Goal: Information Seeking & Learning: Learn about a topic

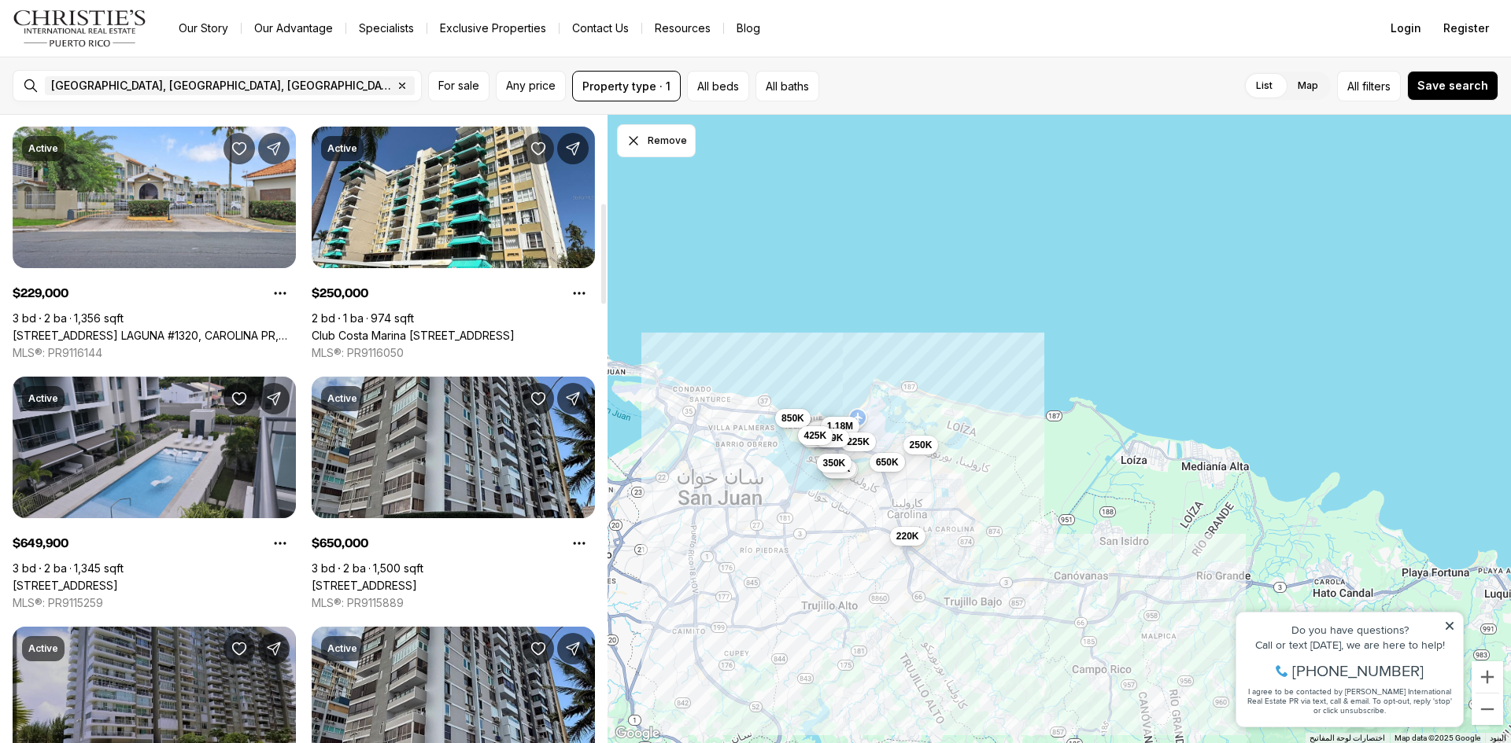
scroll to position [551, 0]
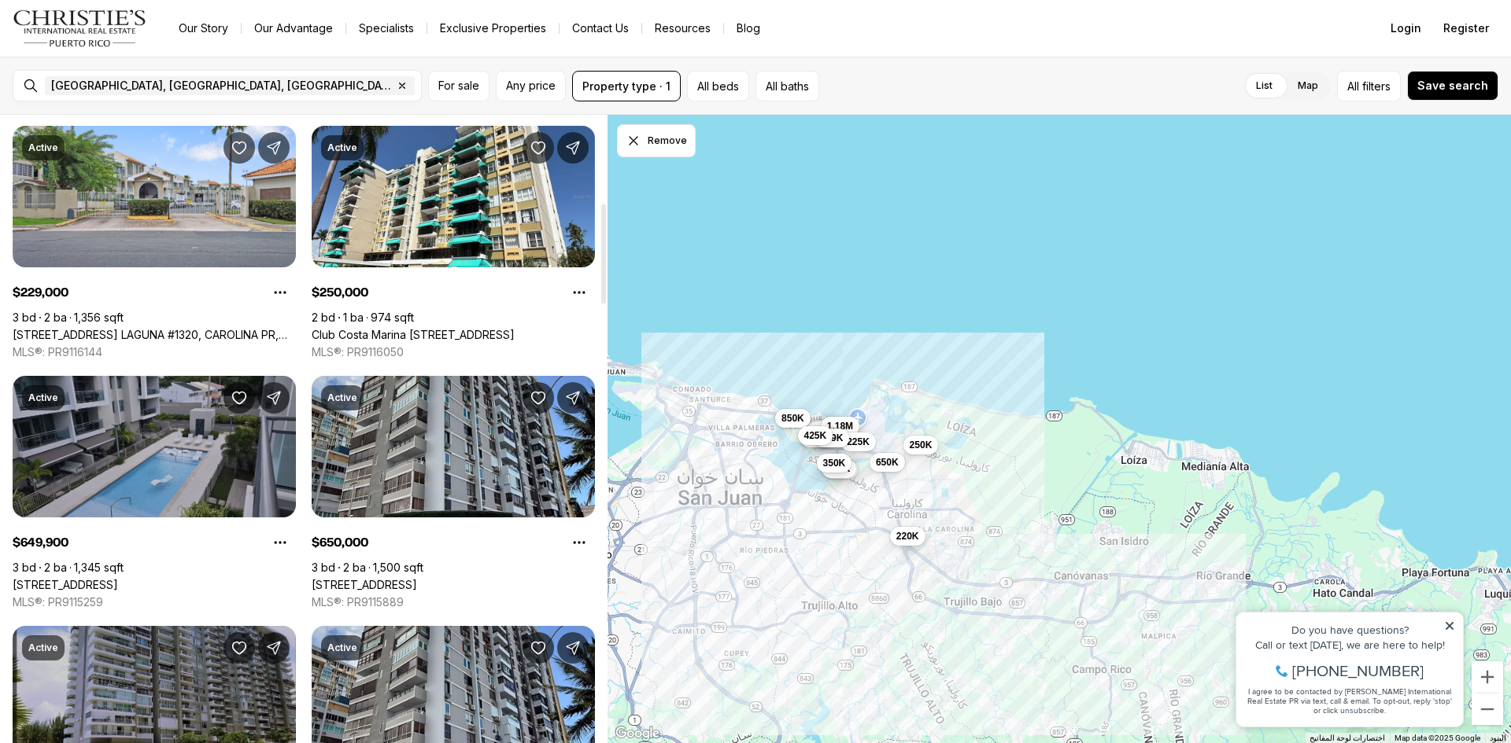
click at [118, 578] on link "[STREET_ADDRESS]" at bounding box center [65, 585] width 105 height 14
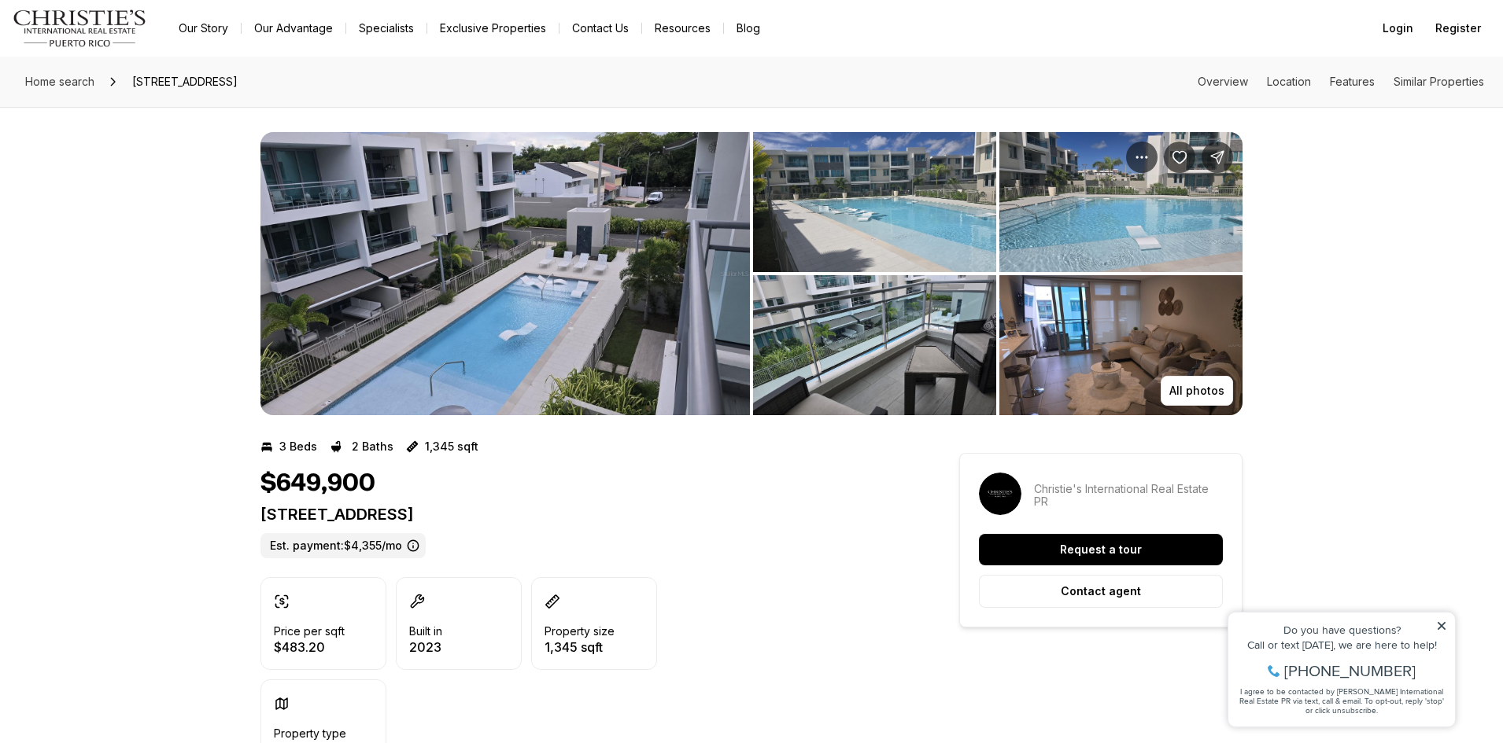
click at [688, 295] on img "View image gallery" at bounding box center [504, 273] width 489 height 283
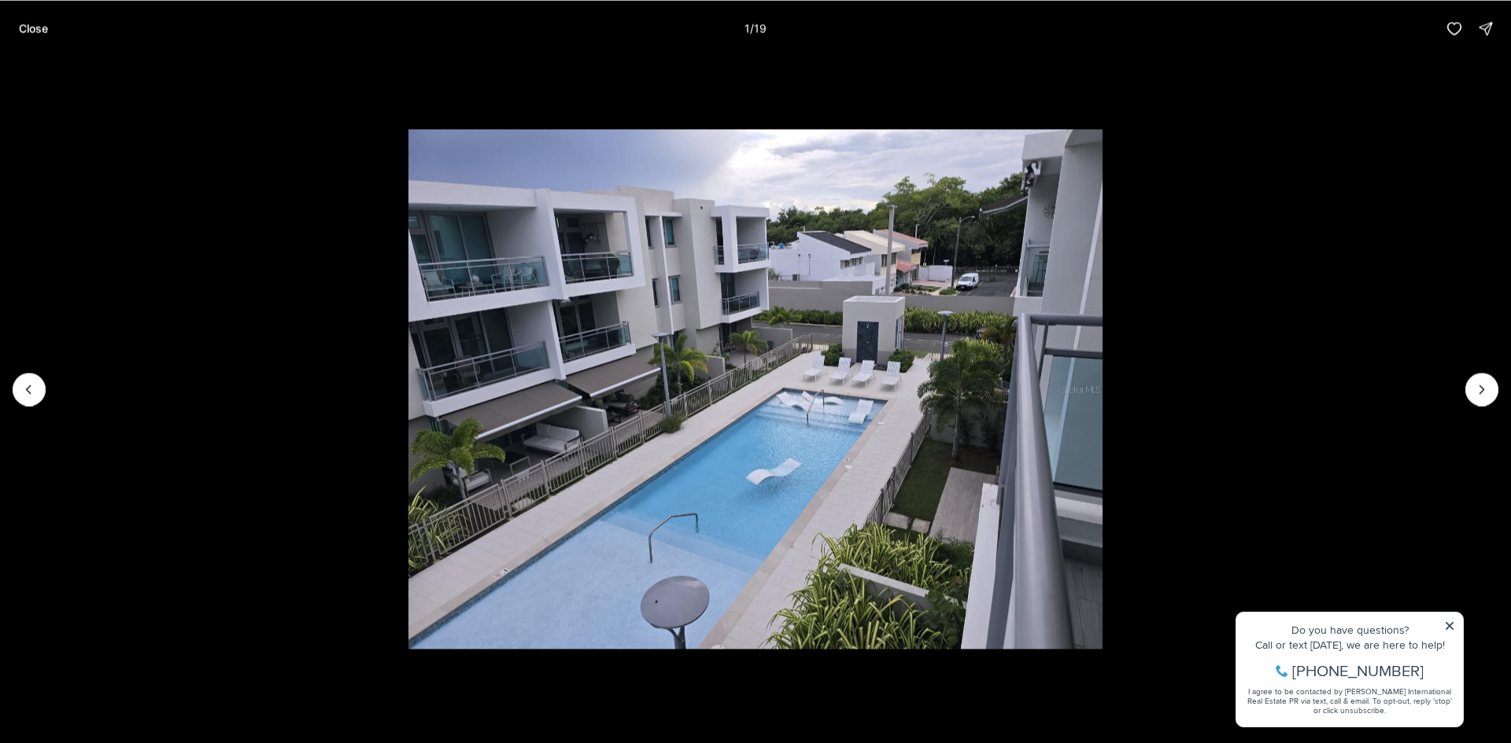
click at [25, 377] on div at bounding box center [29, 389] width 33 height 33
click at [1481, 391] on icon "Next slide" at bounding box center [1482, 390] width 16 height 16
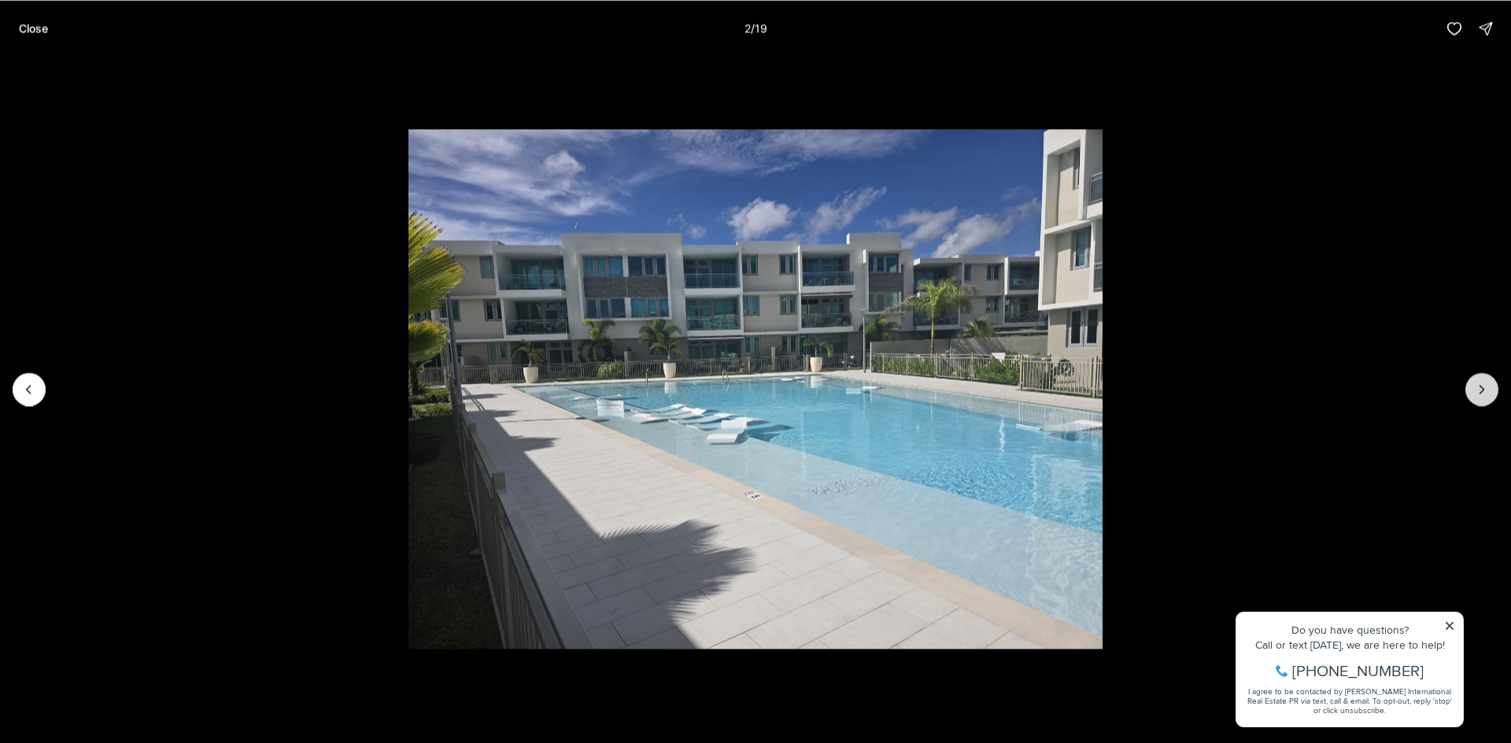
click at [1481, 391] on icon "Next slide" at bounding box center [1482, 390] width 16 height 16
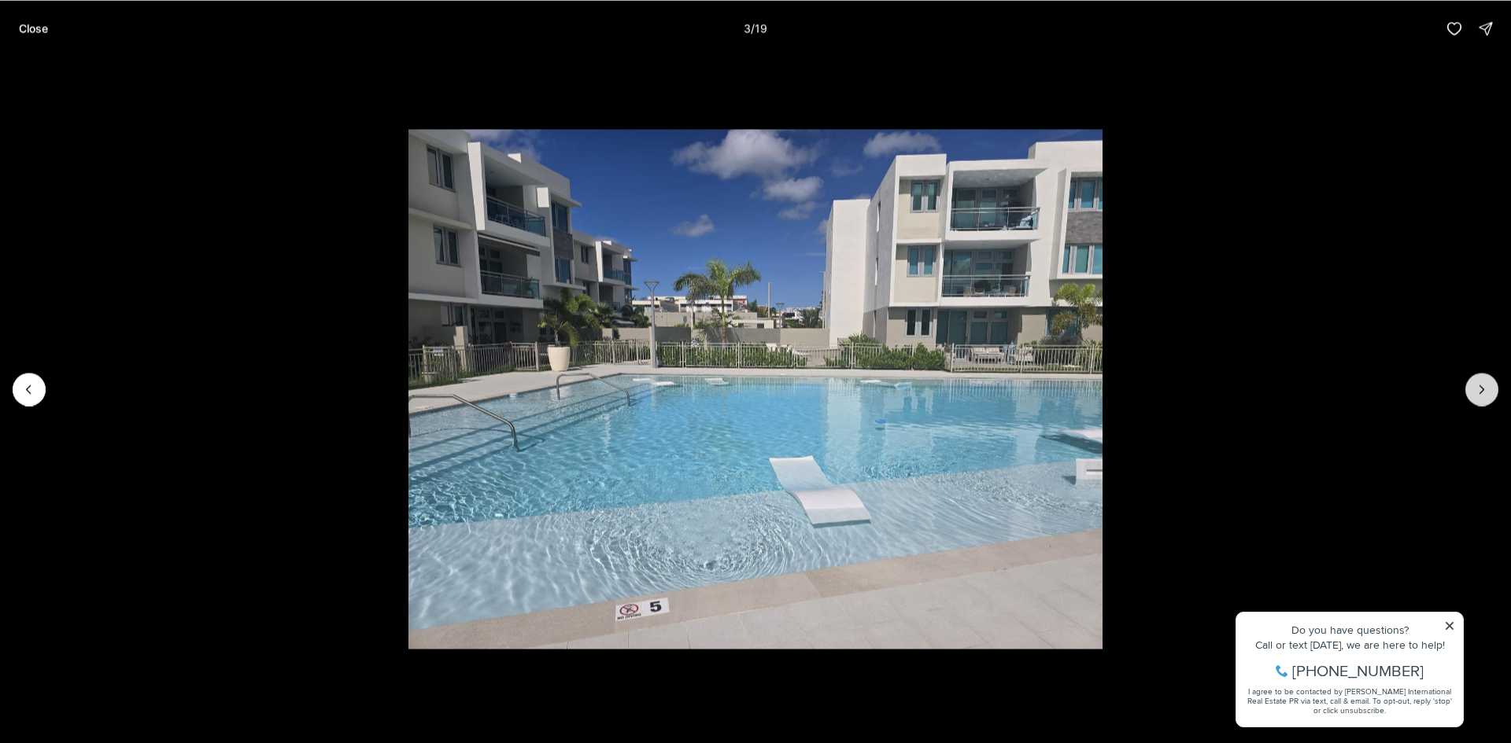
click at [1481, 391] on icon "Next slide" at bounding box center [1482, 390] width 16 height 16
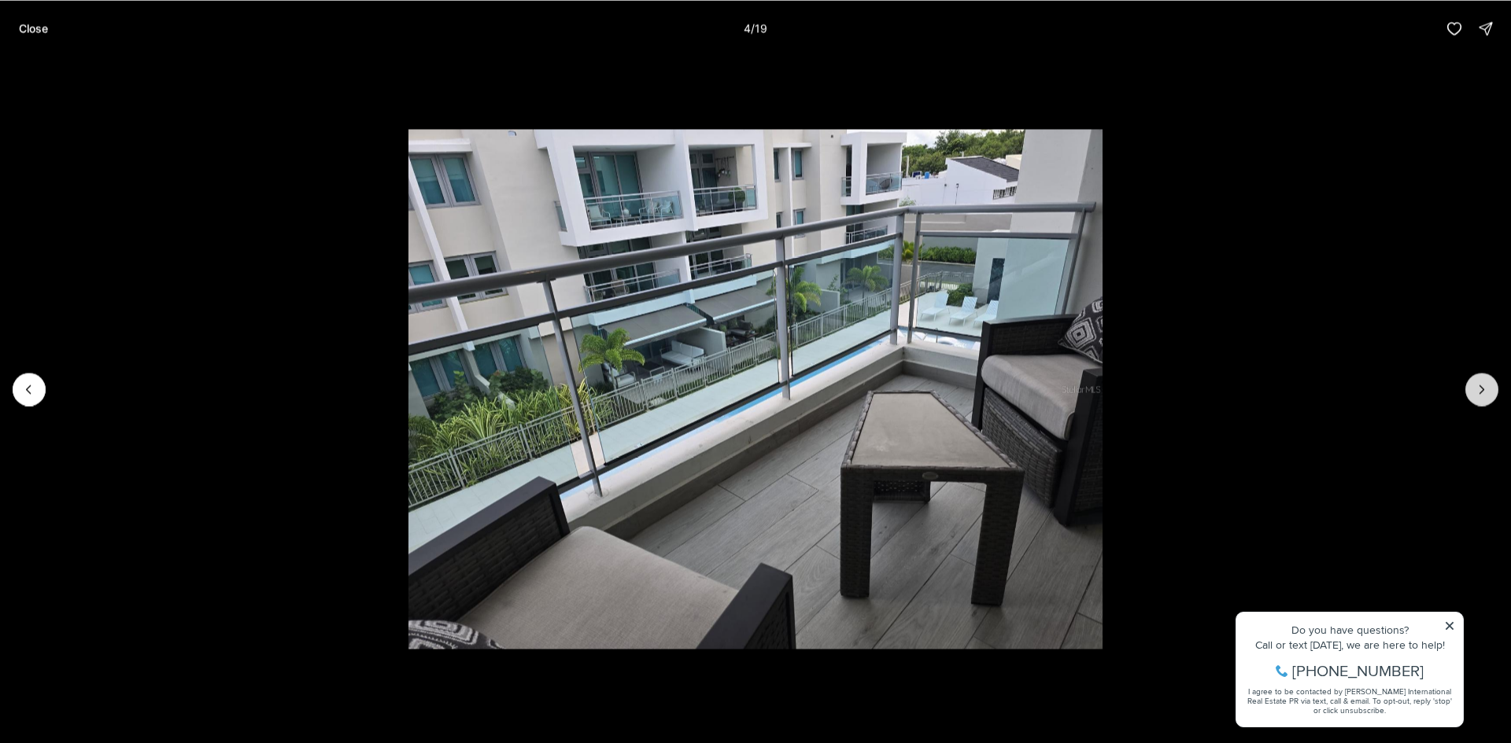
click at [1481, 391] on icon "Next slide" at bounding box center [1482, 390] width 16 height 16
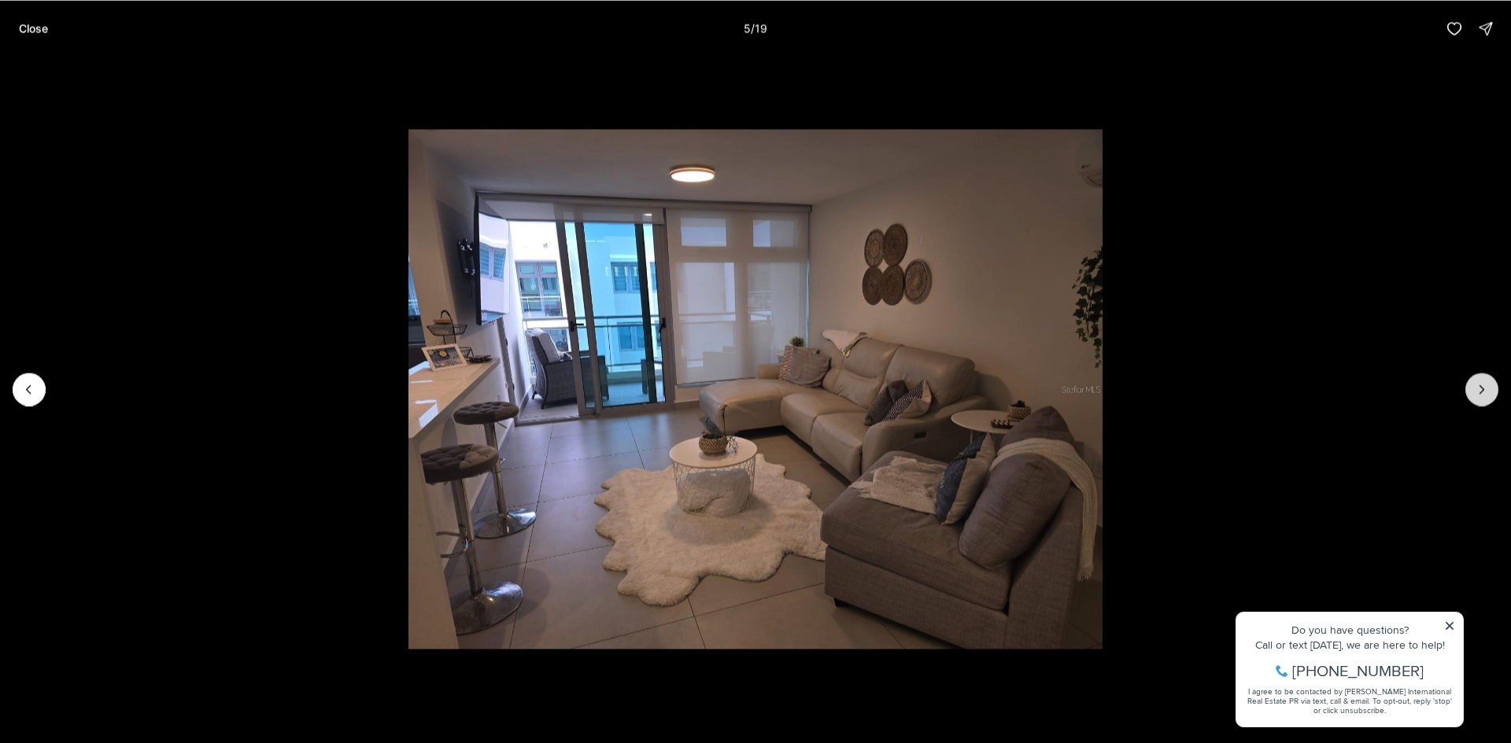
click at [1481, 391] on icon "Next slide" at bounding box center [1482, 390] width 16 height 16
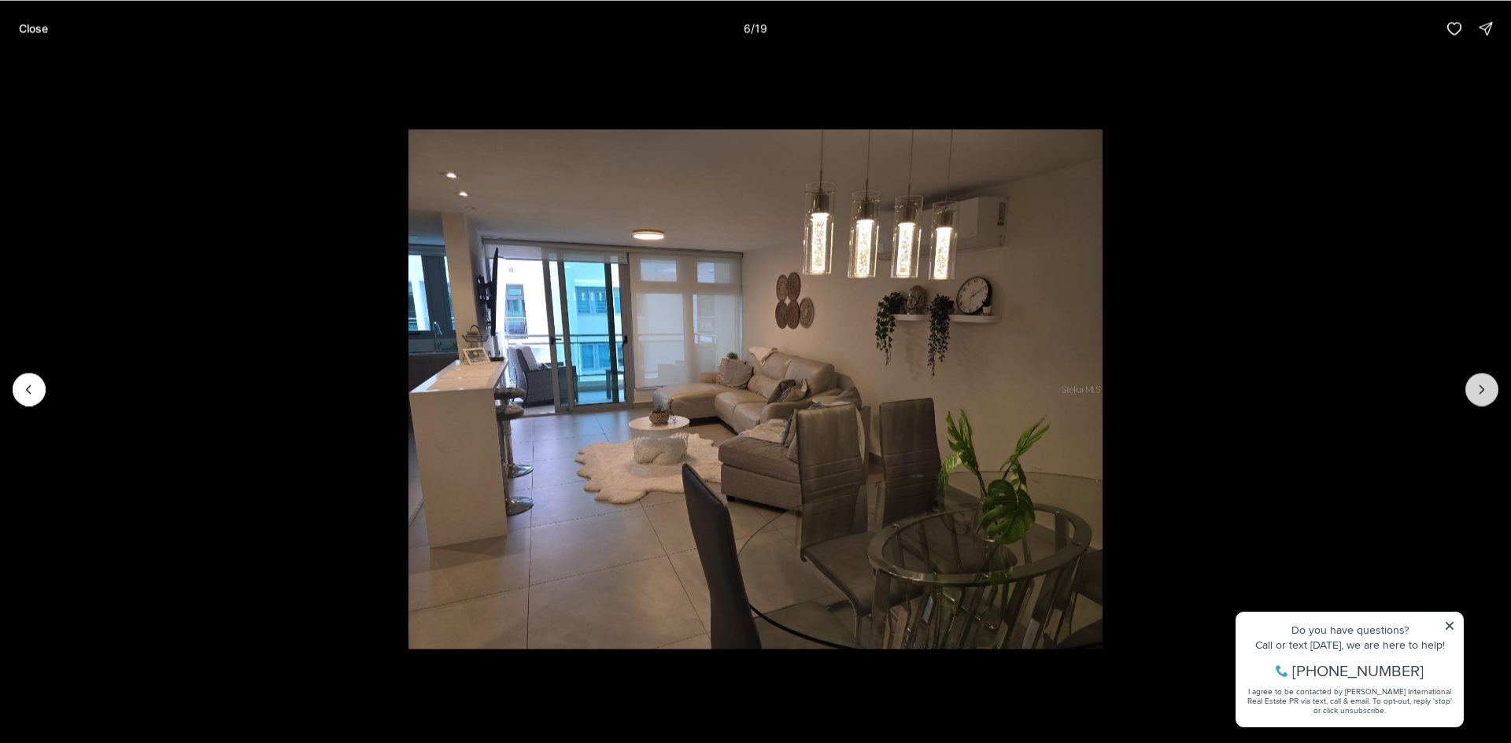
click at [1481, 391] on icon "Next slide" at bounding box center [1482, 390] width 16 height 16
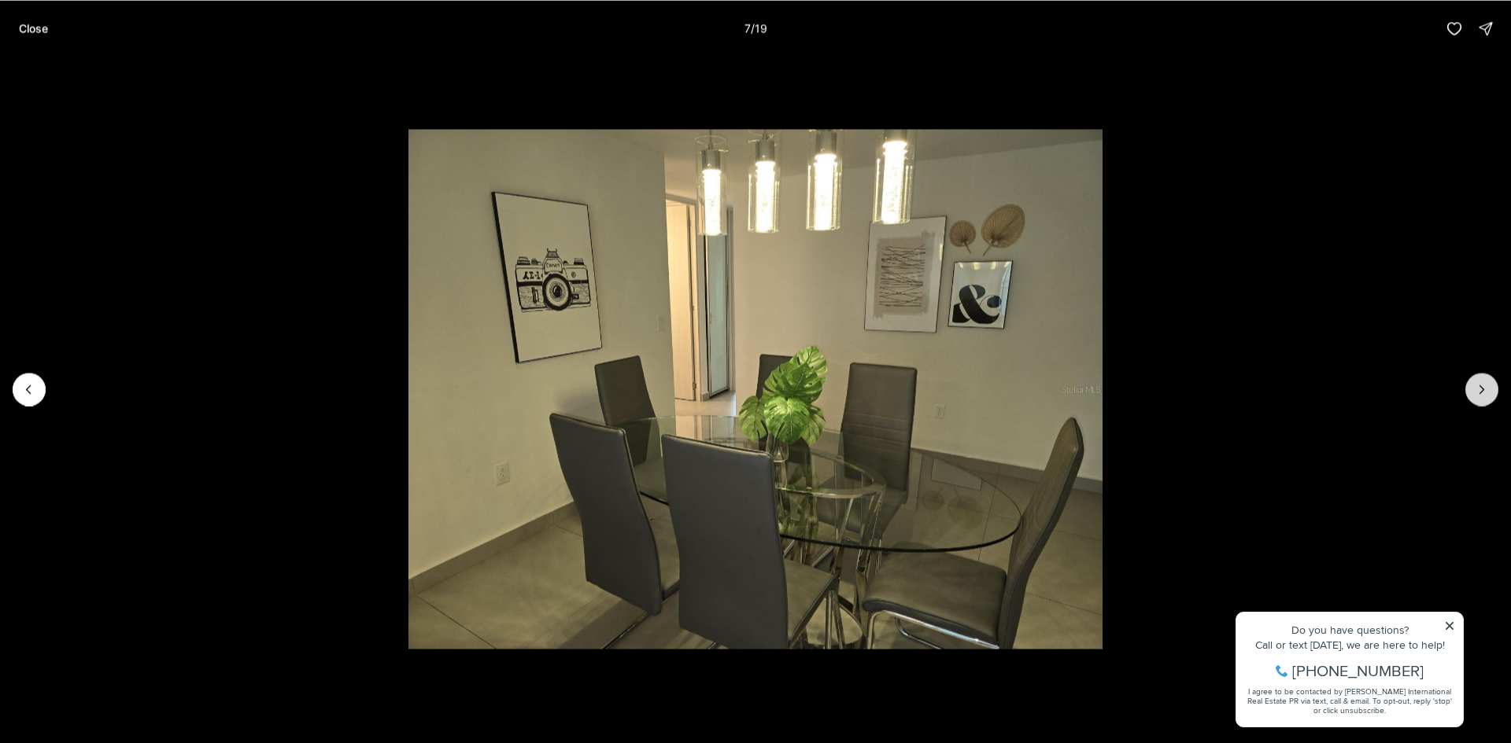
click at [1481, 391] on icon "Next slide" at bounding box center [1482, 390] width 16 height 16
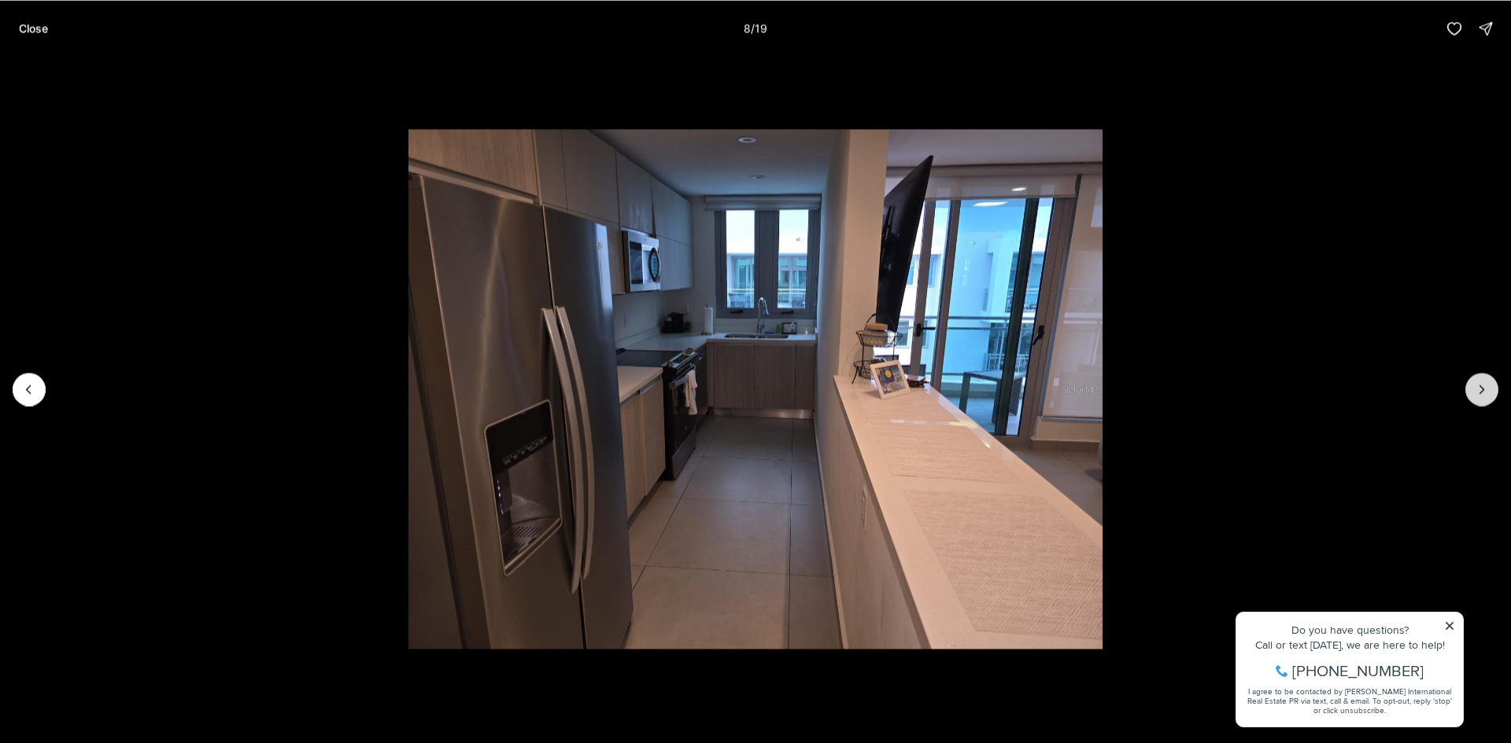
click at [1481, 391] on icon "Next slide" at bounding box center [1482, 390] width 16 height 16
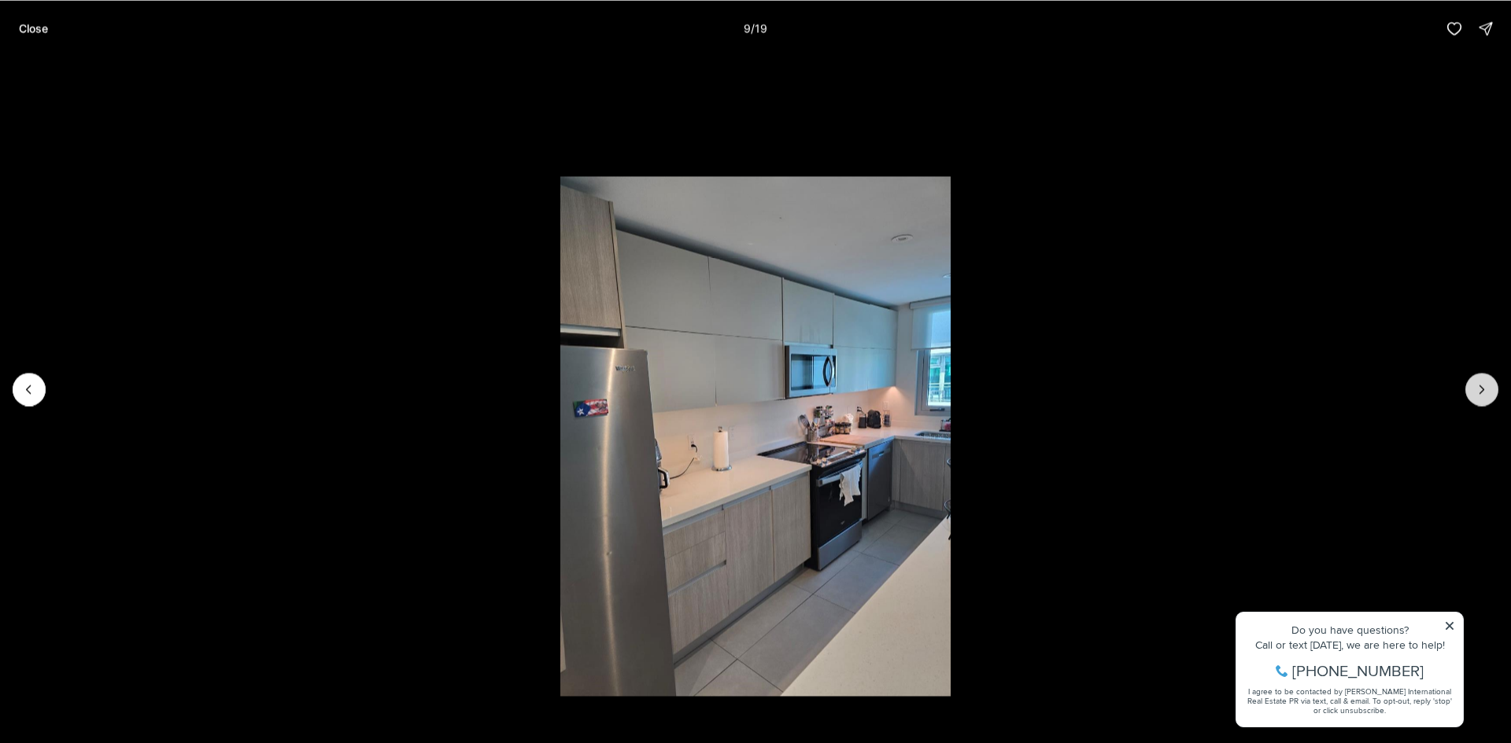
click at [1481, 391] on icon "Next slide" at bounding box center [1482, 390] width 16 height 16
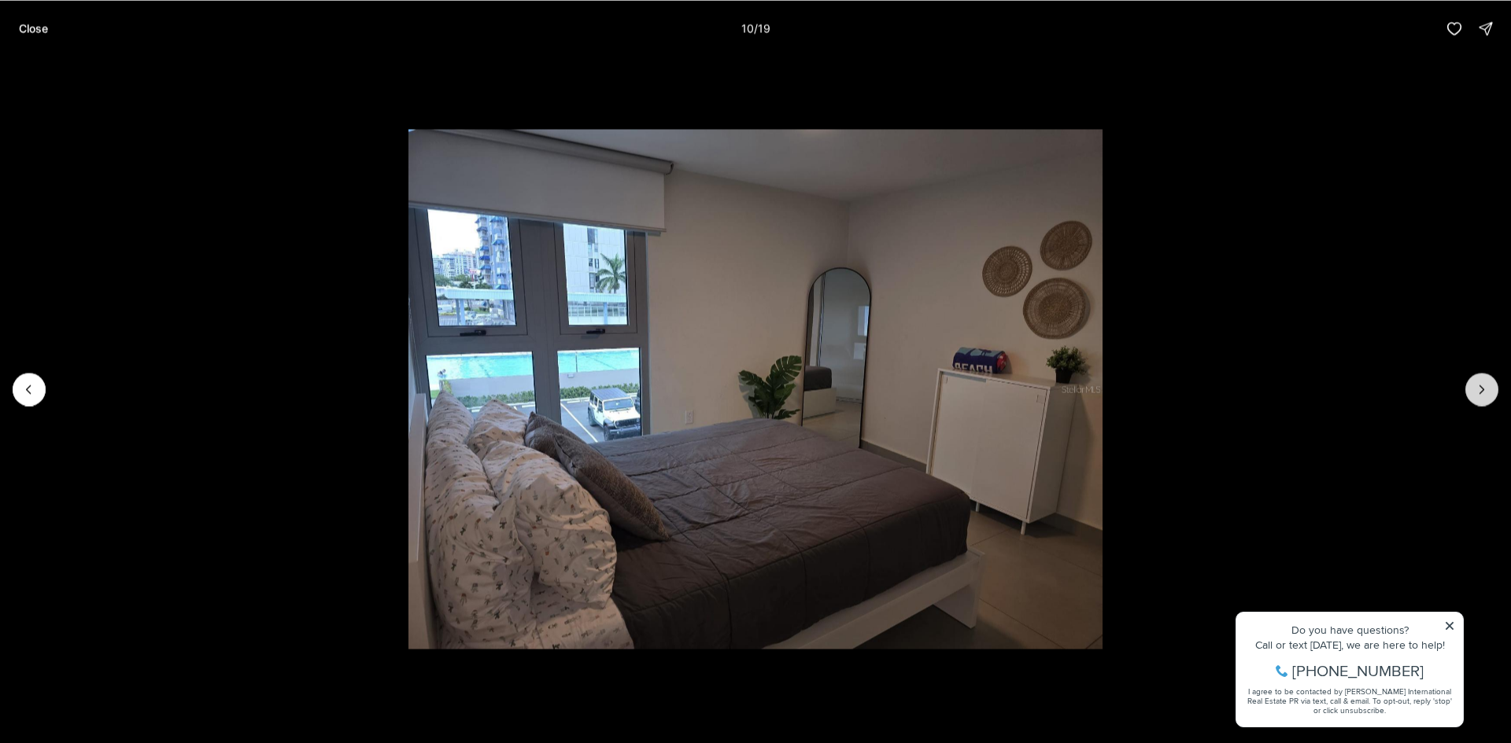
click at [1481, 391] on icon "Next slide" at bounding box center [1482, 390] width 16 height 16
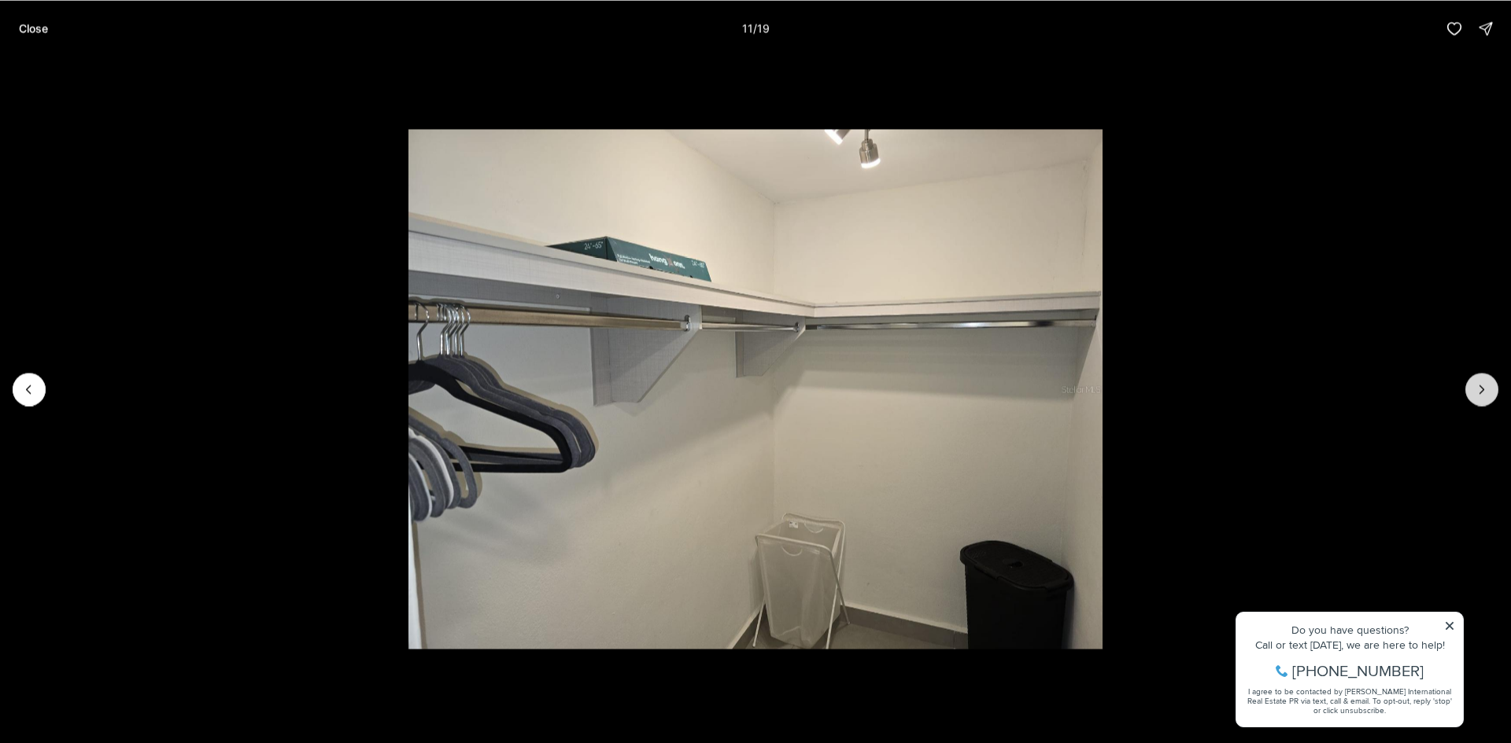
click at [1481, 391] on icon "Next slide" at bounding box center [1482, 390] width 16 height 16
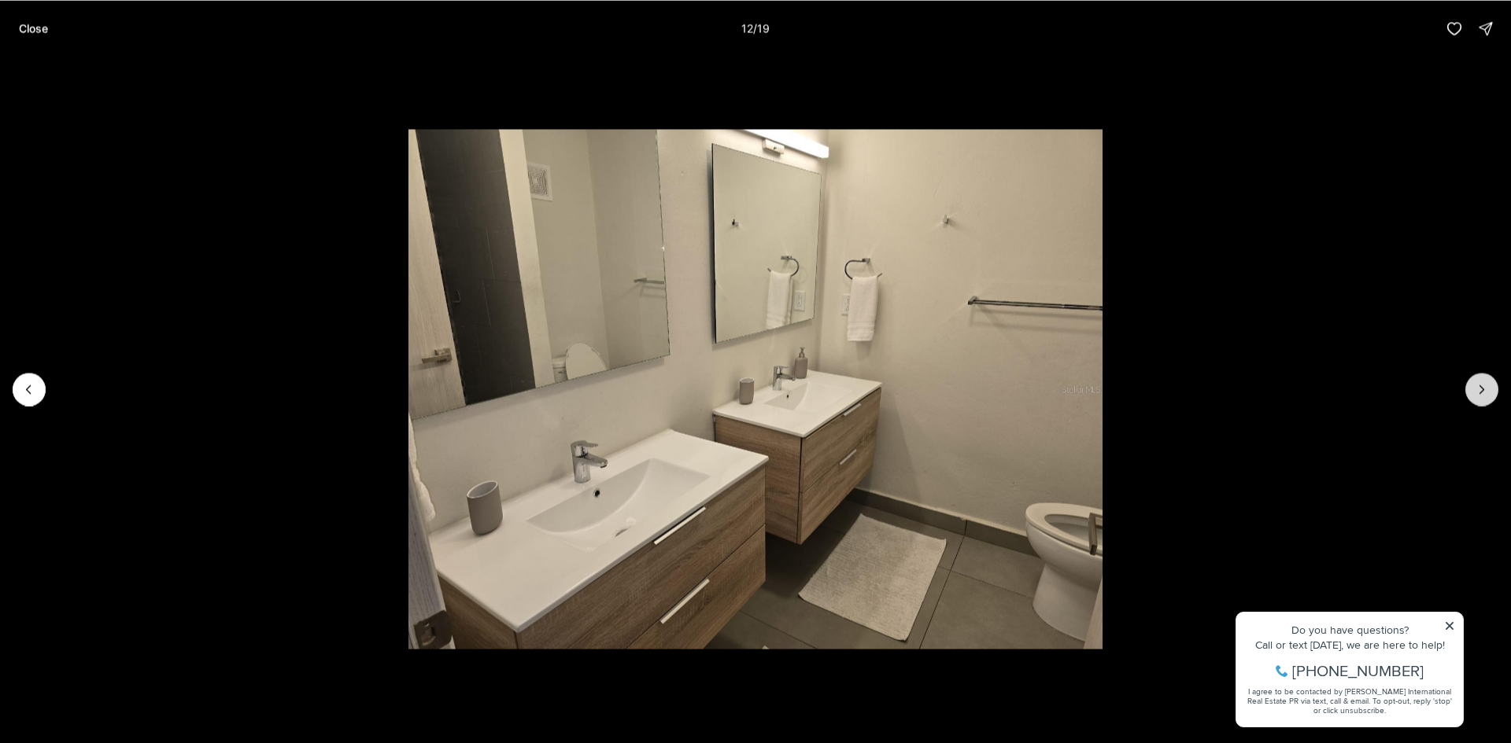
click at [1481, 391] on icon "Next slide" at bounding box center [1482, 390] width 16 height 16
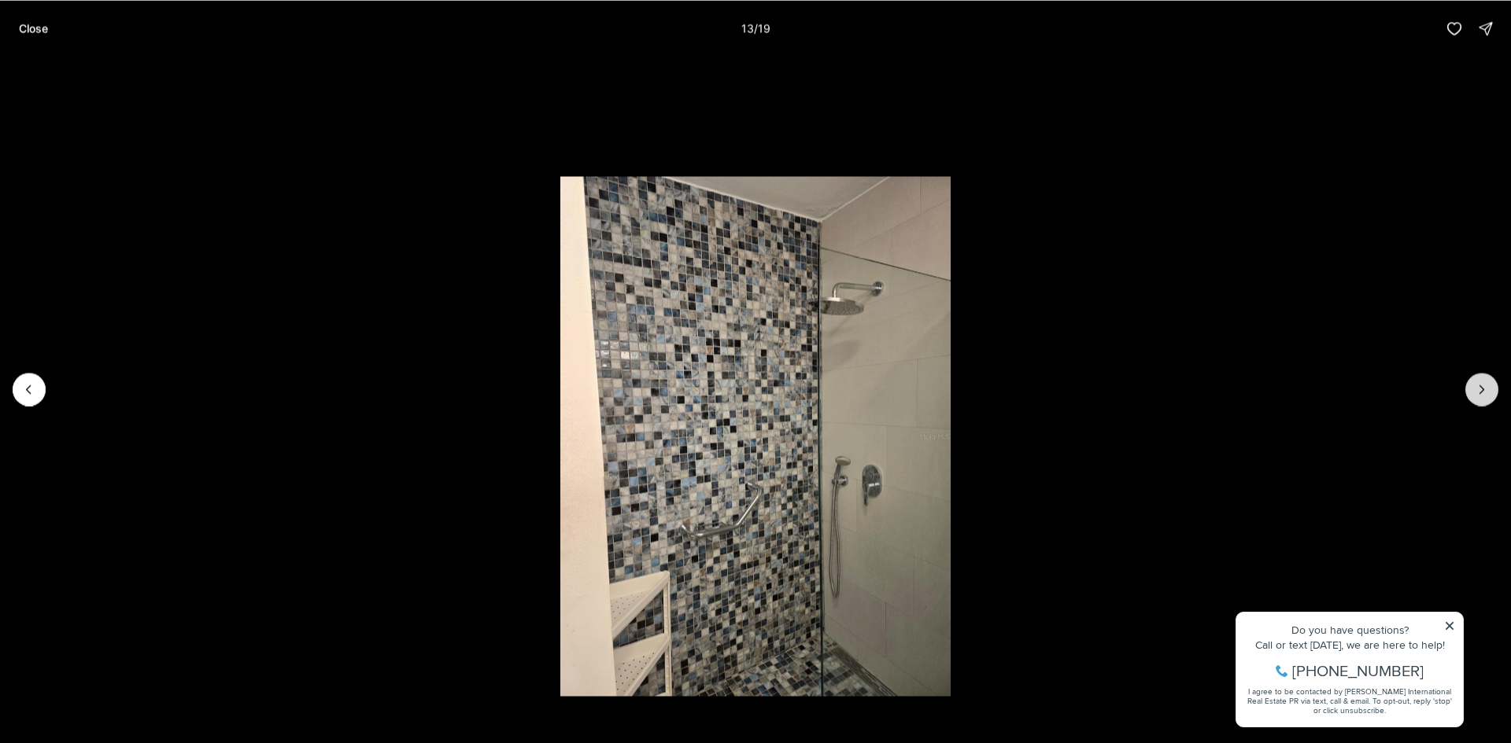
click at [1481, 391] on icon "Next slide" at bounding box center [1482, 390] width 16 height 16
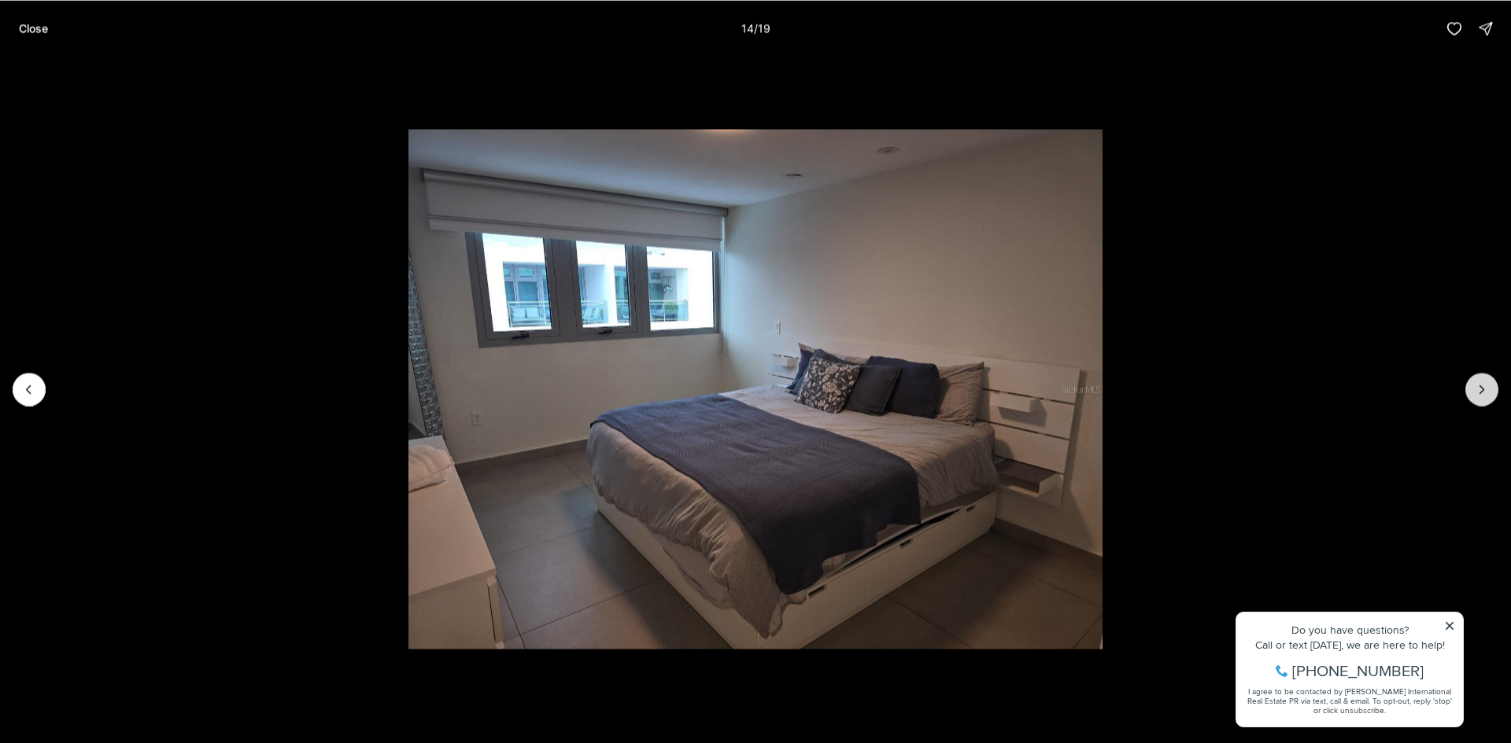
click at [1481, 391] on icon "Next slide" at bounding box center [1482, 390] width 16 height 16
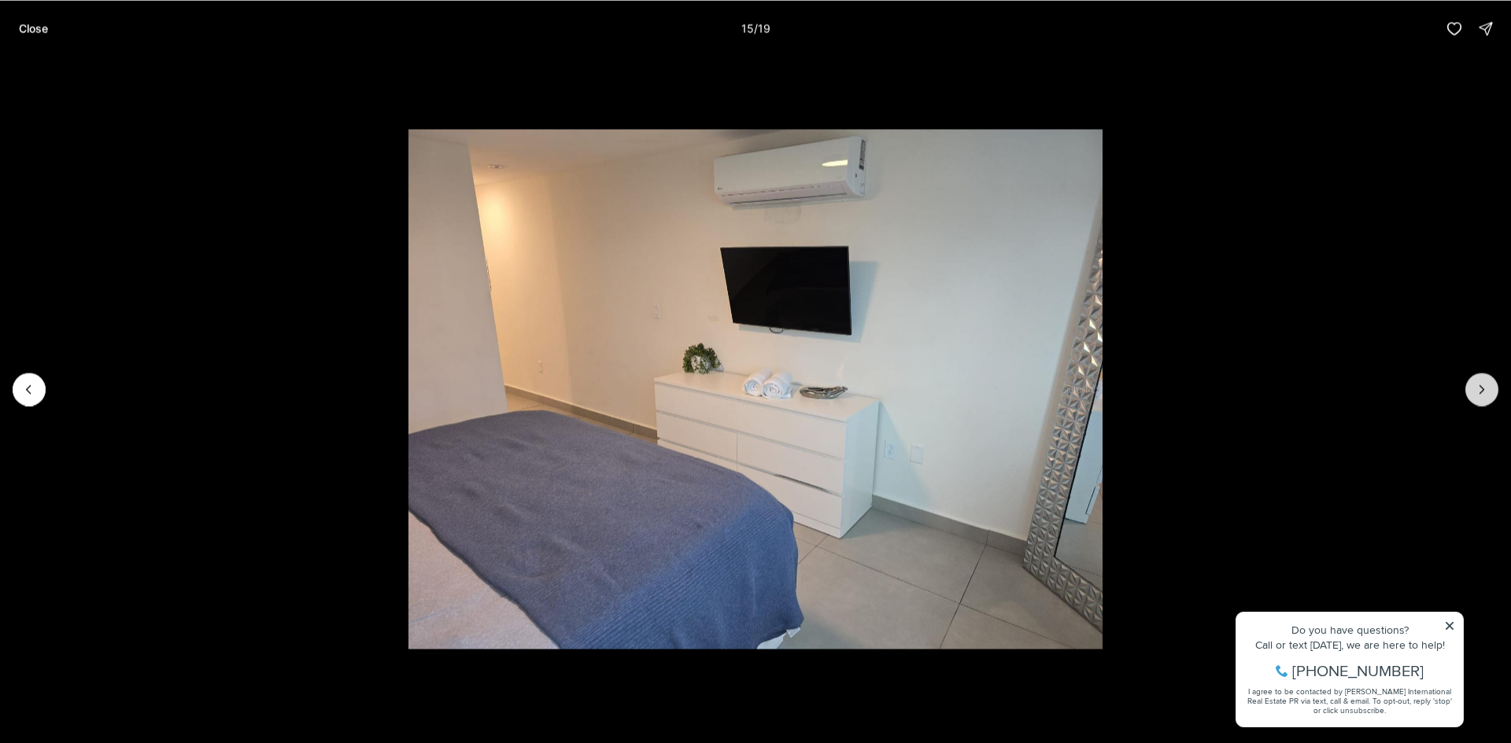
click at [1481, 391] on icon "Next slide" at bounding box center [1482, 390] width 16 height 16
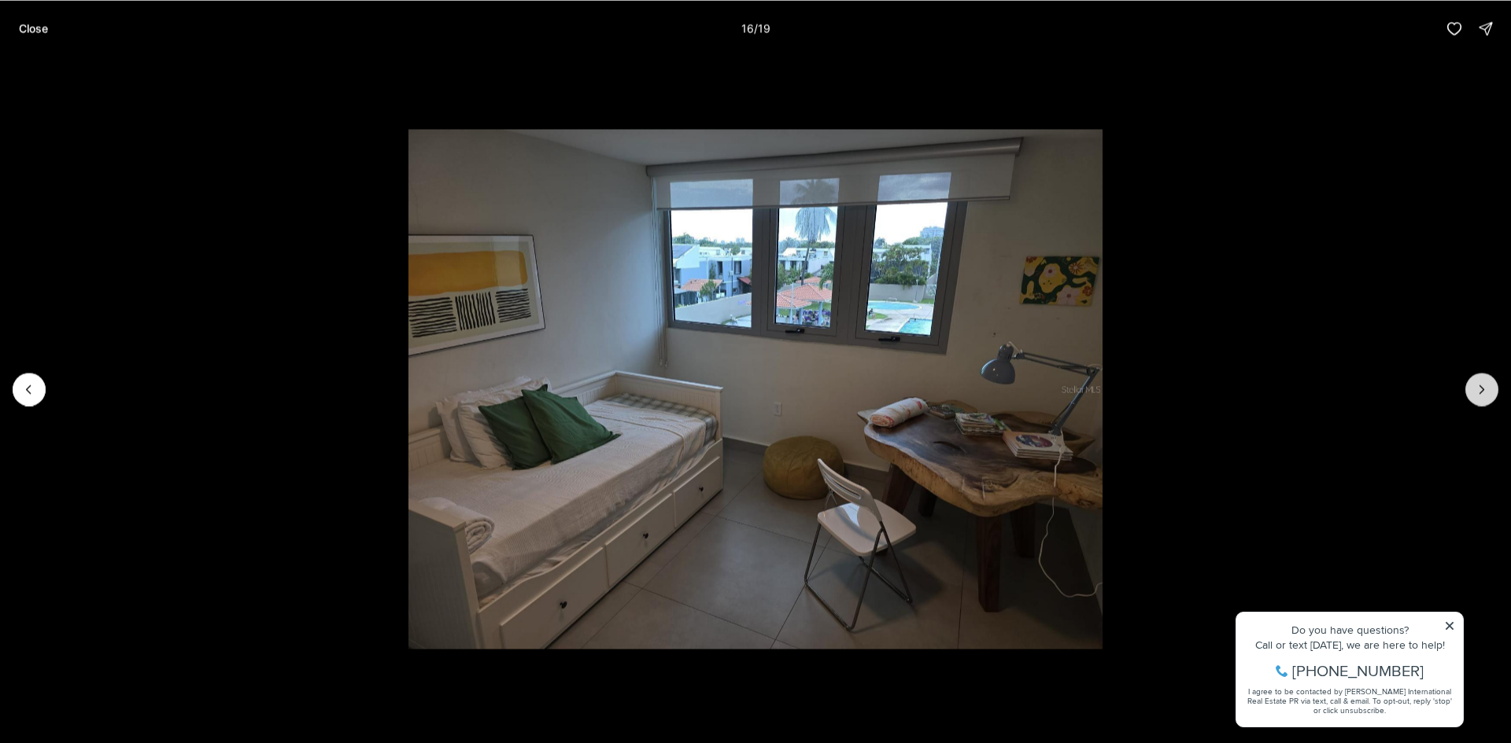
click at [1481, 391] on icon "Next slide" at bounding box center [1482, 390] width 16 height 16
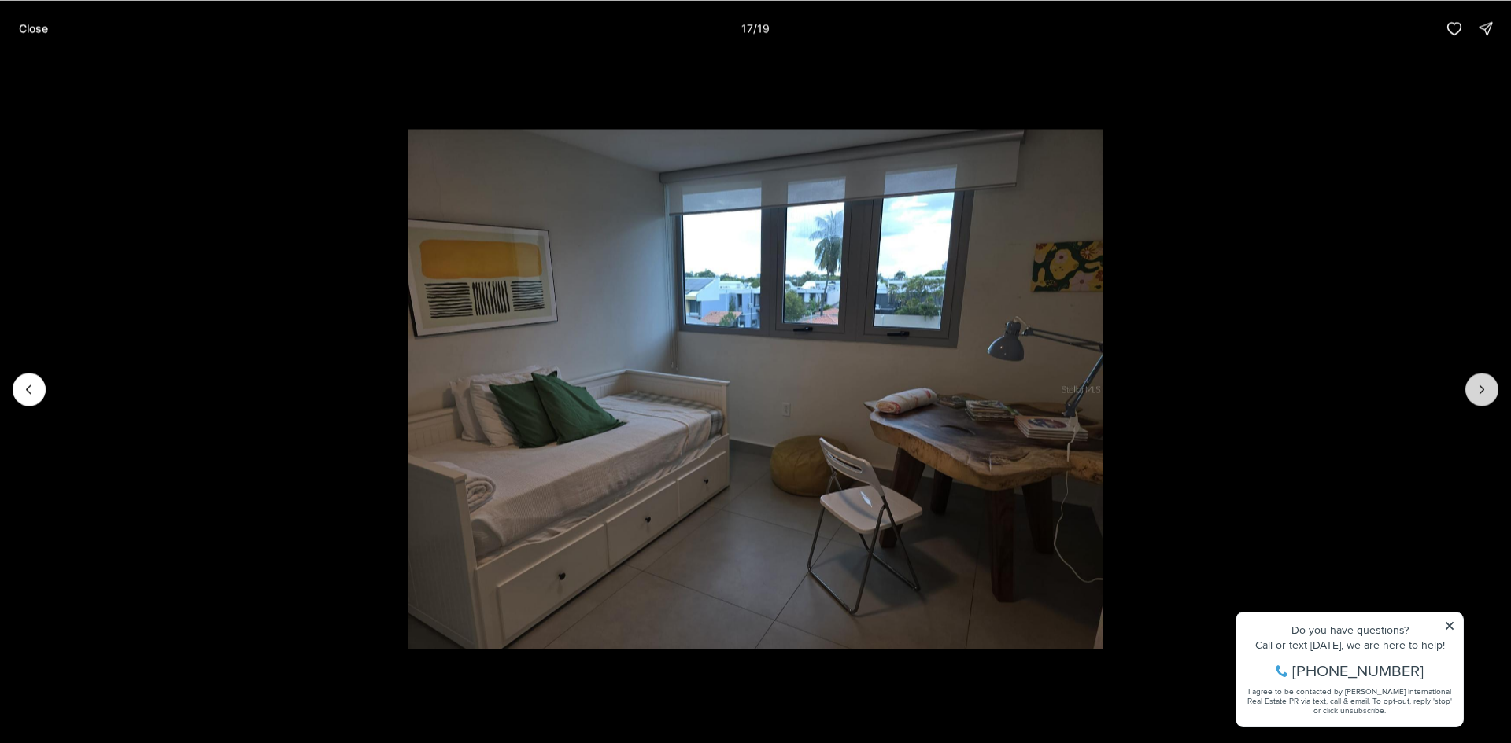
click at [1481, 391] on icon "Next slide" at bounding box center [1482, 390] width 16 height 16
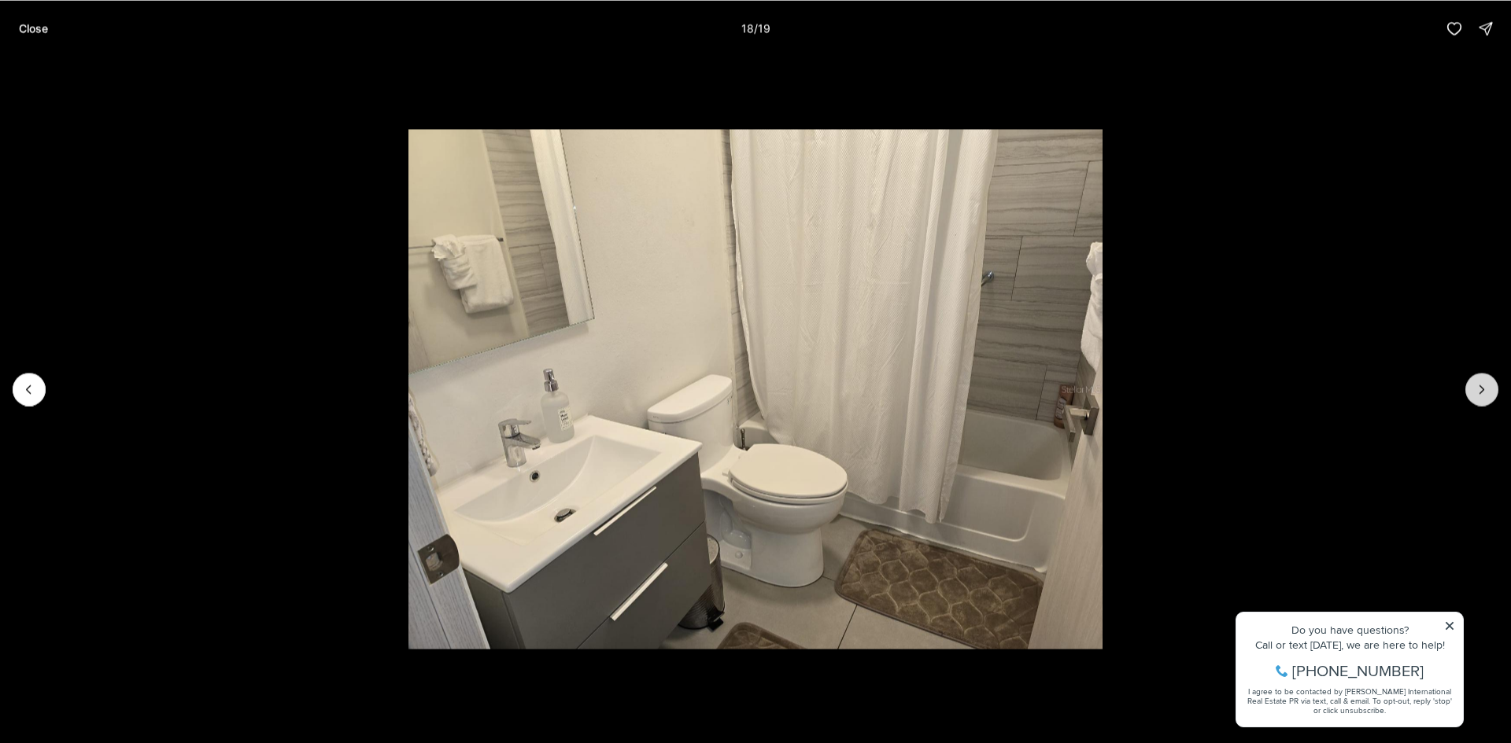
click at [1481, 391] on icon "Next slide" at bounding box center [1482, 390] width 16 height 16
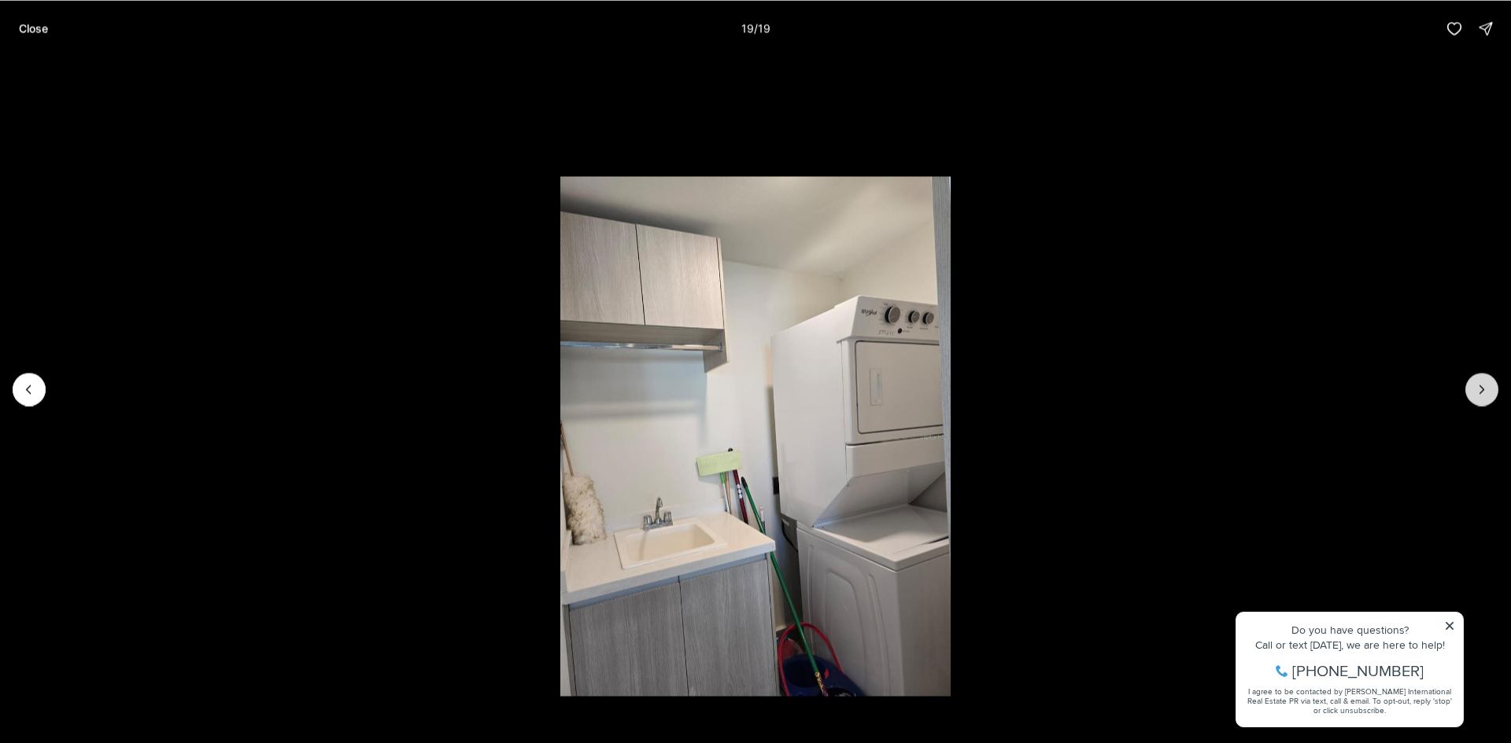
click at [1481, 391] on div at bounding box center [1481, 389] width 33 height 33
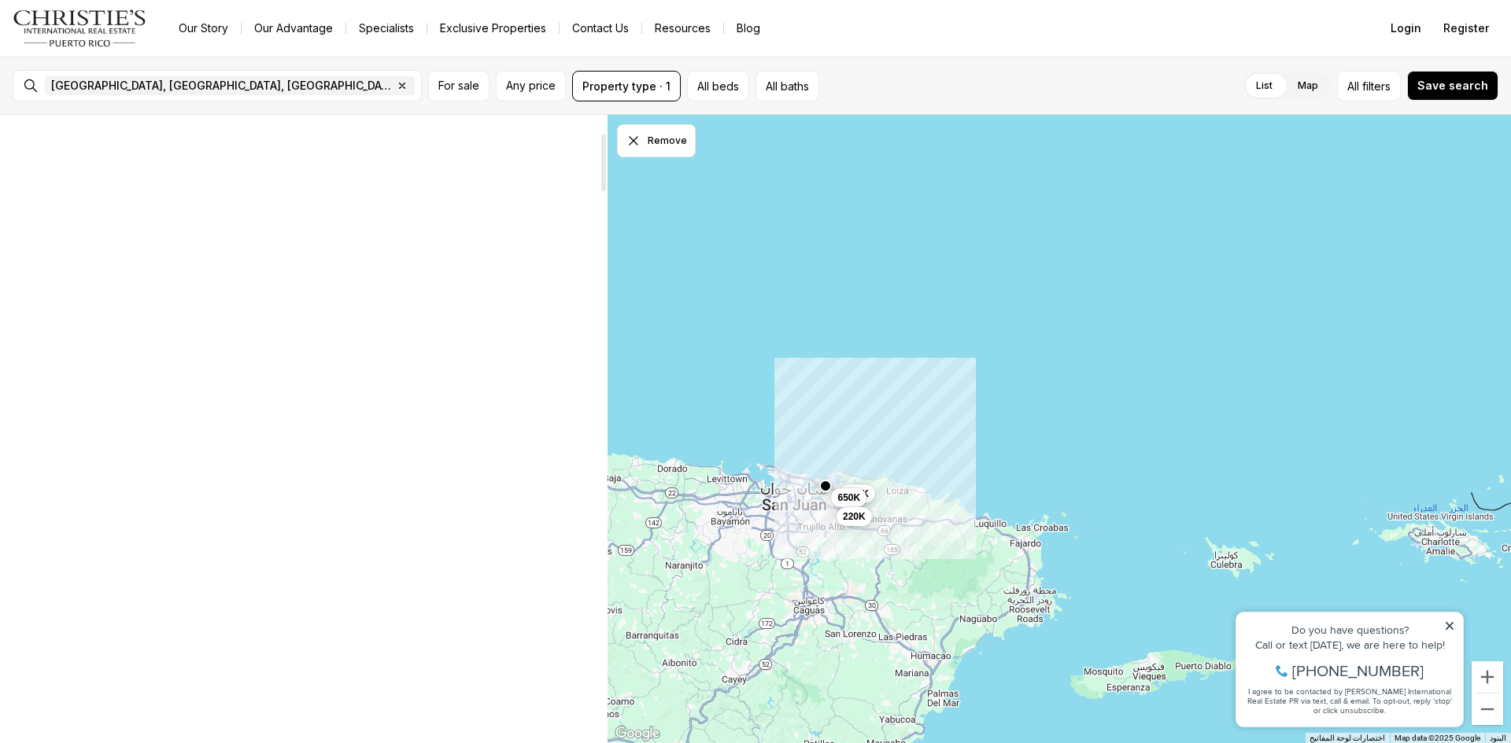
scroll to position [236, 0]
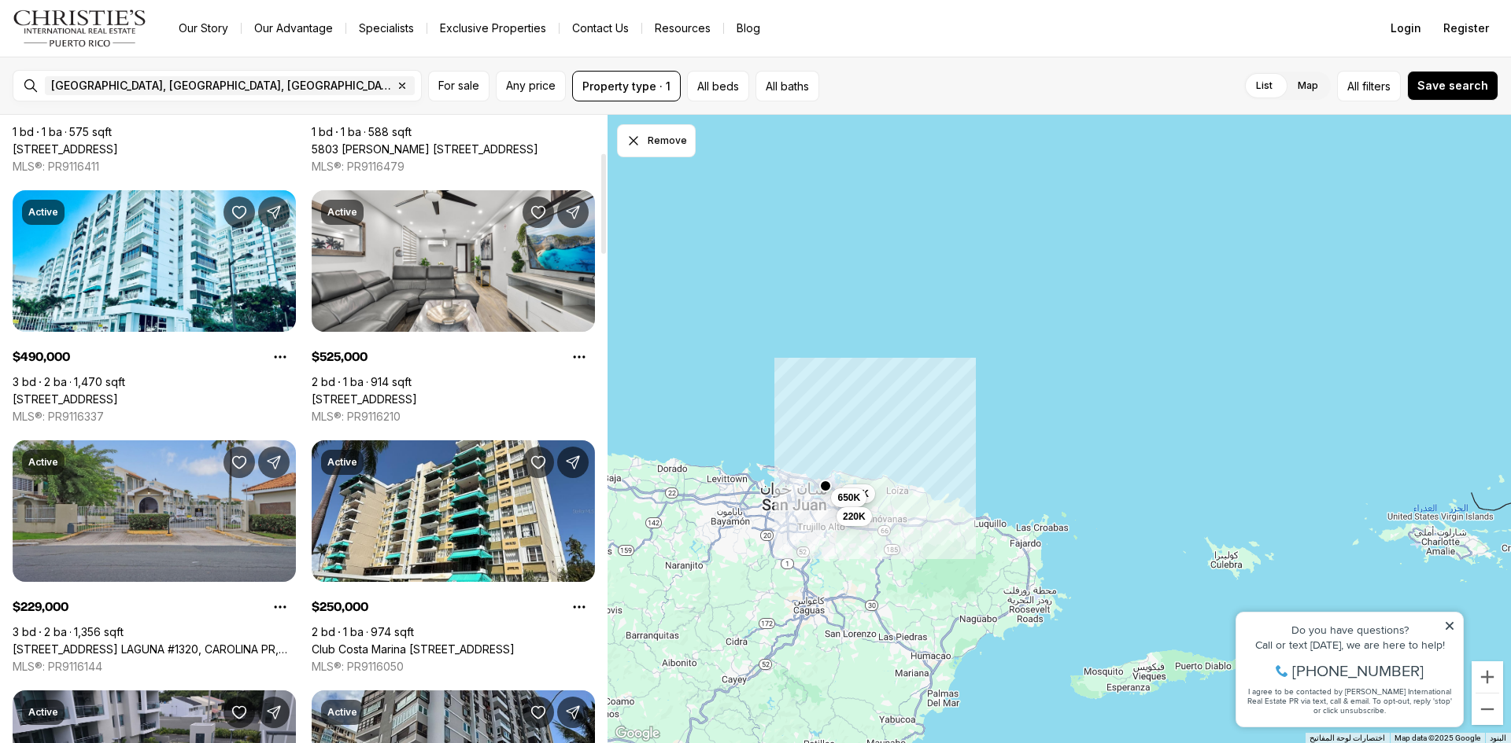
click at [180, 643] on link "[STREET_ADDRESS] LAGUNA #1320, CAROLINA PR, 00979" at bounding box center [154, 650] width 283 height 14
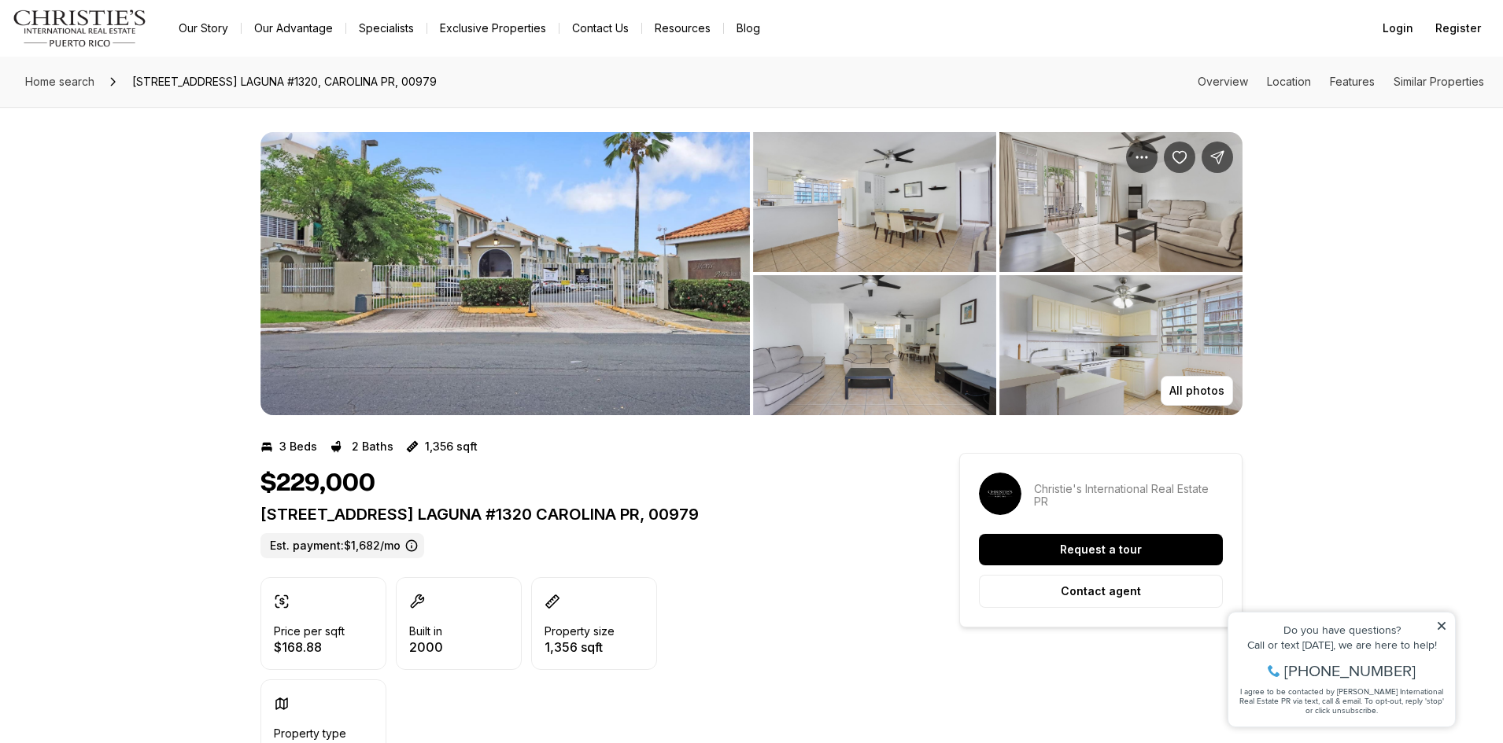
click at [901, 244] on img "View image gallery" at bounding box center [874, 202] width 243 height 140
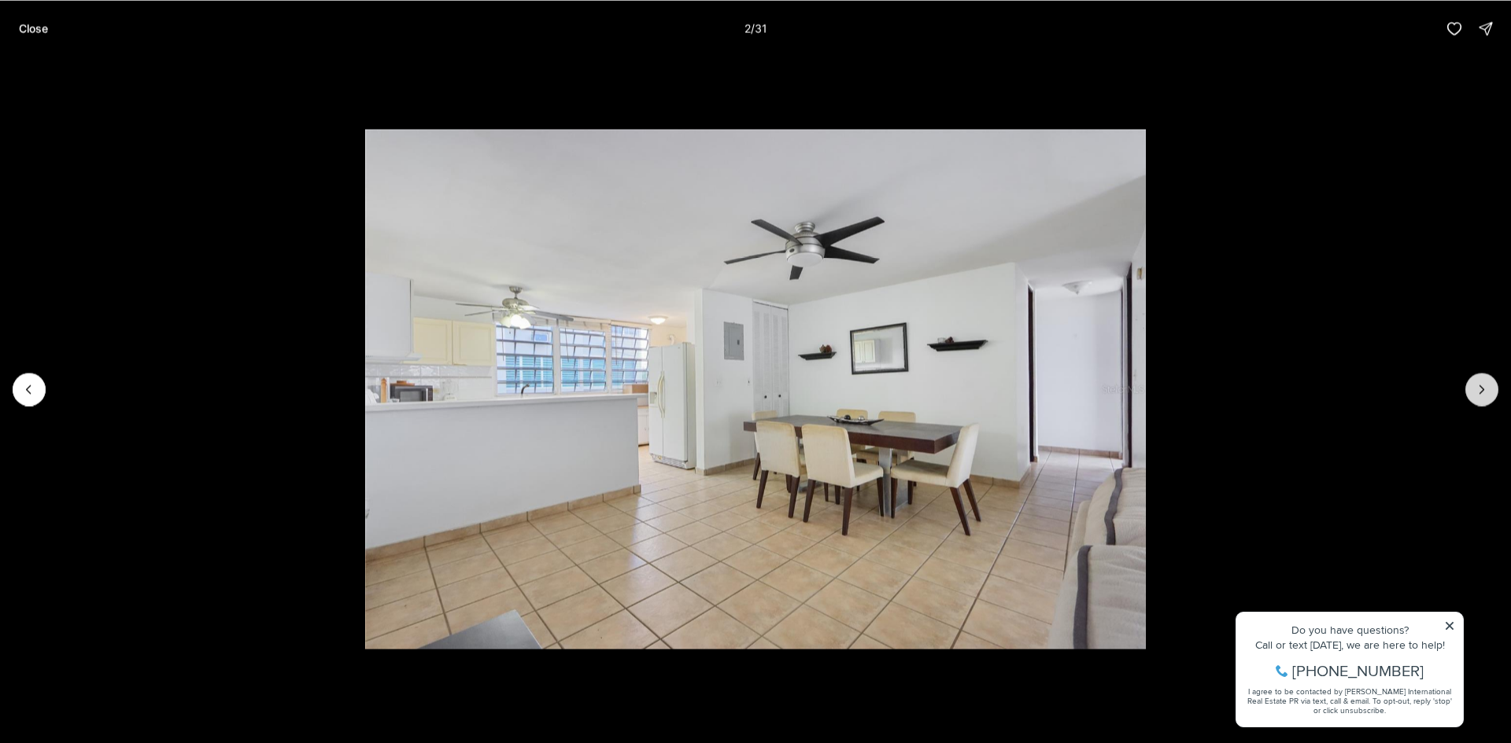
click at [1473, 386] on button "Next slide" at bounding box center [1481, 389] width 33 height 33
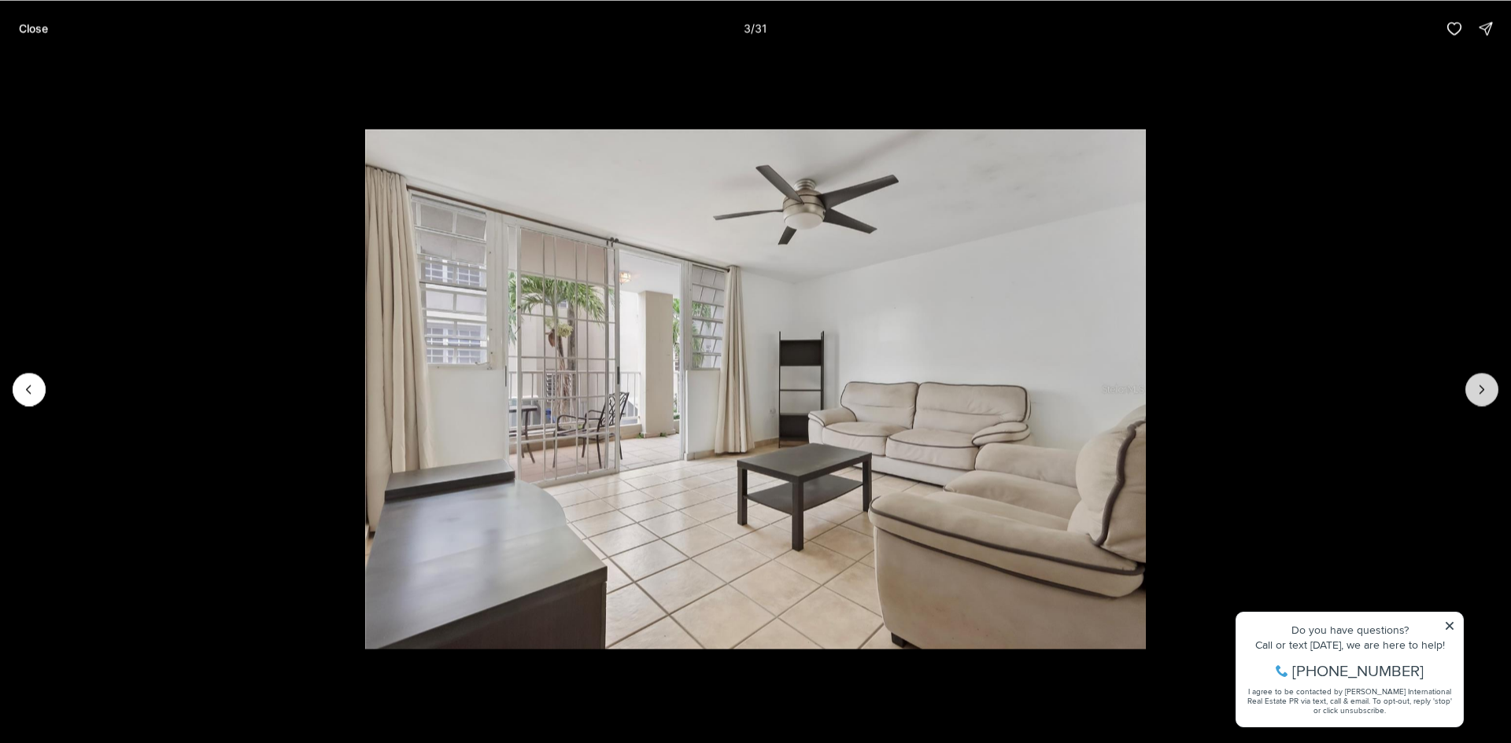
click at [1473, 386] on button "Next slide" at bounding box center [1481, 389] width 33 height 33
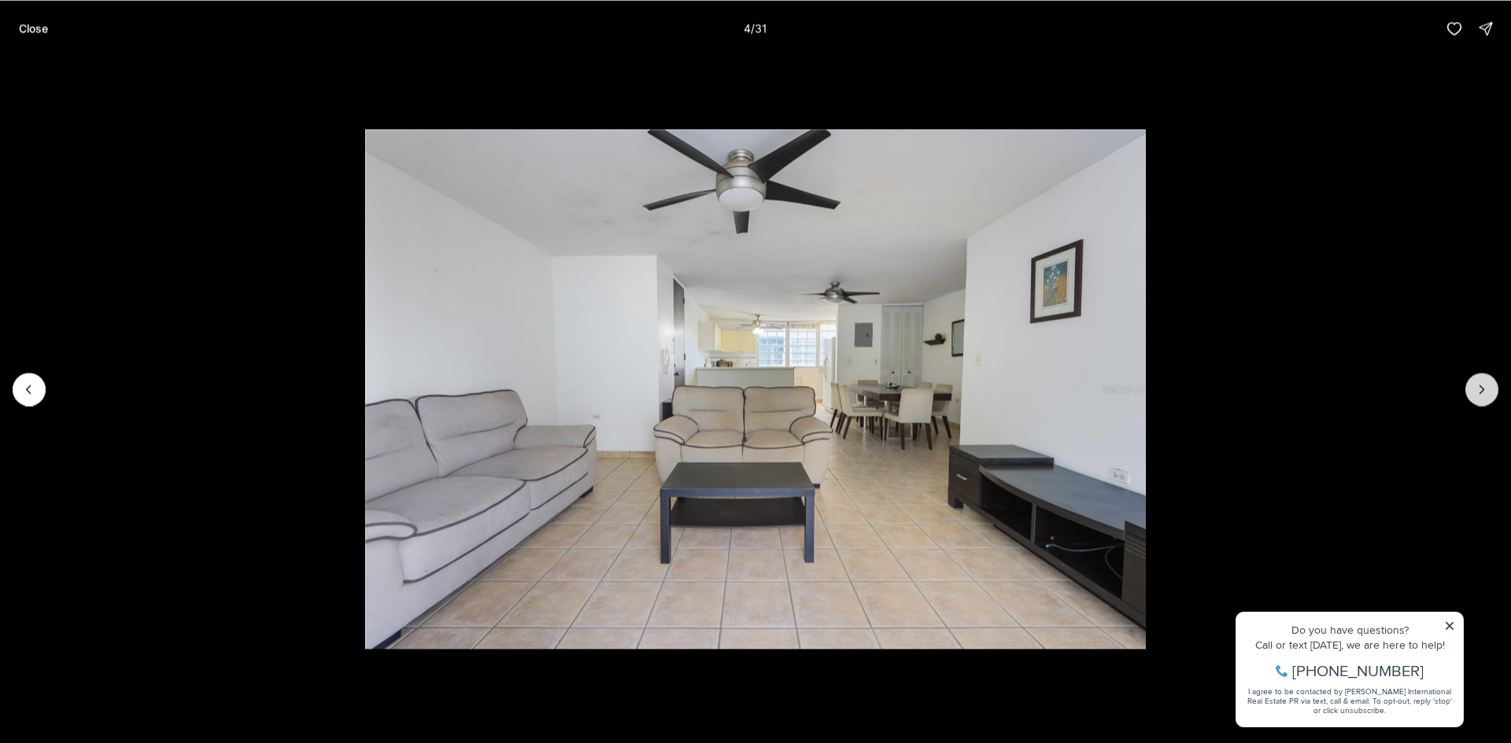
click at [1473, 386] on button "Next slide" at bounding box center [1481, 389] width 33 height 33
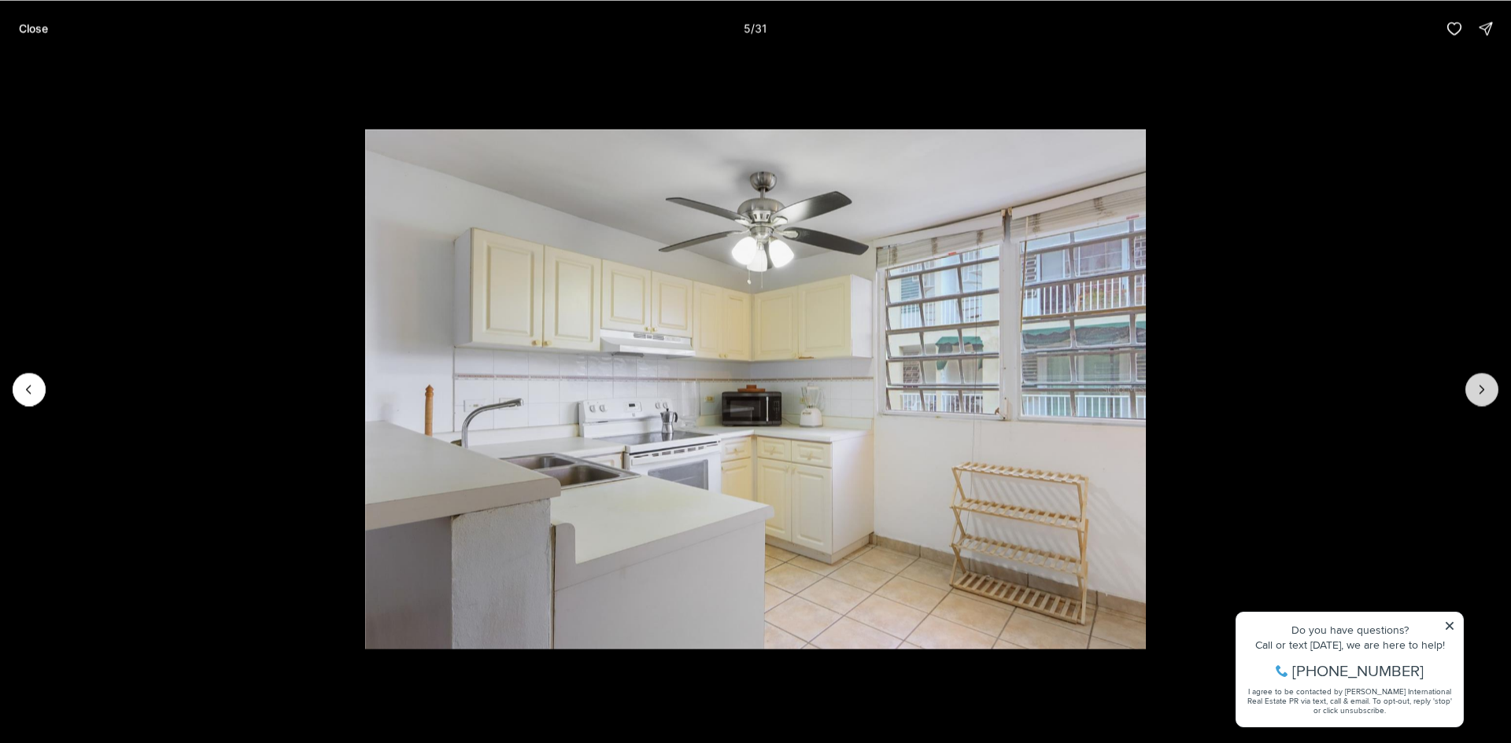
click at [1473, 386] on button "Next slide" at bounding box center [1481, 389] width 33 height 33
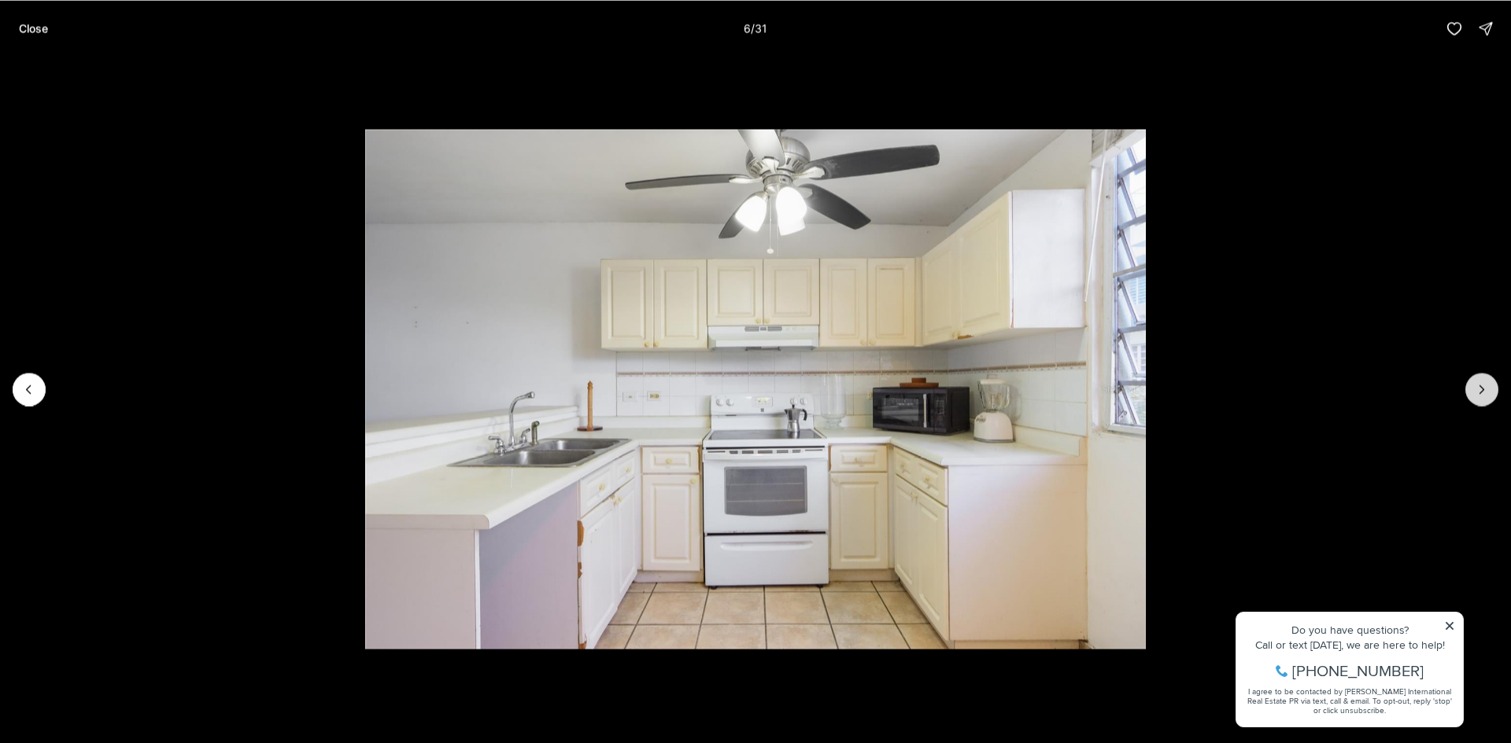
click at [1473, 386] on button "Next slide" at bounding box center [1481, 389] width 33 height 33
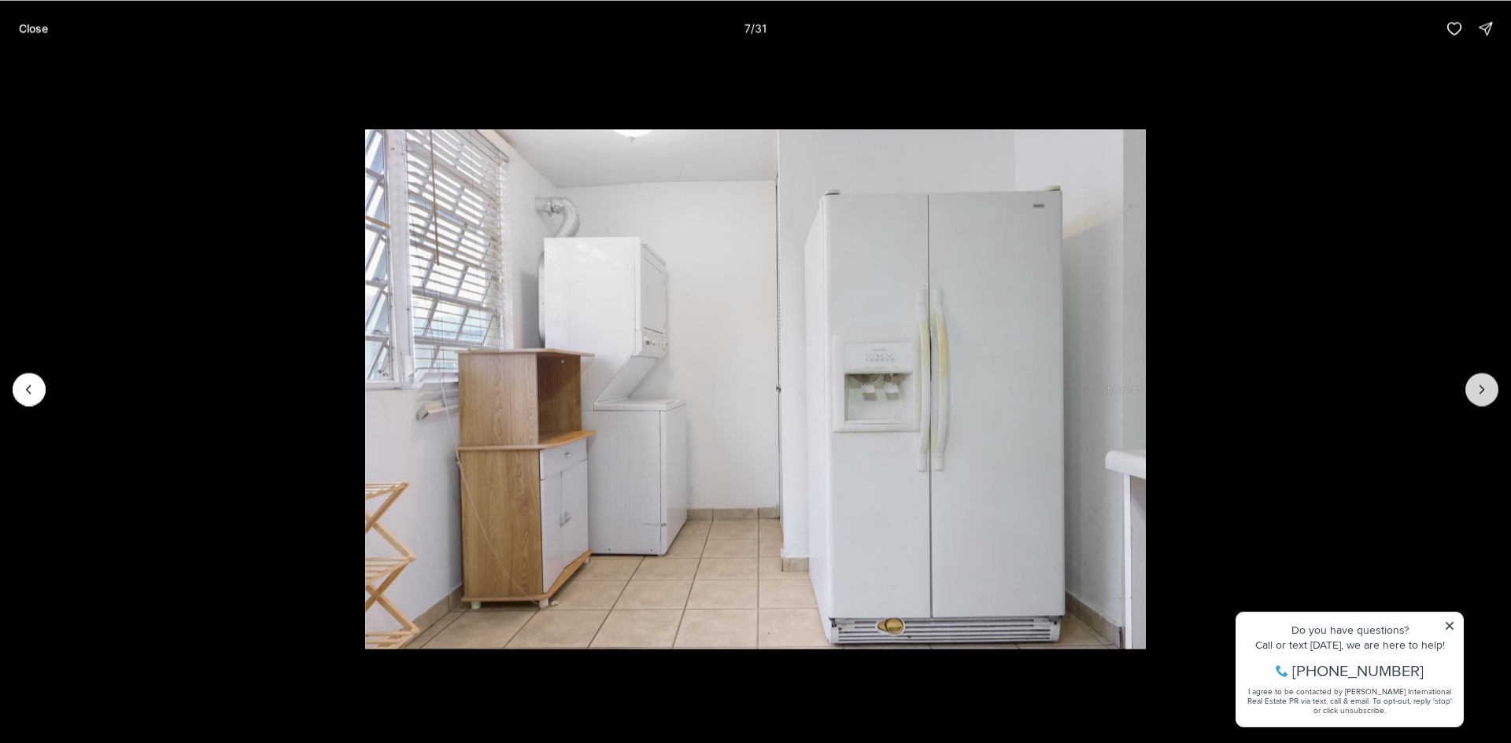
click at [1473, 386] on button "Next slide" at bounding box center [1481, 389] width 33 height 33
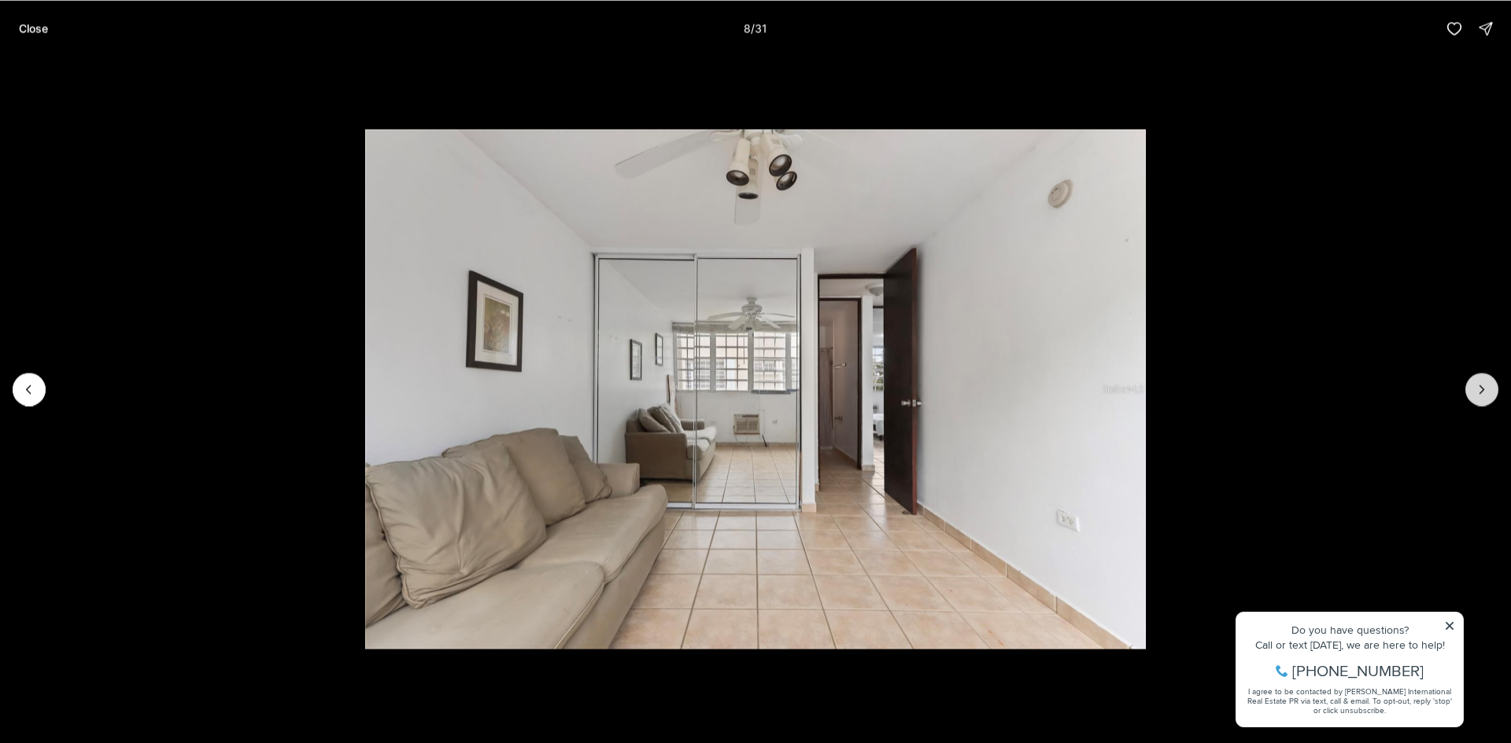
click at [1473, 386] on button "Next slide" at bounding box center [1481, 389] width 33 height 33
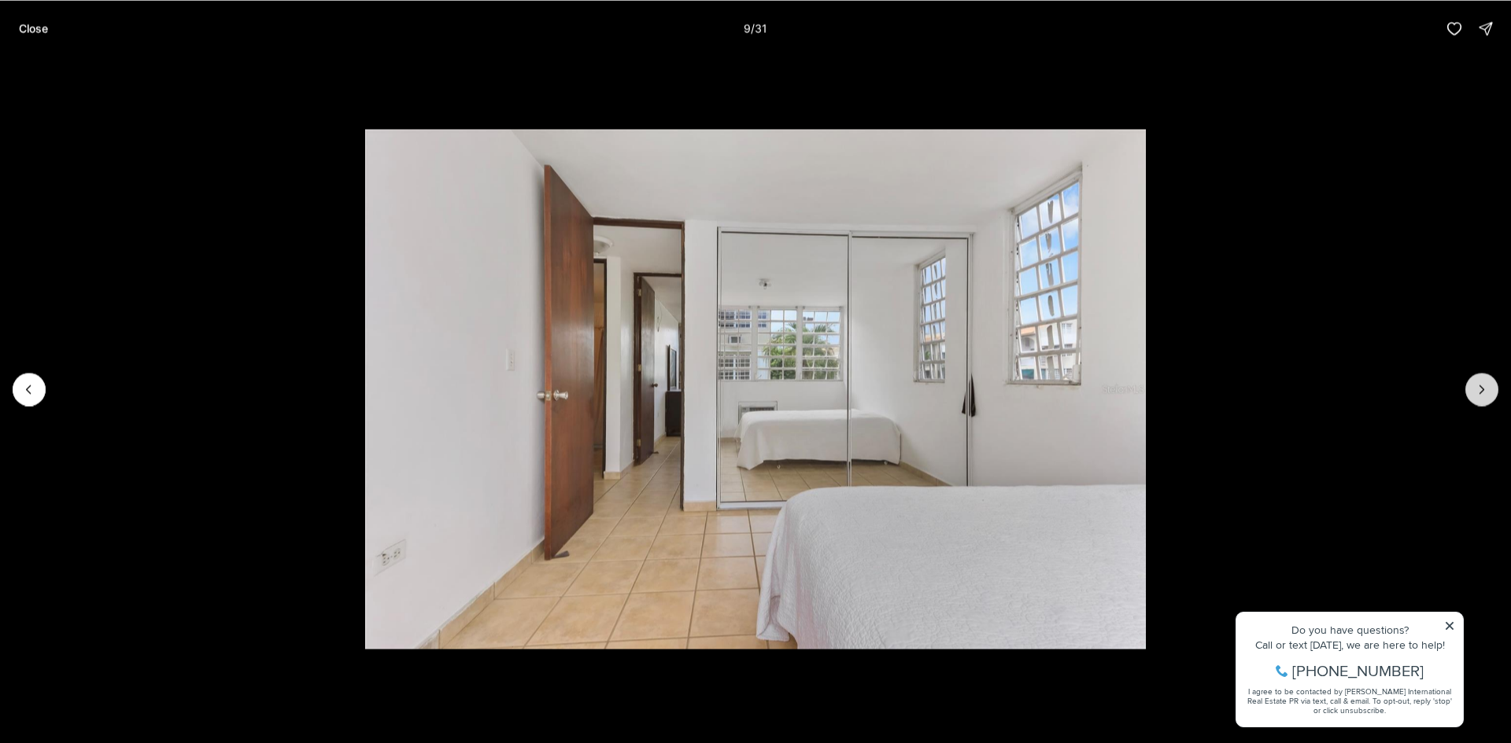
click at [1473, 386] on button "Next slide" at bounding box center [1481, 389] width 33 height 33
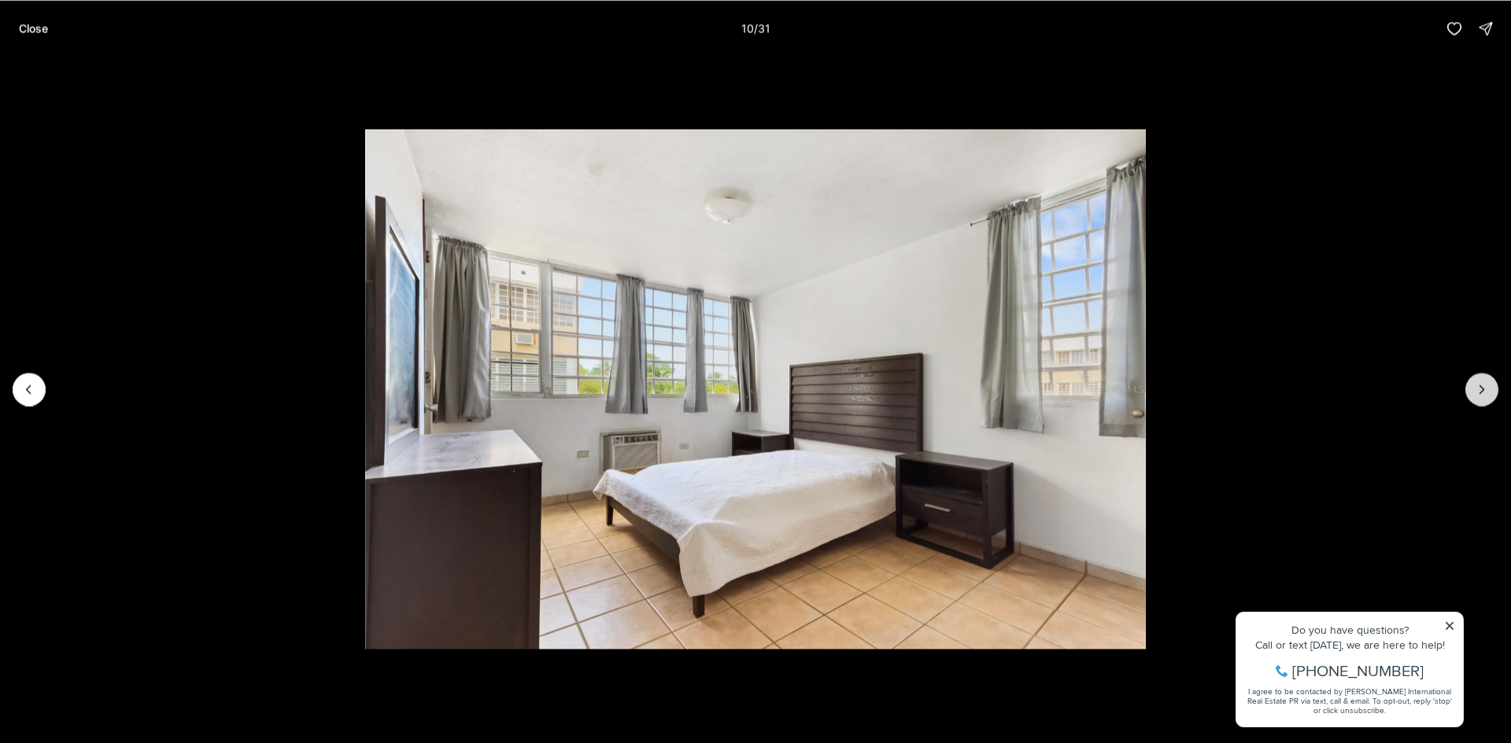
click at [1473, 386] on button "Next slide" at bounding box center [1481, 389] width 33 height 33
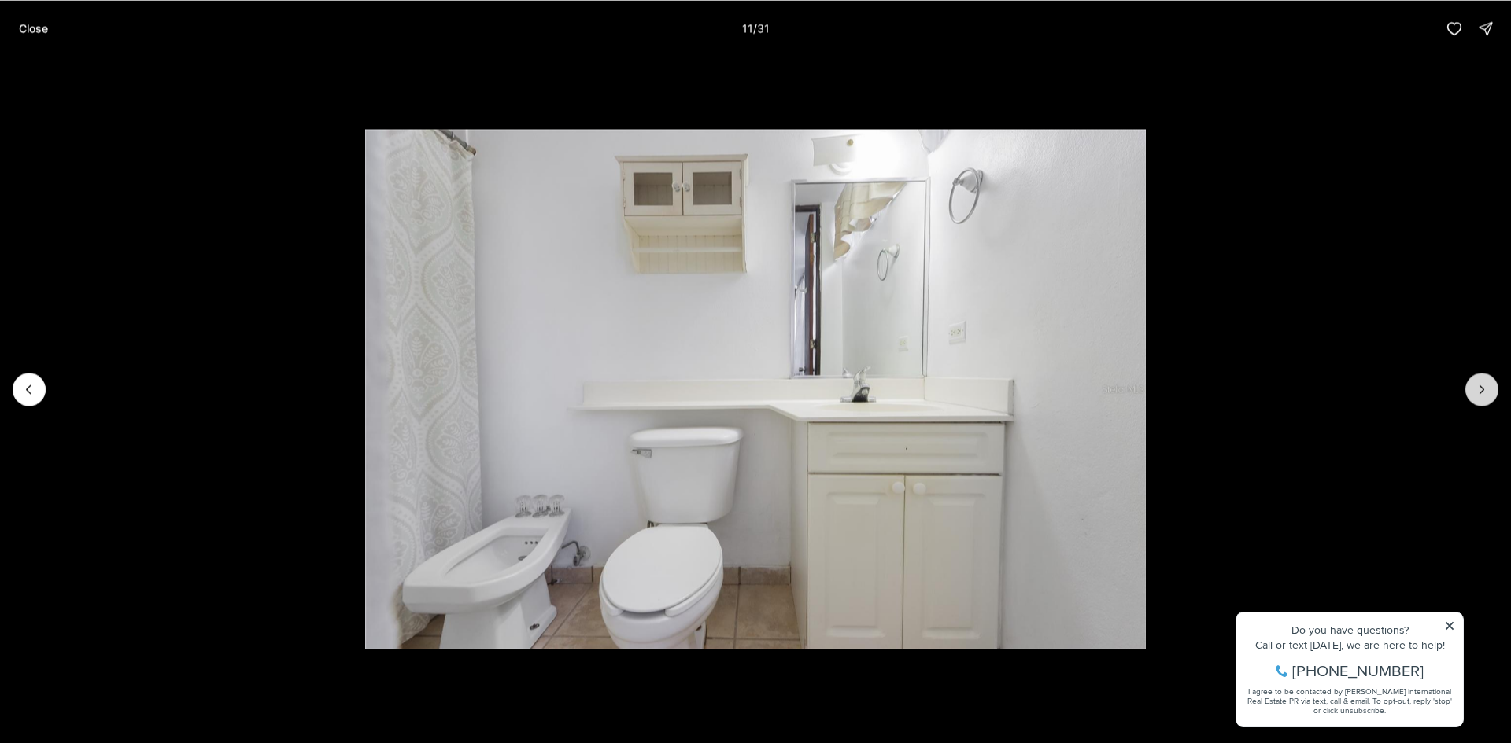
click at [1473, 386] on button "Next slide" at bounding box center [1481, 389] width 33 height 33
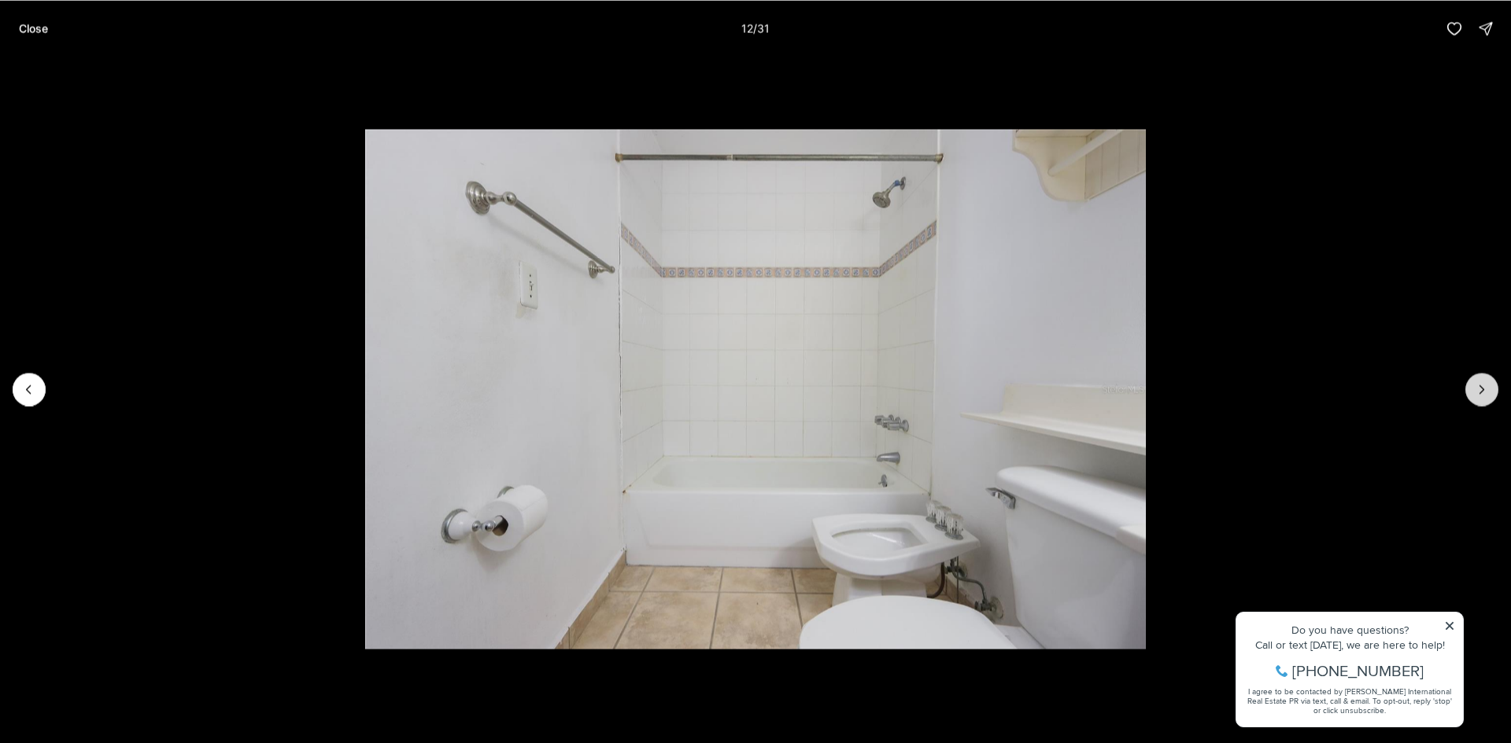
click at [1473, 386] on button "Next slide" at bounding box center [1481, 389] width 33 height 33
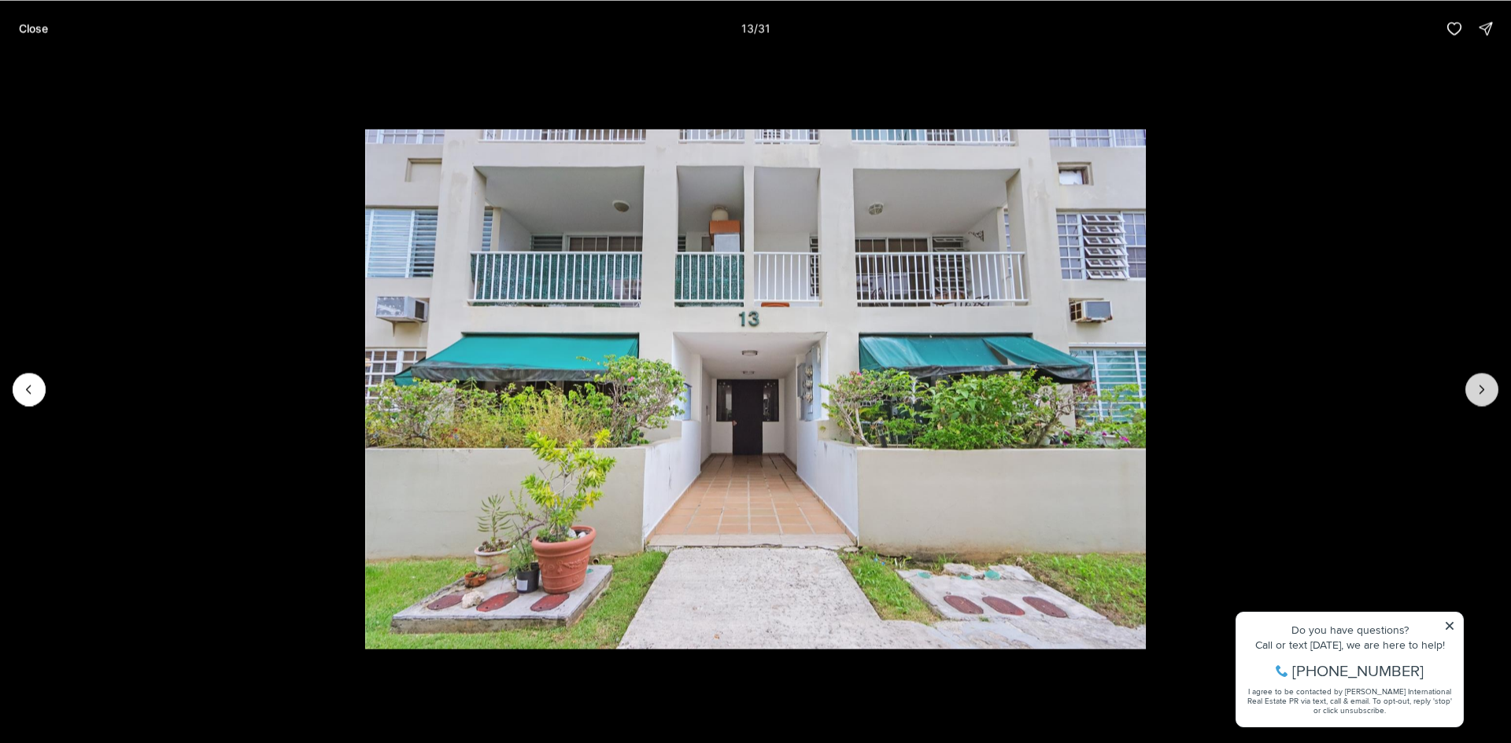
click at [1473, 386] on button "Next slide" at bounding box center [1481, 389] width 33 height 33
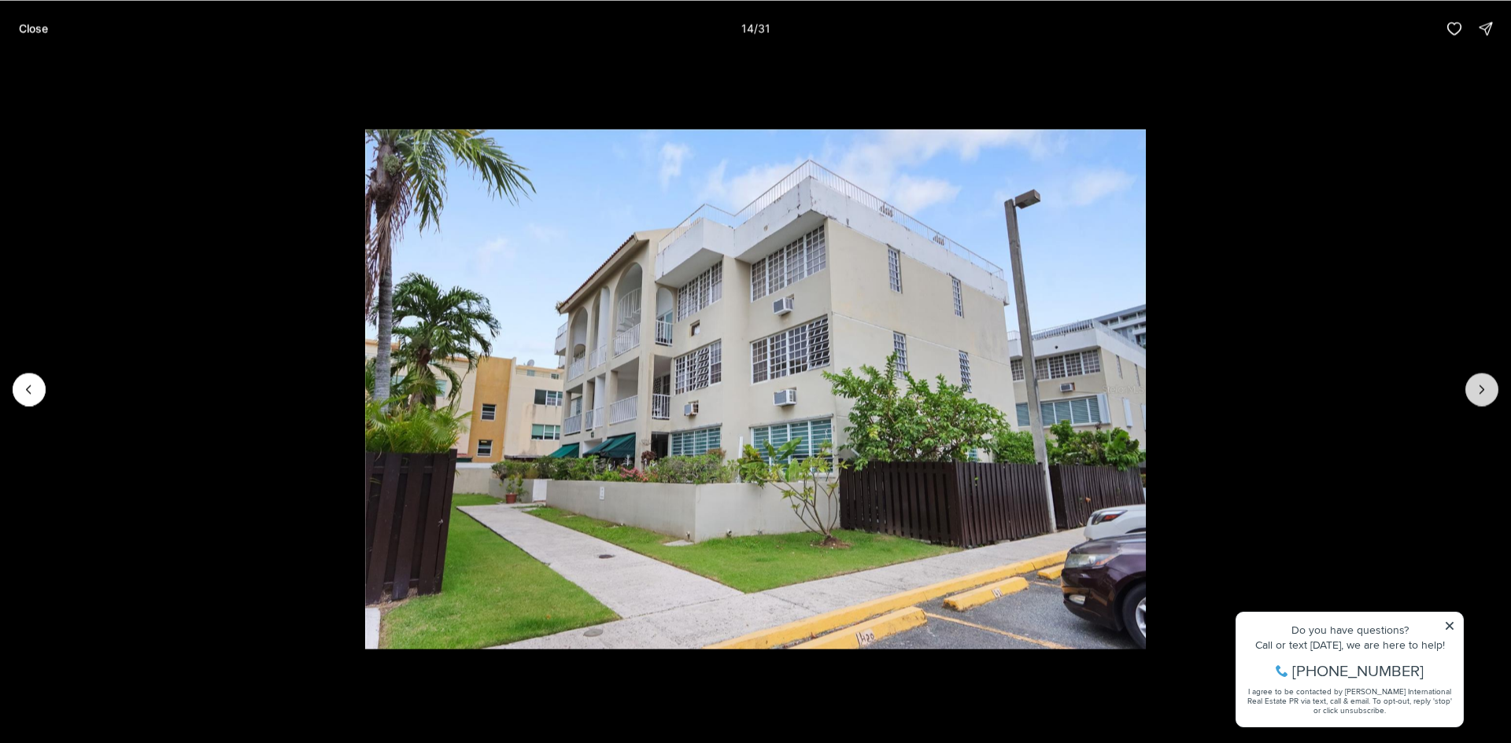
click at [1473, 386] on button "Next slide" at bounding box center [1481, 389] width 33 height 33
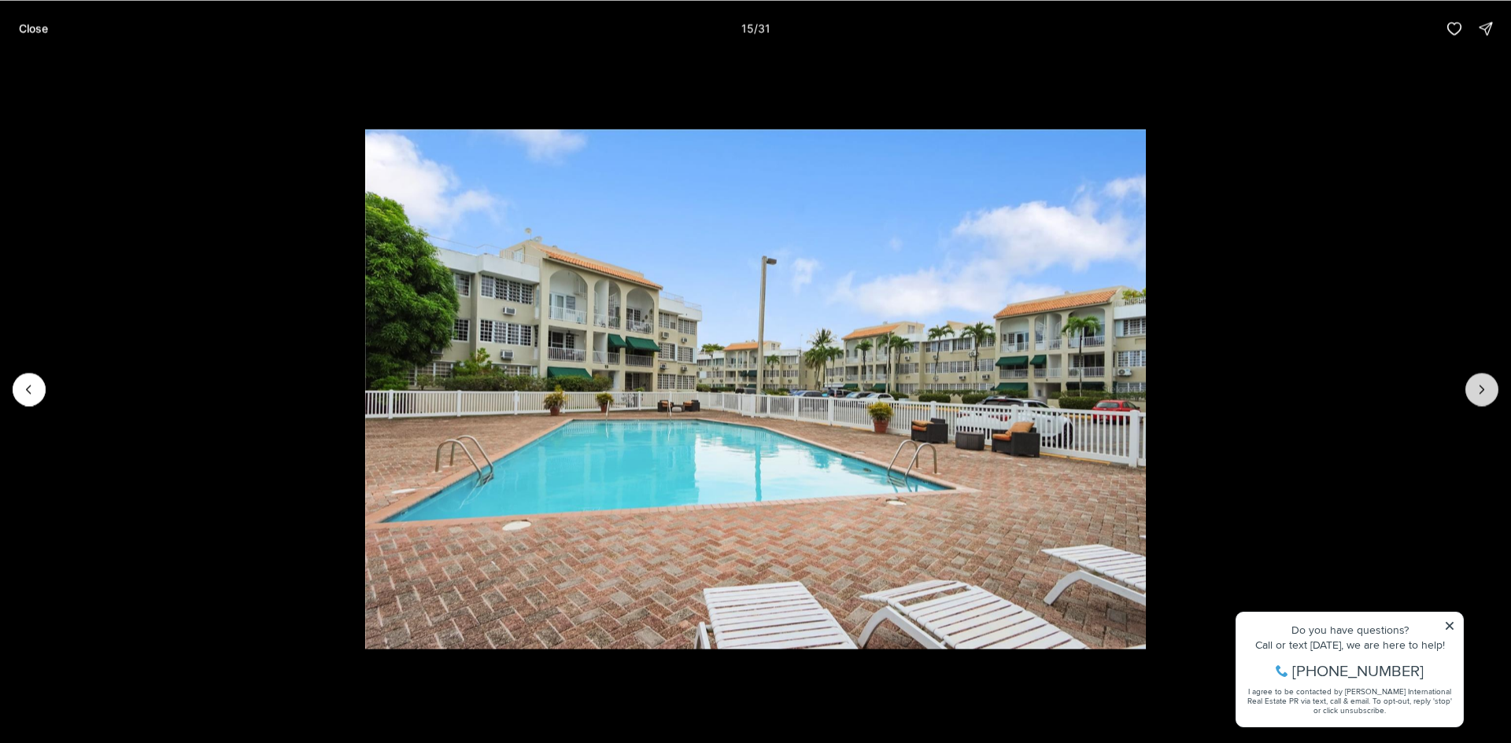
click at [1473, 386] on button "Next slide" at bounding box center [1481, 389] width 33 height 33
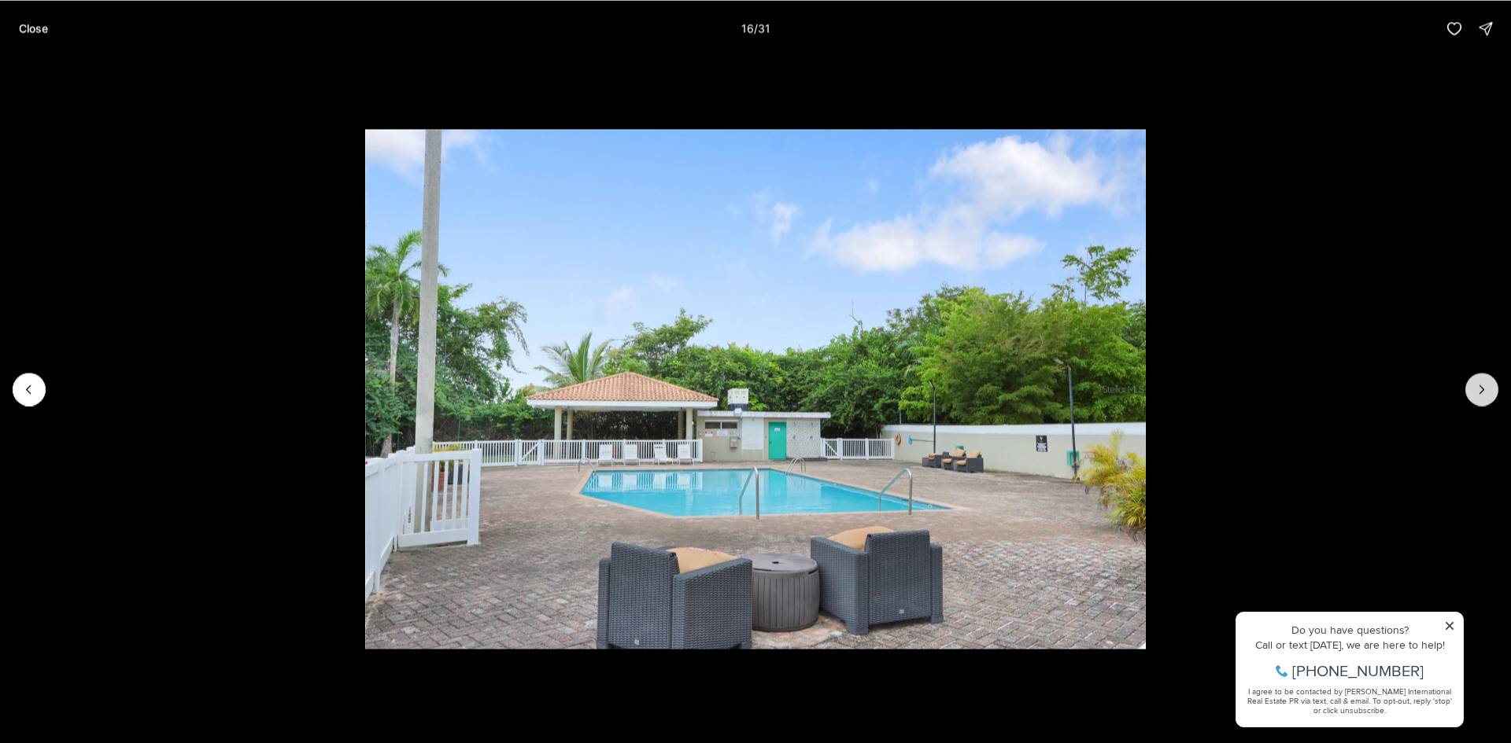
click at [1473, 386] on button "Next slide" at bounding box center [1481, 389] width 33 height 33
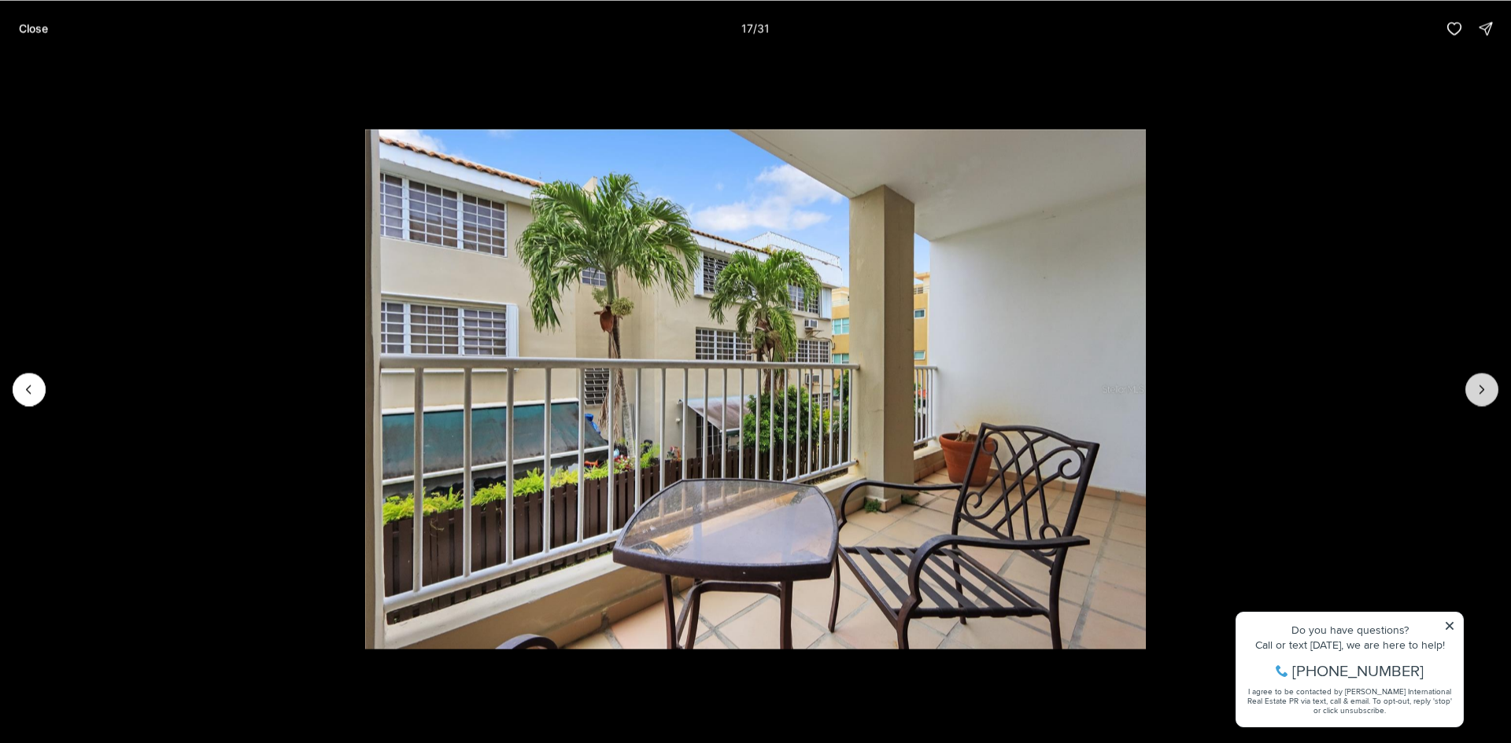
click at [1473, 386] on button "Next slide" at bounding box center [1481, 389] width 33 height 33
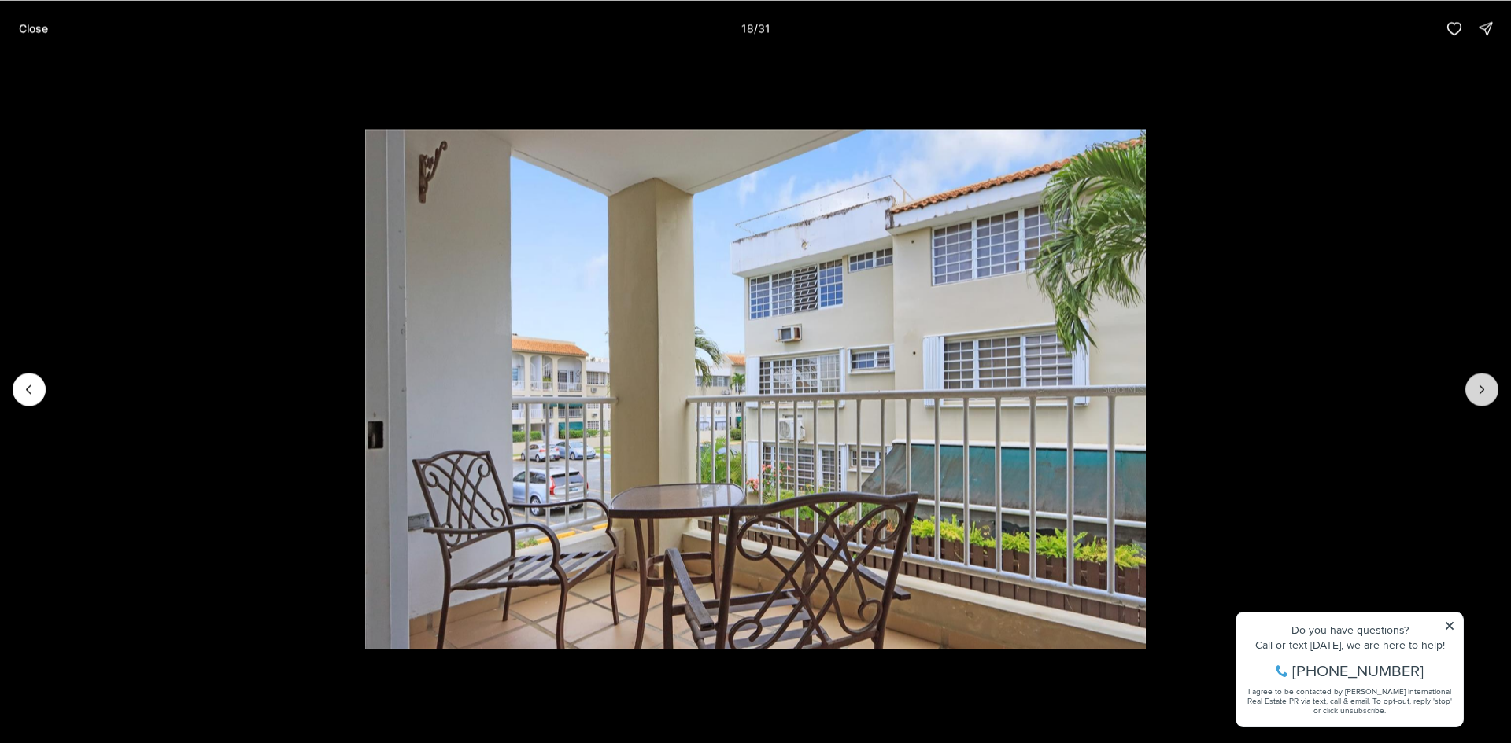
click at [1473, 386] on button "Next slide" at bounding box center [1481, 389] width 33 height 33
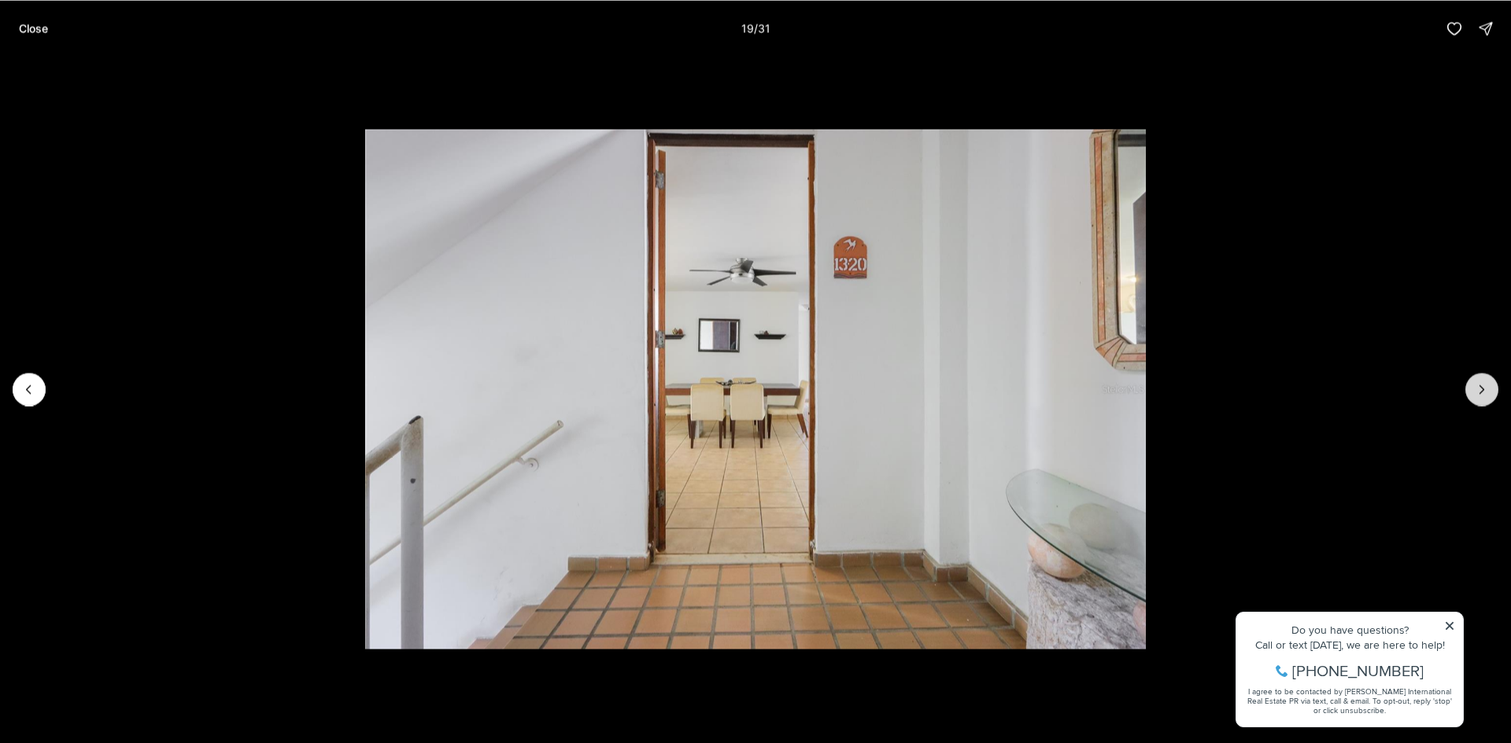
click at [1473, 386] on button "Next slide" at bounding box center [1481, 389] width 33 height 33
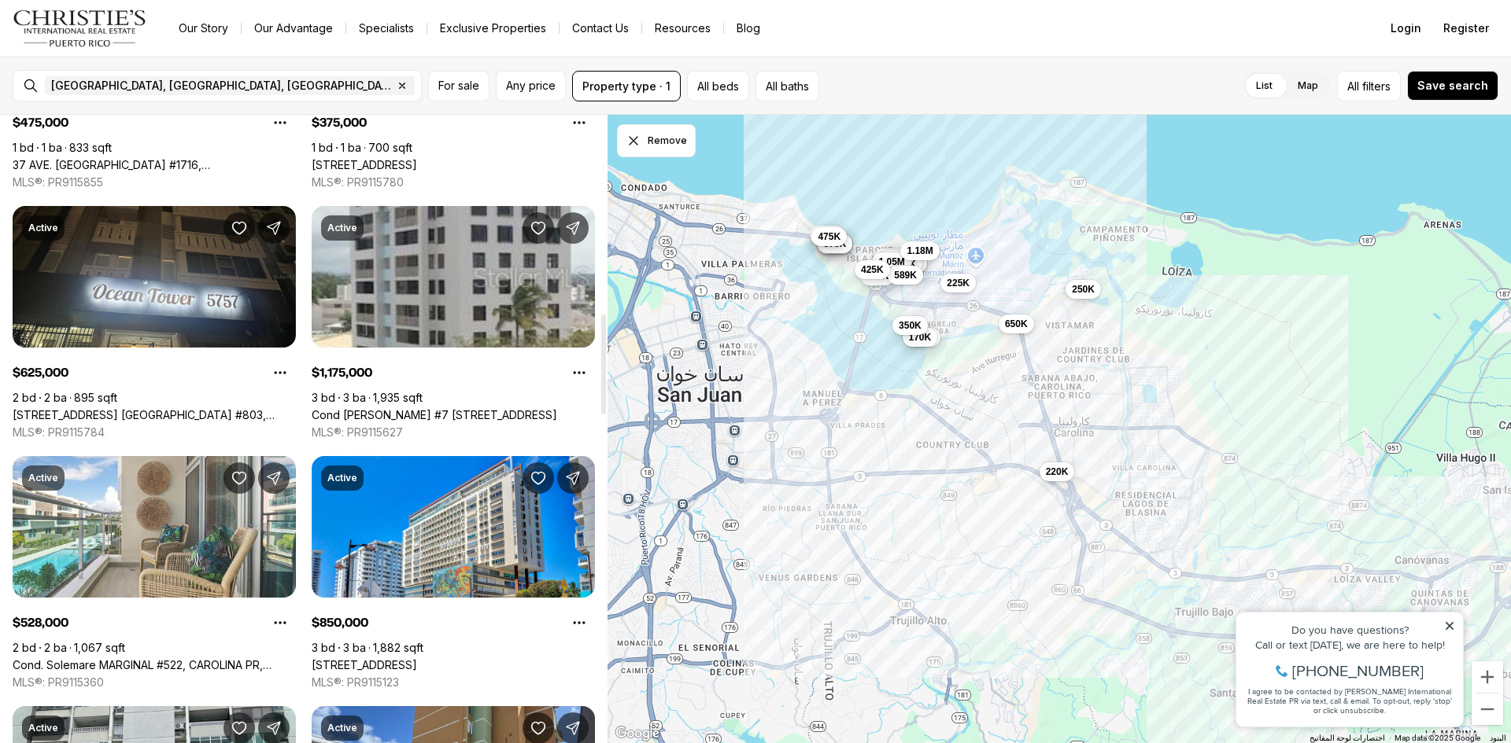
scroll to position [1259, 0]
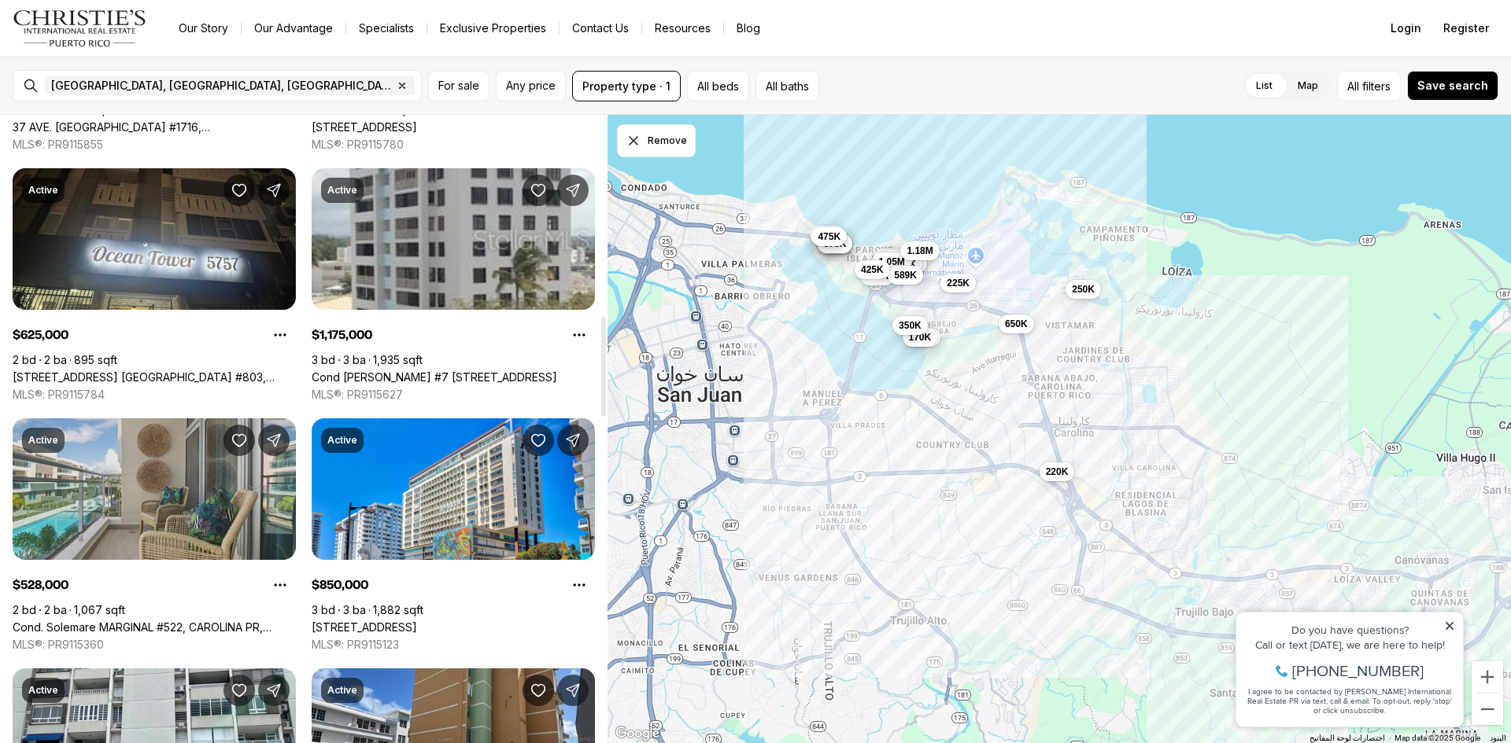
click at [83, 621] on link "Cond. Solemare MARGINAL #522, CAROLINA PR, 00979" at bounding box center [154, 628] width 283 height 14
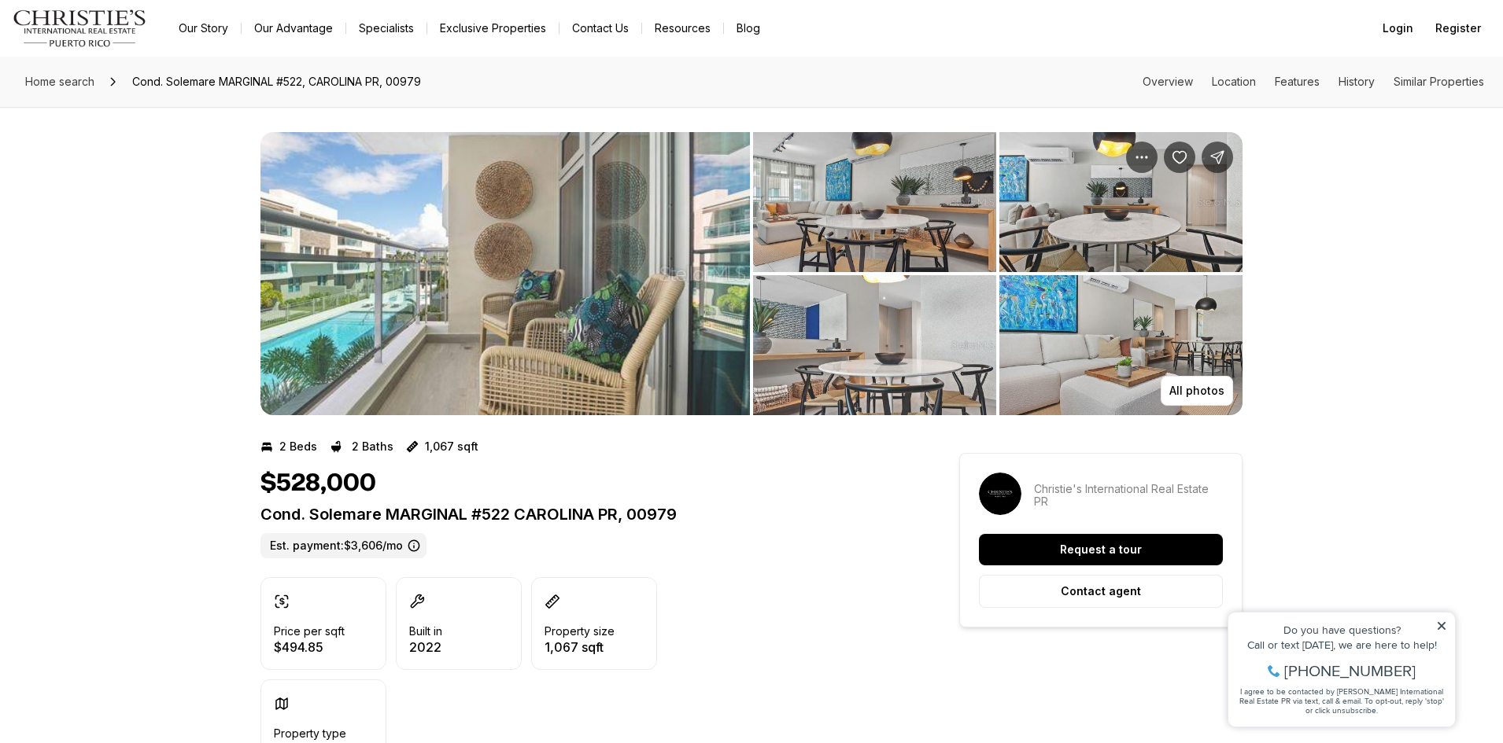
click at [1186, 362] on img "View image gallery" at bounding box center [1120, 345] width 243 height 140
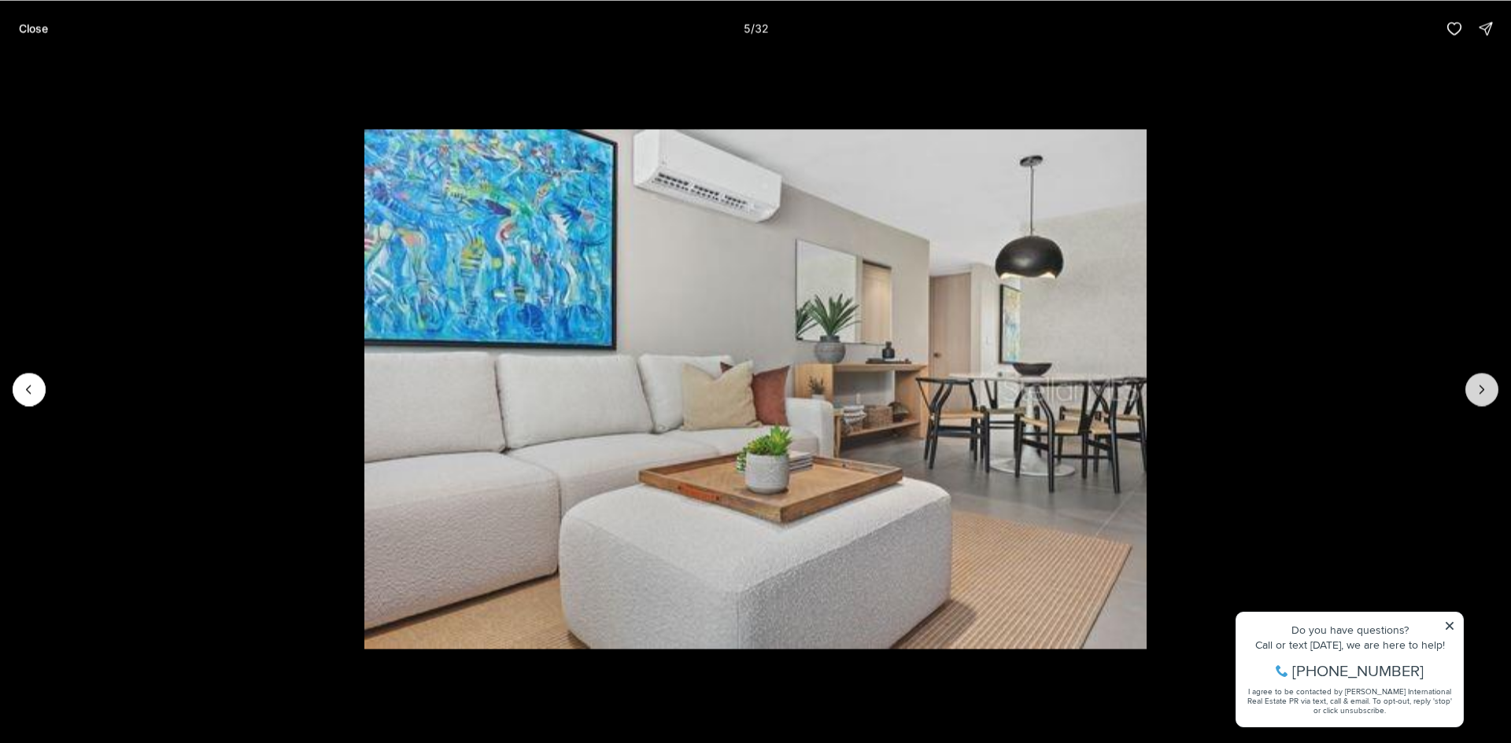
click at [1482, 397] on button "Next slide" at bounding box center [1481, 389] width 33 height 33
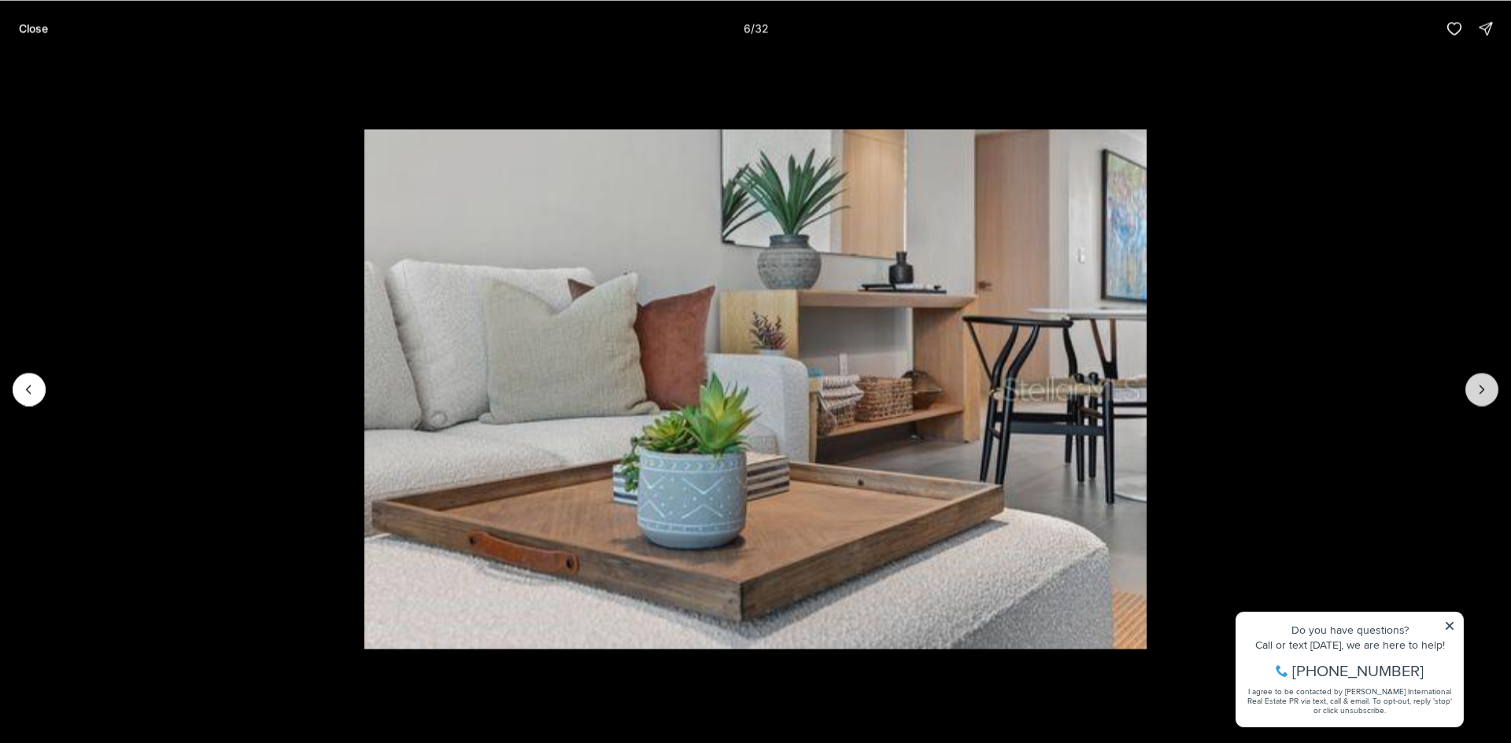
click at [1482, 400] on button "Next slide" at bounding box center [1481, 389] width 33 height 33
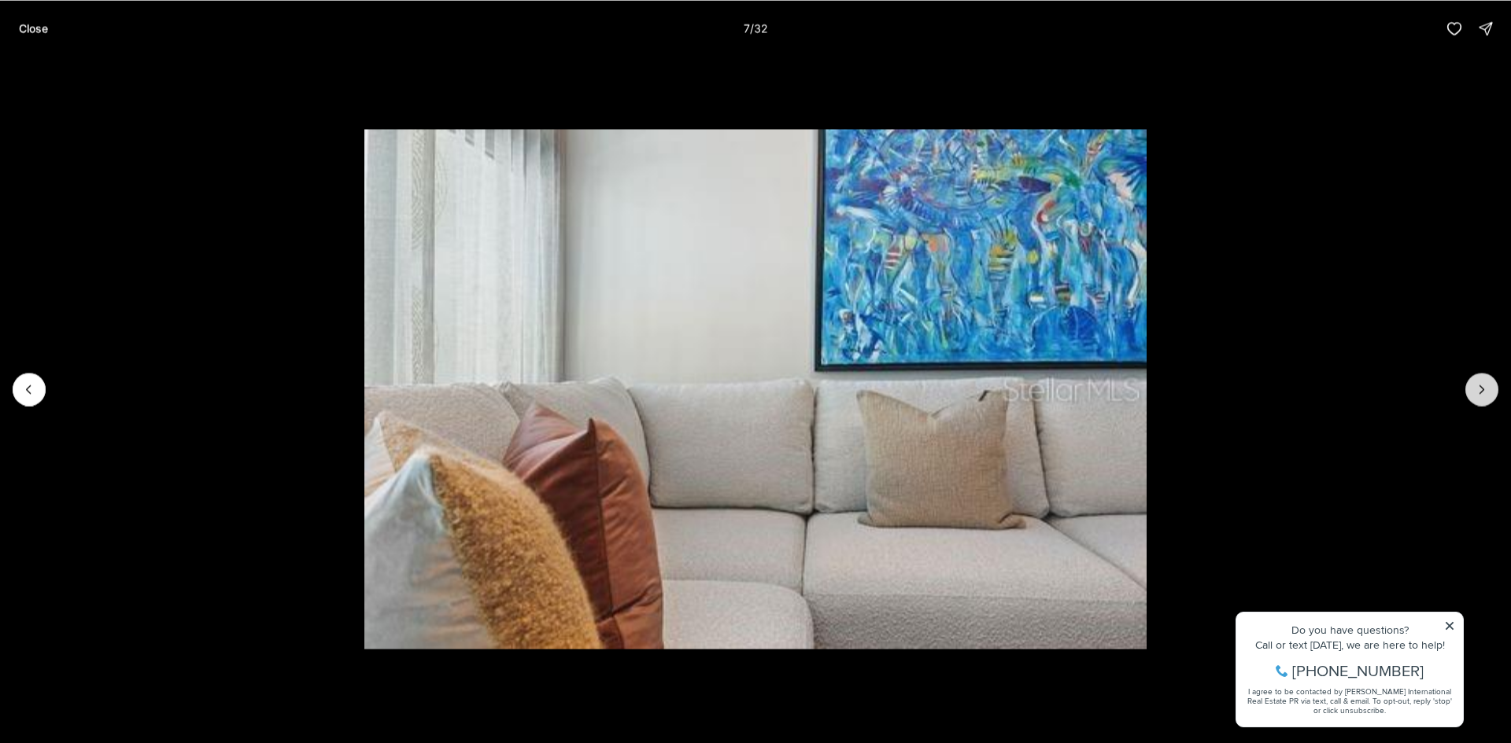
click at [1482, 400] on button "Next slide" at bounding box center [1481, 389] width 33 height 33
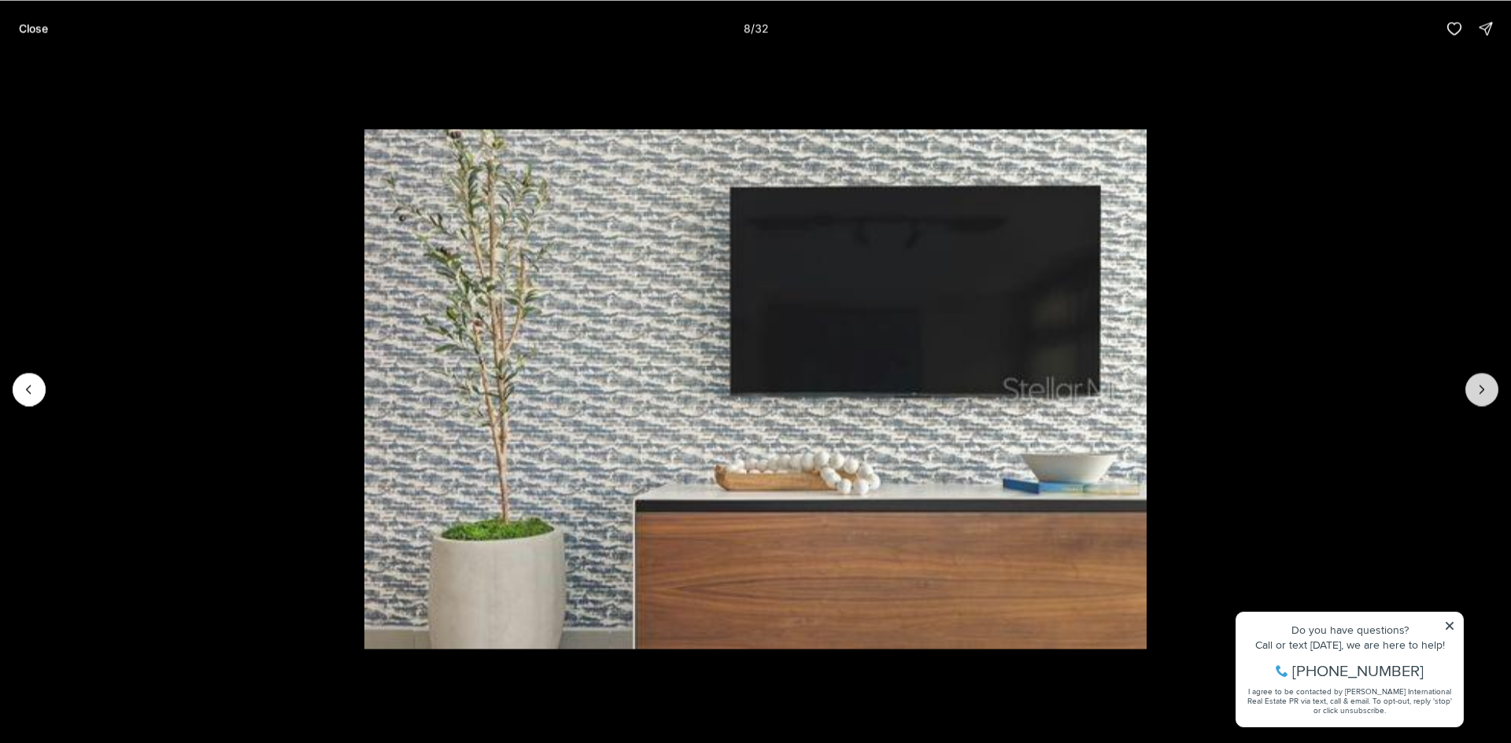
click at [1482, 400] on button "Next slide" at bounding box center [1481, 389] width 33 height 33
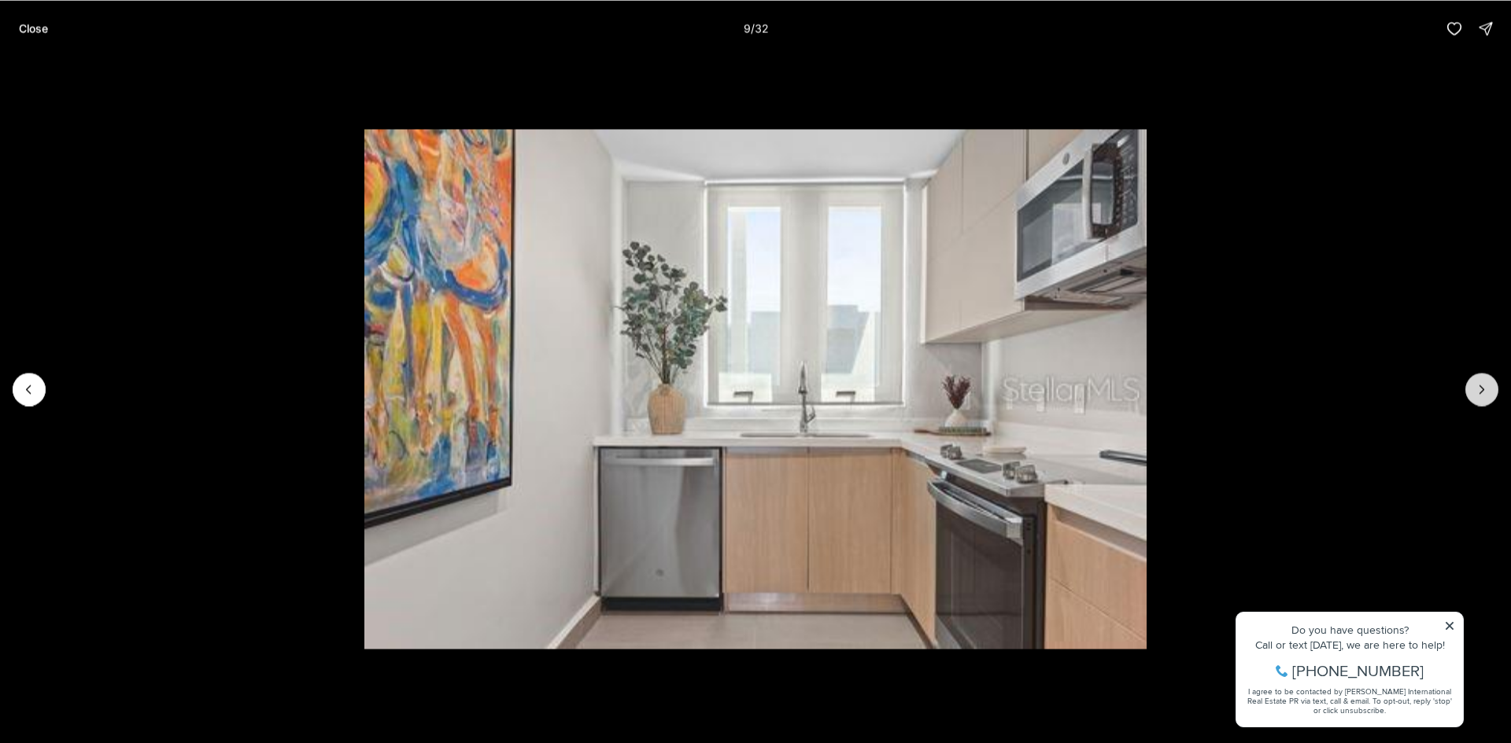
click at [1482, 400] on button "Next slide" at bounding box center [1481, 389] width 33 height 33
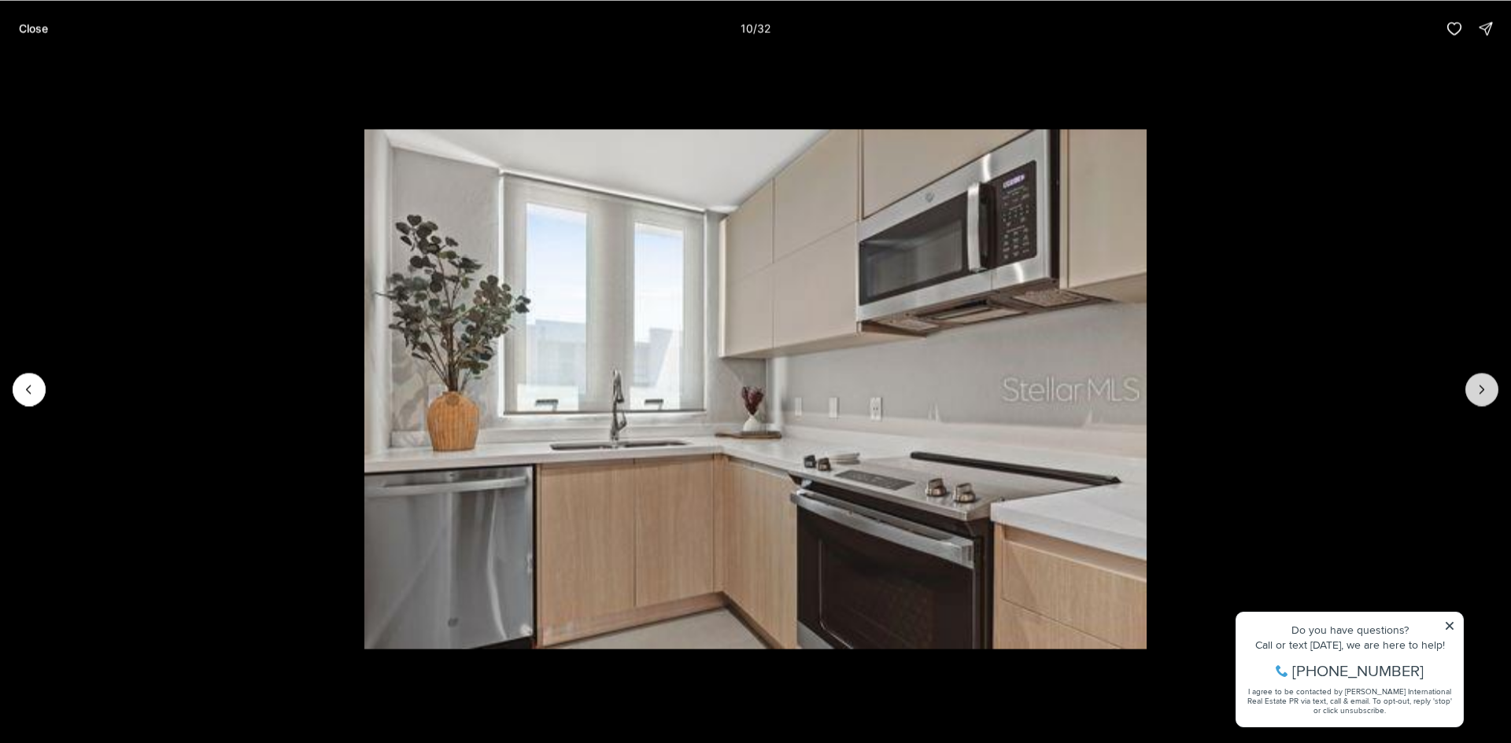
click at [1482, 400] on button "Next slide" at bounding box center [1481, 389] width 33 height 33
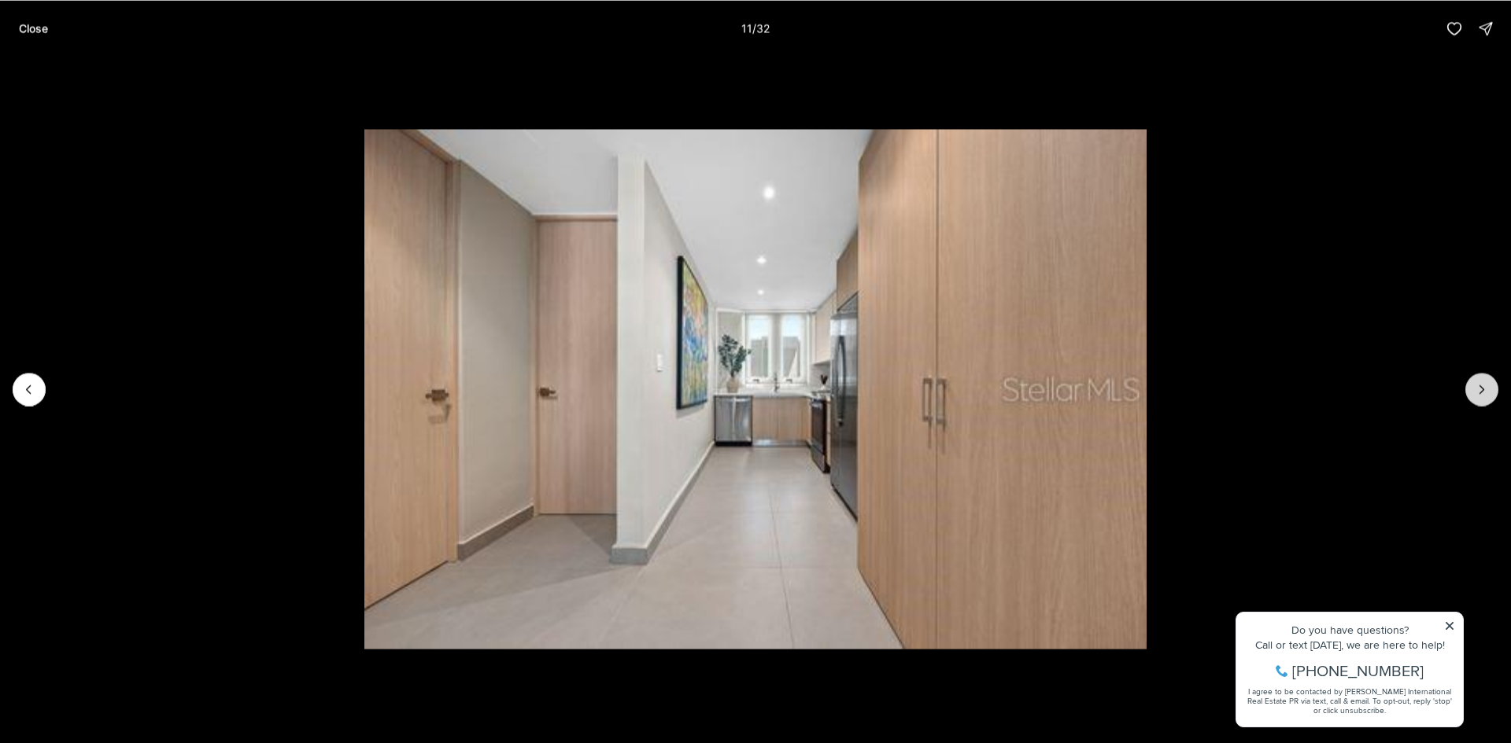
click at [1482, 400] on button "Next slide" at bounding box center [1481, 389] width 33 height 33
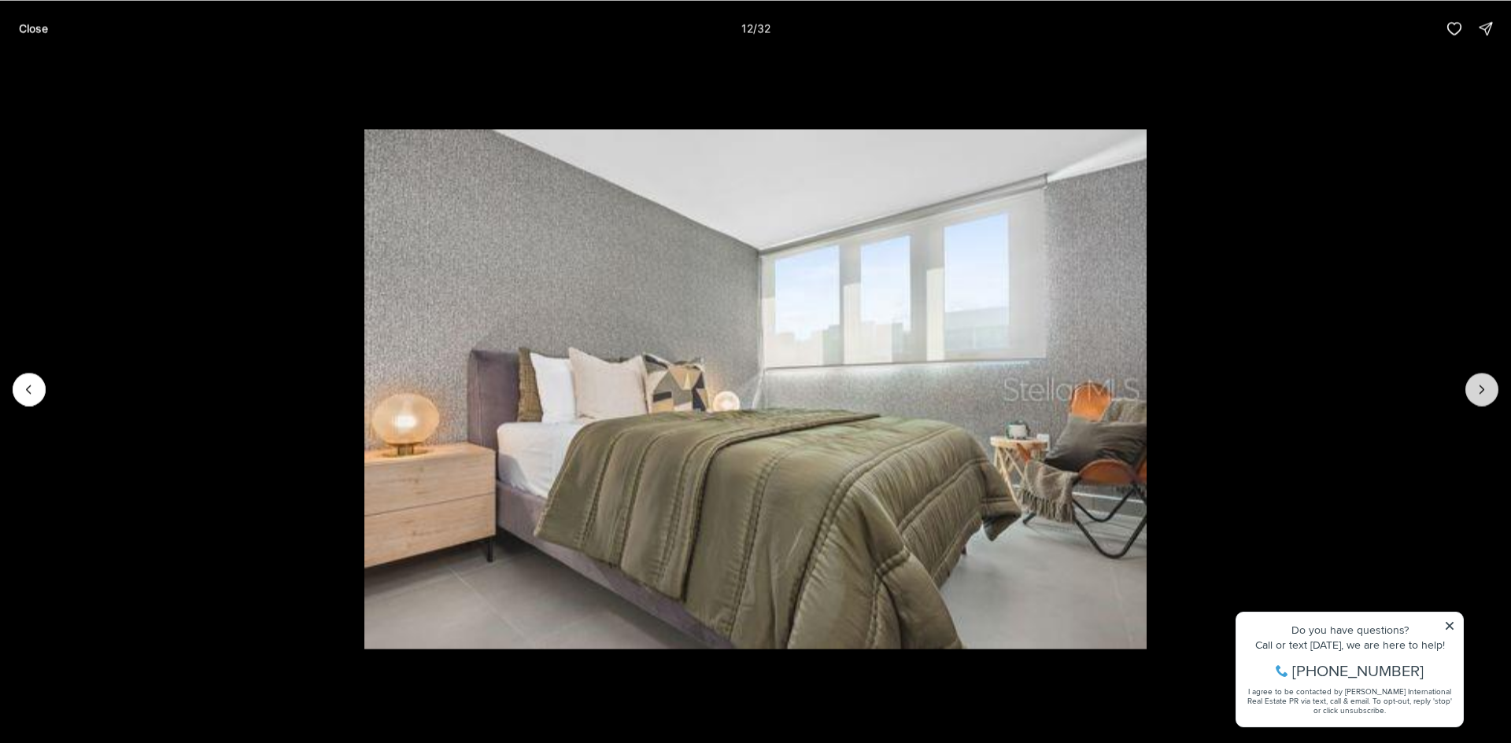
click at [1482, 400] on button "Next slide" at bounding box center [1481, 389] width 33 height 33
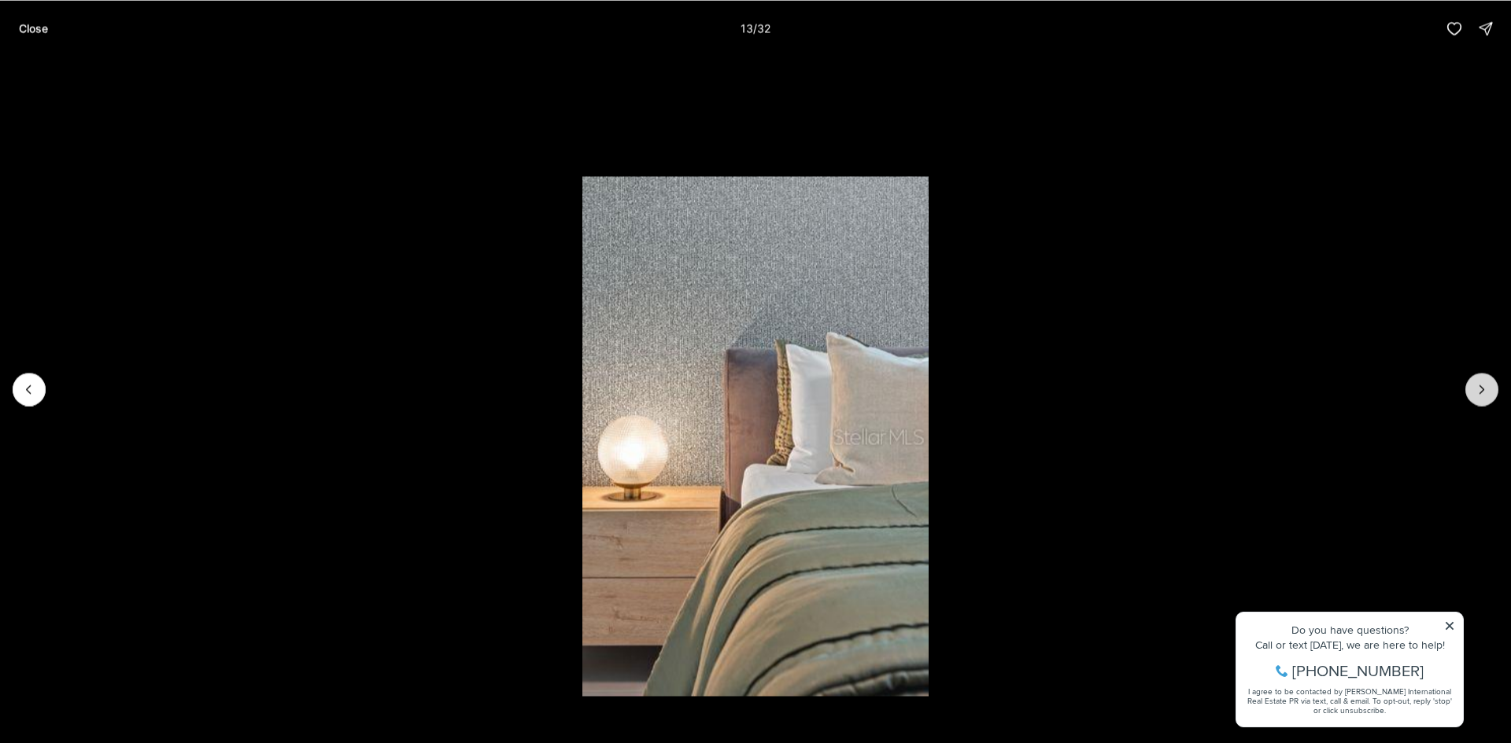
click at [1482, 400] on button "Next slide" at bounding box center [1481, 389] width 33 height 33
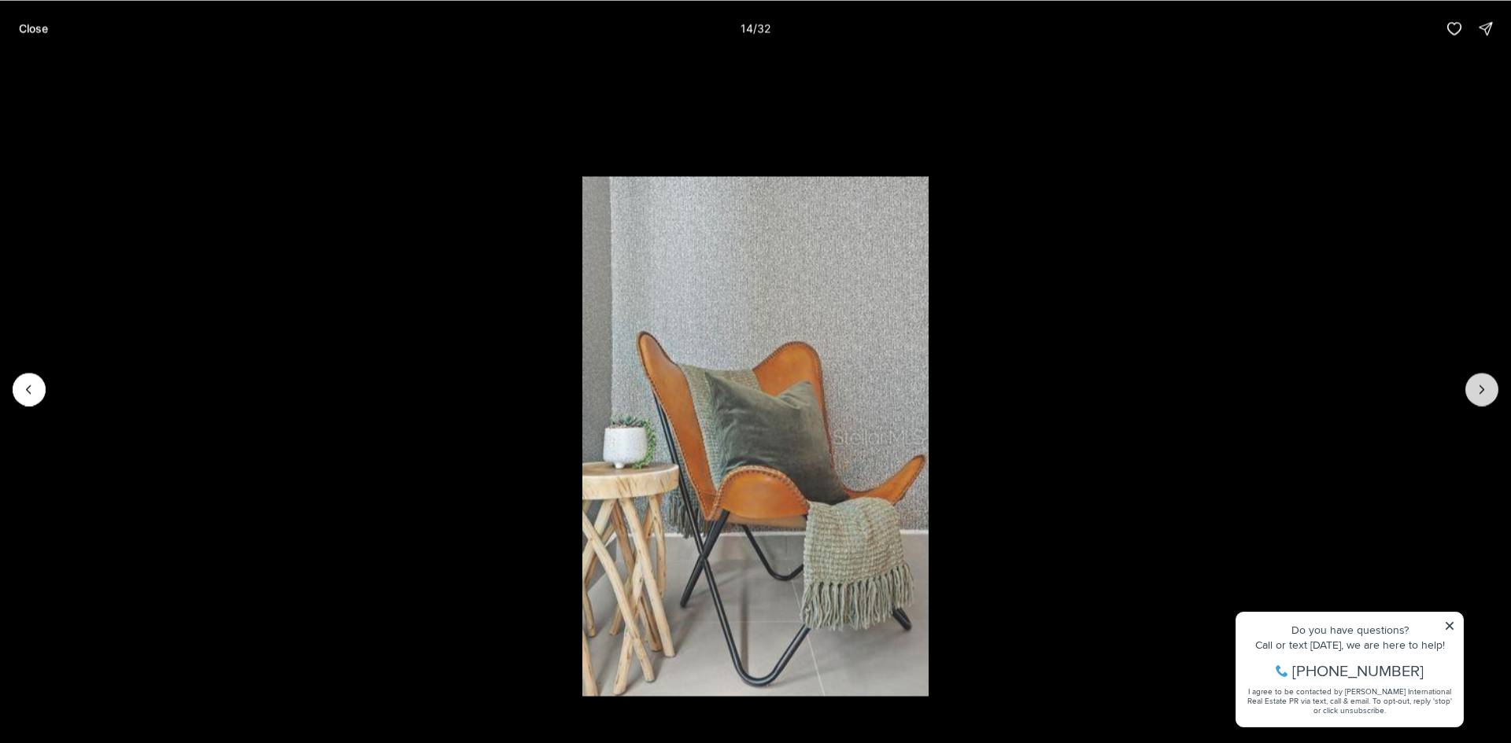
click at [1482, 400] on button "Next slide" at bounding box center [1481, 389] width 33 height 33
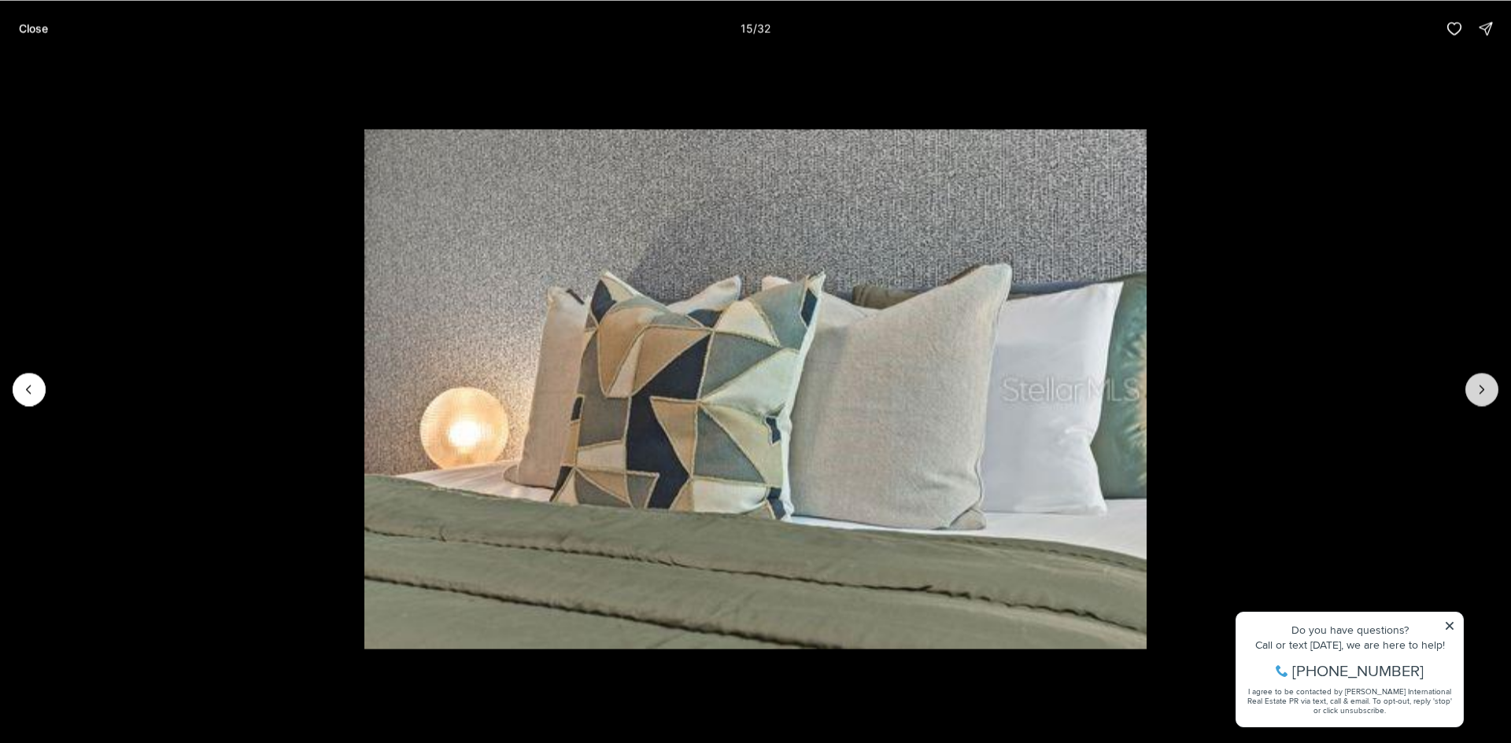
click at [1482, 400] on button "Next slide" at bounding box center [1481, 389] width 33 height 33
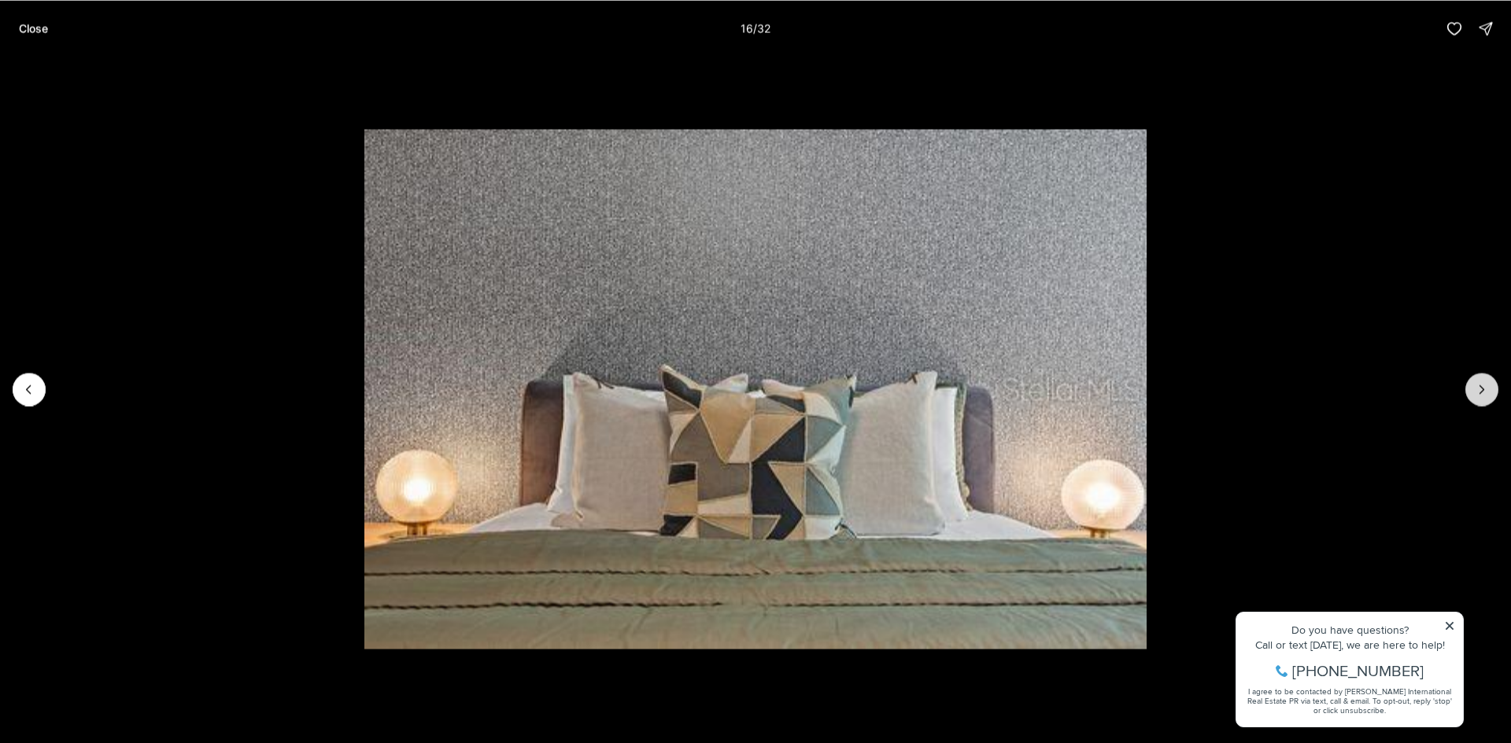
click at [1482, 400] on button "Next slide" at bounding box center [1481, 389] width 33 height 33
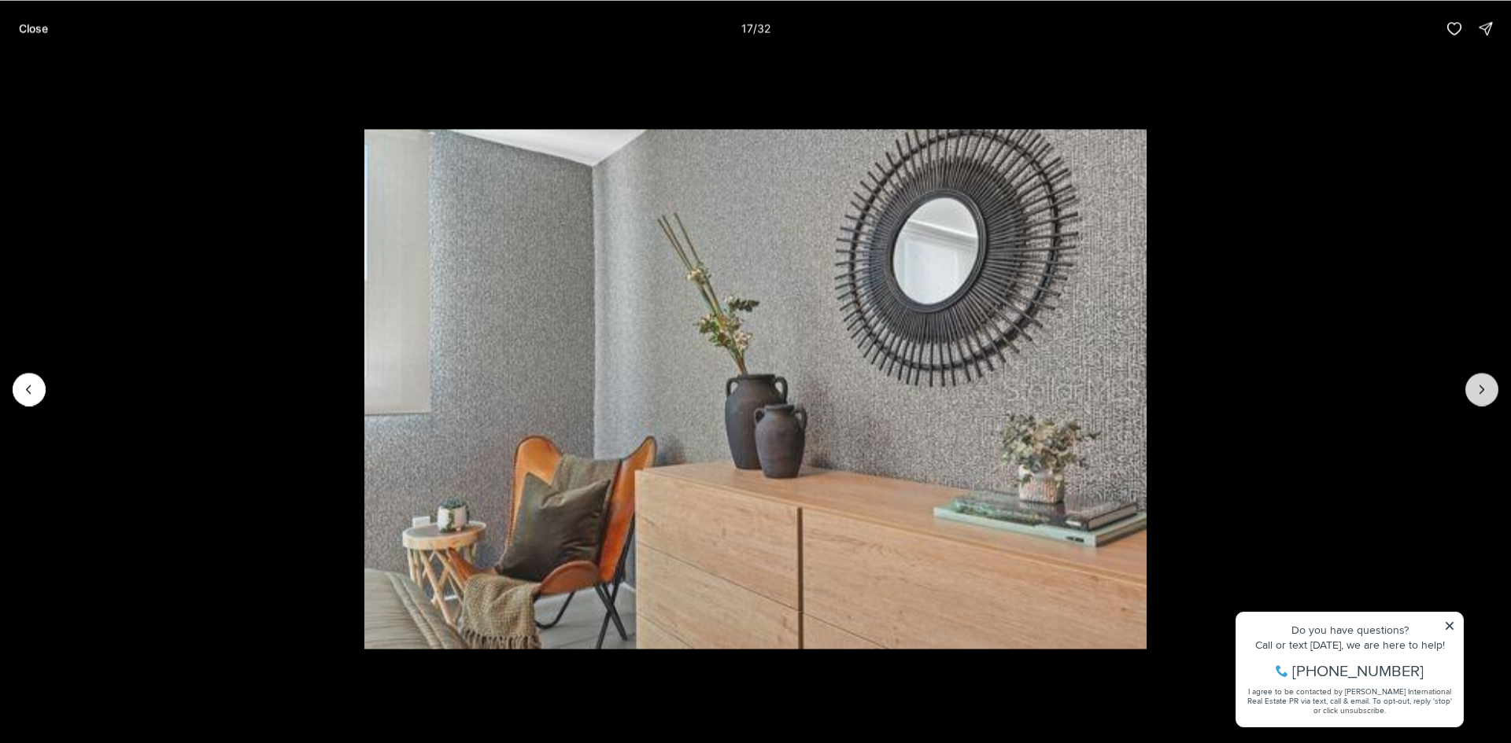
click at [1482, 400] on button "Next slide" at bounding box center [1481, 389] width 33 height 33
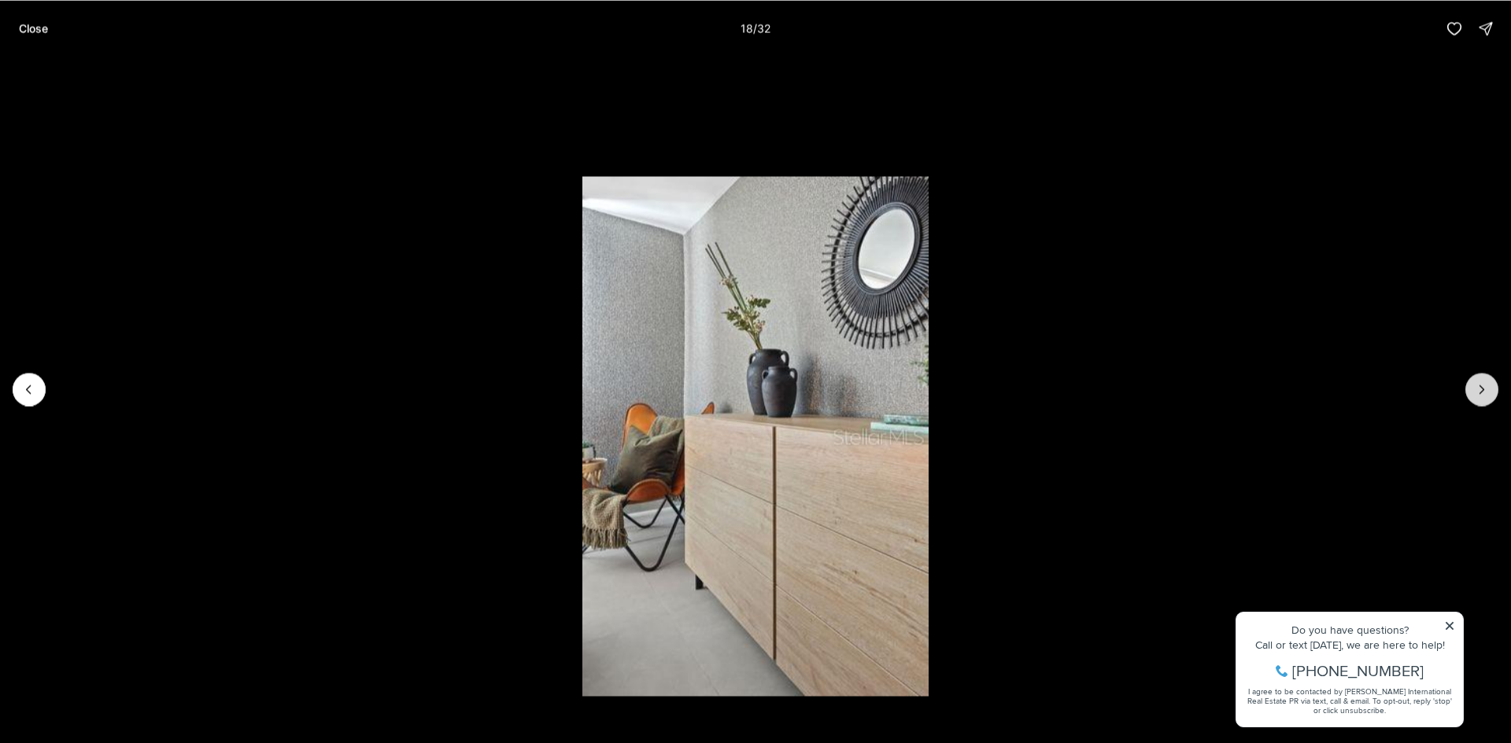
click at [1482, 400] on button "Next slide" at bounding box center [1481, 389] width 33 height 33
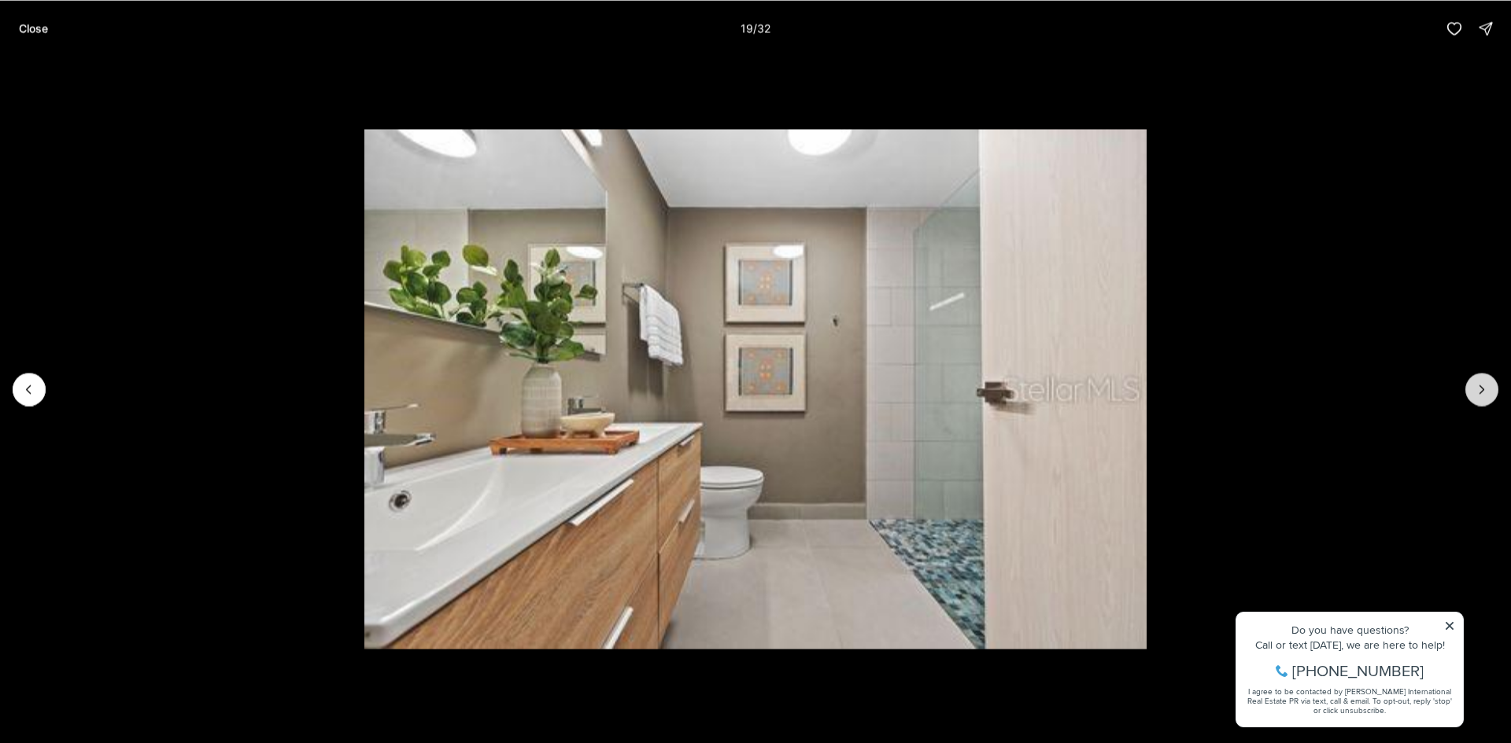
click at [1482, 400] on button "Next slide" at bounding box center [1481, 389] width 33 height 33
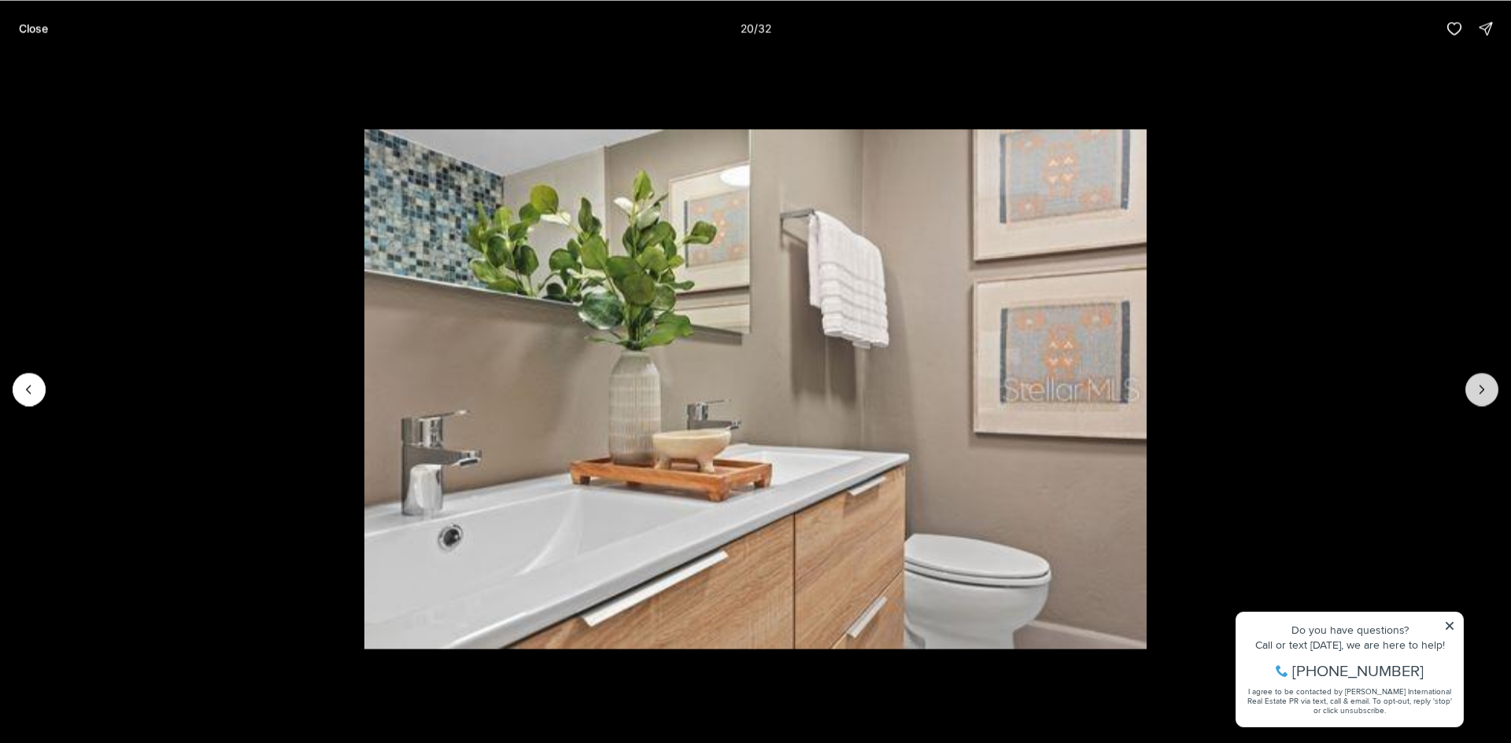
click at [1482, 400] on button "Next slide" at bounding box center [1481, 389] width 33 height 33
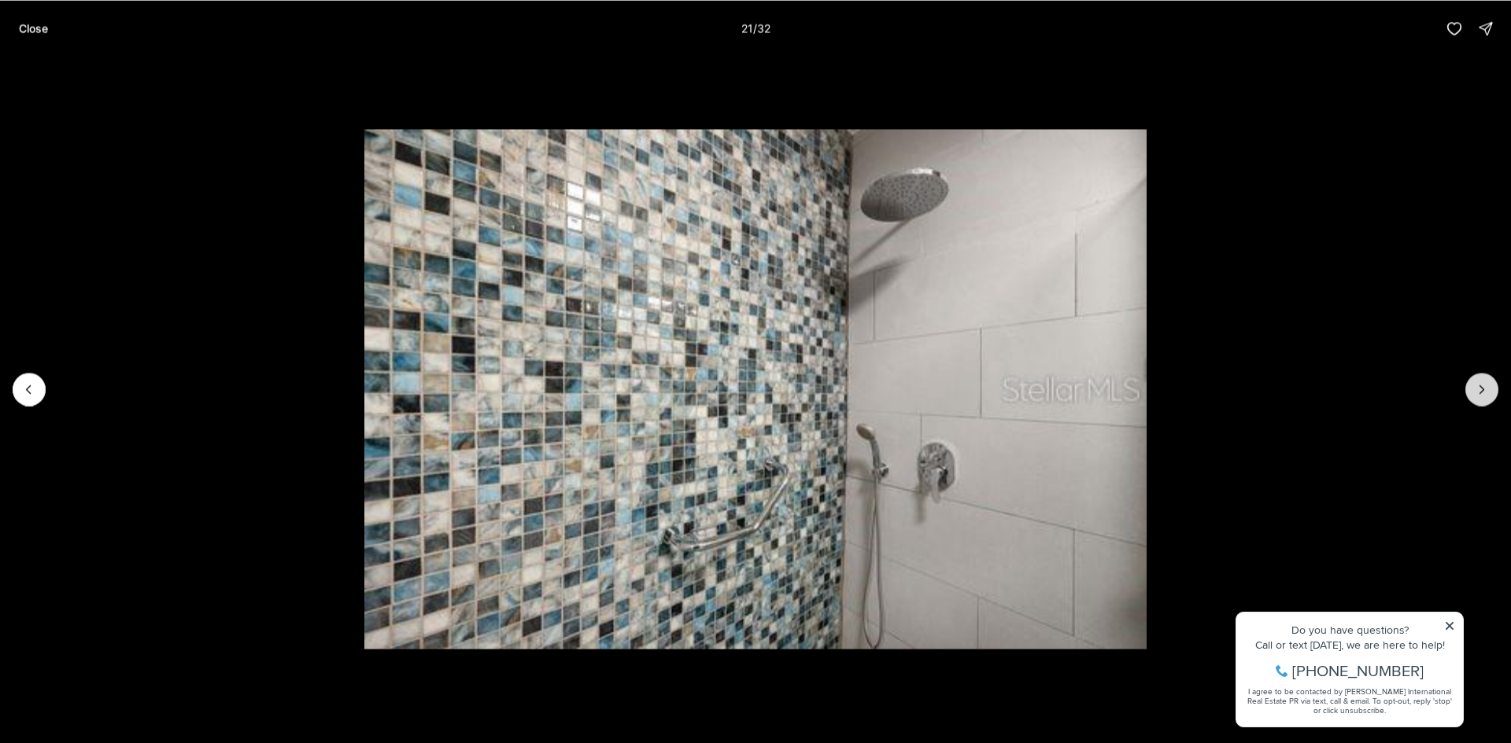
click at [1482, 400] on button "Next slide" at bounding box center [1481, 389] width 33 height 33
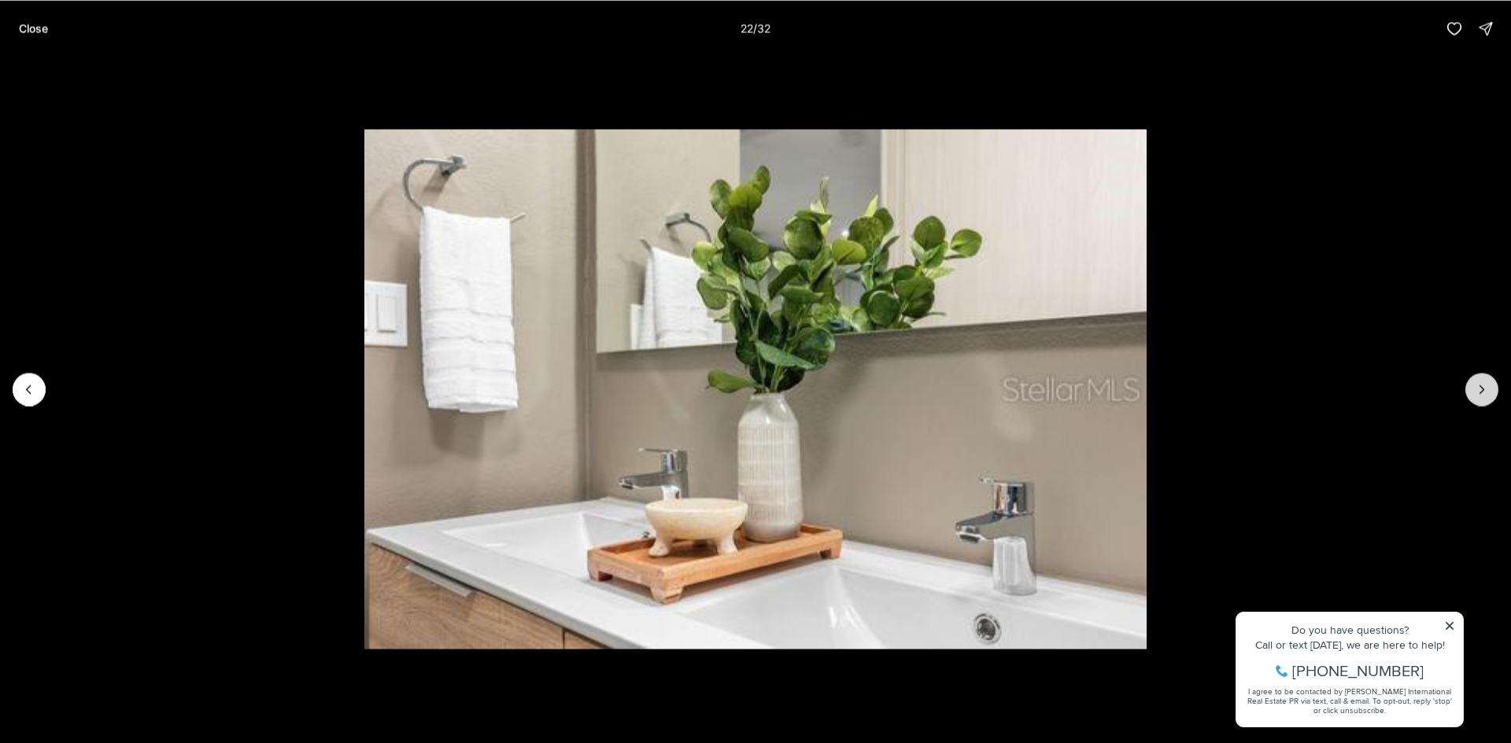
click at [1482, 400] on button "Next slide" at bounding box center [1481, 389] width 33 height 33
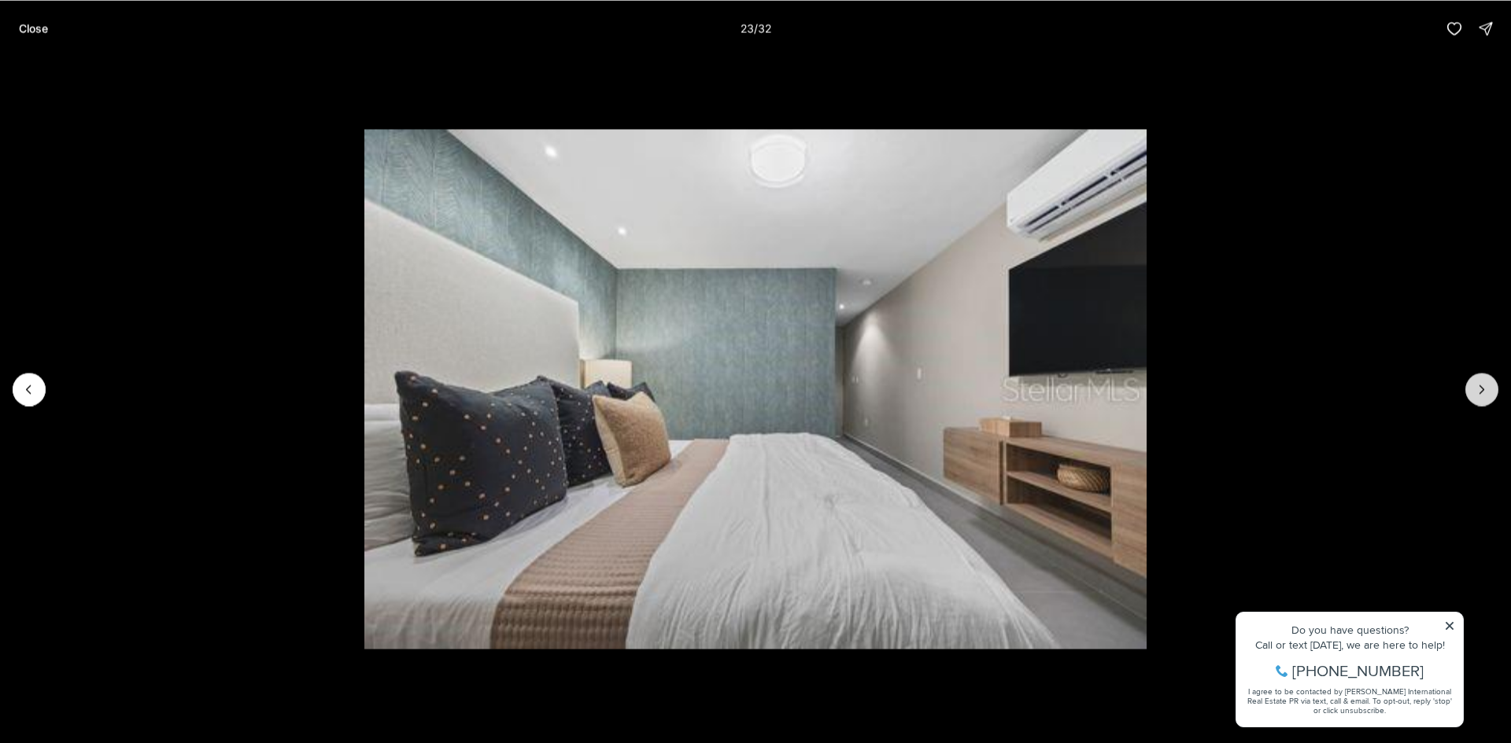
click at [1482, 400] on button "Next slide" at bounding box center [1481, 389] width 33 height 33
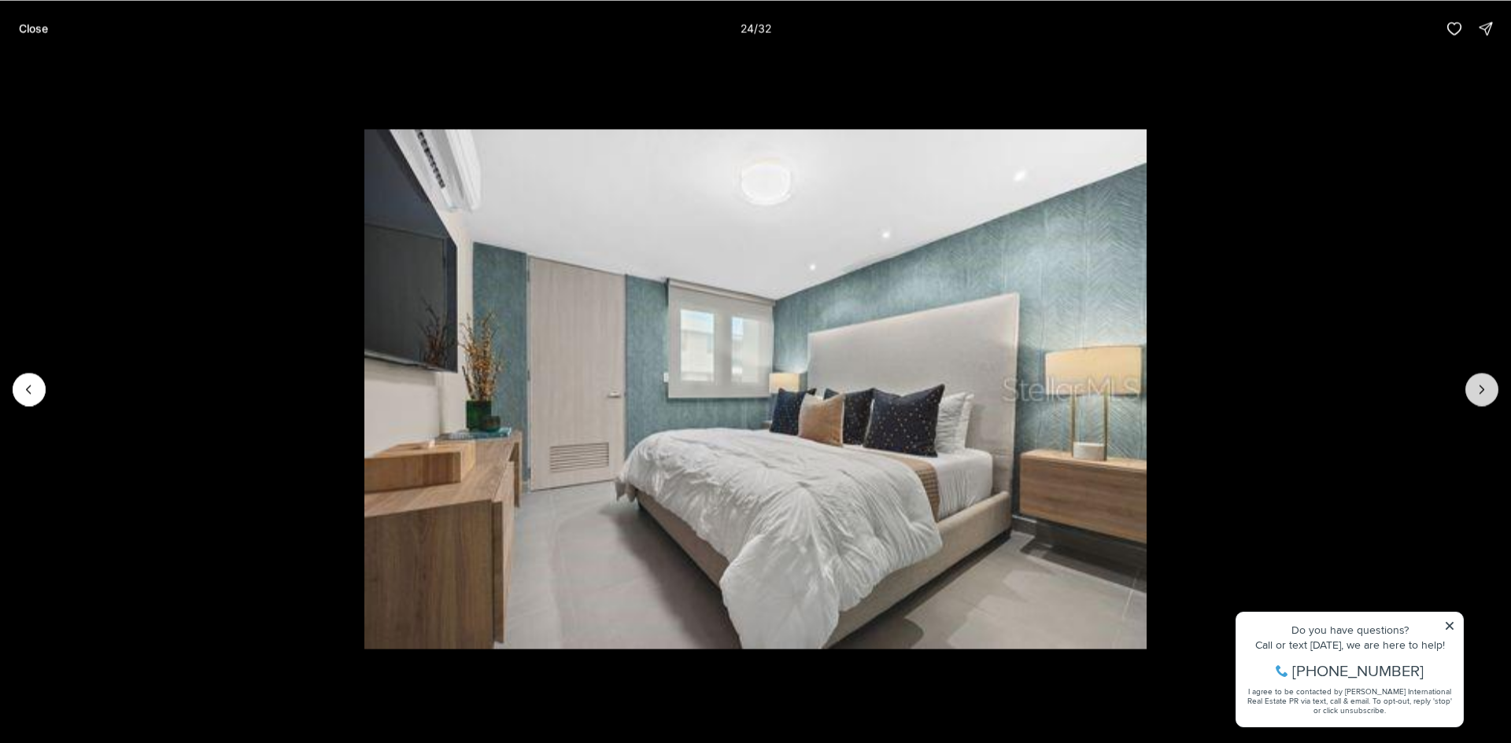
click at [1482, 400] on button "Next slide" at bounding box center [1481, 389] width 33 height 33
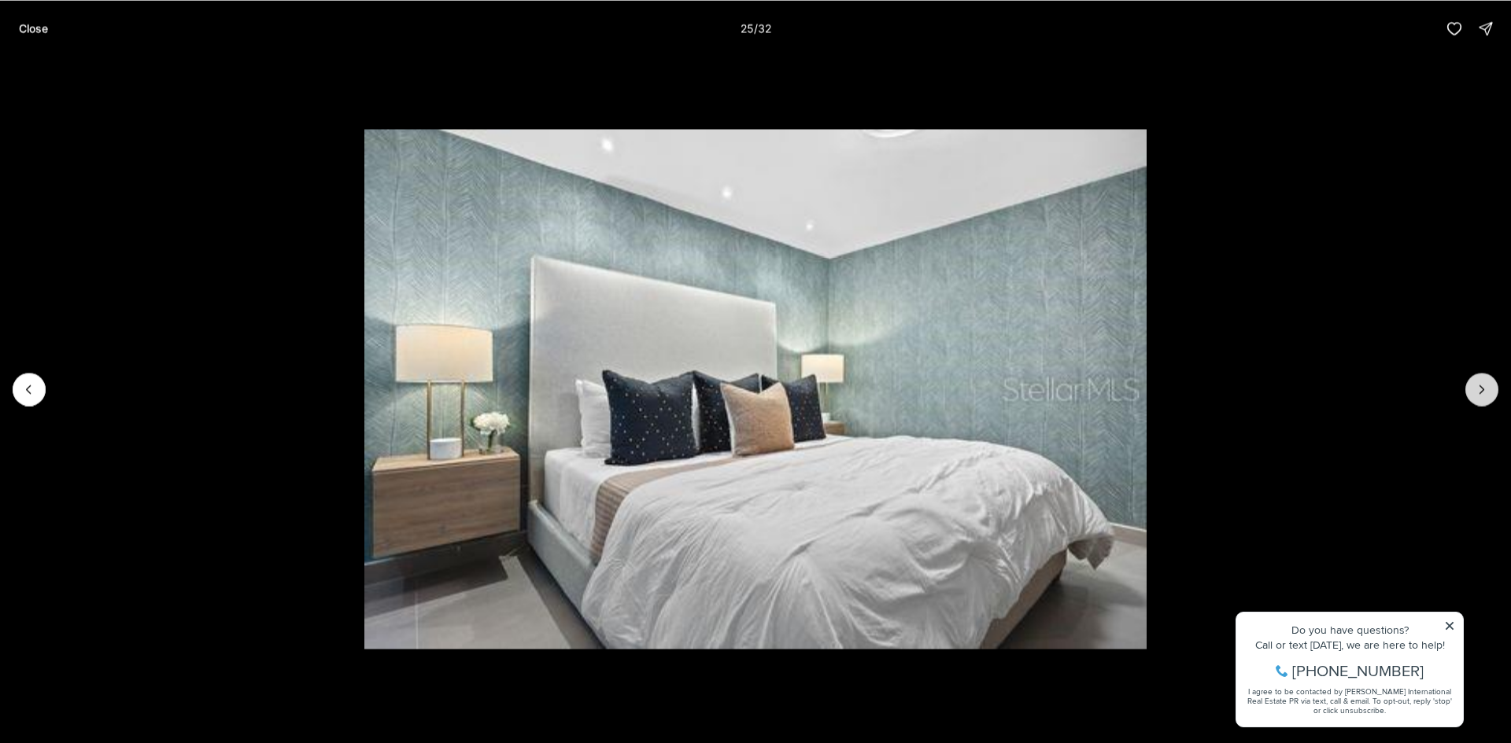
click at [1482, 400] on button "Next slide" at bounding box center [1481, 389] width 33 height 33
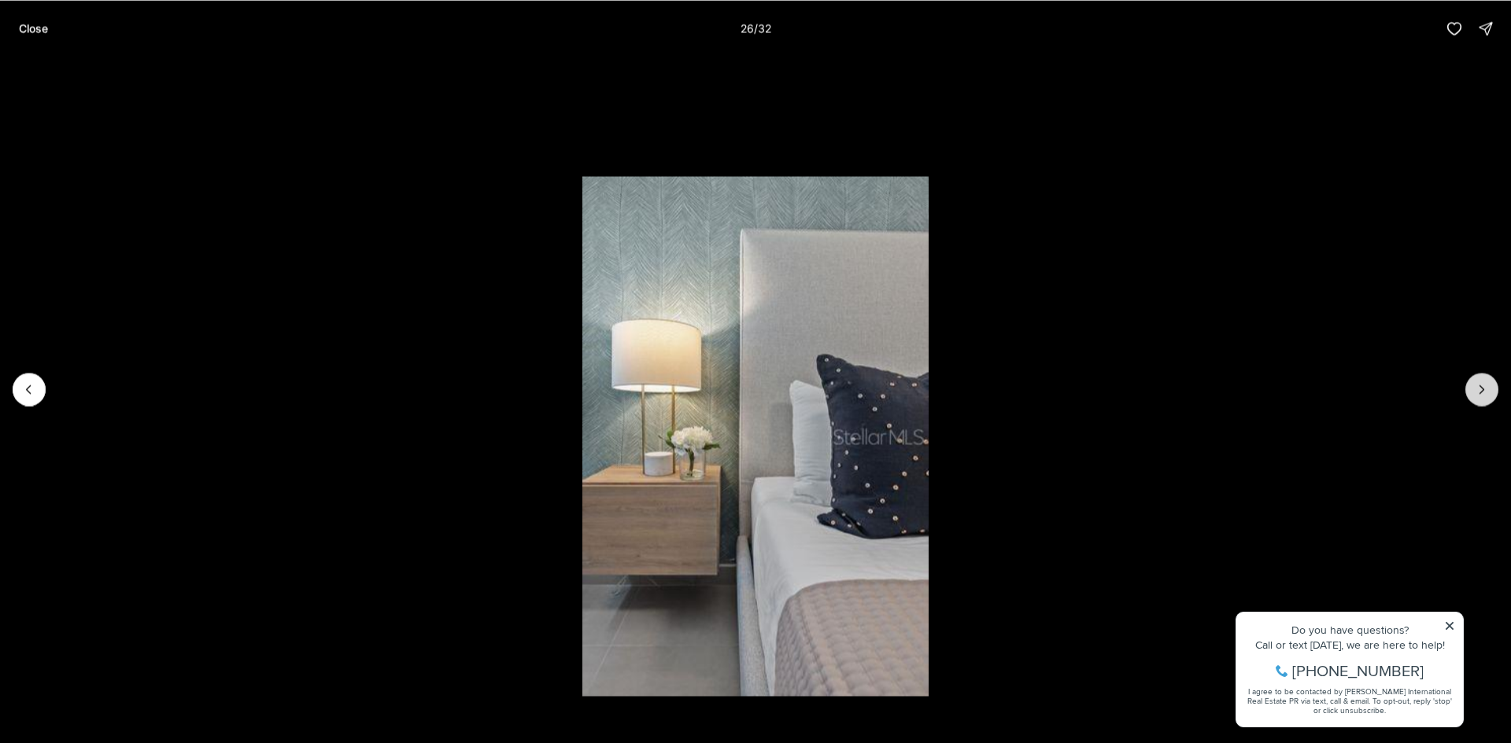
click at [1482, 400] on button "Next slide" at bounding box center [1481, 389] width 33 height 33
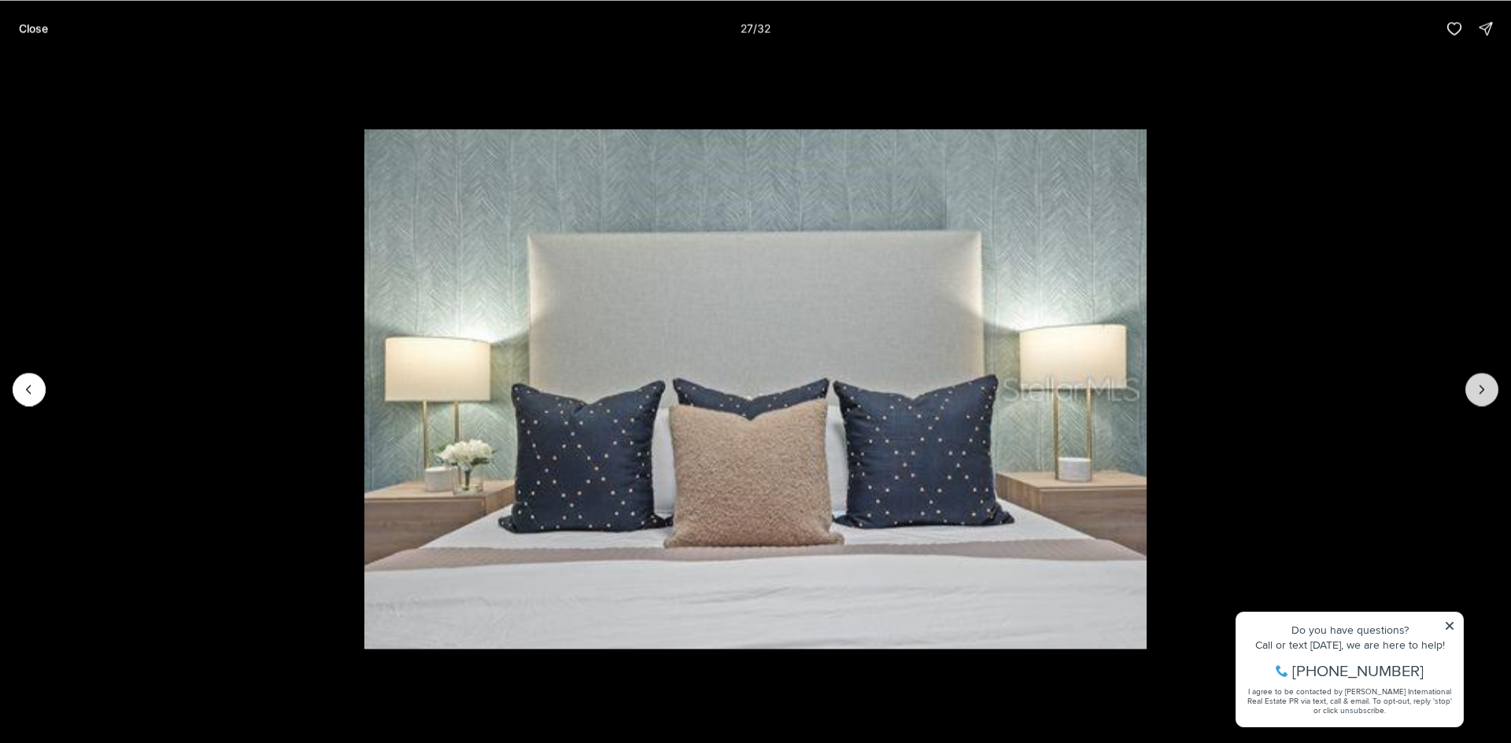
click at [1482, 400] on button "Next slide" at bounding box center [1481, 389] width 33 height 33
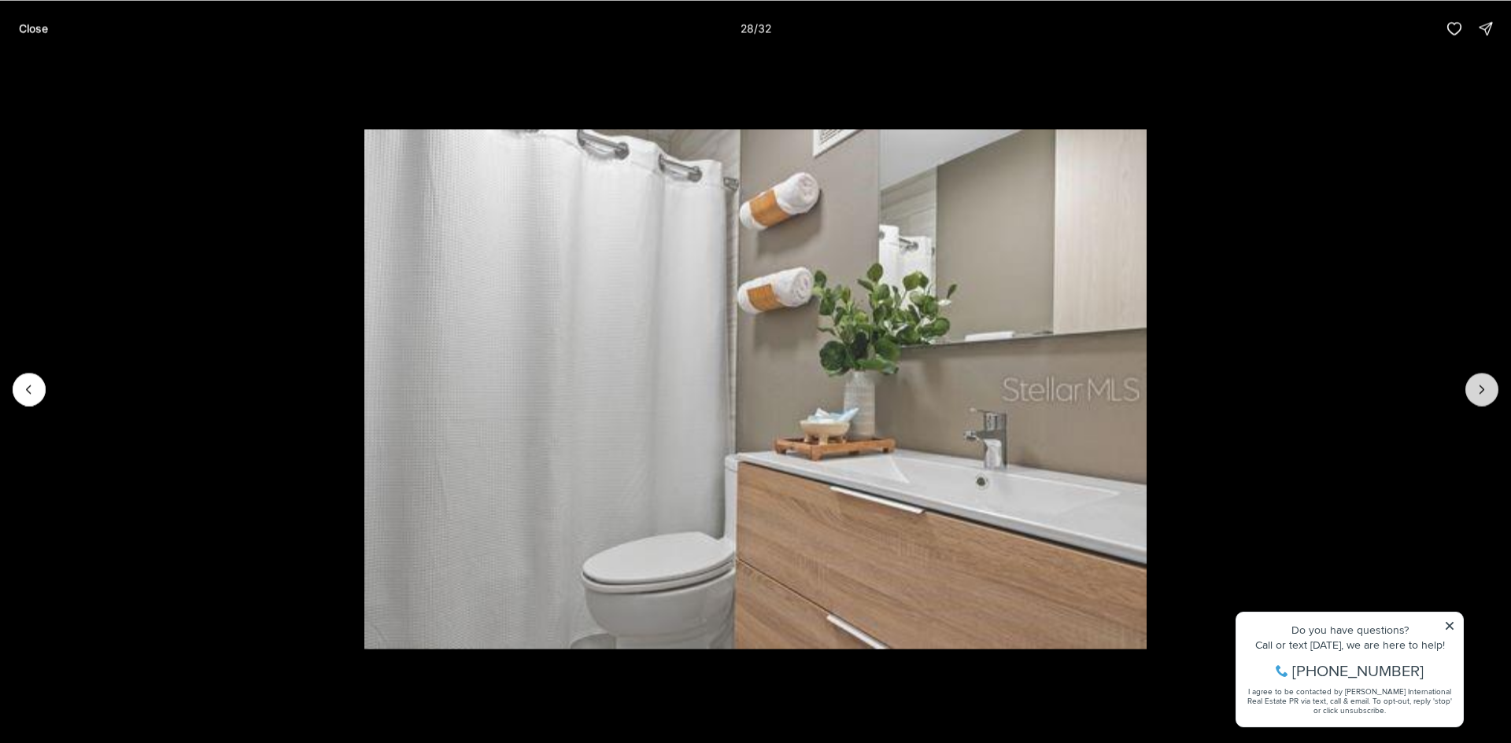
click at [1482, 400] on button "Next slide" at bounding box center [1481, 389] width 33 height 33
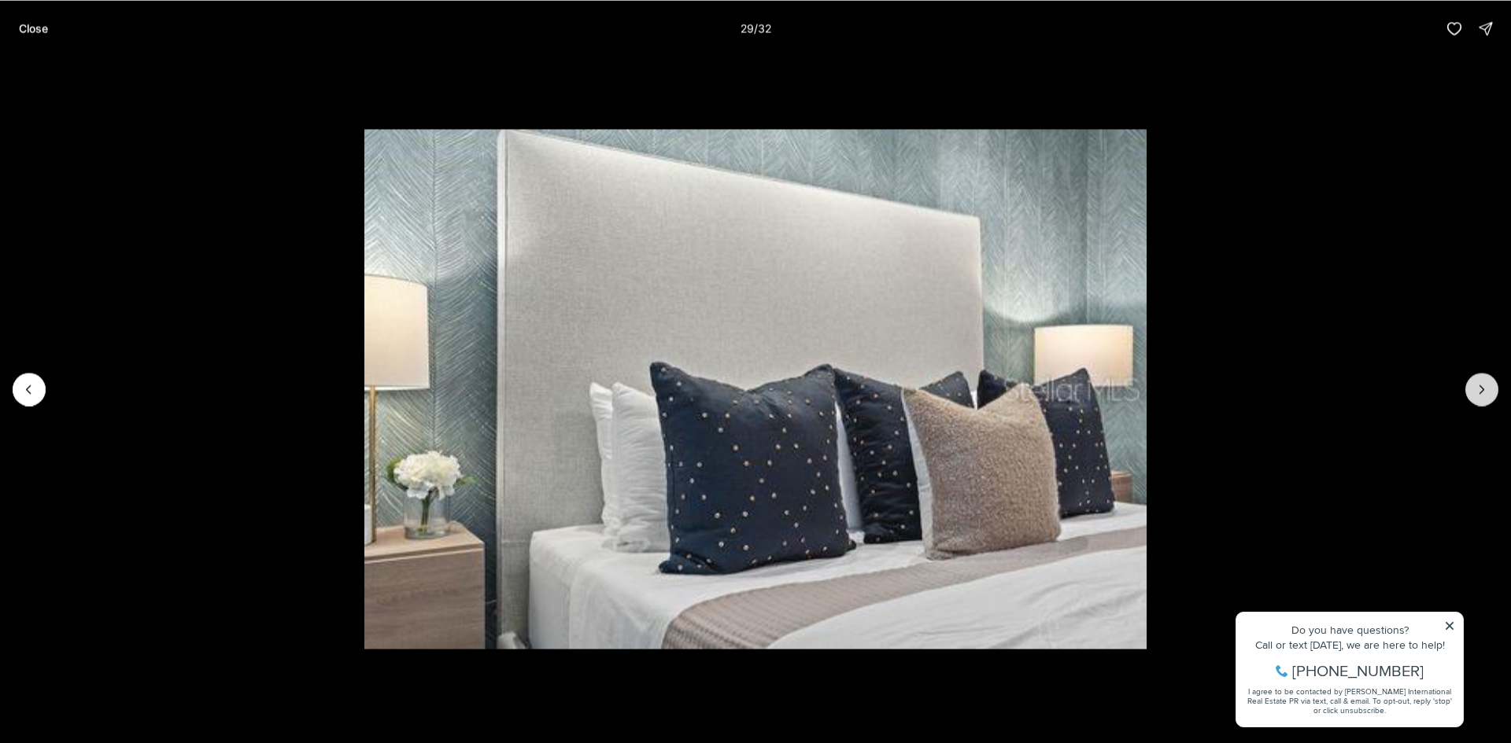
click at [1482, 400] on button "Next slide" at bounding box center [1481, 389] width 33 height 33
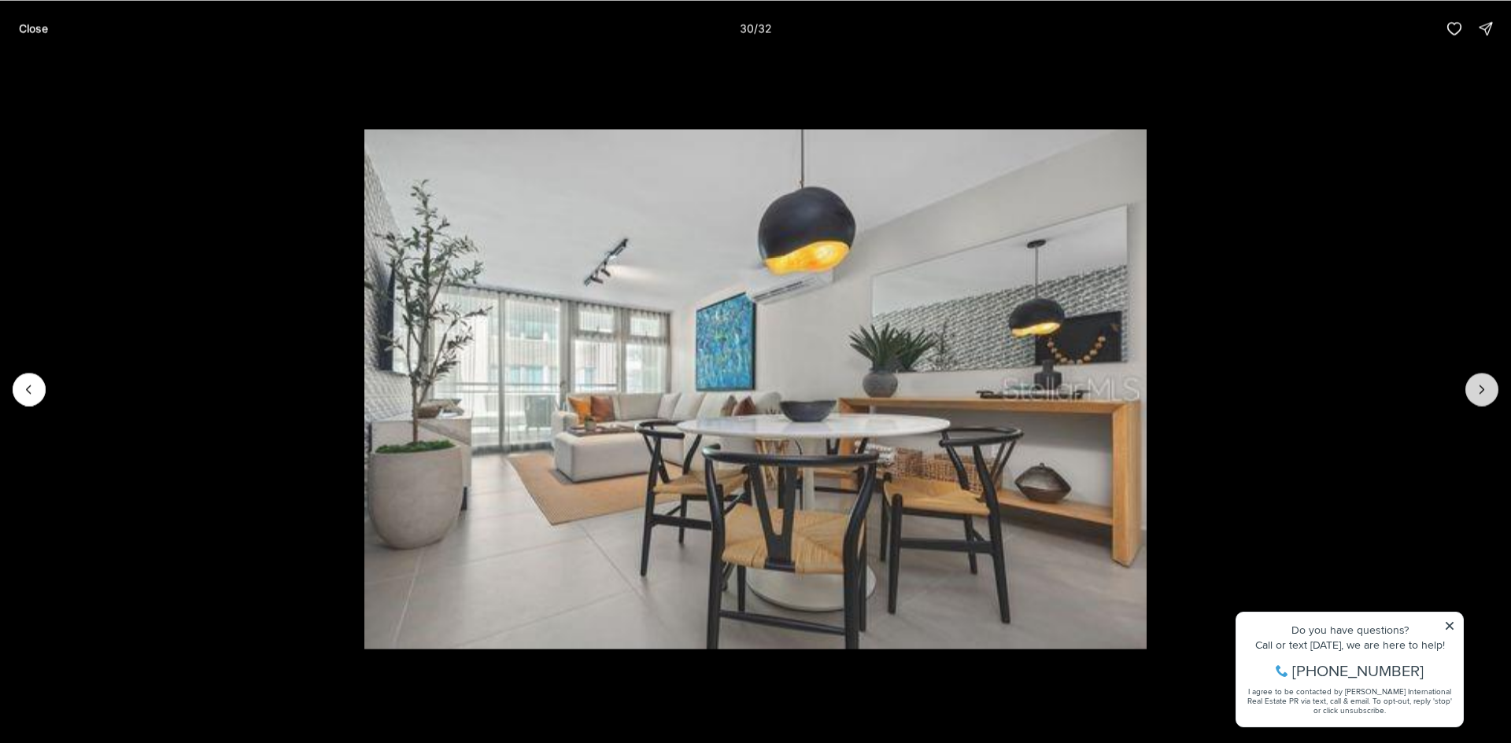
click at [1482, 400] on button "Next slide" at bounding box center [1481, 389] width 33 height 33
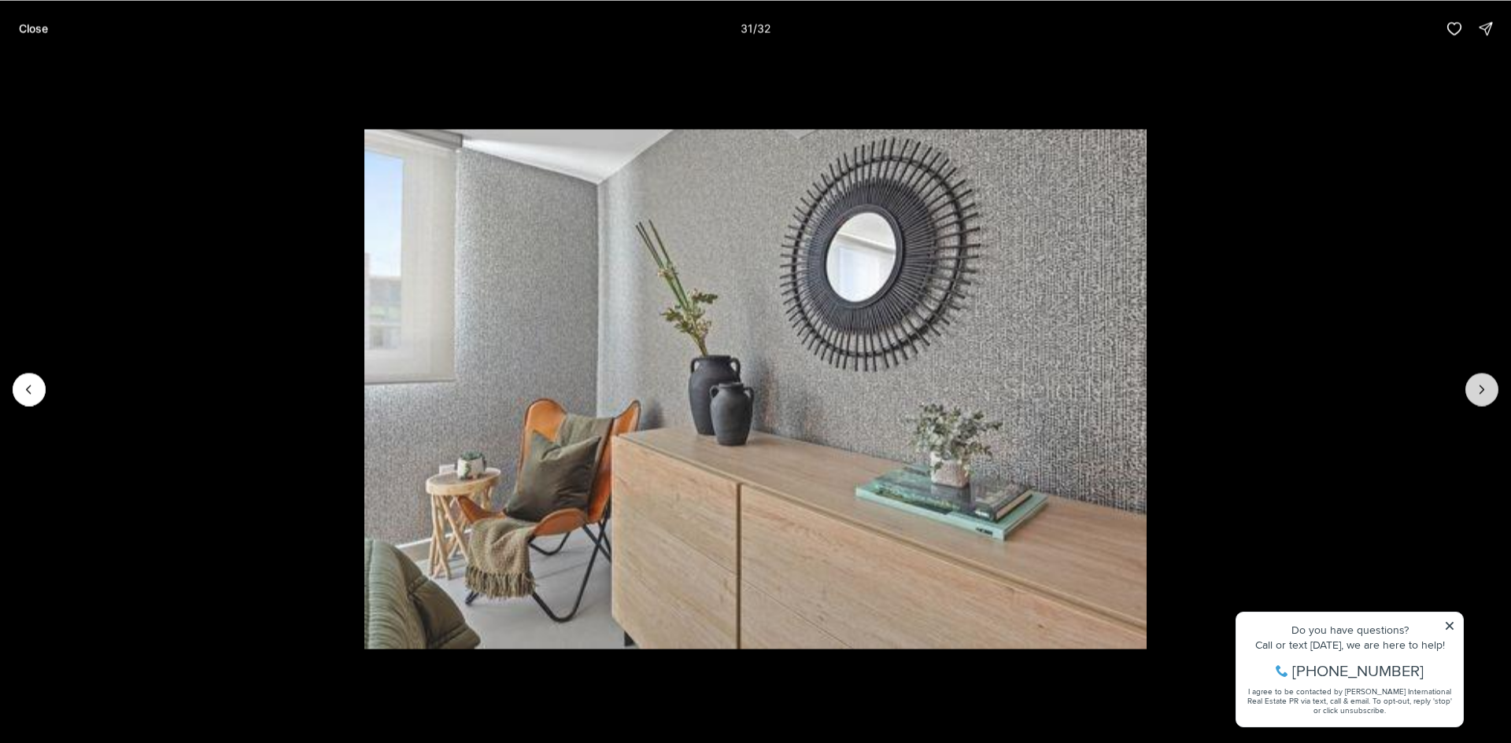
click at [1482, 400] on button "Next slide" at bounding box center [1481, 389] width 33 height 33
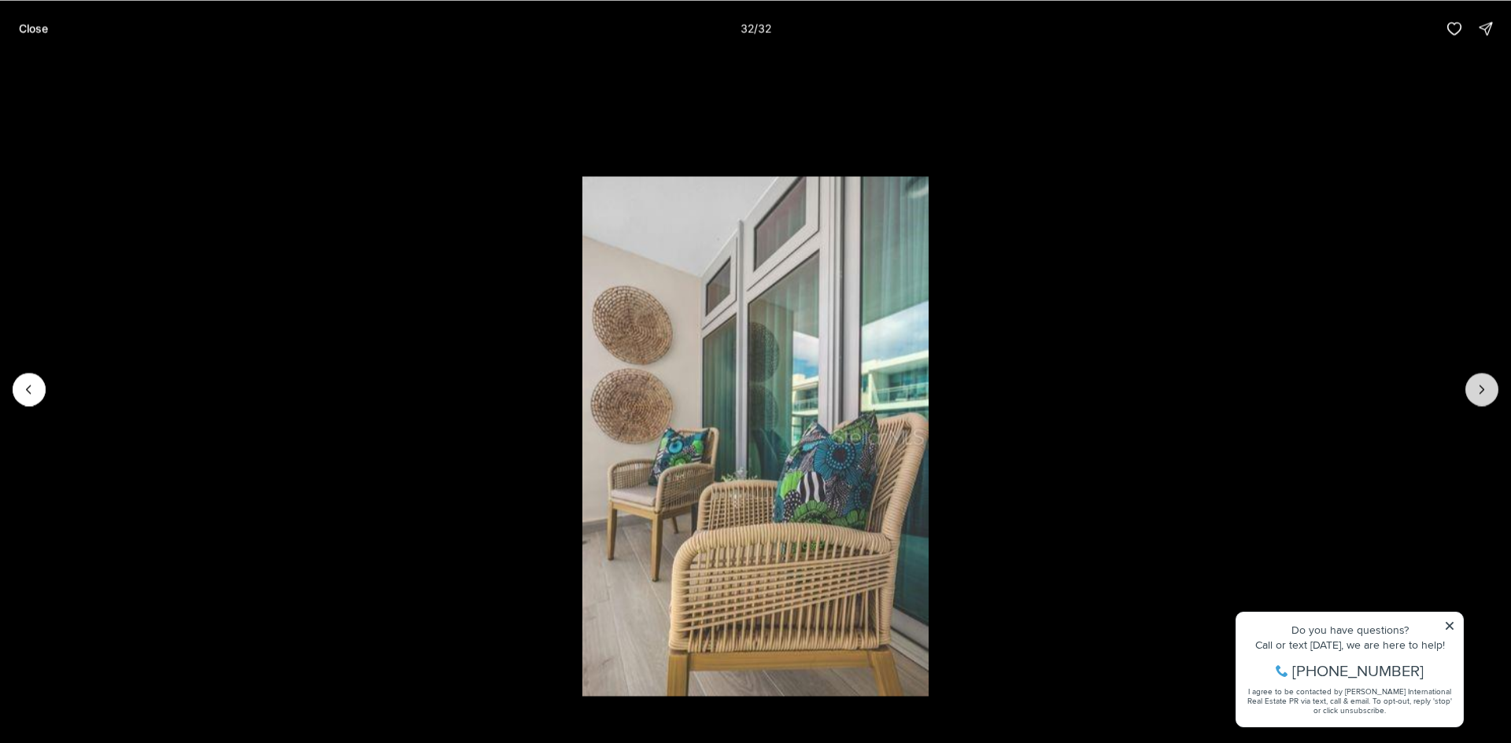
click at [1482, 400] on div at bounding box center [1481, 389] width 33 height 33
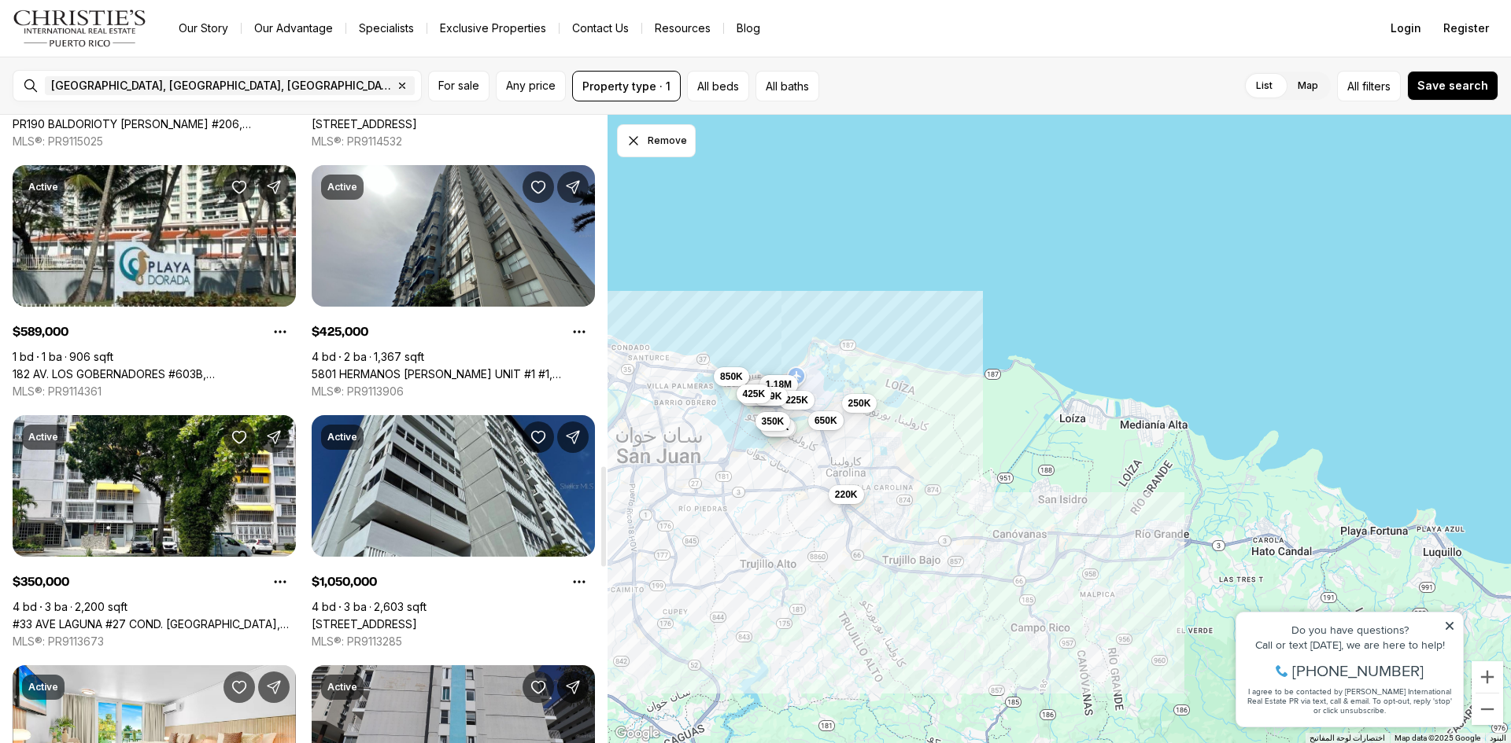
scroll to position [2282, 0]
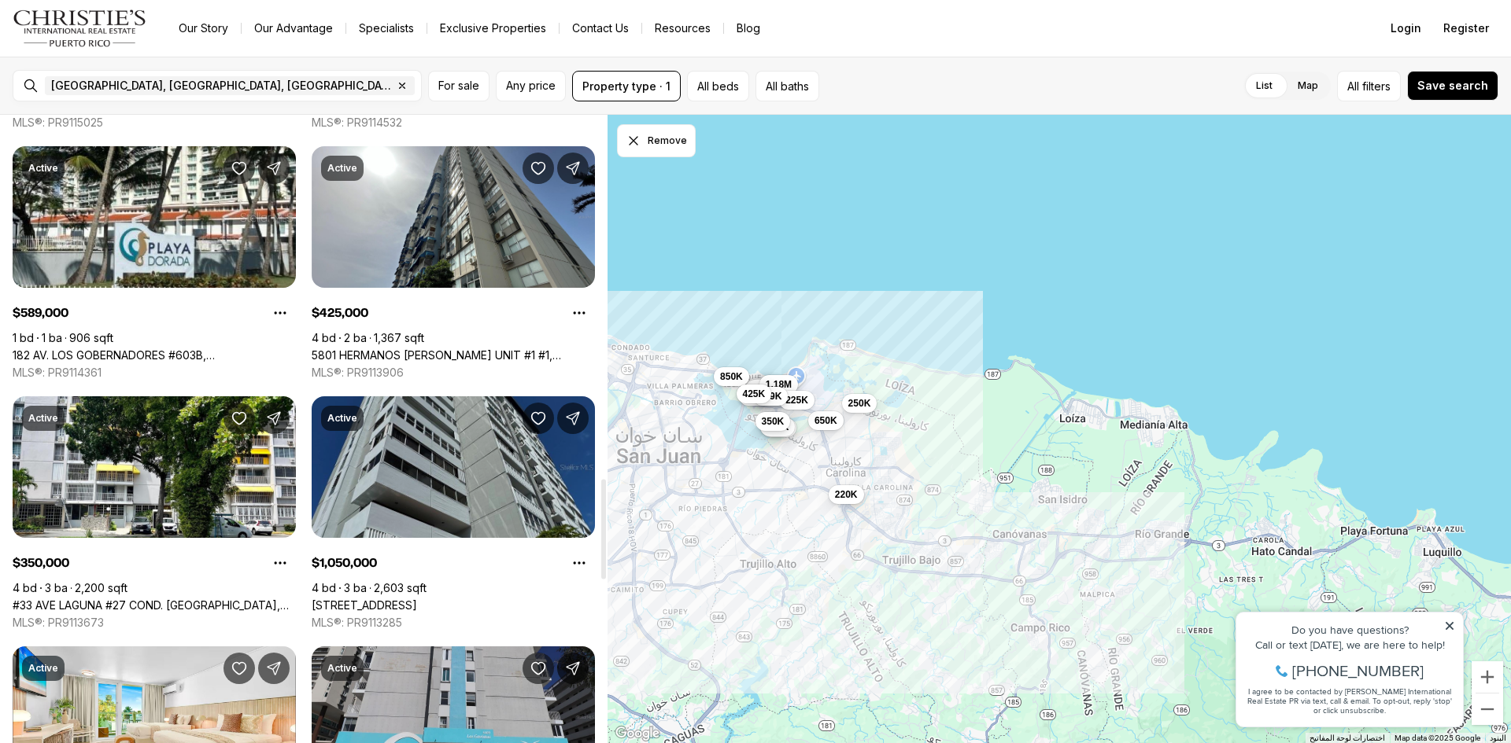
click at [417, 599] on link "[STREET_ADDRESS]" at bounding box center [364, 606] width 105 height 14
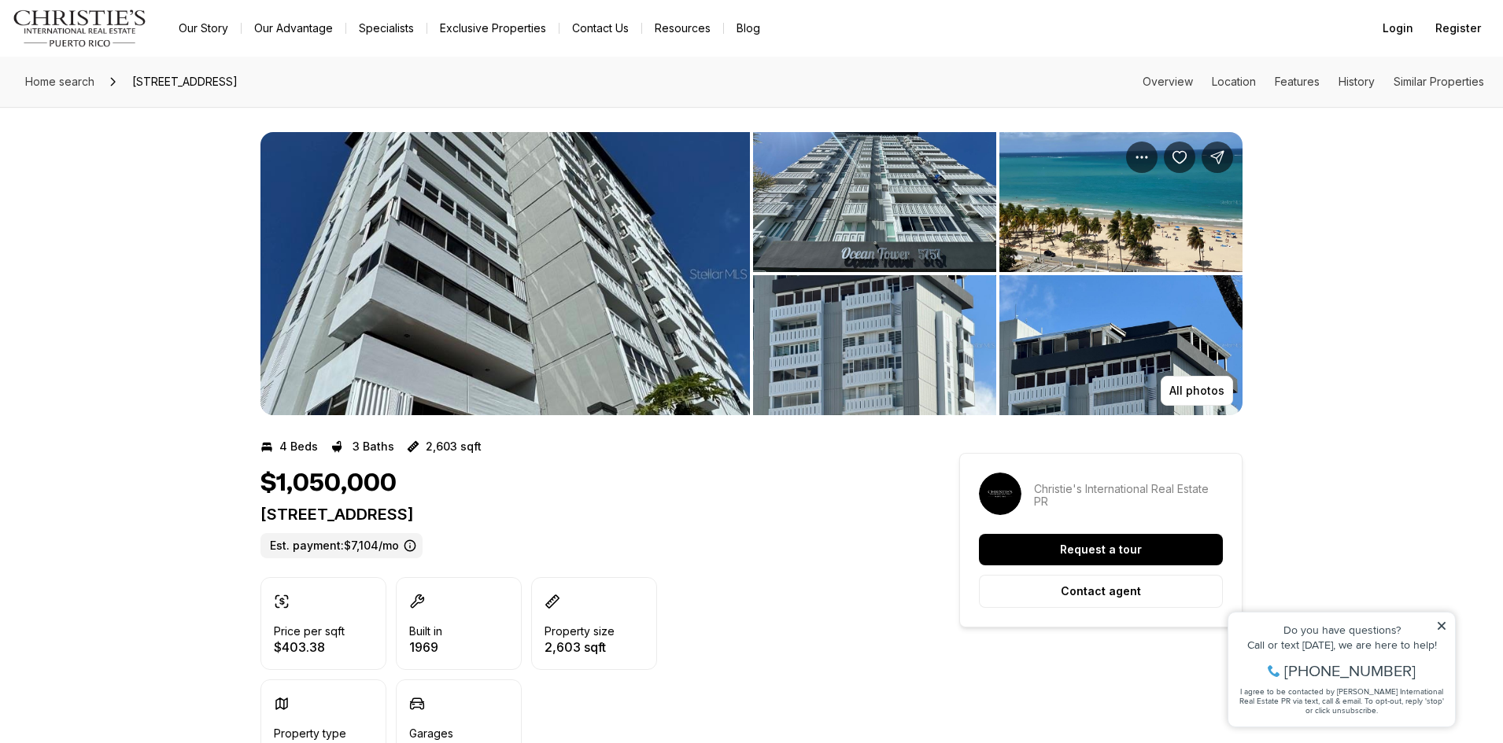
click at [1149, 323] on img "View image gallery" at bounding box center [1120, 345] width 243 height 140
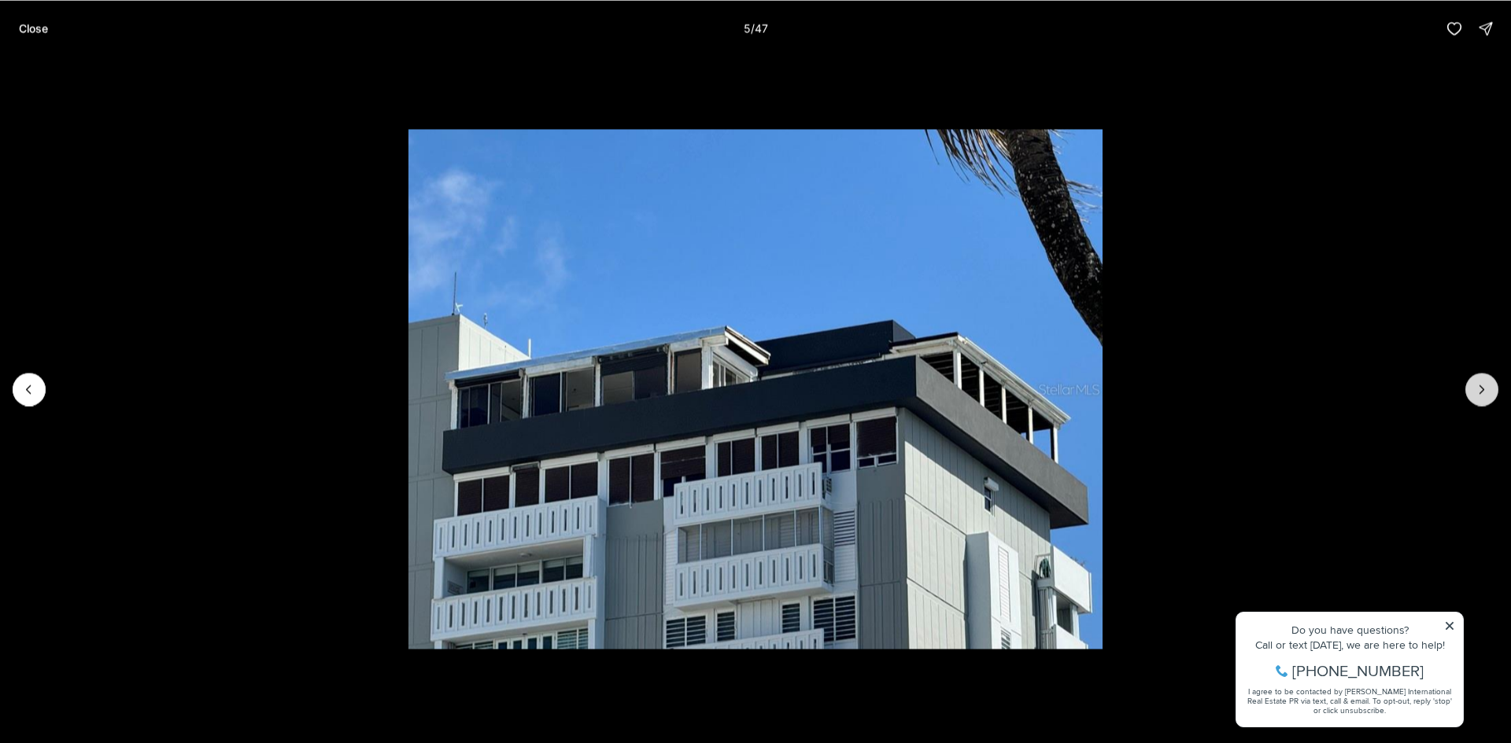
click at [1481, 385] on icon "Next slide" at bounding box center [1482, 390] width 16 height 16
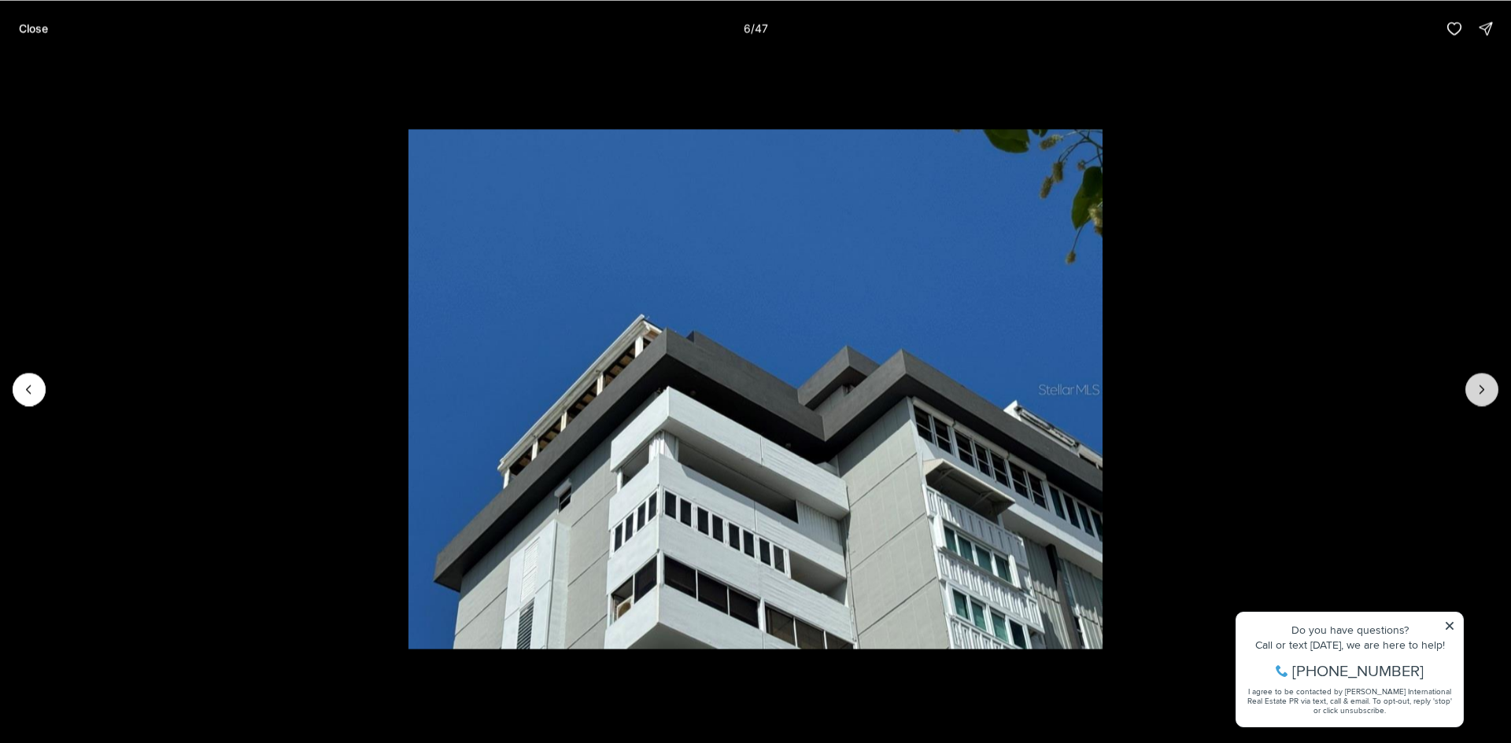
click at [1481, 385] on icon "Next slide" at bounding box center [1482, 390] width 16 height 16
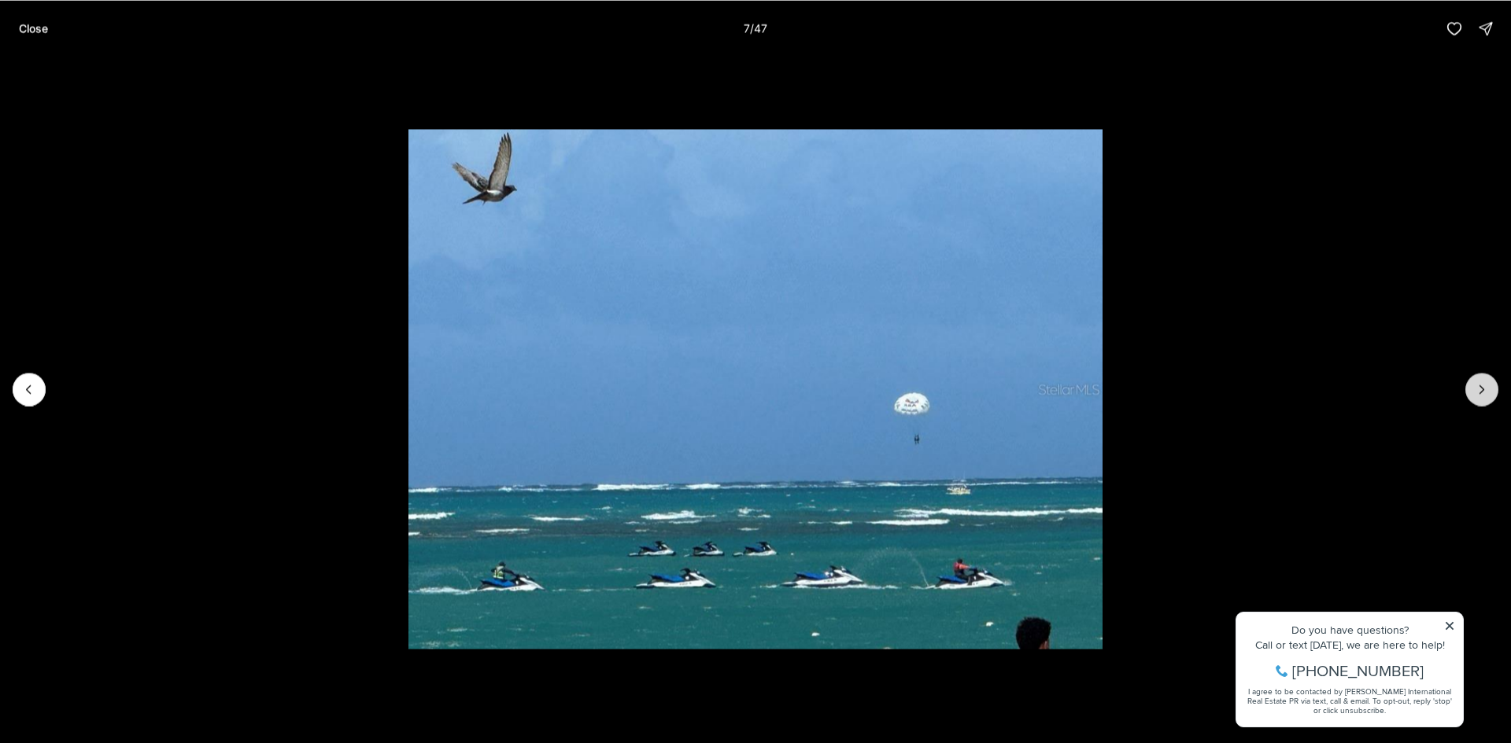
click at [1481, 385] on icon "Next slide" at bounding box center [1482, 390] width 16 height 16
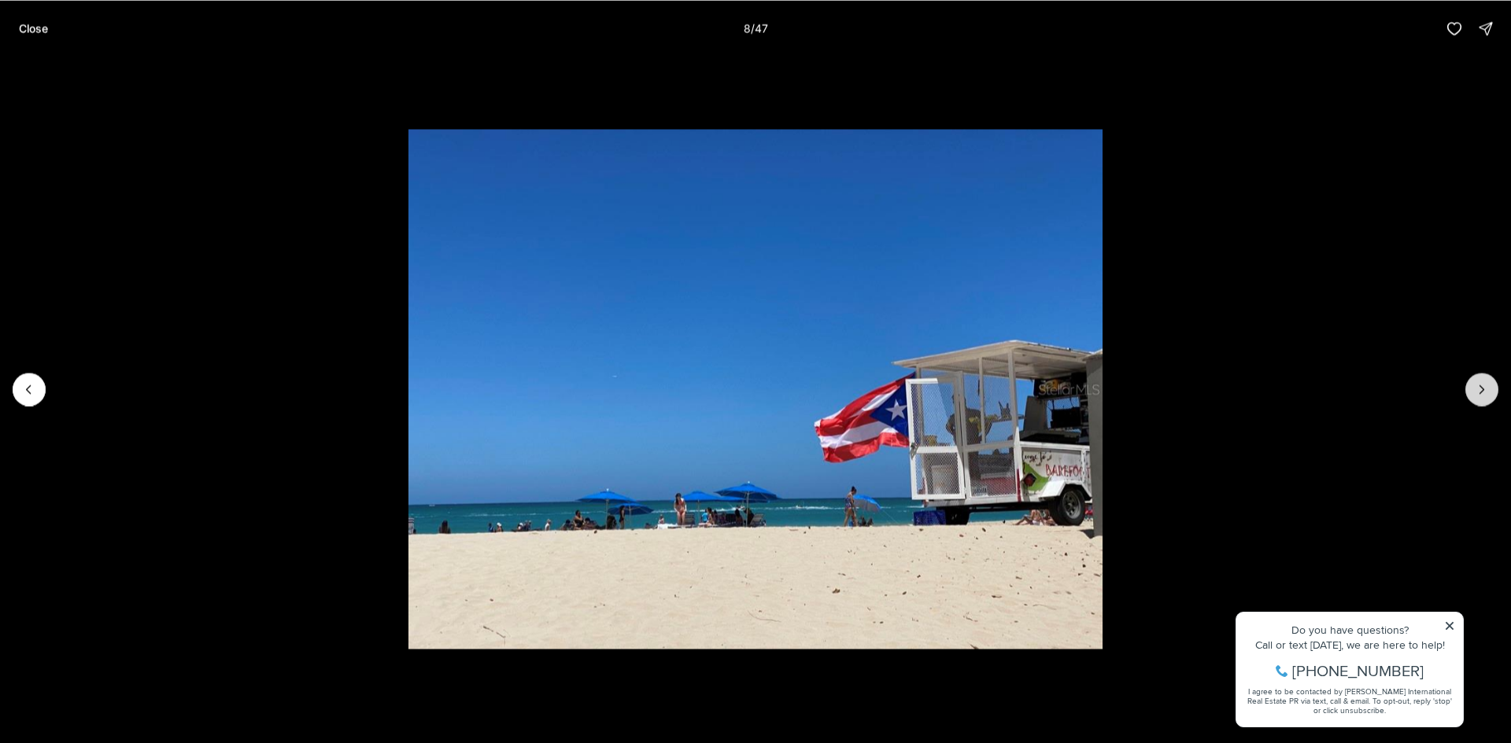
click at [1482, 385] on icon "Next slide" at bounding box center [1482, 390] width 16 height 16
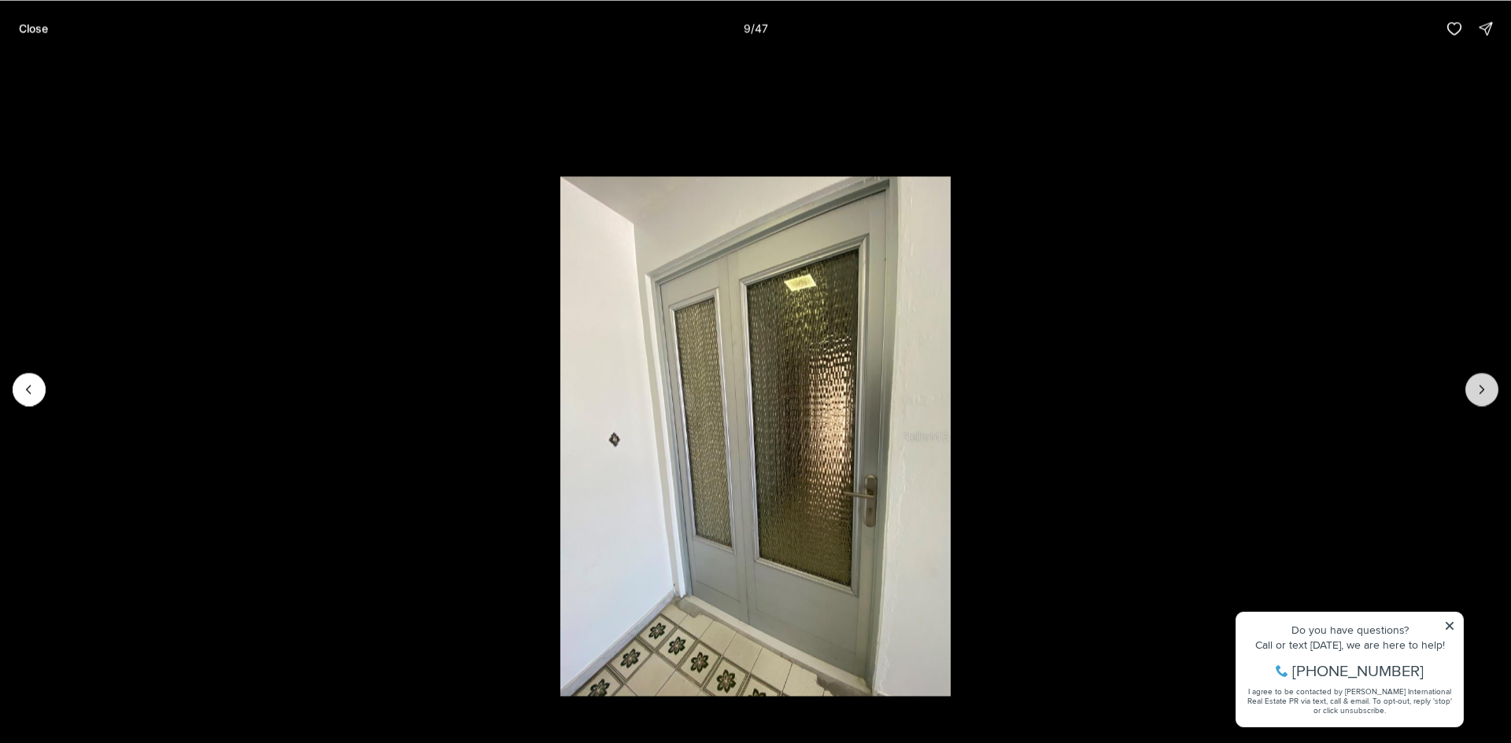
click at [1482, 385] on icon "Next slide" at bounding box center [1482, 390] width 16 height 16
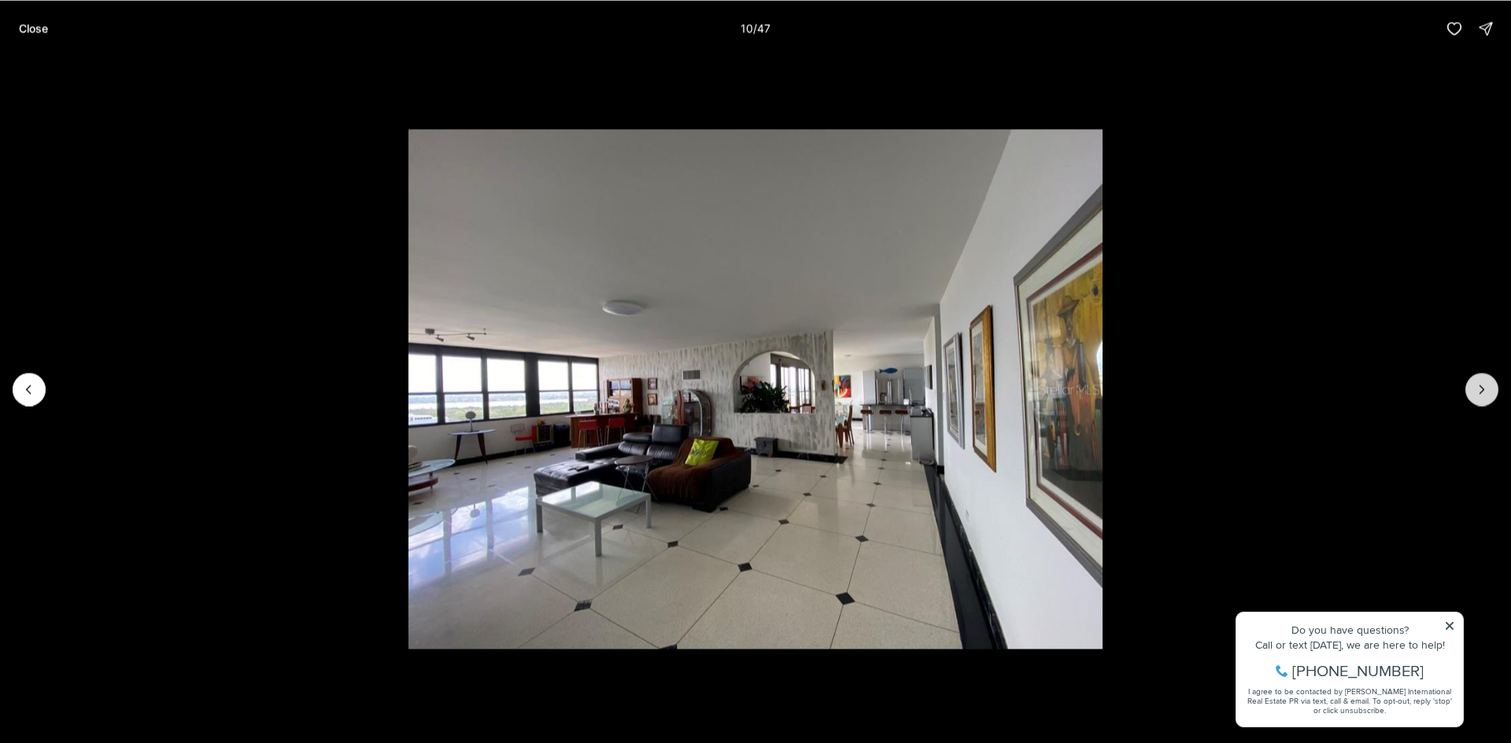
click at [1482, 388] on icon "Next slide" at bounding box center [1482, 390] width 4 height 8
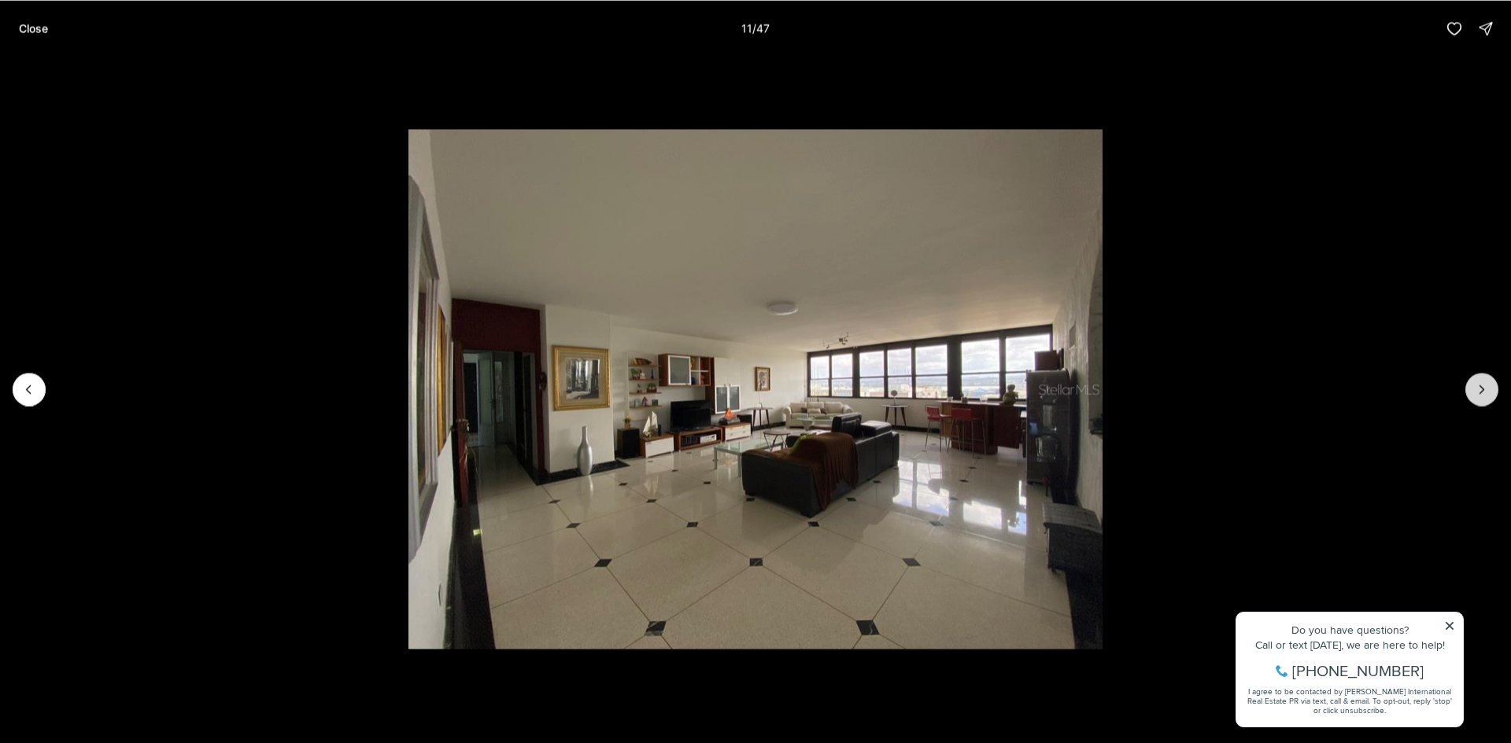
click at [1484, 394] on icon "Next slide" at bounding box center [1482, 390] width 16 height 16
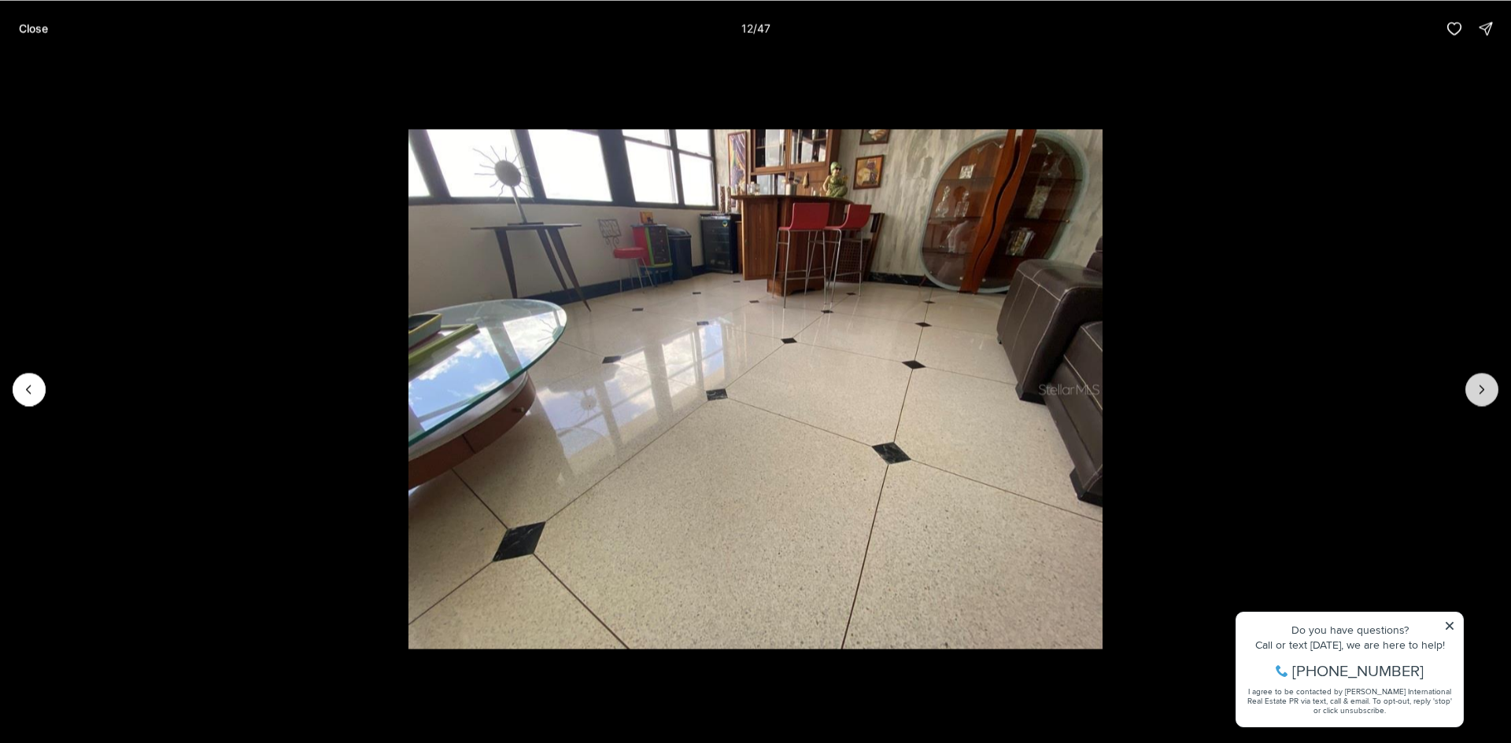
click at [1484, 394] on icon "Next slide" at bounding box center [1482, 390] width 16 height 16
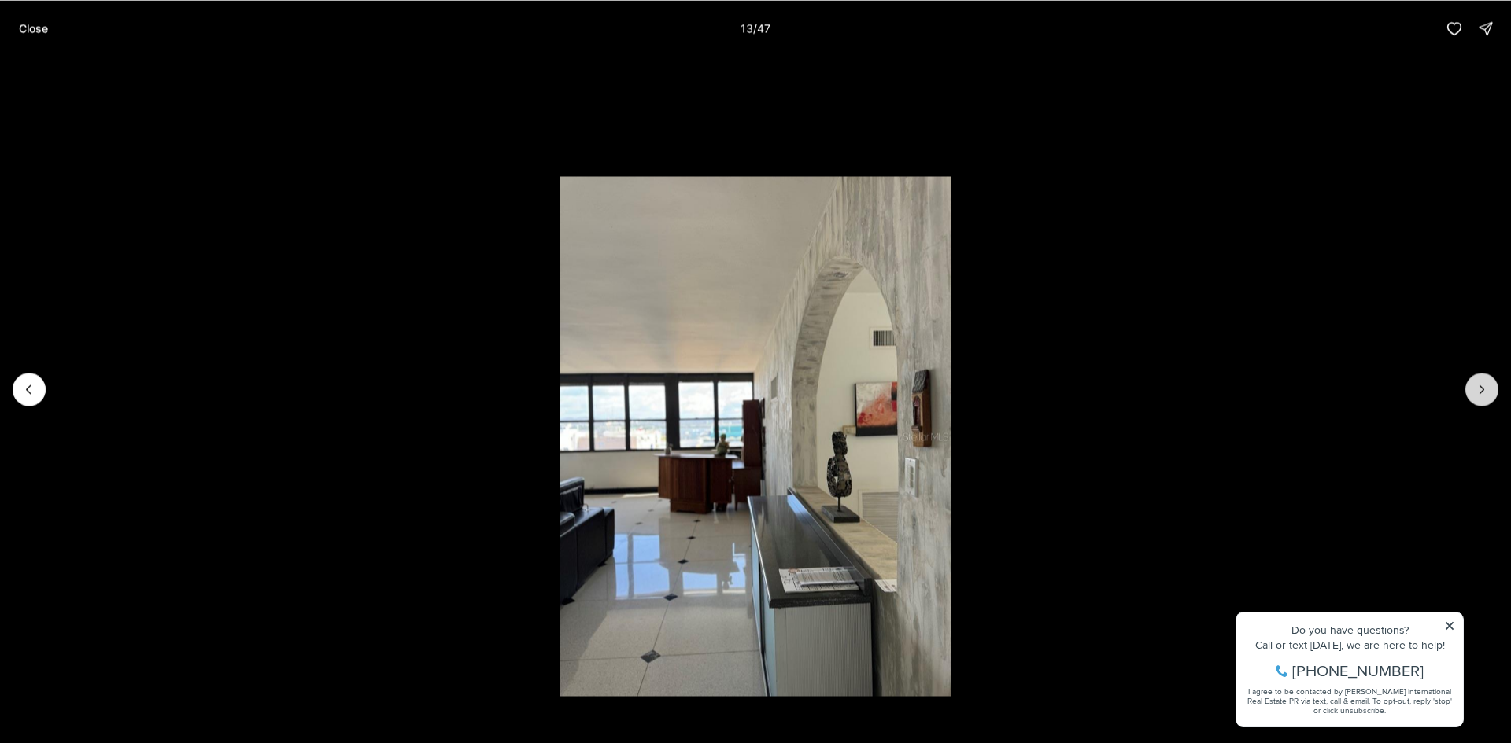
click at [1484, 394] on icon "Next slide" at bounding box center [1482, 390] width 16 height 16
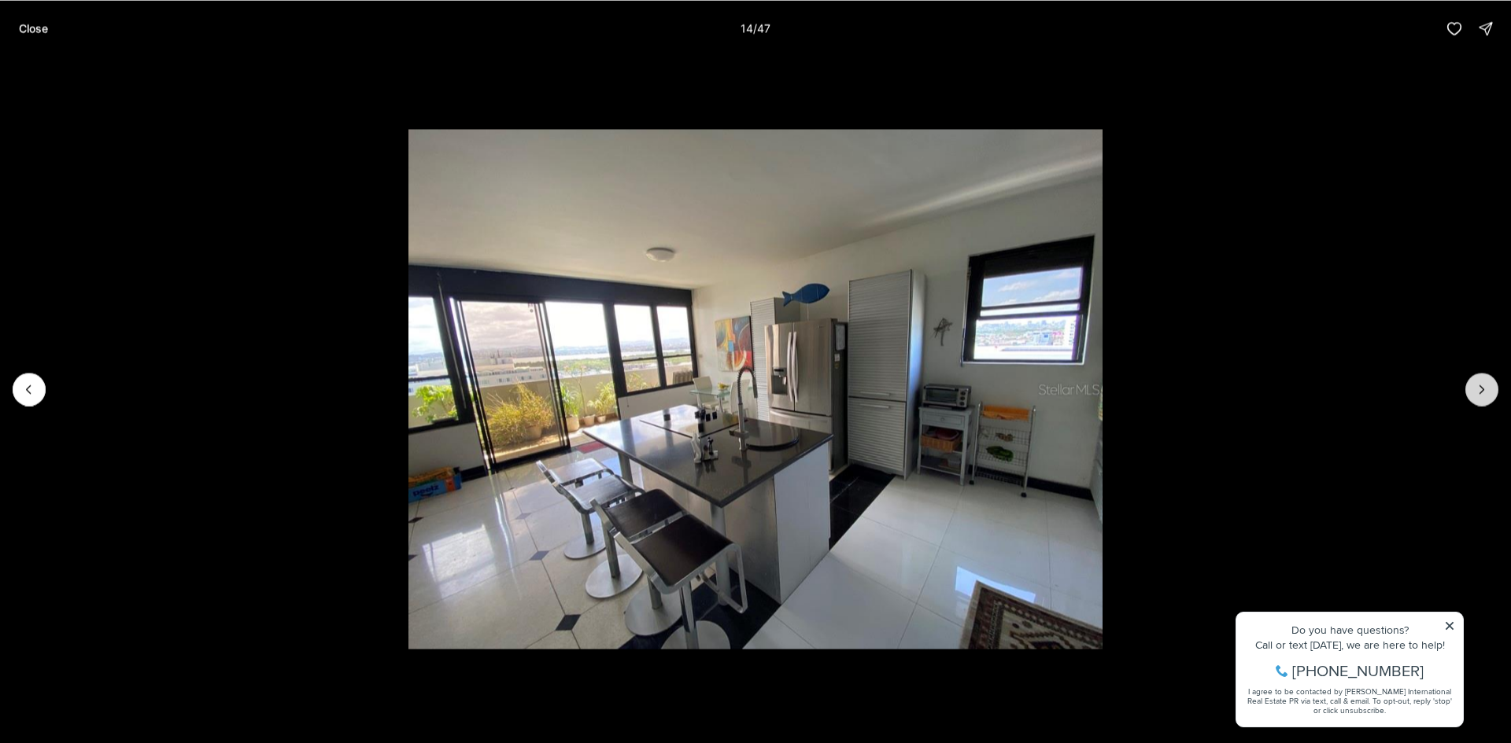
click at [1476, 387] on icon "Next slide" at bounding box center [1482, 390] width 16 height 16
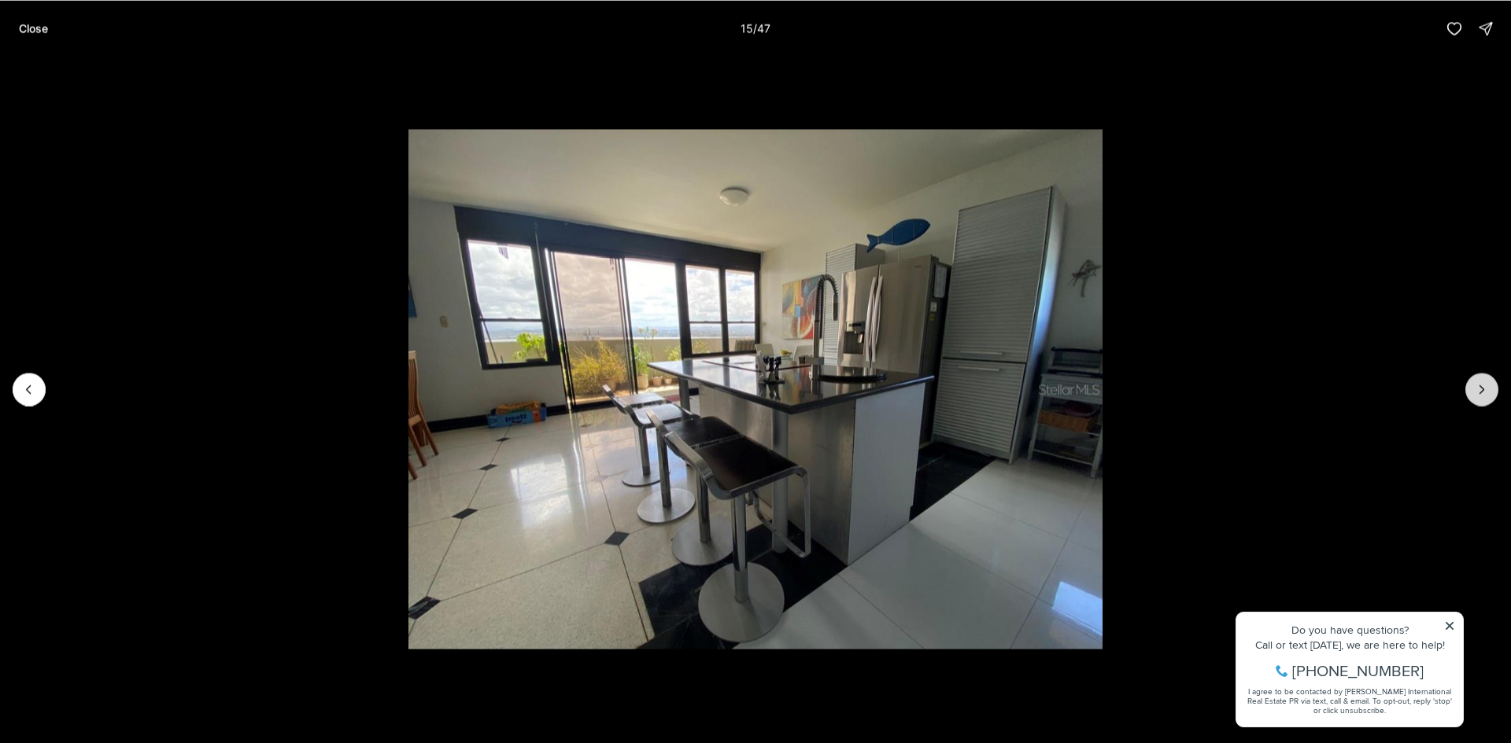
click at [1476, 387] on icon "Next slide" at bounding box center [1482, 390] width 16 height 16
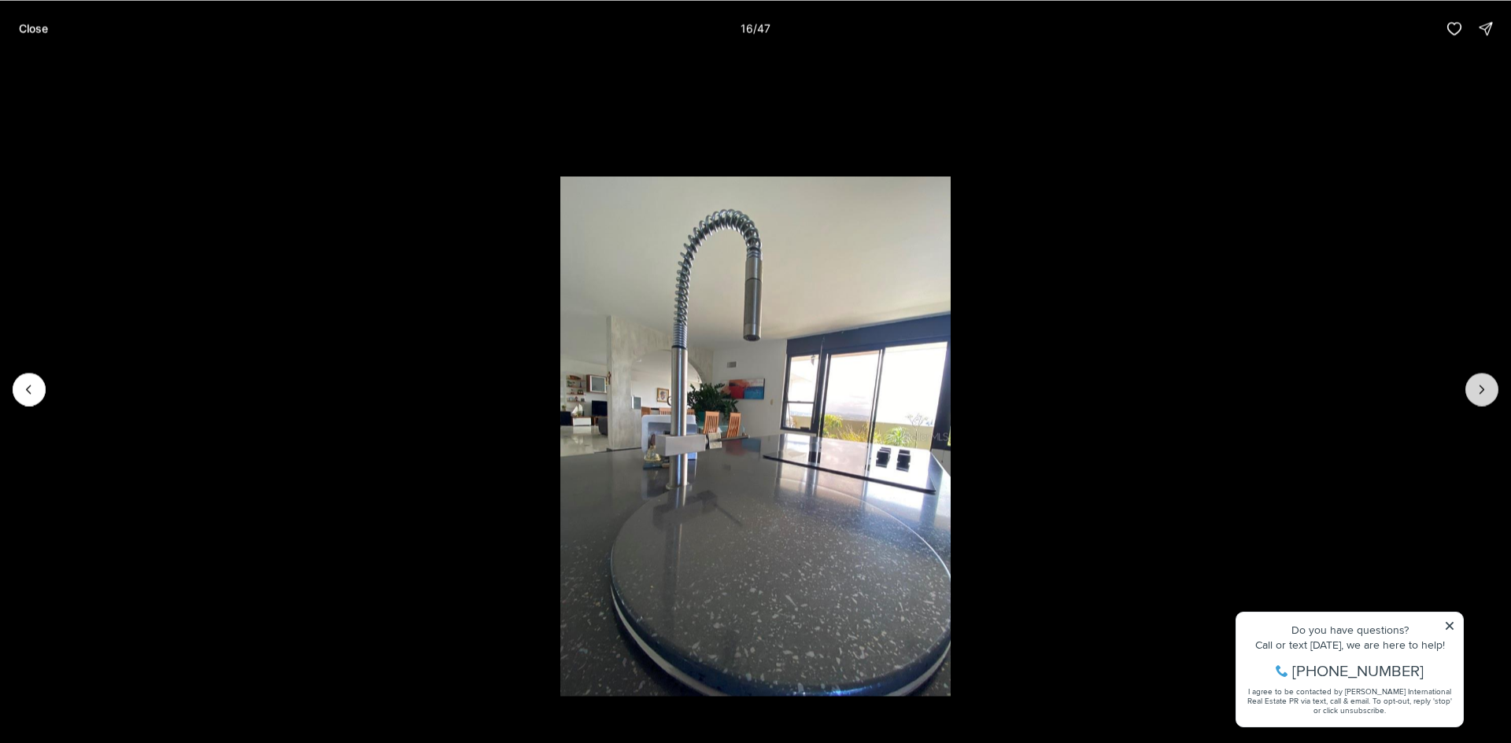
click at [1476, 387] on icon "Next slide" at bounding box center [1482, 390] width 16 height 16
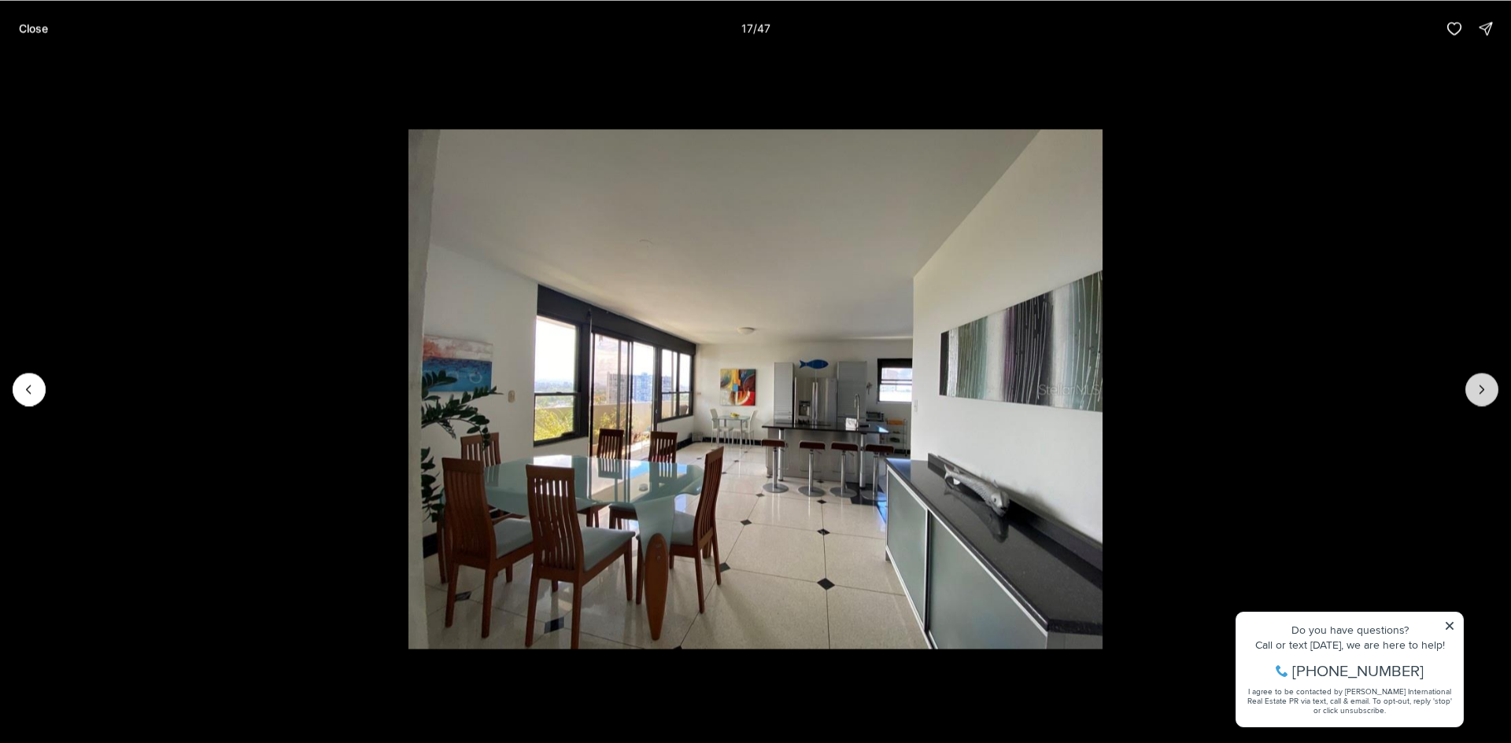
click at [1476, 387] on icon "Next slide" at bounding box center [1482, 390] width 16 height 16
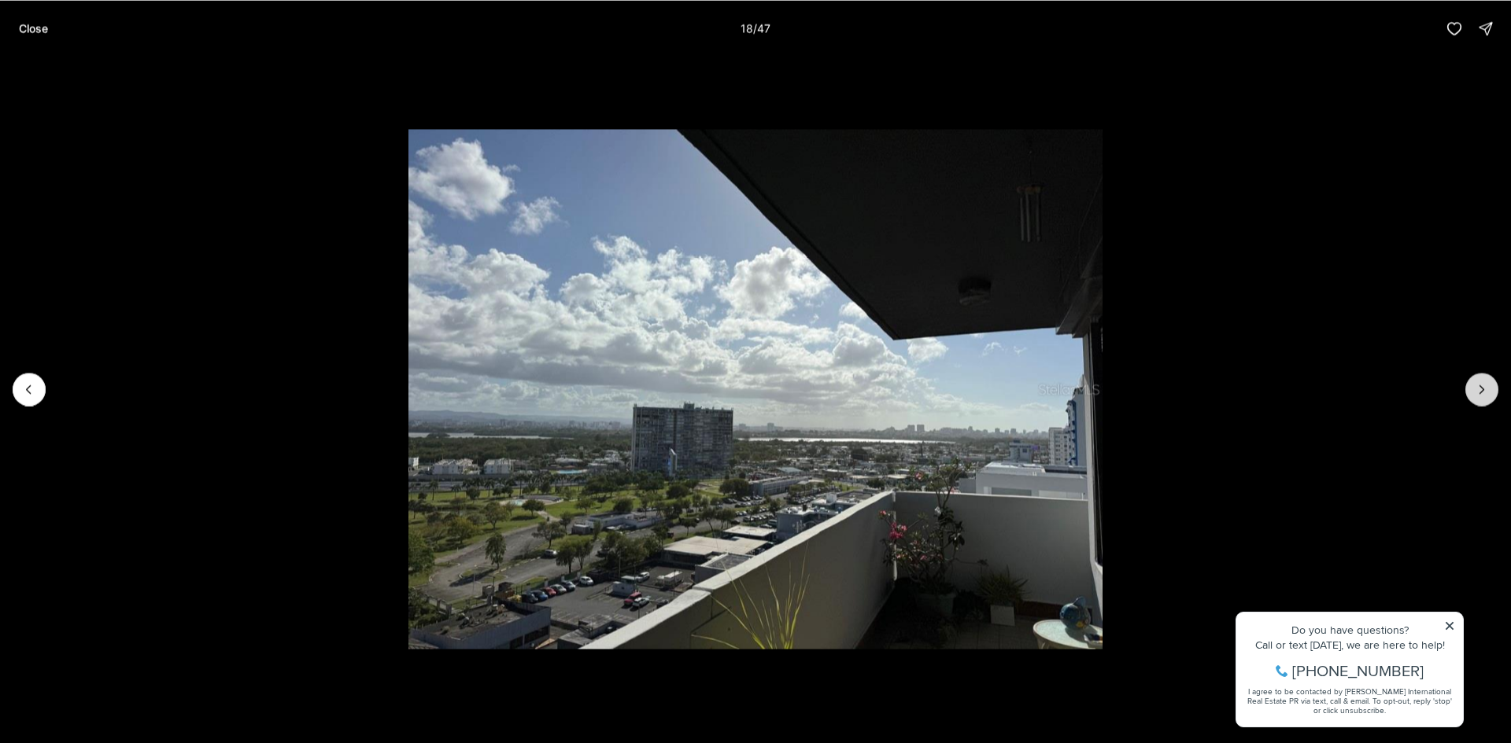
click at [1476, 387] on icon "Next slide" at bounding box center [1482, 390] width 16 height 16
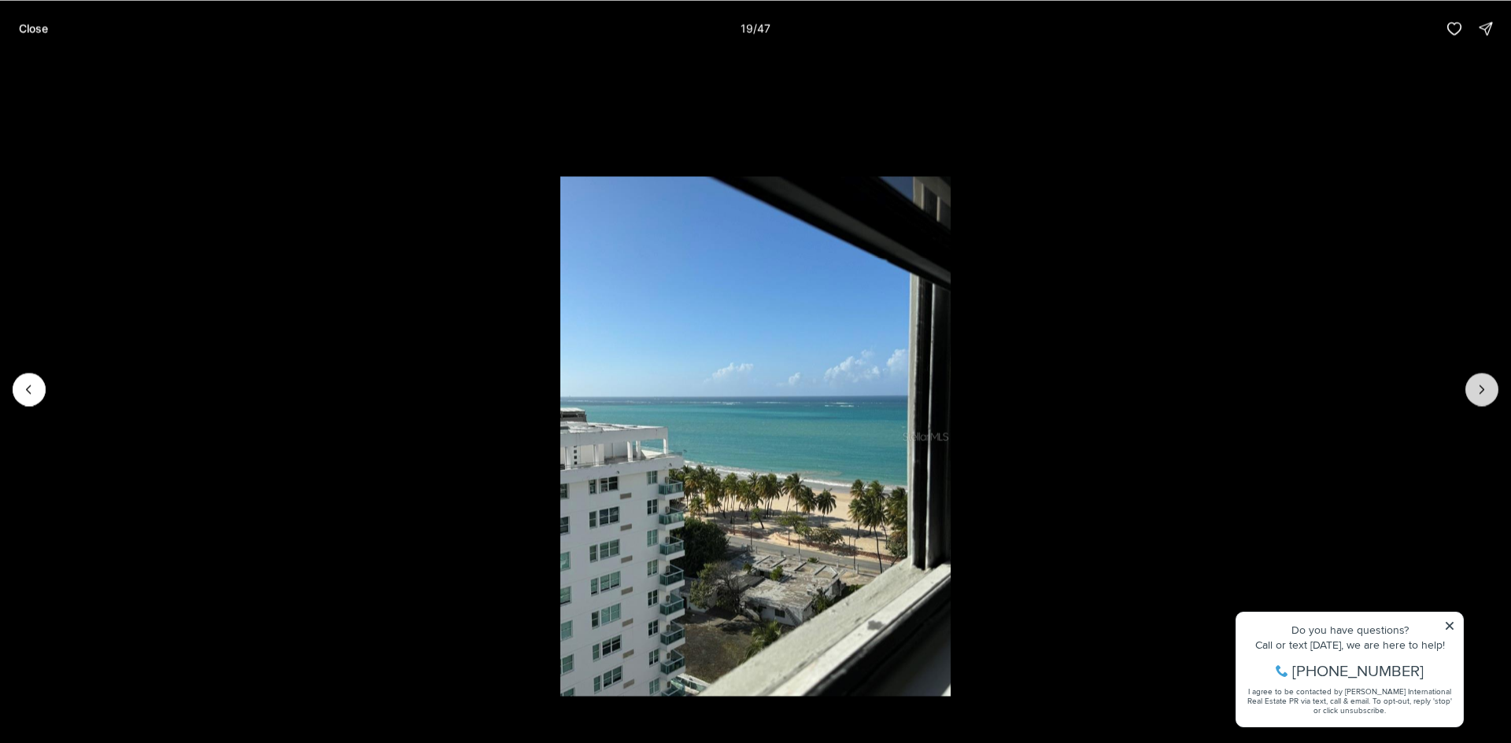
click at [1476, 387] on icon "Next slide" at bounding box center [1482, 390] width 16 height 16
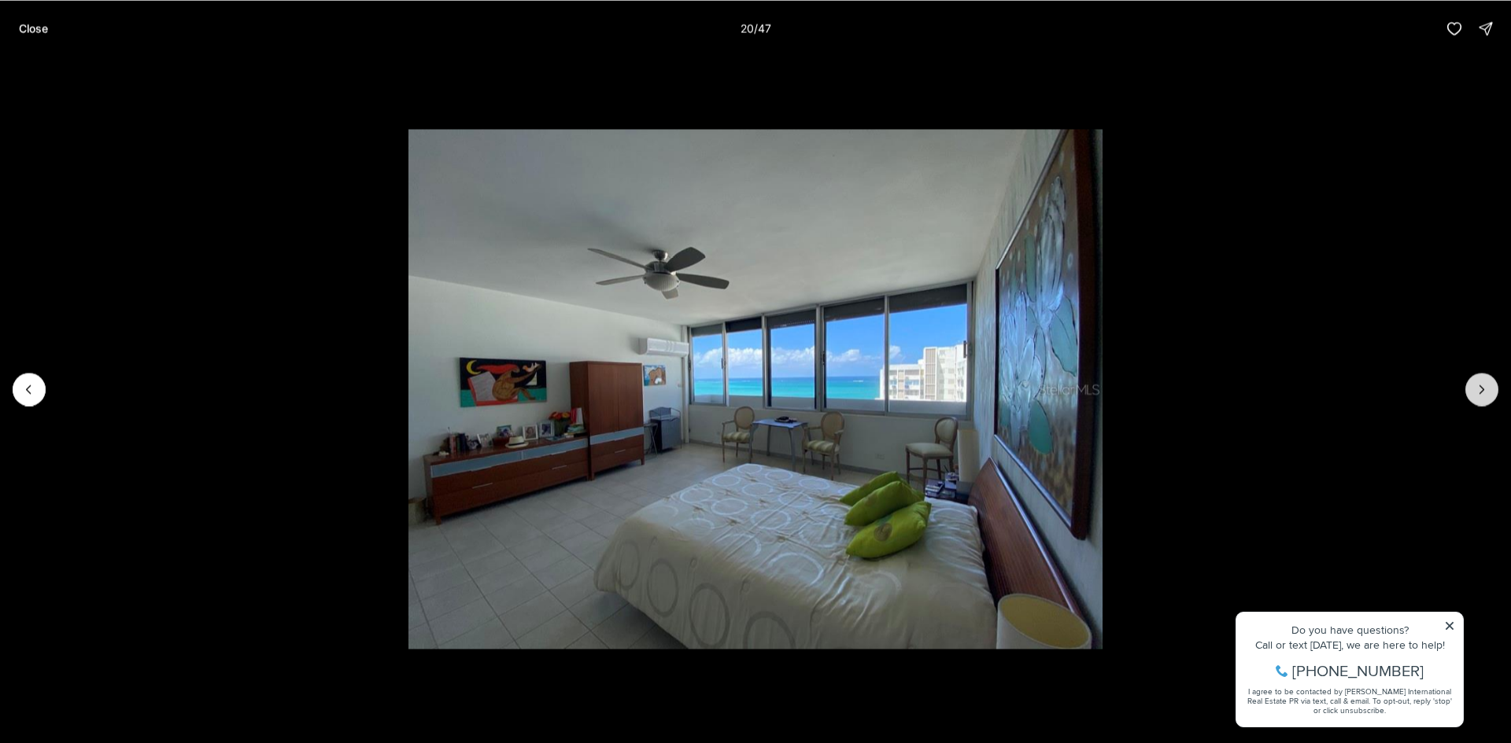
click at [1476, 387] on icon "Next slide" at bounding box center [1482, 390] width 16 height 16
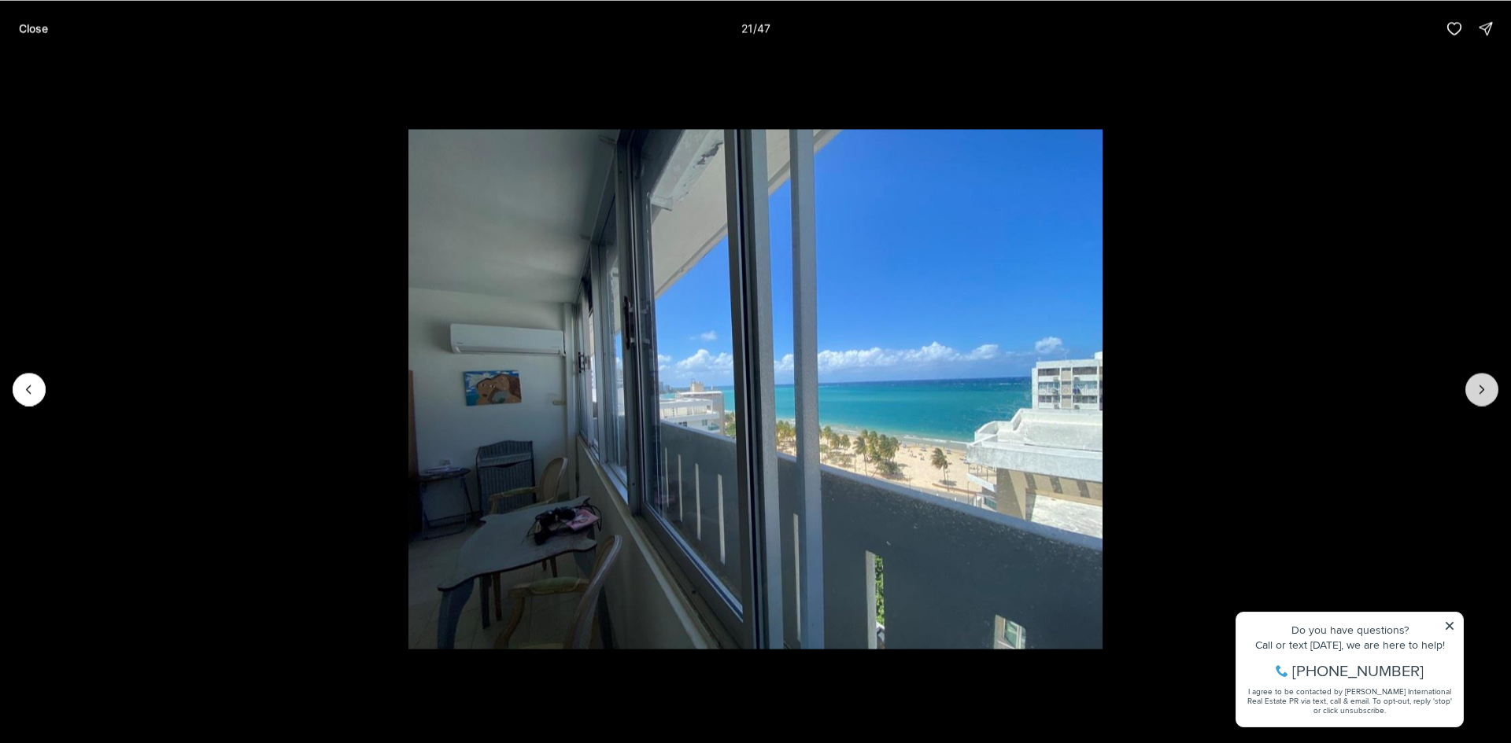
click at [1476, 387] on icon "Next slide" at bounding box center [1482, 390] width 16 height 16
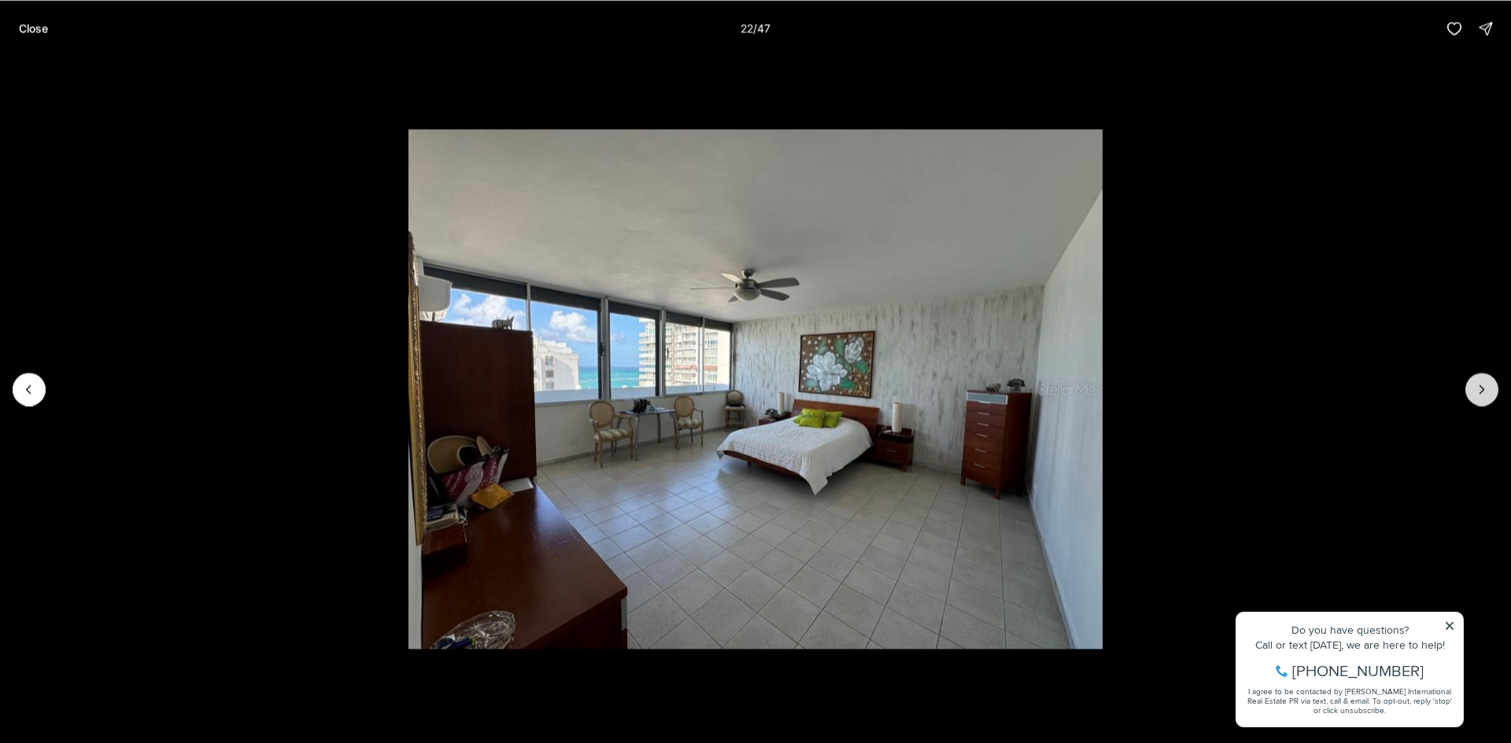
click at [1476, 387] on icon "Next slide" at bounding box center [1482, 390] width 16 height 16
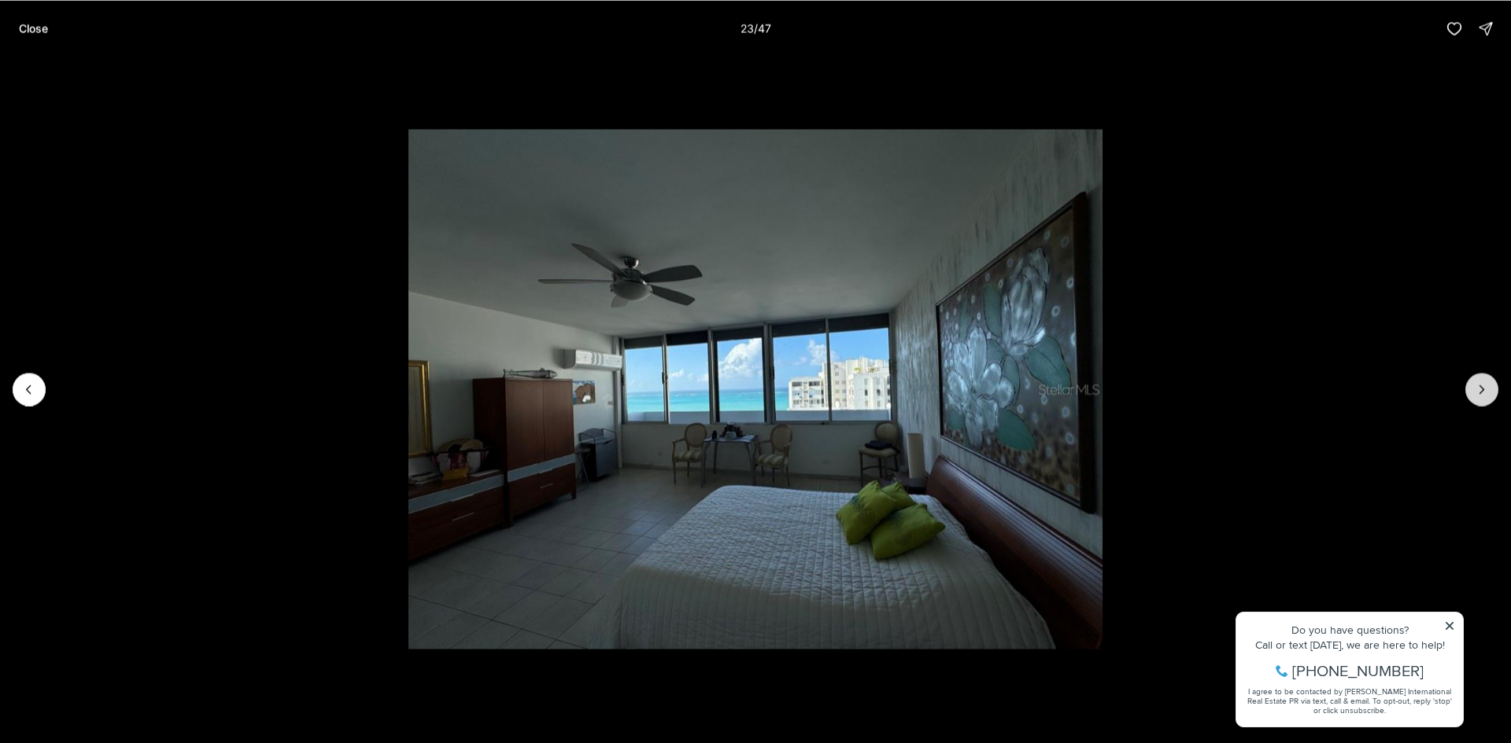
click at [1476, 387] on icon "Next slide" at bounding box center [1482, 390] width 16 height 16
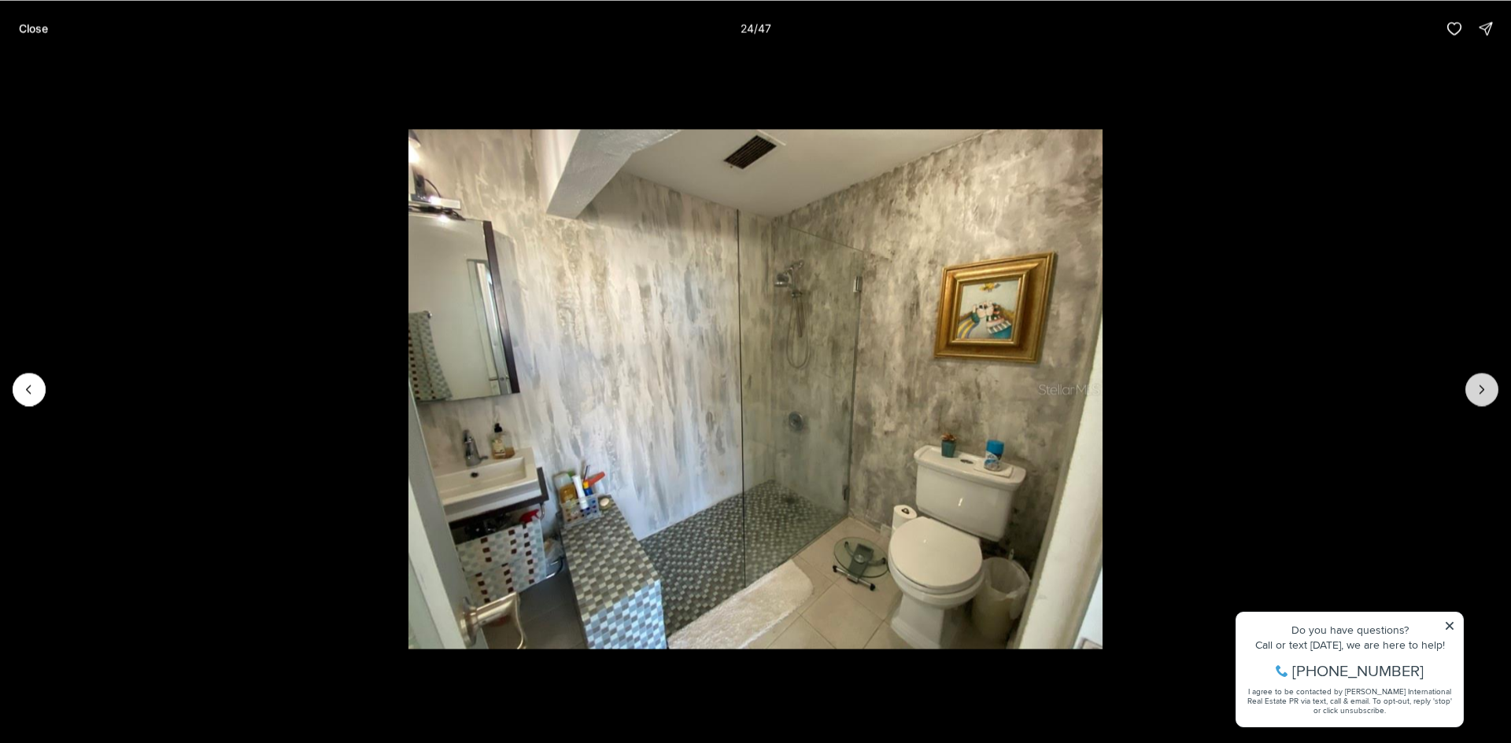
click at [1476, 387] on icon "Next slide" at bounding box center [1482, 390] width 16 height 16
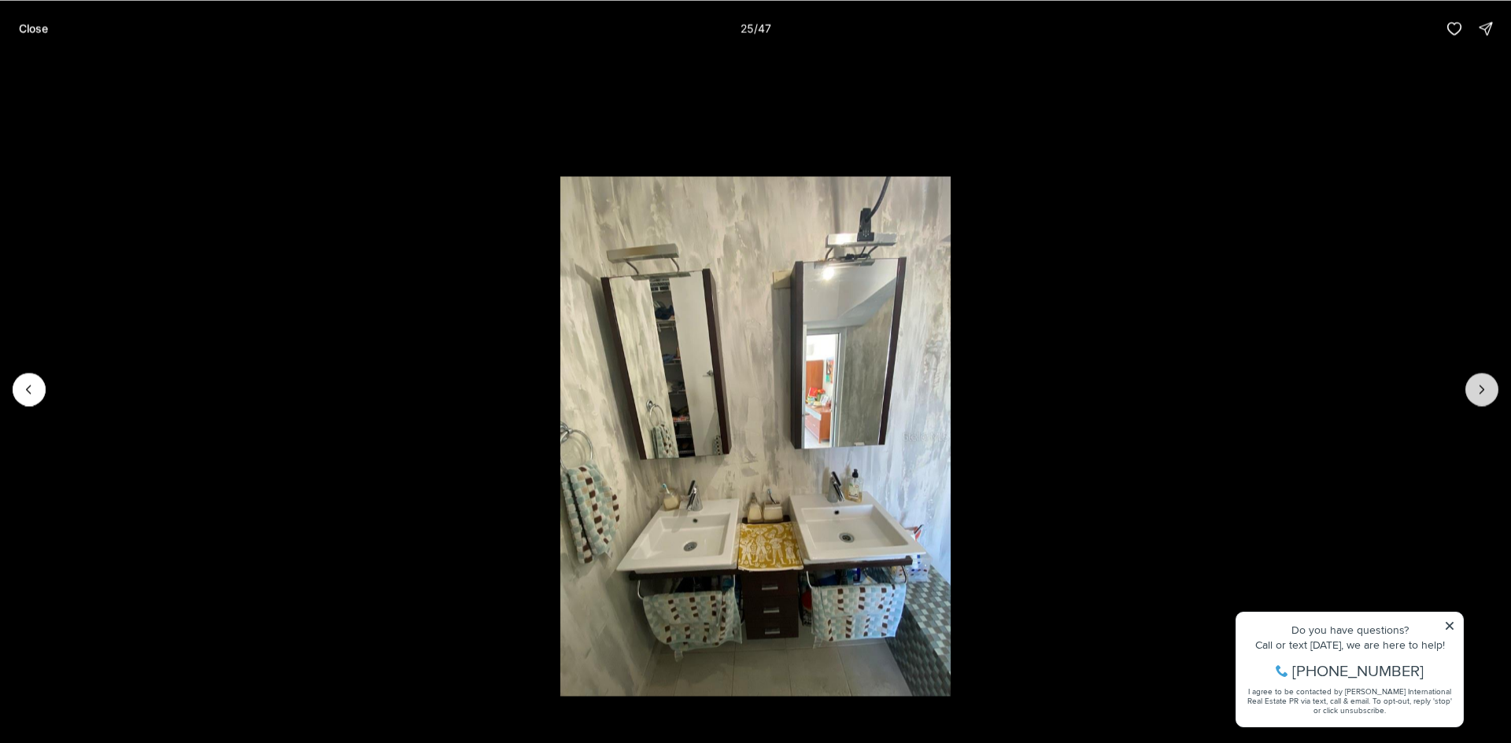
click at [1476, 387] on icon "Next slide" at bounding box center [1482, 390] width 16 height 16
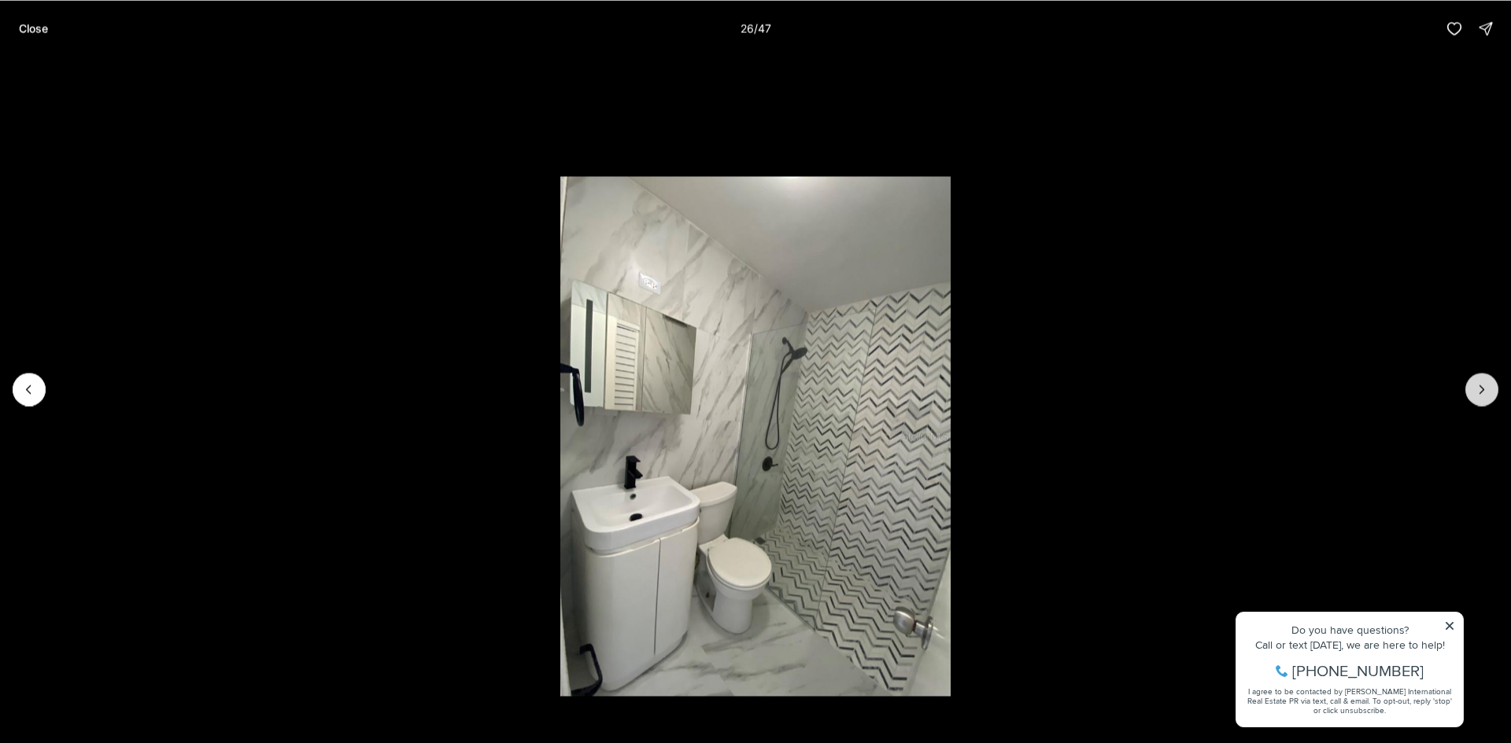
click at [1476, 387] on icon "Next slide" at bounding box center [1482, 390] width 16 height 16
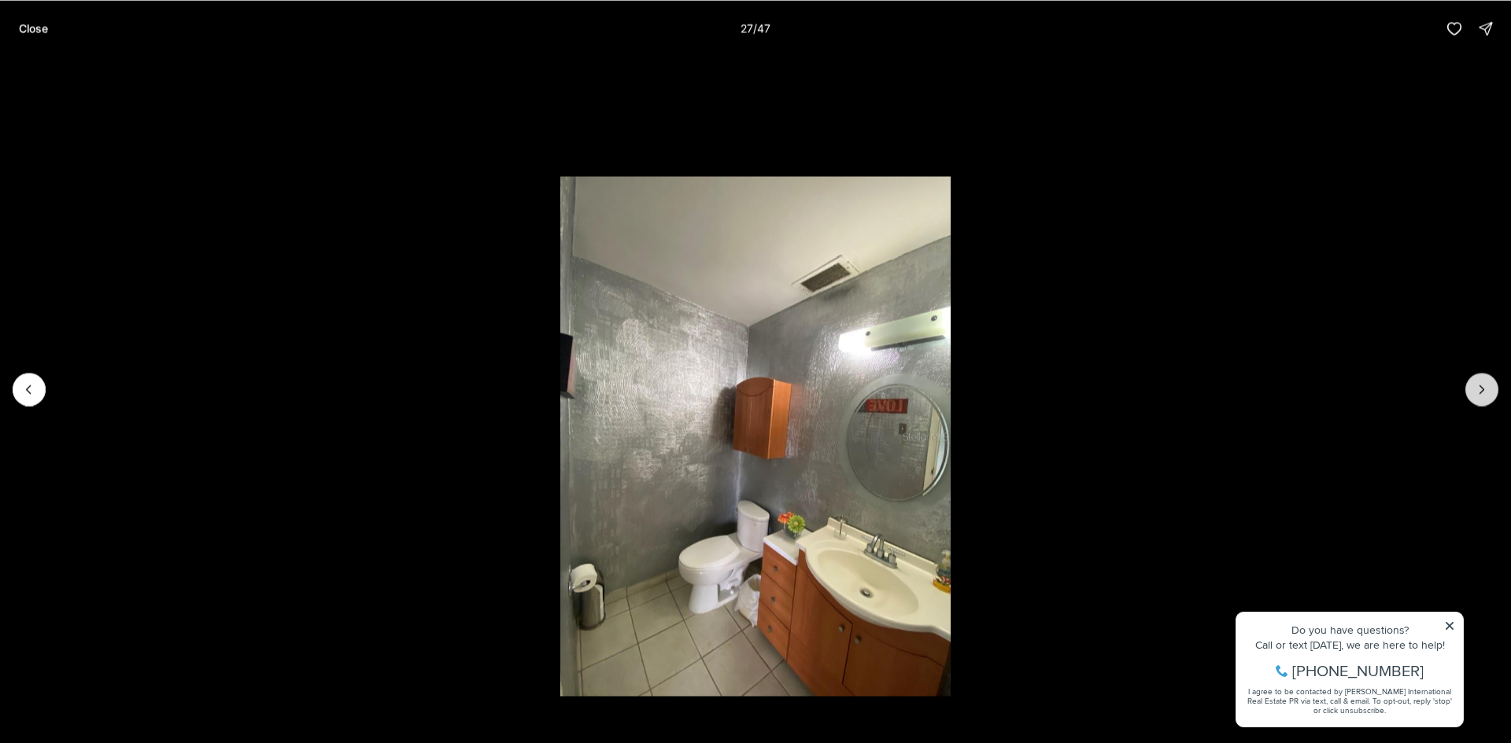
click at [1476, 387] on icon "Next slide" at bounding box center [1482, 390] width 16 height 16
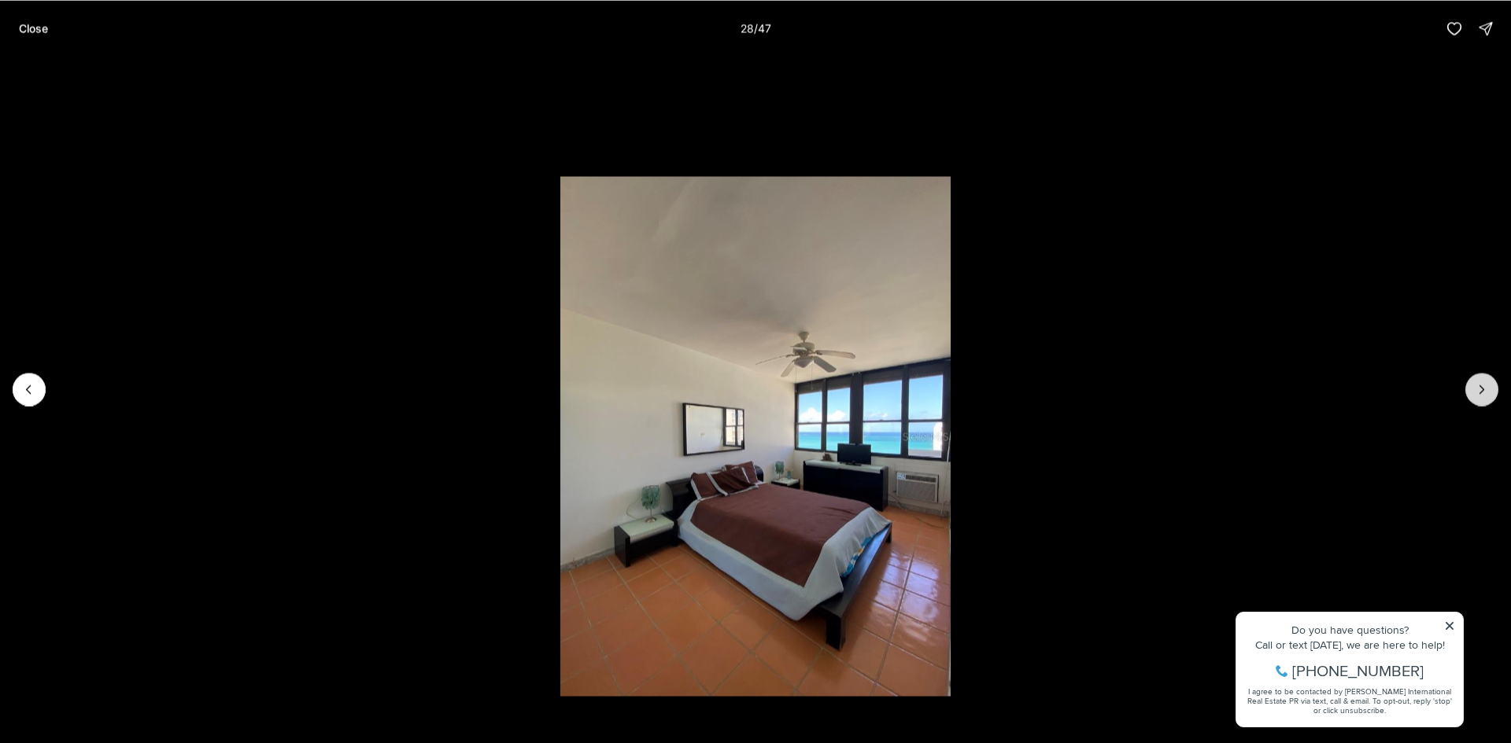
click at [1476, 387] on icon "Next slide" at bounding box center [1482, 390] width 16 height 16
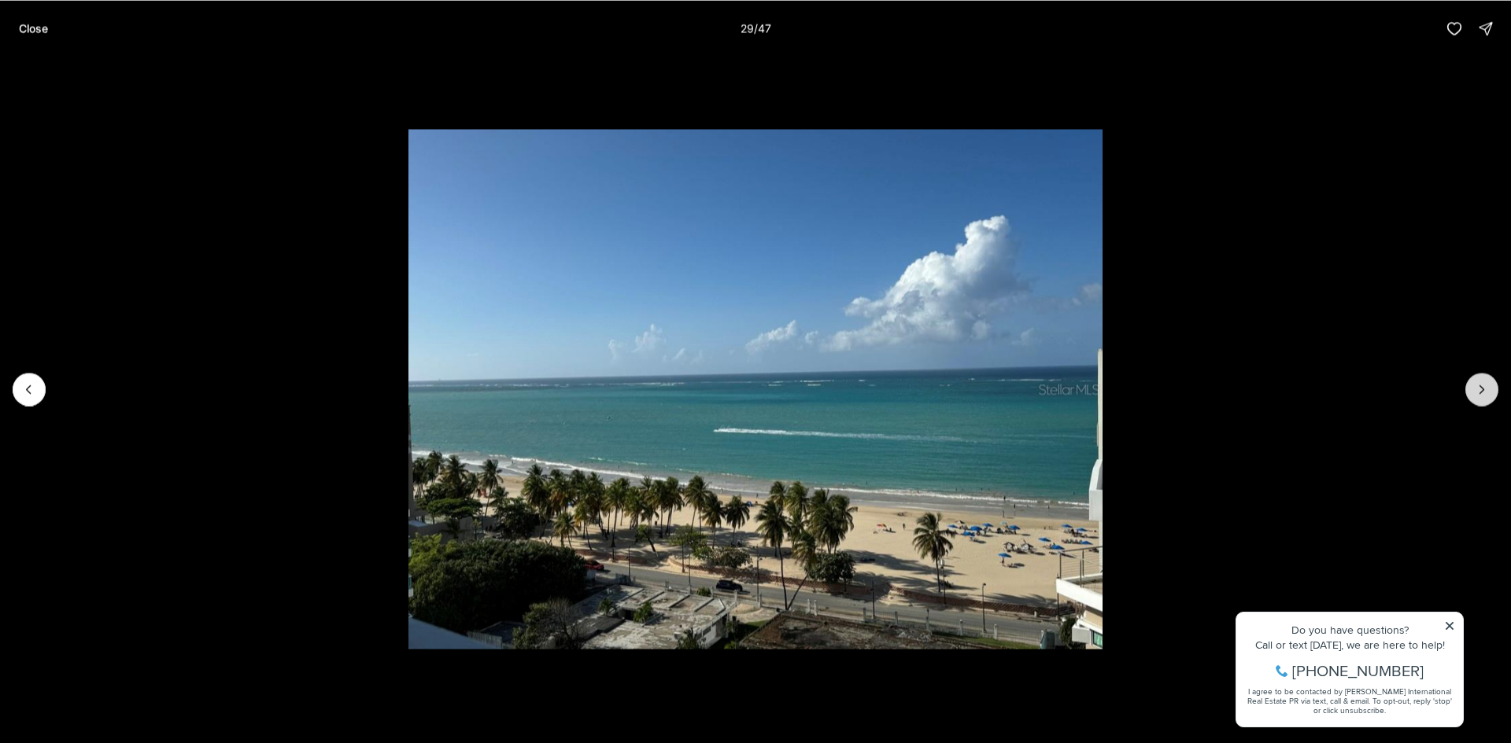
click at [1476, 387] on icon "Next slide" at bounding box center [1482, 390] width 16 height 16
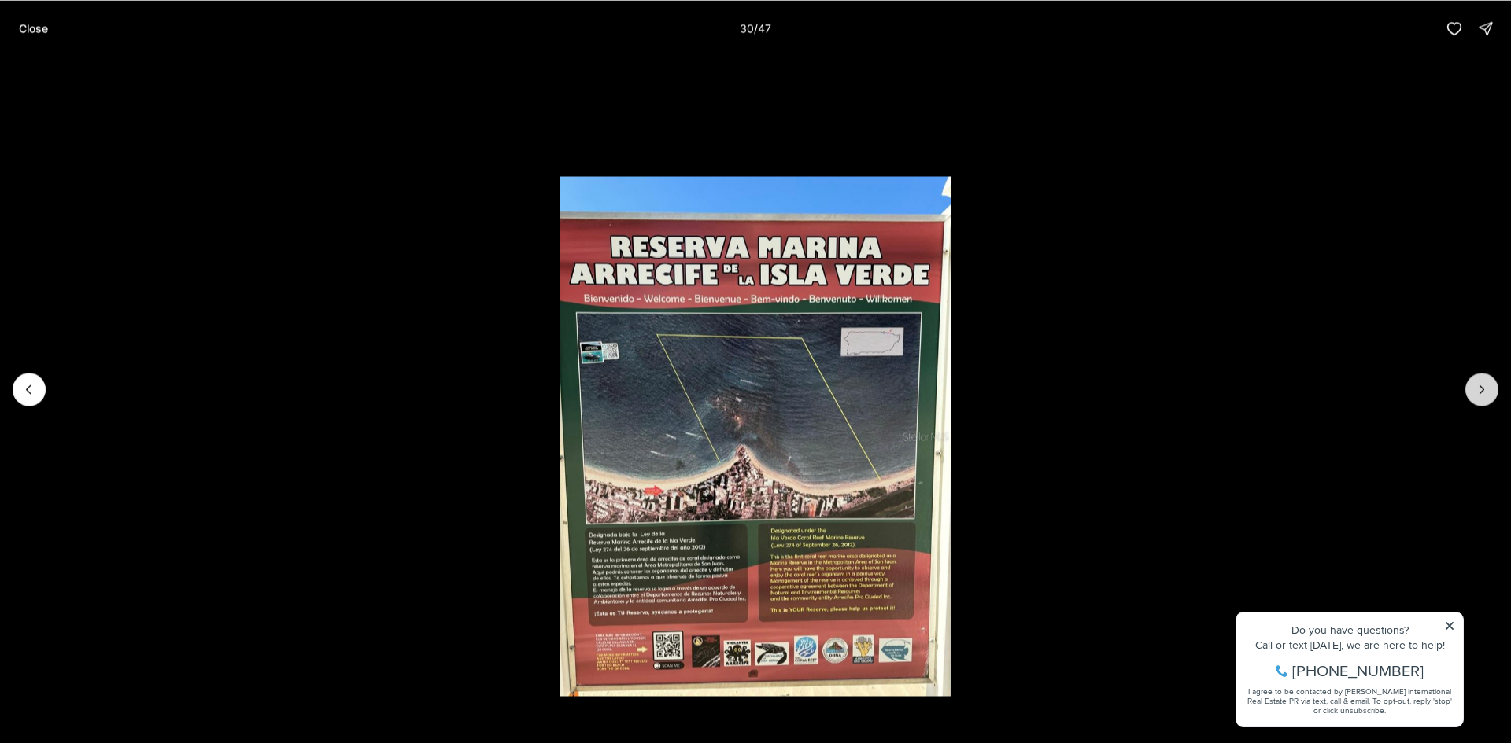
click at [1476, 387] on icon "Next slide" at bounding box center [1482, 390] width 16 height 16
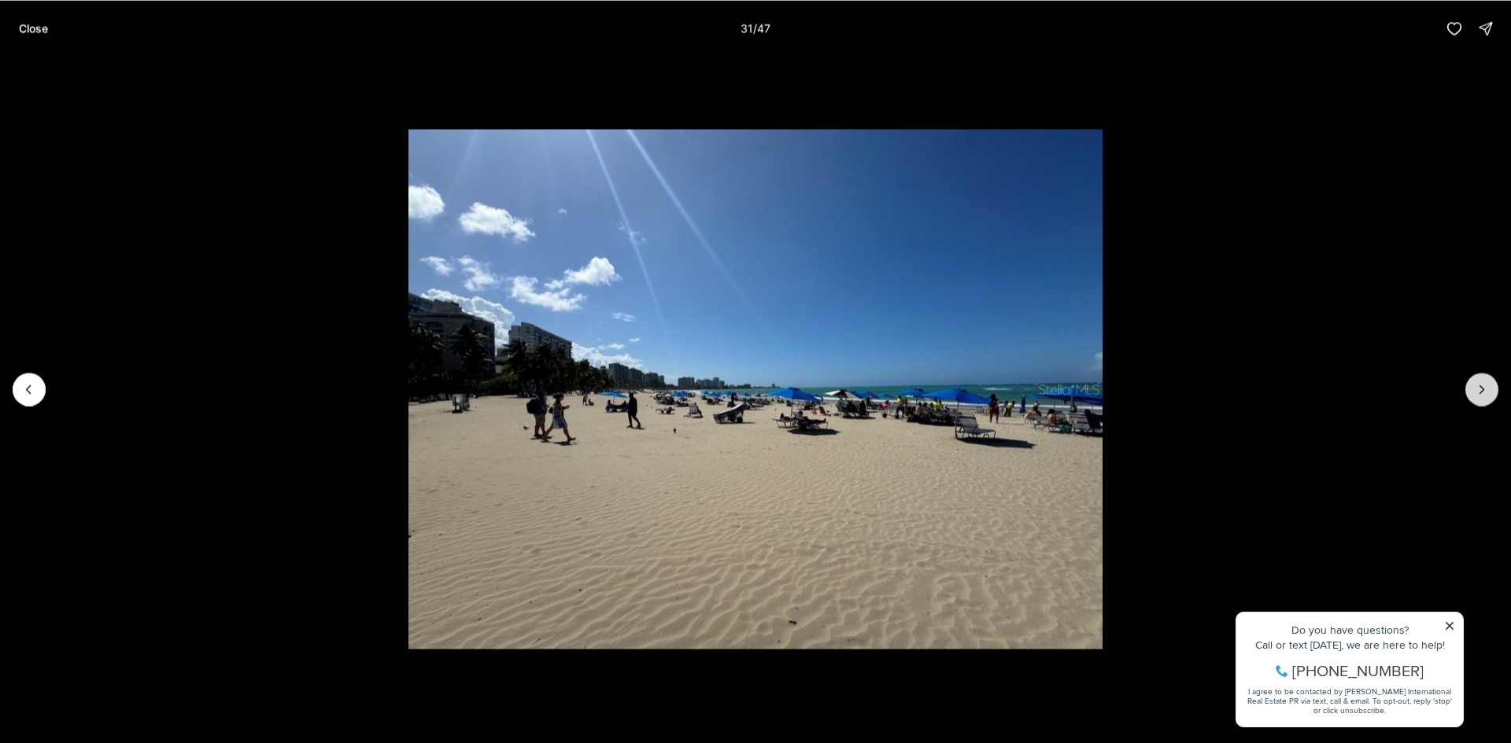
click at [1476, 387] on icon "Next slide" at bounding box center [1482, 390] width 16 height 16
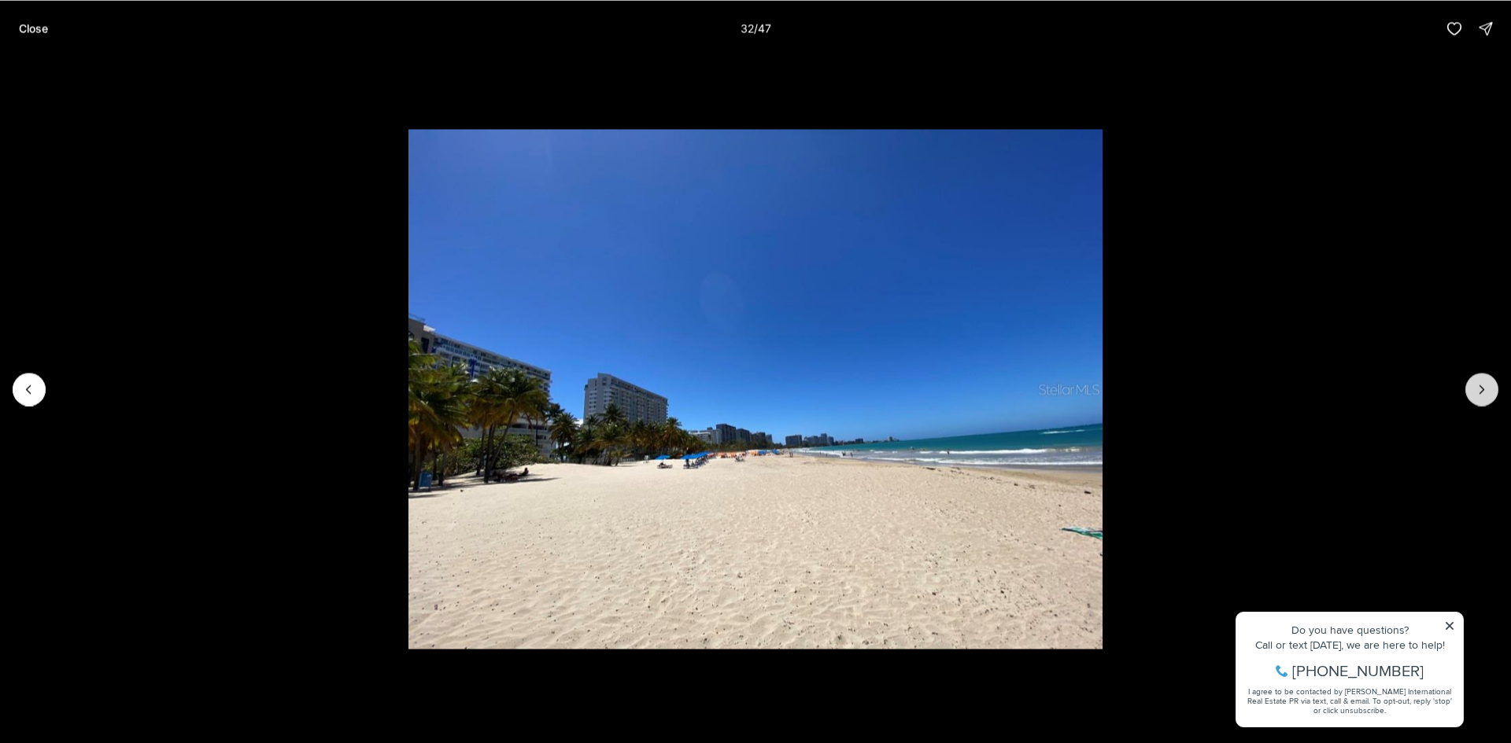
click at [1476, 387] on icon "Next slide" at bounding box center [1482, 390] width 16 height 16
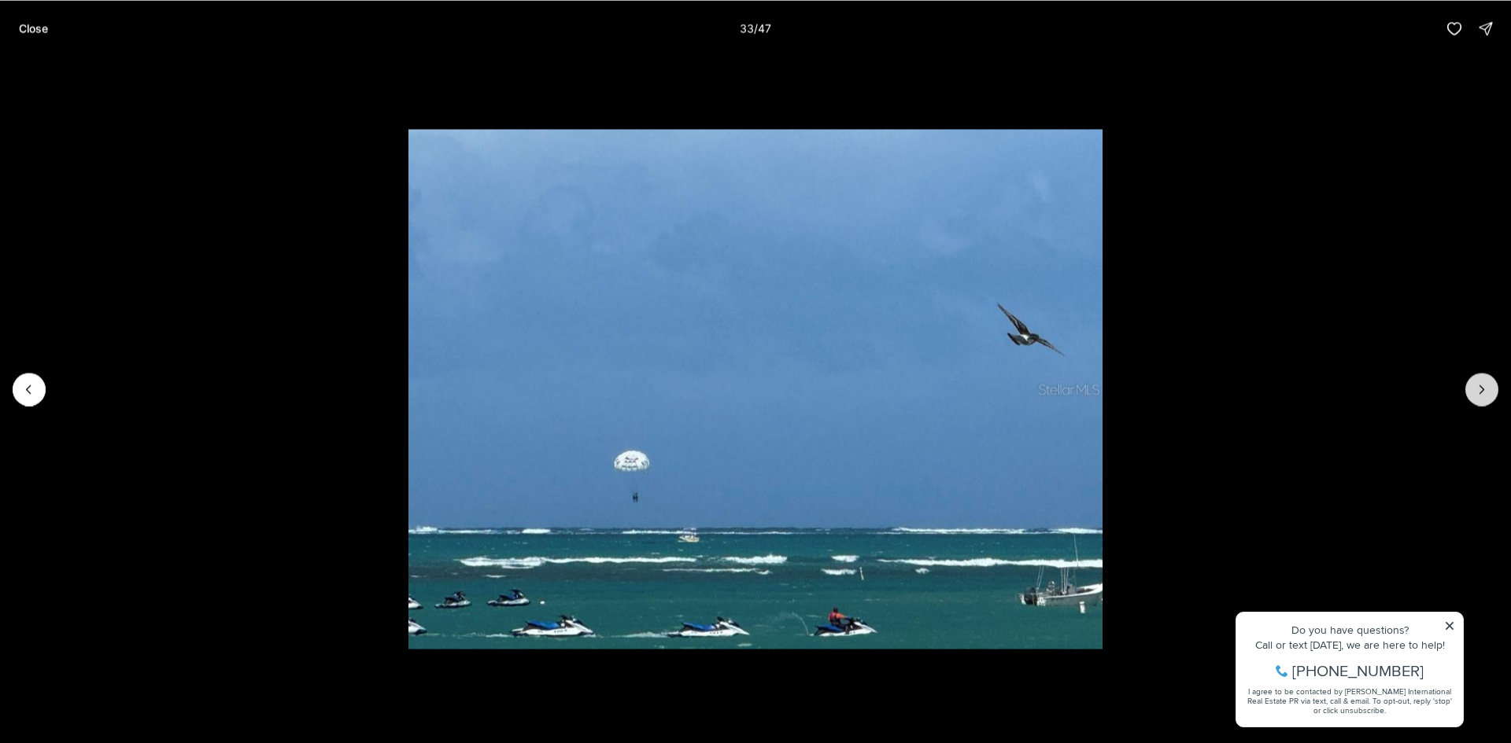
click at [1476, 387] on icon "Next slide" at bounding box center [1482, 390] width 16 height 16
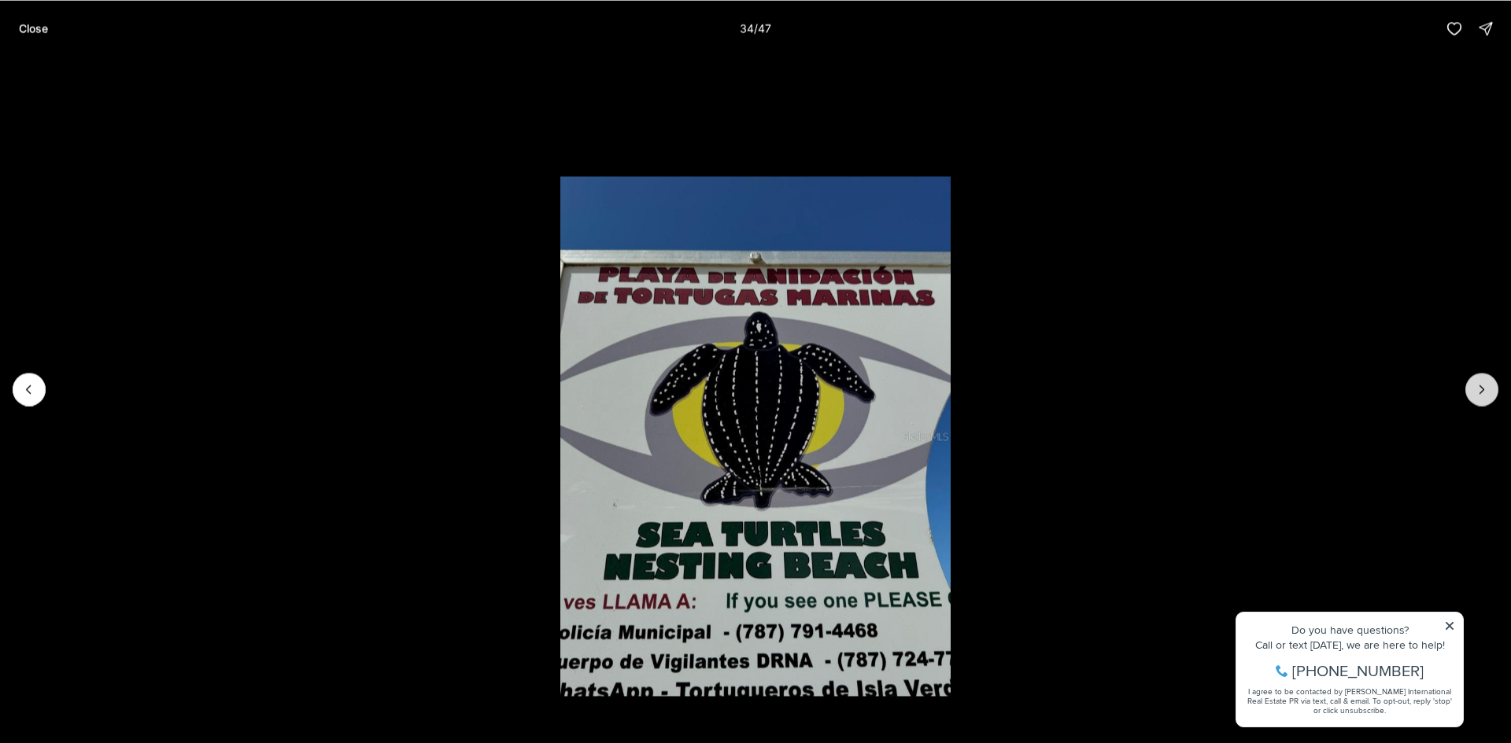
click at [1476, 387] on icon "Next slide" at bounding box center [1482, 390] width 16 height 16
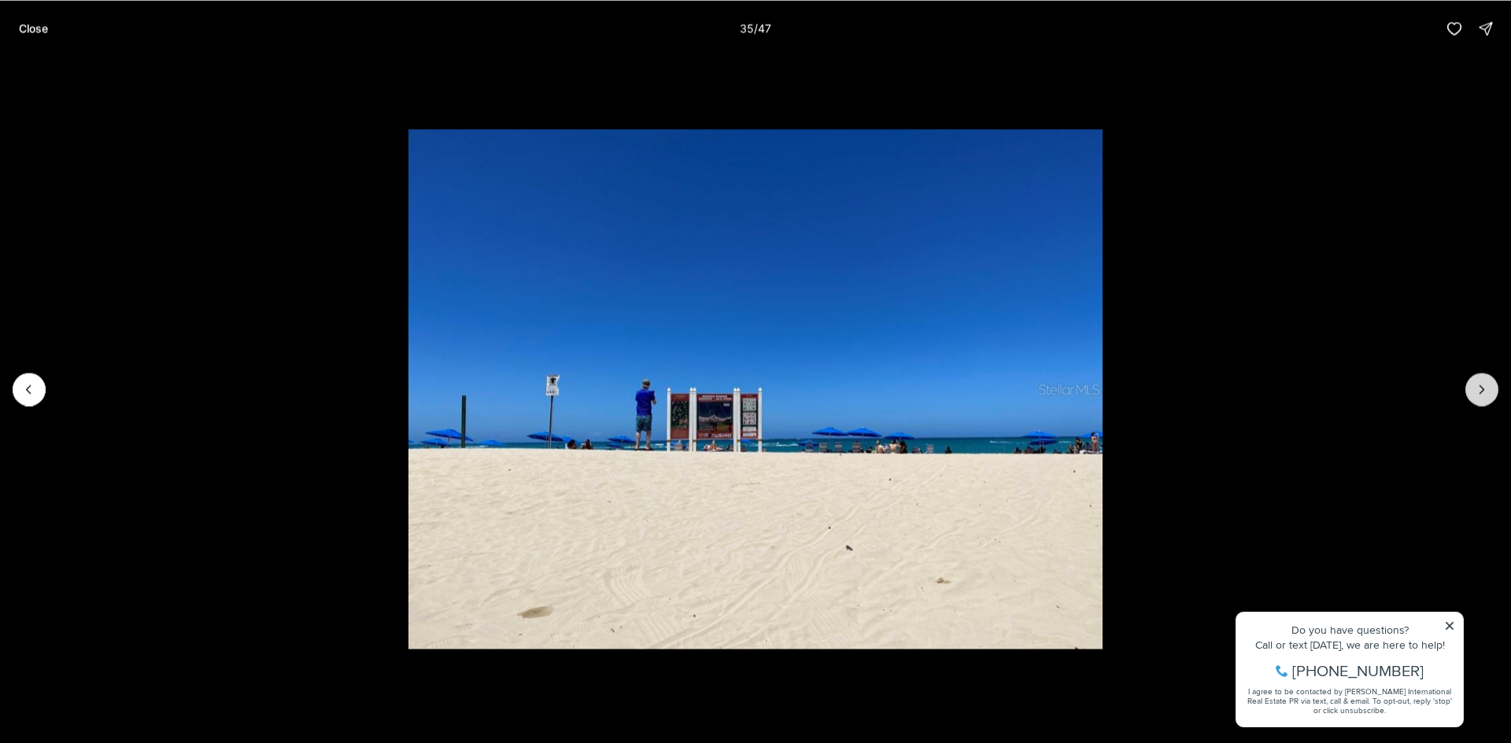
click at [1476, 387] on icon "Next slide" at bounding box center [1482, 390] width 16 height 16
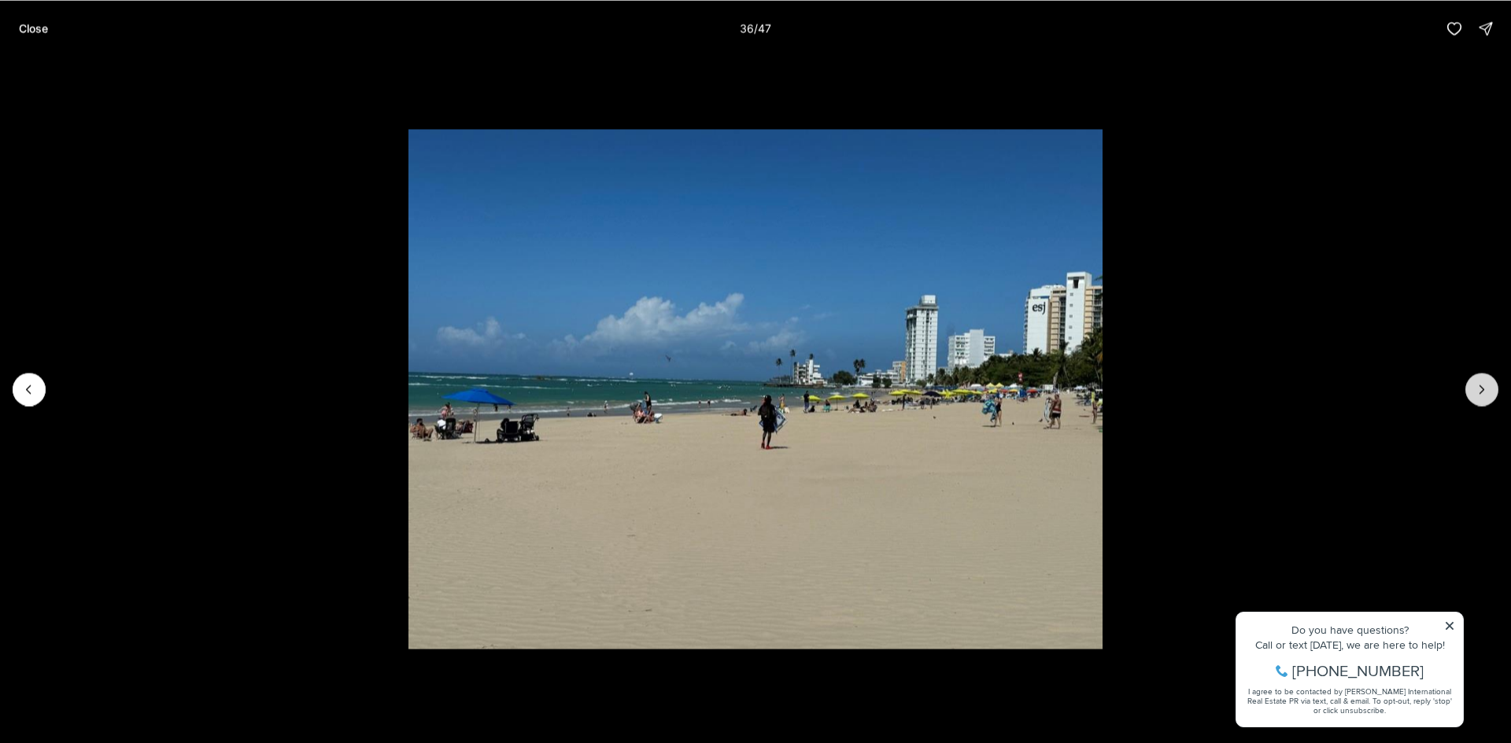
click at [1476, 387] on icon "Next slide" at bounding box center [1482, 390] width 16 height 16
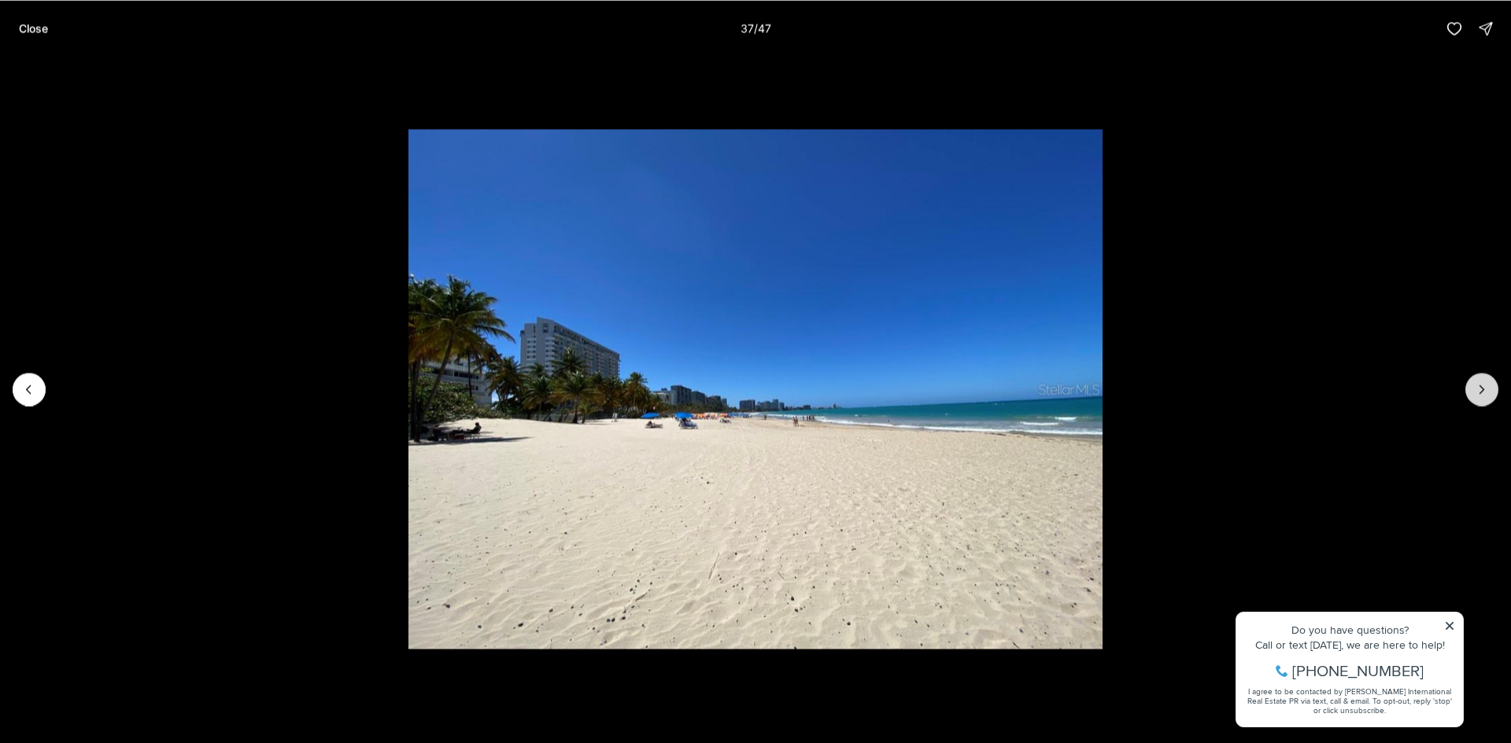
click at [1476, 387] on icon "Next slide" at bounding box center [1482, 390] width 16 height 16
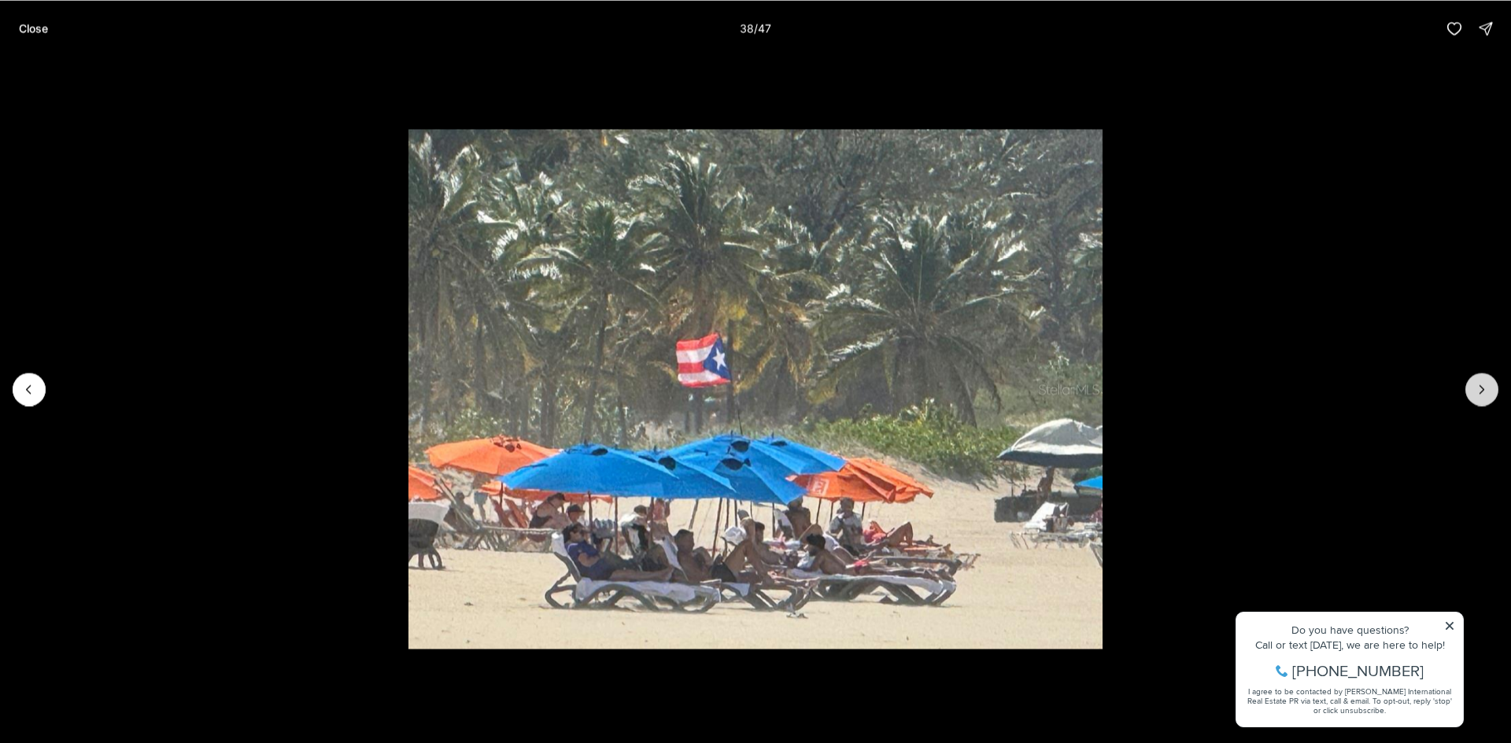
click at [1476, 387] on icon "Next slide" at bounding box center [1482, 390] width 16 height 16
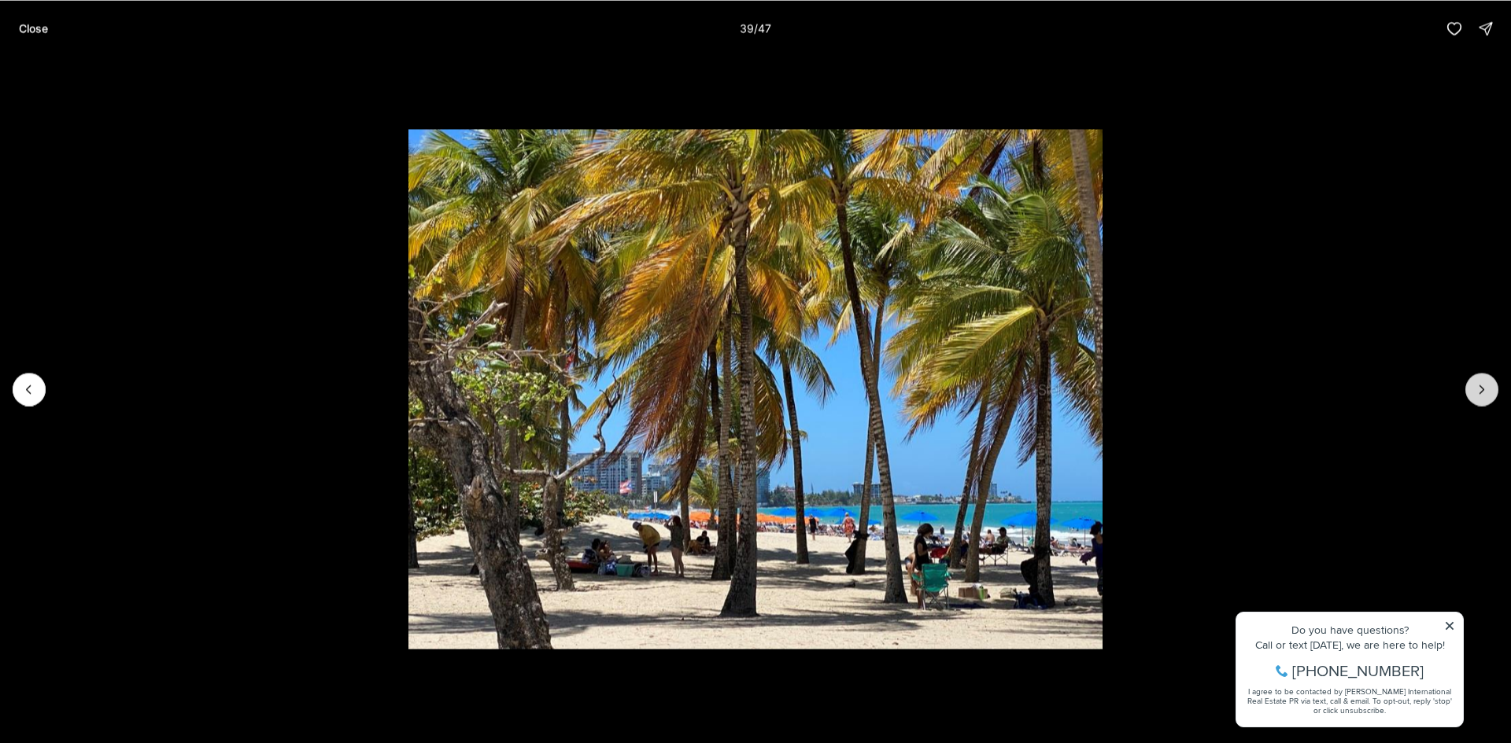
click at [1476, 387] on icon "Next slide" at bounding box center [1482, 390] width 16 height 16
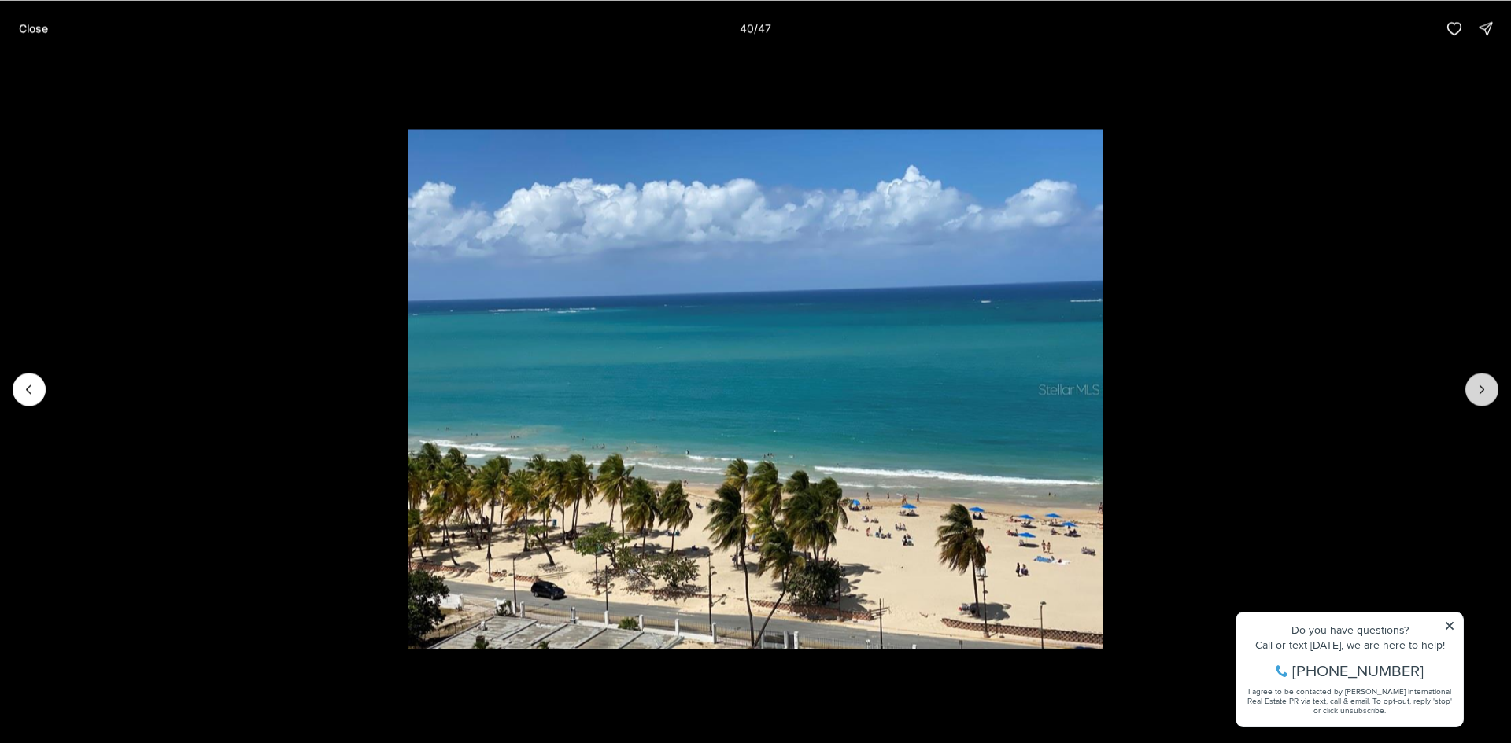
click at [1476, 387] on icon "Next slide" at bounding box center [1482, 390] width 16 height 16
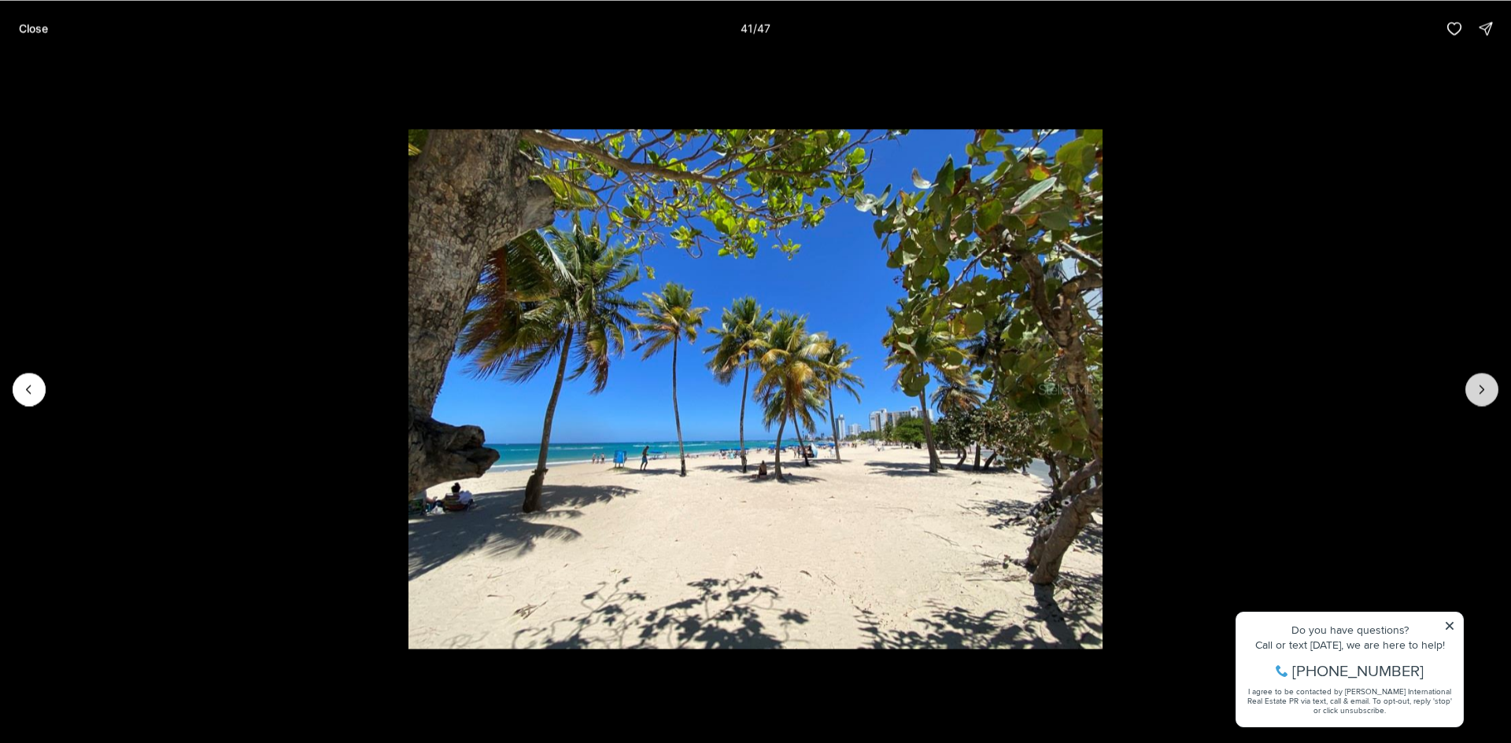
click at [1476, 387] on icon "Next slide" at bounding box center [1482, 390] width 16 height 16
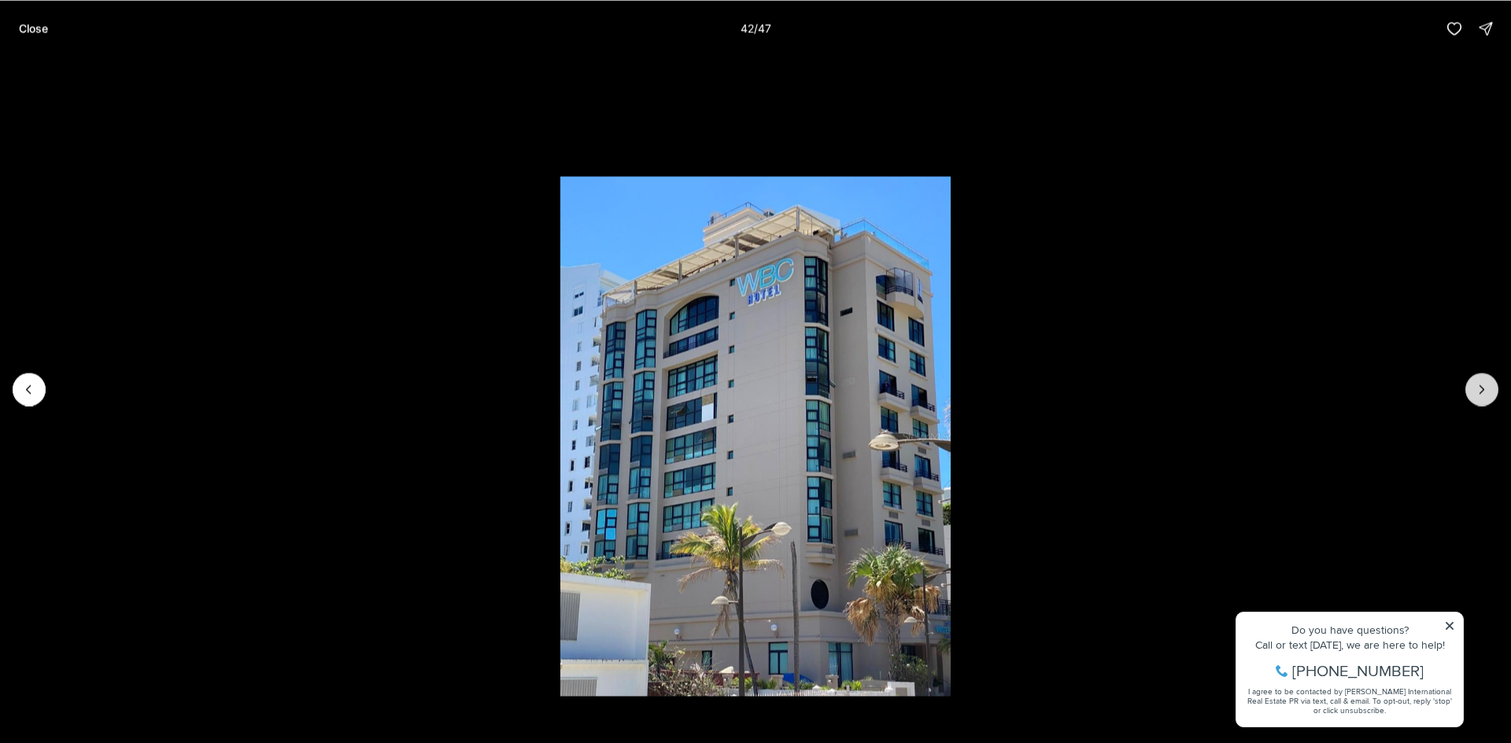
click at [1476, 387] on icon "Next slide" at bounding box center [1482, 390] width 16 height 16
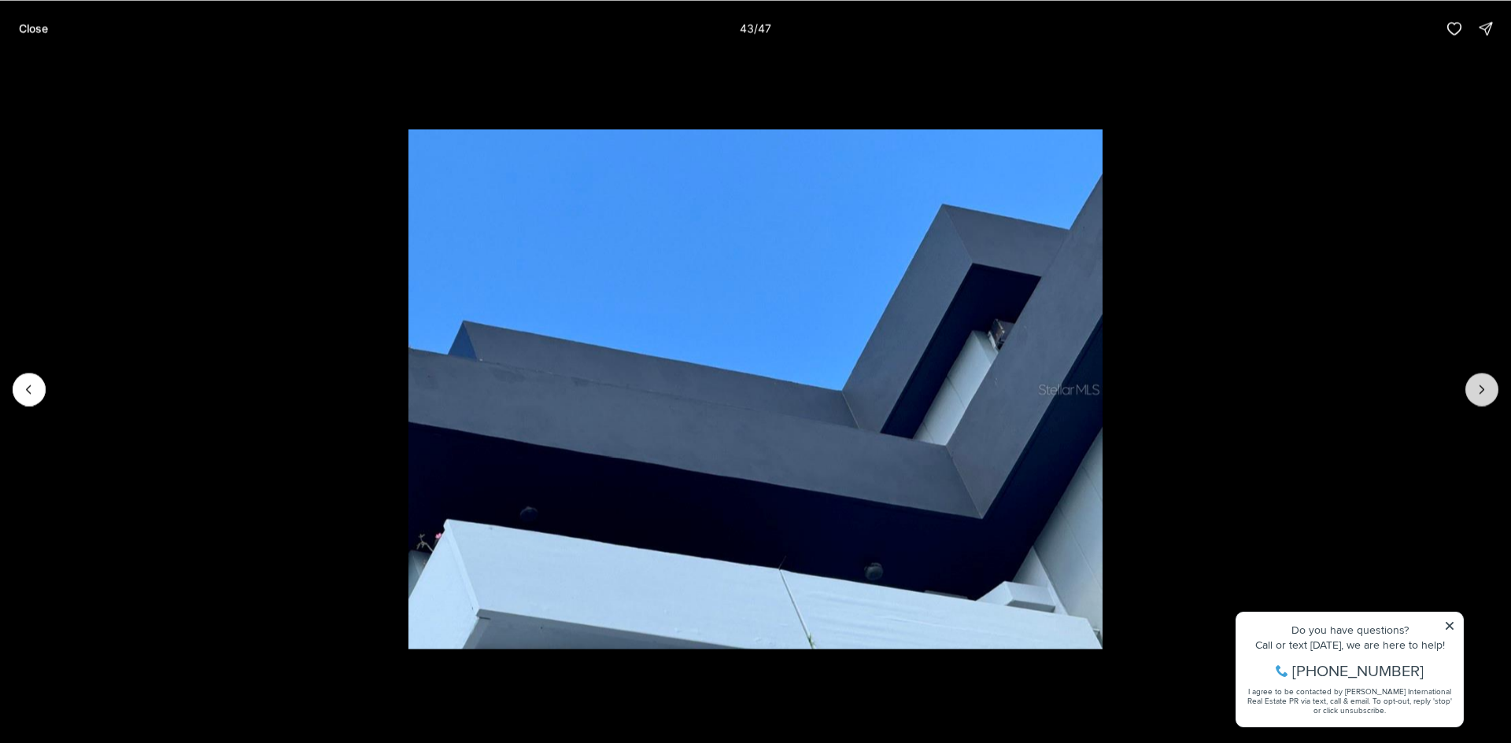
click at [1476, 387] on icon "Next slide" at bounding box center [1482, 390] width 16 height 16
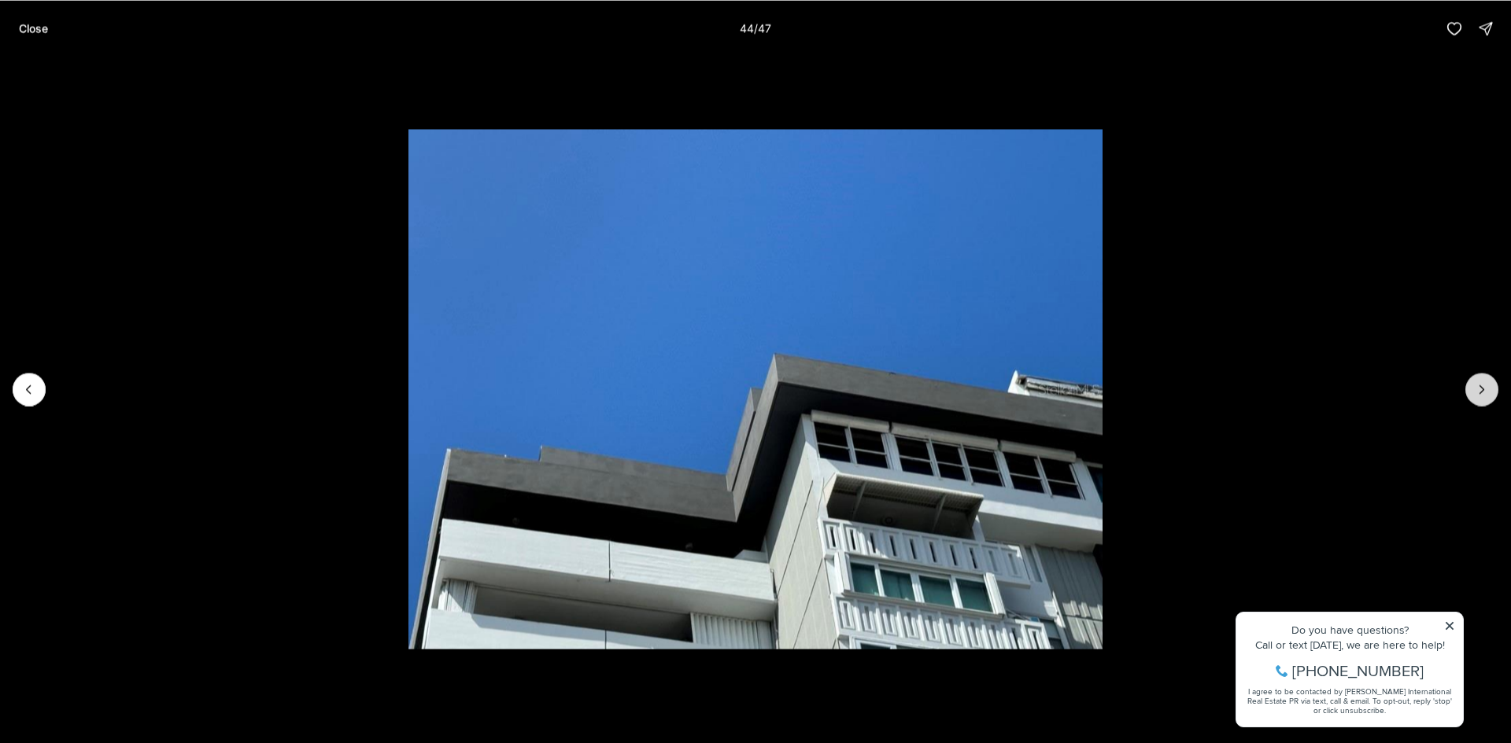
click at [1476, 387] on icon "Next slide" at bounding box center [1482, 390] width 16 height 16
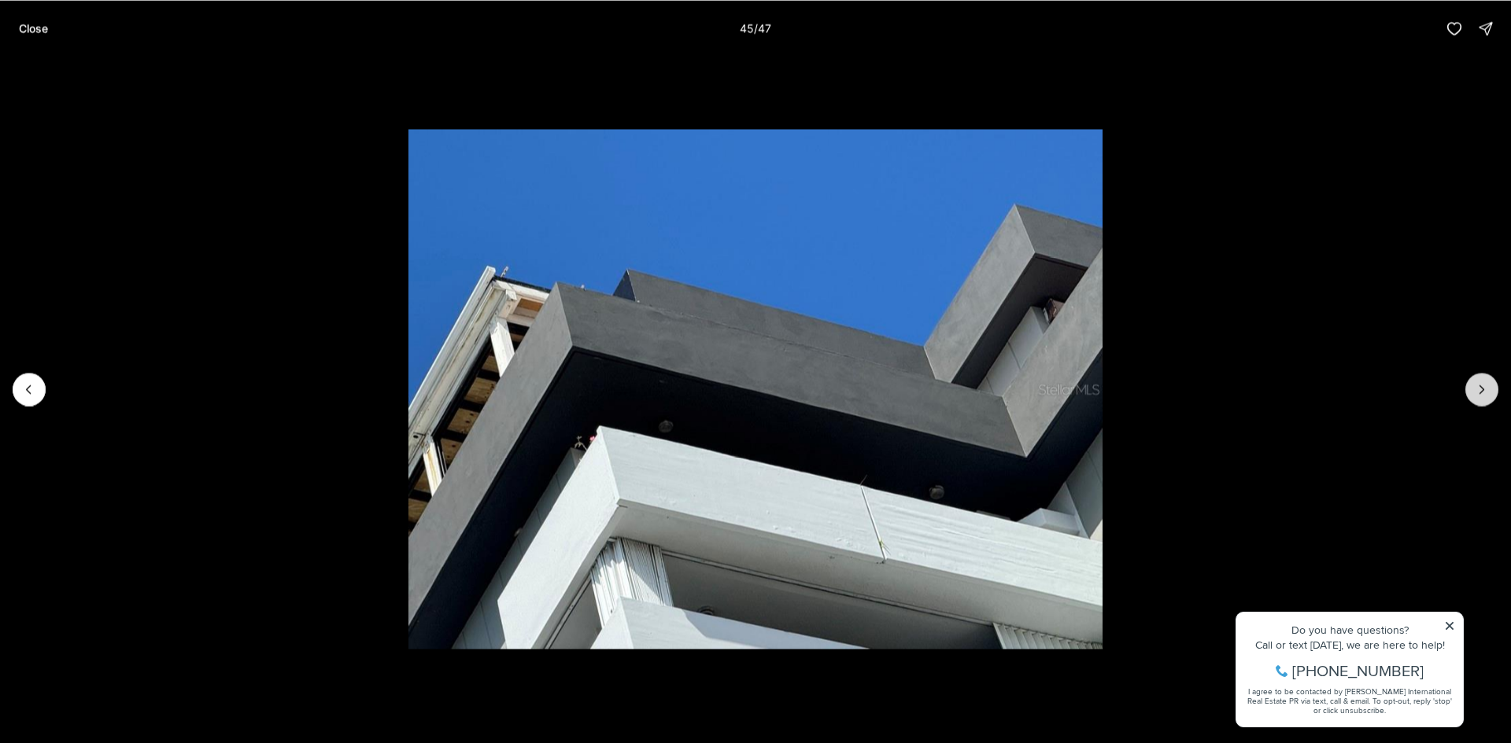
click at [1476, 387] on icon "Next slide" at bounding box center [1482, 390] width 16 height 16
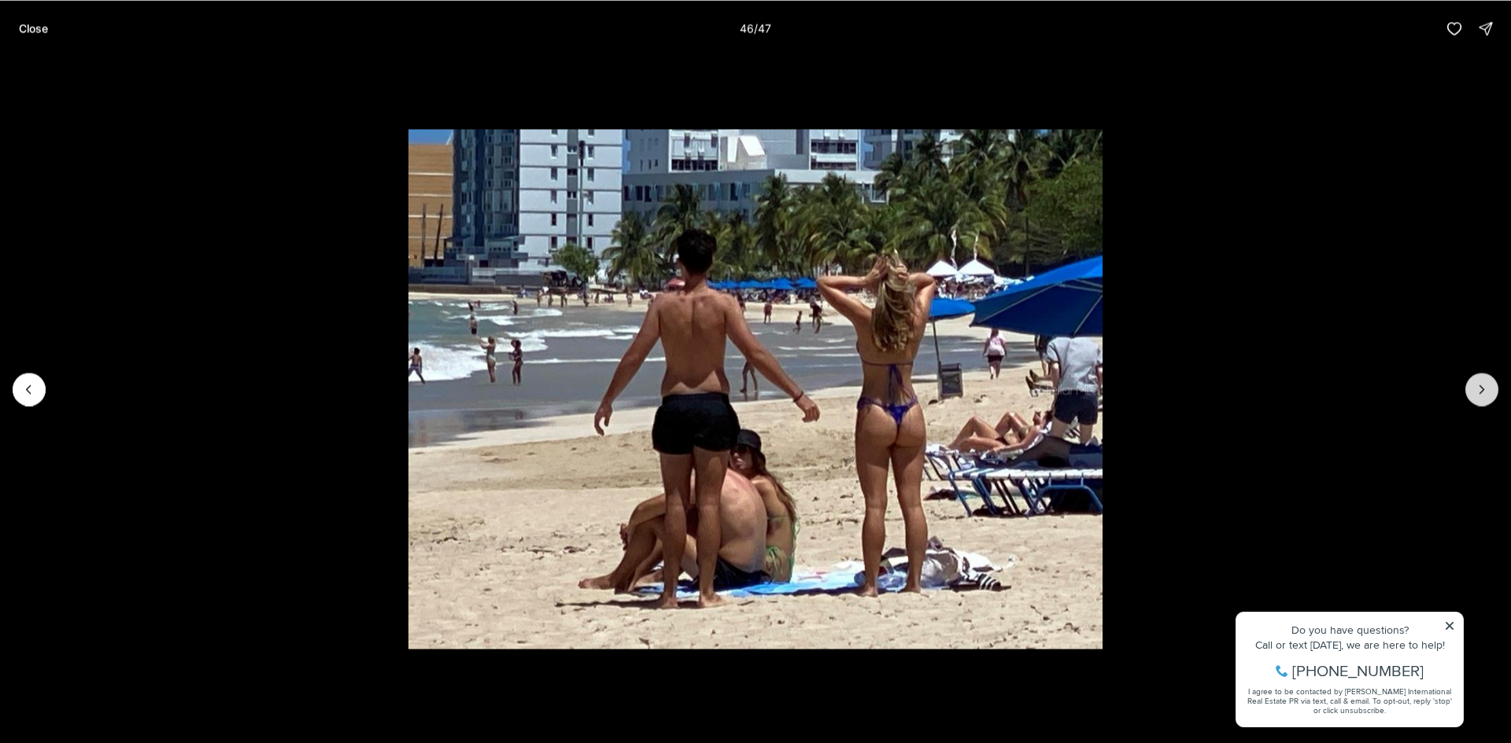
click at [1476, 387] on icon "Next slide" at bounding box center [1482, 390] width 16 height 16
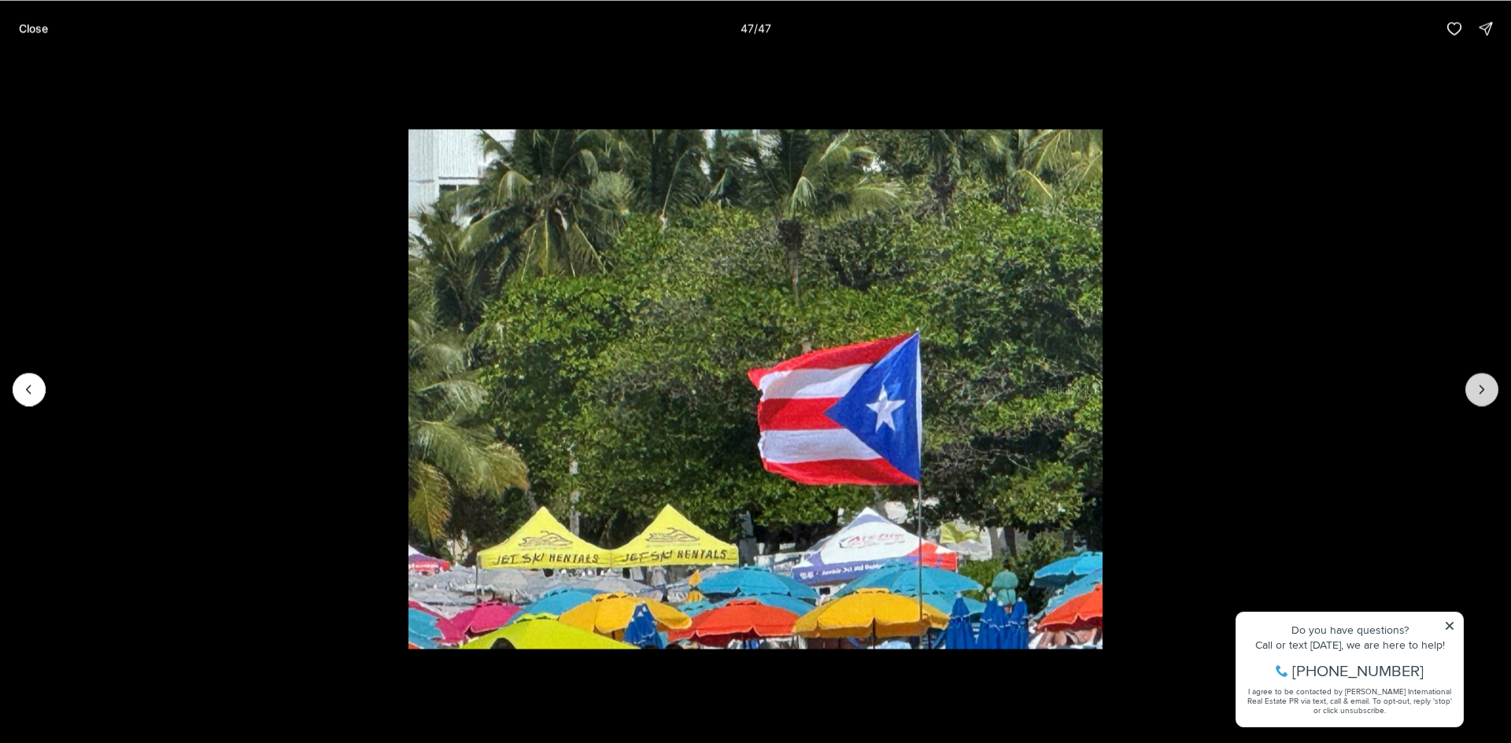
click at [1476, 387] on div at bounding box center [1481, 389] width 33 height 33
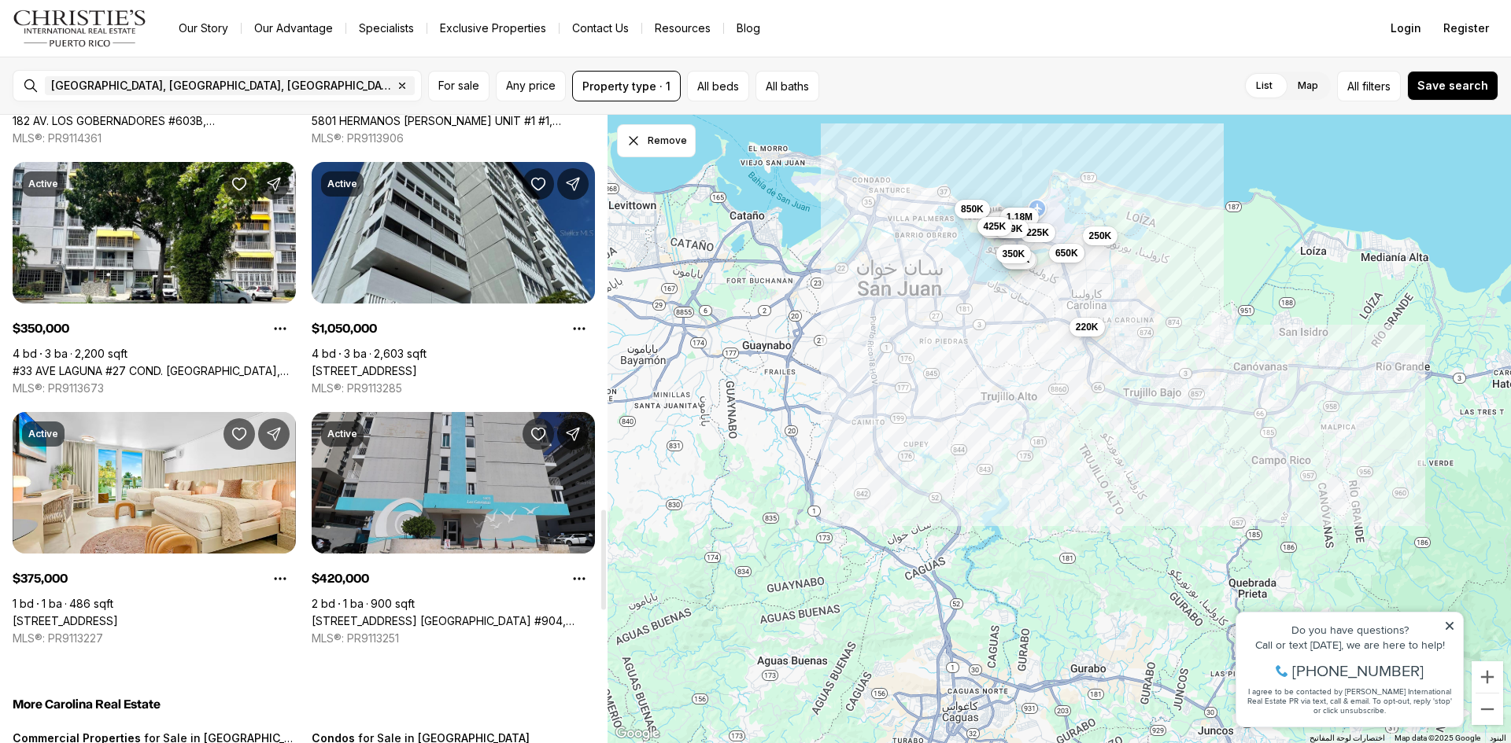
scroll to position [2518, 0]
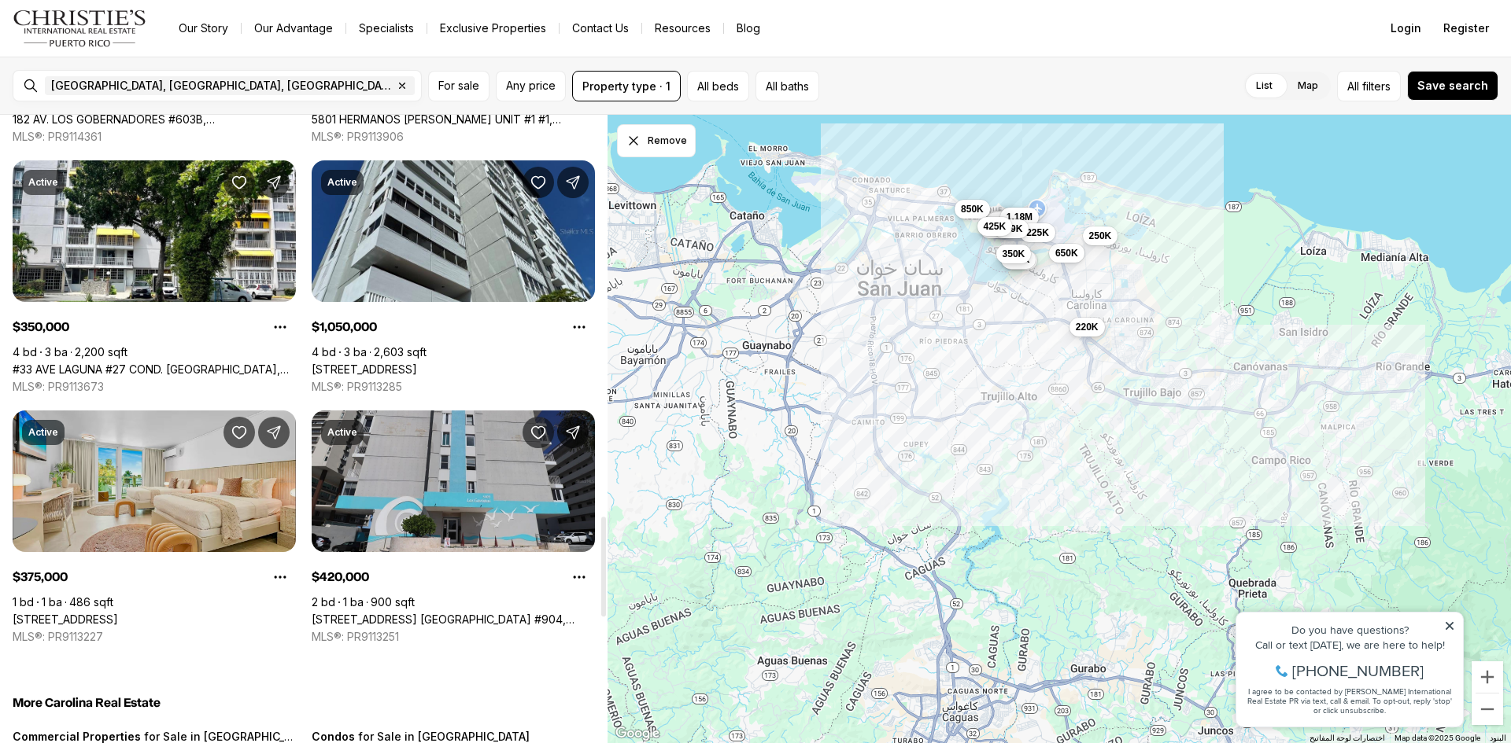
click at [118, 613] on link "[STREET_ADDRESS]" at bounding box center [65, 620] width 105 height 14
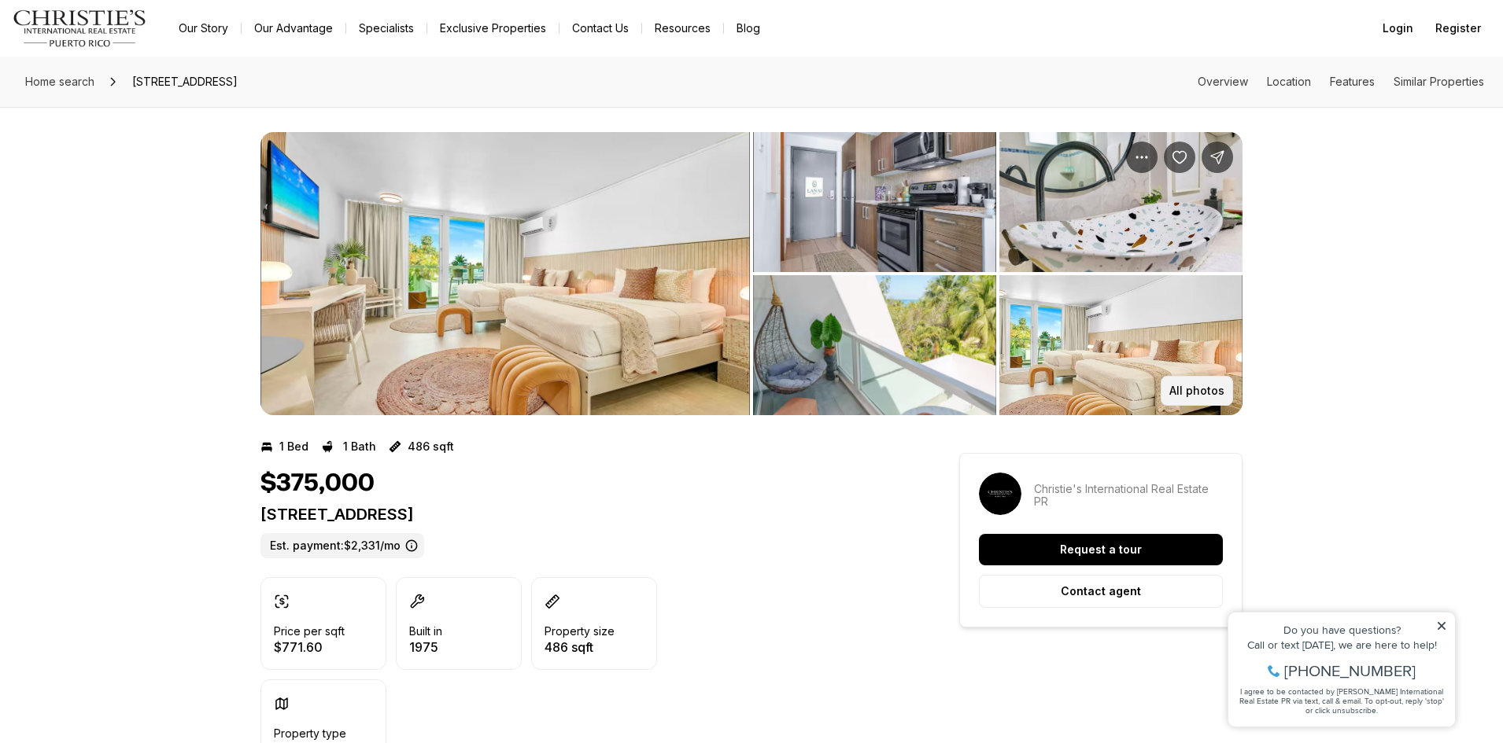
click at [1190, 386] on p "All photos" at bounding box center [1196, 391] width 55 height 13
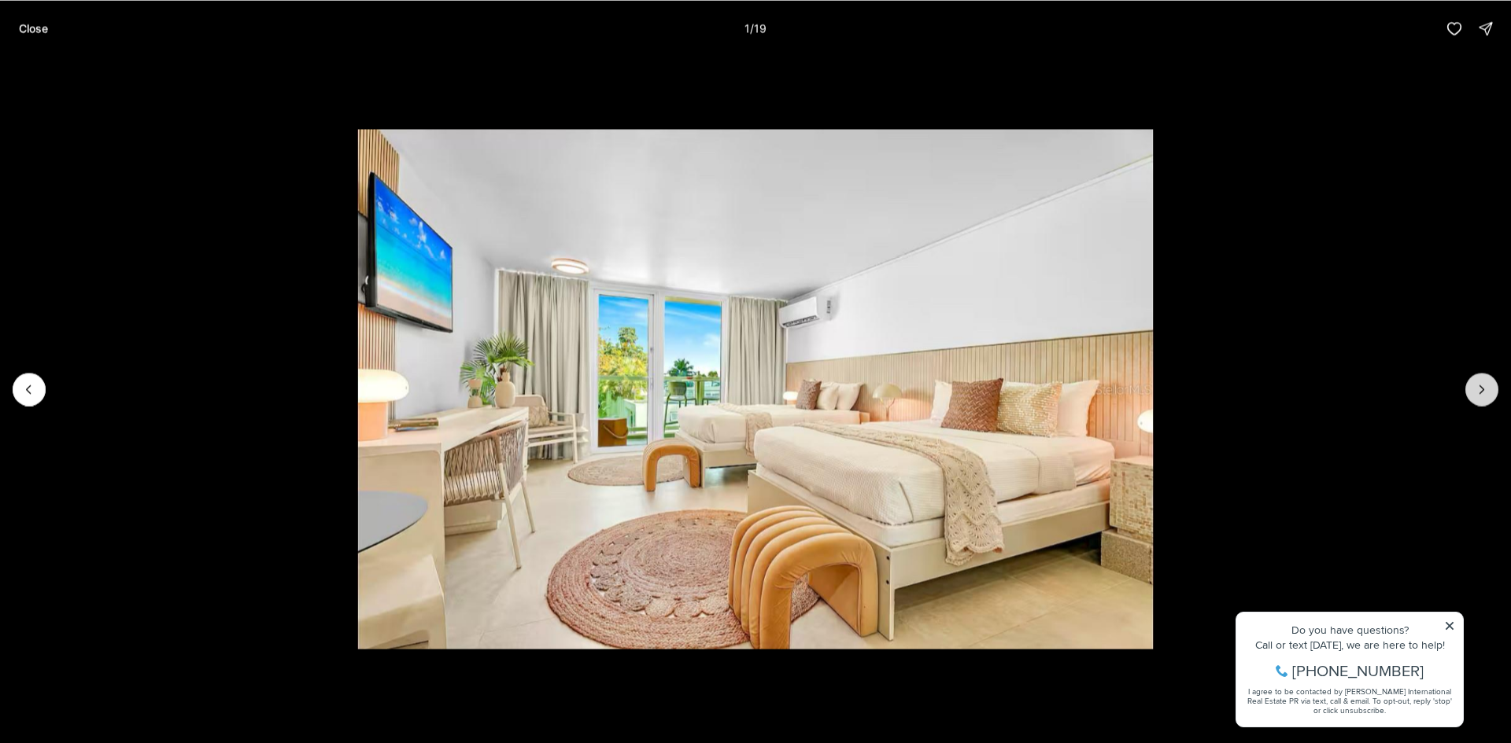
click at [1486, 392] on icon "Next slide" at bounding box center [1482, 390] width 16 height 16
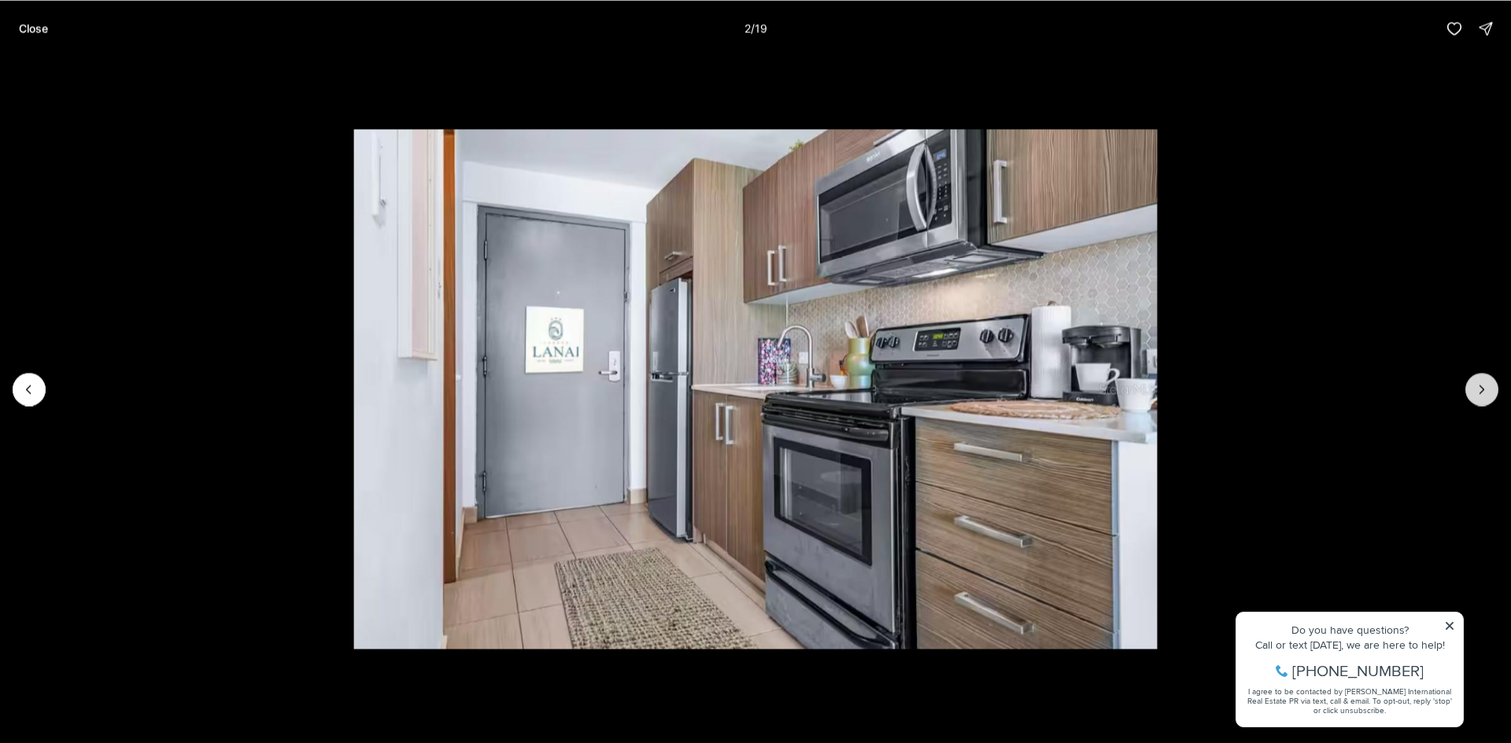
click at [1486, 392] on icon "Next slide" at bounding box center [1482, 390] width 16 height 16
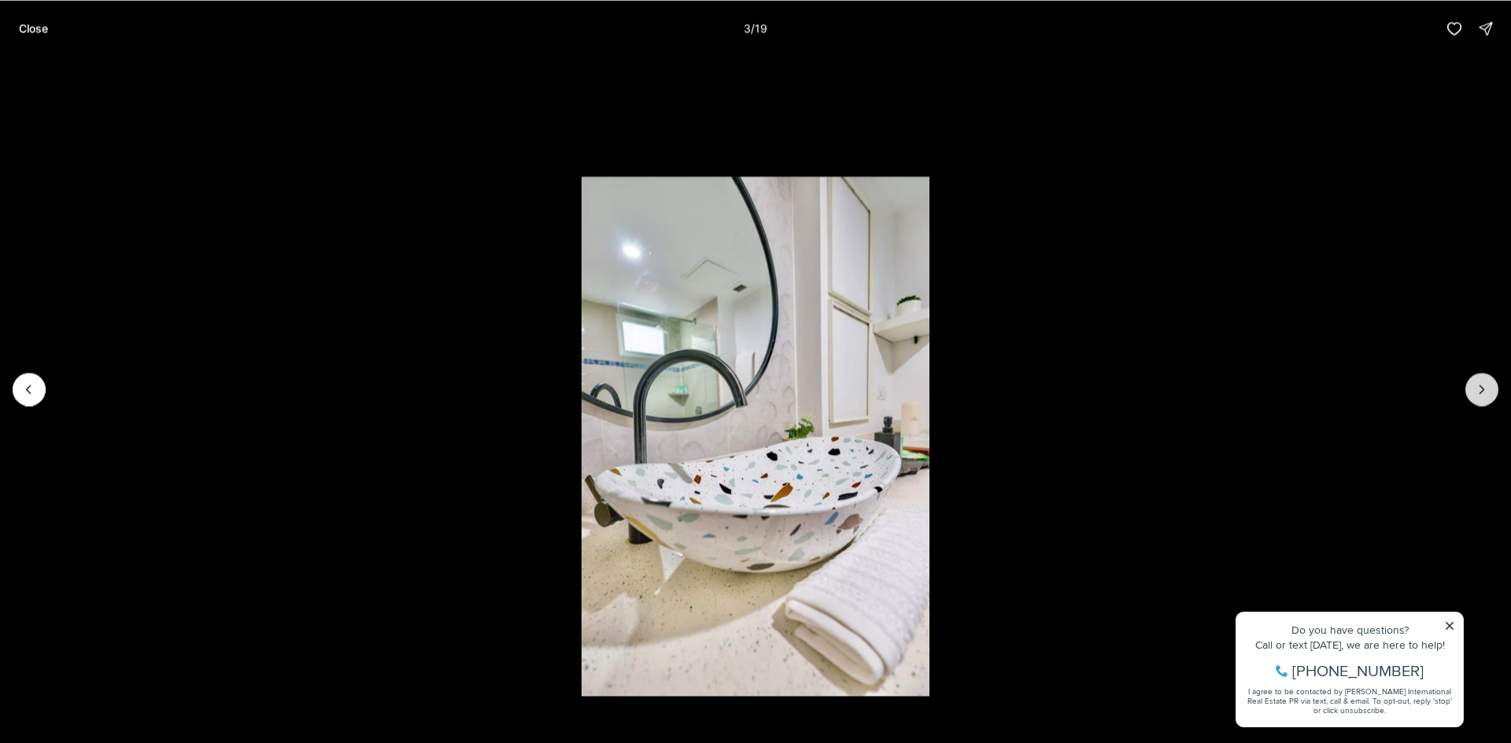
click at [1484, 393] on icon "Next slide" at bounding box center [1482, 390] width 16 height 16
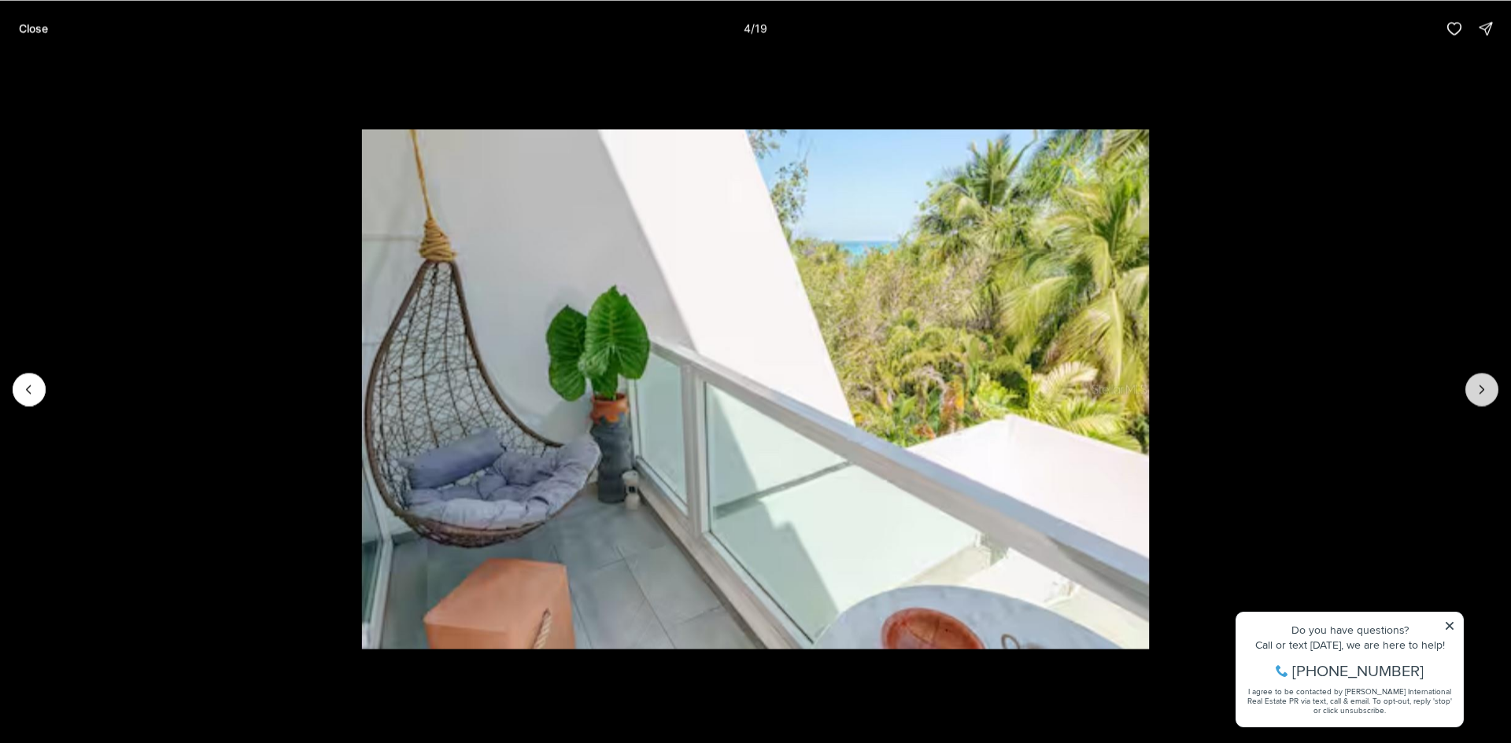
click at [1484, 394] on icon "Next slide" at bounding box center [1482, 390] width 16 height 16
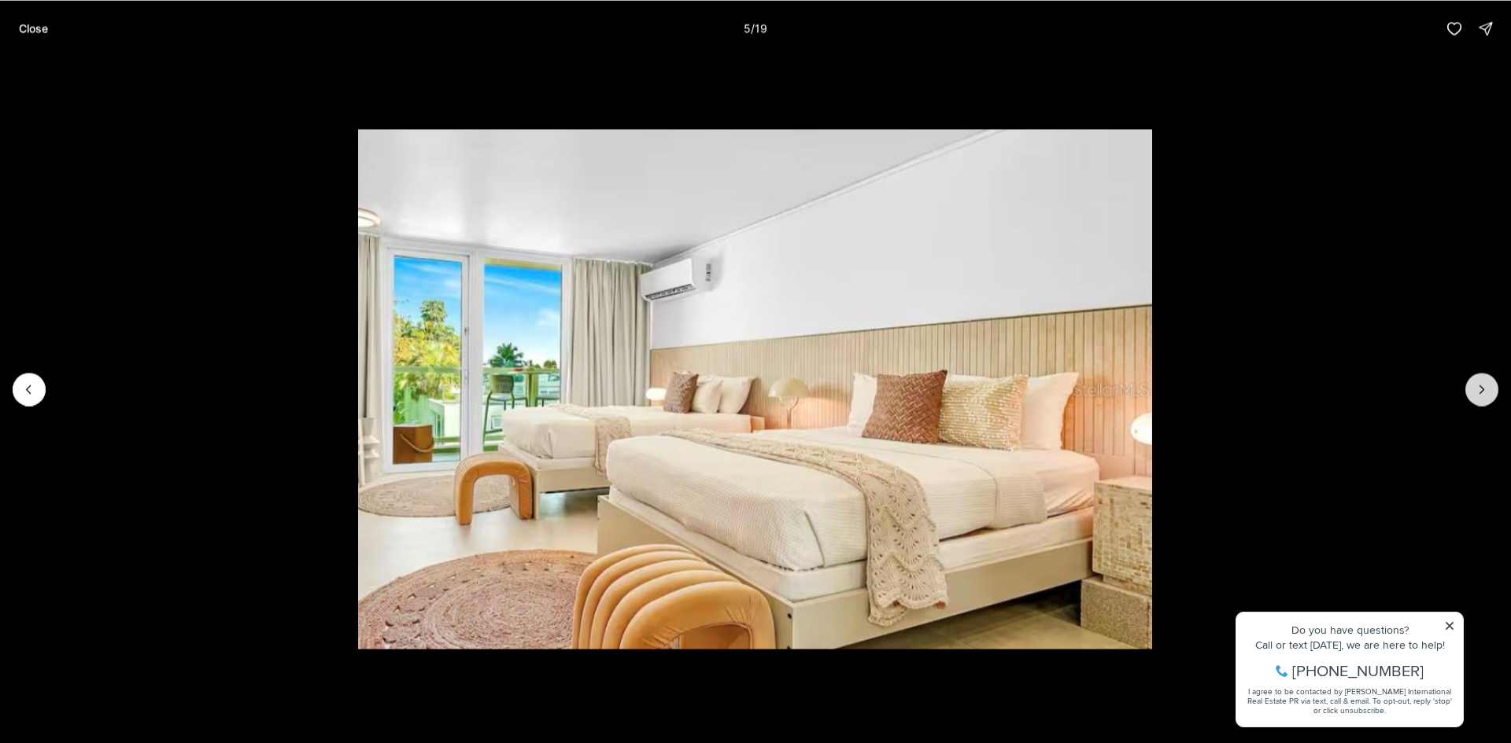
click at [1484, 394] on icon "Next slide" at bounding box center [1482, 390] width 16 height 16
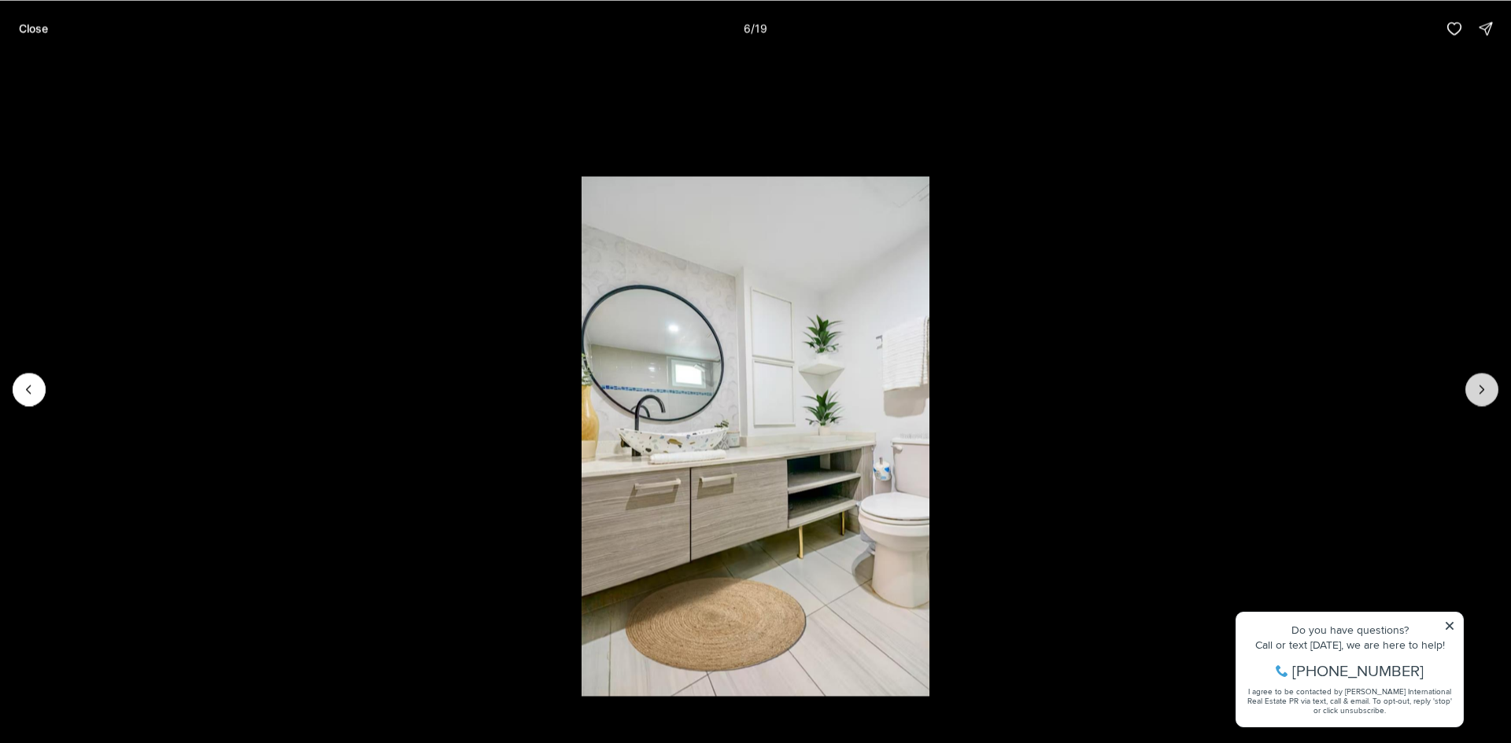
click at [1484, 394] on icon "Next slide" at bounding box center [1482, 390] width 16 height 16
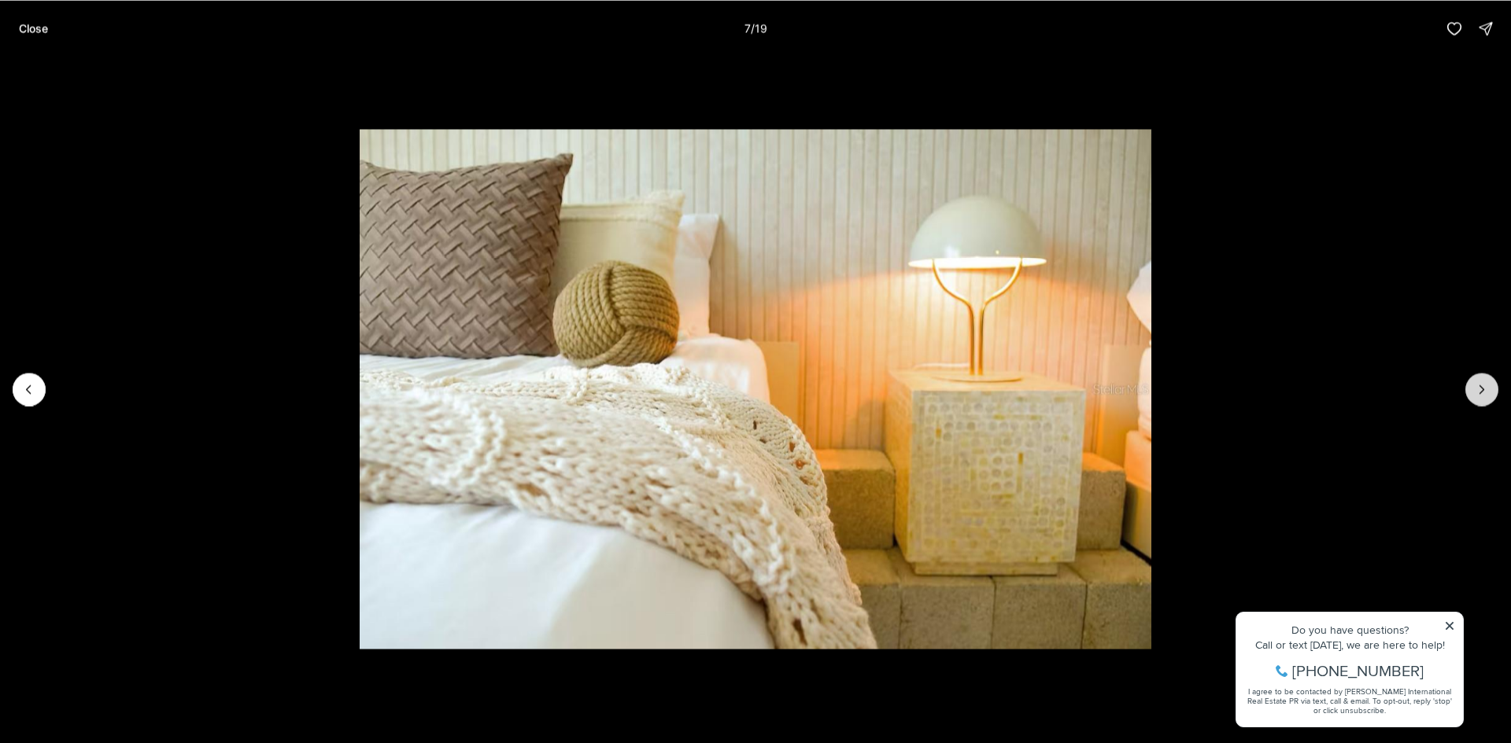
click at [1484, 394] on icon "Next slide" at bounding box center [1482, 390] width 16 height 16
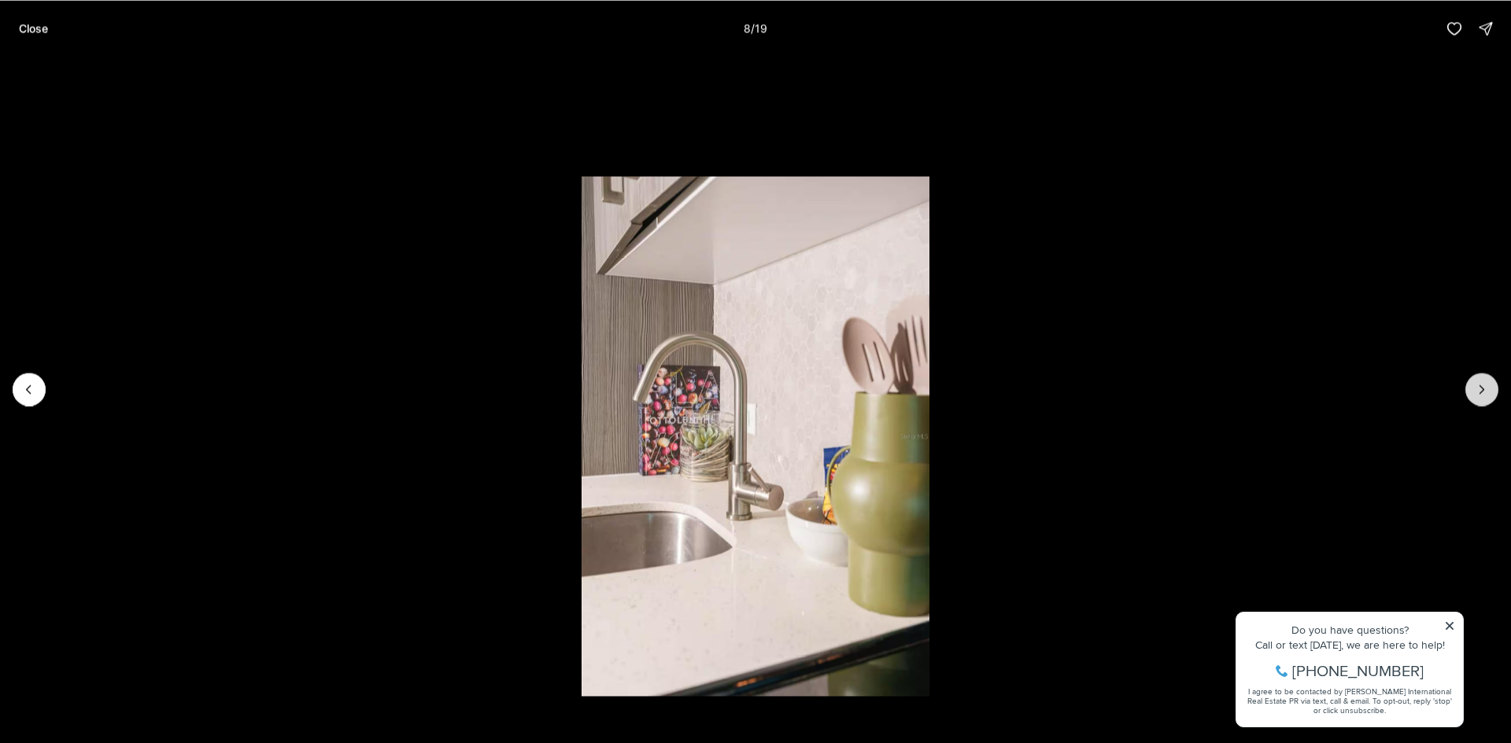
click at [1484, 394] on icon "Next slide" at bounding box center [1482, 390] width 16 height 16
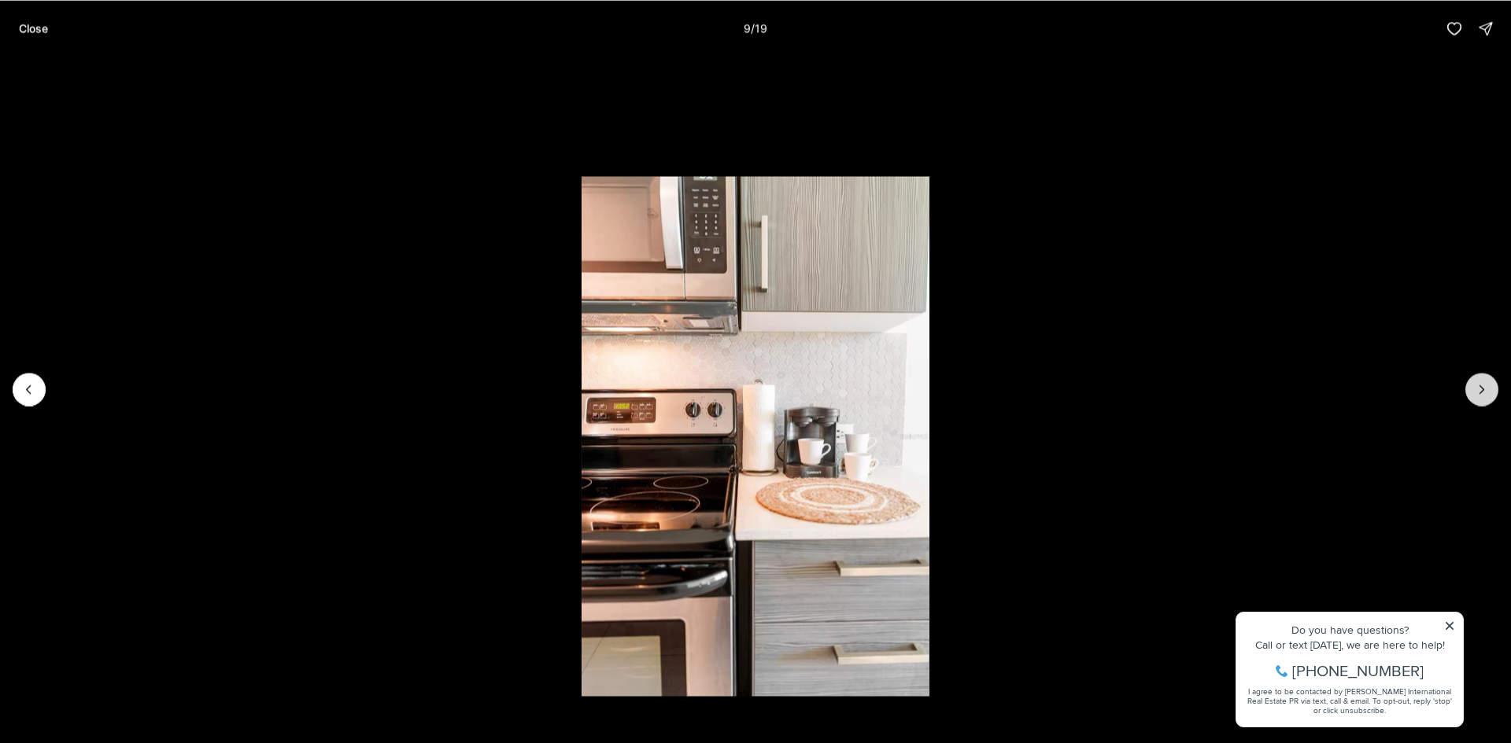
click at [1484, 394] on icon "Next slide" at bounding box center [1482, 390] width 16 height 16
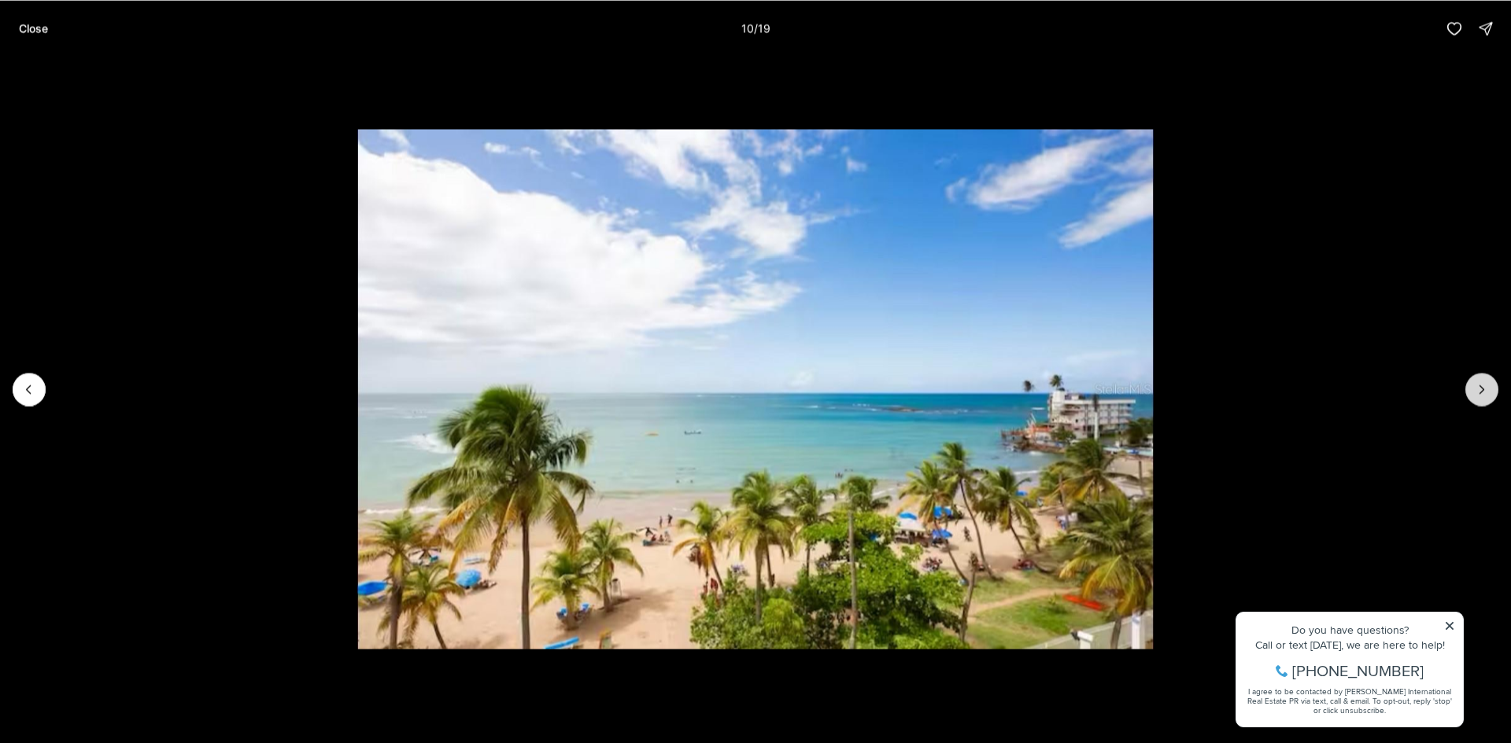
click at [1484, 394] on icon "Next slide" at bounding box center [1482, 390] width 16 height 16
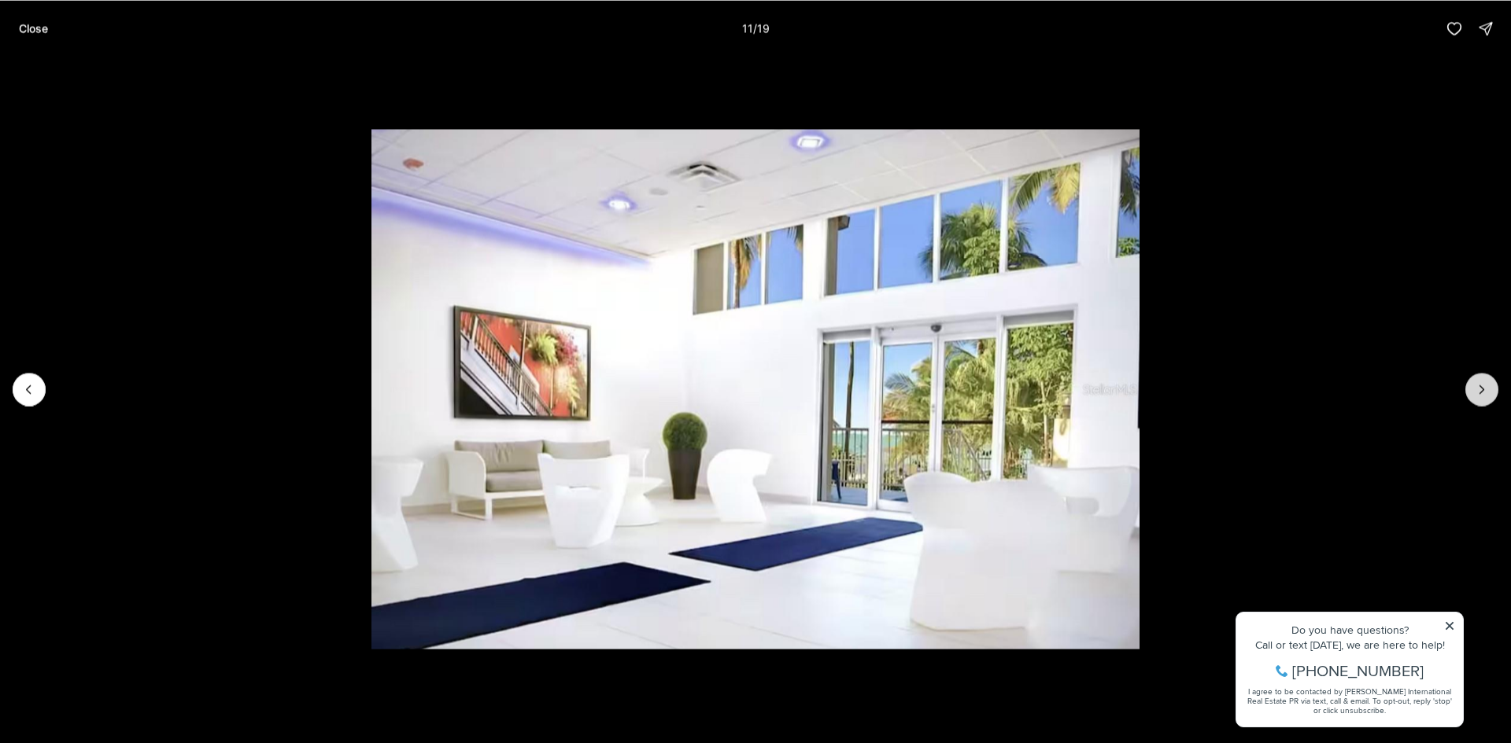
click at [1484, 394] on icon "Next slide" at bounding box center [1482, 390] width 16 height 16
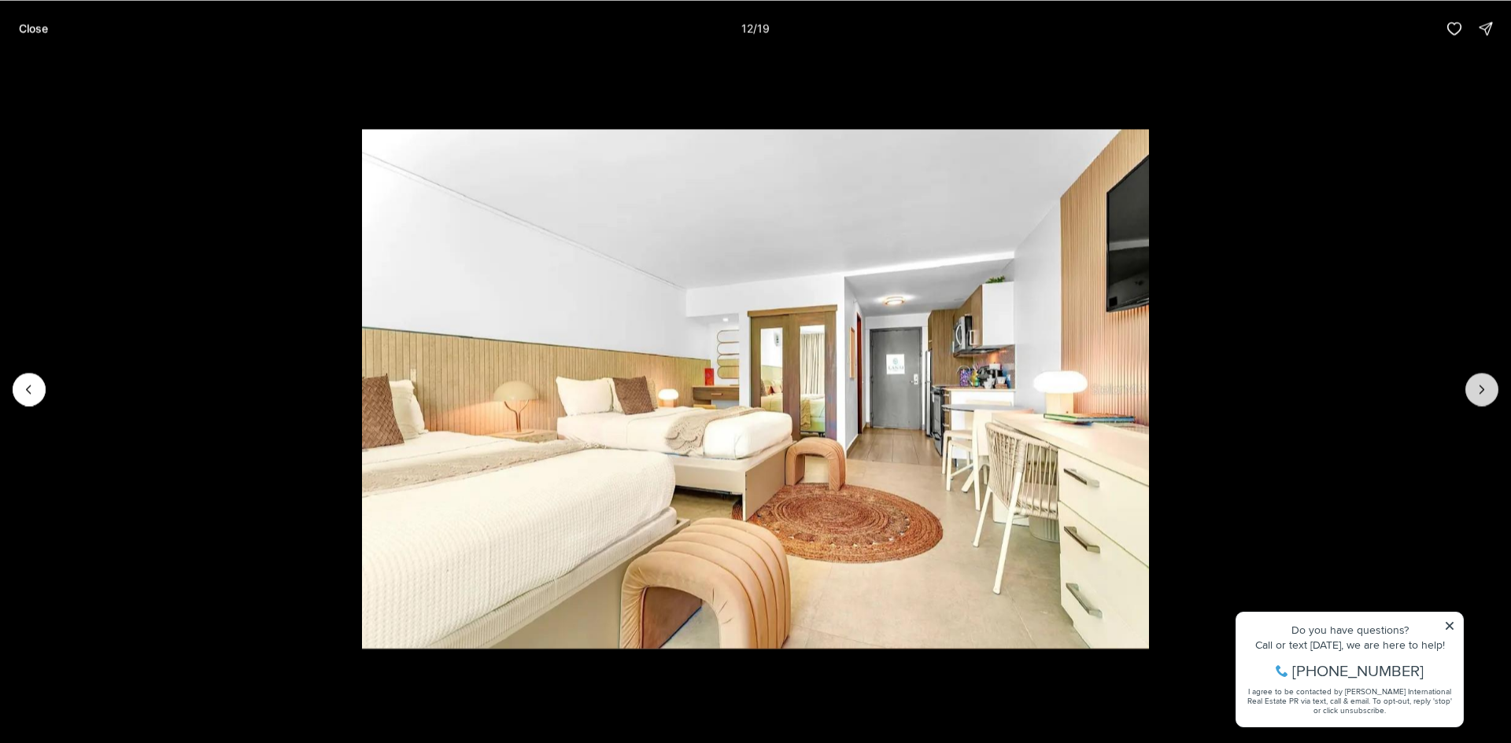
click at [1484, 394] on icon "Next slide" at bounding box center [1482, 390] width 16 height 16
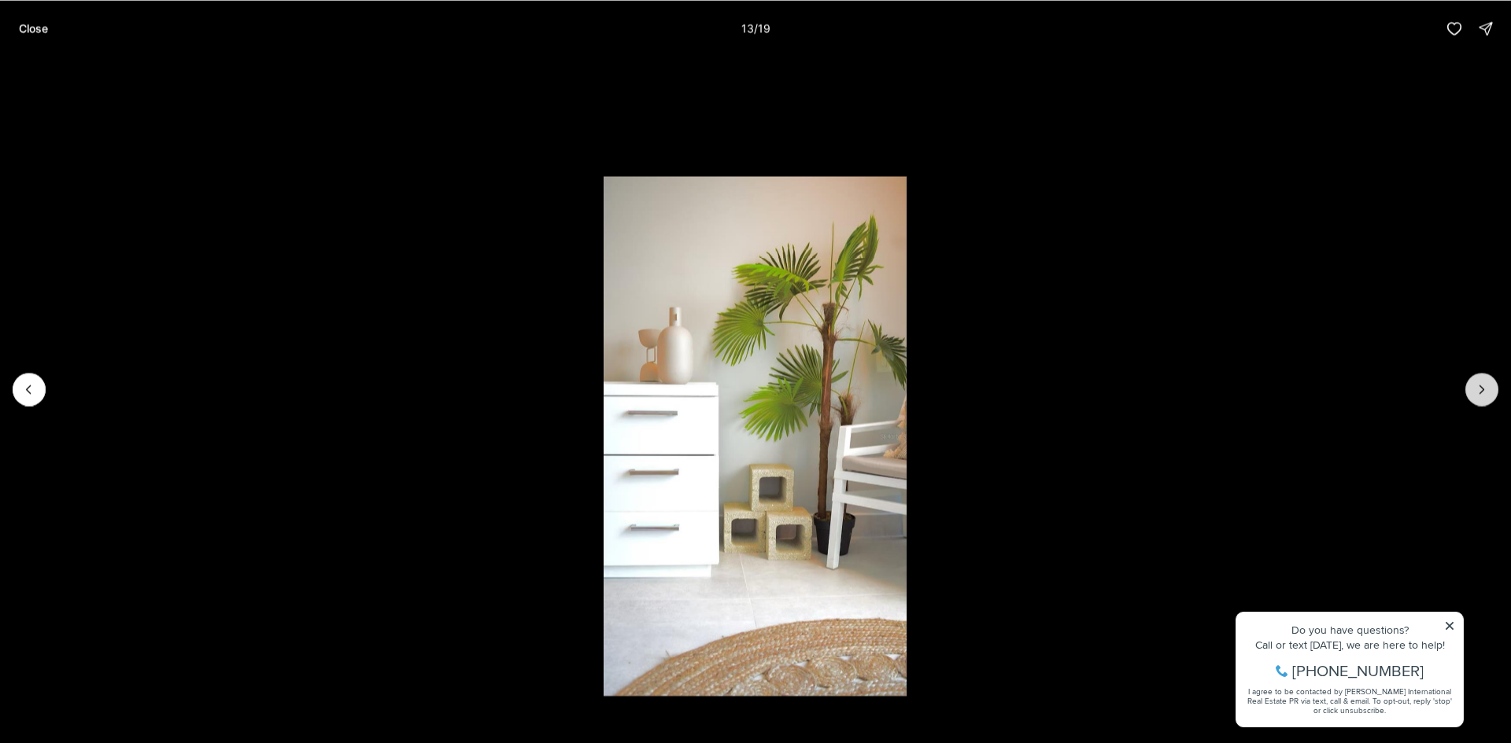
click at [1481, 394] on icon "Next slide" at bounding box center [1482, 390] width 16 height 16
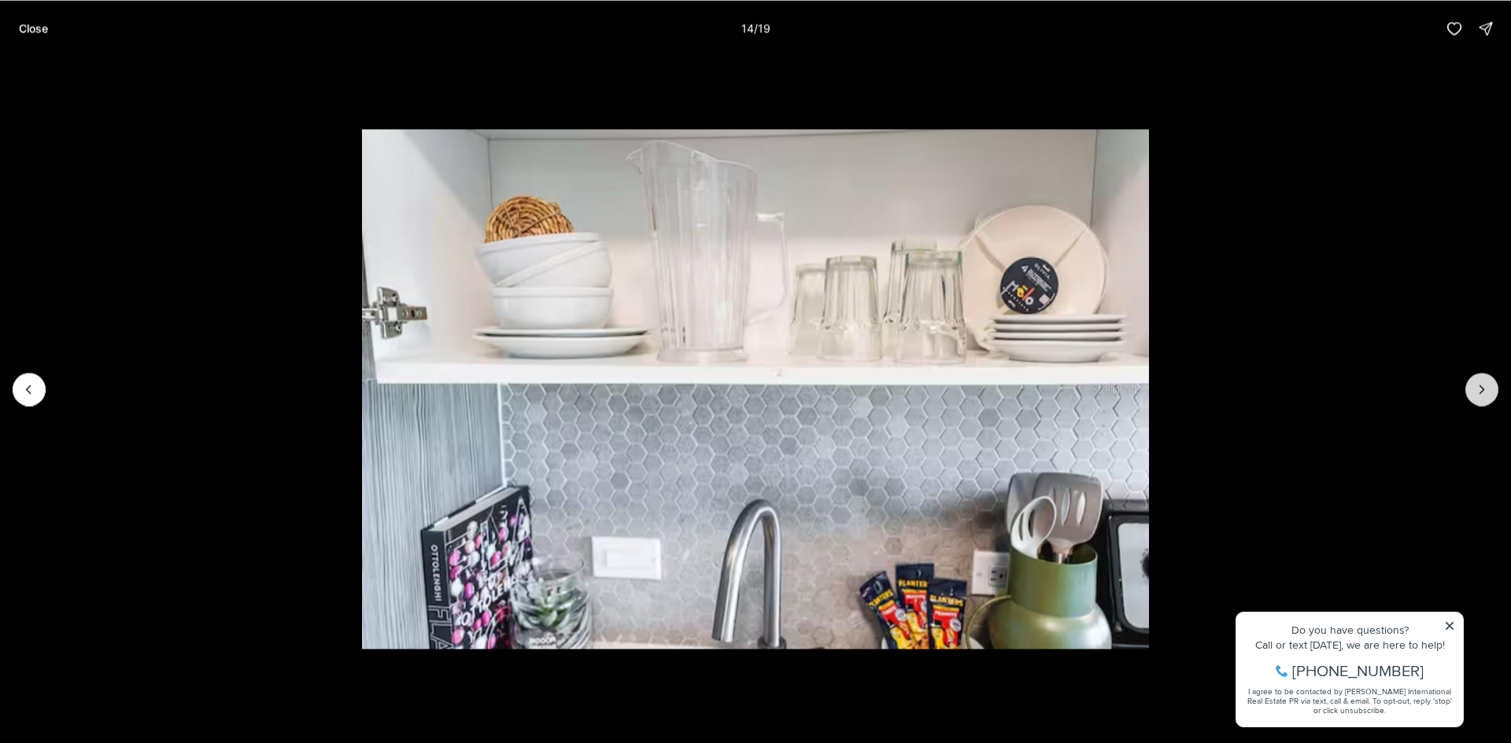
click at [1481, 394] on icon "Next slide" at bounding box center [1482, 390] width 16 height 16
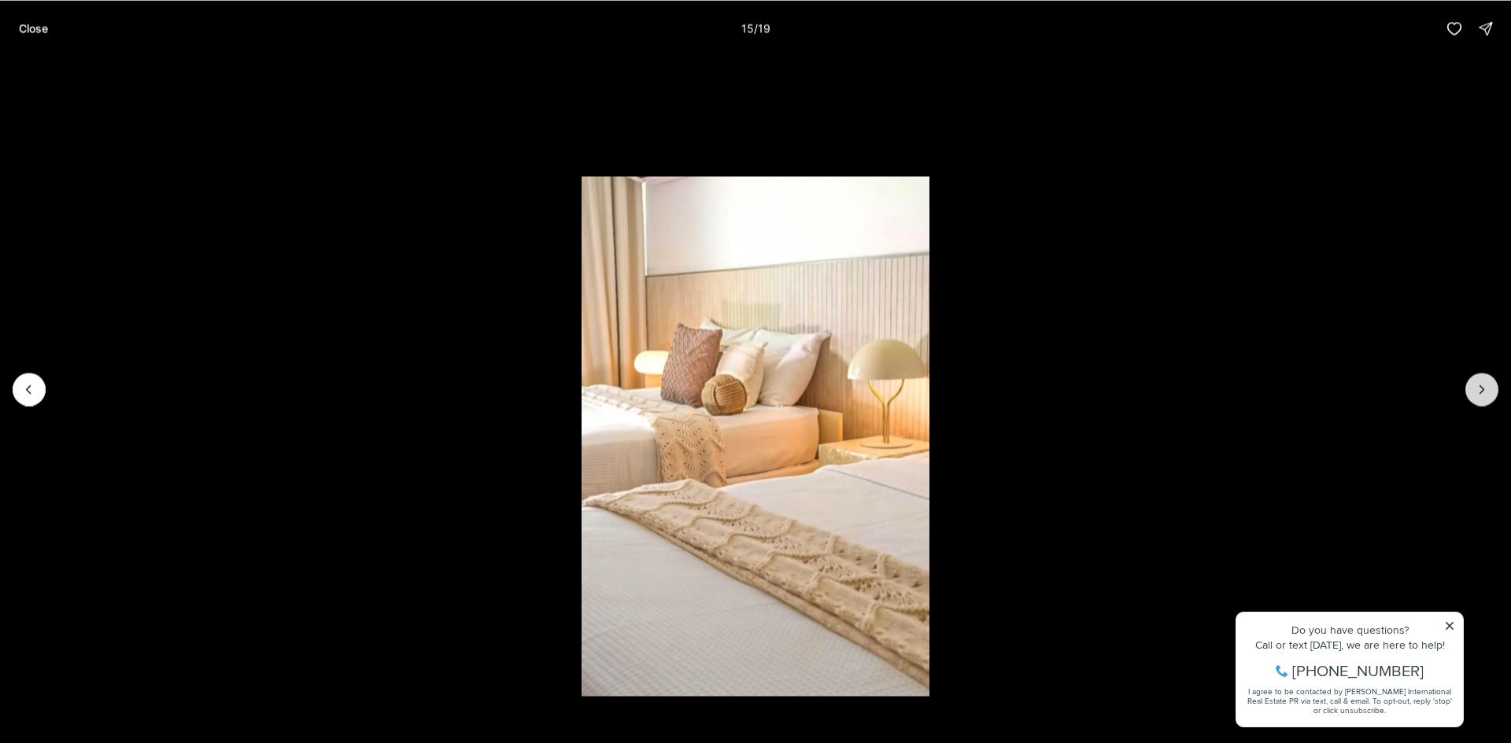
click at [1481, 394] on icon "Next slide" at bounding box center [1482, 390] width 16 height 16
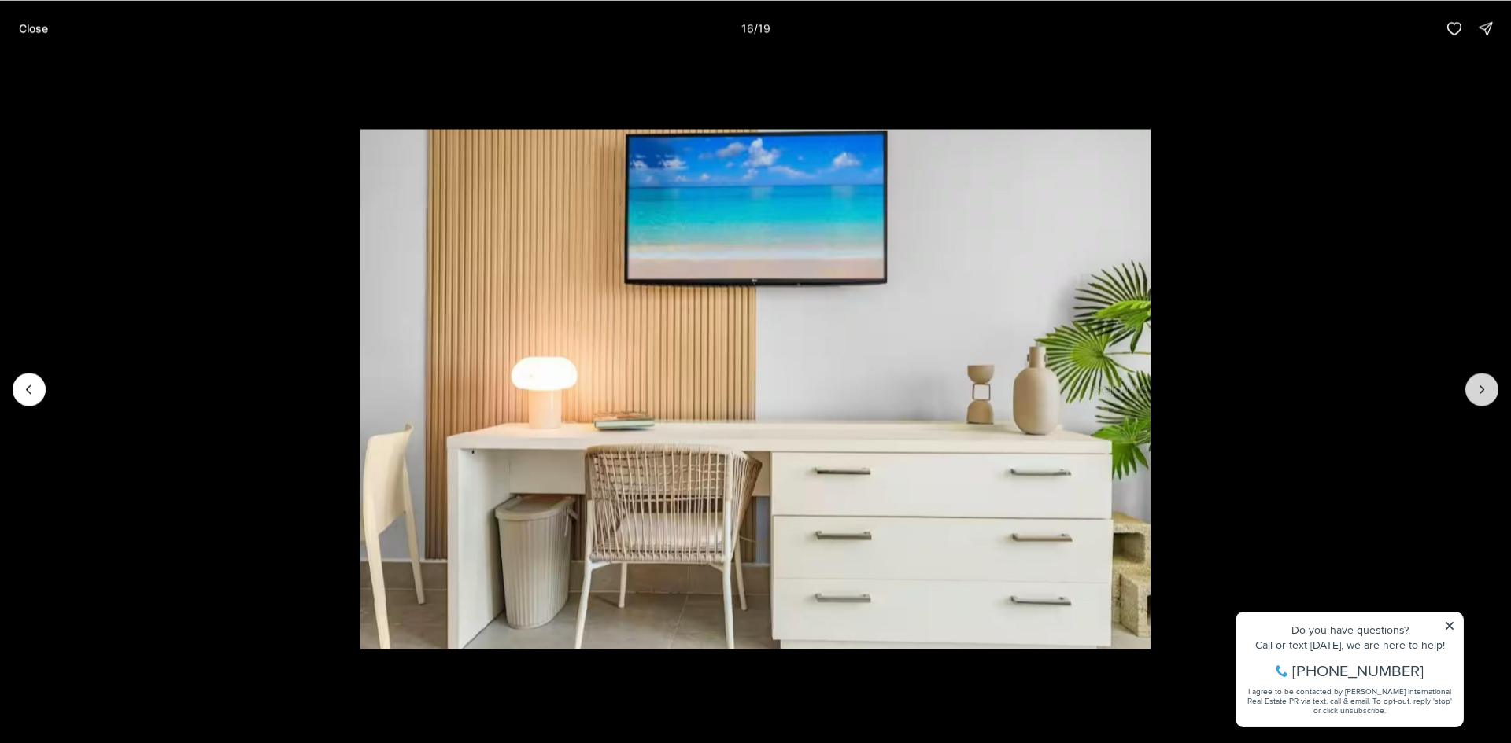
click at [1481, 394] on icon "Next slide" at bounding box center [1482, 390] width 16 height 16
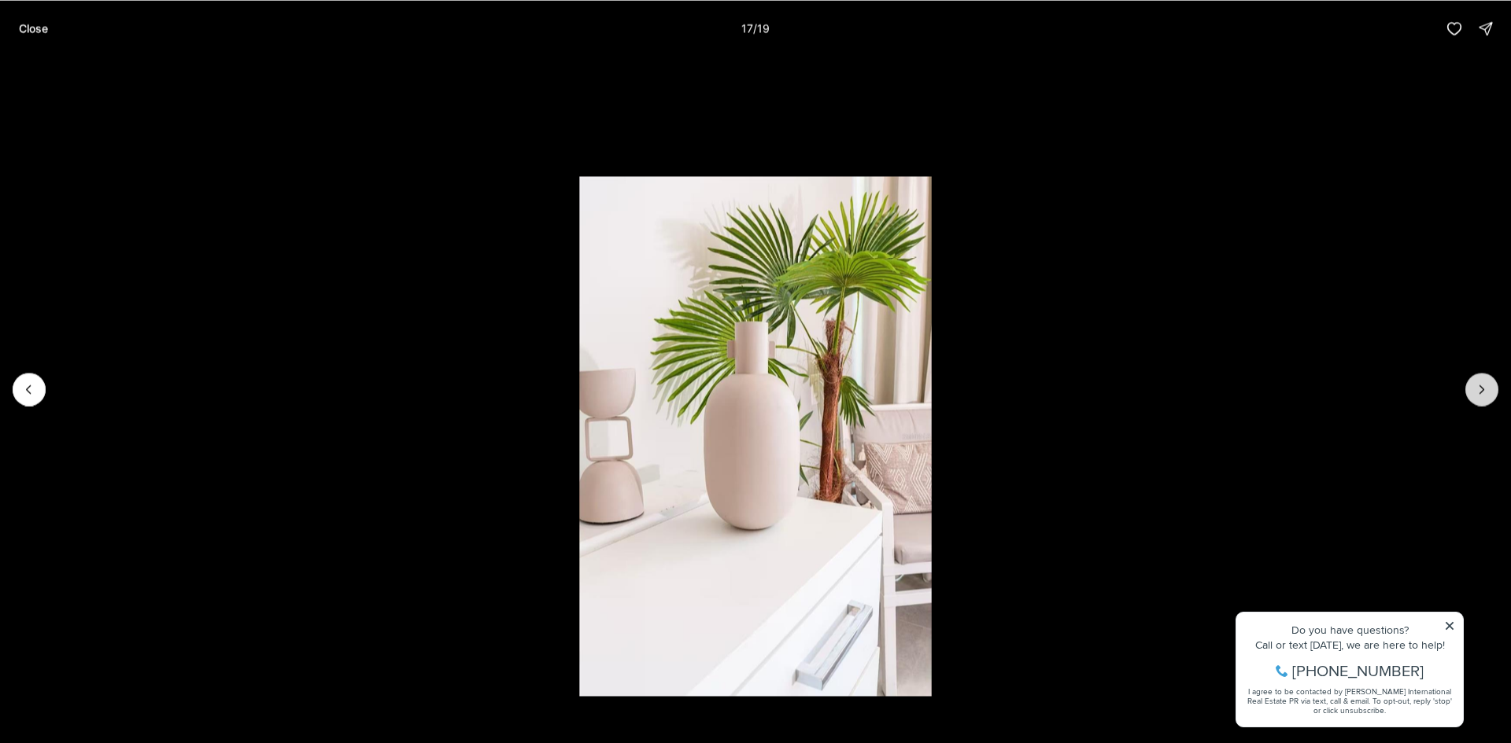
click at [1481, 394] on icon "Next slide" at bounding box center [1482, 390] width 16 height 16
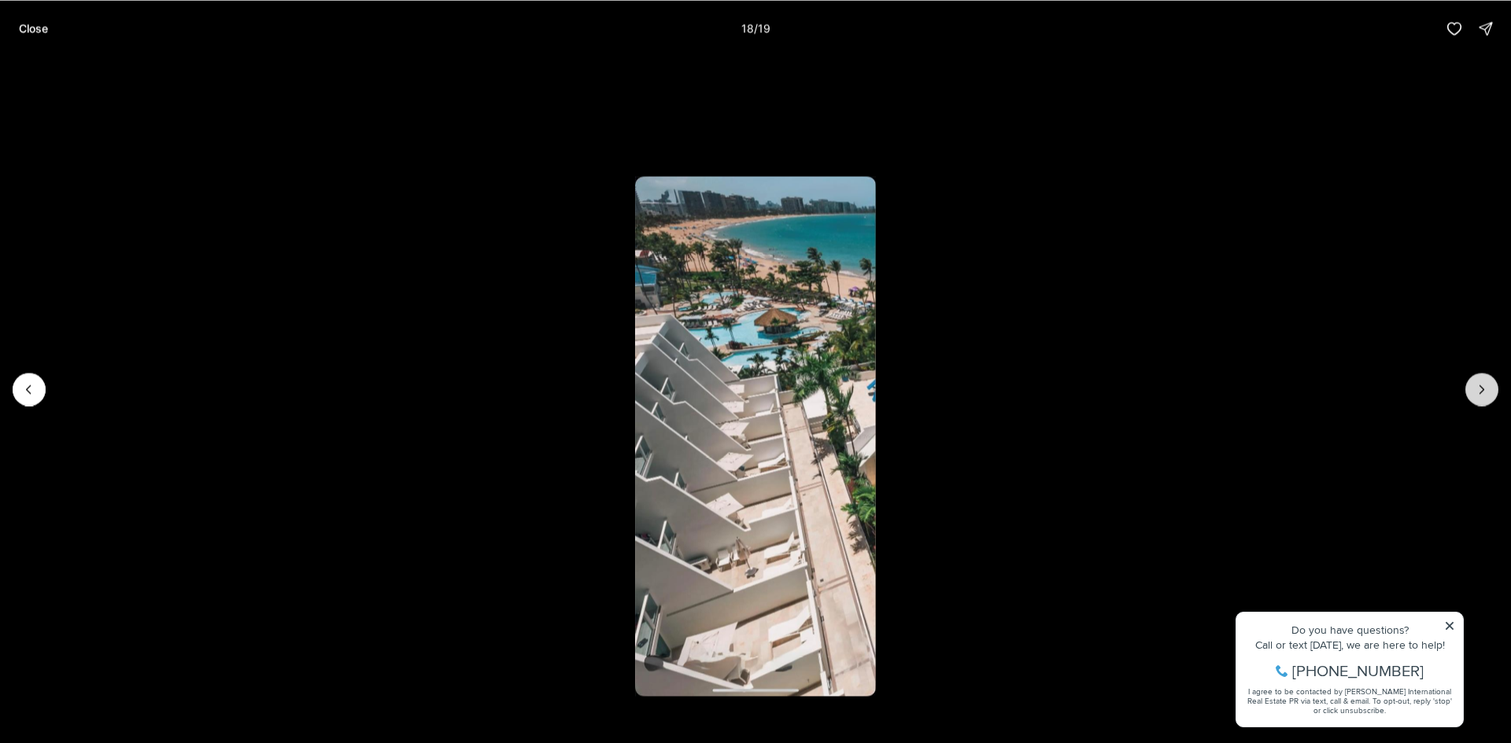
click at [1481, 394] on icon "Next slide" at bounding box center [1482, 390] width 16 height 16
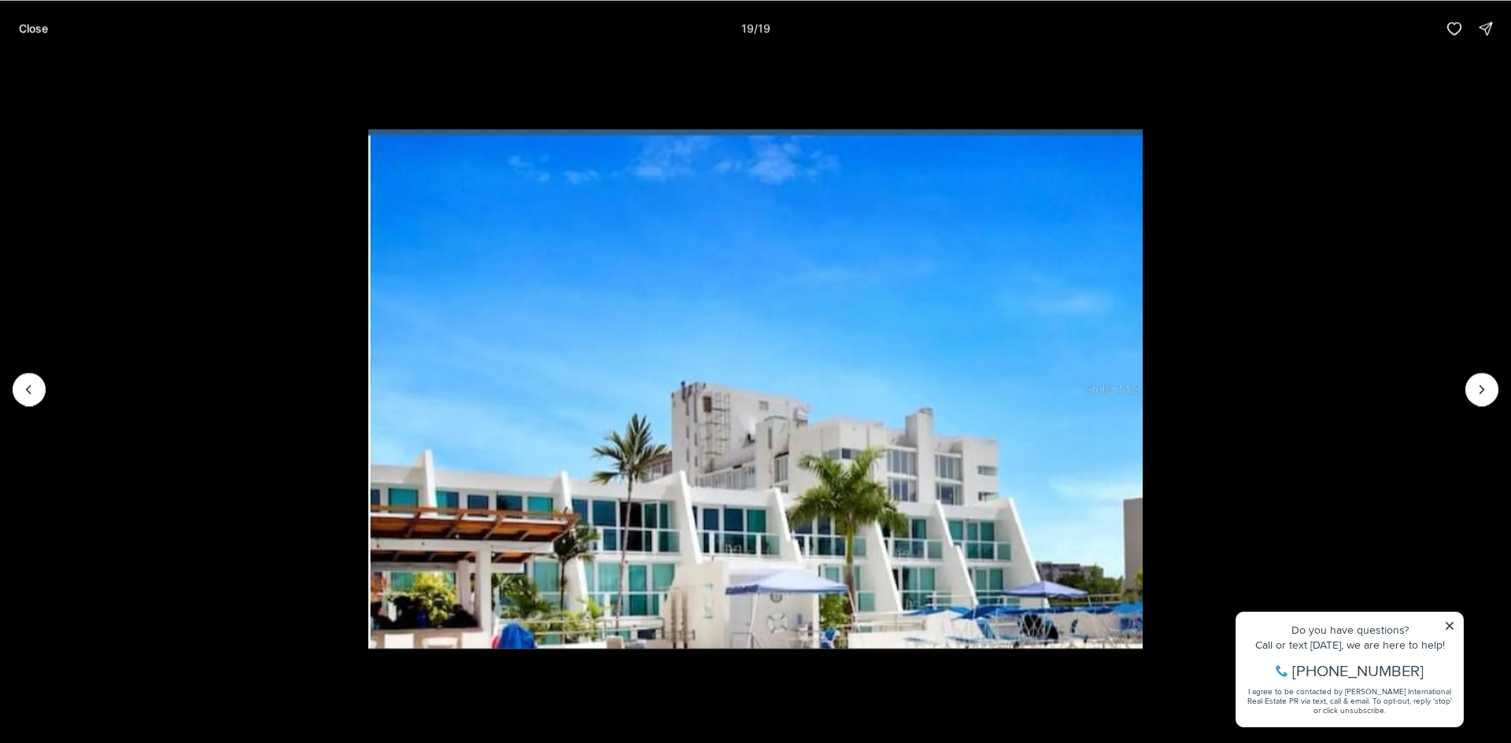
click at [1474, 382] on div at bounding box center [1481, 389] width 33 height 33
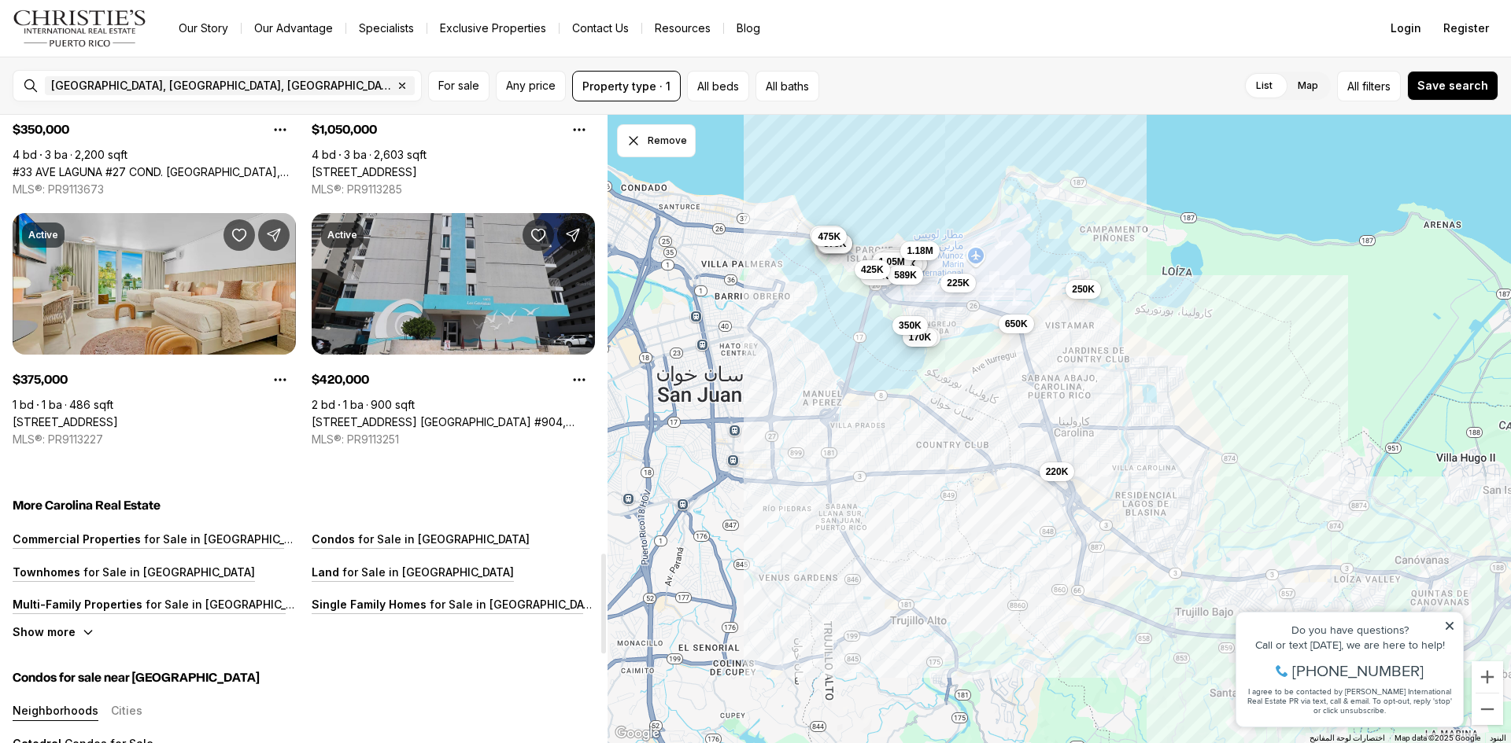
scroll to position [2754, 0]
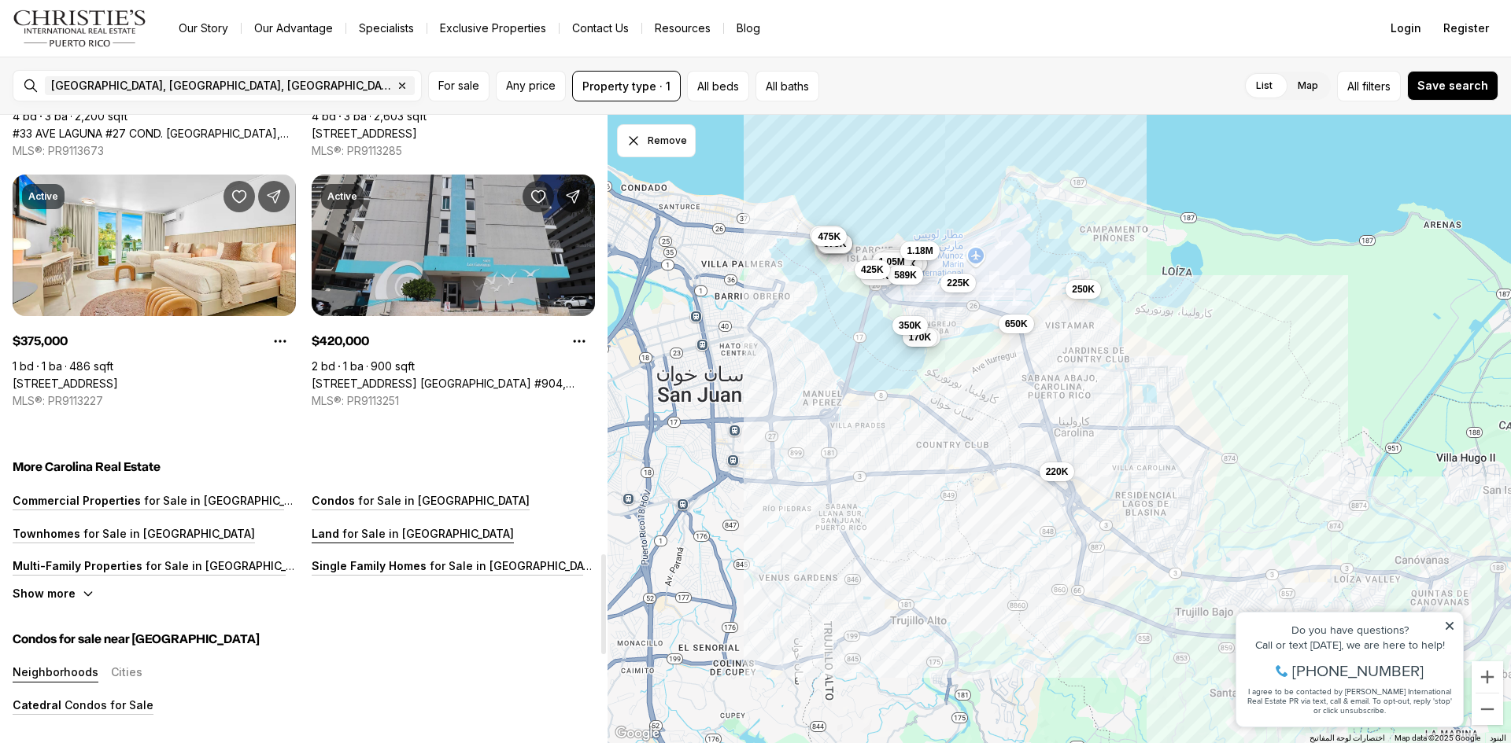
click at [371, 532] on p "for Sale in [GEOGRAPHIC_DATA]" at bounding box center [426, 533] width 175 height 13
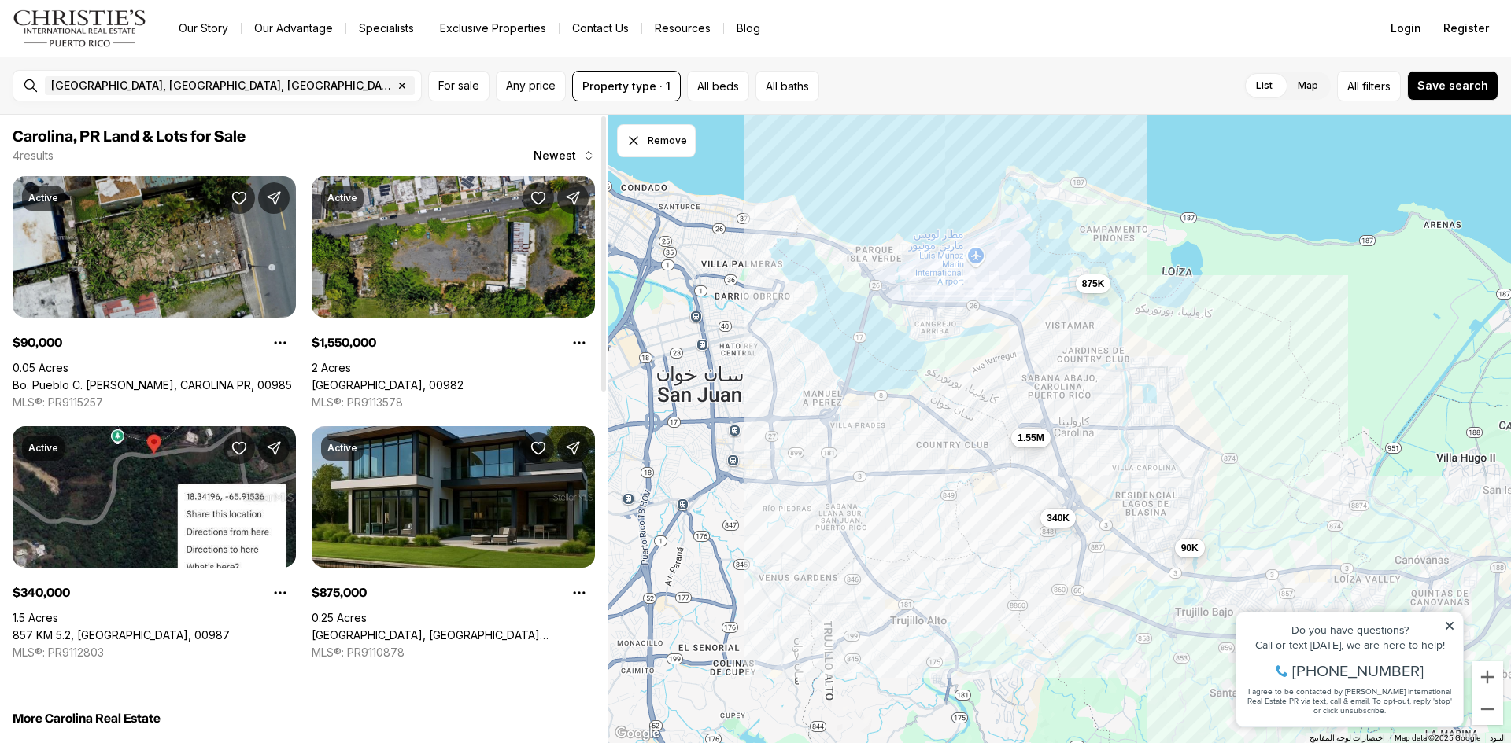
click at [146, 378] on link "Bo. Pueblo C. PEDRO ARZUAGA, CAROLINA PR, 00985" at bounding box center [152, 385] width 279 height 14
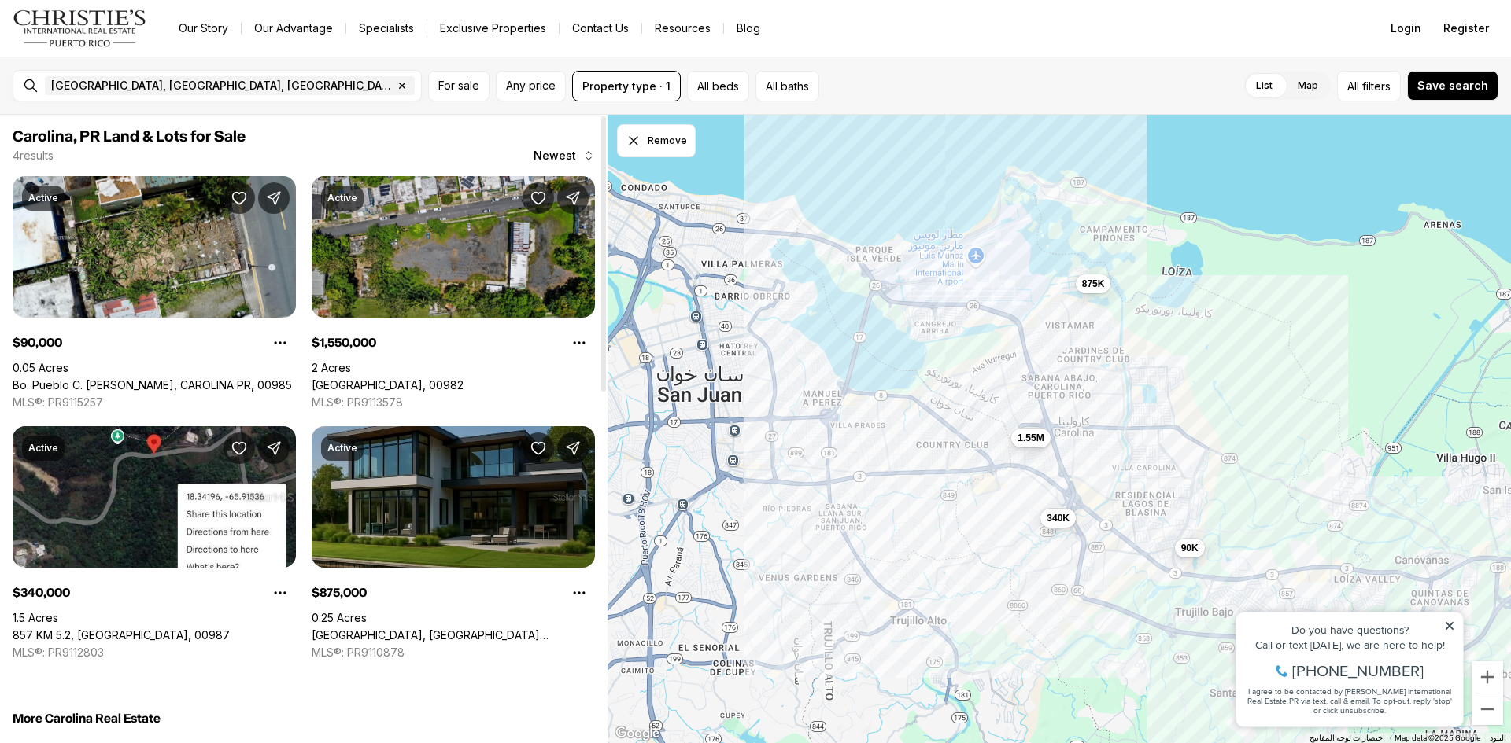
click at [448, 629] on link "[GEOGRAPHIC_DATA], [GEOGRAPHIC_DATA] [GEOGRAPHIC_DATA], 00983" at bounding box center [453, 636] width 283 height 14
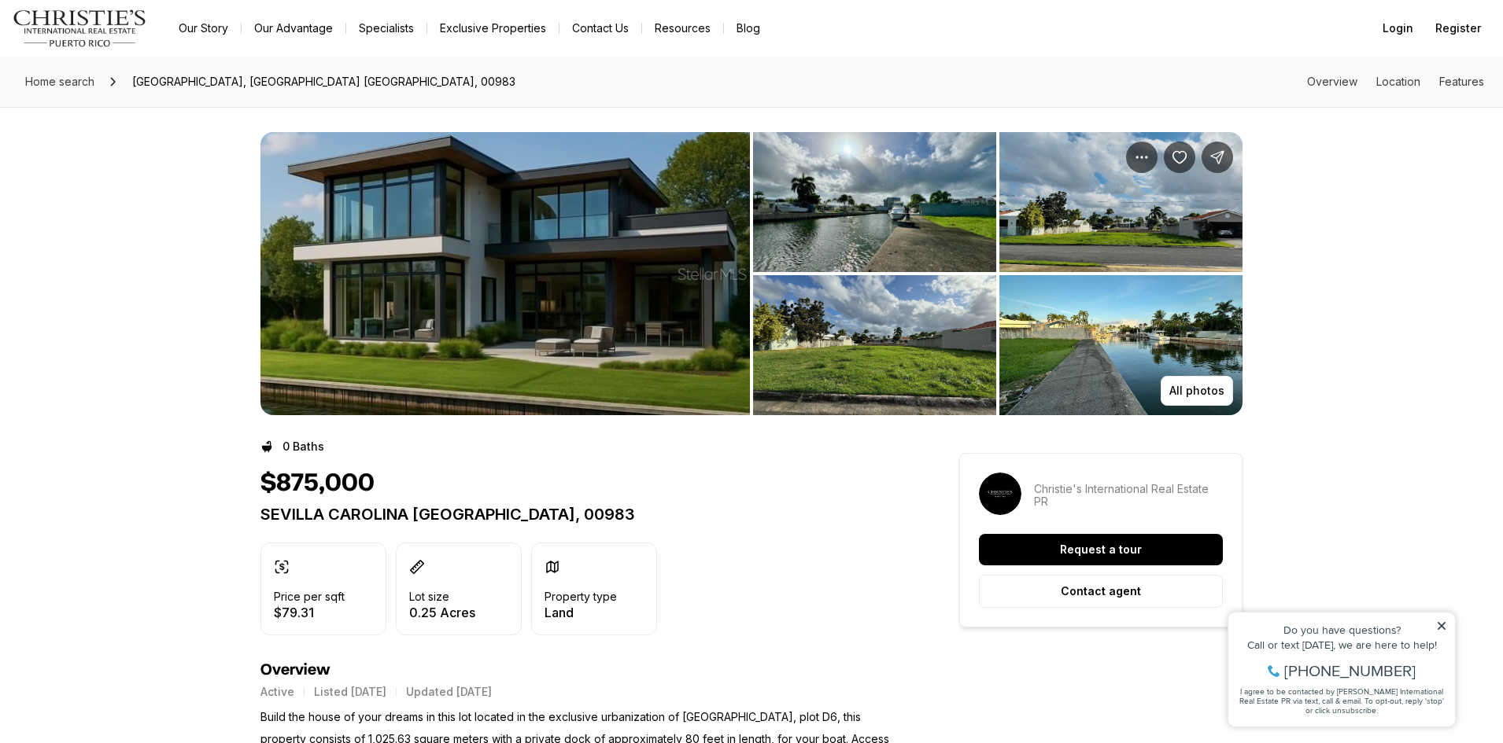
click at [1171, 357] on img "View image gallery" at bounding box center [1120, 345] width 243 height 140
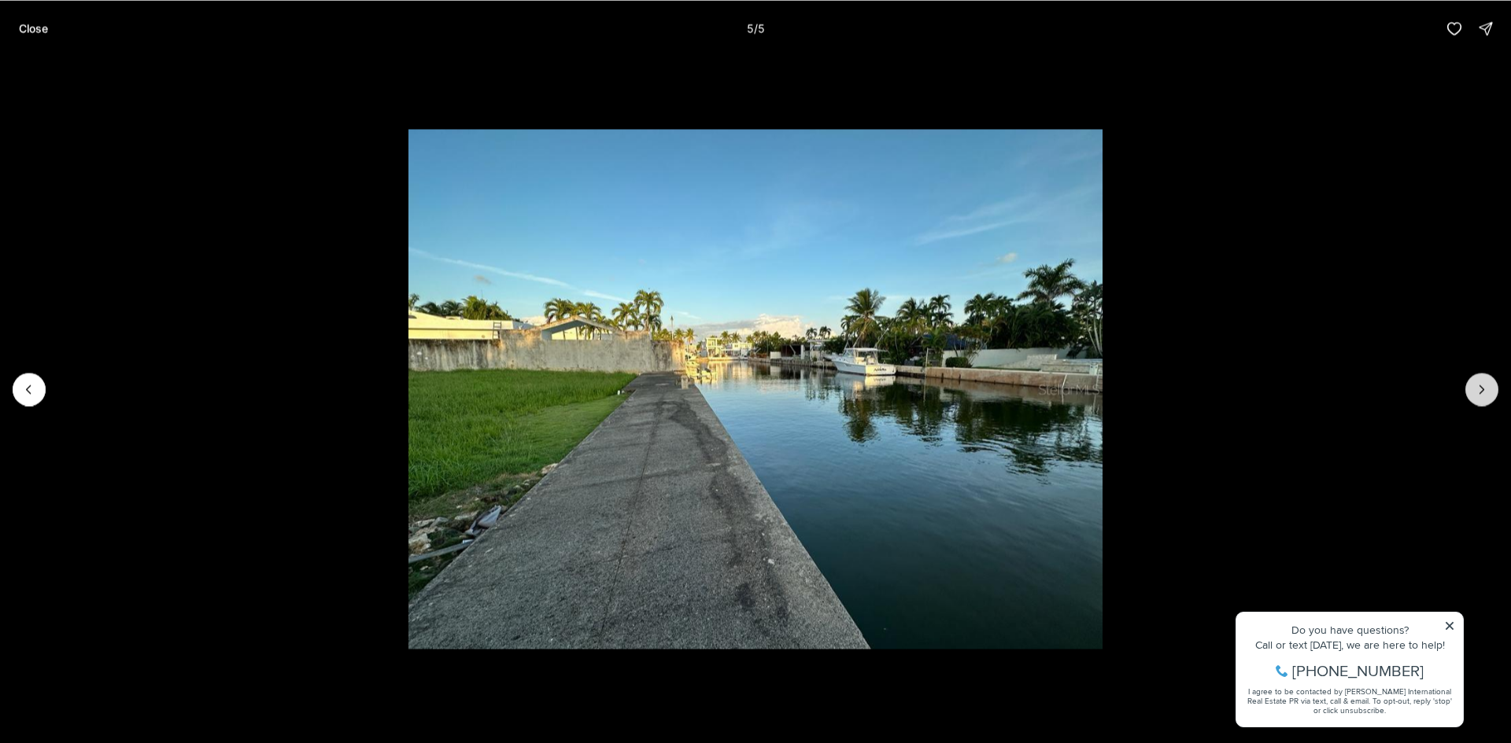
click at [1487, 393] on icon "Next slide" at bounding box center [1482, 390] width 16 height 16
click at [19, 383] on button "Previous slide" at bounding box center [29, 389] width 33 height 33
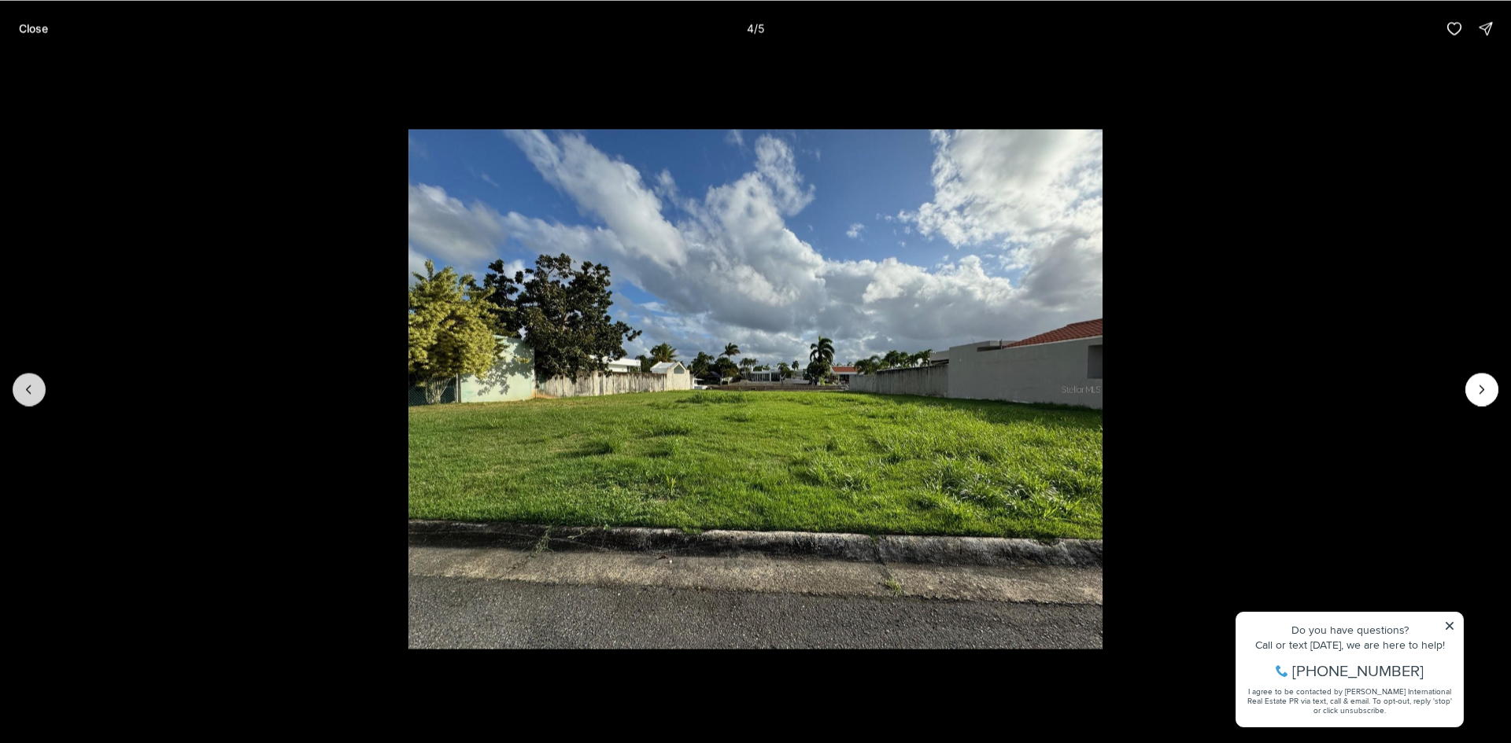
click at [19, 383] on button "Previous slide" at bounding box center [29, 389] width 33 height 33
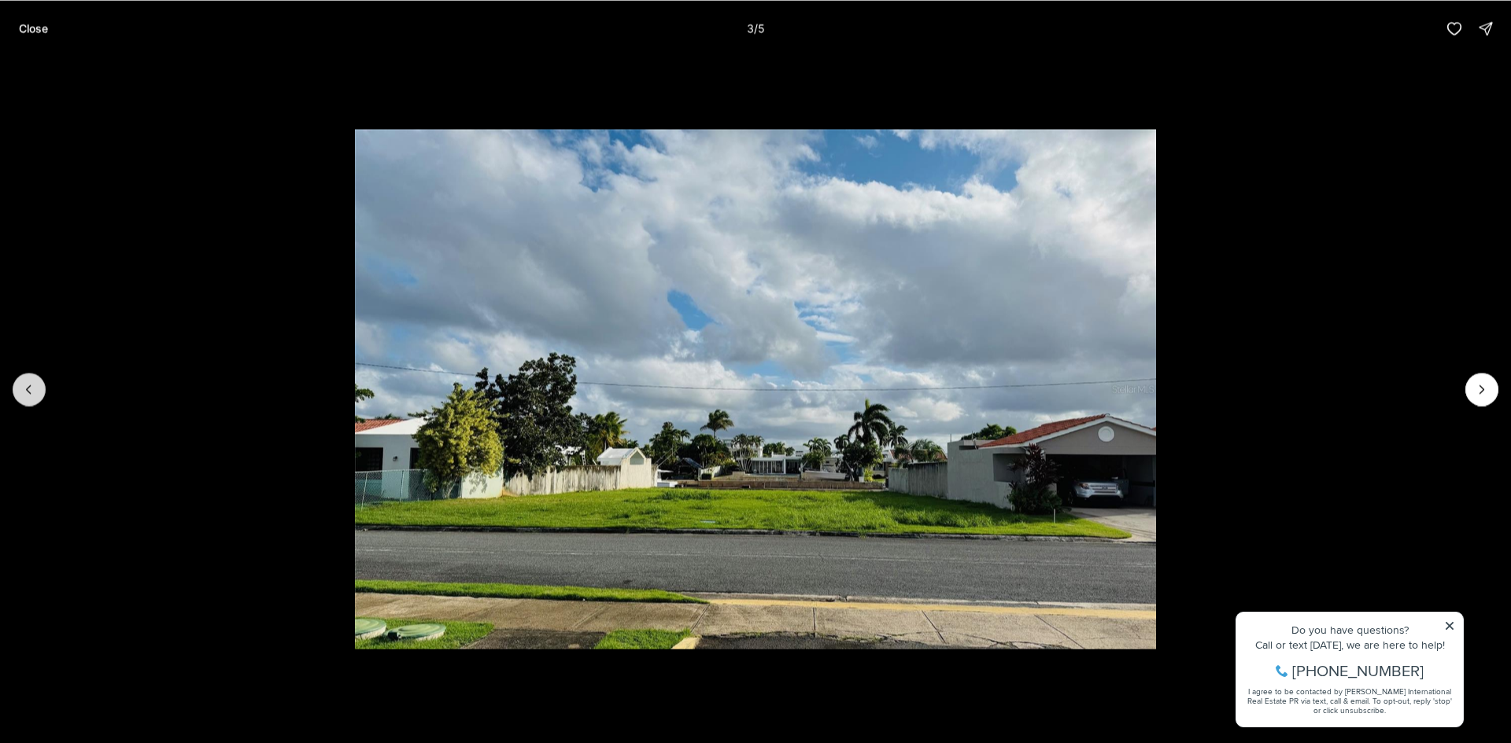
click at [19, 383] on button "Previous slide" at bounding box center [29, 389] width 33 height 33
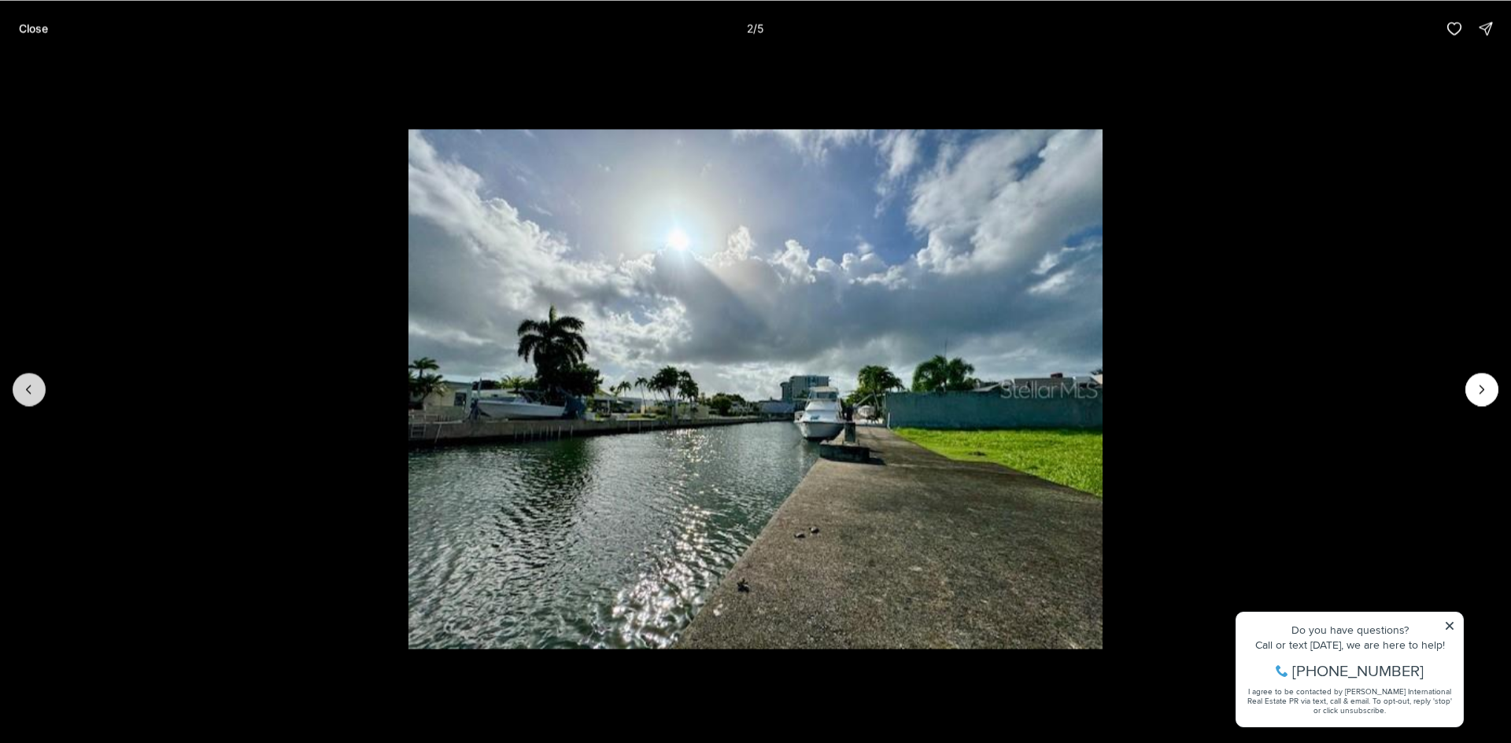
click at [19, 383] on button "Previous slide" at bounding box center [29, 389] width 33 height 33
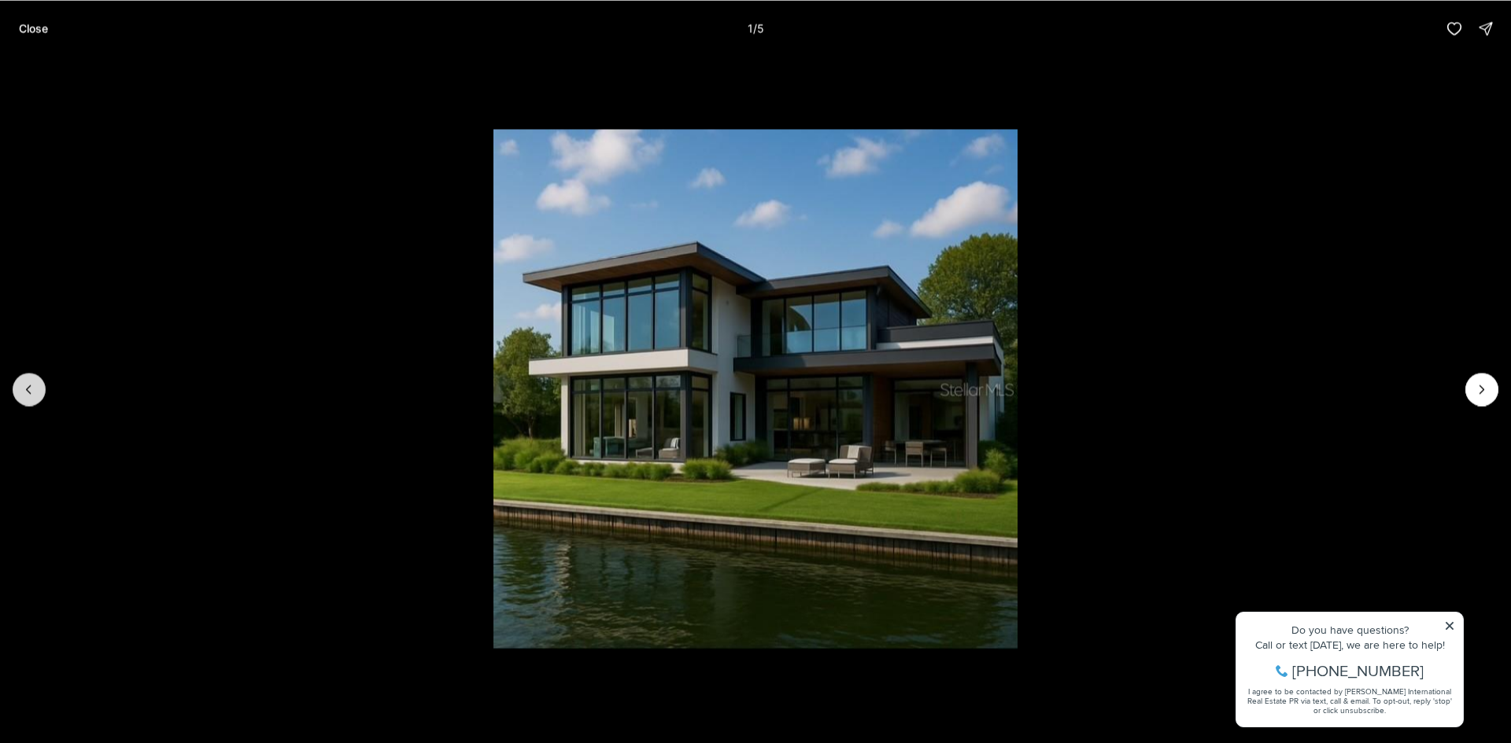
click at [19, 383] on div at bounding box center [29, 389] width 33 height 33
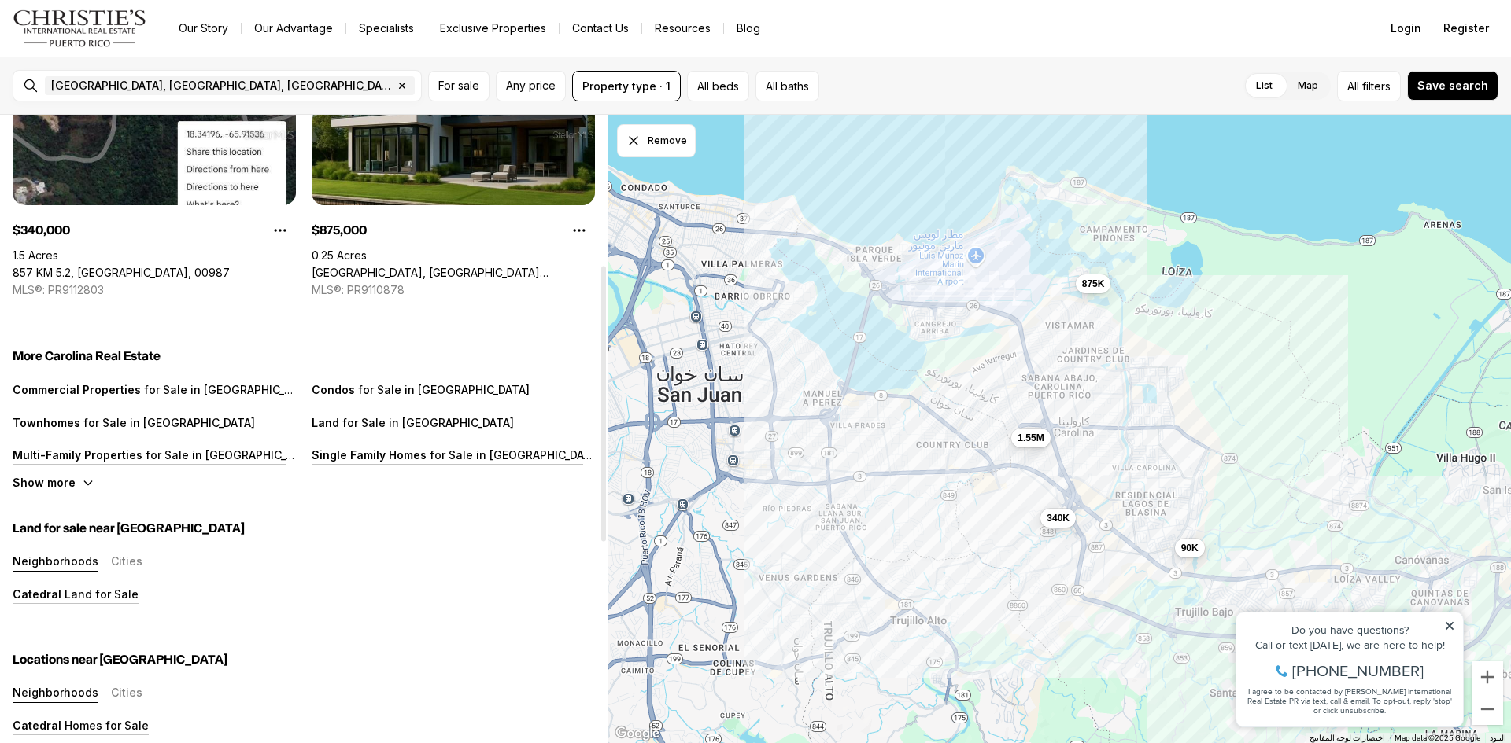
scroll to position [393, 0]
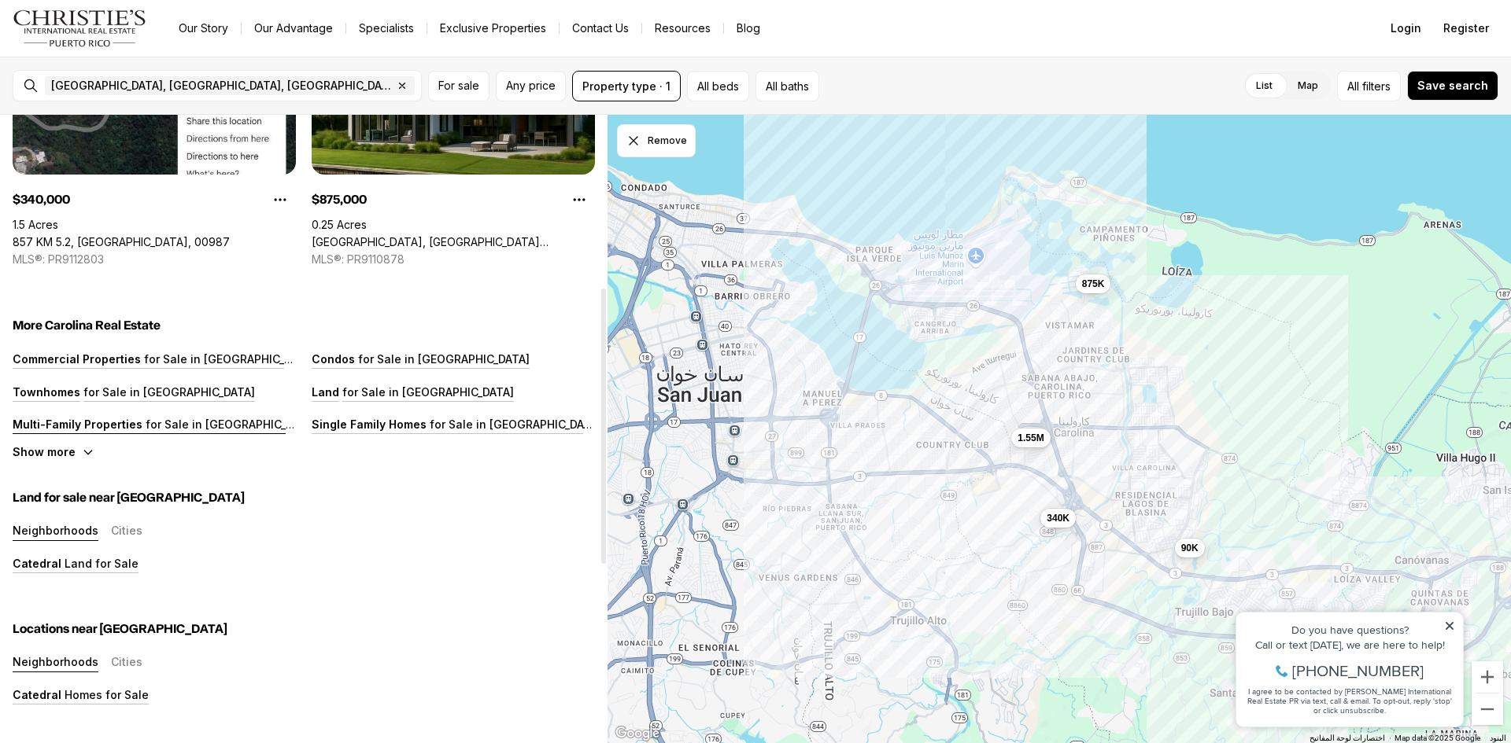
click at [110, 428] on p "Multi-Family Properties" at bounding box center [78, 424] width 130 height 13
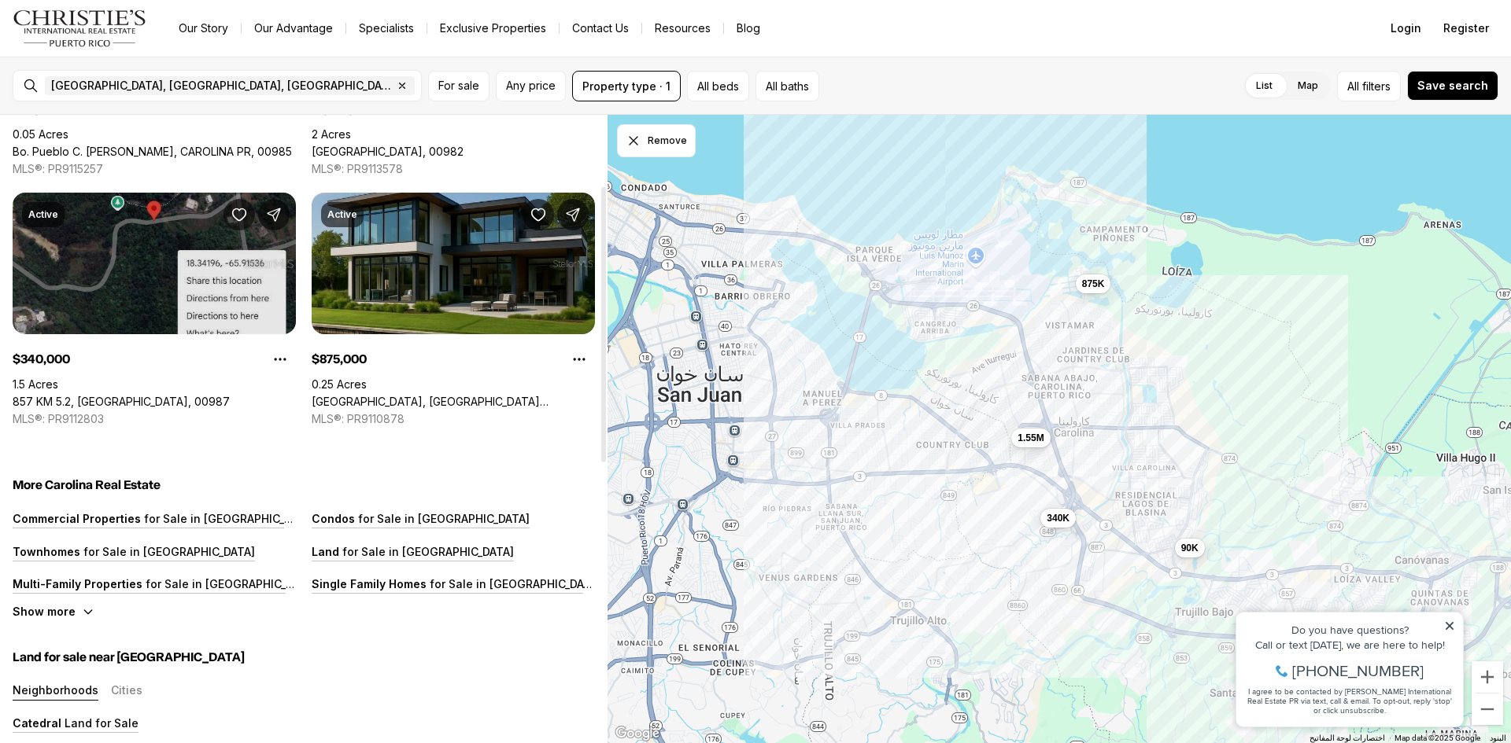
scroll to position [236, 0]
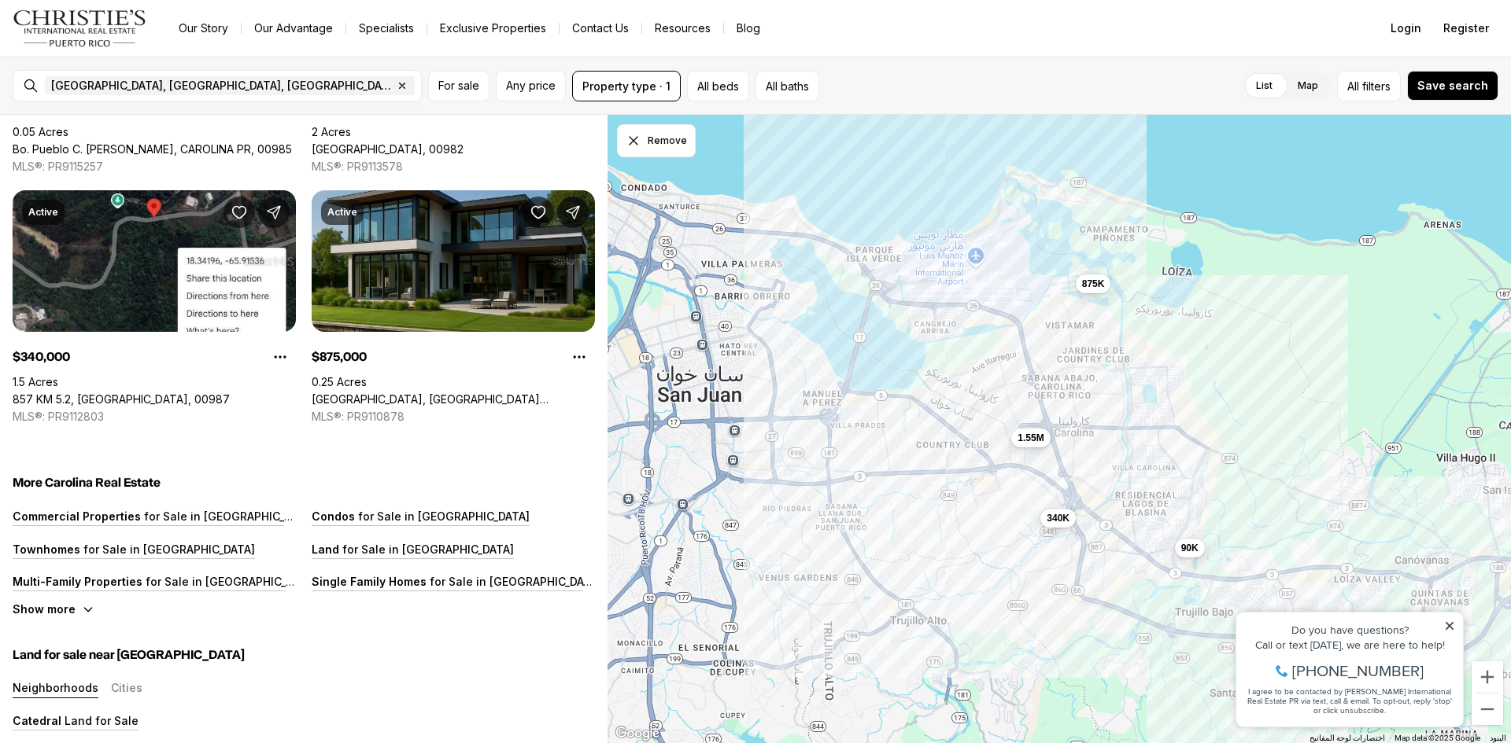
click at [686, 35] on link "Resources" at bounding box center [682, 28] width 81 height 22
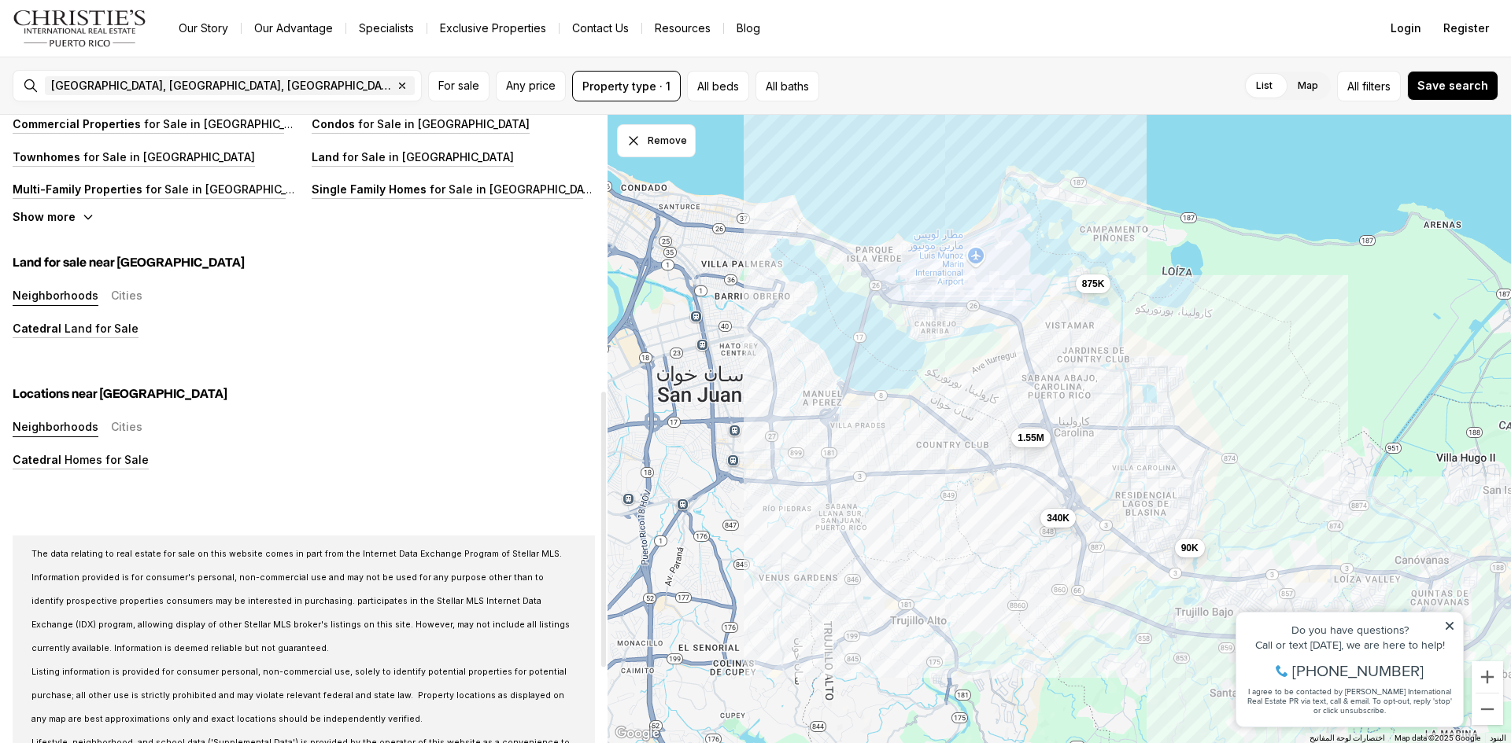
scroll to position [629, 0]
click at [57, 297] on button "Neighborhoods" at bounding box center [56, 297] width 86 height 17
click at [65, 289] on button "Neighborhoods" at bounding box center [56, 297] width 86 height 17
click at [113, 189] on p "Multi-Family Properties" at bounding box center [78, 188] width 130 height 13
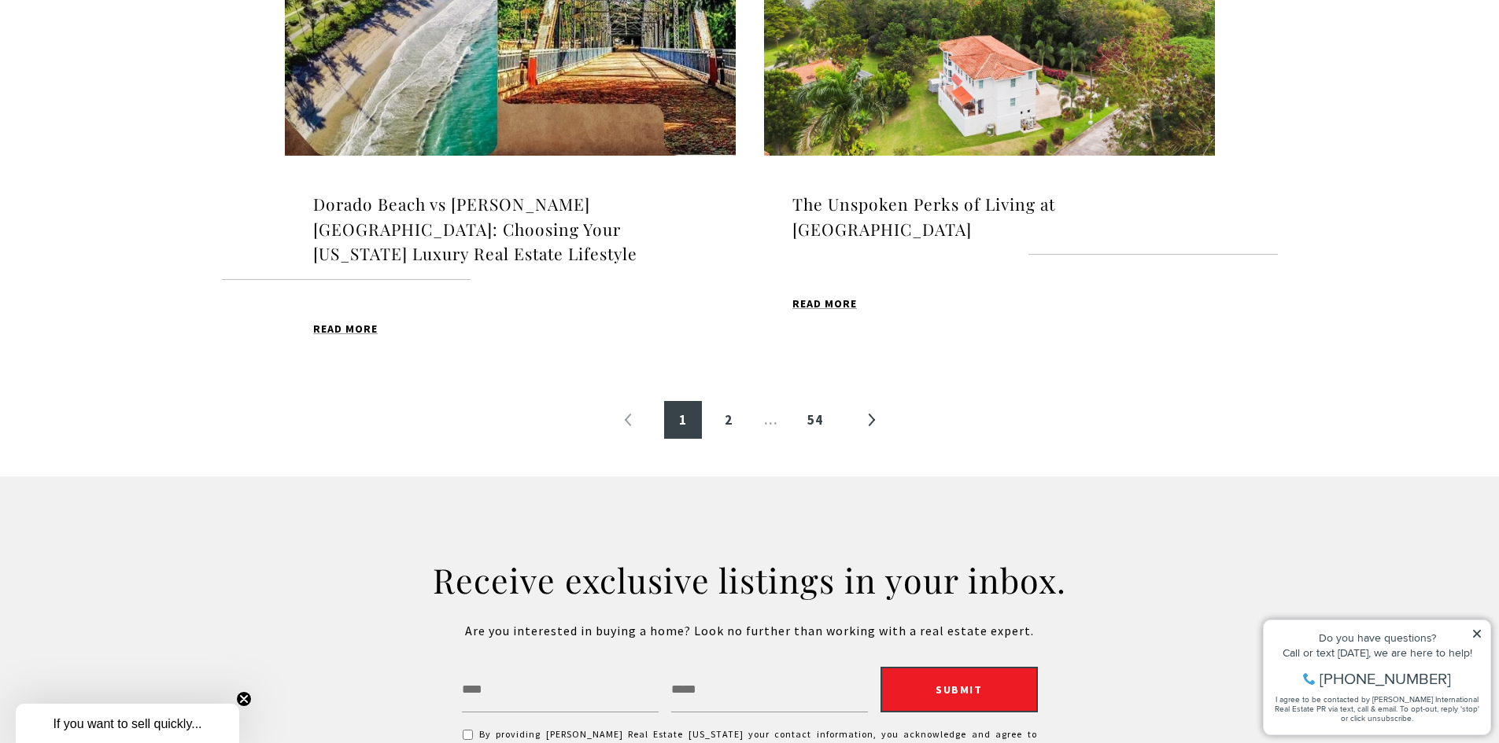
scroll to position [1967, 0]
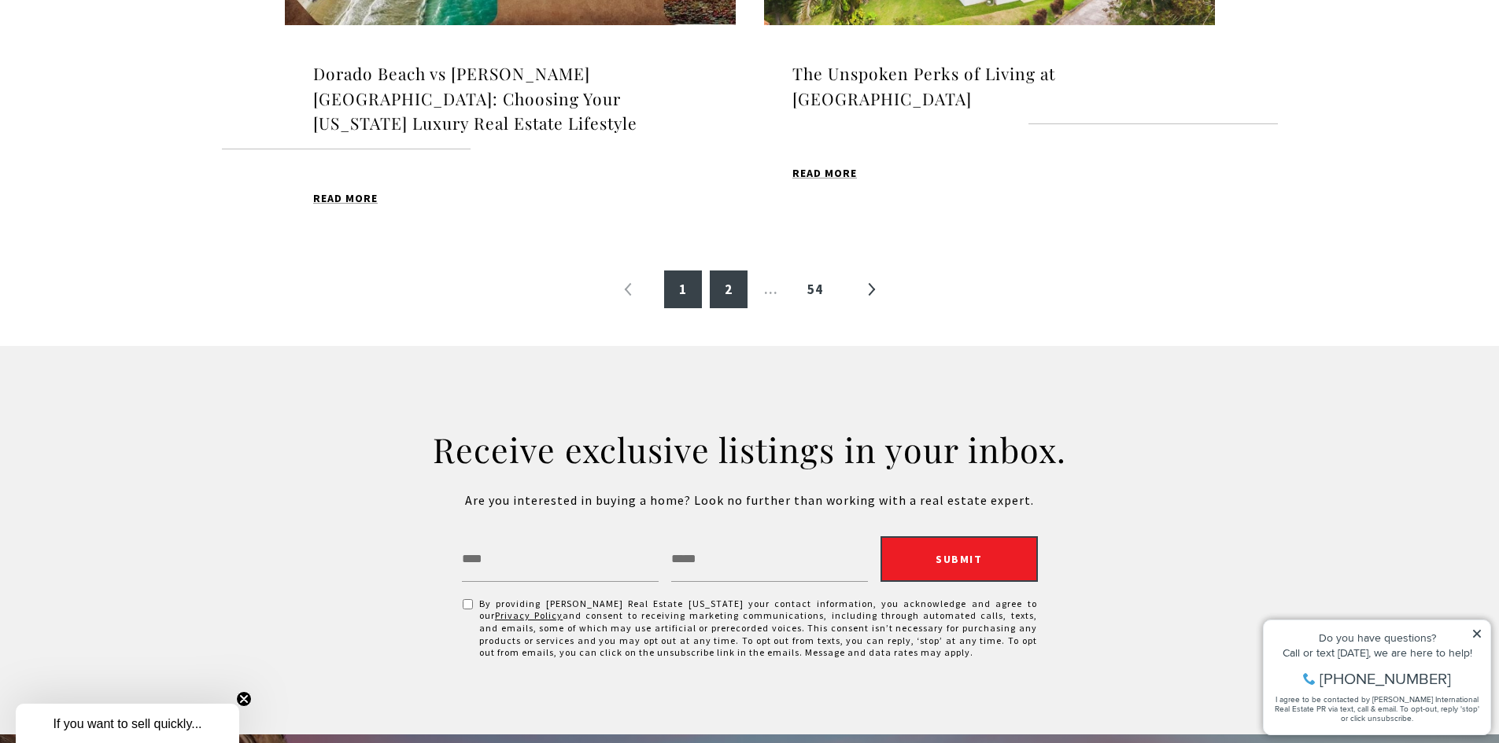
click at [726, 271] on link "2" at bounding box center [729, 290] width 38 height 38
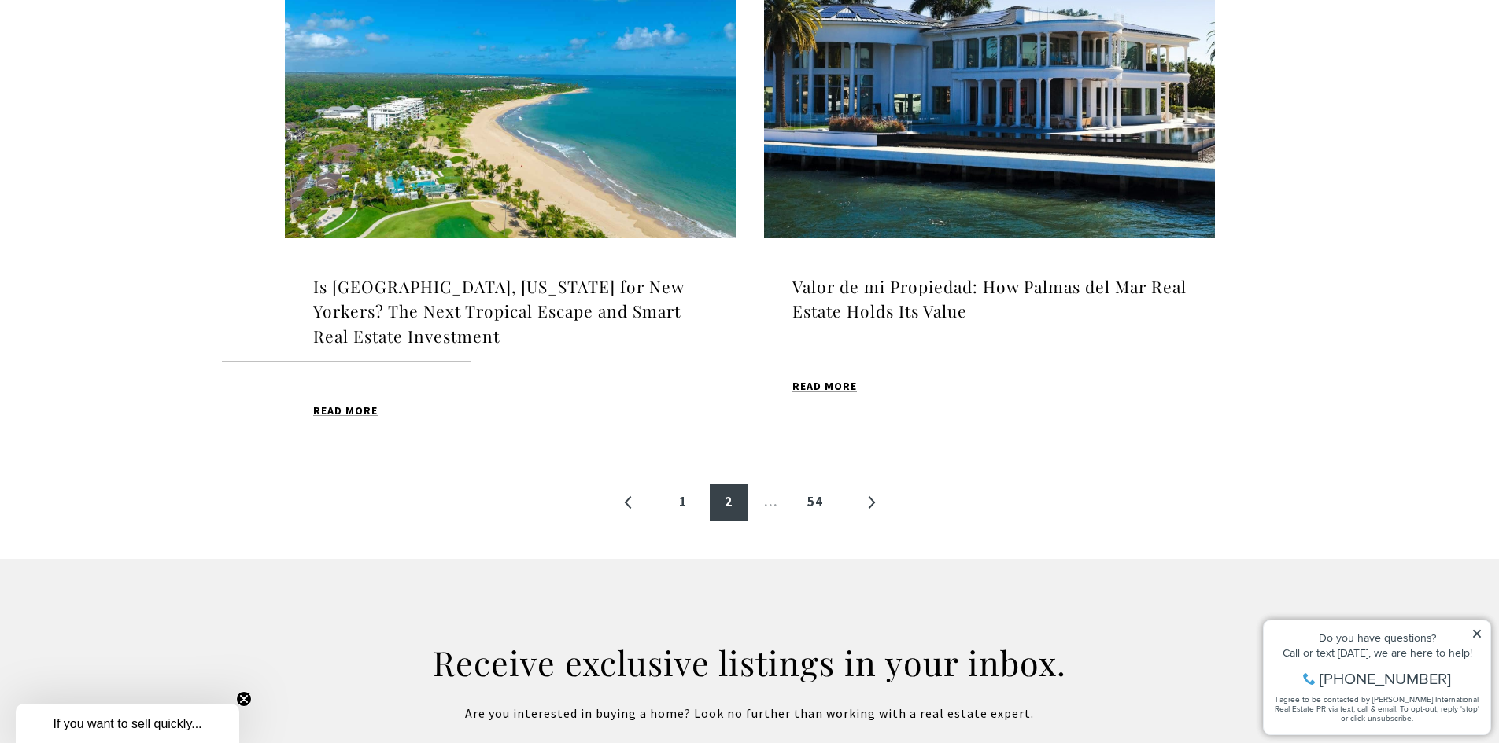
scroll to position [1732, 0]
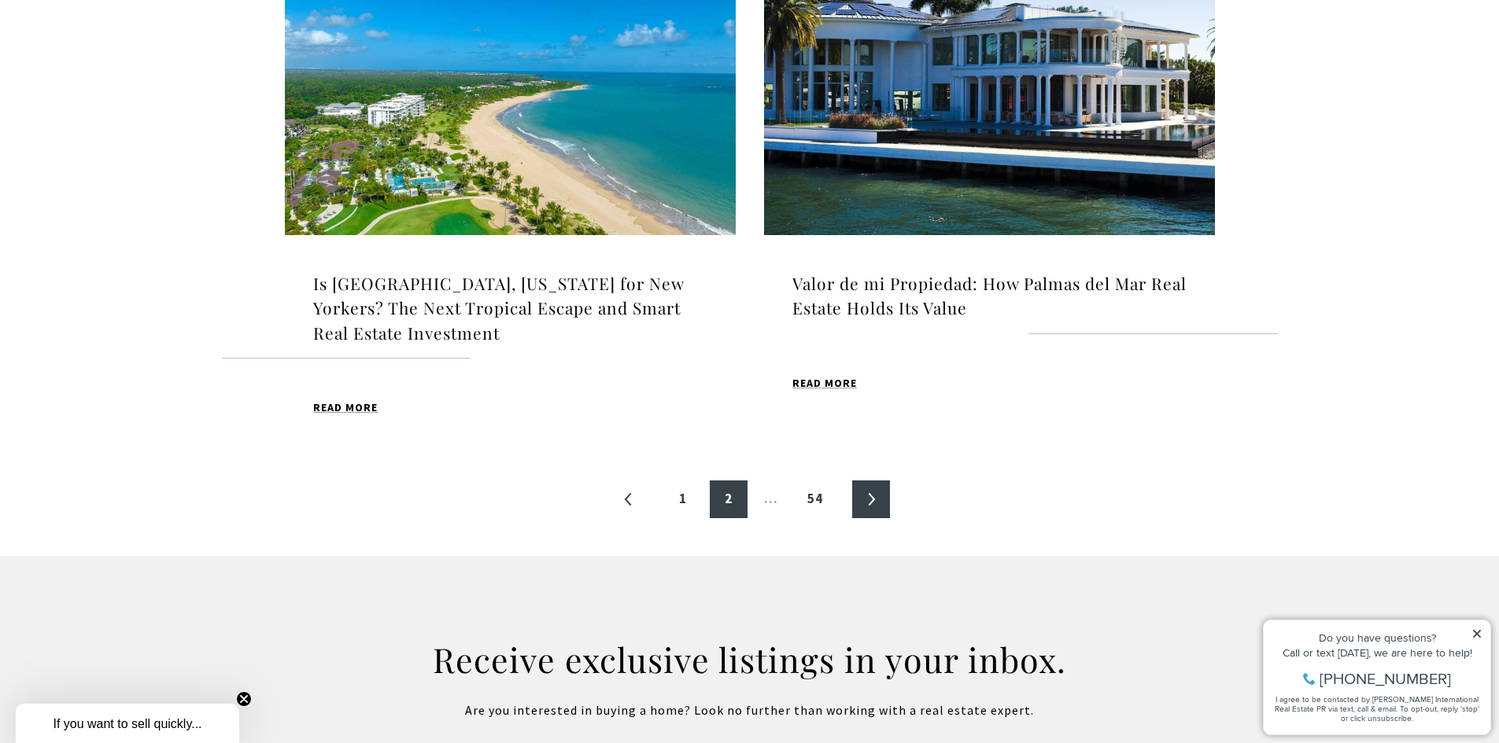
click at [866, 493] on link "»" at bounding box center [871, 500] width 38 height 38
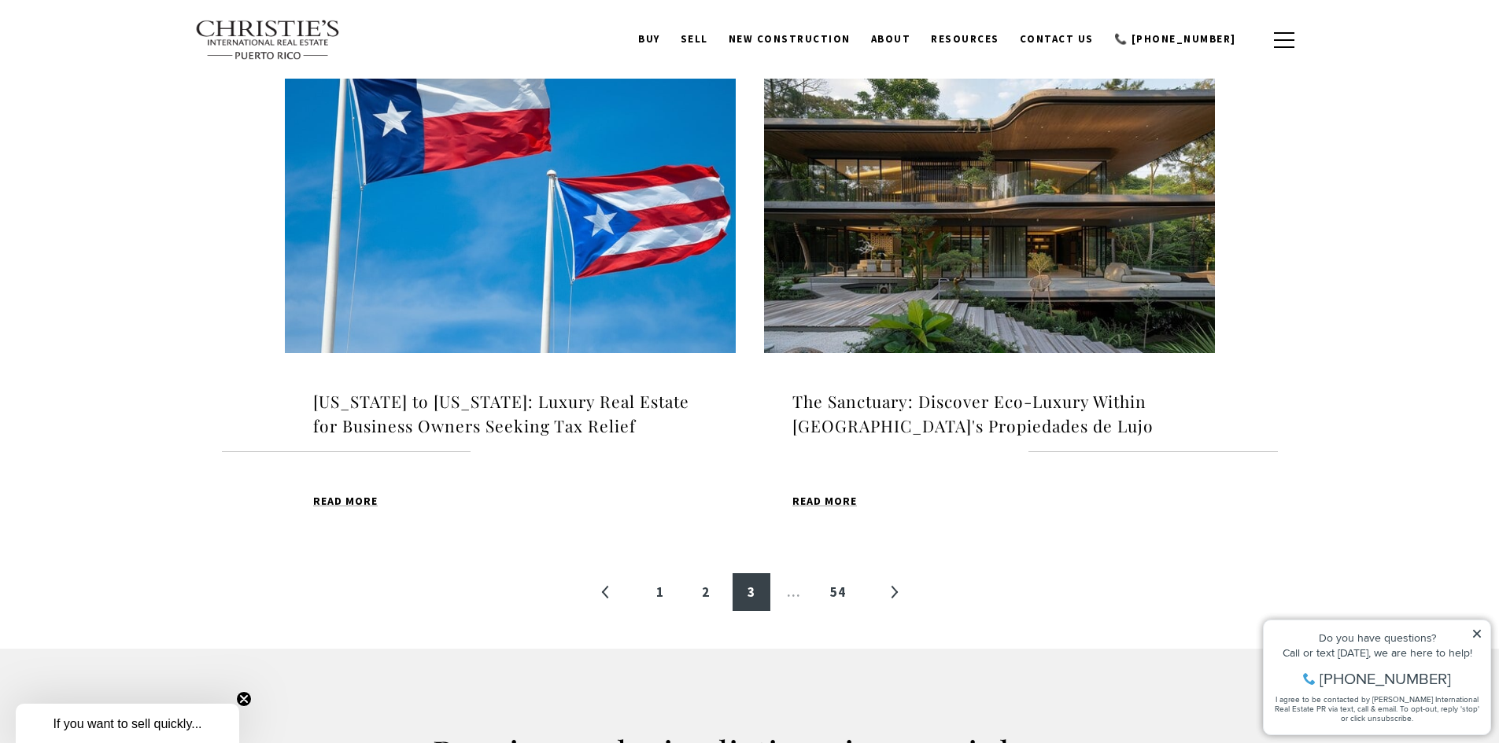
scroll to position [1575, 0]
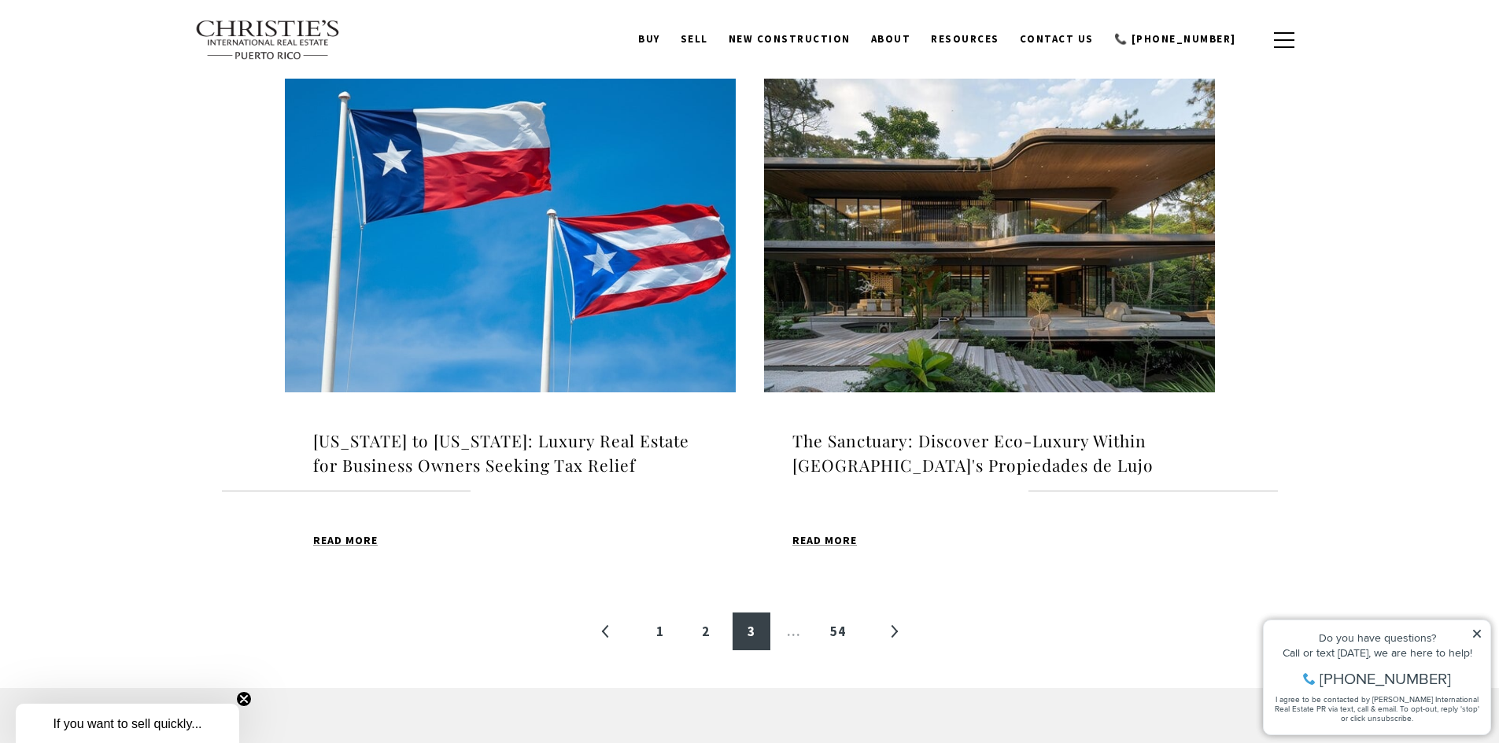
click at [1058, 225] on img at bounding box center [989, 234] width 451 height 316
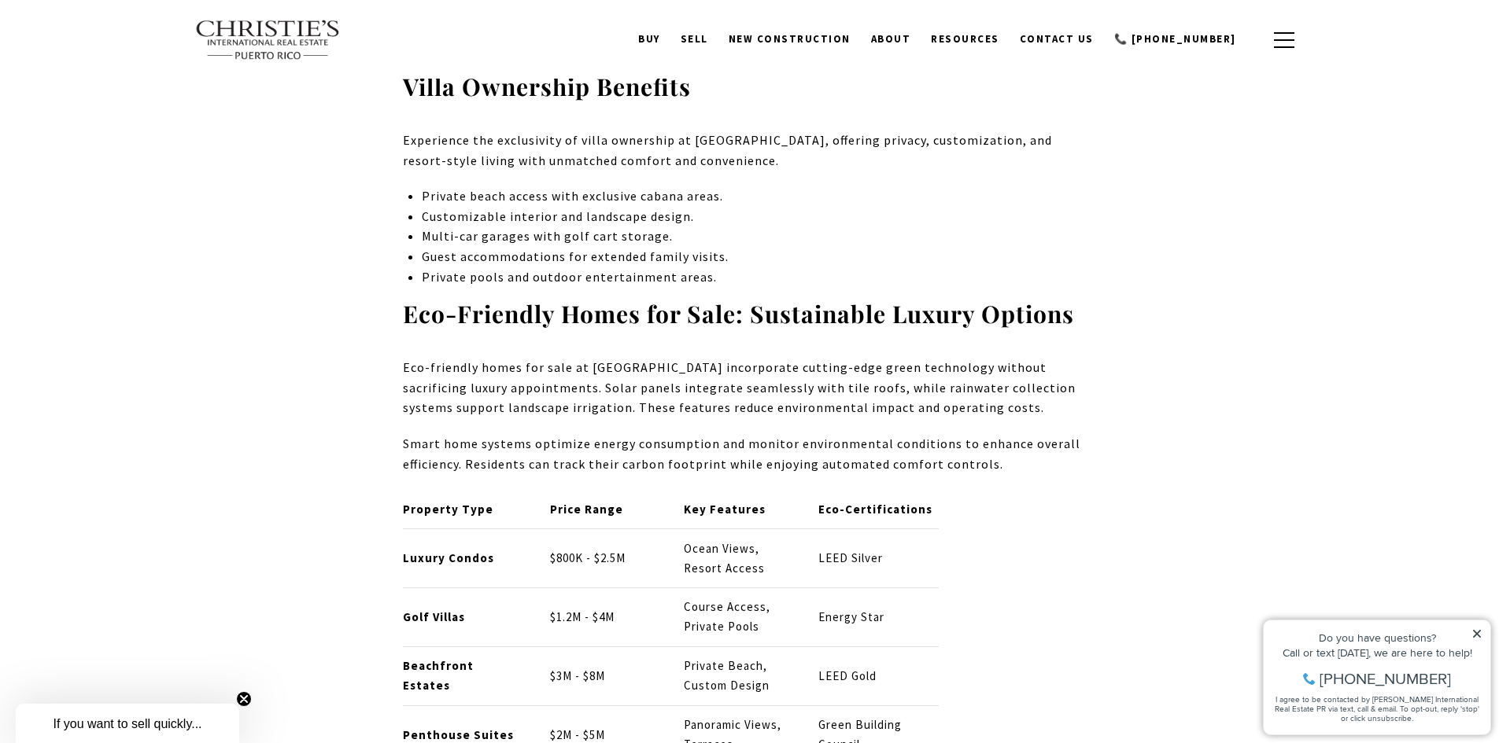
scroll to position [5586, 0]
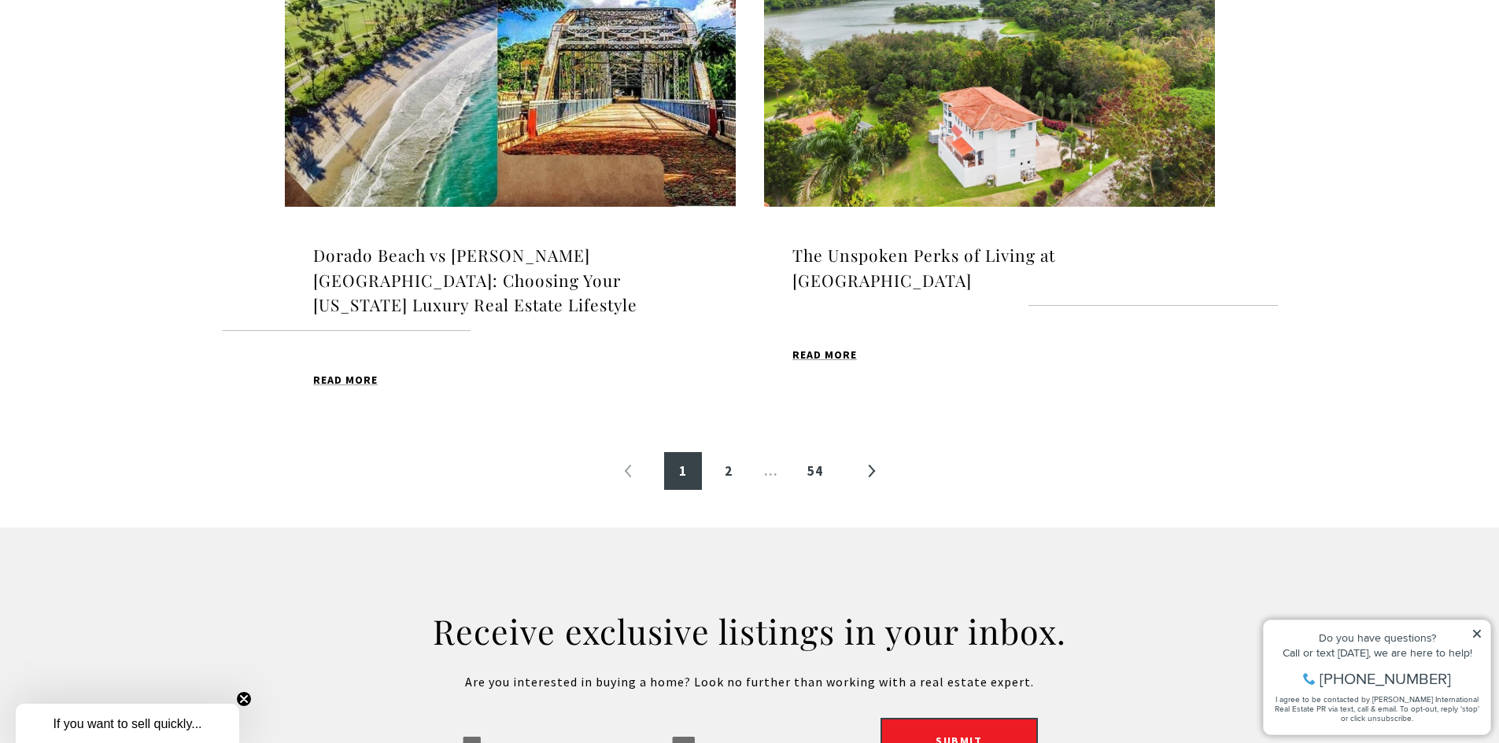
scroll to position [1811, 0]
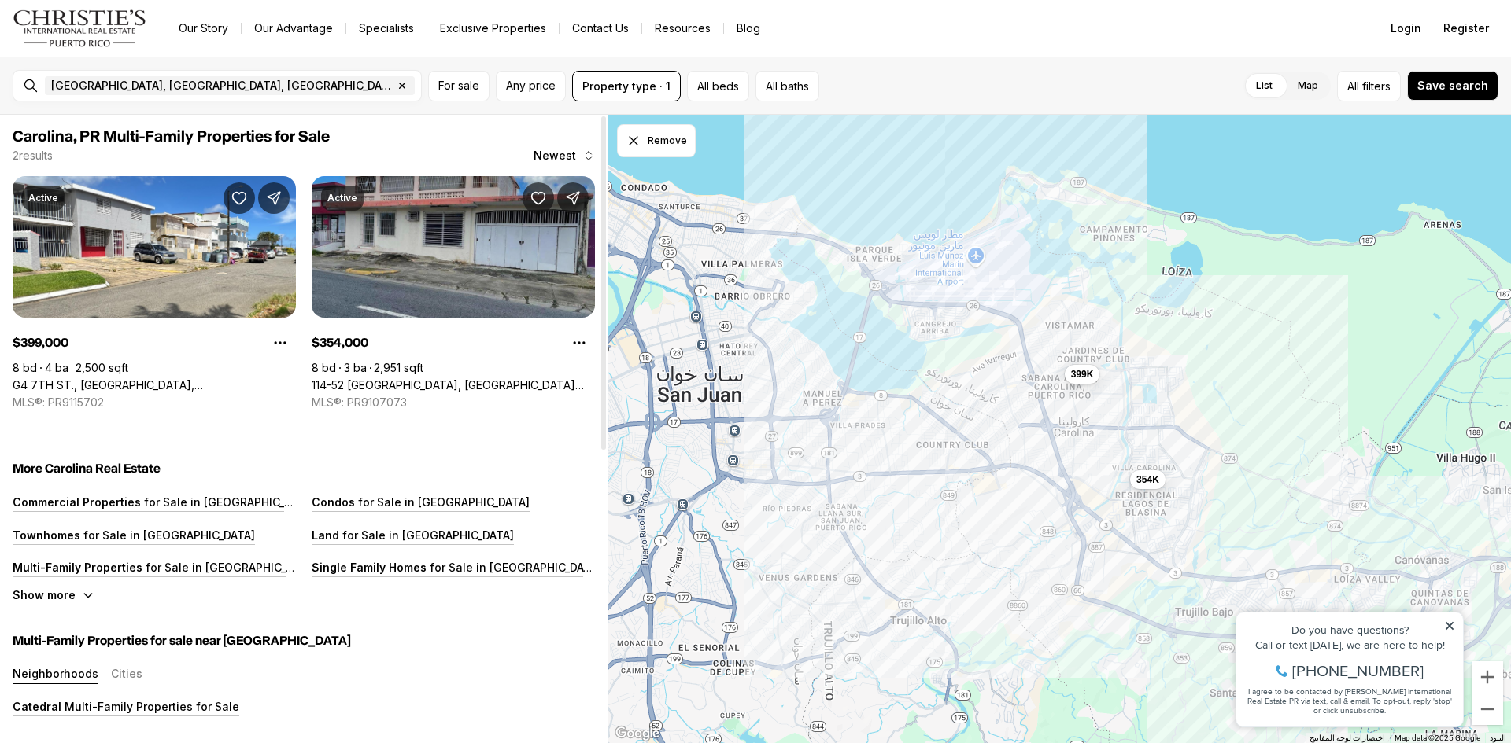
click at [465, 378] on link "114-52 [GEOGRAPHIC_DATA], [GEOGRAPHIC_DATA] [GEOGRAPHIC_DATA], 00985" at bounding box center [453, 385] width 283 height 14
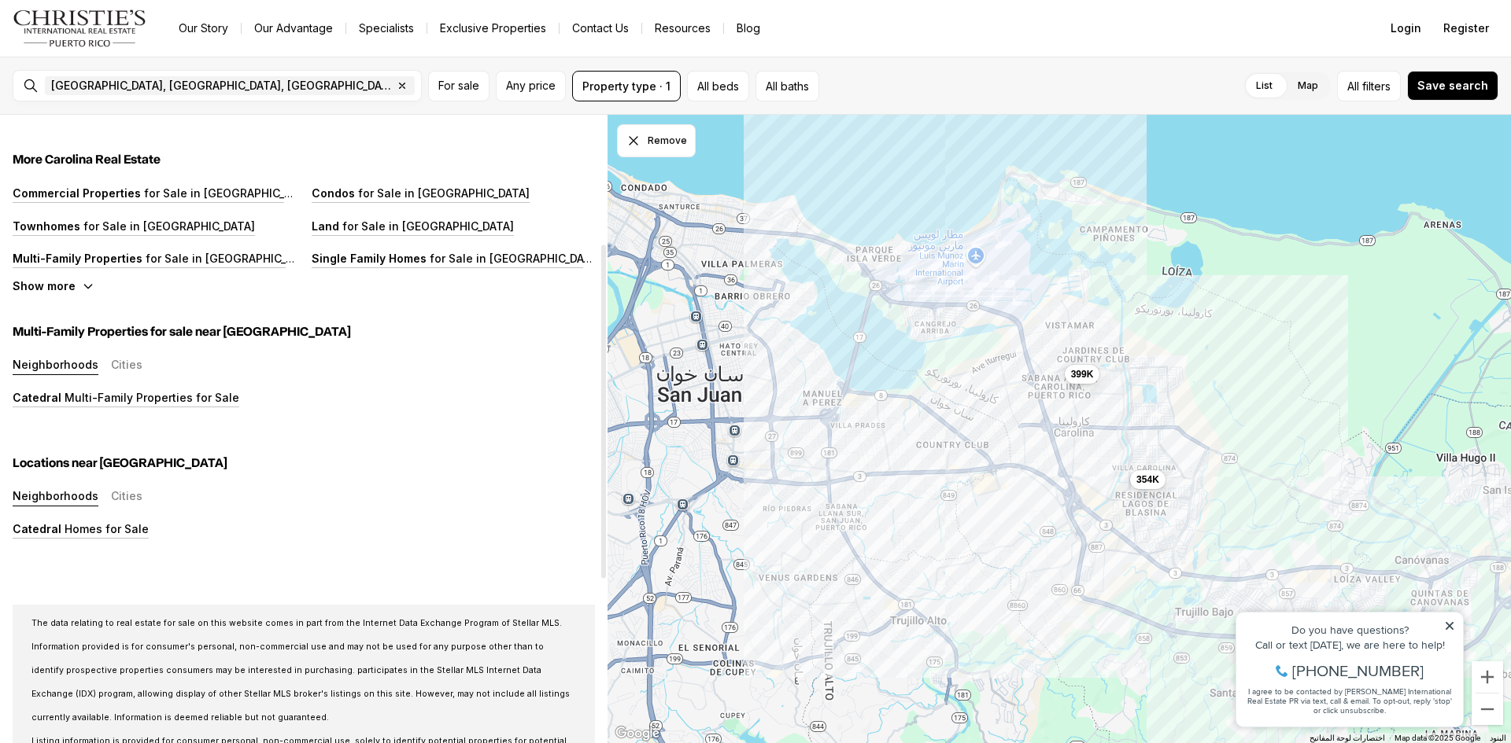
scroll to position [315, 0]
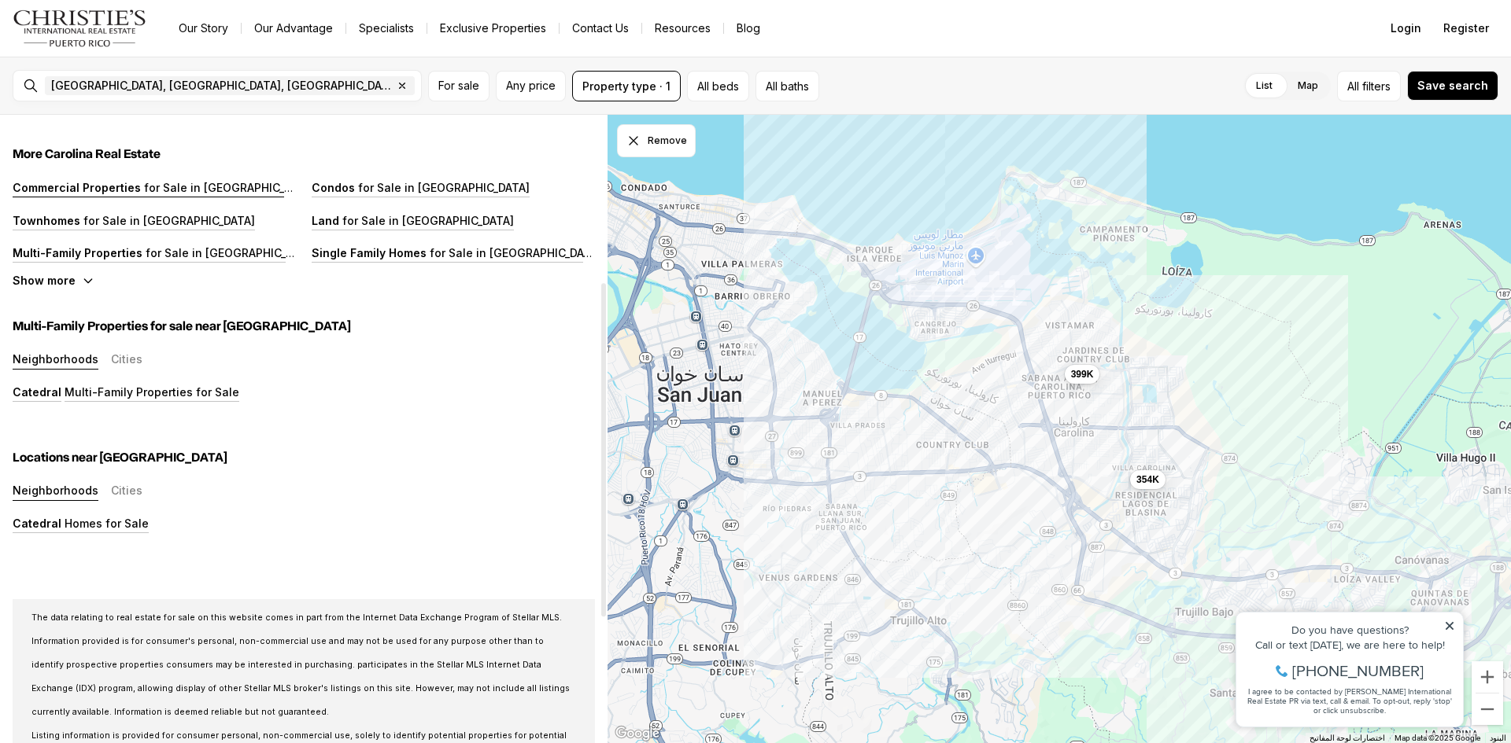
click at [118, 184] on p "Commercial Properties" at bounding box center [77, 187] width 128 height 13
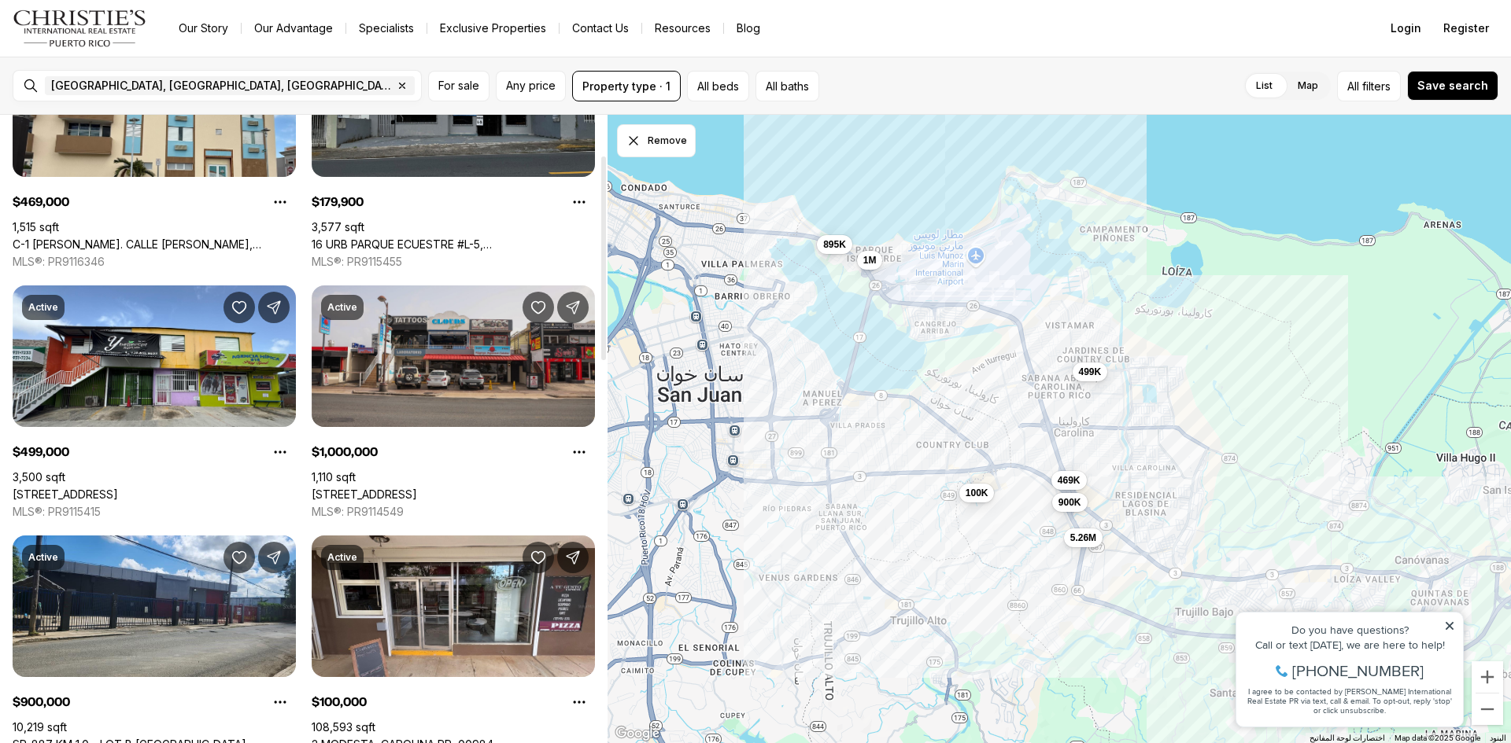
scroll to position [236, 0]
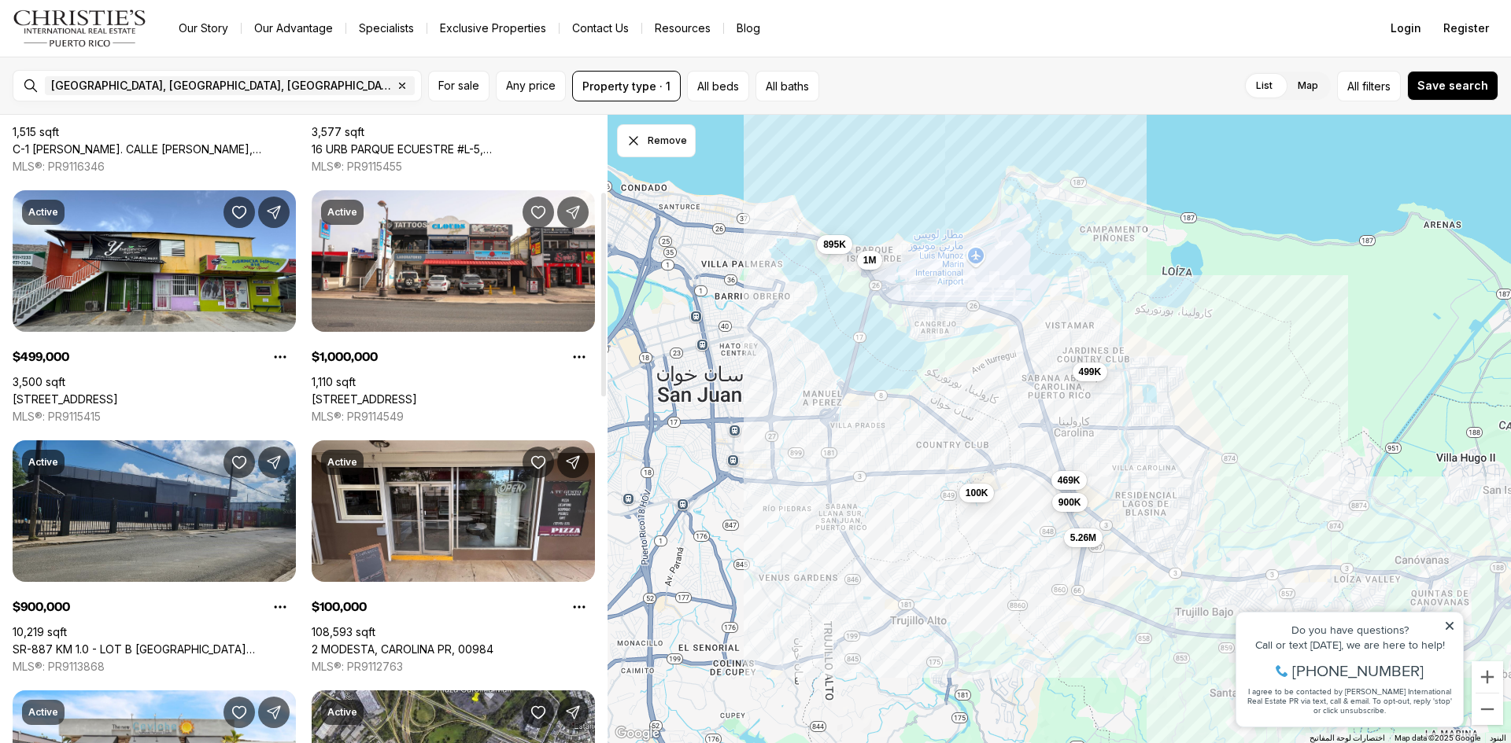
click at [195, 643] on link "SR-887 KM 1.0 - LOT B [GEOGRAPHIC_DATA][PERSON_NAME], [GEOGRAPHIC_DATA], 00979" at bounding box center [154, 650] width 283 height 14
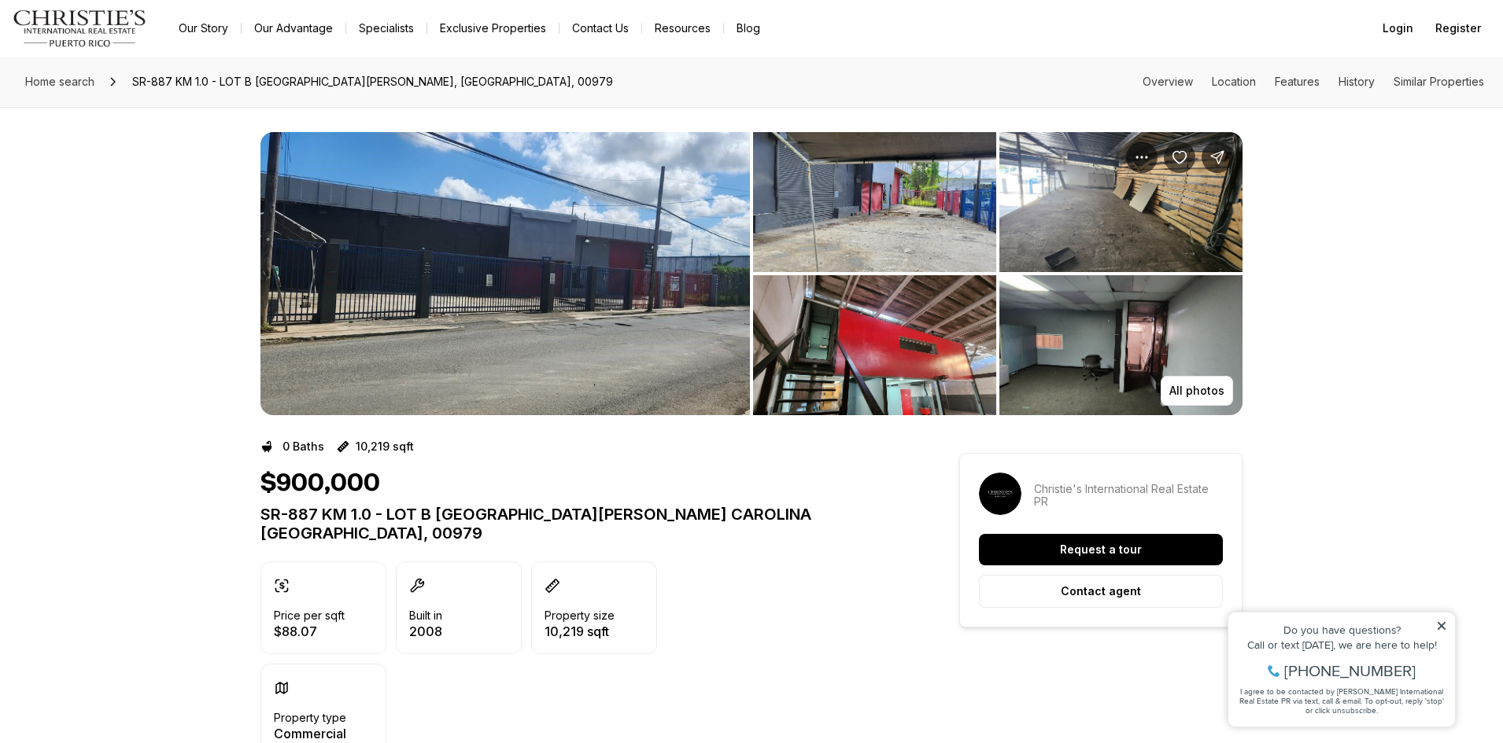
click at [1116, 346] on img "View image gallery" at bounding box center [1120, 345] width 243 height 140
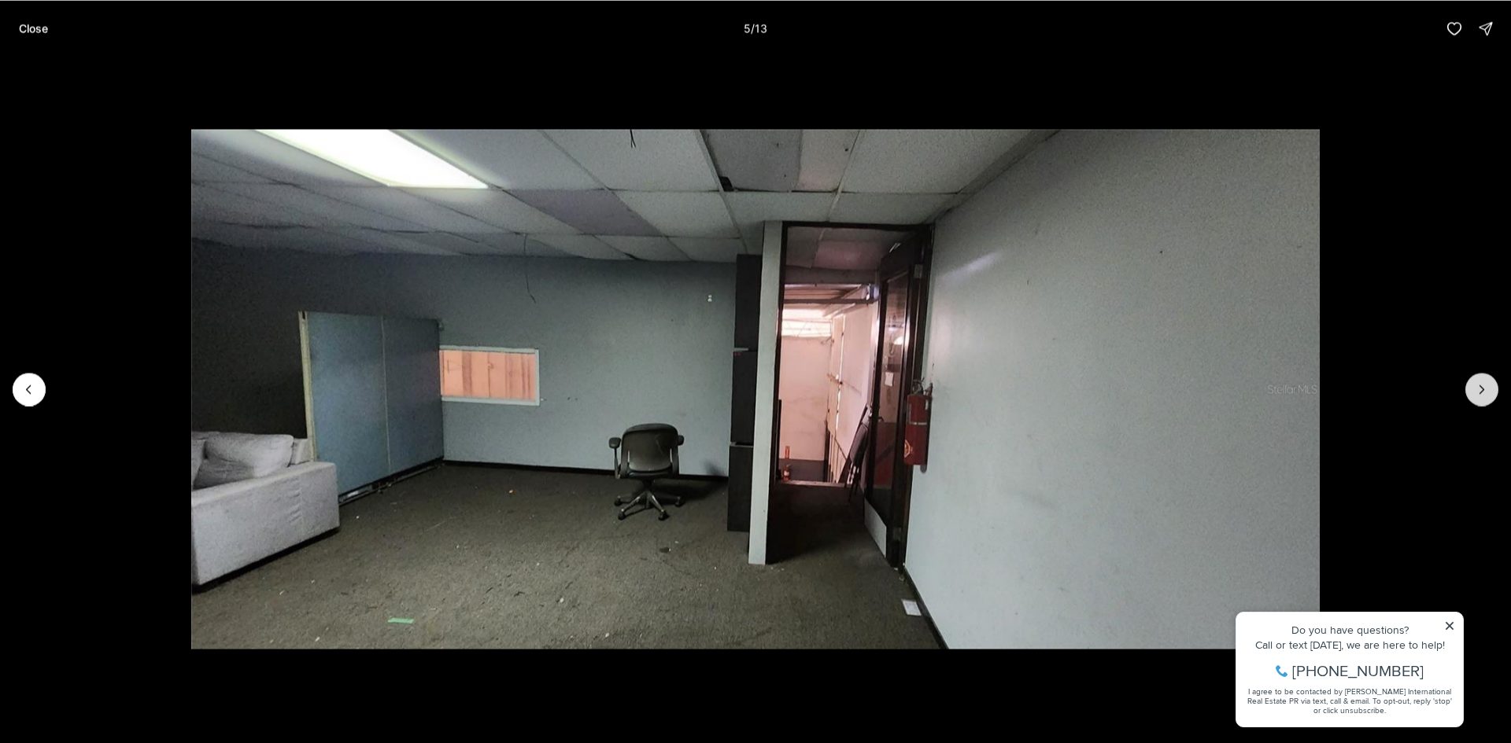
click at [1481, 393] on icon "Next slide" at bounding box center [1482, 390] width 4 height 8
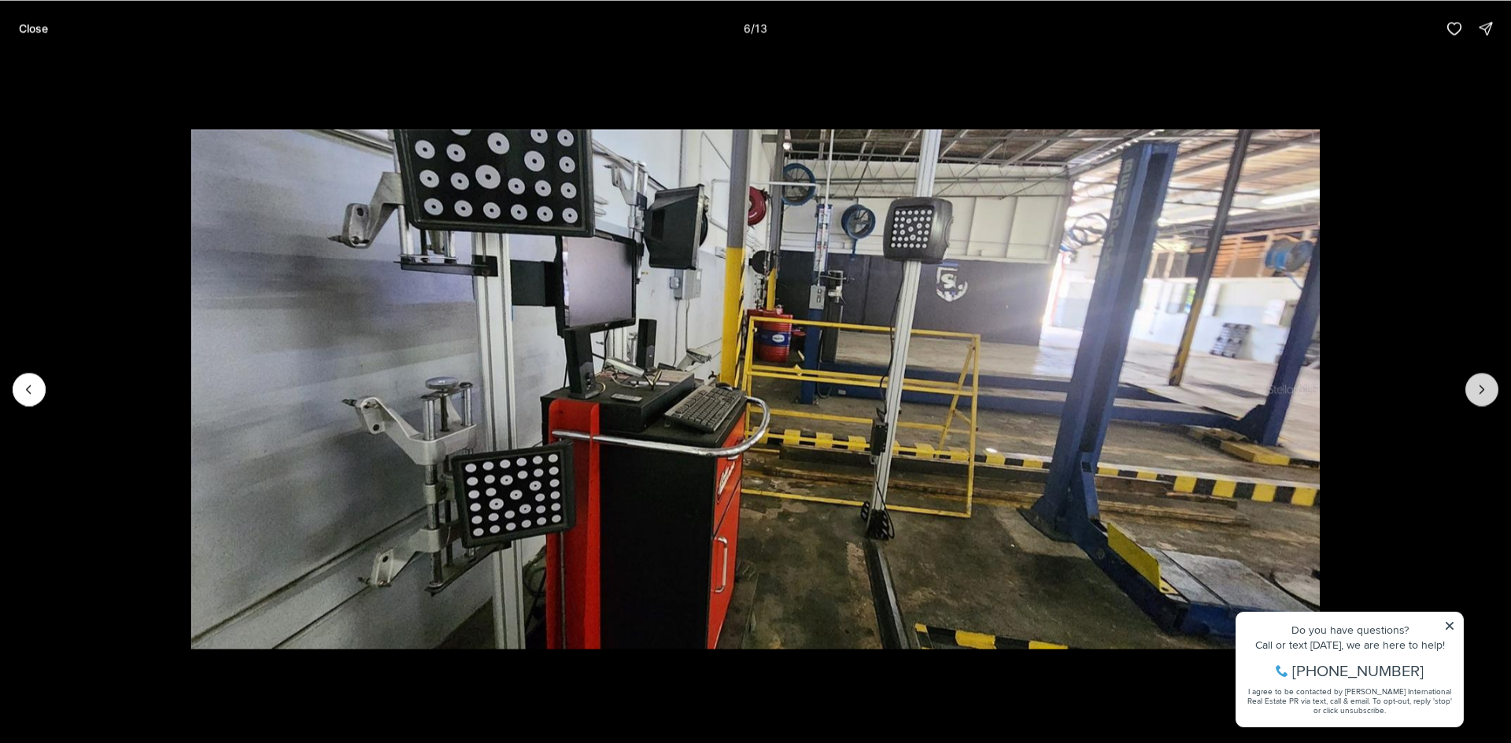
click at [1489, 383] on icon "Next slide" at bounding box center [1482, 390] width 16 height 16
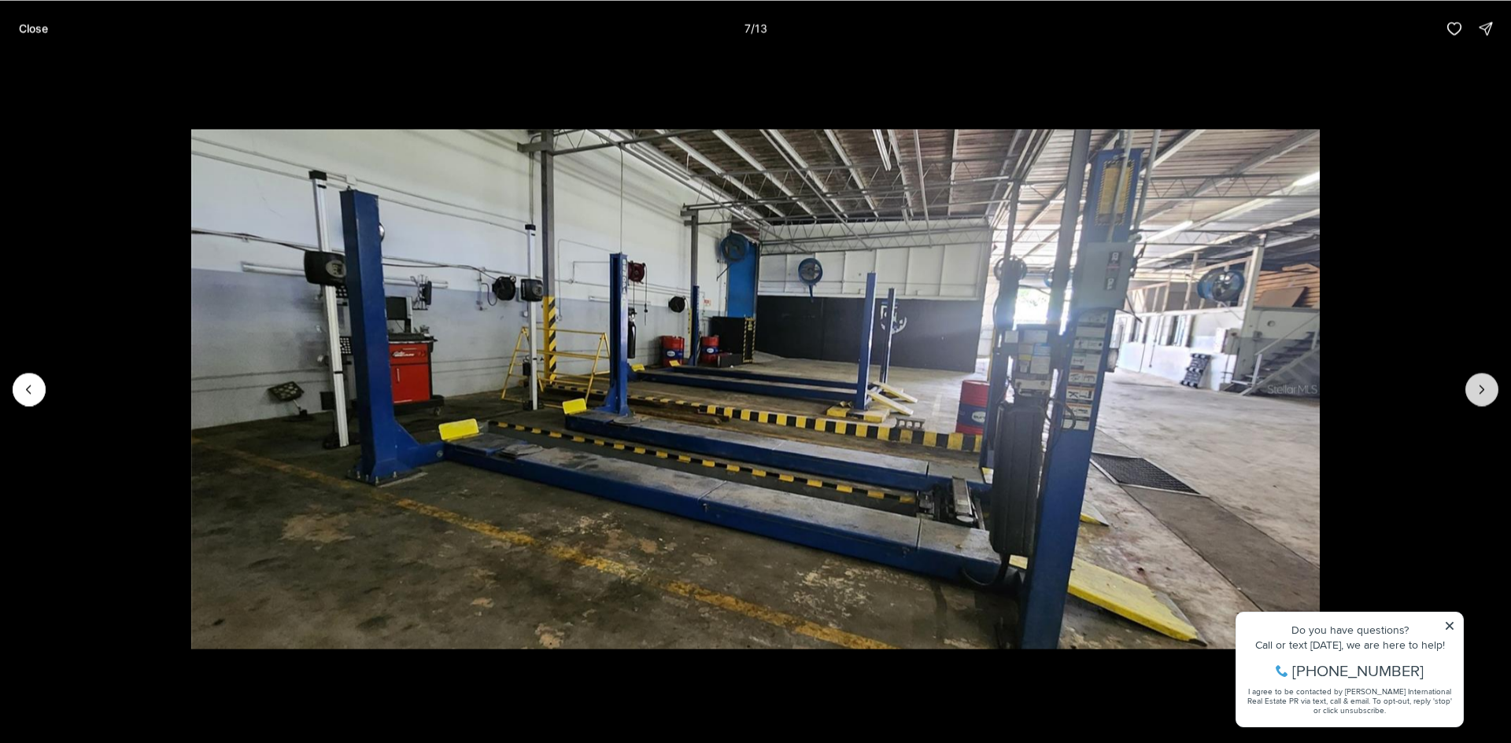
click at [1489, 383] on icon "Next slide" at bounding box center [1482, 390] width 16 height 16
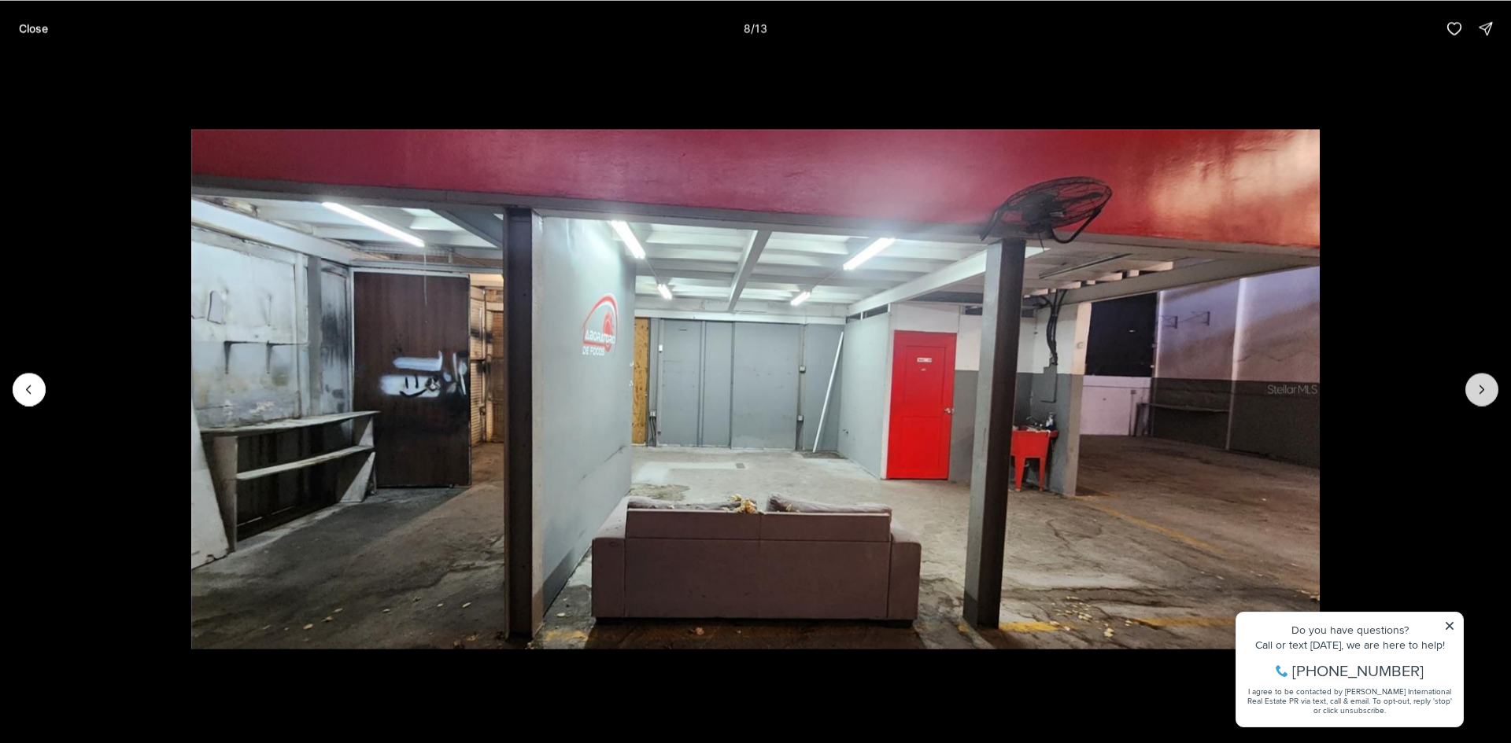
click at [1489, 383] on icon "Next slide" at bounding box center [1482, 390] width 16 height 16
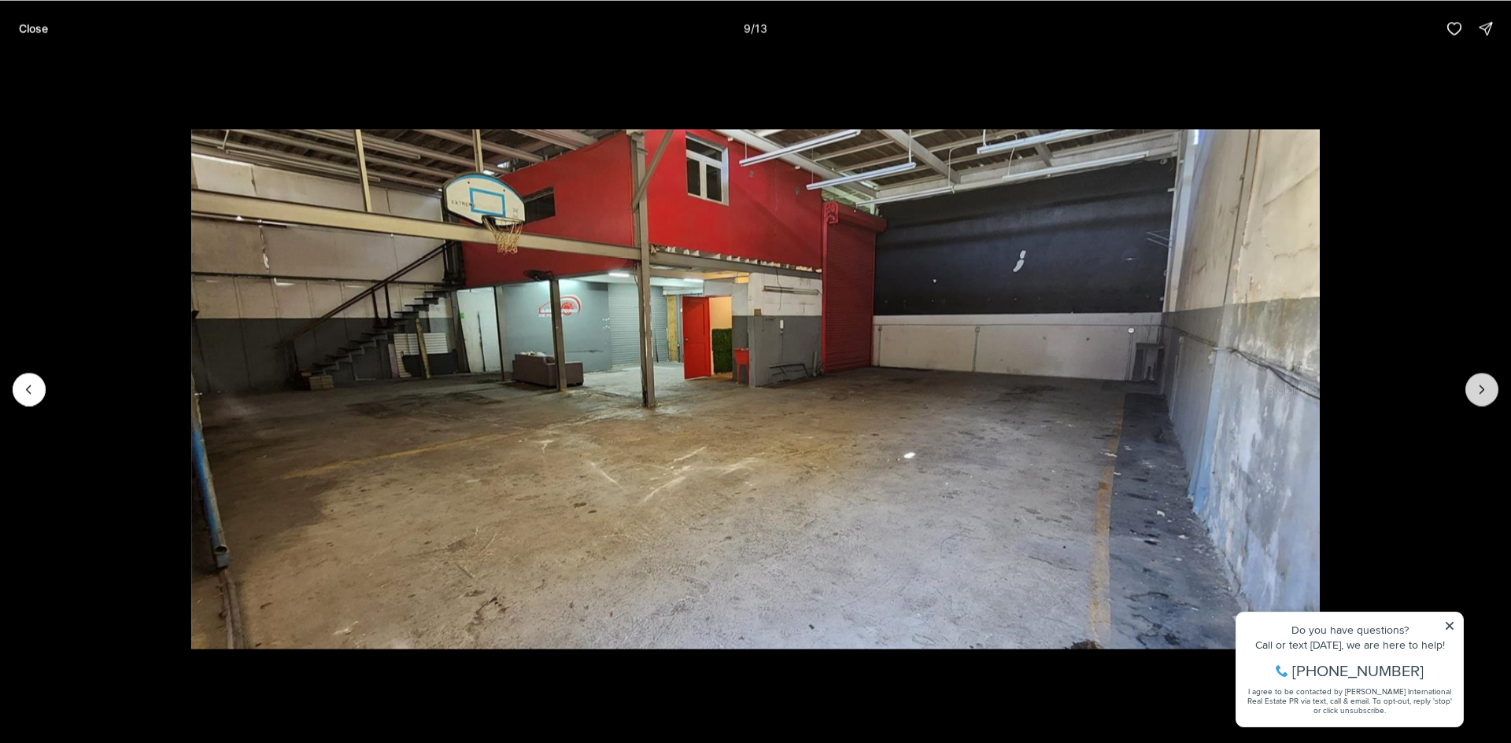
click at [1489, 383] on icon "Next slide" at bounding box center [1482, 390] width 16 height 16
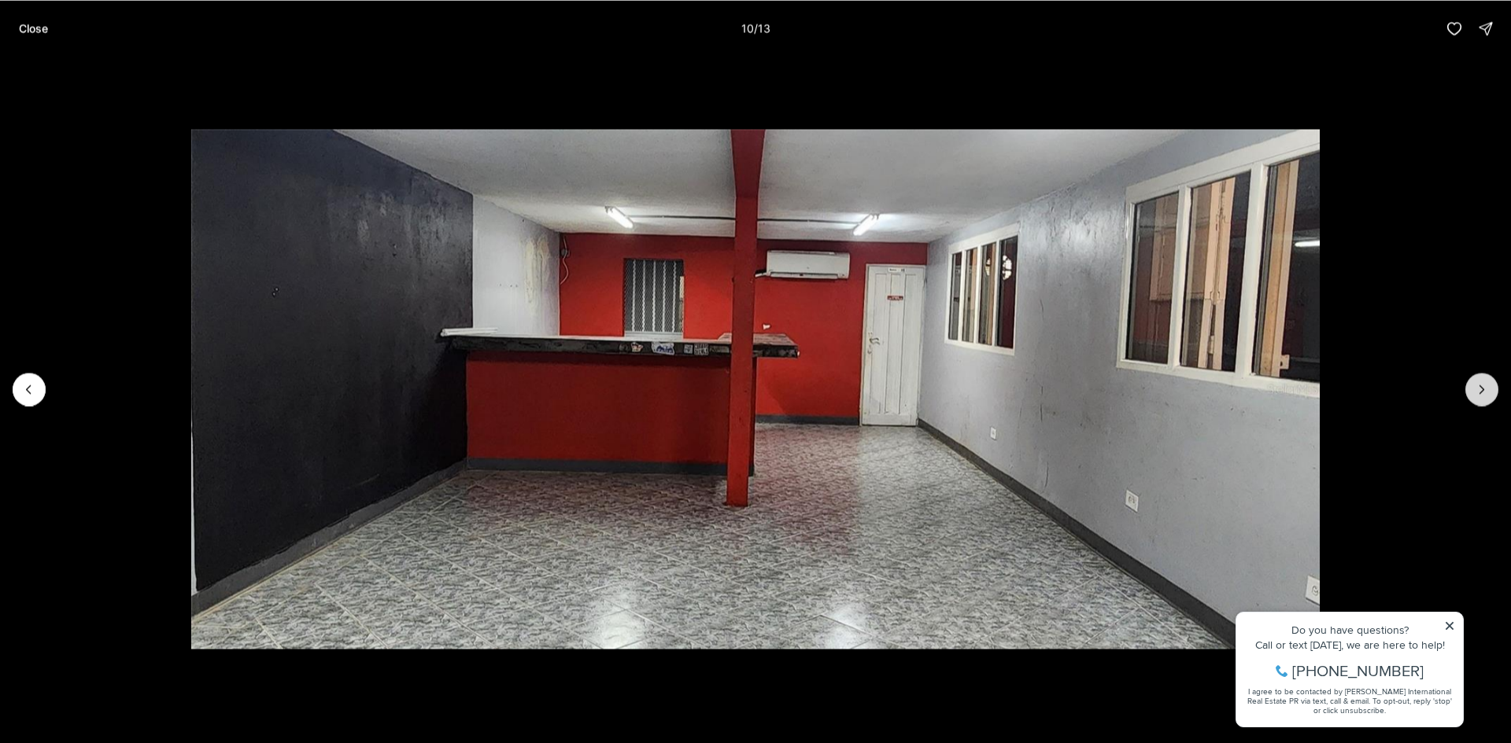
click at [1489, 383] on icon "Next slide" at bounding box center [1482, 390] width 16 height 16
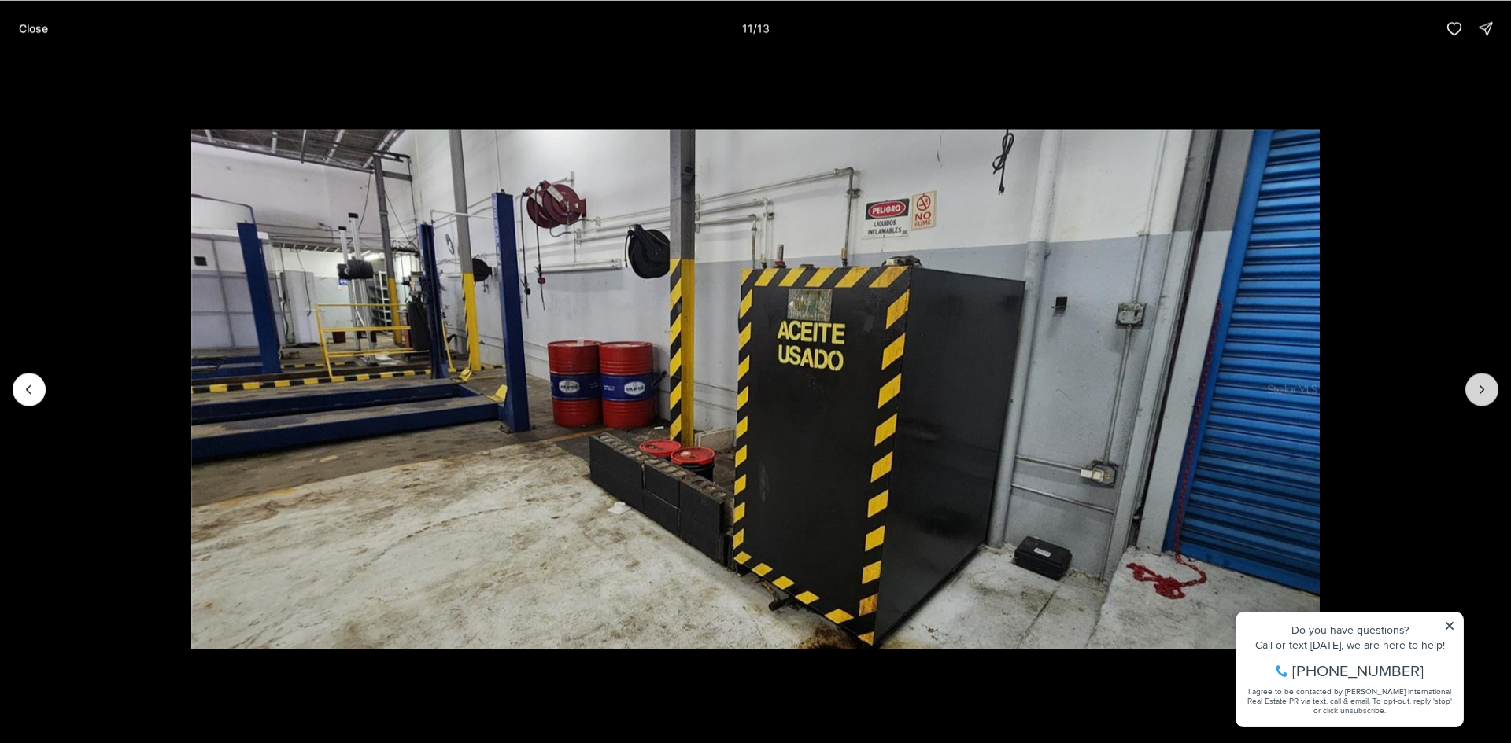
click at [1489, 383] on icon "Next slide" at bounding box center [1482, 390] width 16 height 16
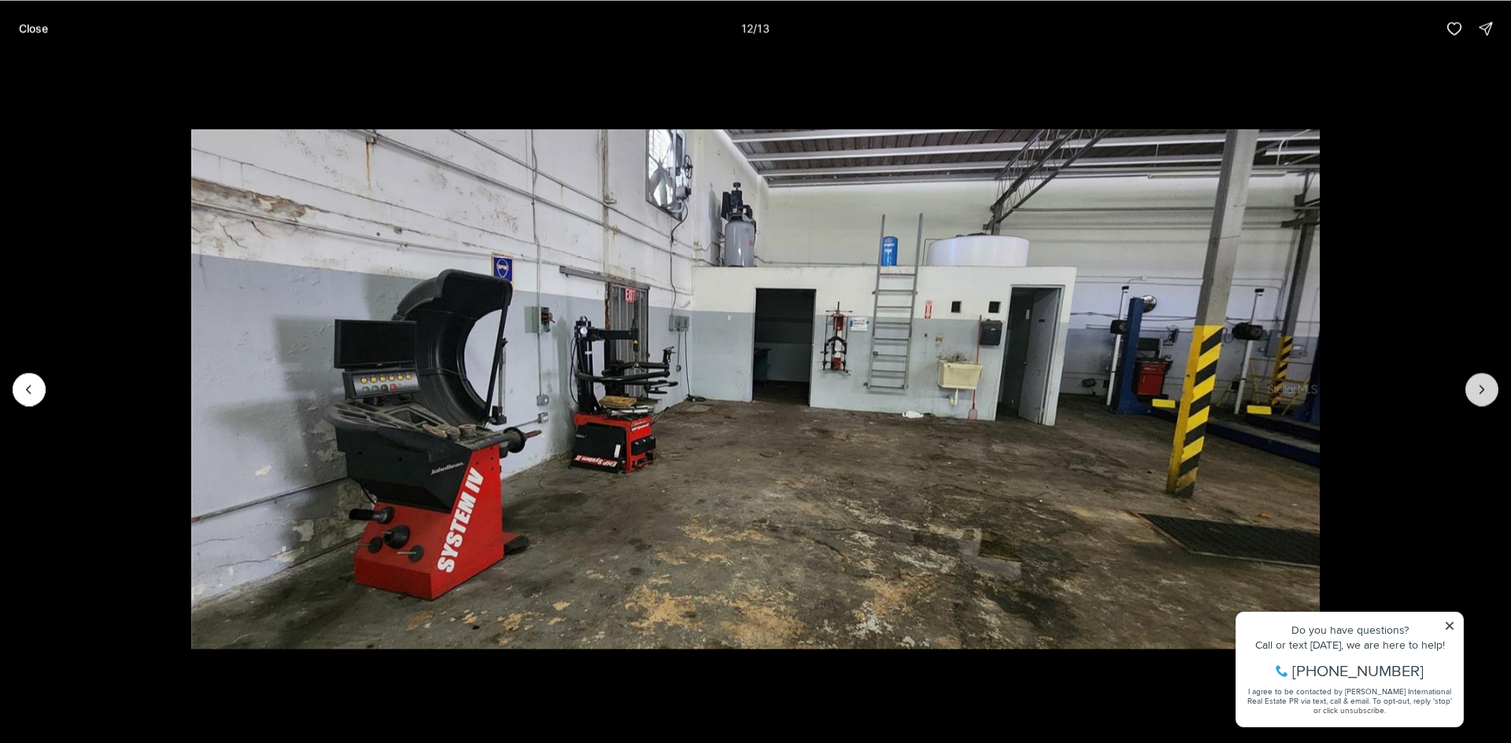
click at [1489, 383] on icon "Next slide" at bounding box center [1482, 390] width 16 height 16
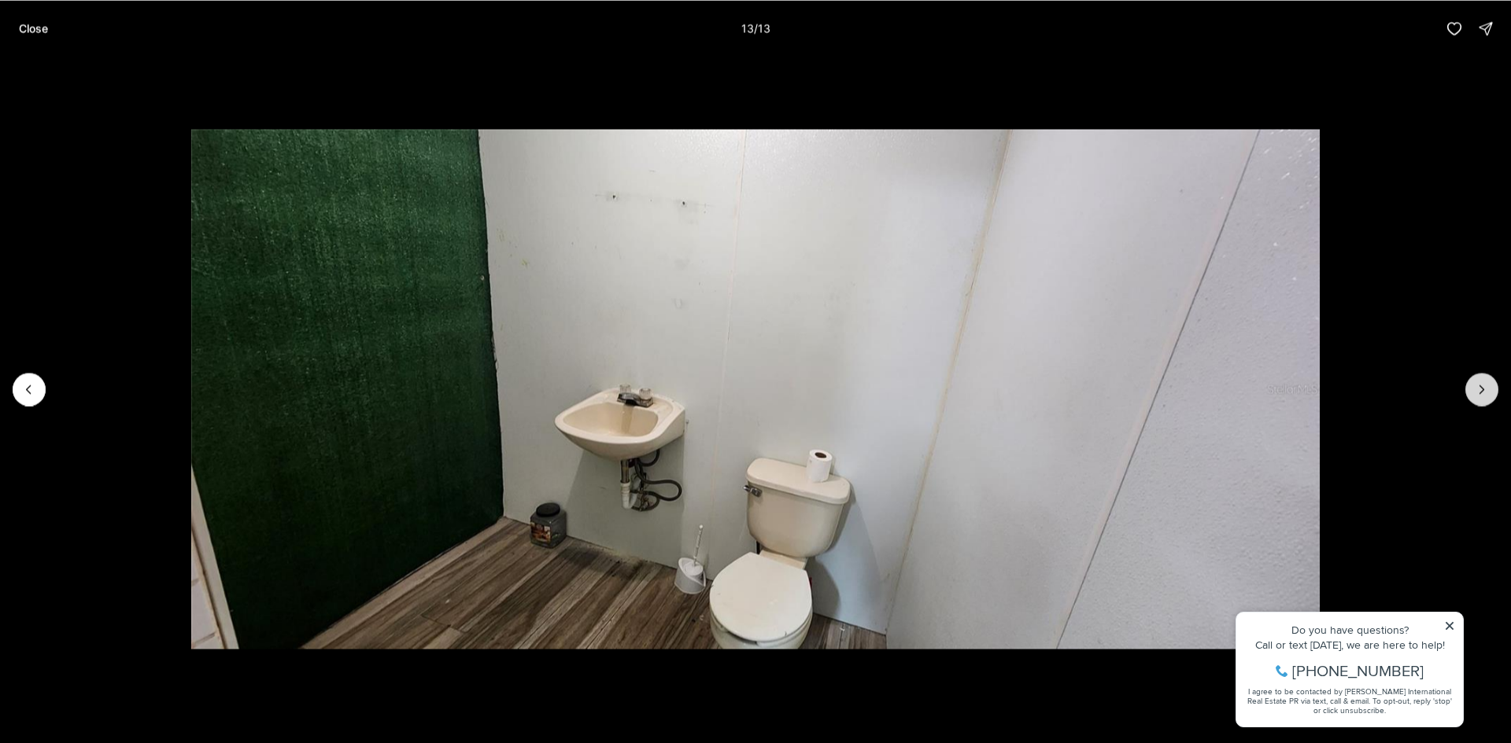
click at [1489, 383] on div at bounding box center [1481, 389] width 33 height 33
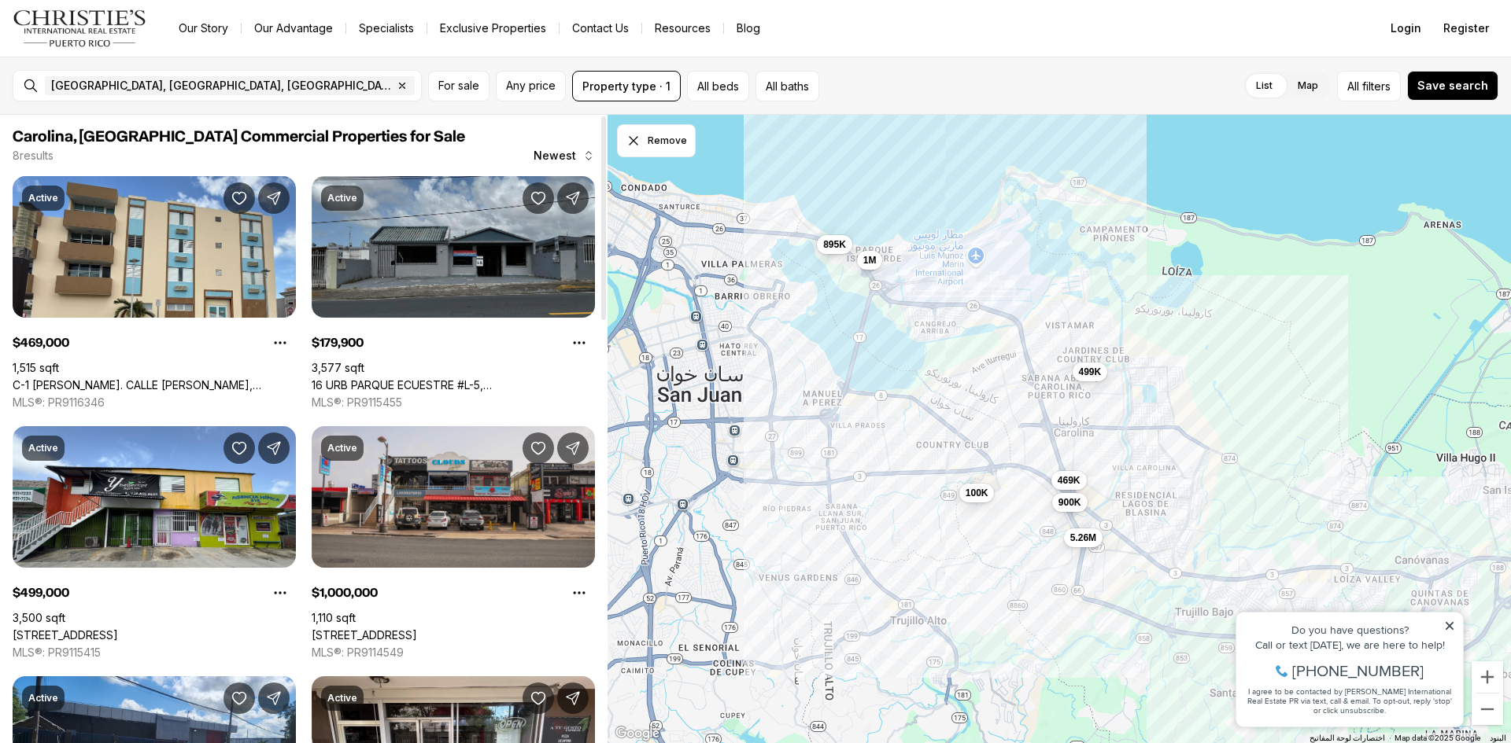
click at [417, 629] on link "[STREET_ADDRESS]" at bounding box center [364, 636] width 105 height 14
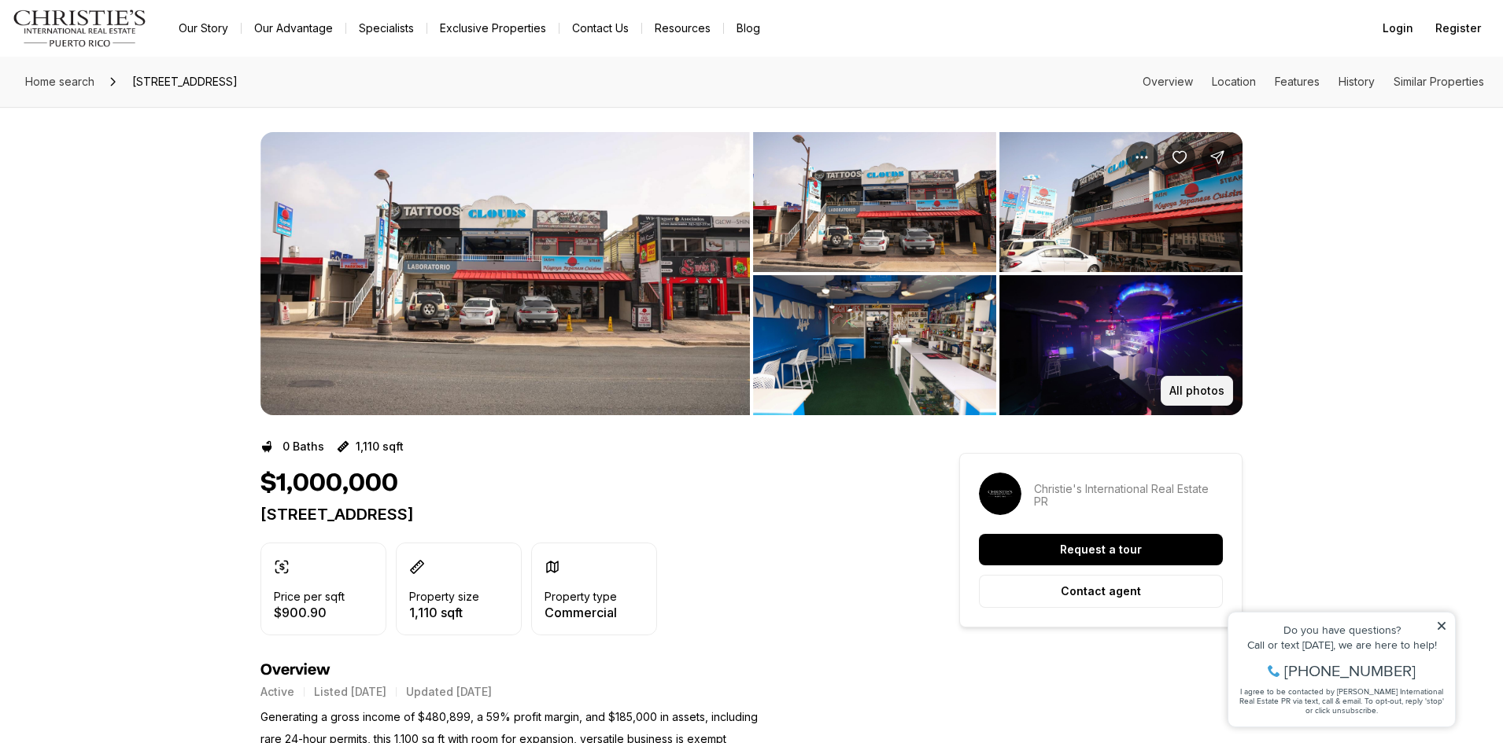
click at [1203, 393] on p "All photos" at bounding box center [1196, 391] width 55 height 13
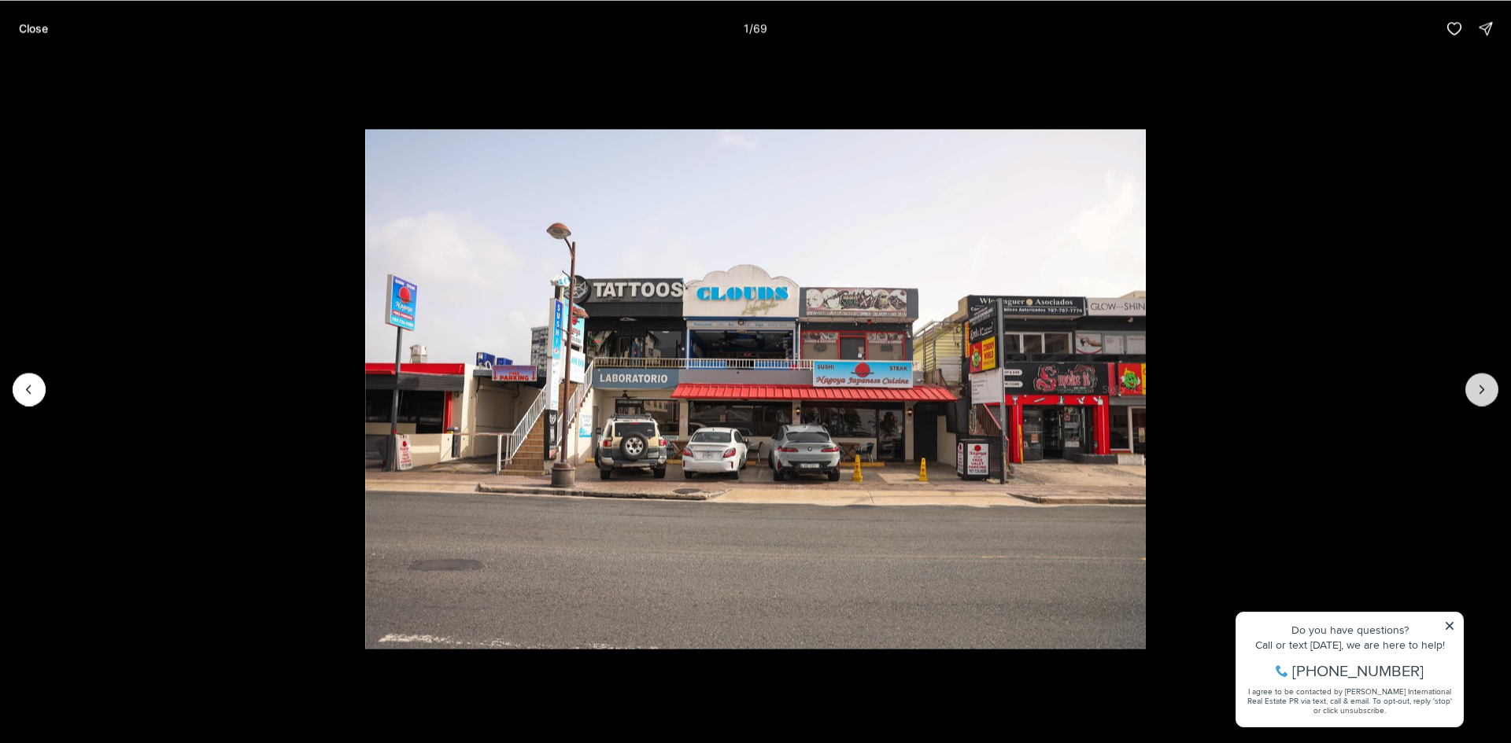
click at [1490, 398] on button "Next slide" at bounding box center [1481, 389] width 33 height 33
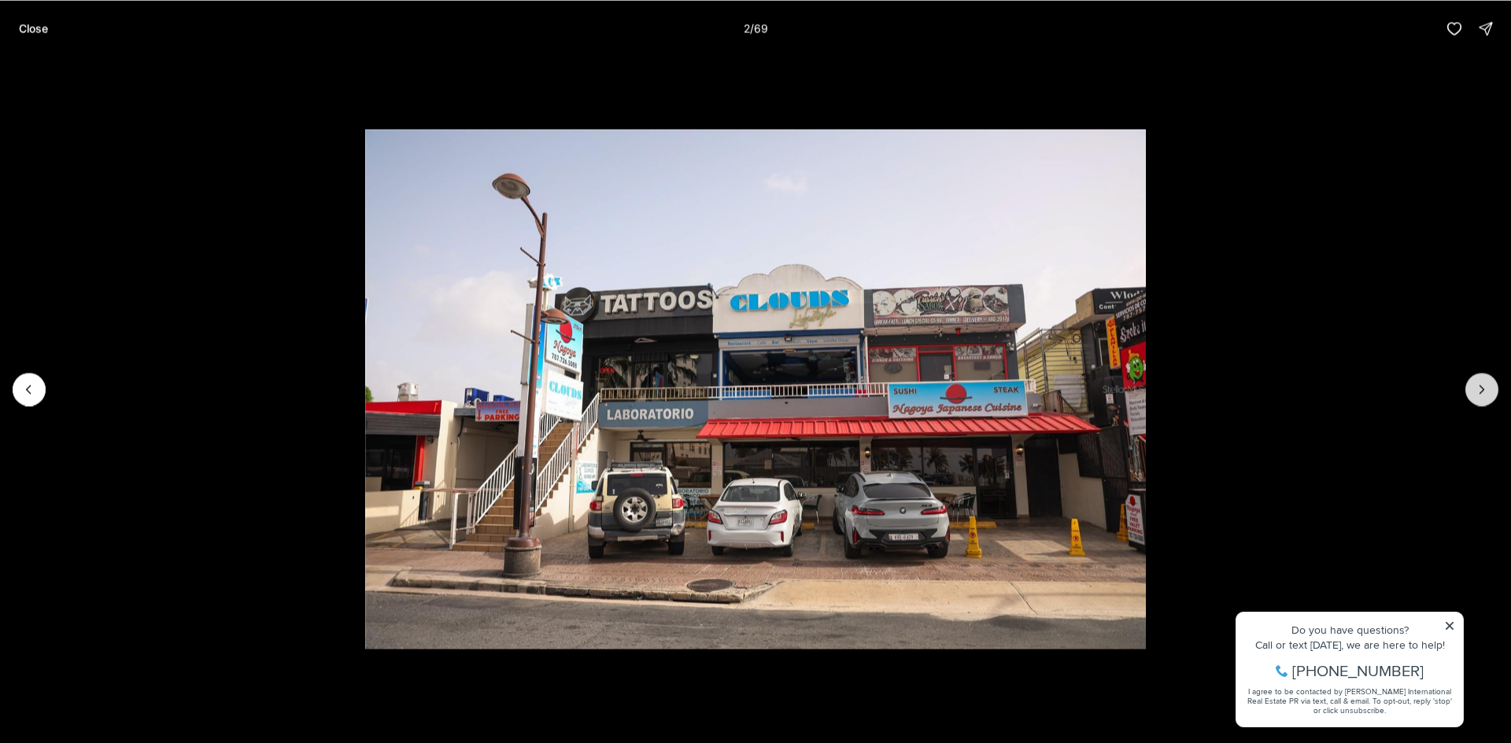
click at [1490, 398] on button "Next slide" at bounding box center [1481, 389] width 33 height 33
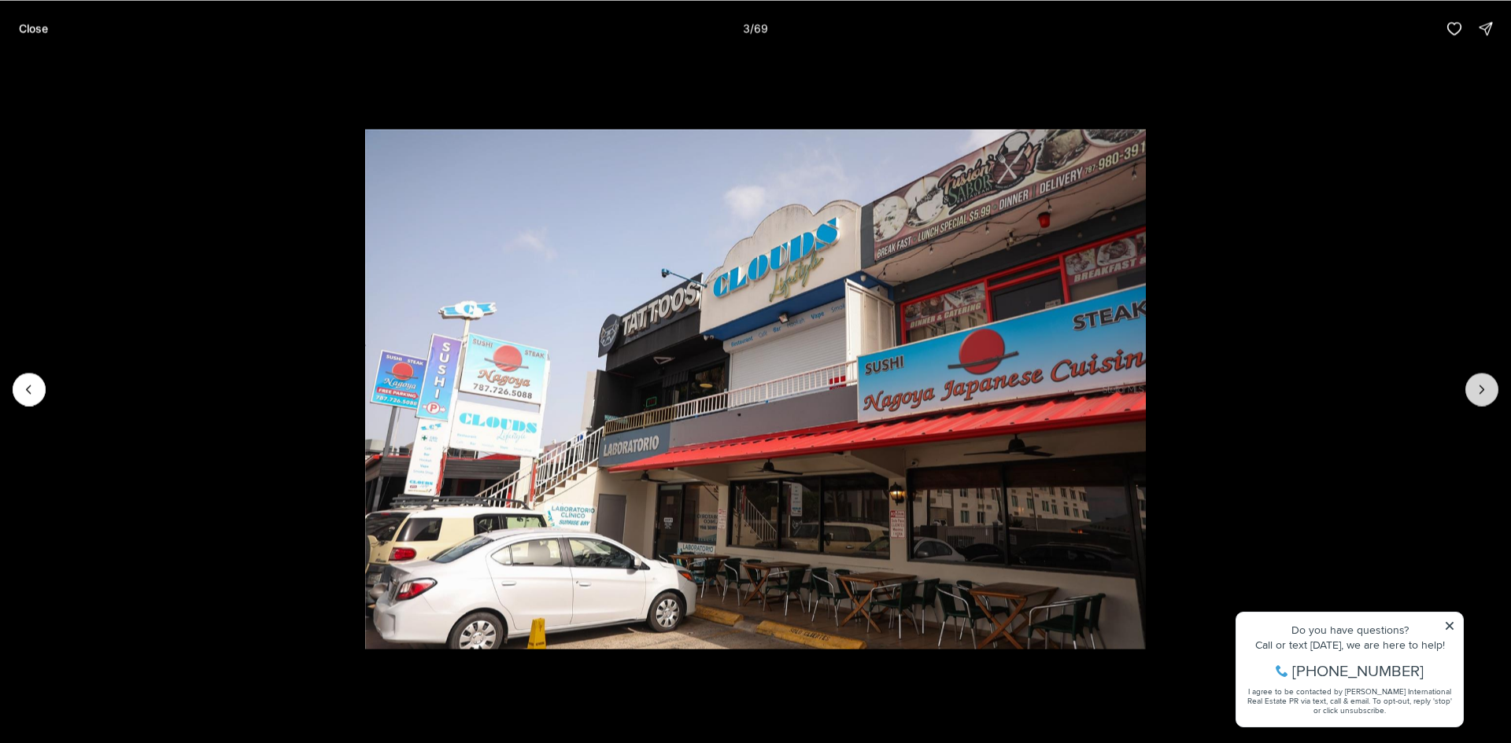
click at [1490, 398] on button "Next slide" at bounding box center [1481, 389] width 33 height 33
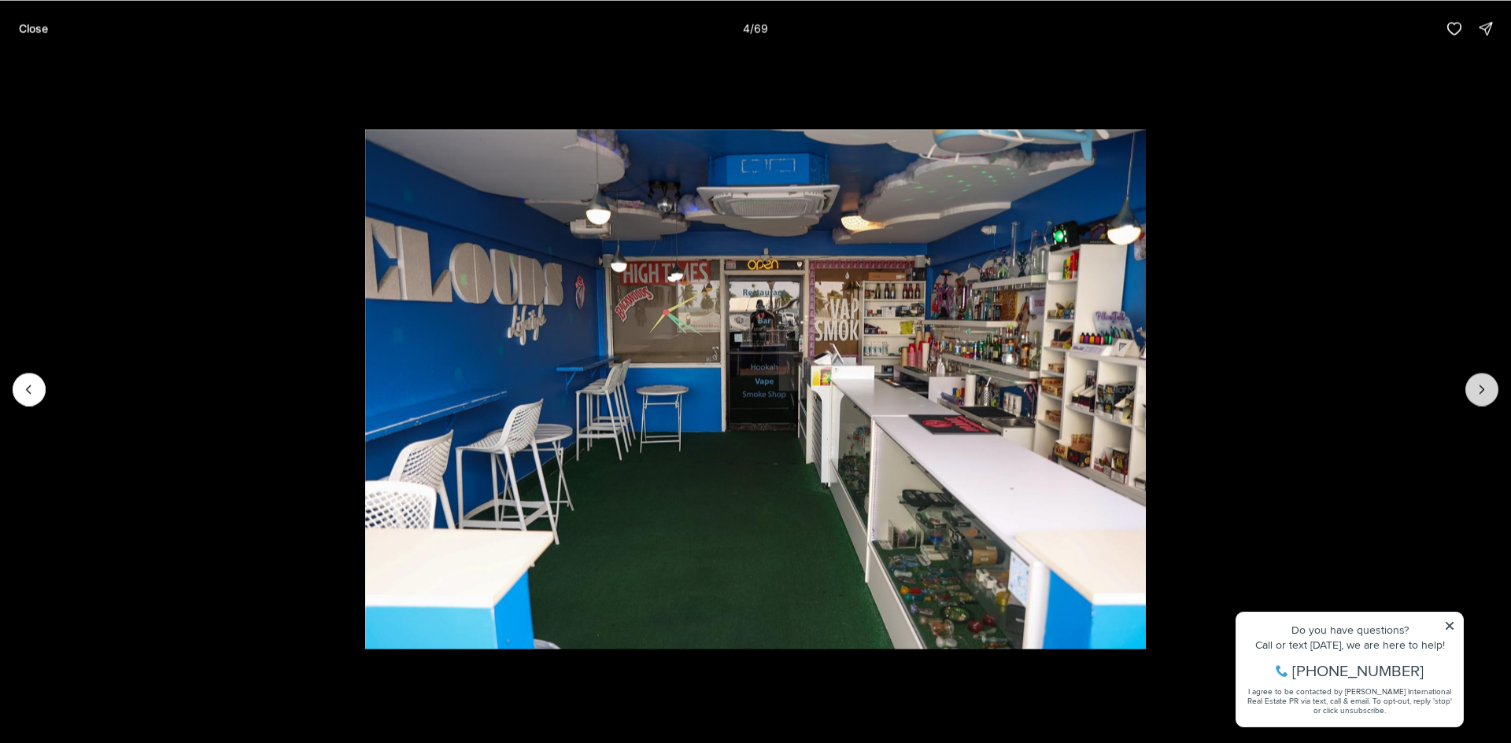
click at [1490, 398] on button "Next slide" at bounding box center [1481, 389] width 33 height 33
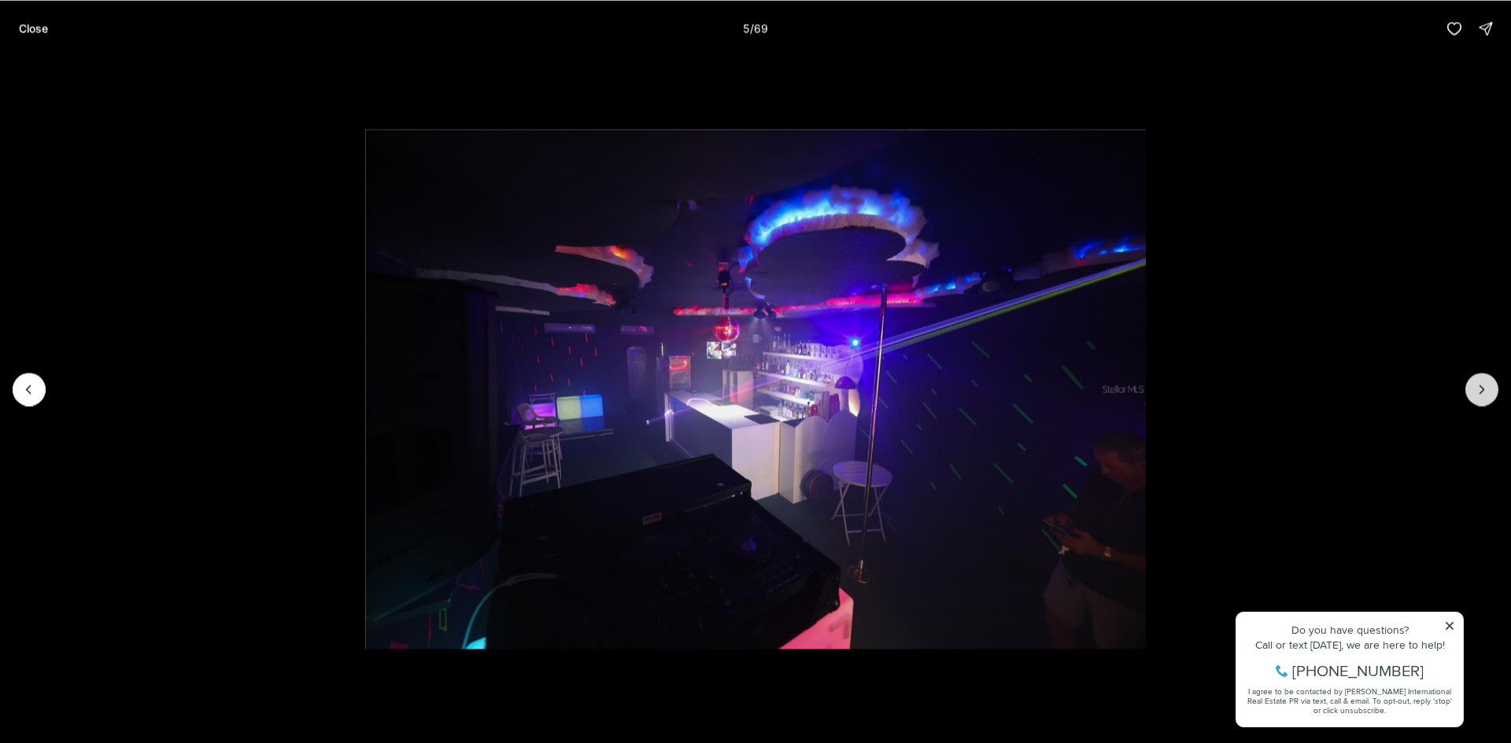
click at [1490, 398] on button "Next slide" at bounding box center [1481, 389] width 33 height 33
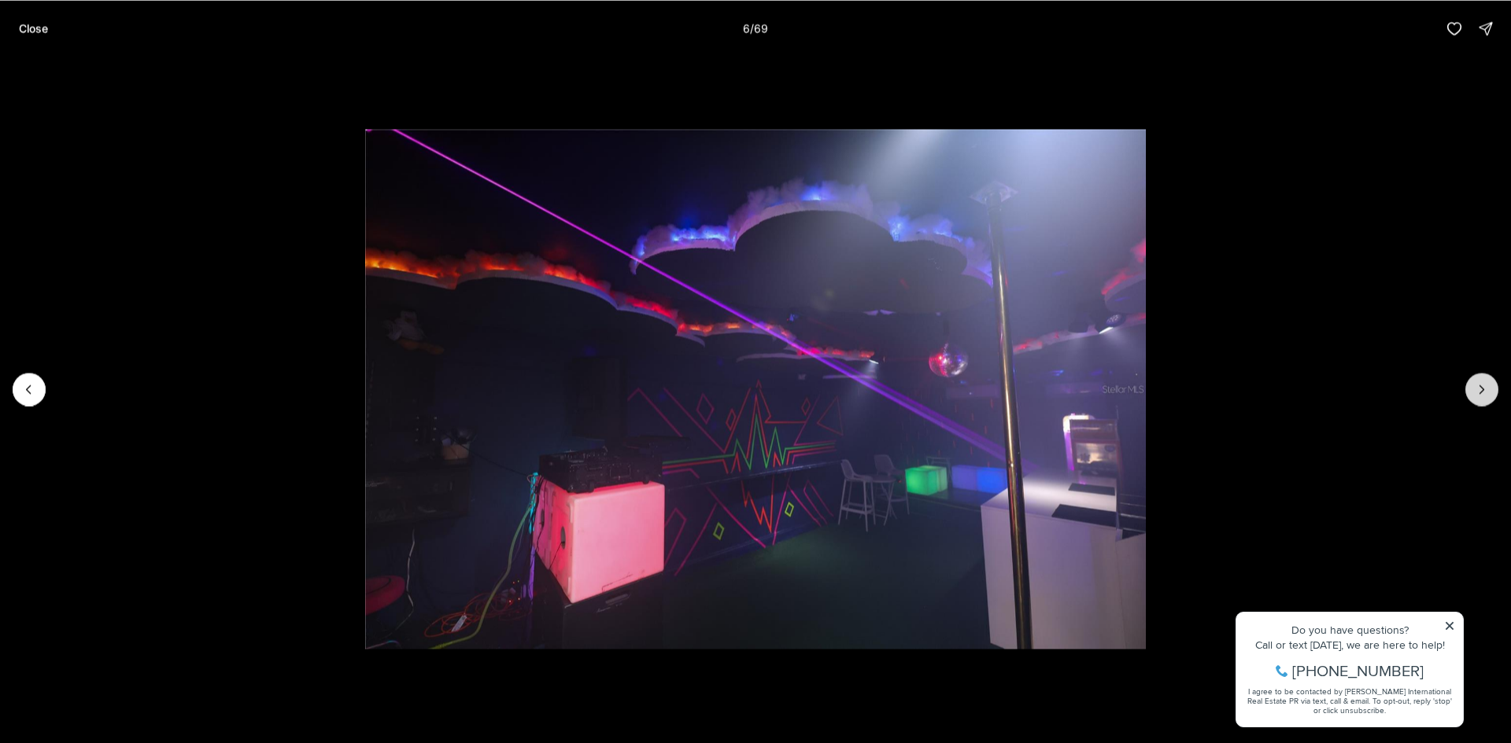
click at [1490, 398] on button "Next slide" at bounding box center [1481, 389] width 33 height 33
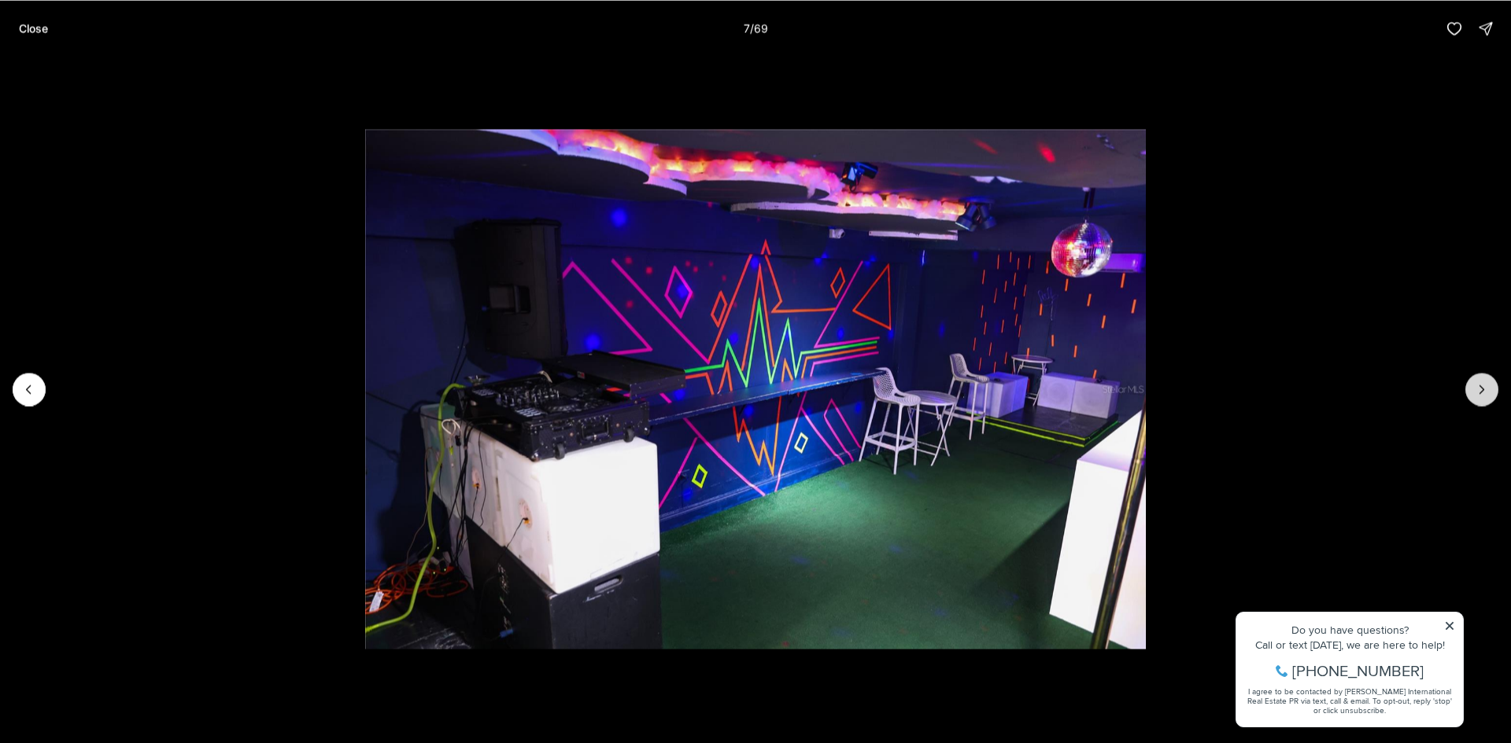
click at [1490, 398] on button "Next slide" at bounding box center [1481, 389] width 33 height 33
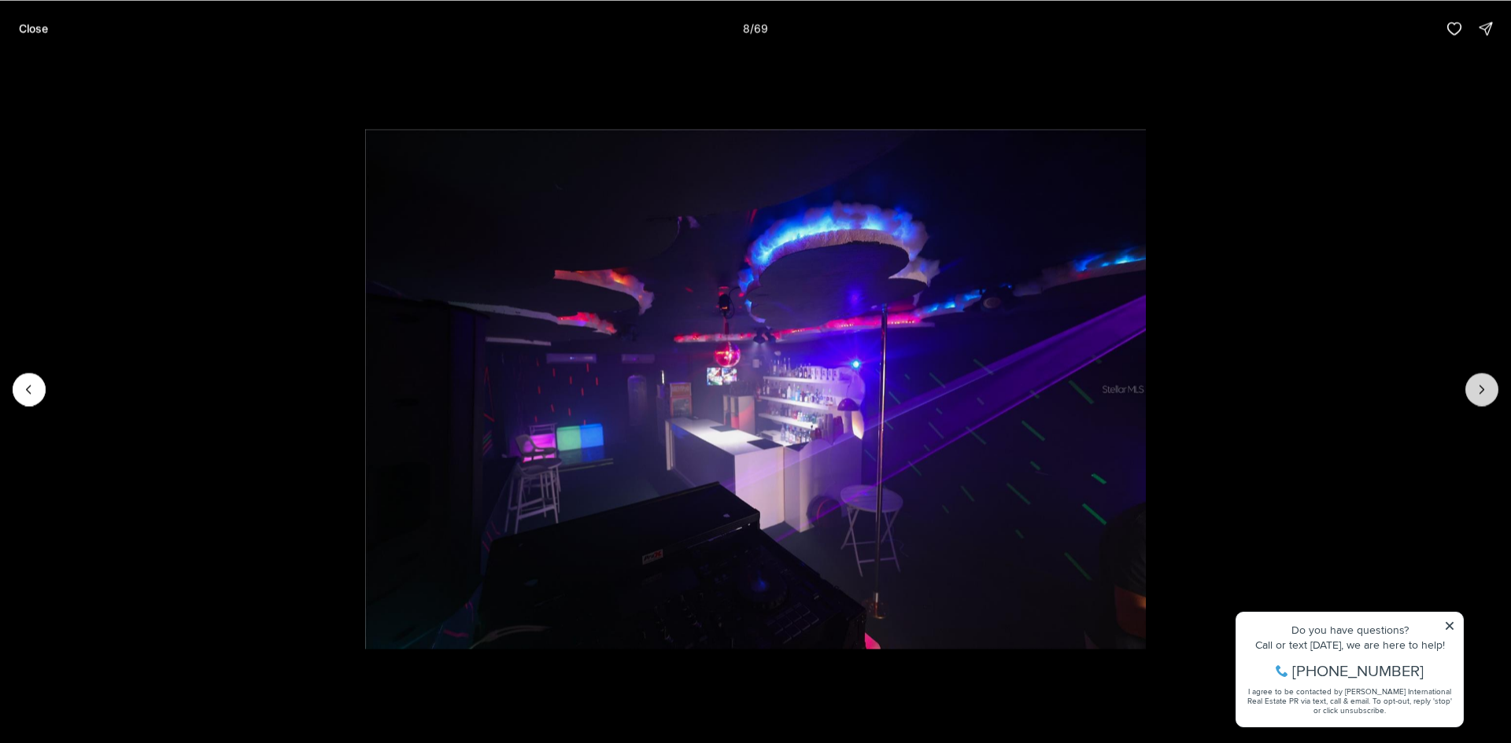
click at [1490, 398] on button "Next slide" at bounding box center [1481, 389] width 33 height 33
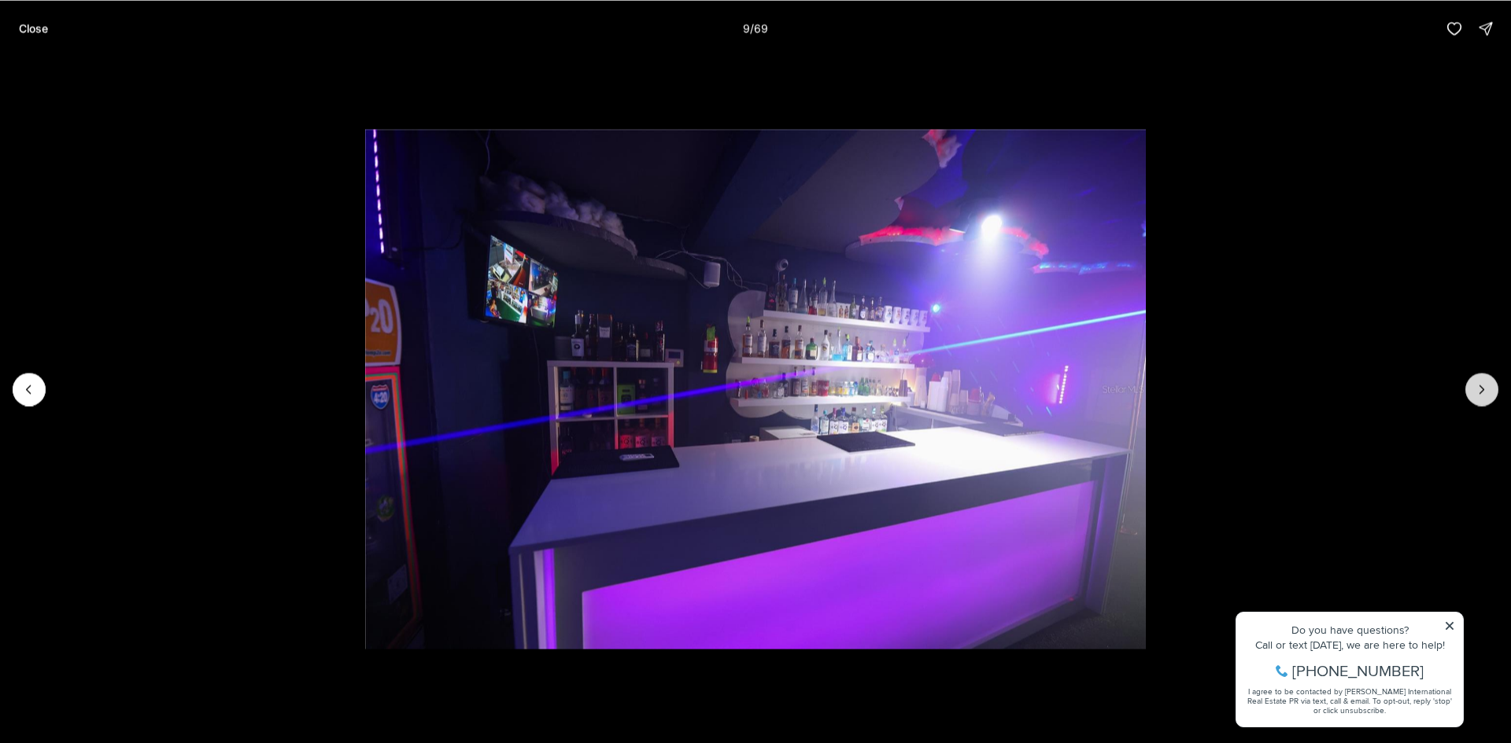
click at [1490, 398] on button "Next slide" at bounding box center [1481, 389] width 33 height 33
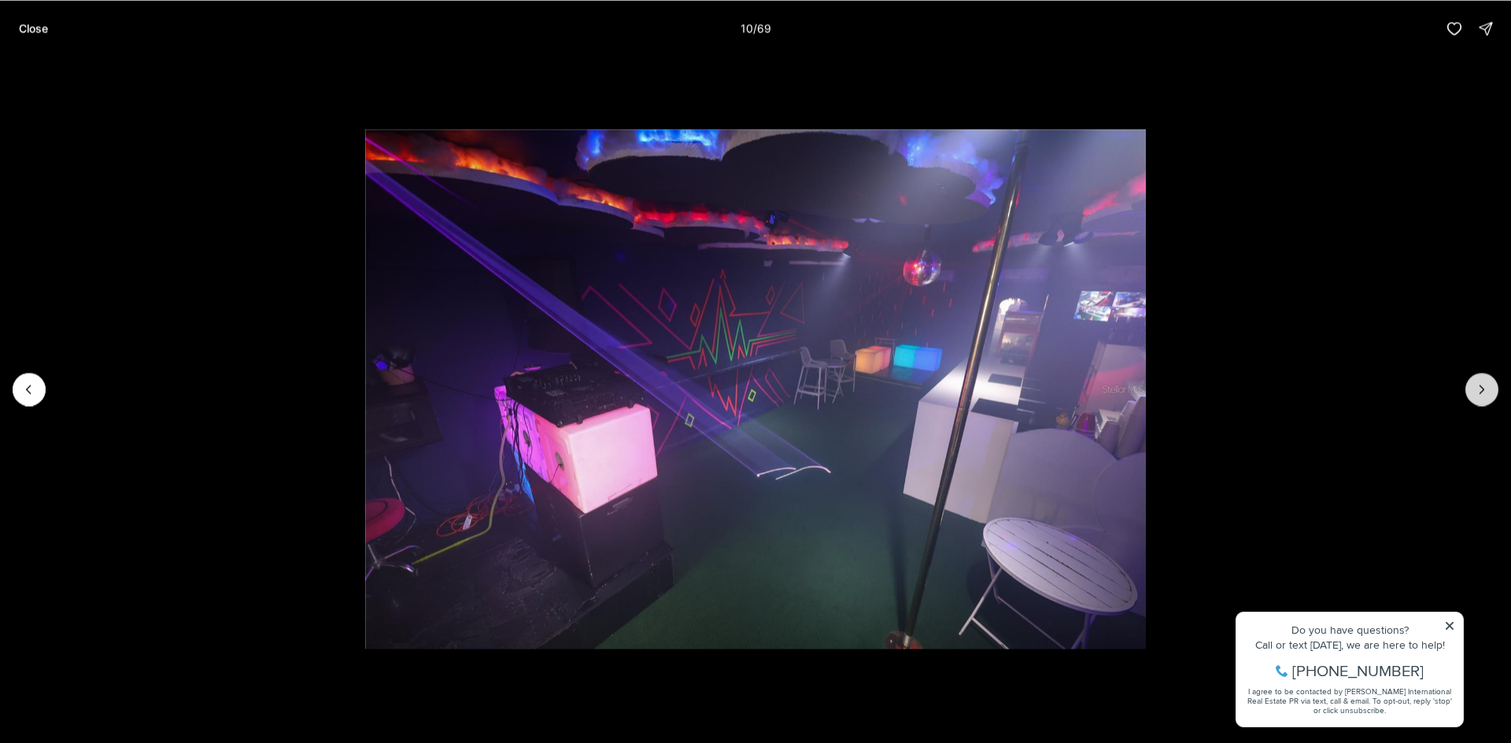
click at [1490, 398] on button "Next slide" at bounding box center [1481, 389] width 33 height 33
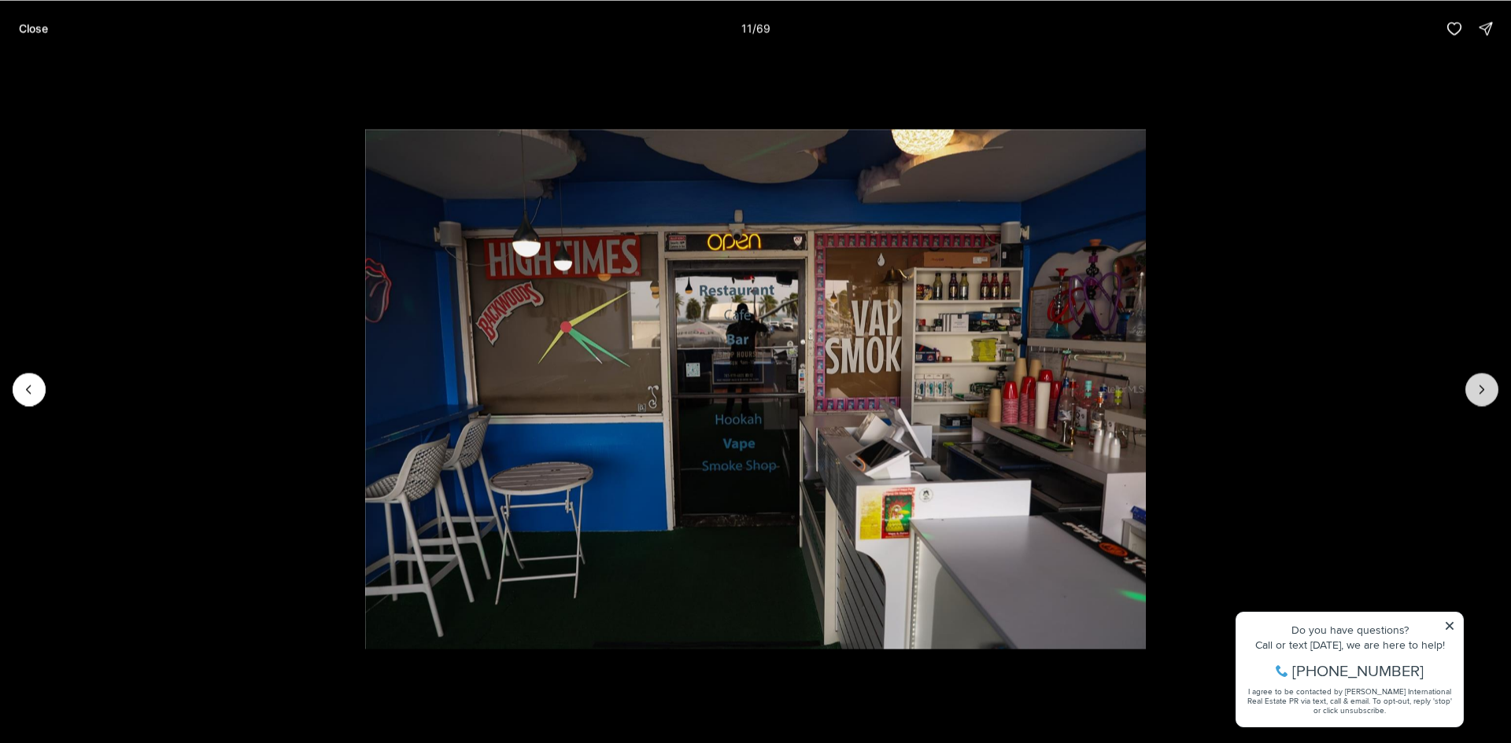
click at [1490, 398] on button "Next slide" at bounding box center [1481, 389] width 33 height 33
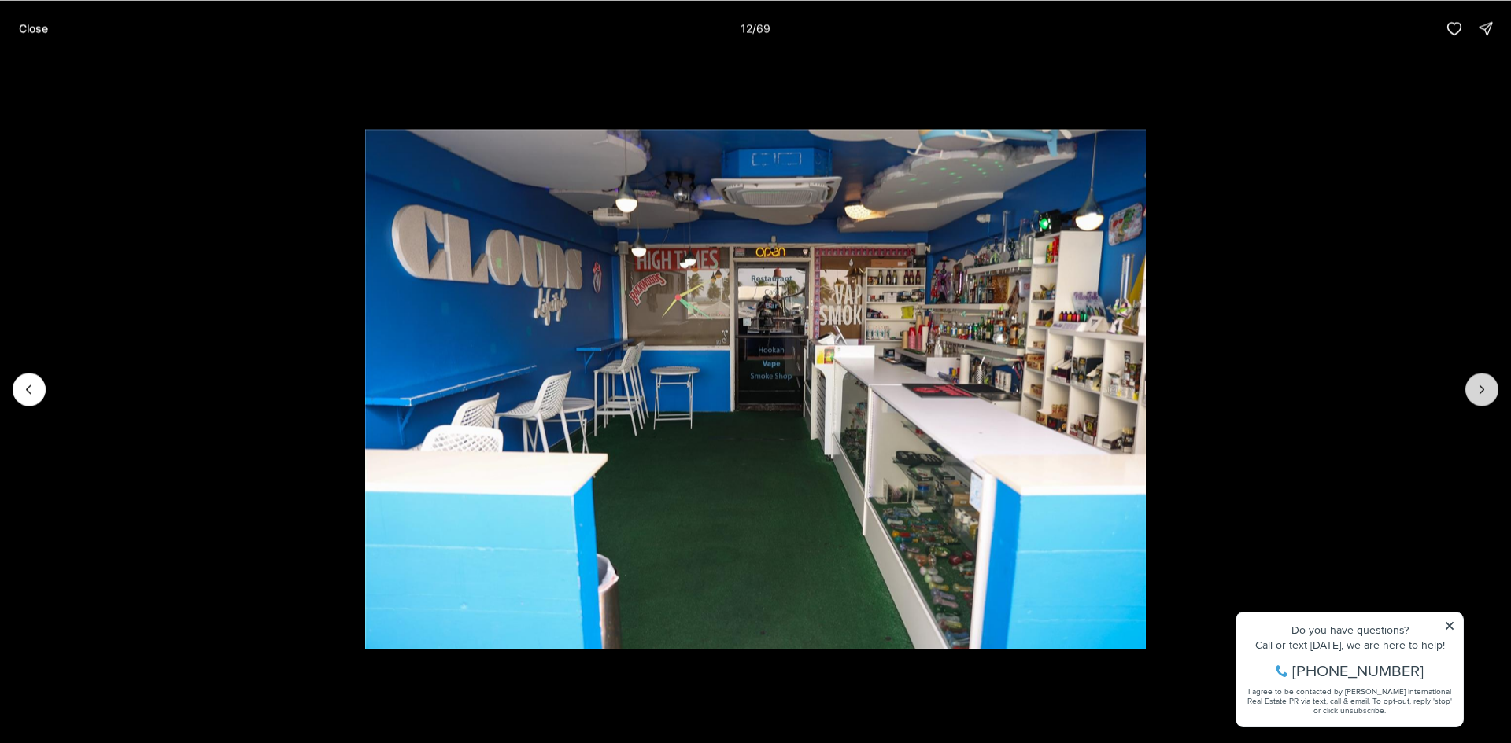
click at [1490, 398] on button "Next slide" at bounding box center [1481, 389] width 33 height 33
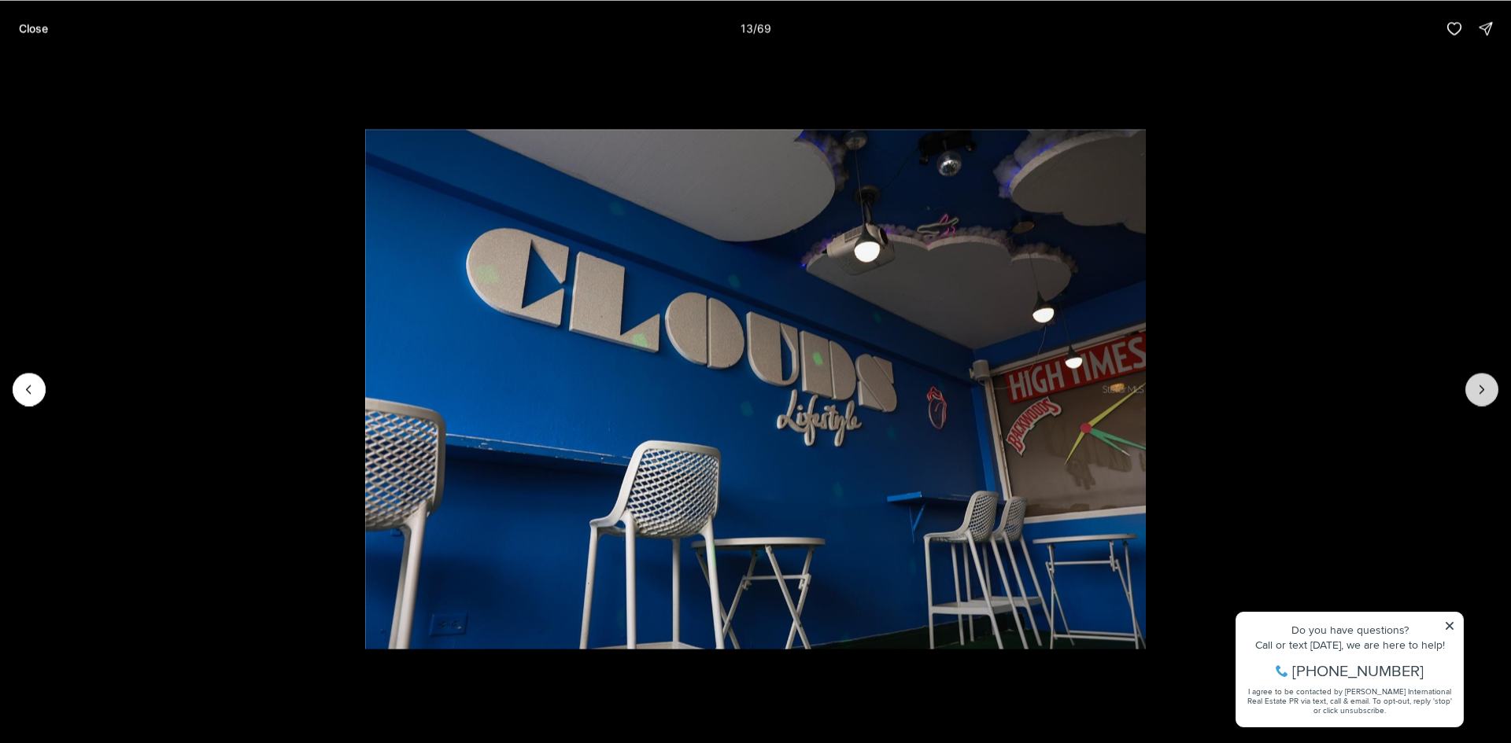
click at [1490, 398] on button "Next slide" at bounding box center [1481, 389] width 33 height 33
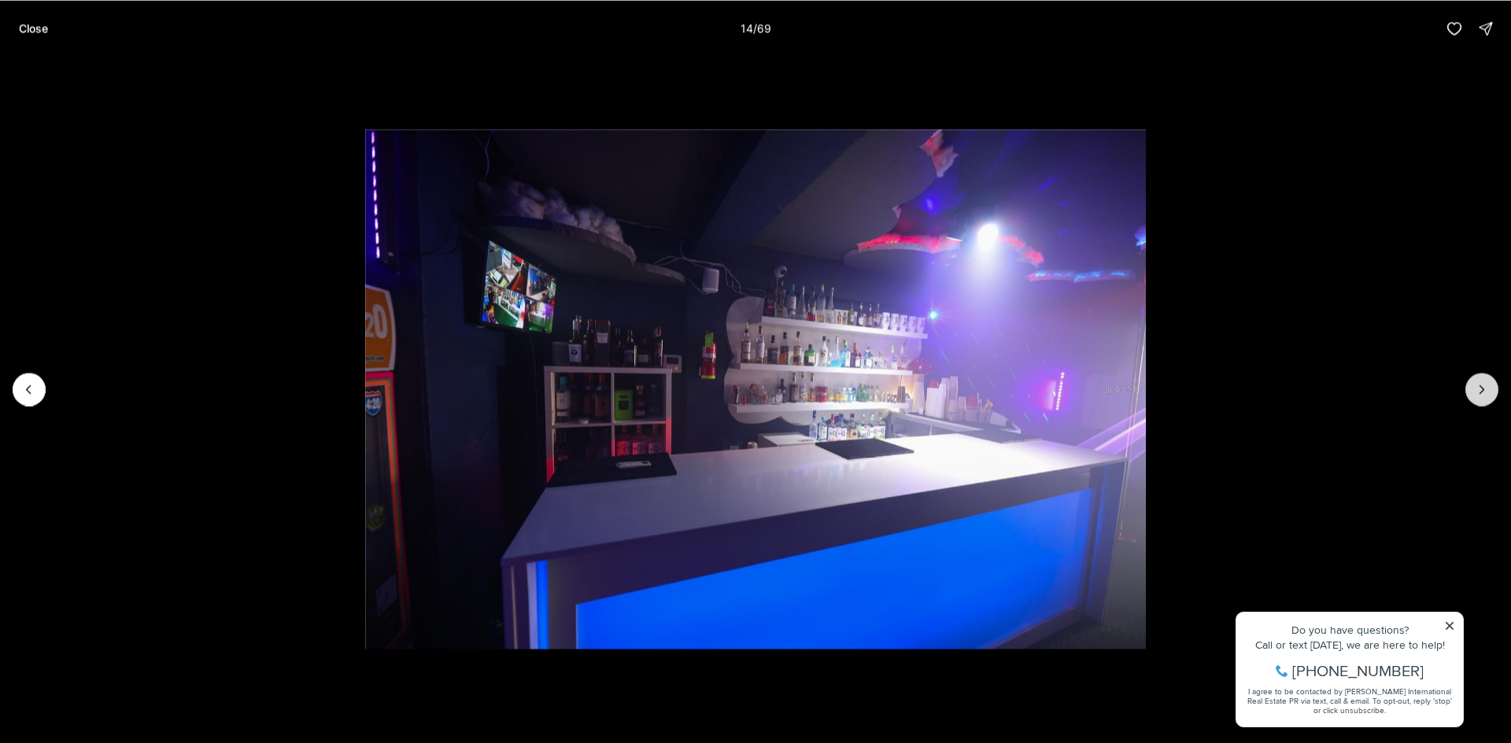
click at [1490, 398] on button "Next slide" at bounding box center [1481, 389] width 33 height 33
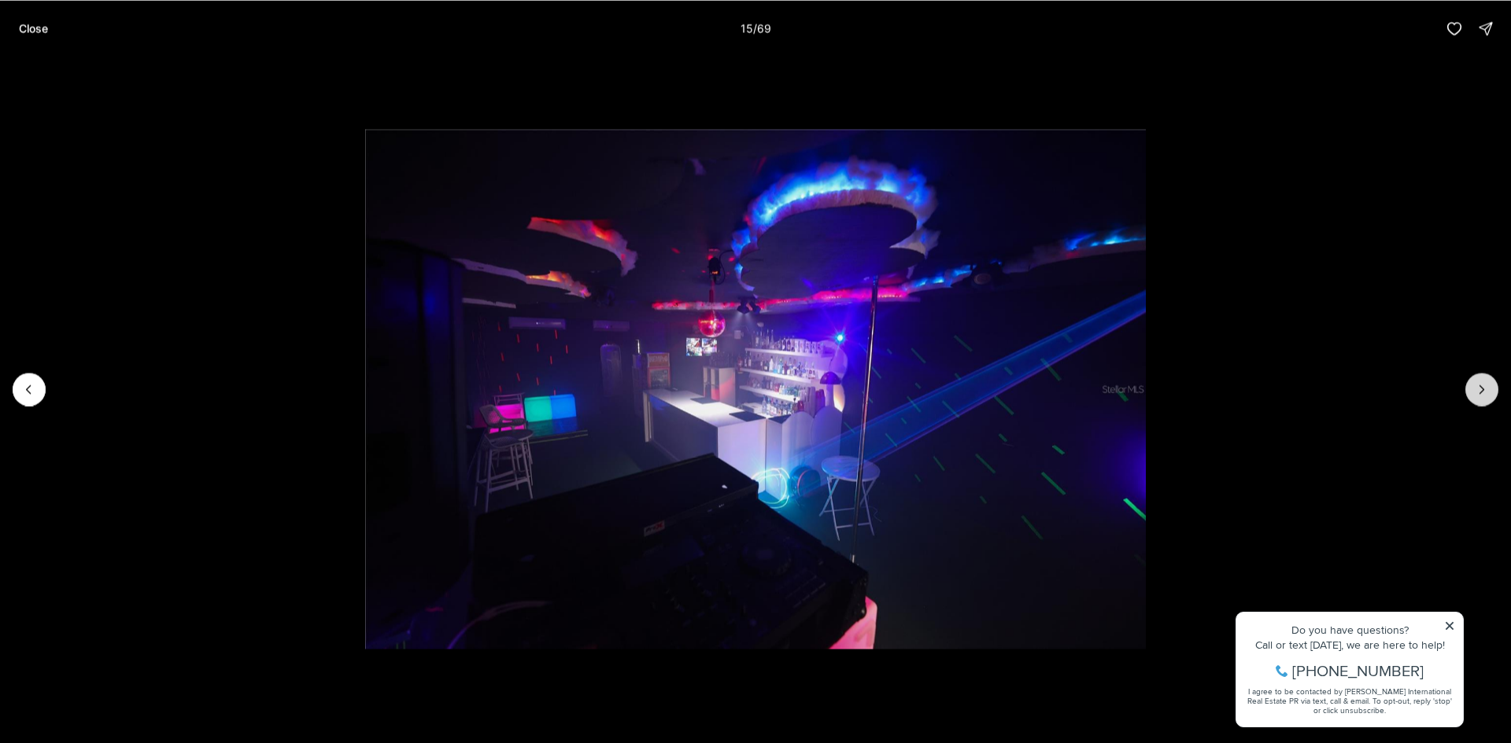
click at [1490, 398] on button "Next slide" at bounding box center [1481, 389] width 33 height 33
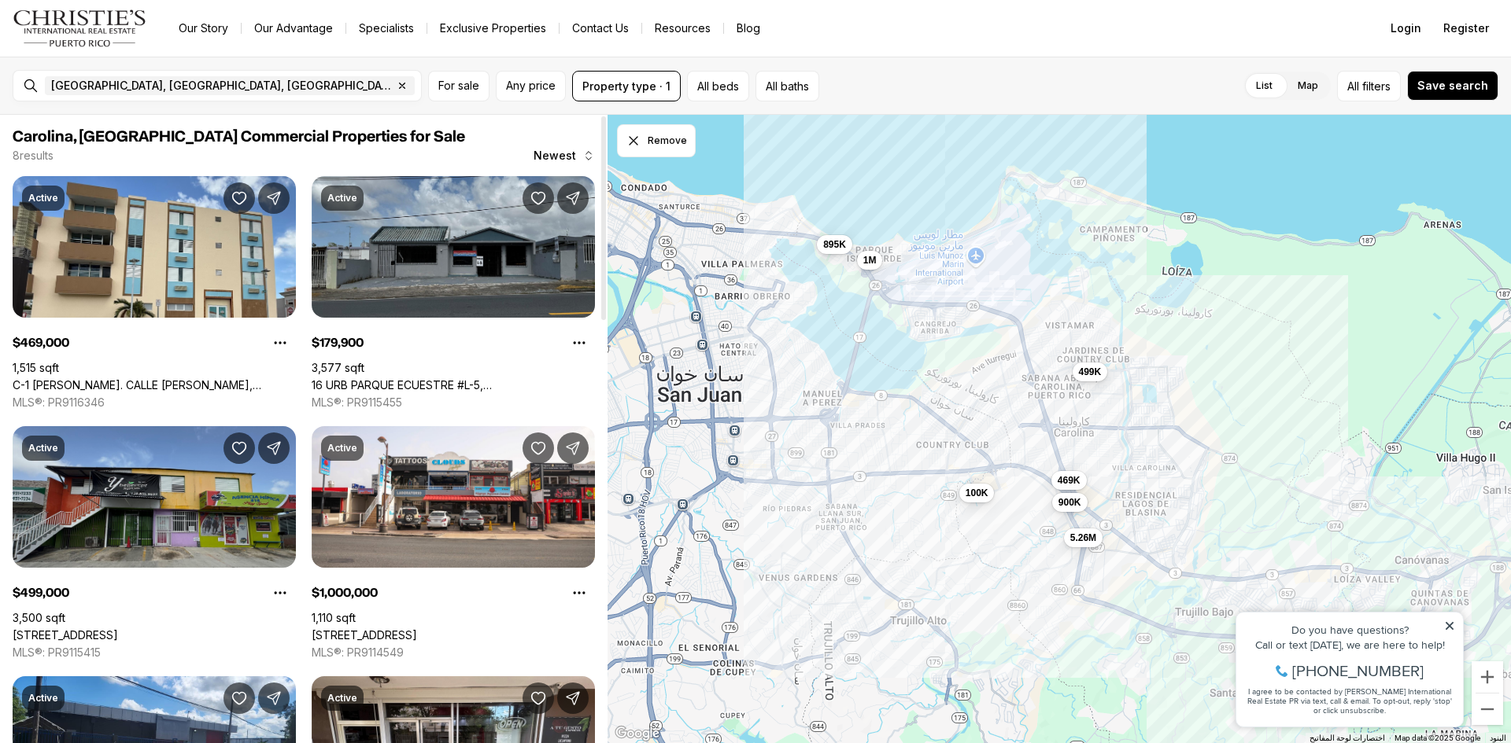
click at [118, 629] on link "[STREET_ADDRESS]" at bounding box center [65, 636] width 105 height 14
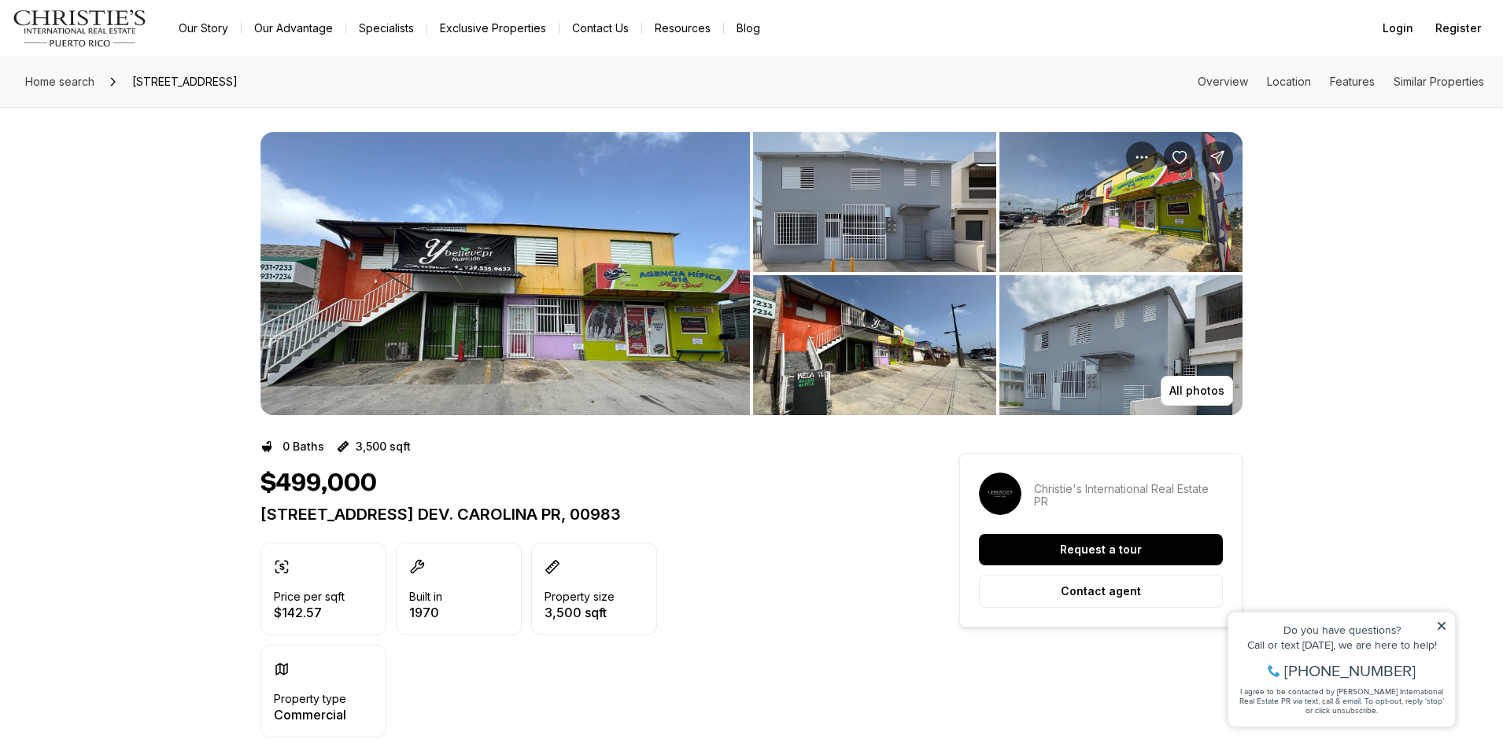
click at [1147, 367] on img "View image gallery" at bounding box center [1120, 345] width 243 height 140
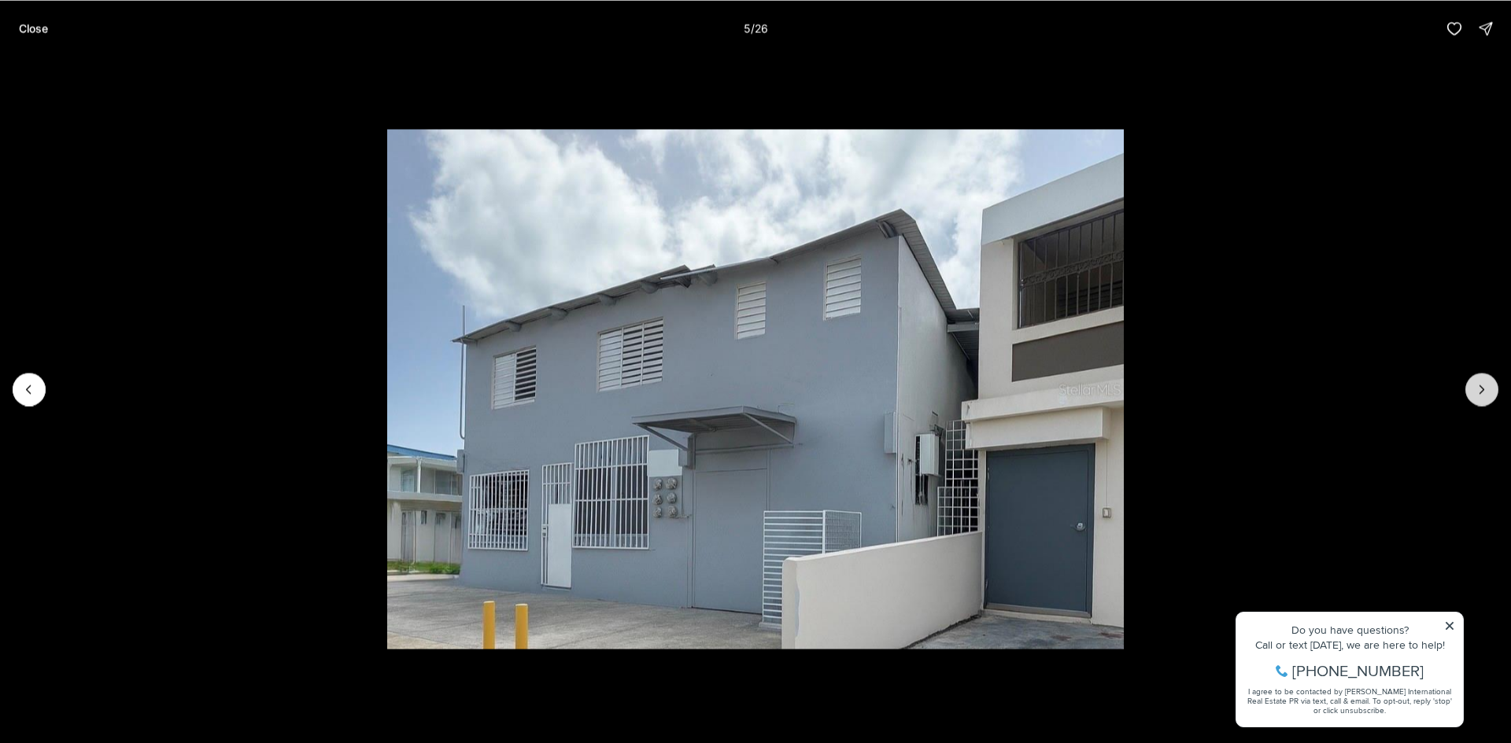
click at [1489, 393] on icon "Next slide" at bounding box center [1482, 390] width 16 height 16
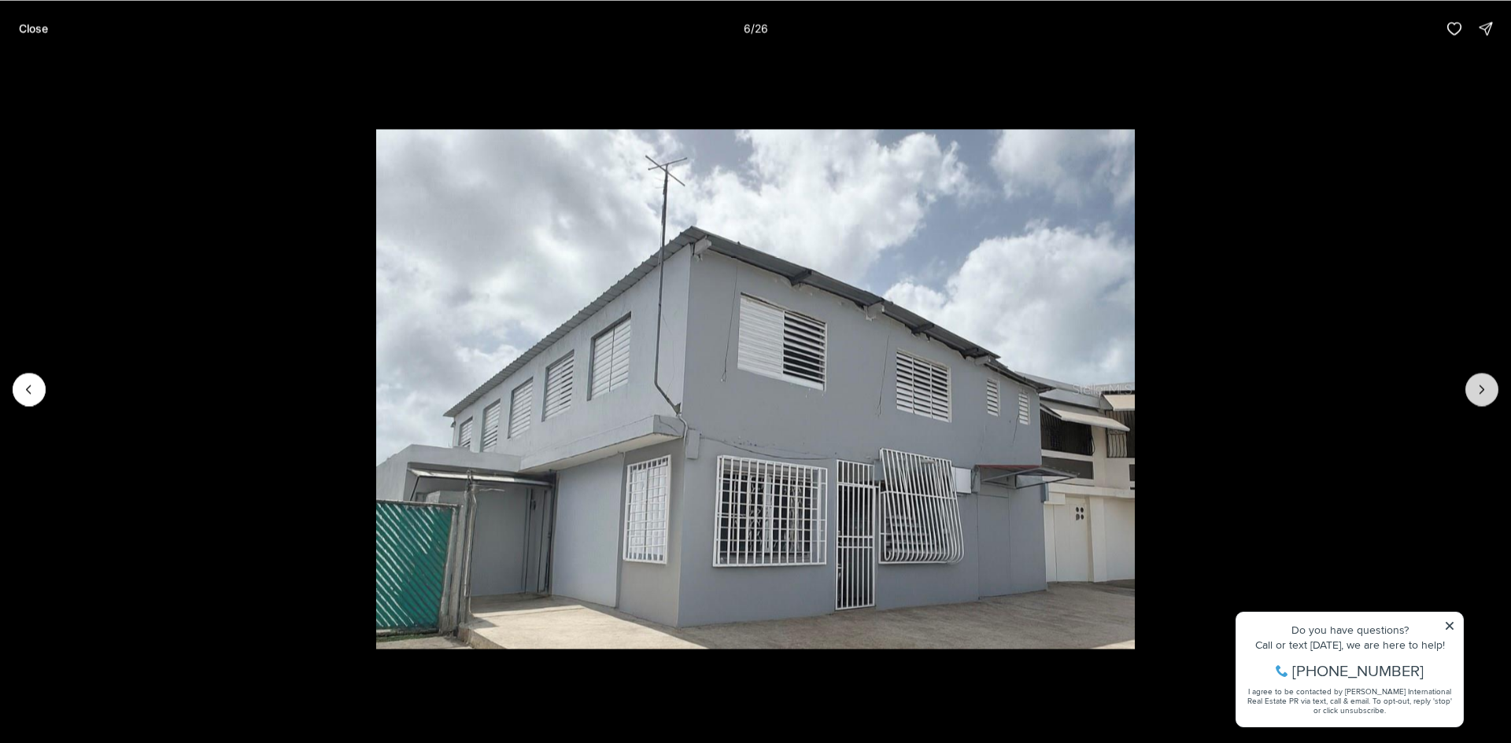
click at [1489, 393] on icon "Next slide" at bounding box center [1482, 390] width 16 height 16
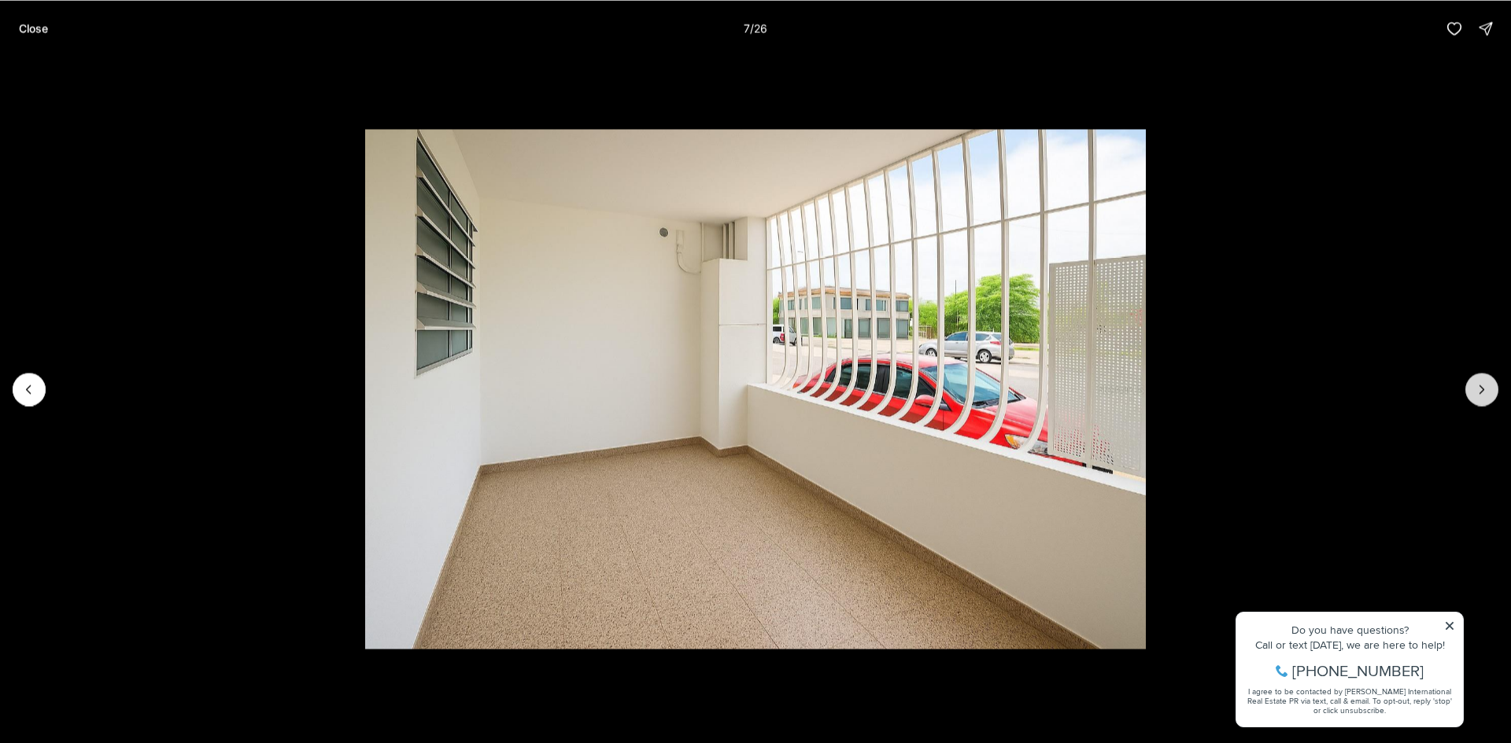
click at [1489, 393] on icon "Next slide" at bounding box center [1482, 390] width 16 height 16
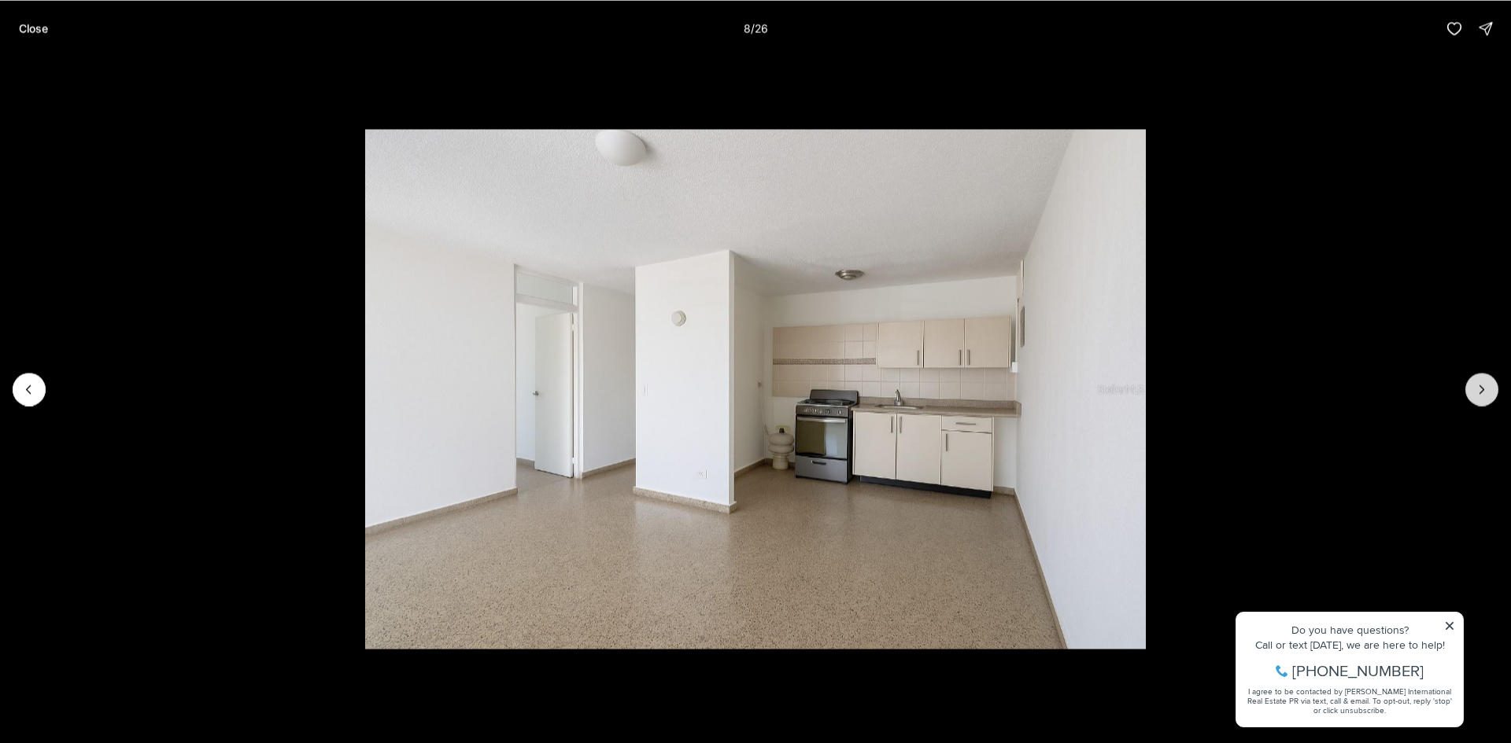
click at [1489, 393] on icon "Next slide" at bounding box center [1482, 390] width 16 height 16
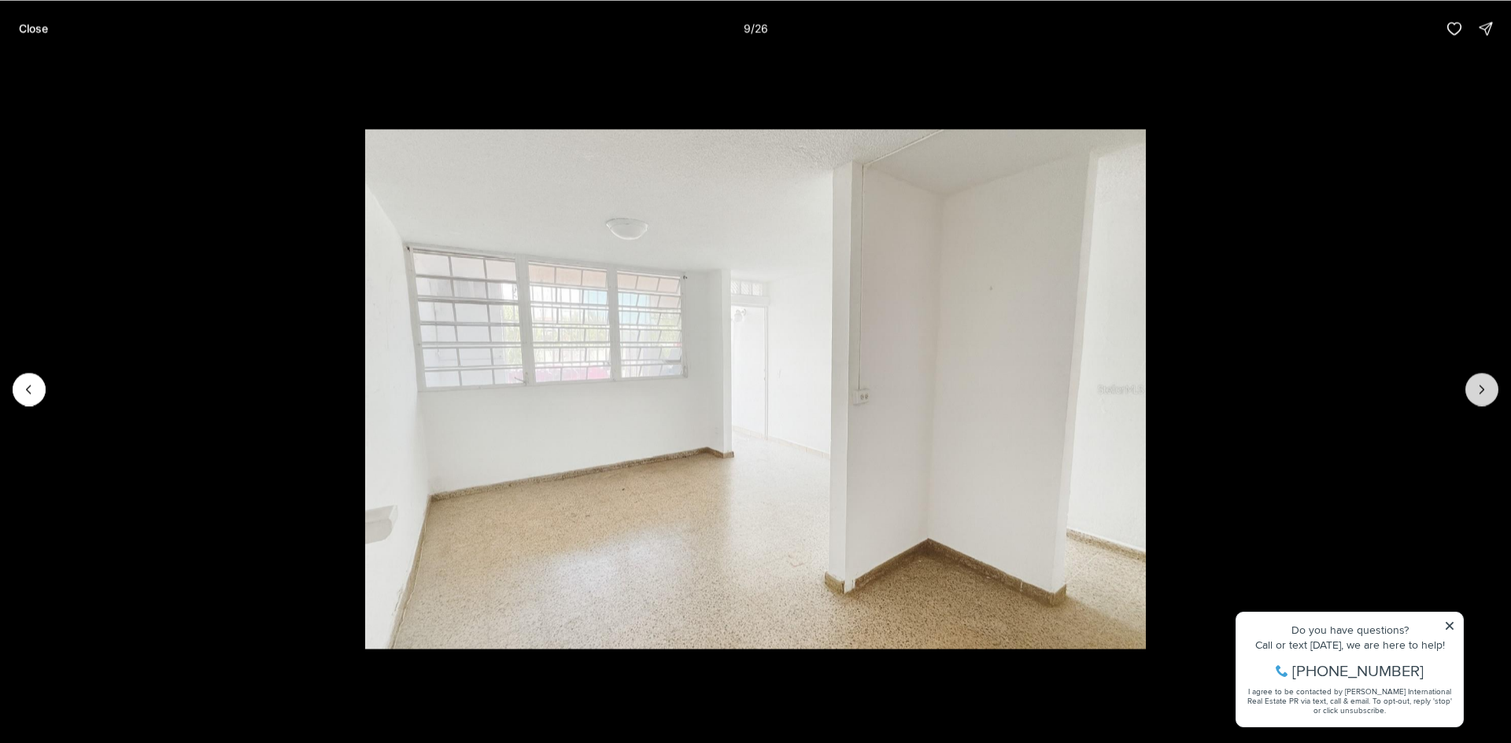
click at [1489, 393] on icon "Next slide" at bounding box center [1482, 390] width 16 height 16
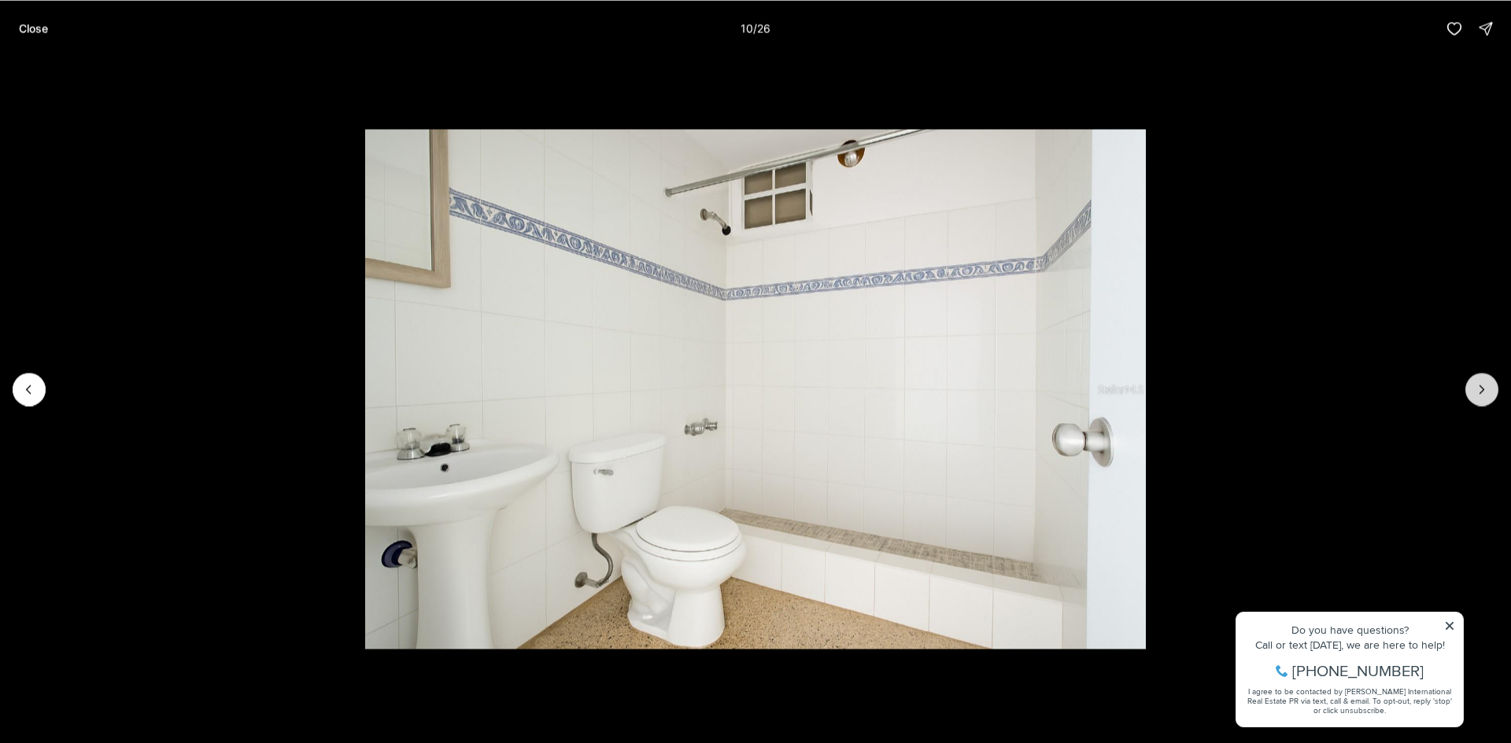
click at [1489, 393] on icon "Next slide" at bounding box center [1482, 390] width 16 height 16
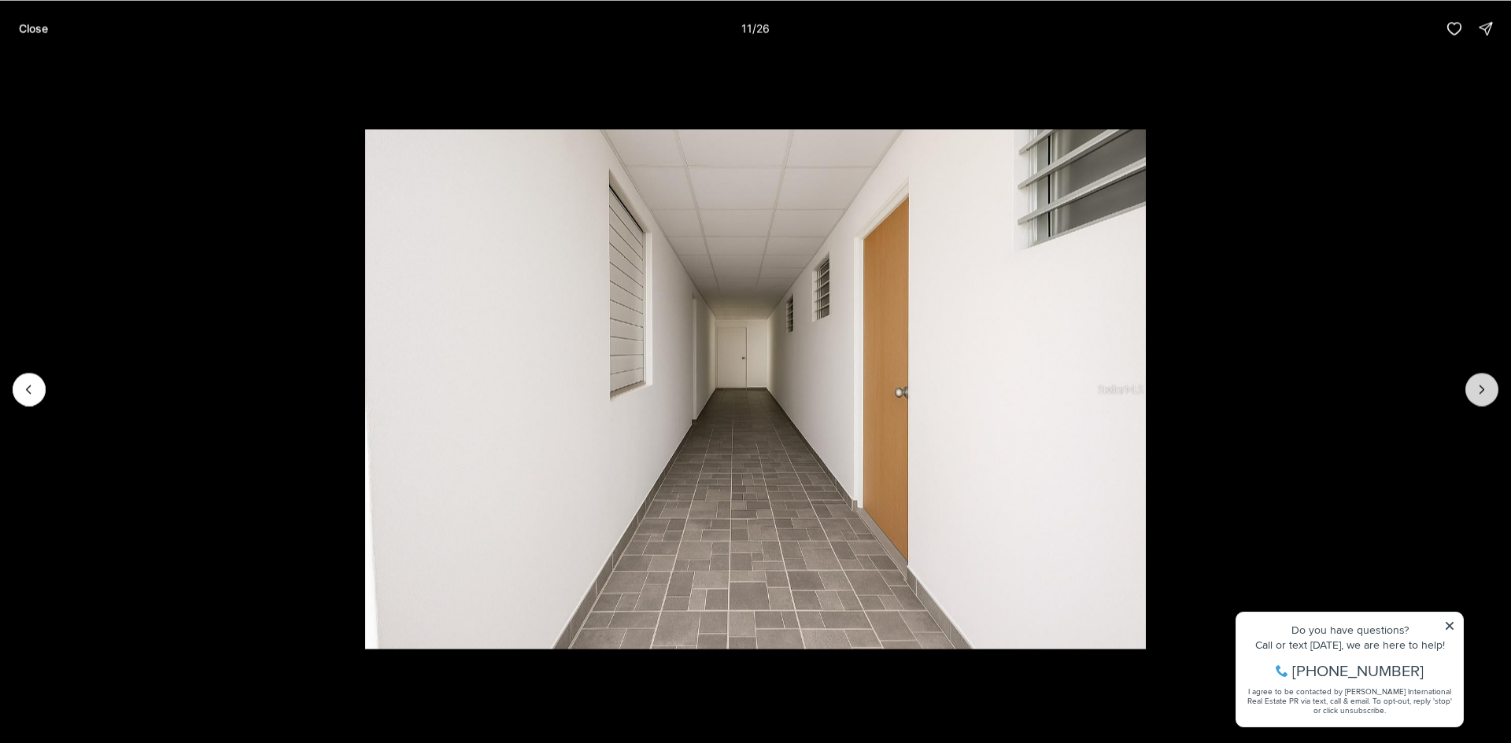
click at [1489, 393] on icon "Next slide" at bounding box center [1482, 390] width 16 height 16
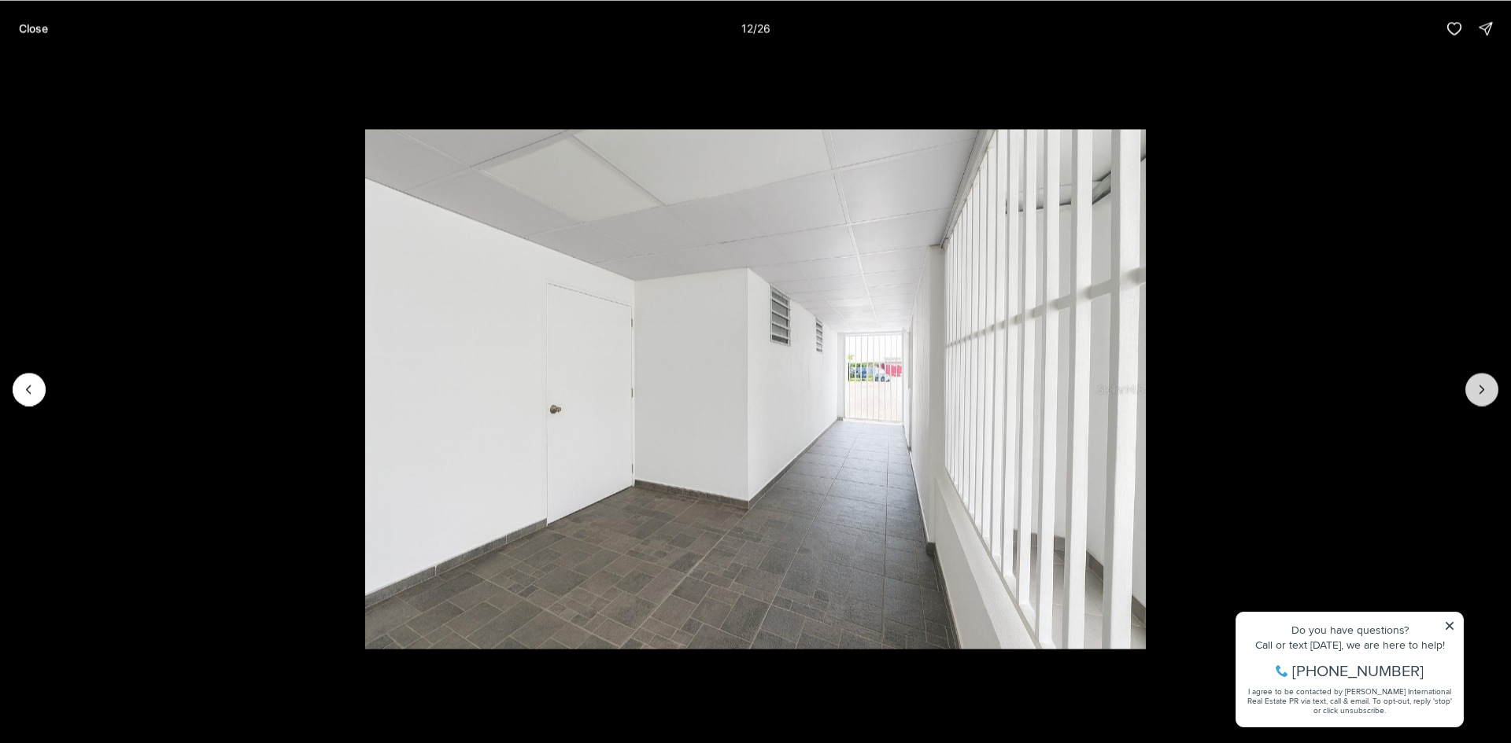
click at [1489, 393] on icon "Next slide" at bounding box center [1482, 390] width 16 height 16
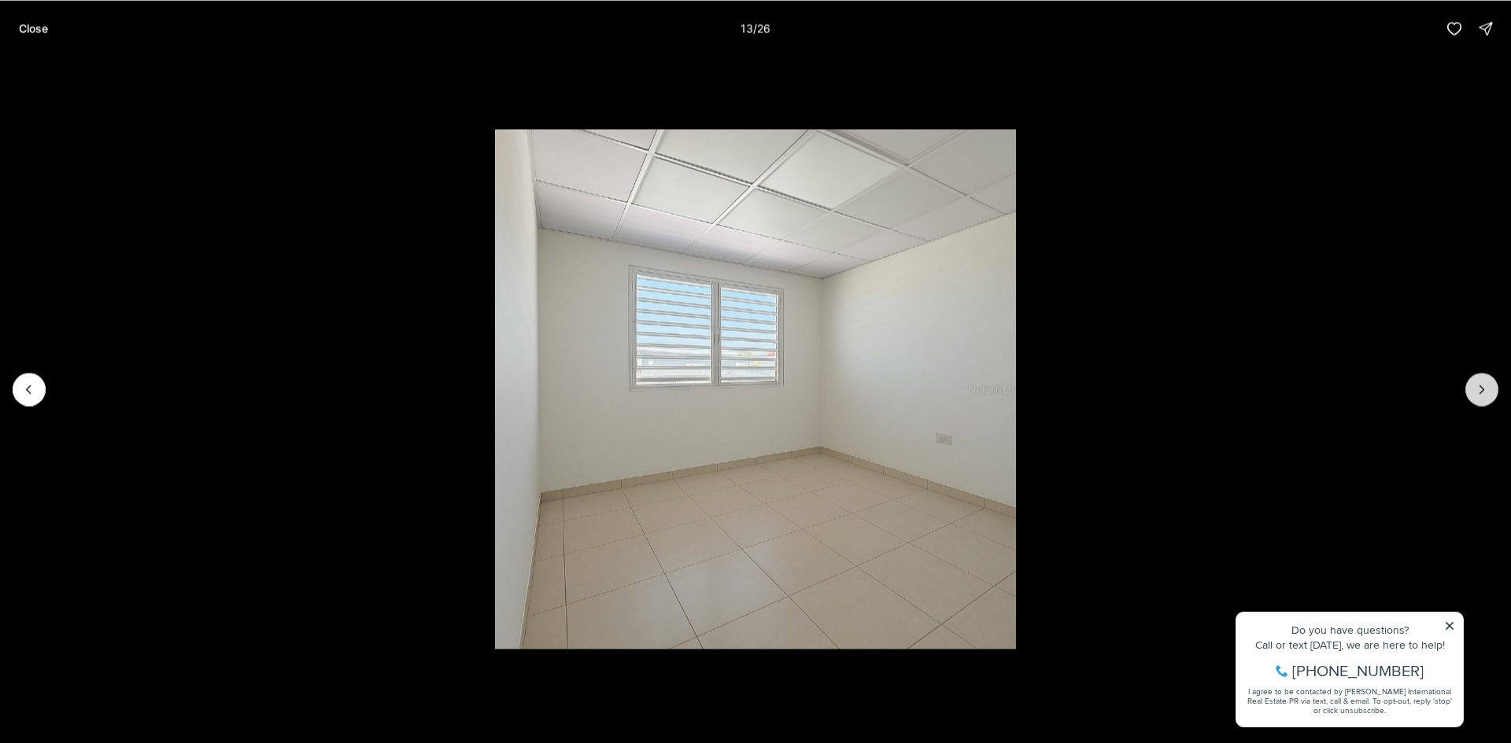
click at [1489, 393] on icon "Next slide" at bounding box center [1482, 390] width 16 height 16
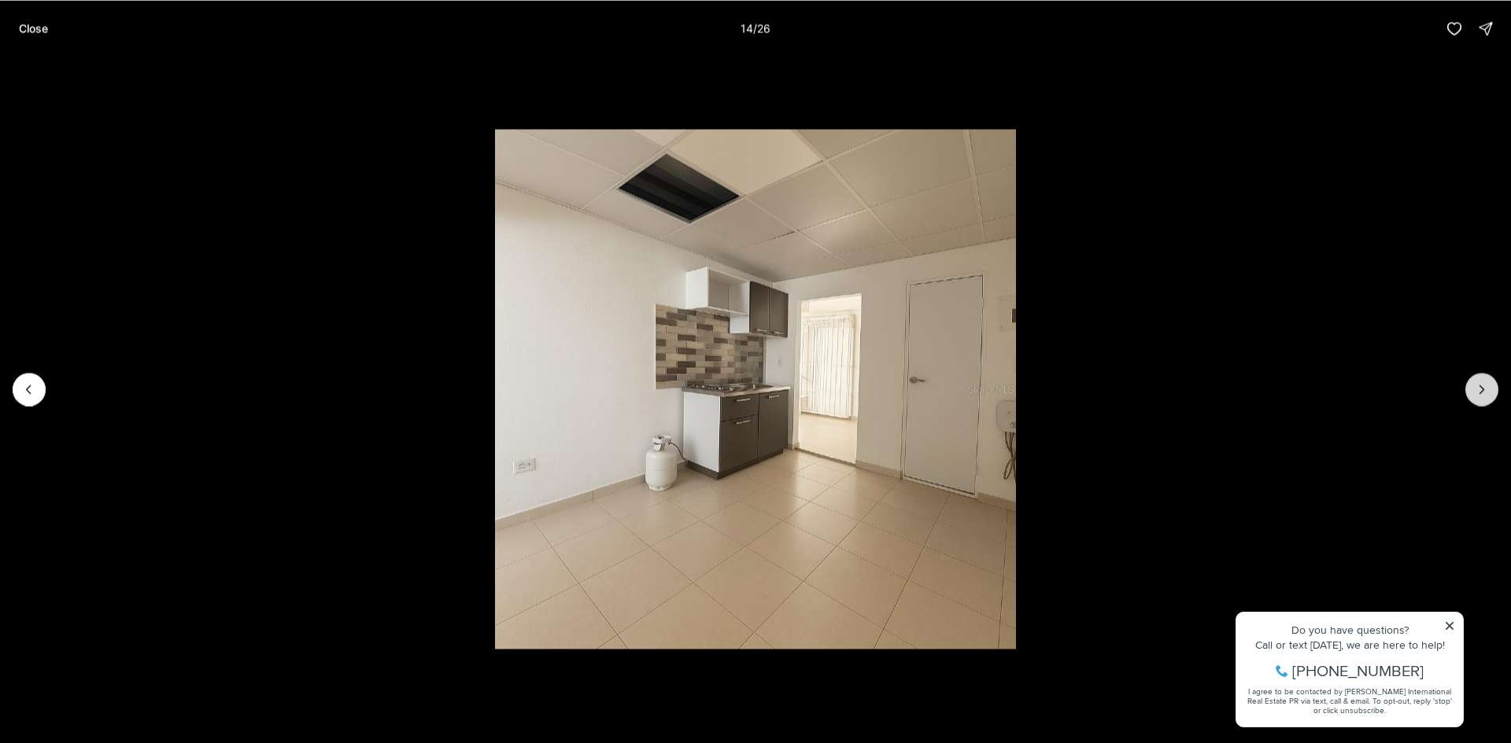
click at [1489, 393] on icon "Next slide" at bounding box center [1482, 390] width 16 height 16
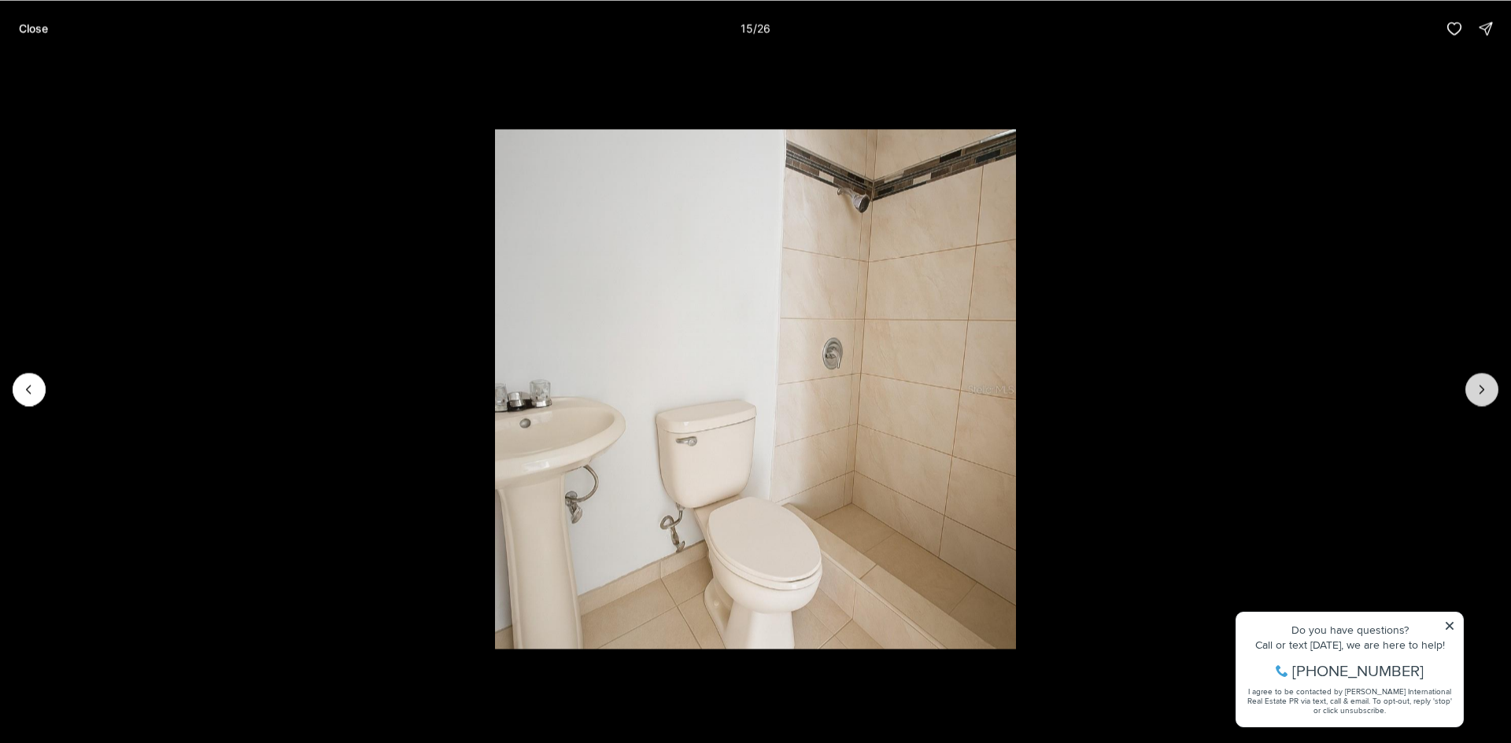
click at [1489, 393] on icon "Next slide" at bounding box center [1482, 390] width 16 height 16
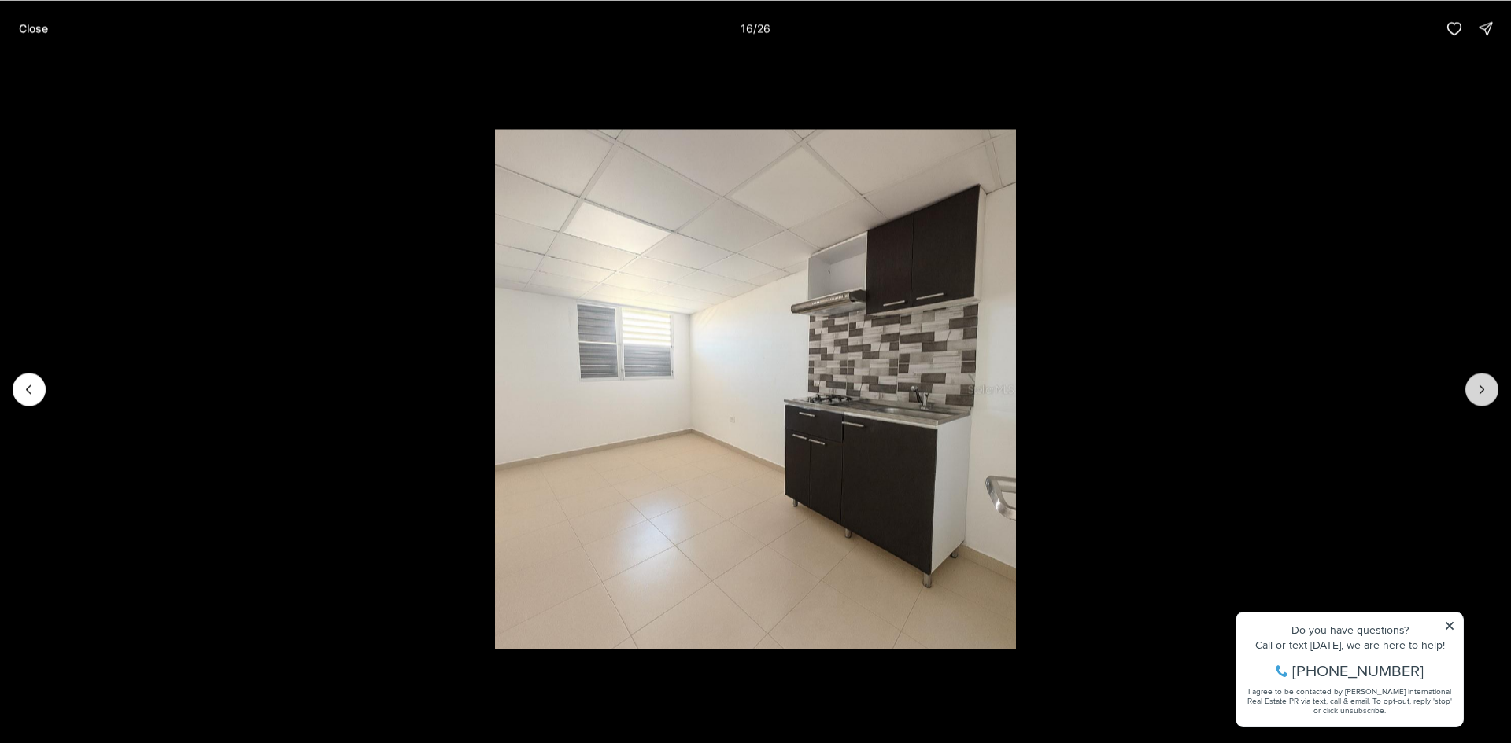
click at [1489, 393] on icon "Next slide" at bounding box center [1482, 390] width 16 height 16
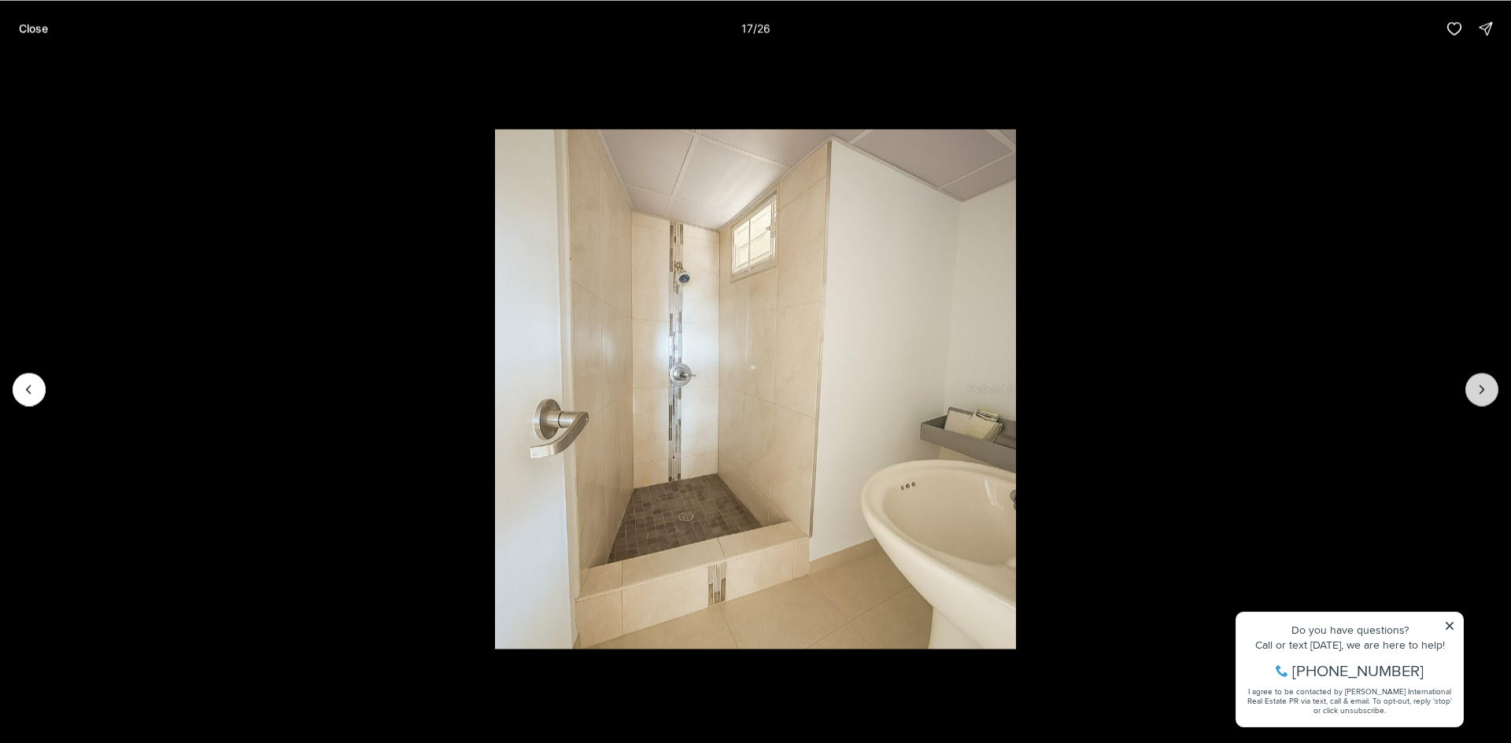
click at [1489, 393] on icon "Next slide" at bounding box center [1482, 390] width 16 height 16
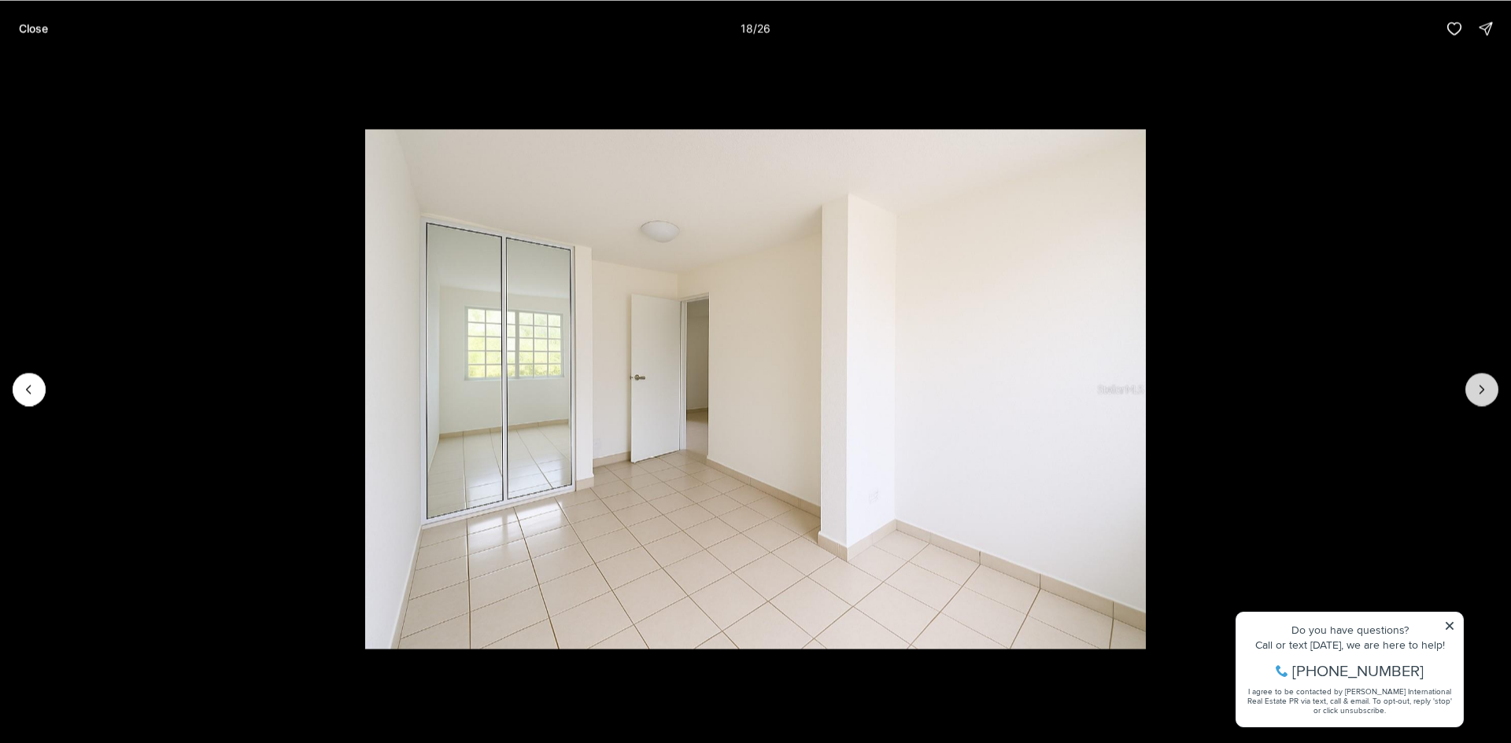
click at [1489, 393] on icon "Next slide" at bounding box center [1482, 390] width 16 height 16
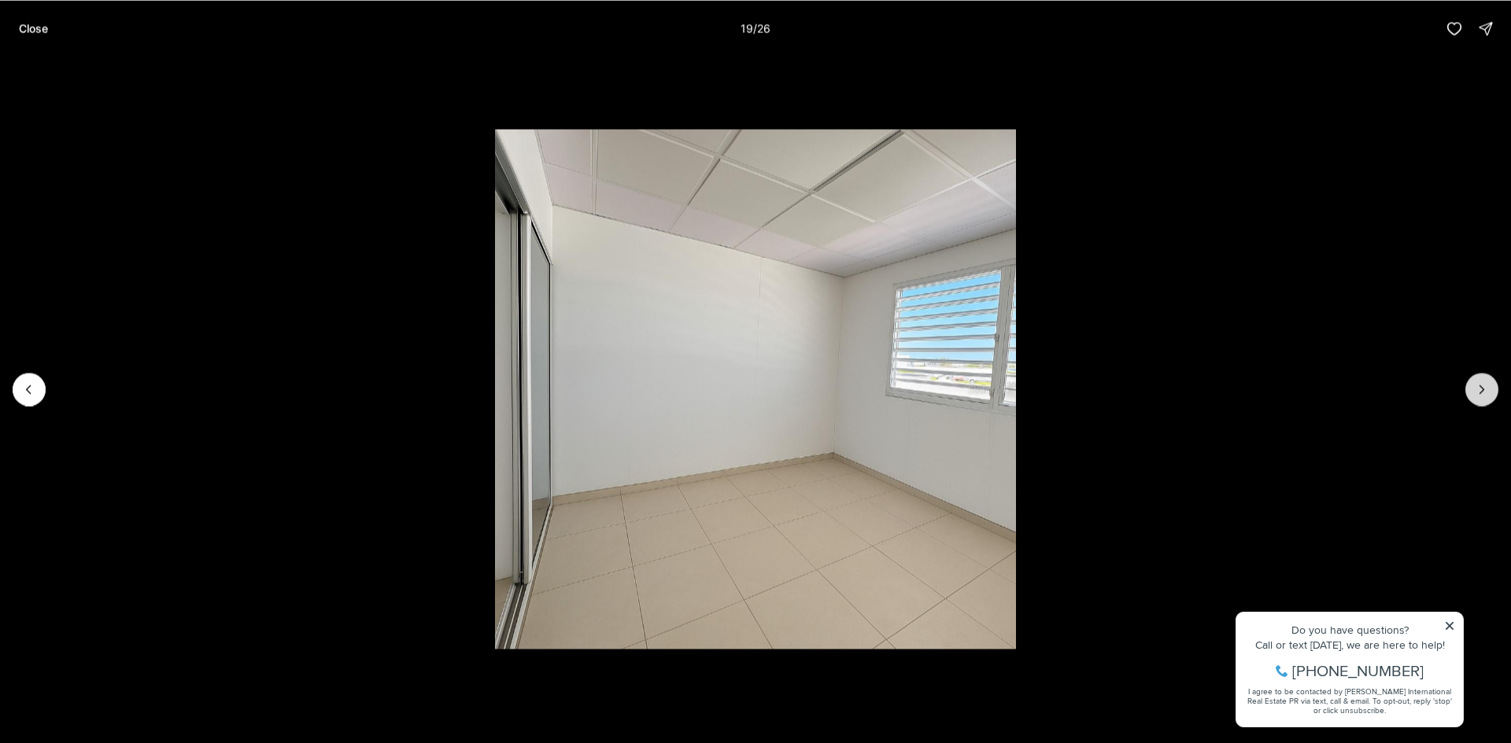
click at [1489, 393] on icon "Next slide" at bounding box center [1482, 390] width 16 height 16
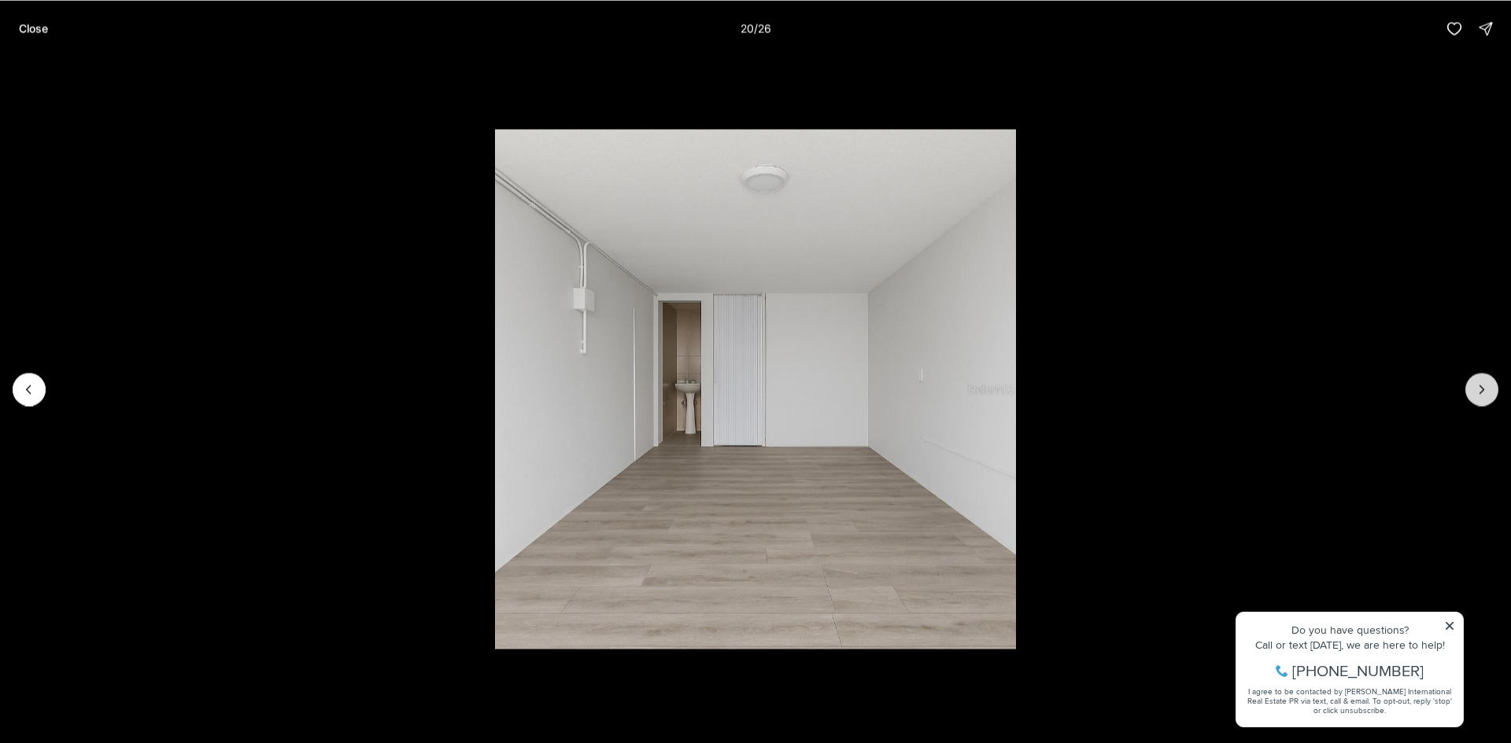
click at [1489, 393] on icon "Next slide" at bounding box center [1482, 390] width 16 height 16
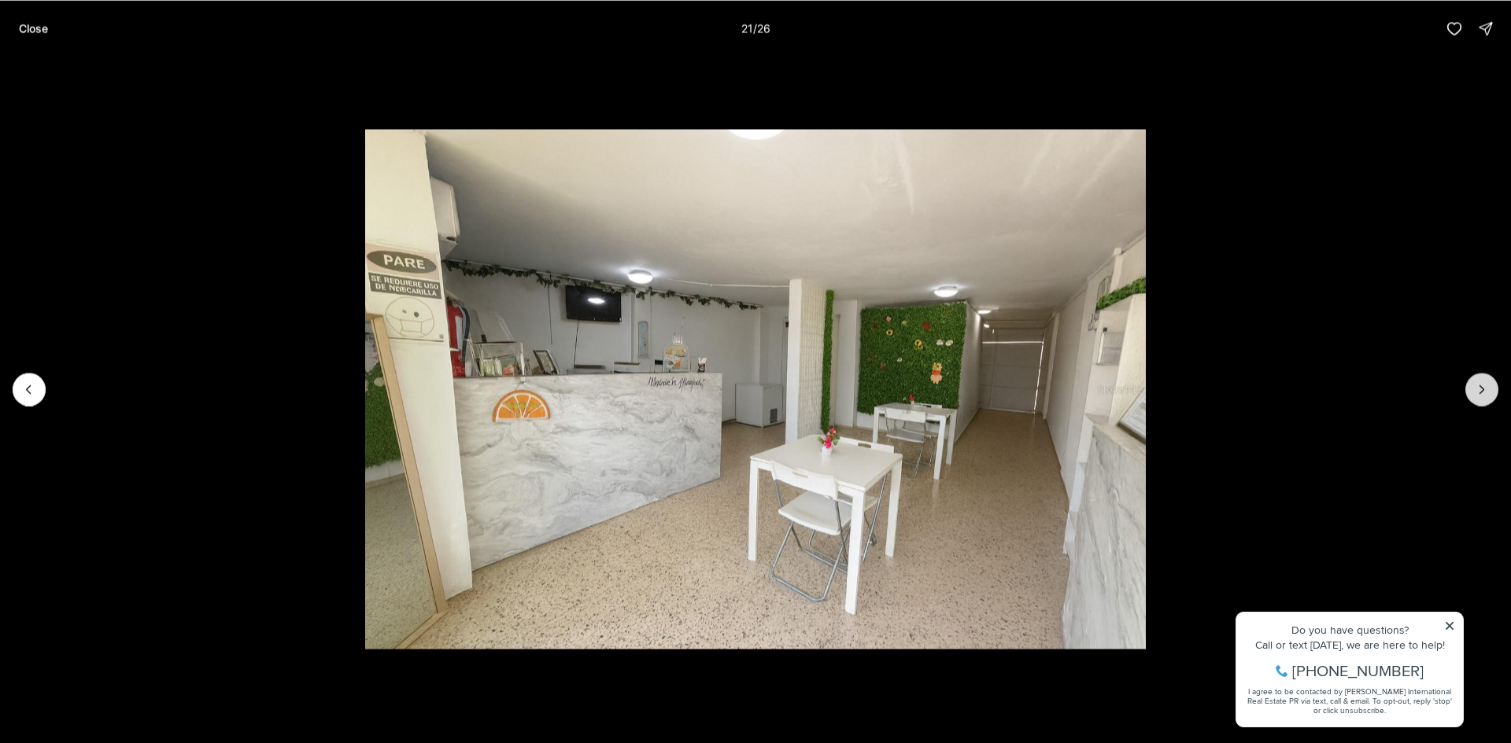
click at [1489, 393] on icon "Next slide" at bounding box center [1482, 390] width 16 height 16
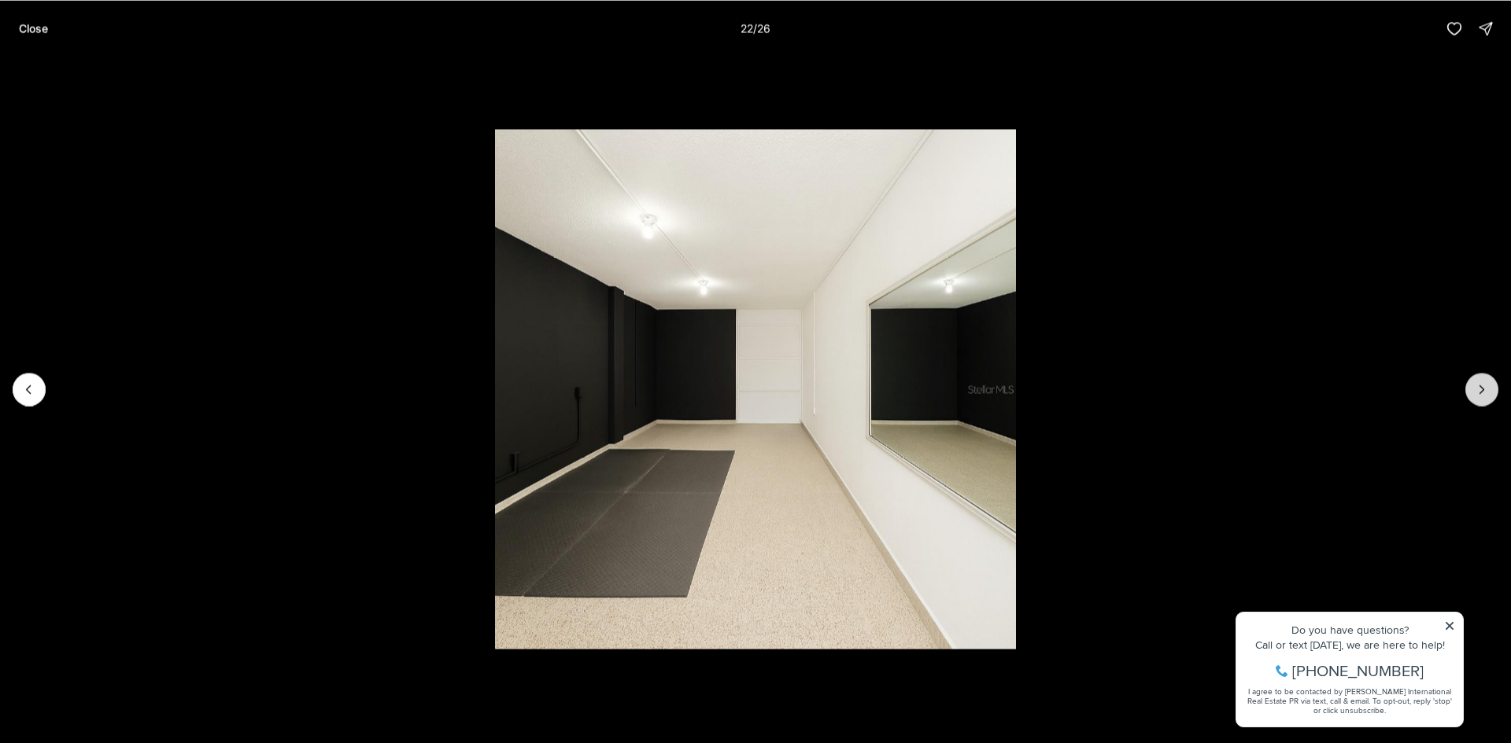
click at [1489, 393] on icon "Next slide" at bounding box center [1482, 390] width 16 height 16
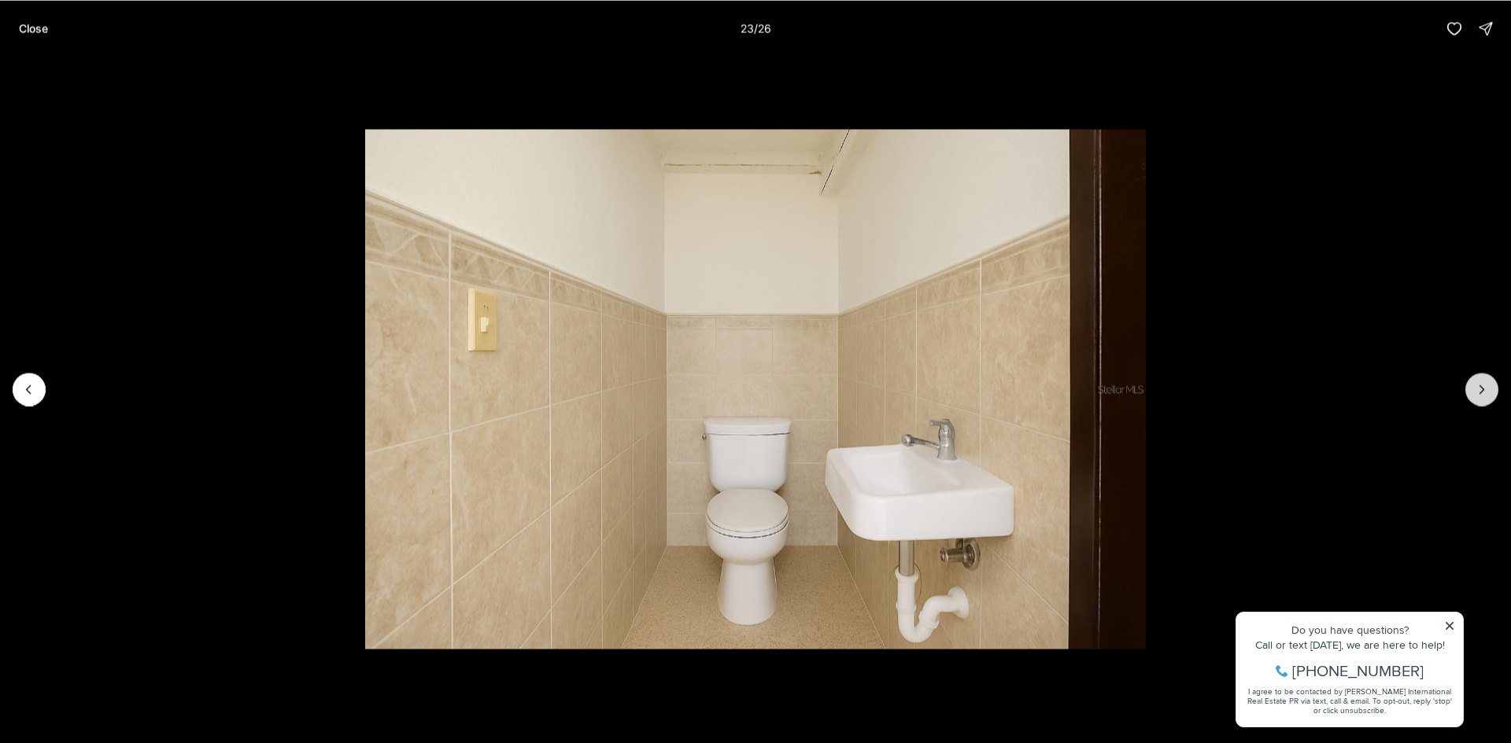
click at [1489, 393] on icon "Next slide" at bounding box center [1482, 390] width 16 height 16
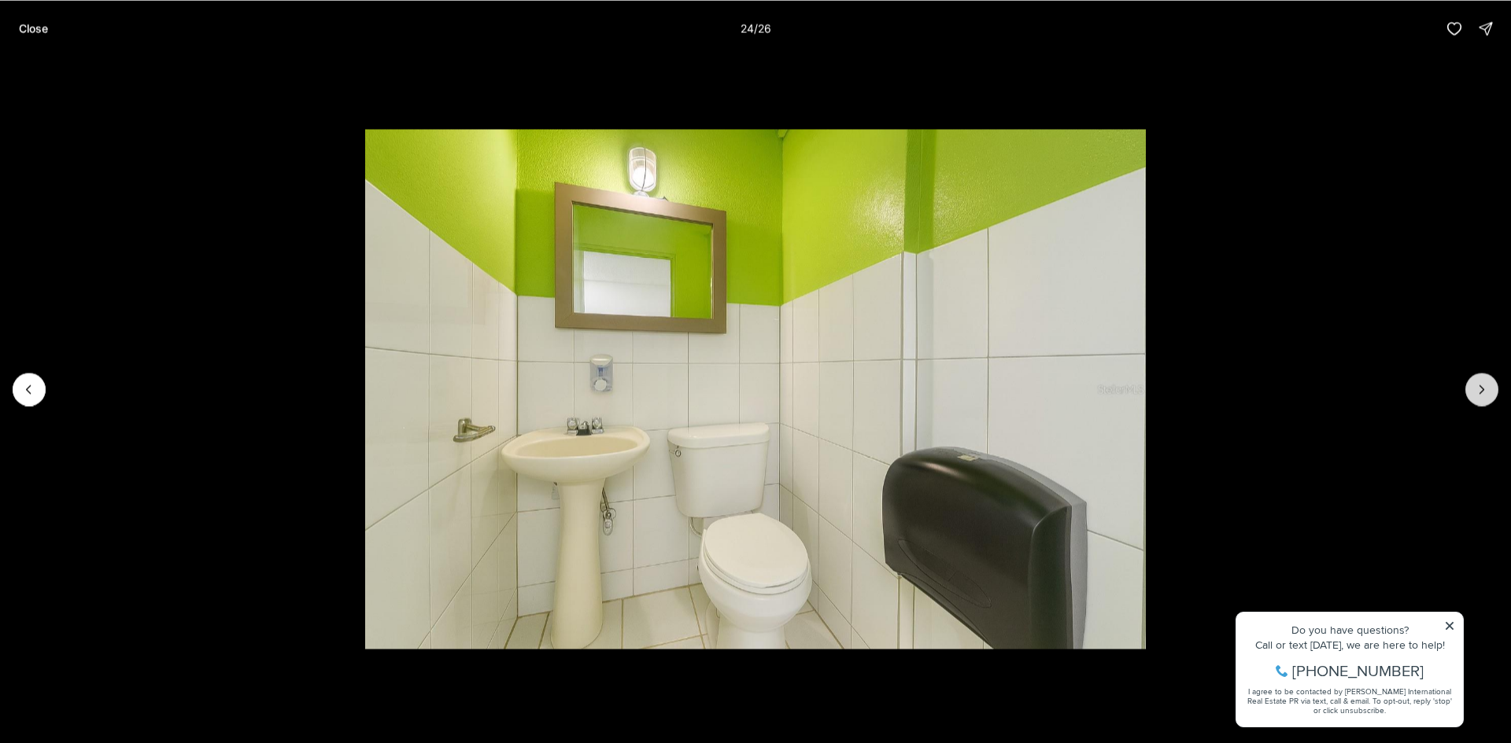
click at [1489, 393] on icon "Next slide" at bounding box center [1482, 390] width 16 height 16
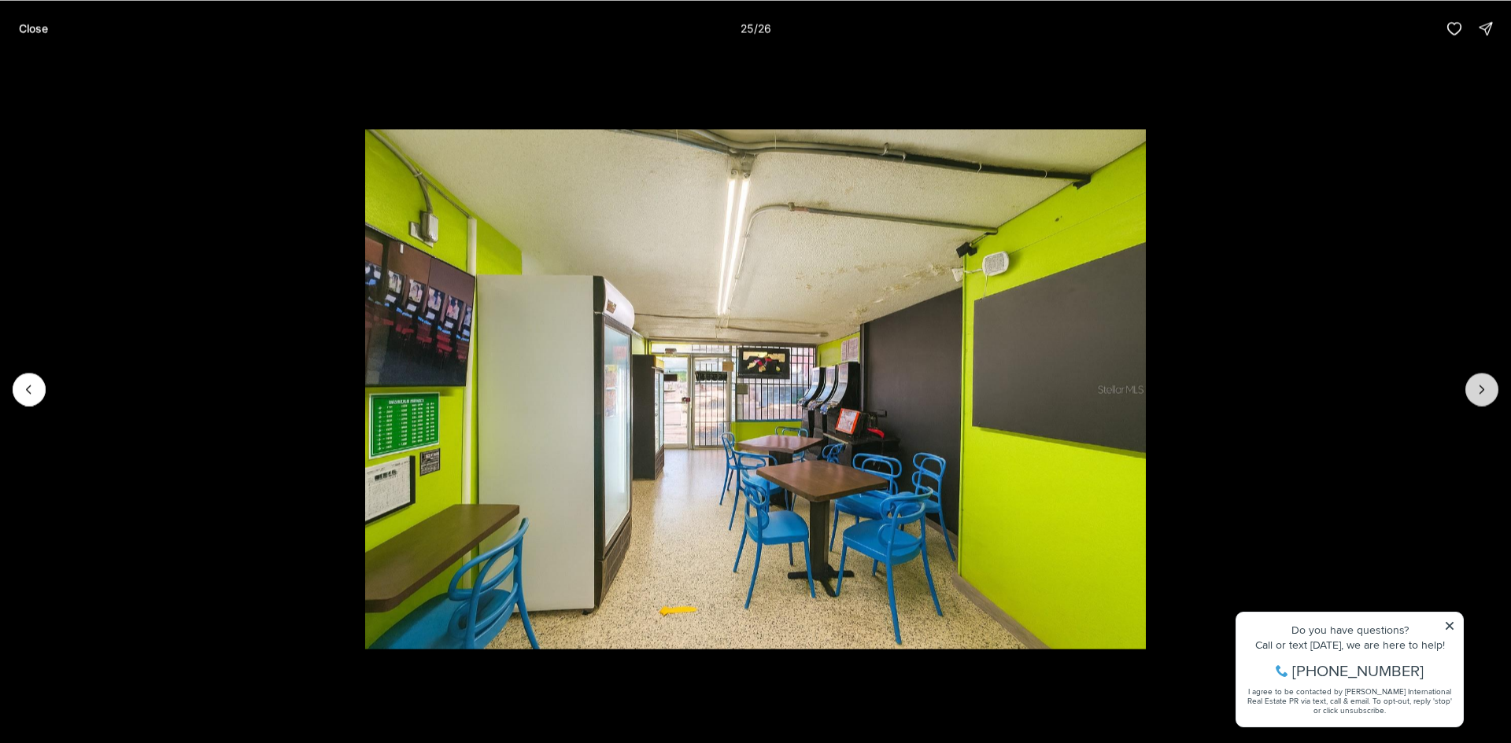
click at [1489, 393] on icon "Next slide" at bounding box center [1482, 390] width 16 height 16
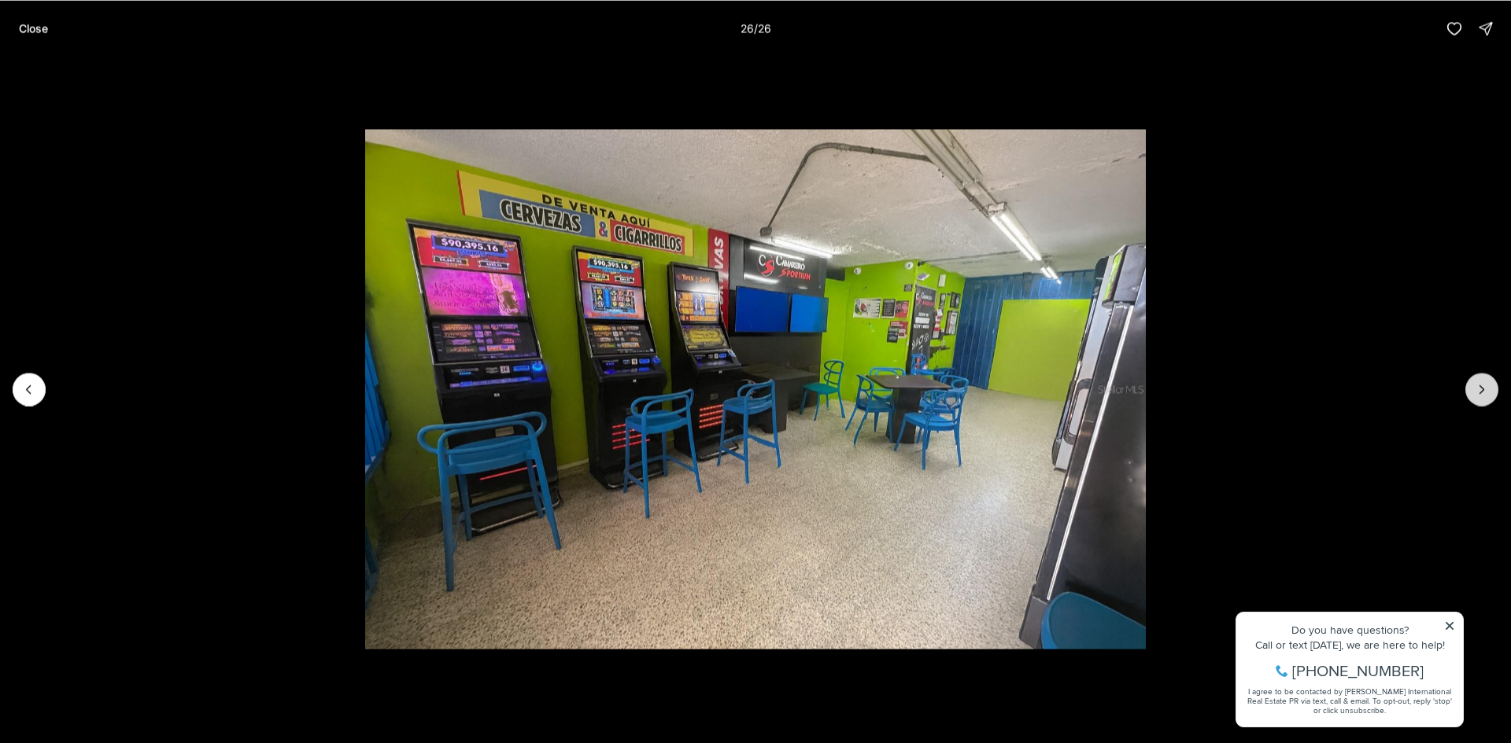
click at [1489, 393] on div at bounding box center [1481, 389] width 33 height 33
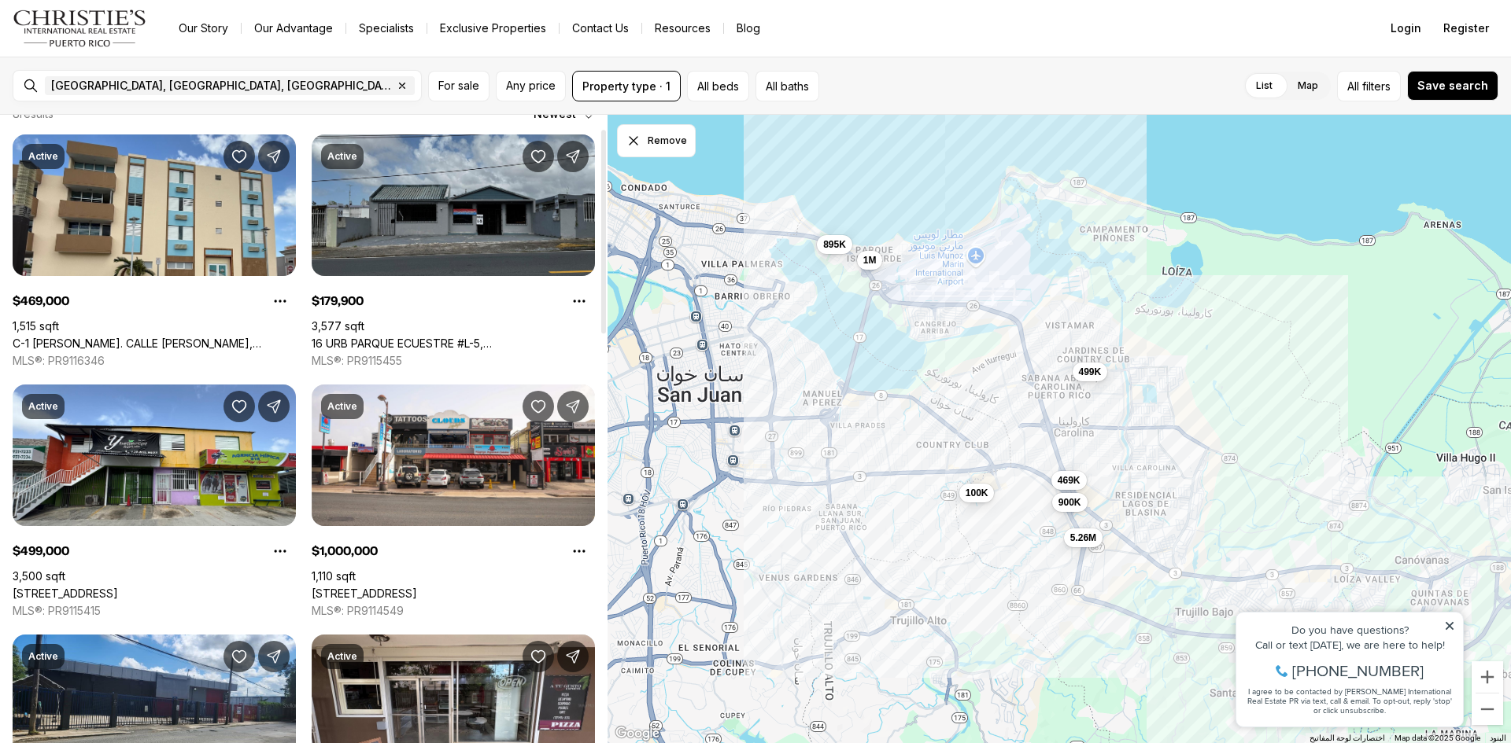
scroll to position [356, 0]
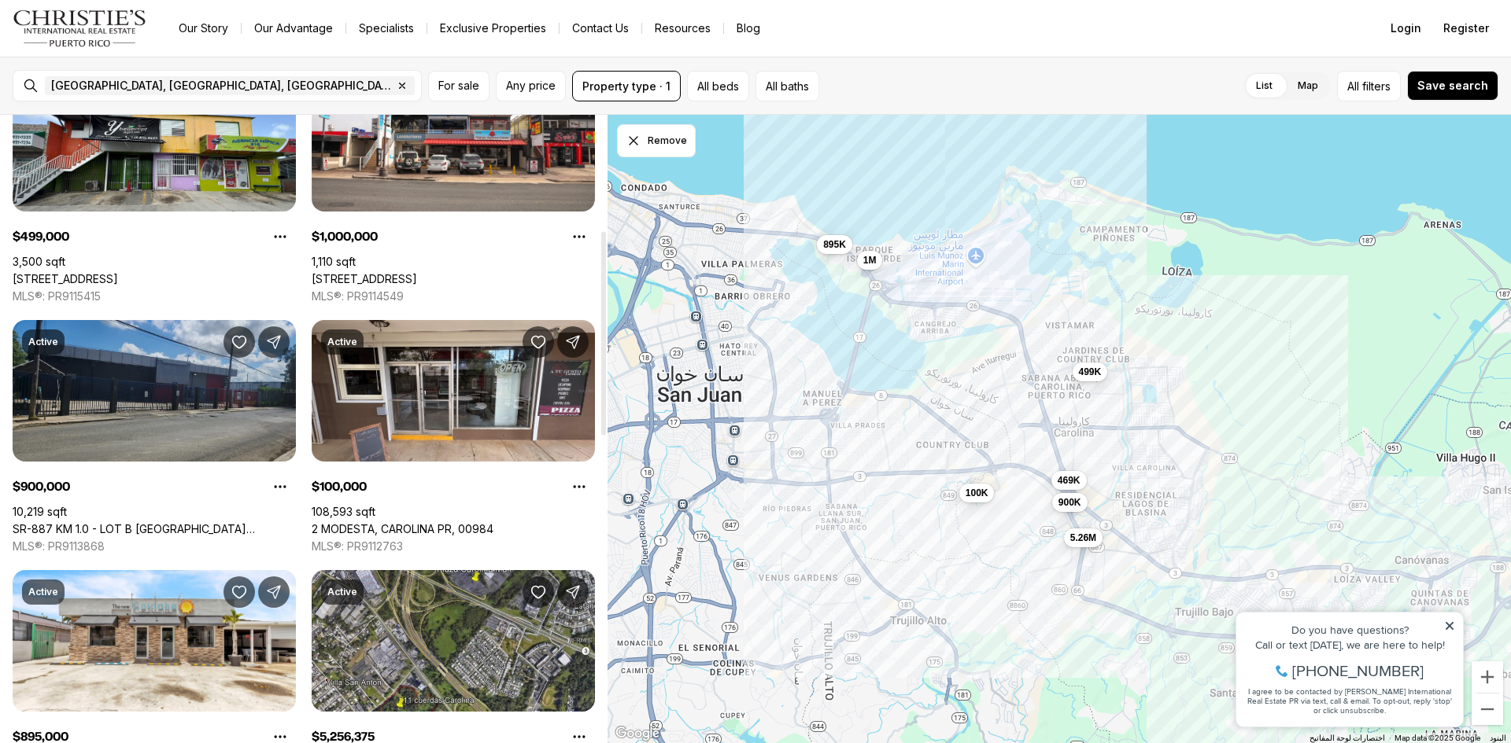
click at [118, 522] on link "SR-887 KM 1.0 - LOT B [GEOGRAPHIC_DATA][PERSON_NAME], [GEOGRAPHIC_DATA], 00979" at bounding box center [154, 529] width 283 height 14
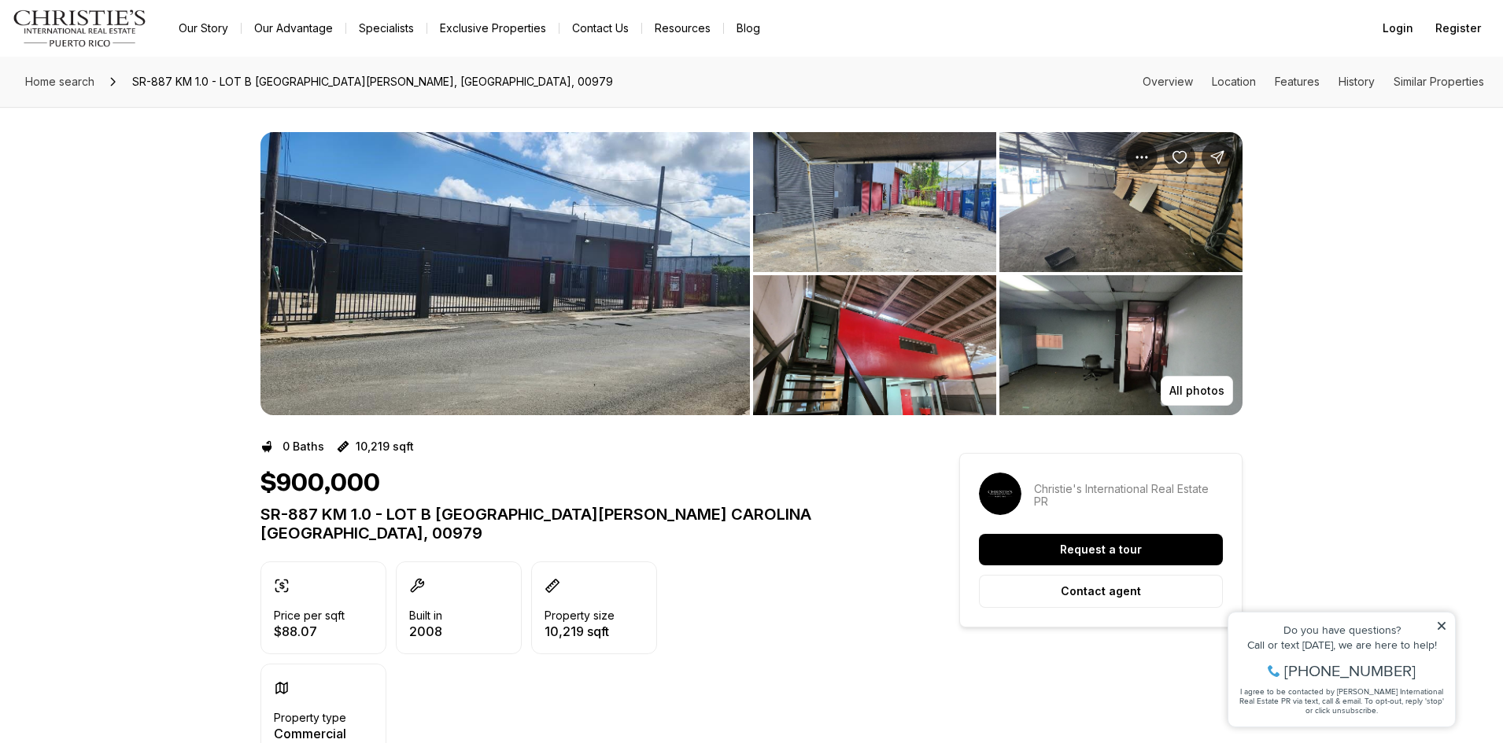
click at [1091, 362] on img "View image gallery" at bounding box center [1120, 345] width 243 height 140
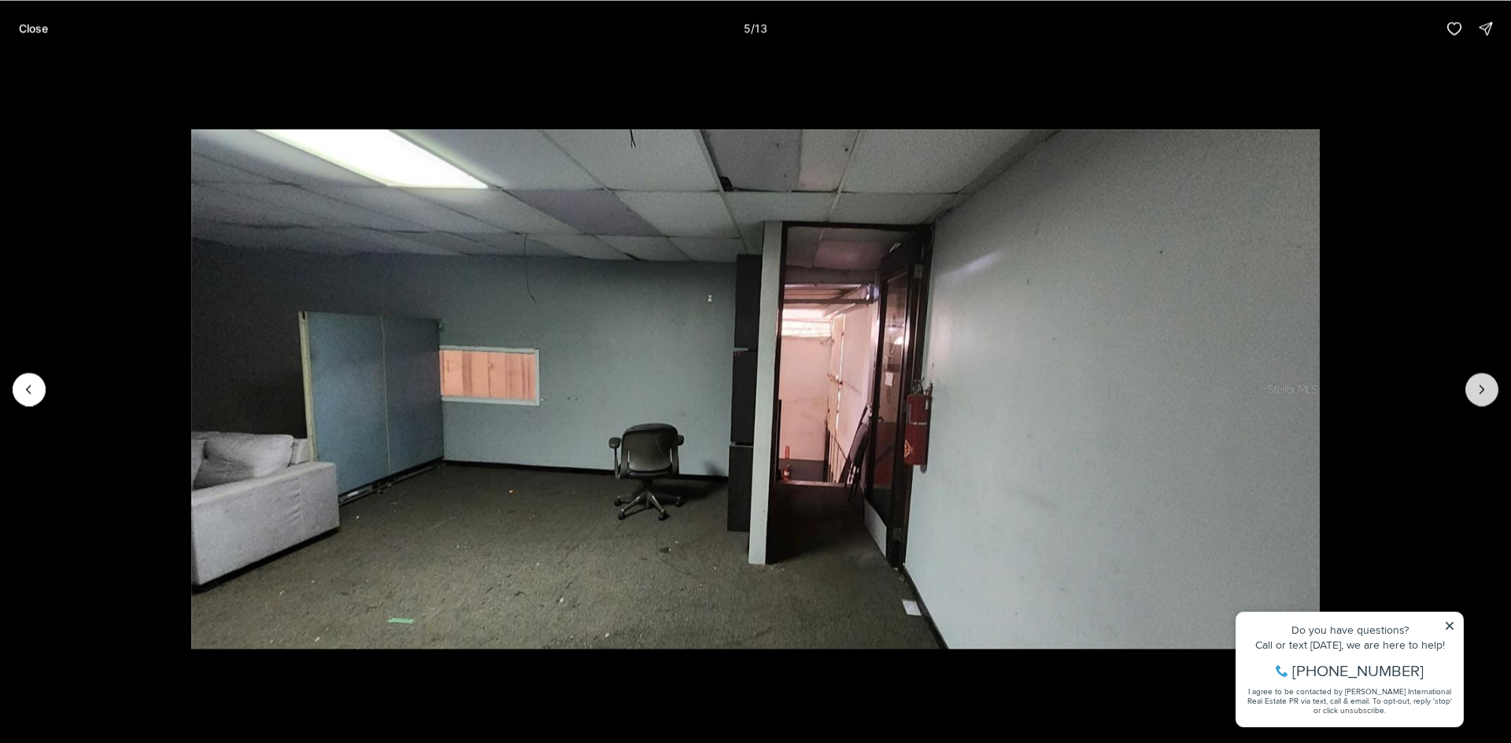
click at [1478, 381] on button "Next slide" at bounding box center [1481, 389] width 33 height 33
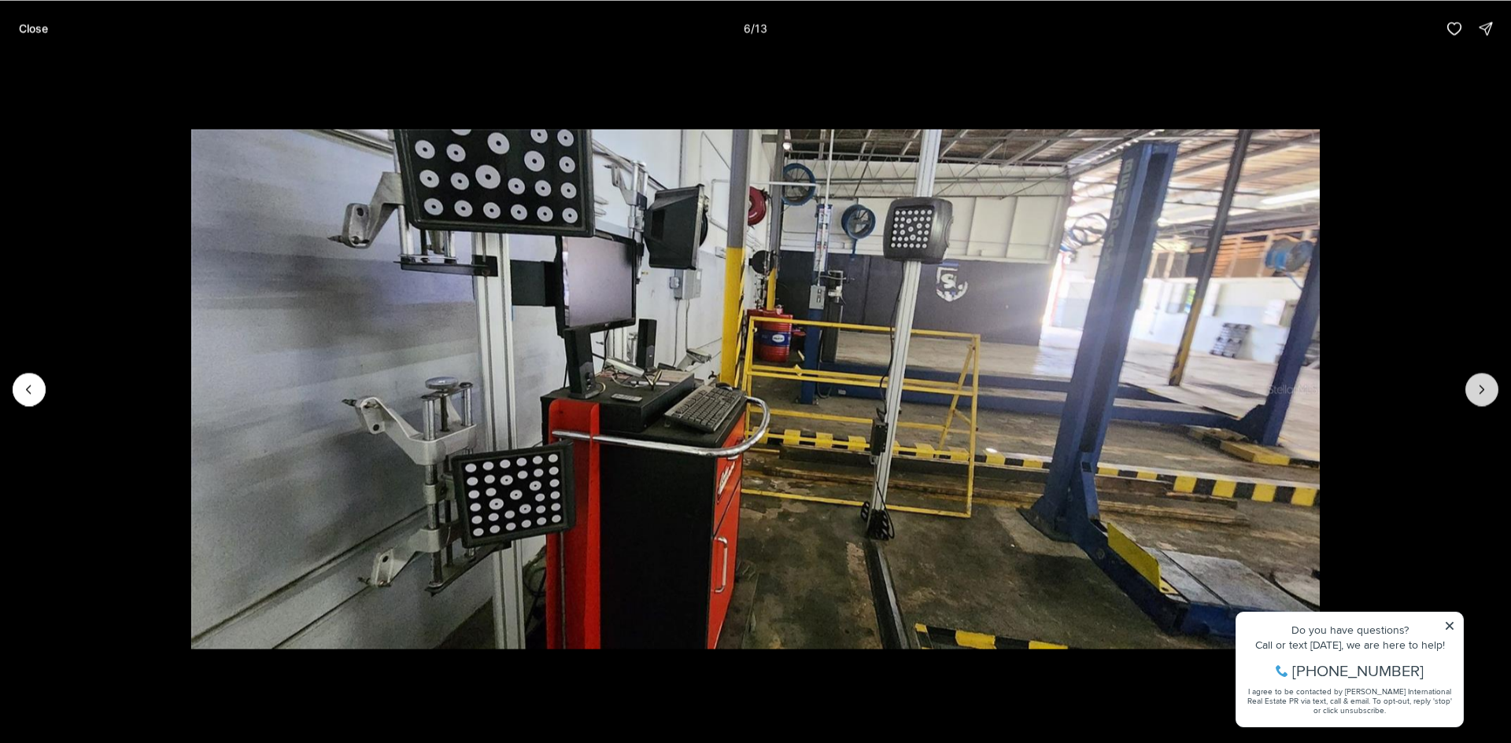
click at [1478, 381] on button "Next slide" at bounding box center [1481, 389] width 33 height 33
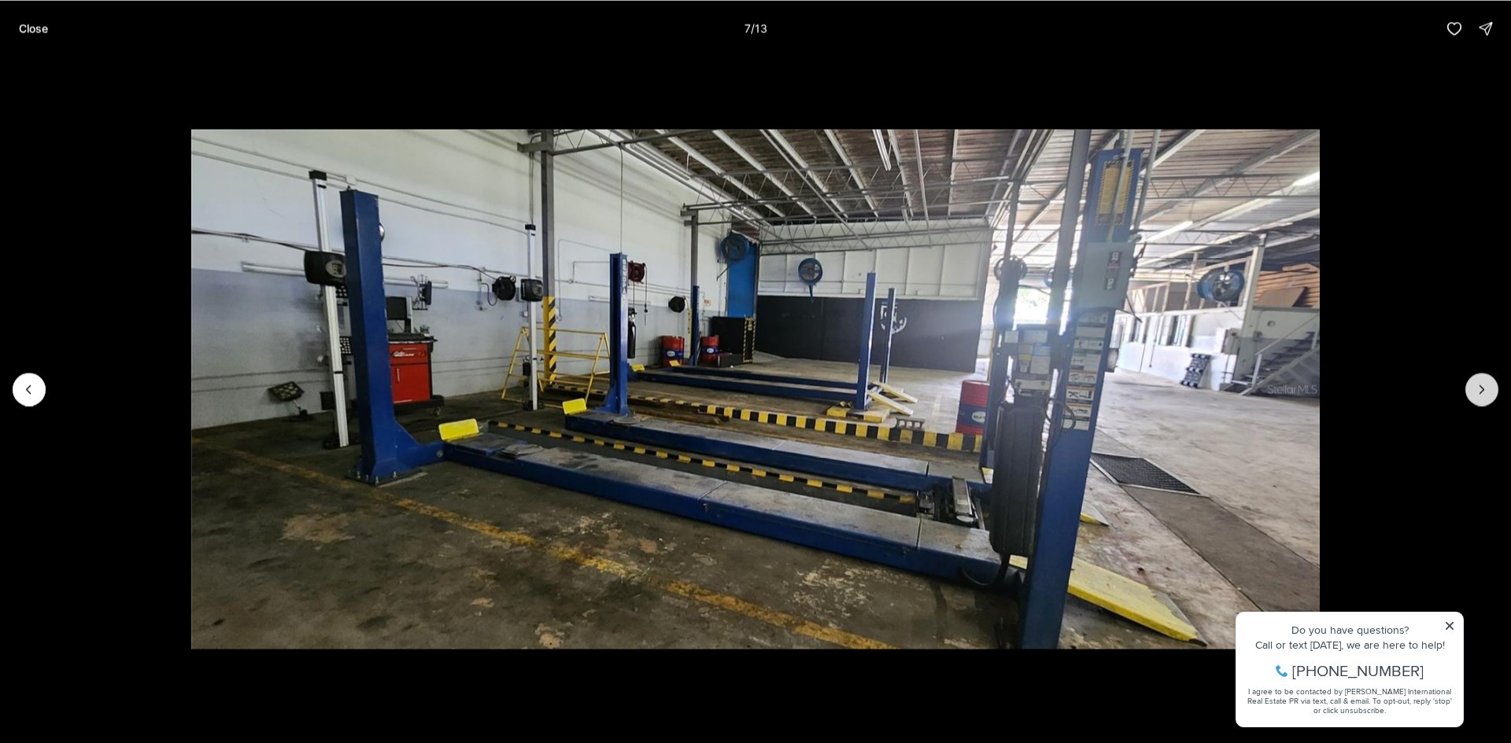
click at [1478, 381] on button "Next slide" at bounding box center [1481, 389] width 33 height 33
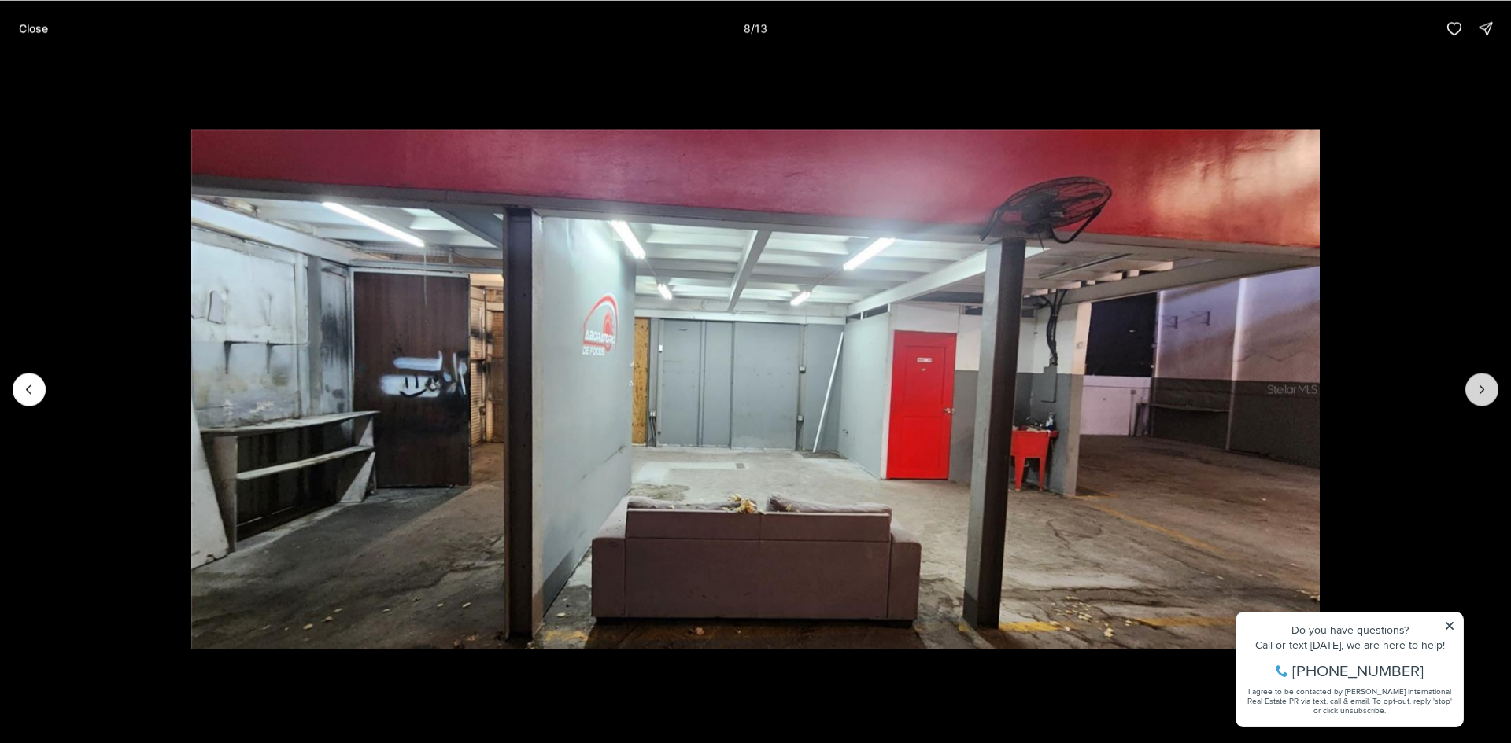
click at [1478, 381] on button "Next slide" at bounding box center [1481, 389] width 33 height 33
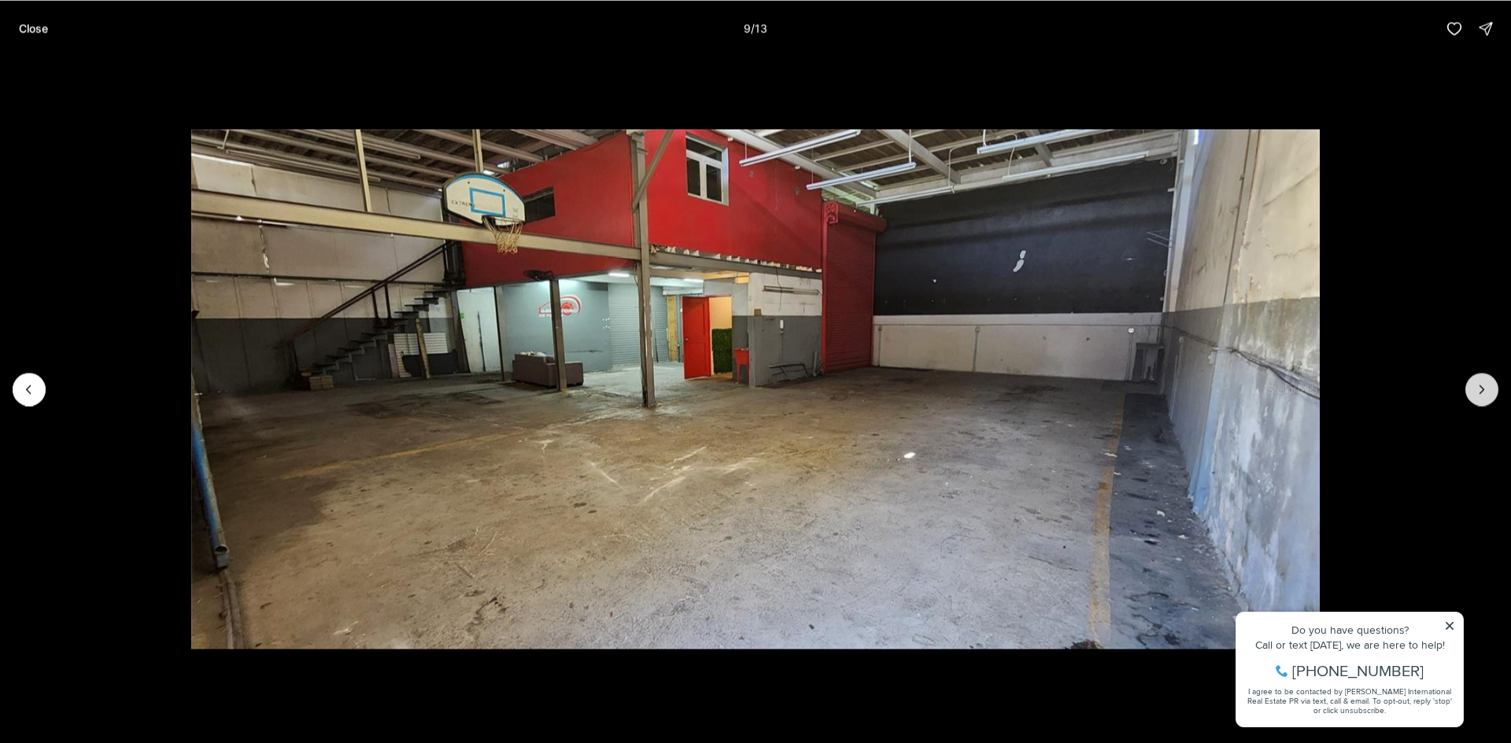
click at [1478, 381] on button "Next slide" at bounding box center [1481, 389] width 33 height 33
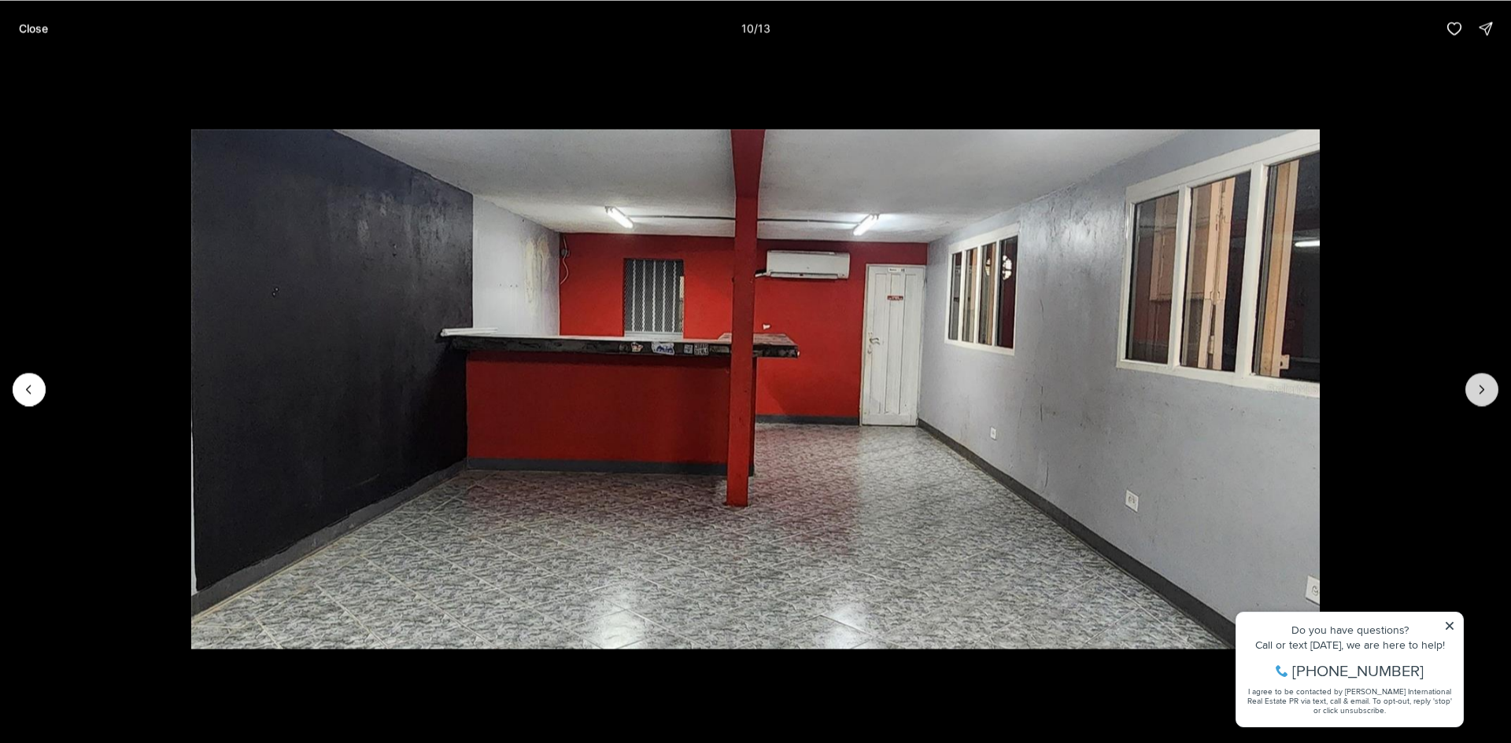
click at [1478, 381] on button "Next slide" at bounding box center [1481, 389] width 33 height 33
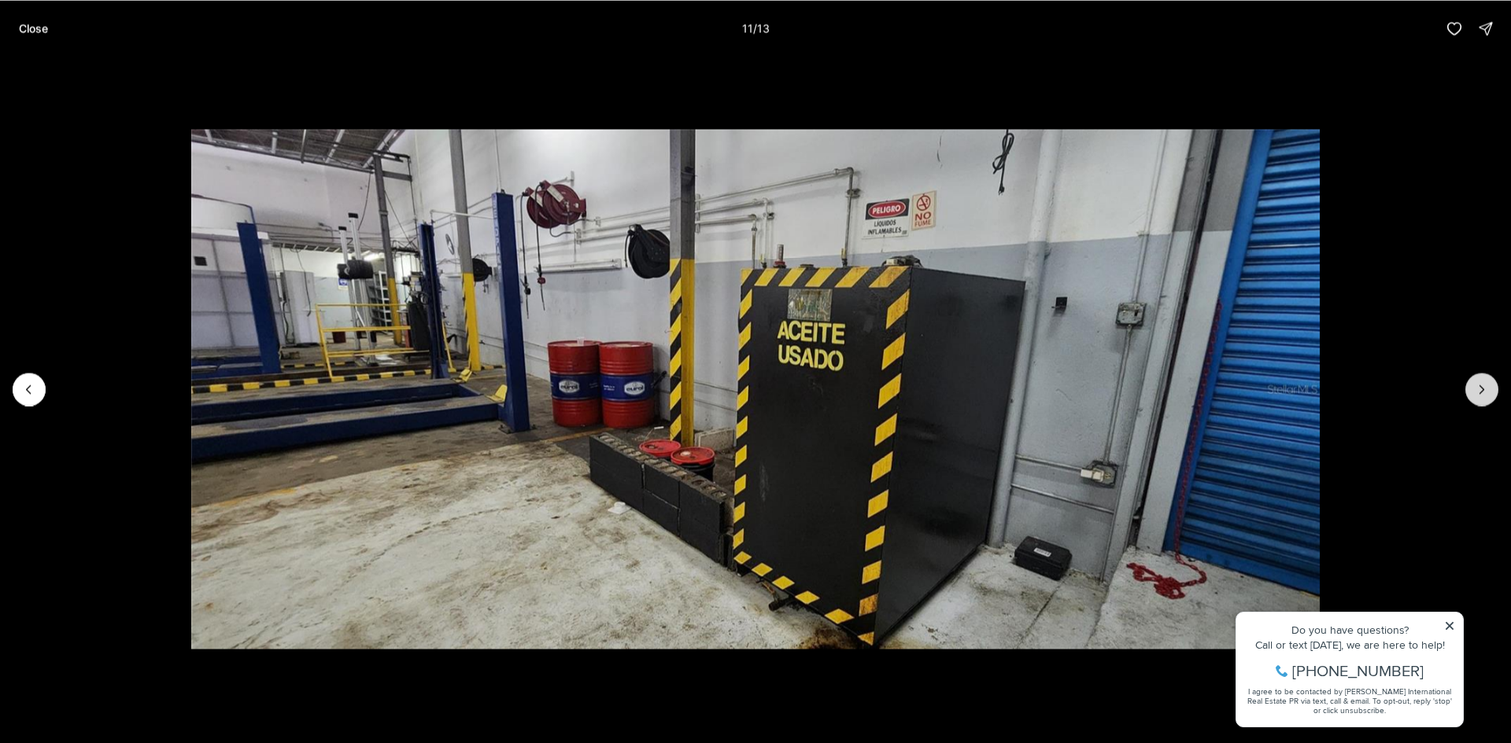
click at [1478, 381] on button "Next slide" at bounding box center [1481, 389] width 33 height 33
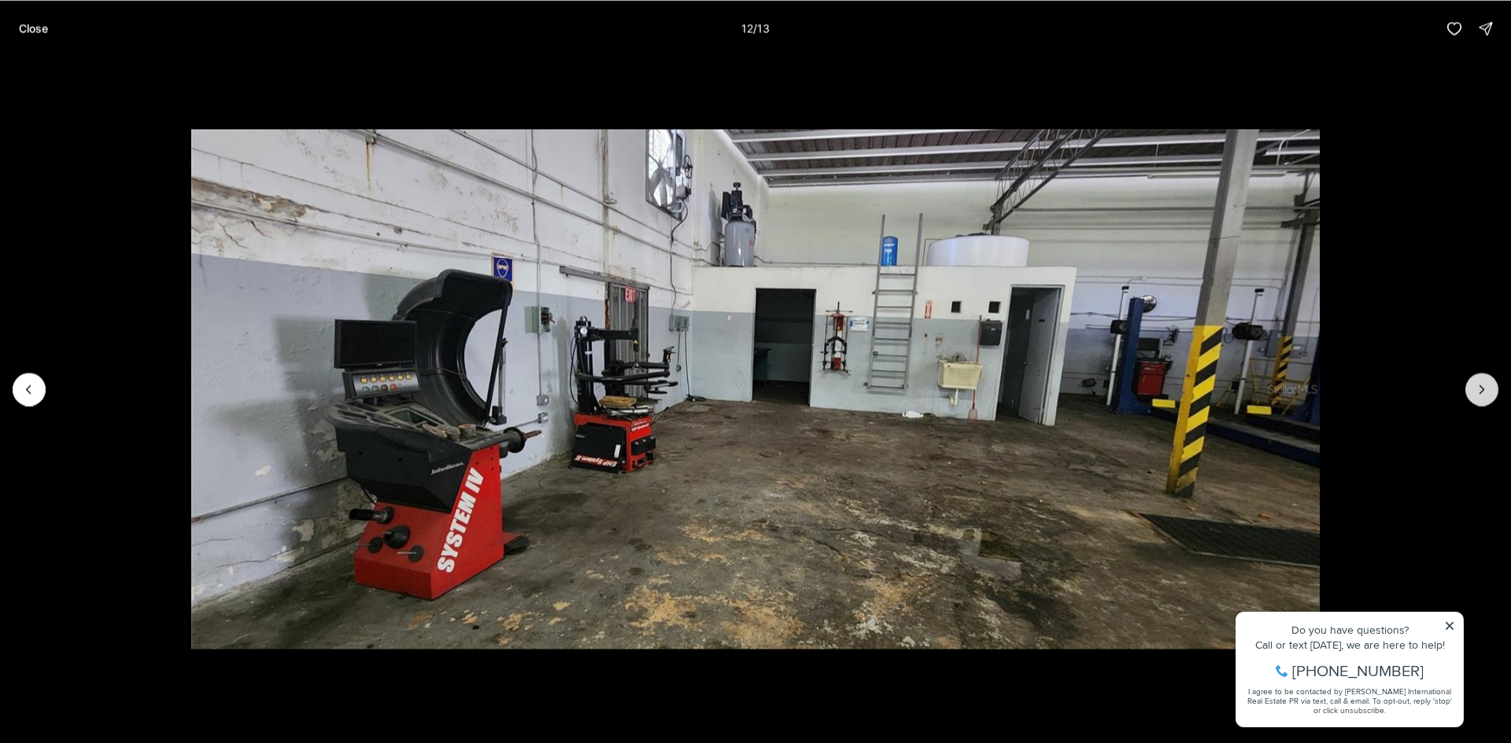
click at [1478, 381] on button "Next slide" at bounding box center [1481, 389] width 33 height 33
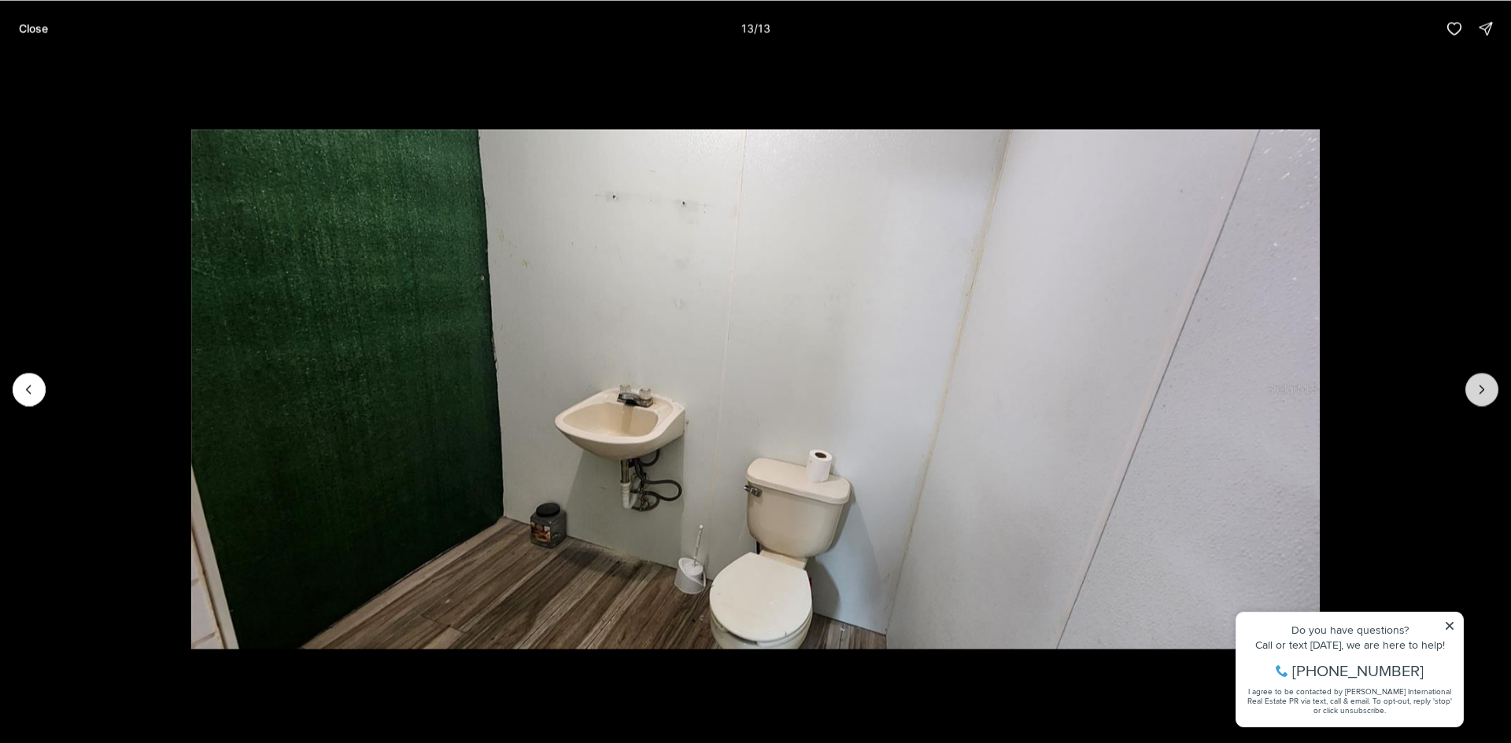
click at [1478, 381] on div at bounding box center [1481, 389] width 33 height 33
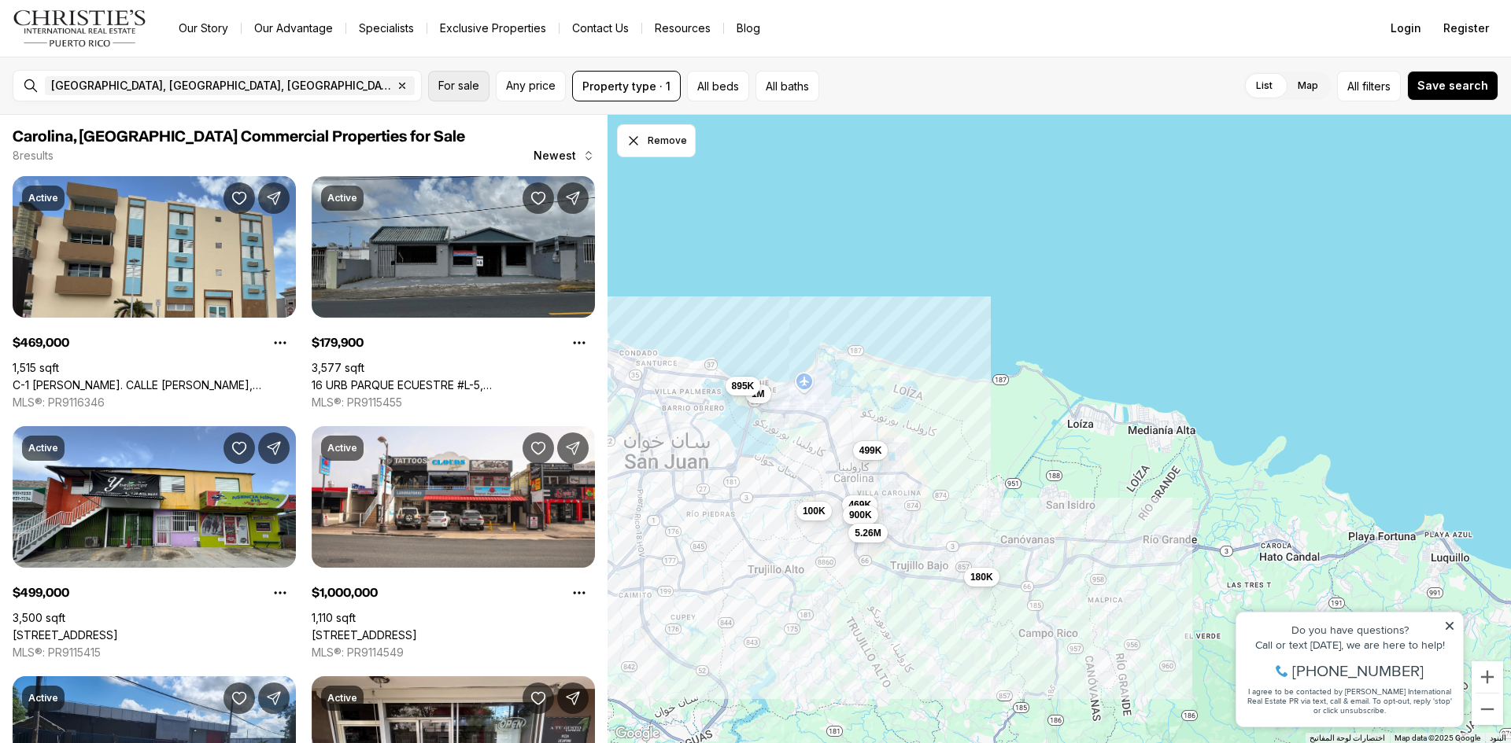
click at [459, 82] on span "For sale" at bounding box center [458, 85] width 41 height 13
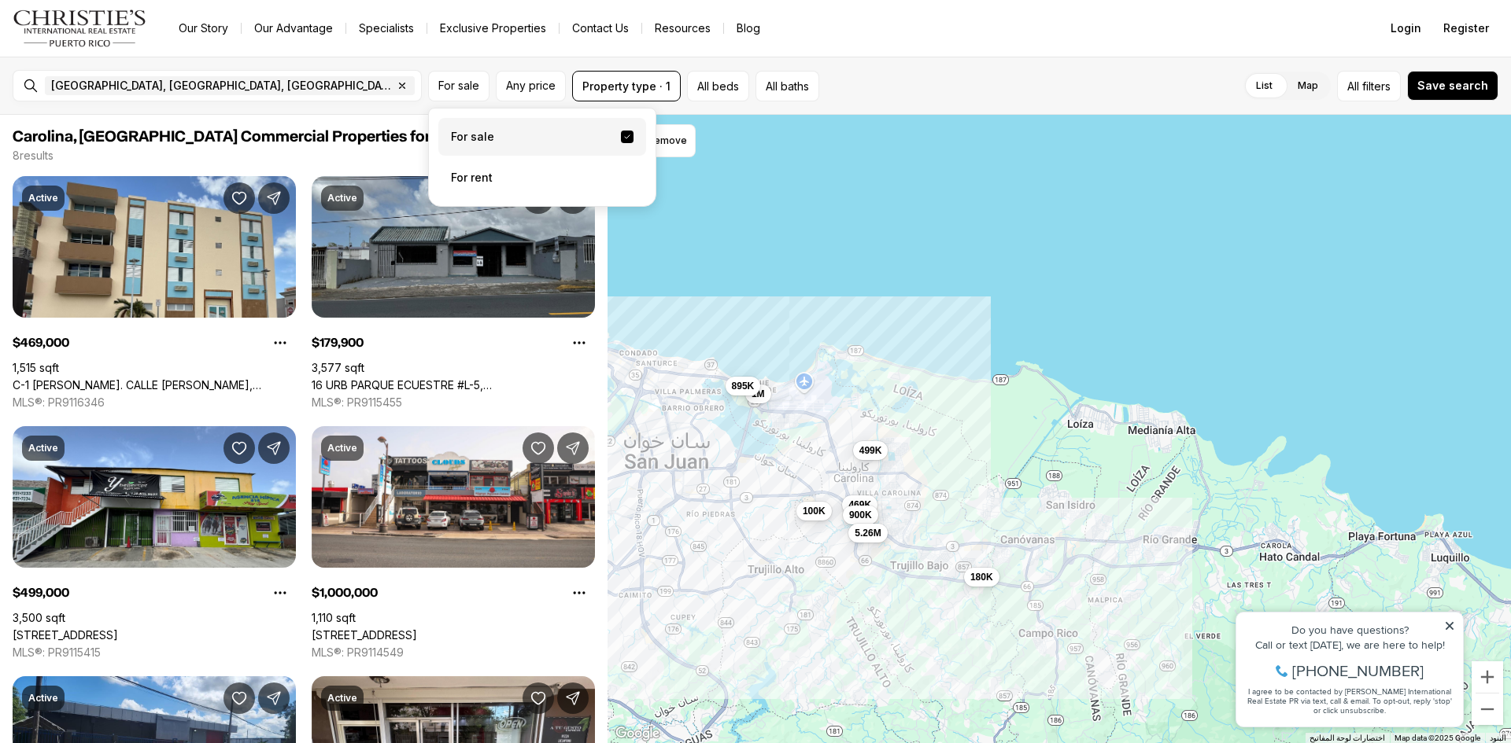
click at [470, 142] on label "For sale" at bounding box center [542, 137] width 208 height 38
click at [621, 142] on button "For sale" at bounding box center [627, 137] width 13 height 13
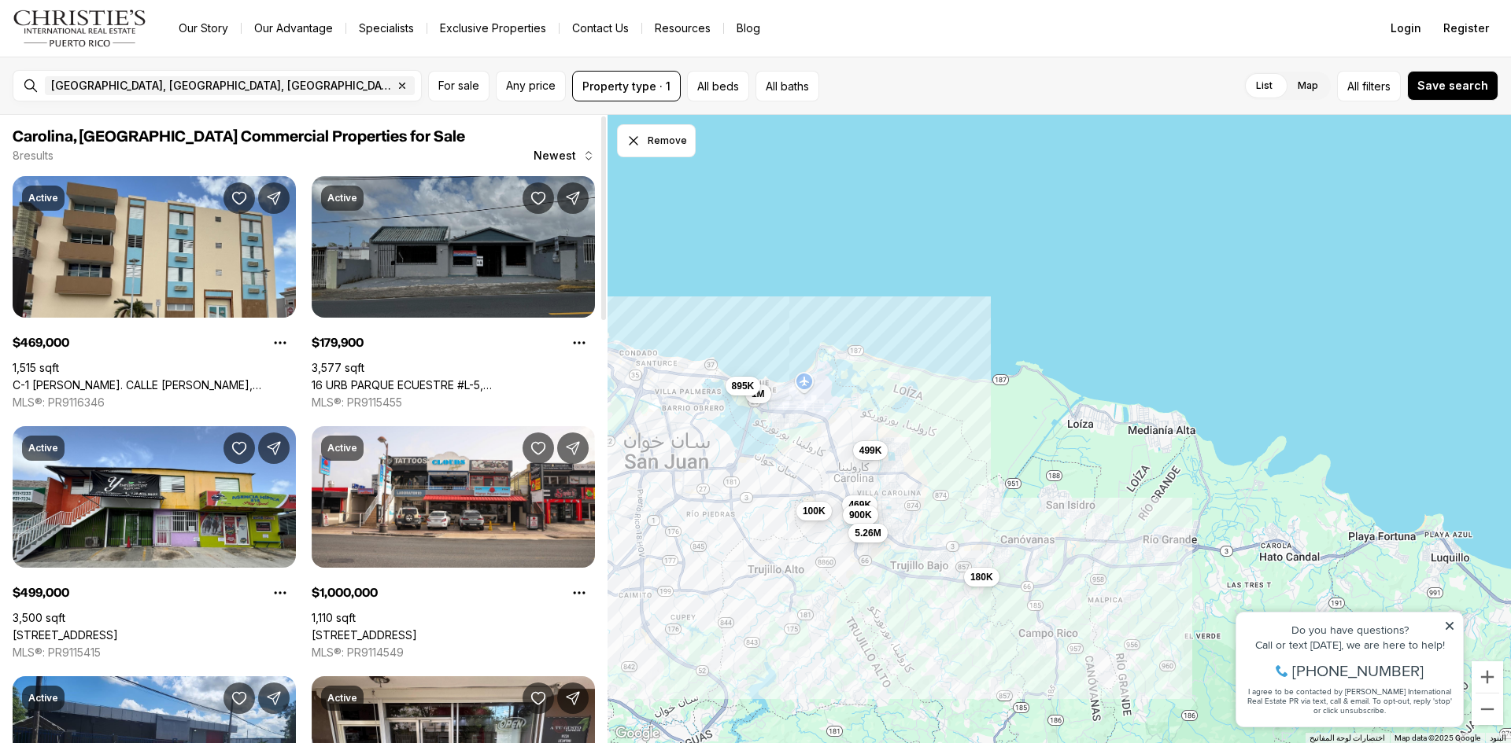
click at [460, 378] on link "16 URB PARQUE ECUESTRE #L-5, [GEOGRAPHIC_DATA], 00987" at bounding box center [453, 385] width 283 height 14
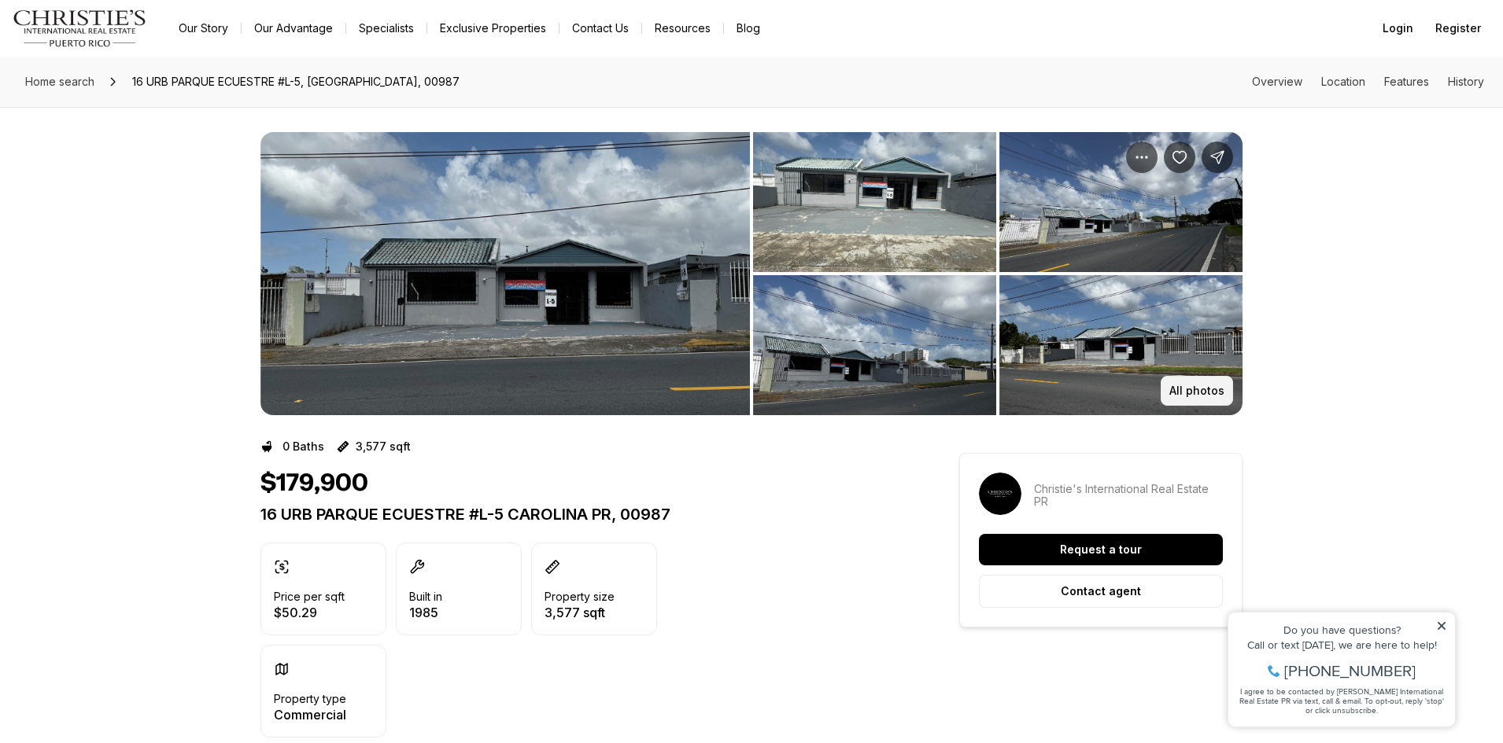
click at [1215, 385] on p "All photos" at bounding box center [1196, 391] width 55 height 13
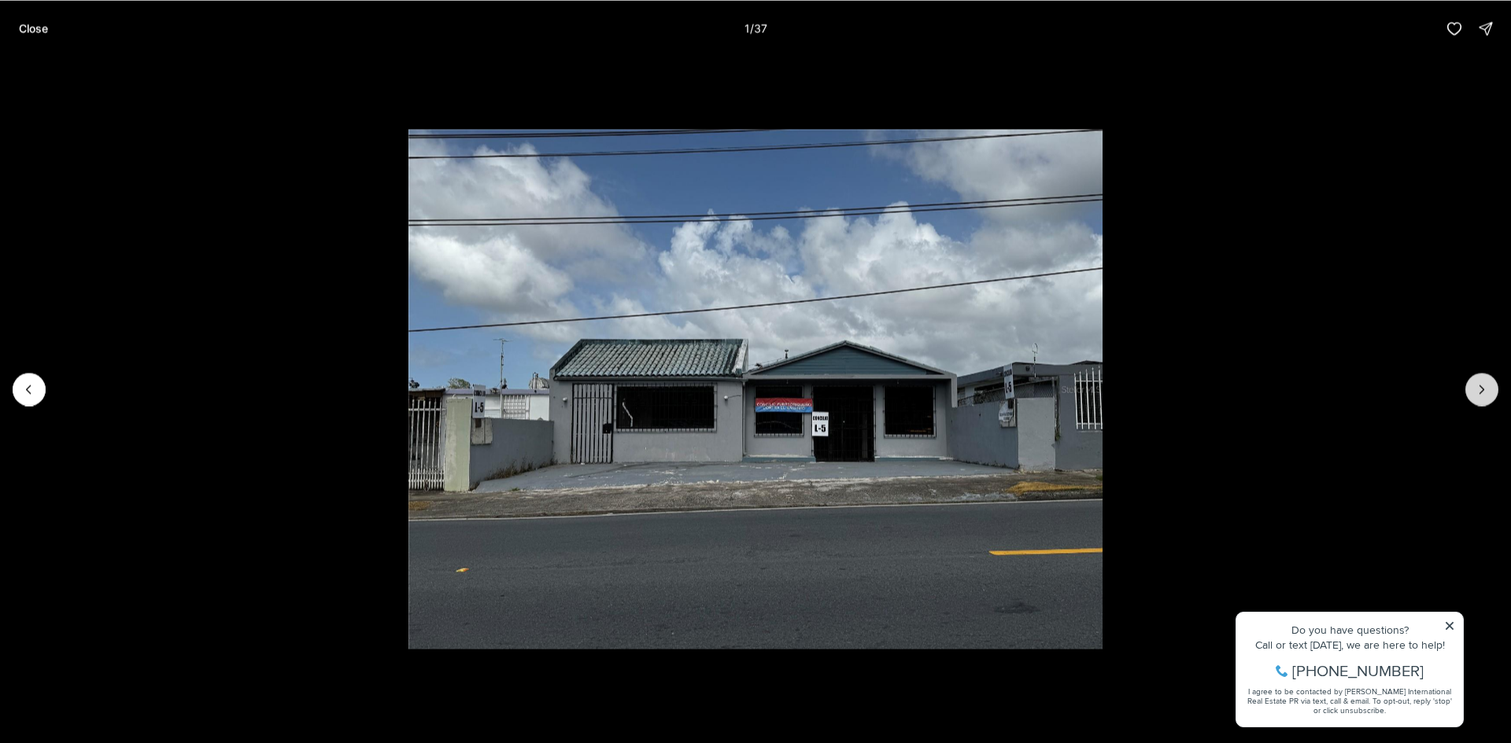
click at [1489, 382] on icon "Next slide" at bounding box center [1482, 390] width 16 height 16
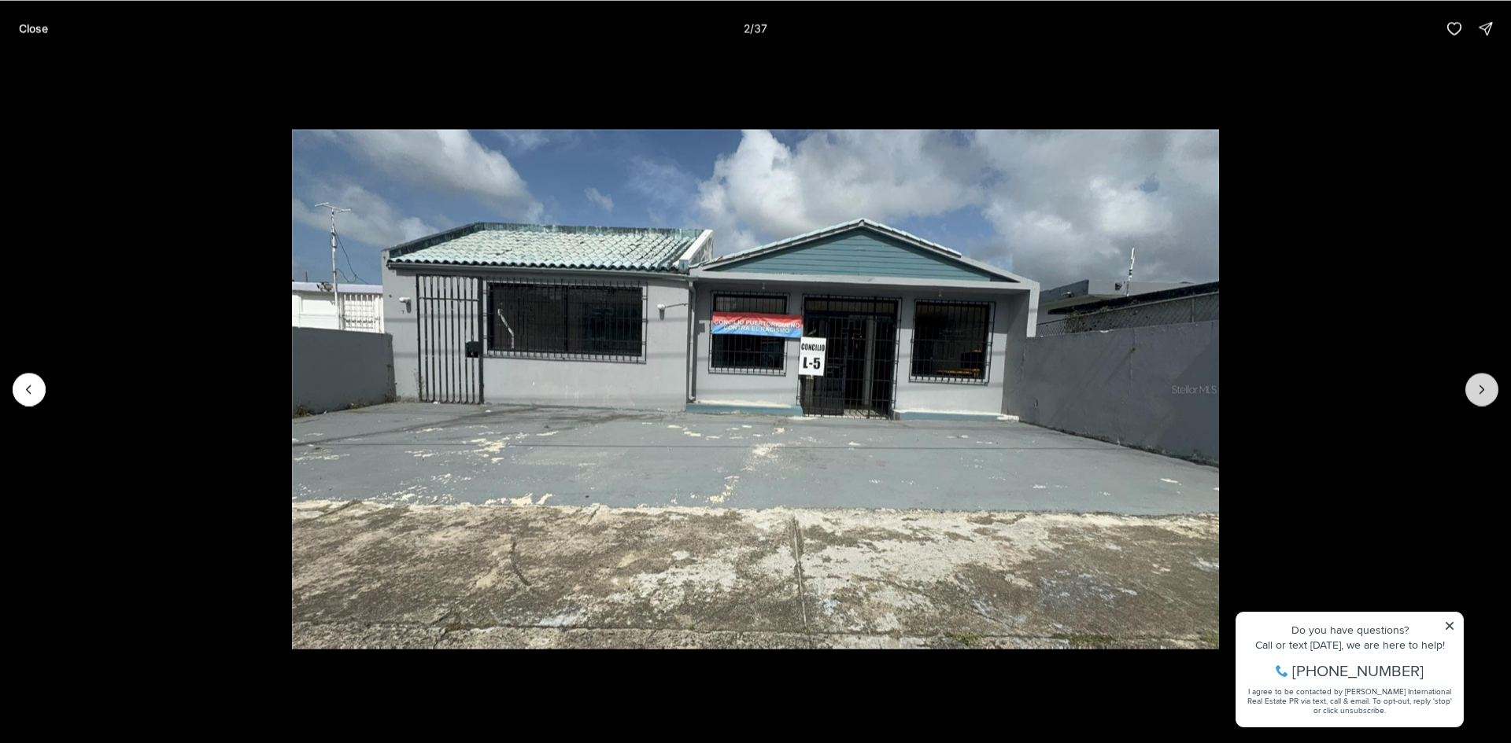
click at [1489, 382] on button "Next slide" at bounding box center [1481, 389] width 33 height 33
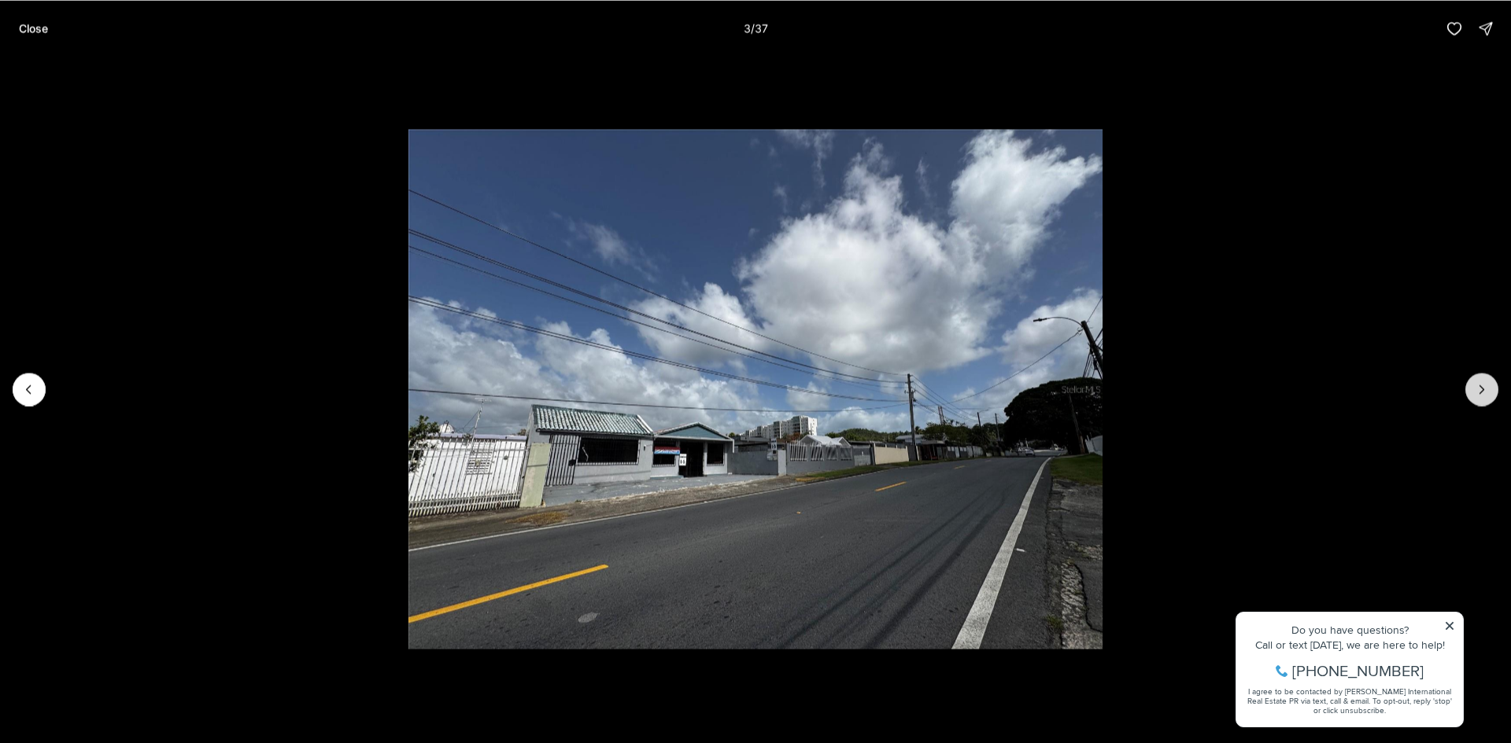
click at [1489, 382] on button "Next slide" at bounding box center [1481, 389] width 33 height 33
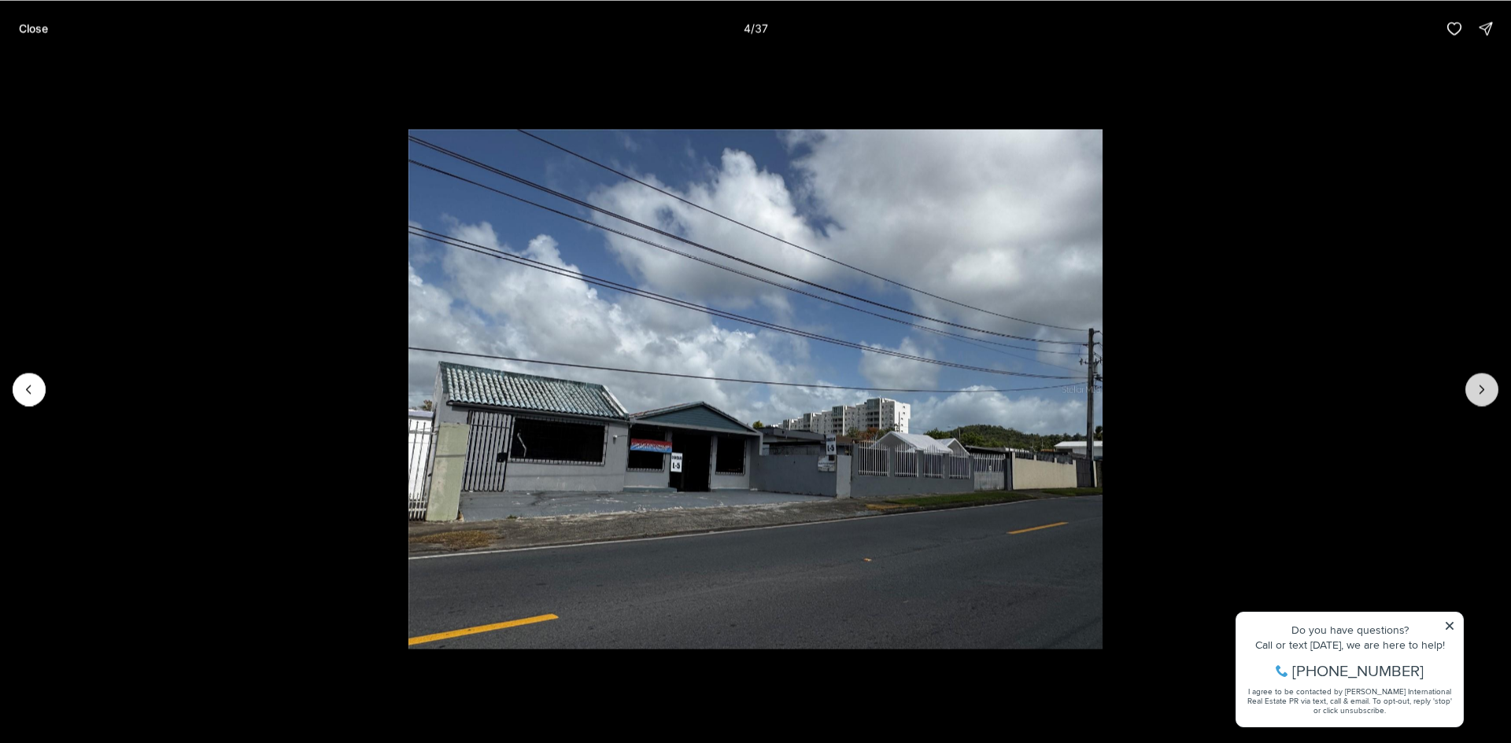
click at [1489, 382] on button "Next slide" at bounding box center [1481, 389] width 33 height 33
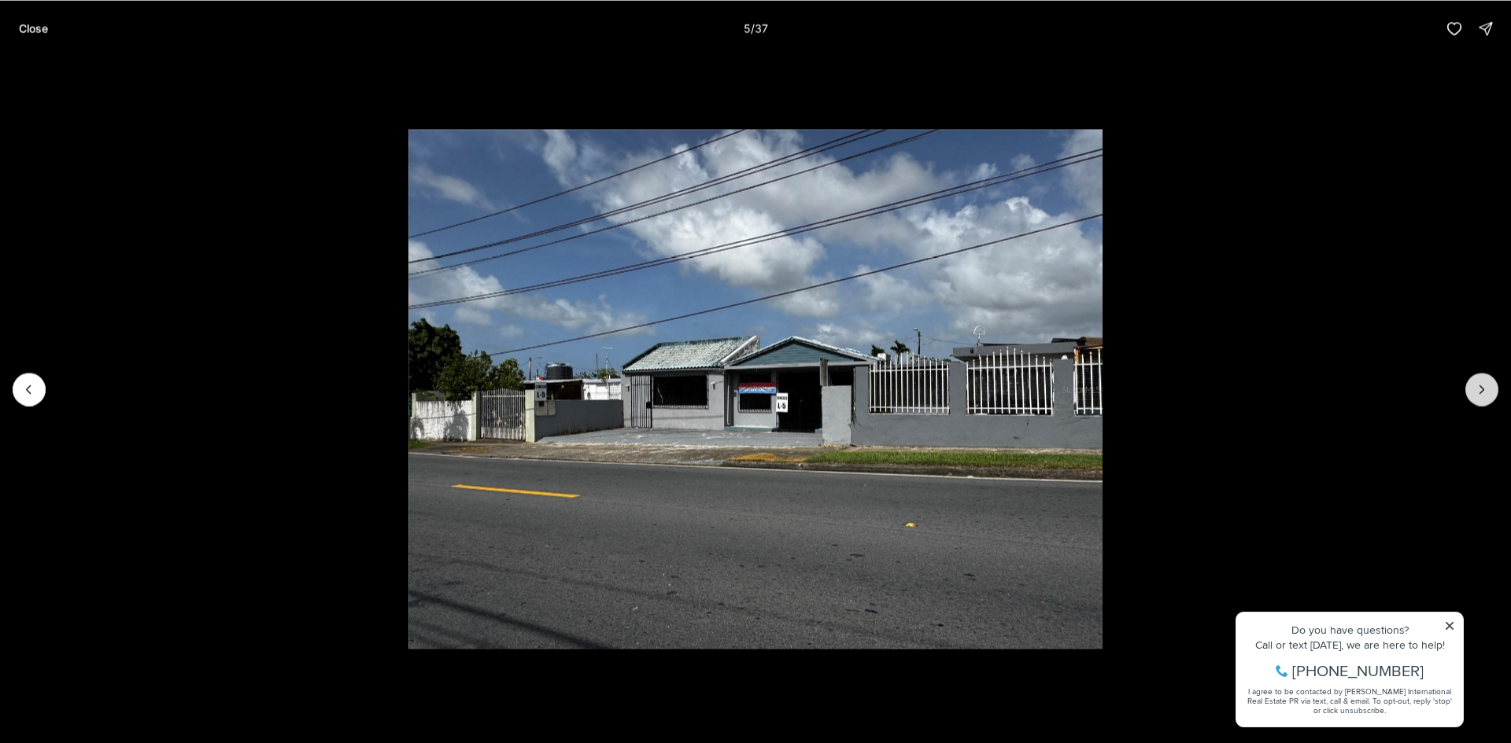
click at [1489, 382] on button "Next slide" at bounding box center [1481, 389] width 33 height 33
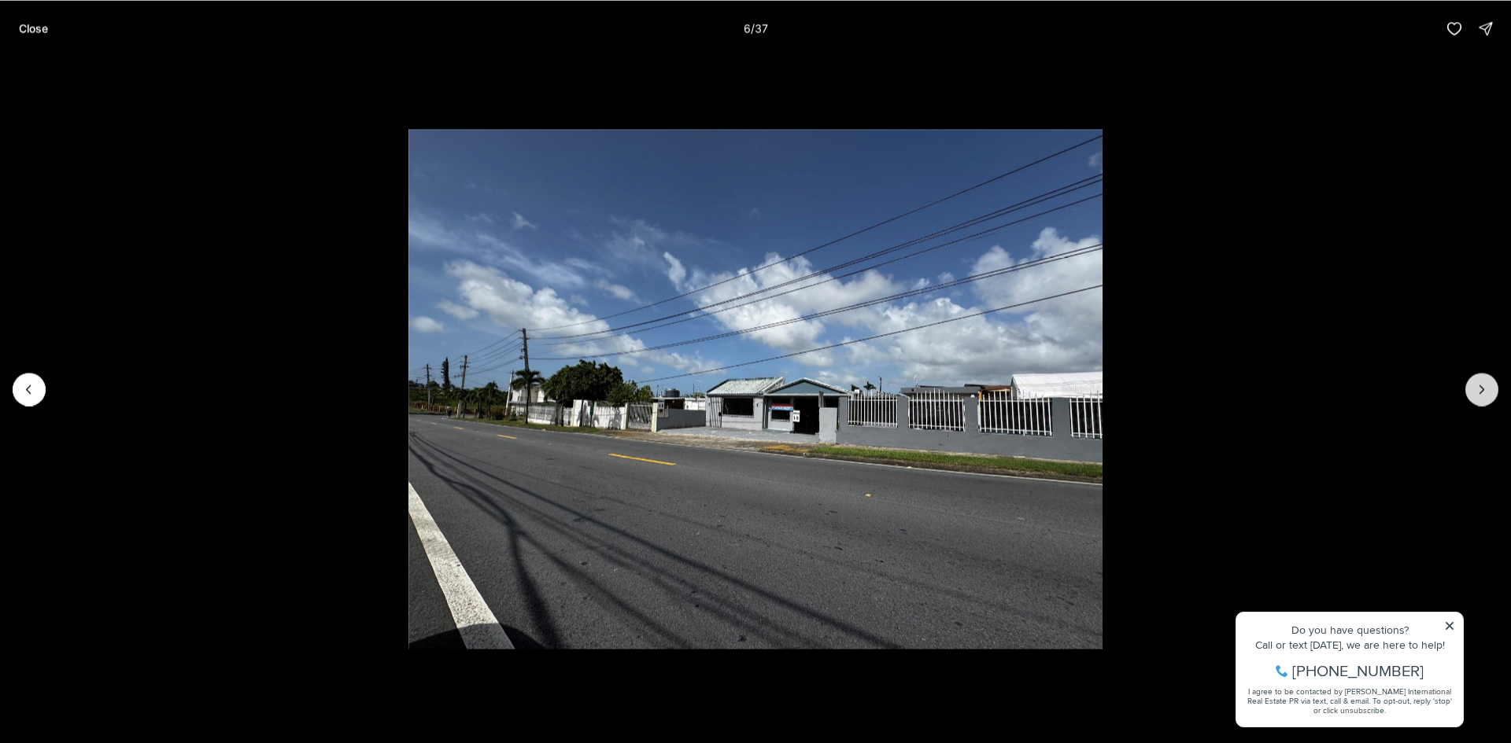
click at [1489, 382] on button "Next slide" at bounding box center [1481, 389] width 33 height 33
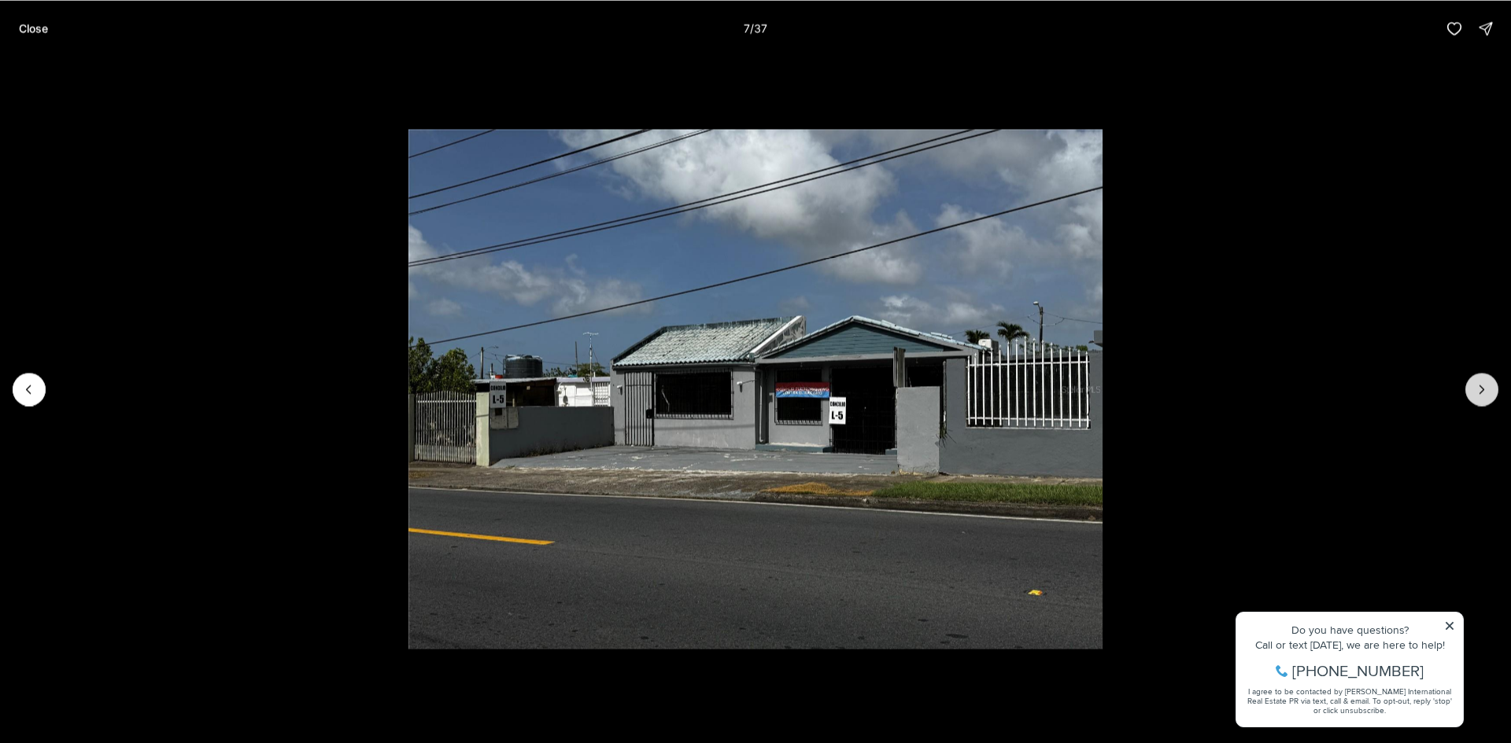
click at [1489, 382] on button "Next slide" at bounding box center [1481, 389] width 33 height 33
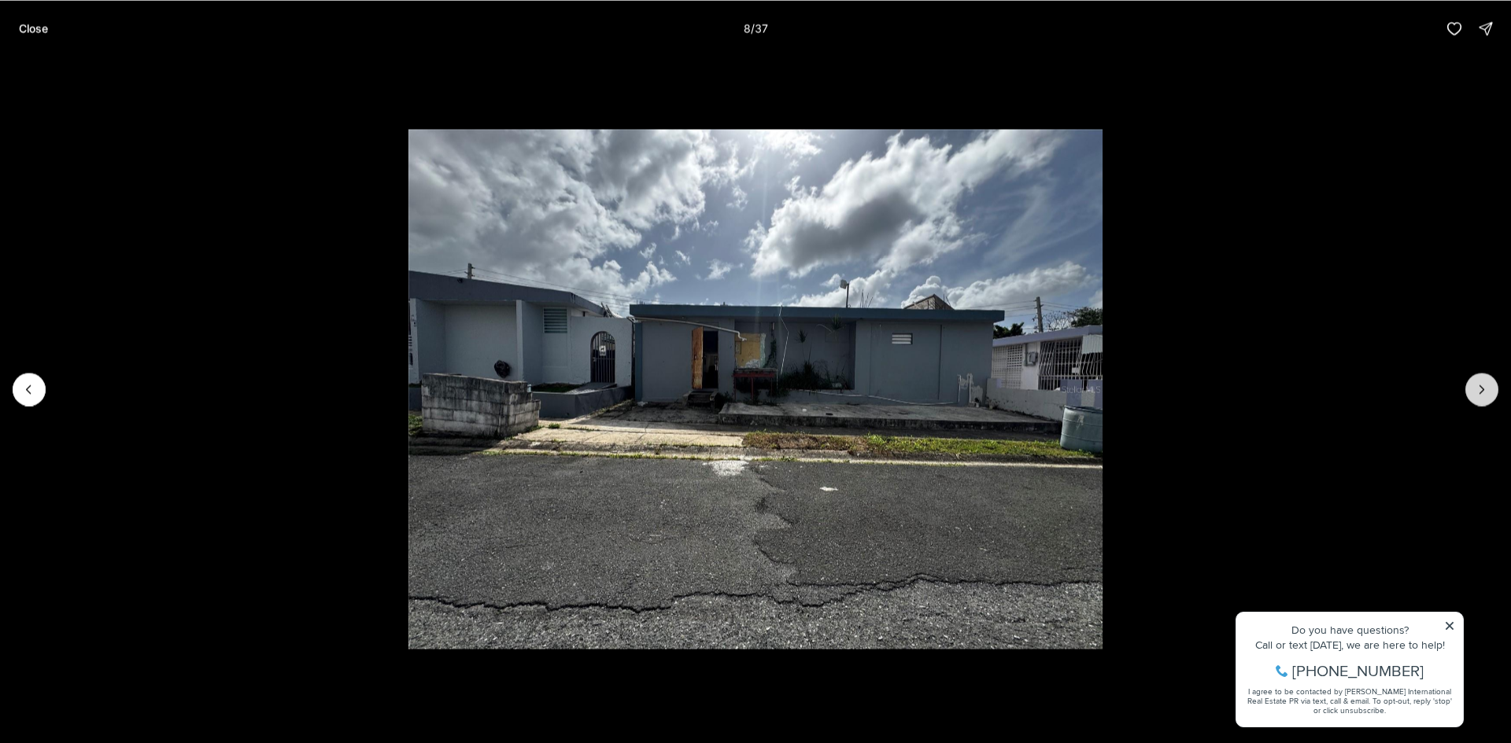
click at [1489, 382] on button "Next slide" at bounding box center [1481, 389] width 33 height 33
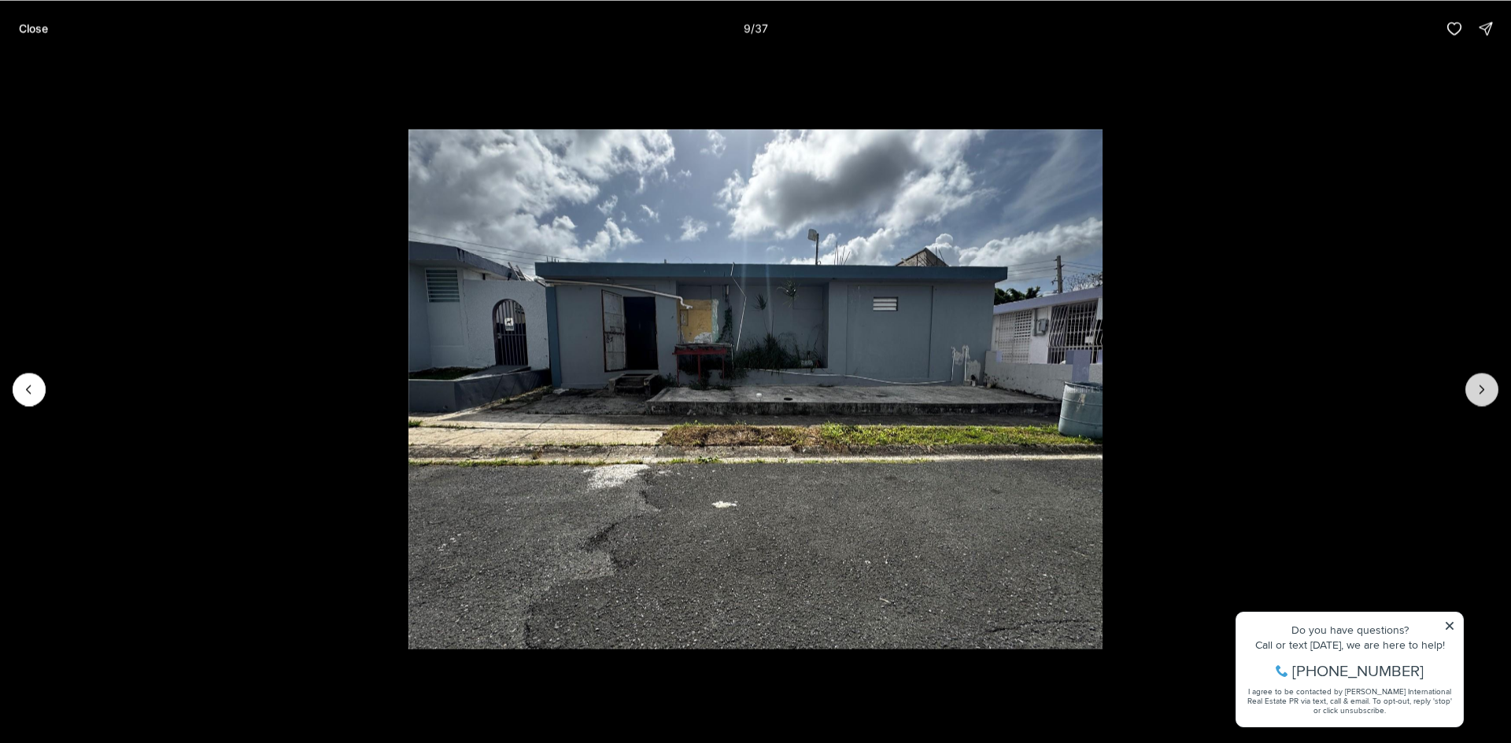
click at [1489, 382] on button "Next slide" at bounding box center [1481, 389] width 33 height 33
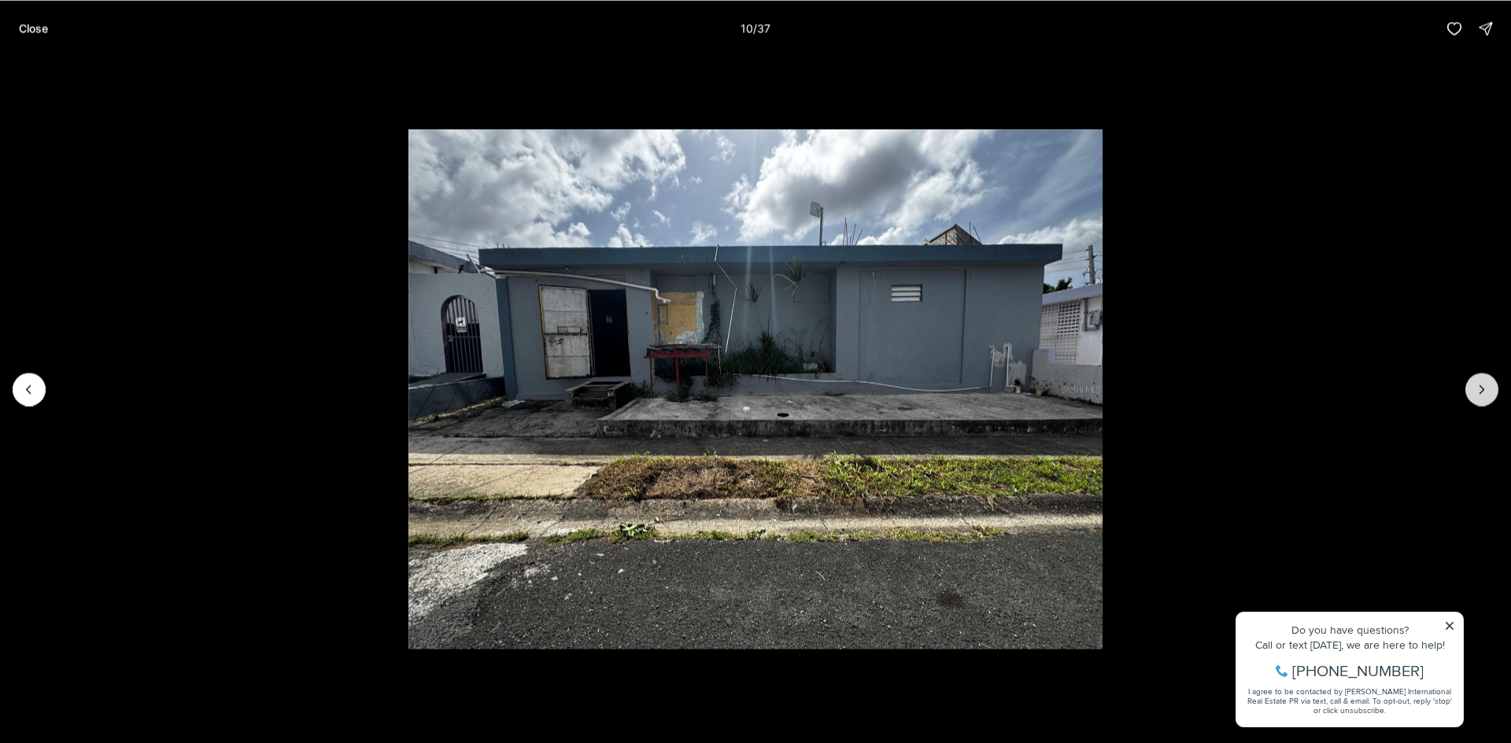
click at [1489, 382] on button "Next slide" at bounding box center [1481, 389] width 33 height 33
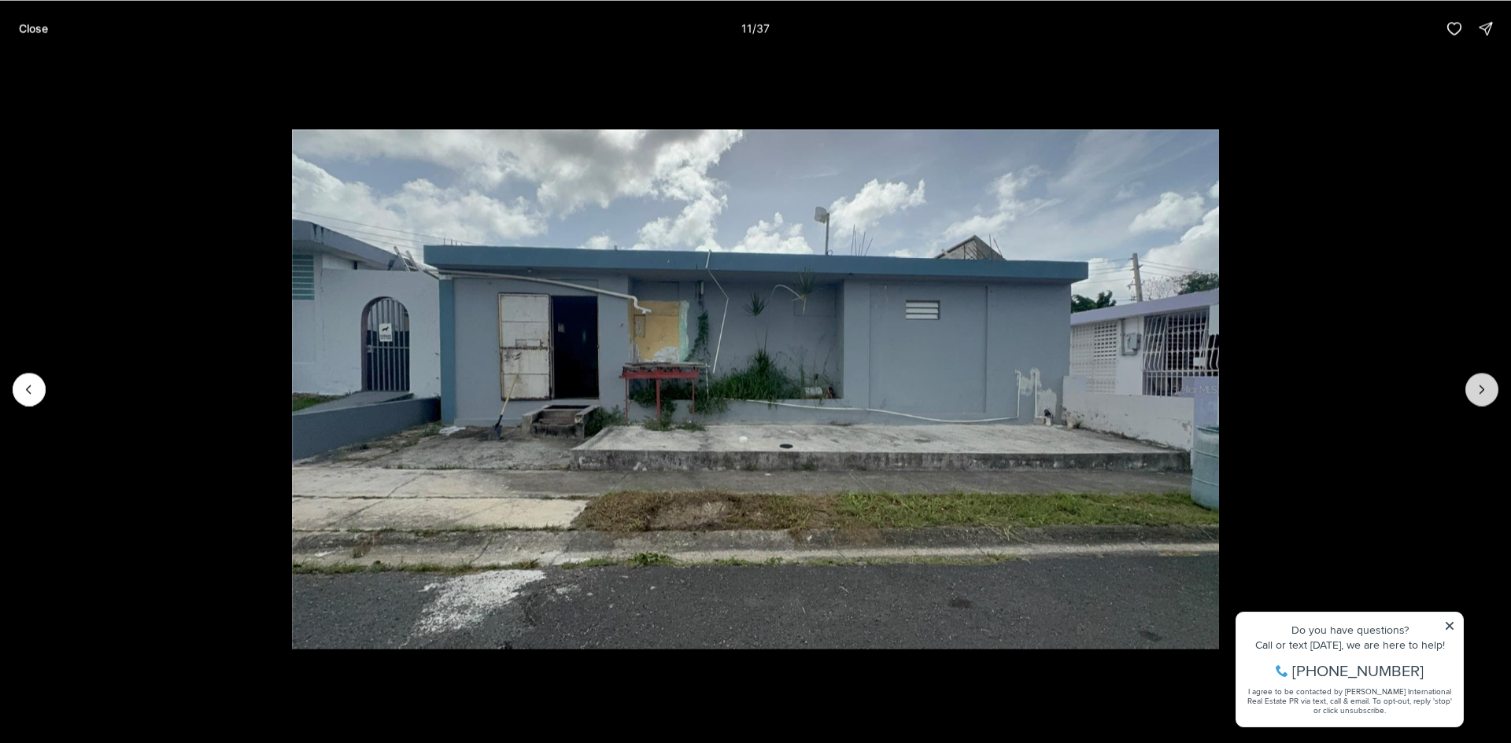
click at [1489, 382] on button "Next slide" at bounding box center [1481, 389] width 33 height 33
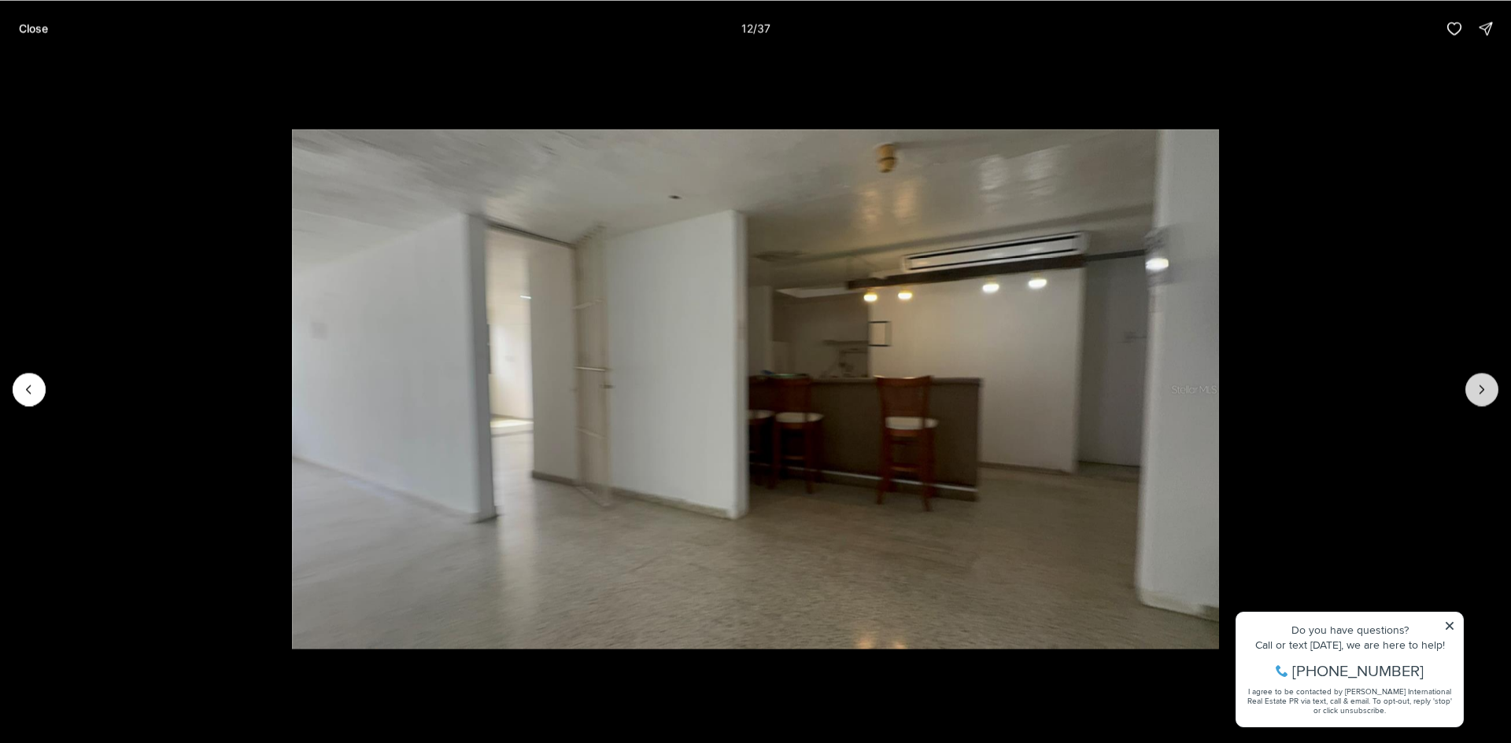
click at [1489, 382] on button "Next slide" at bounding box center [1481, 389] width 33 height 33
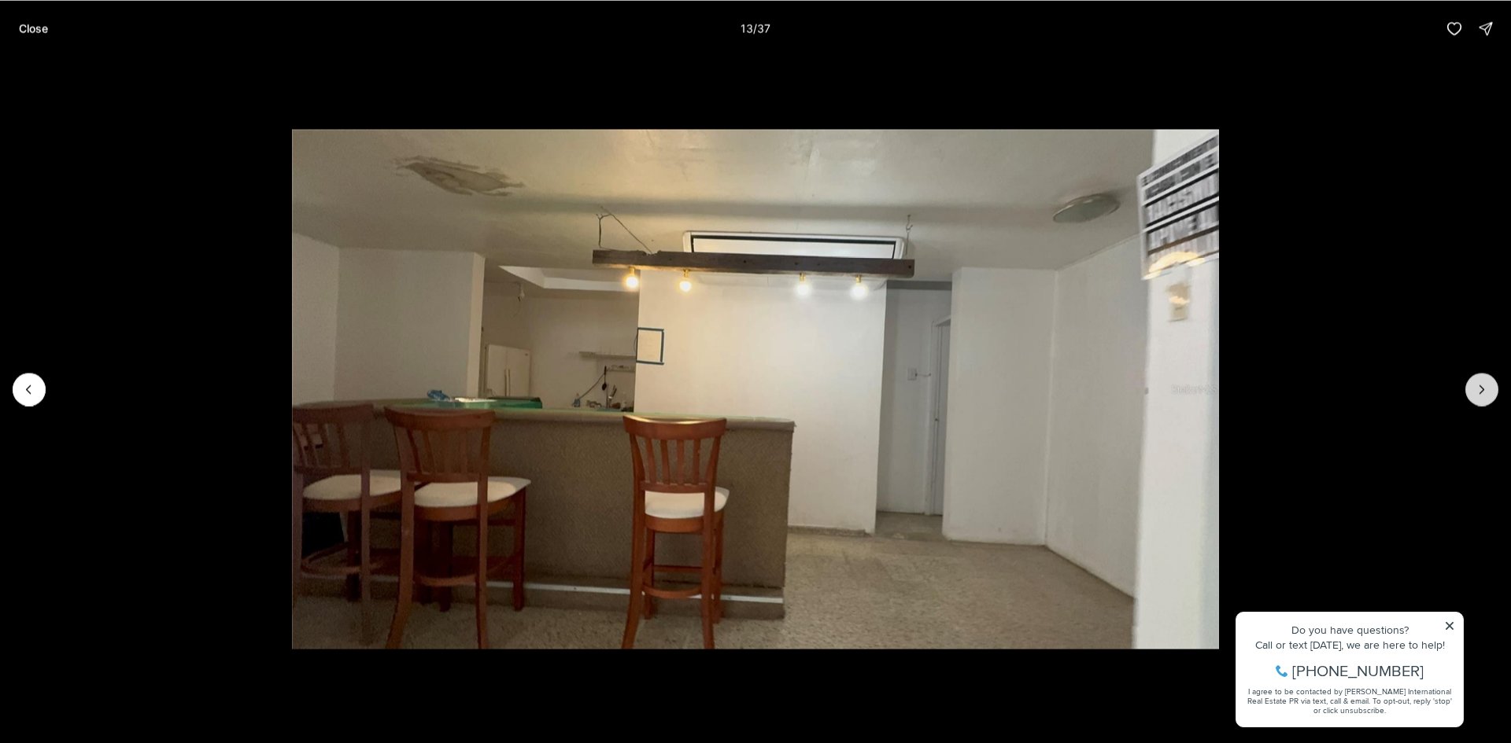
click at [1489, 382] on button "Next slide" at bounding box center [1481, 389] width 33 height 33
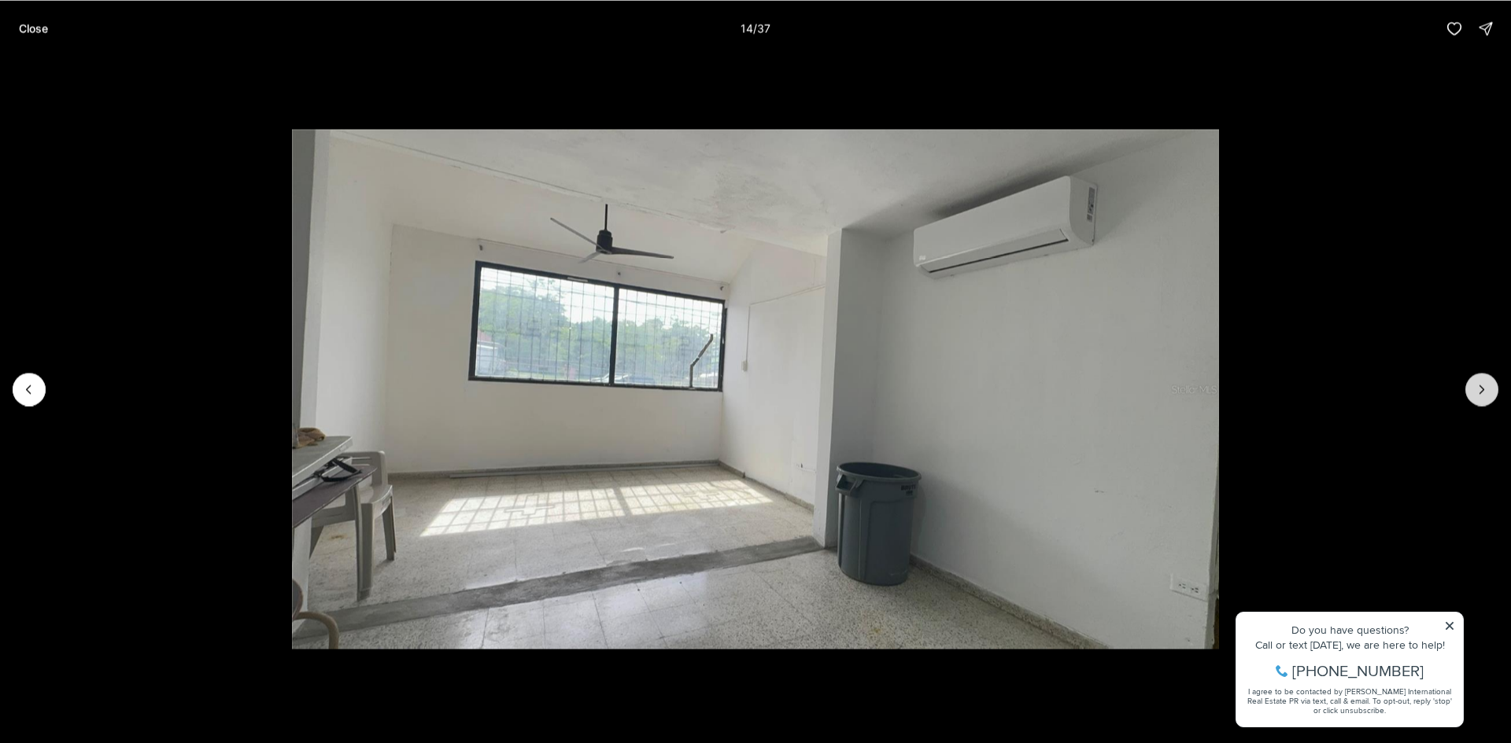
click at [1489, 382] on button "Next slide" at bounding box center [1481, 389] width 33 height 33
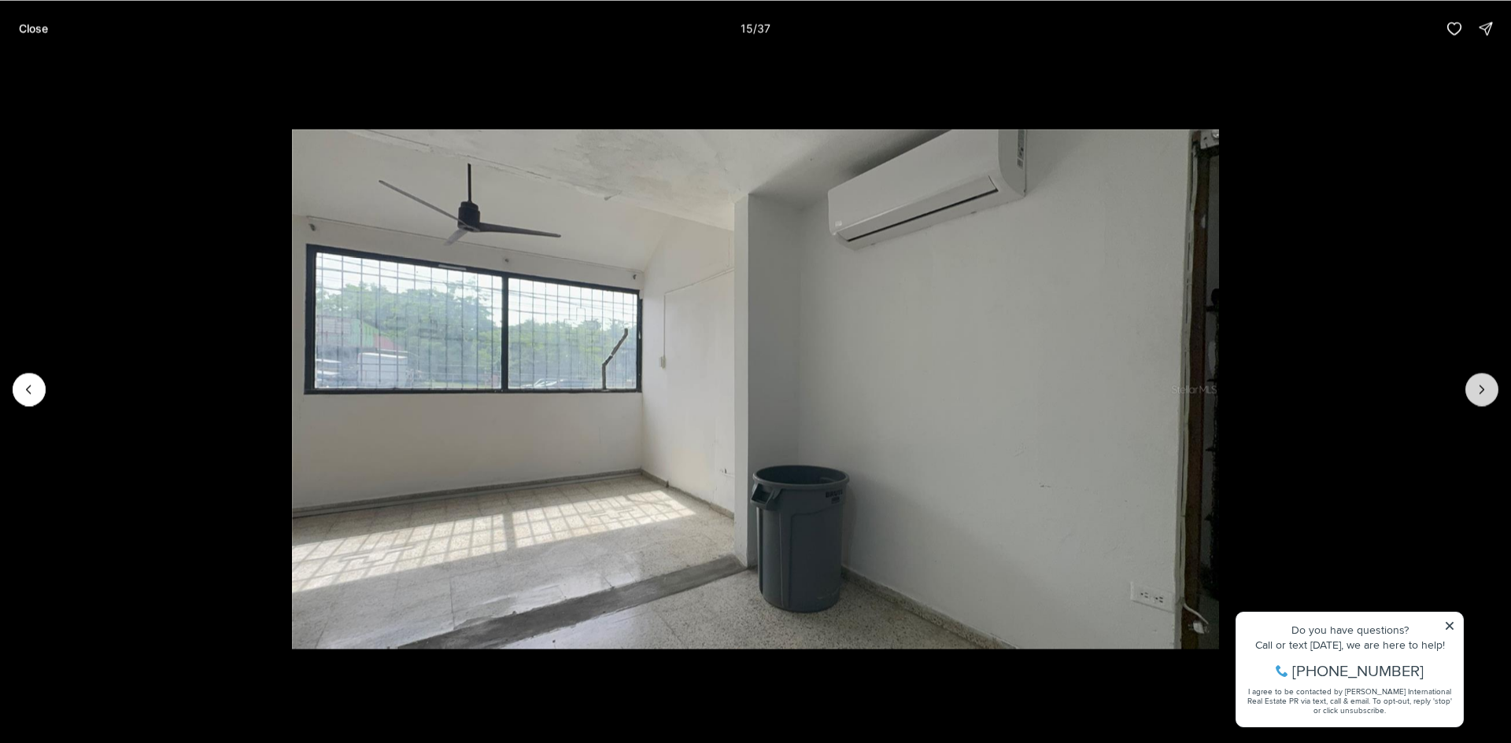
click at [1489, 382] on button "Next slide" at bounding box center [1481, 389] width 33 height 33
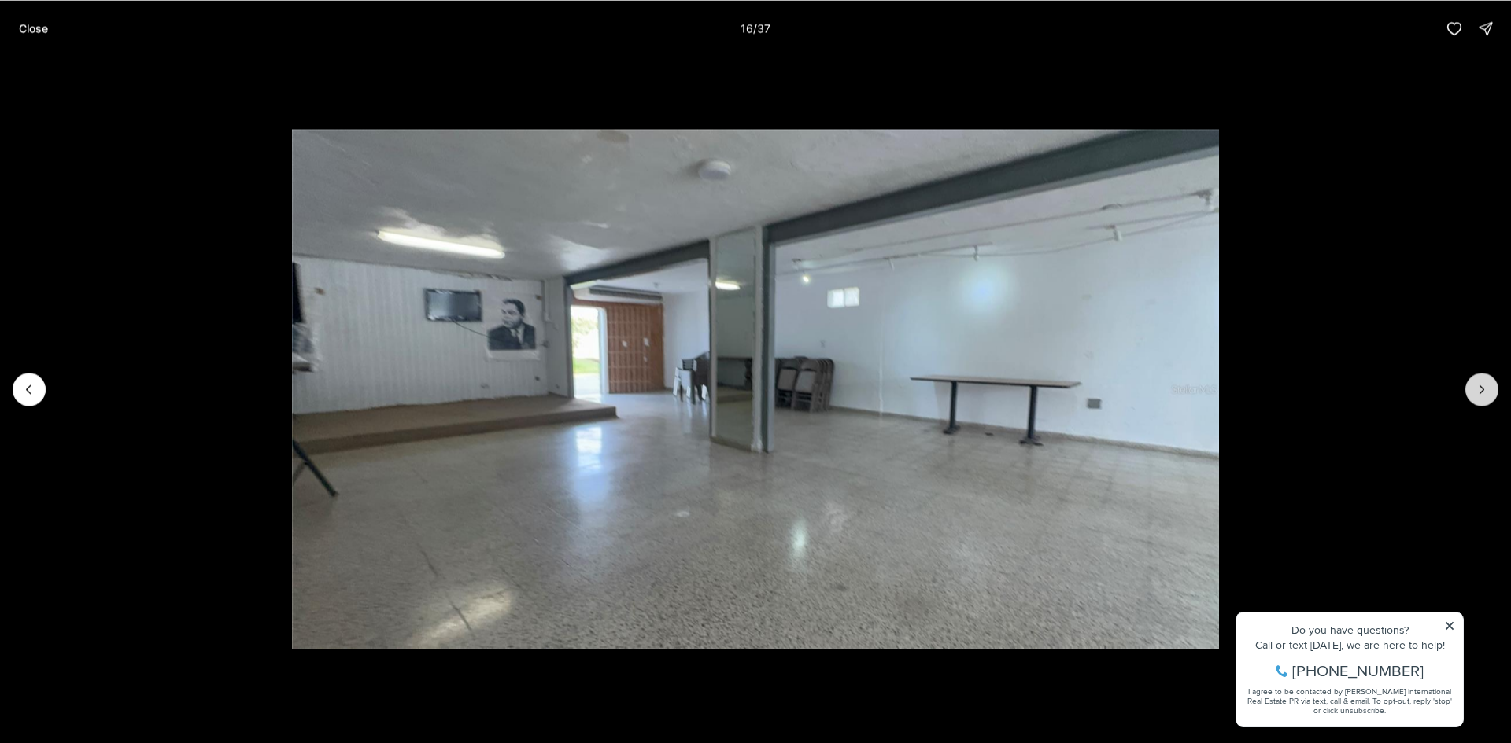
click at [1489, 382] on button "Next slide" at bounding box center [1481, 389] width 33 height 33
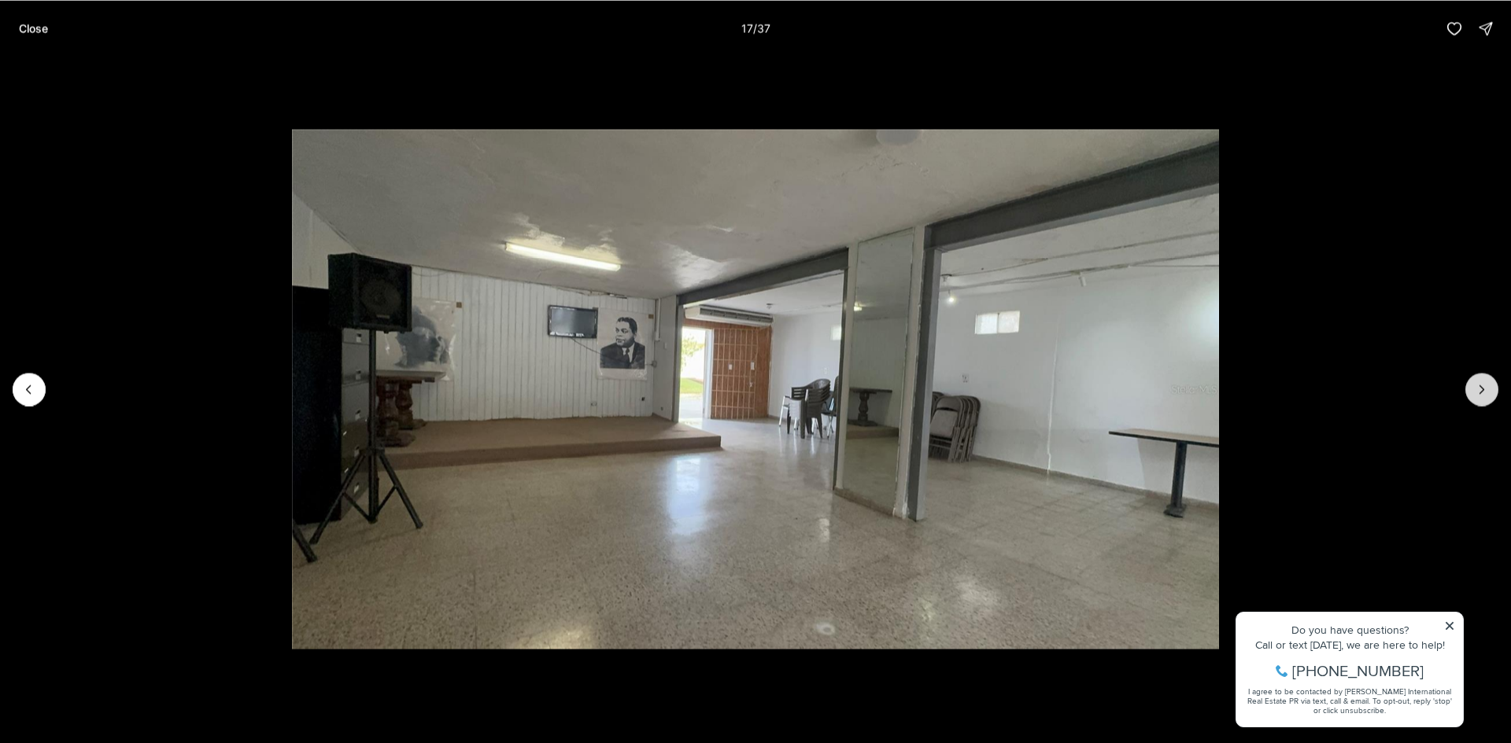
click at [1489, 382] on button "Next slide" at bounding box center [1481, 389] width 33 height 33
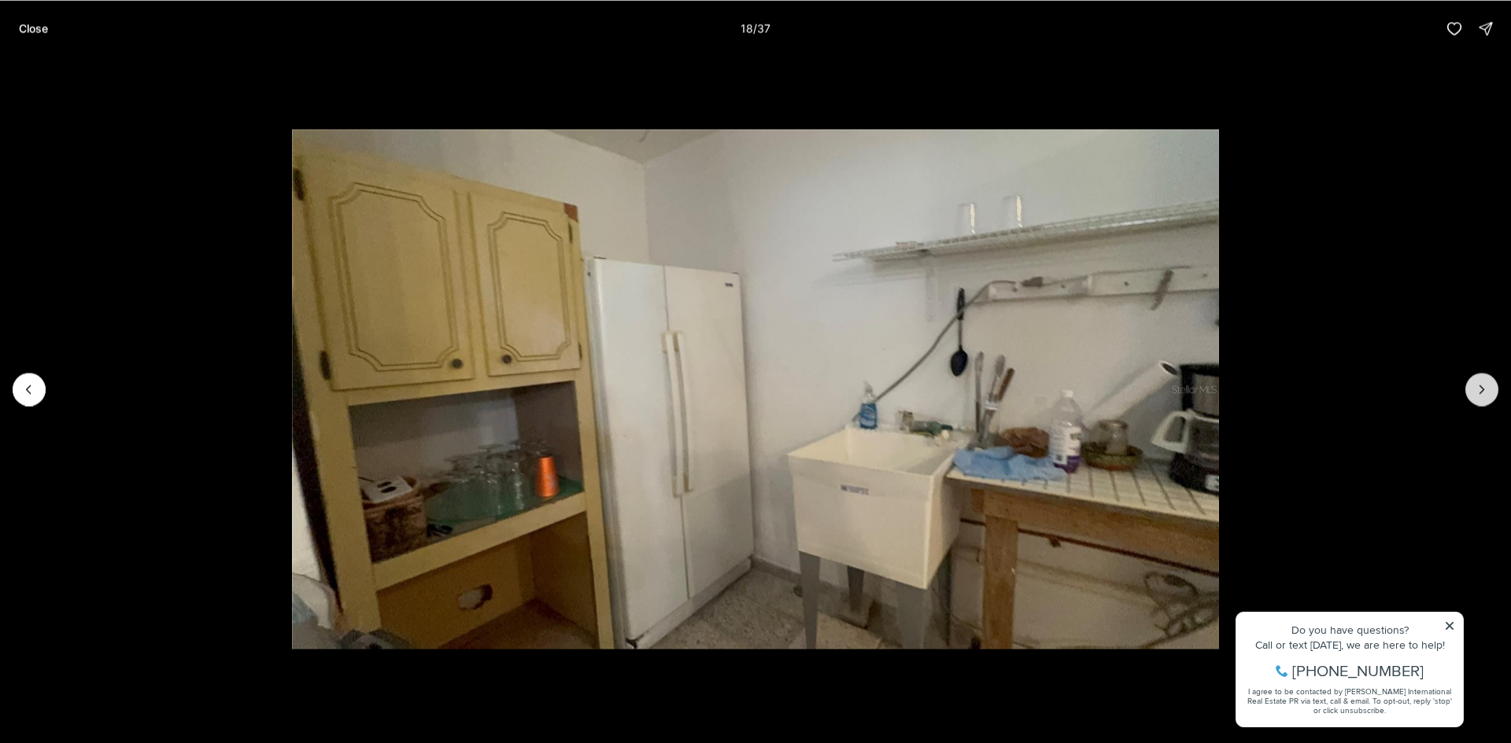
click at [1489, 382] on button "Next slide" at bounding box center [1481, 389] width 33 height 33
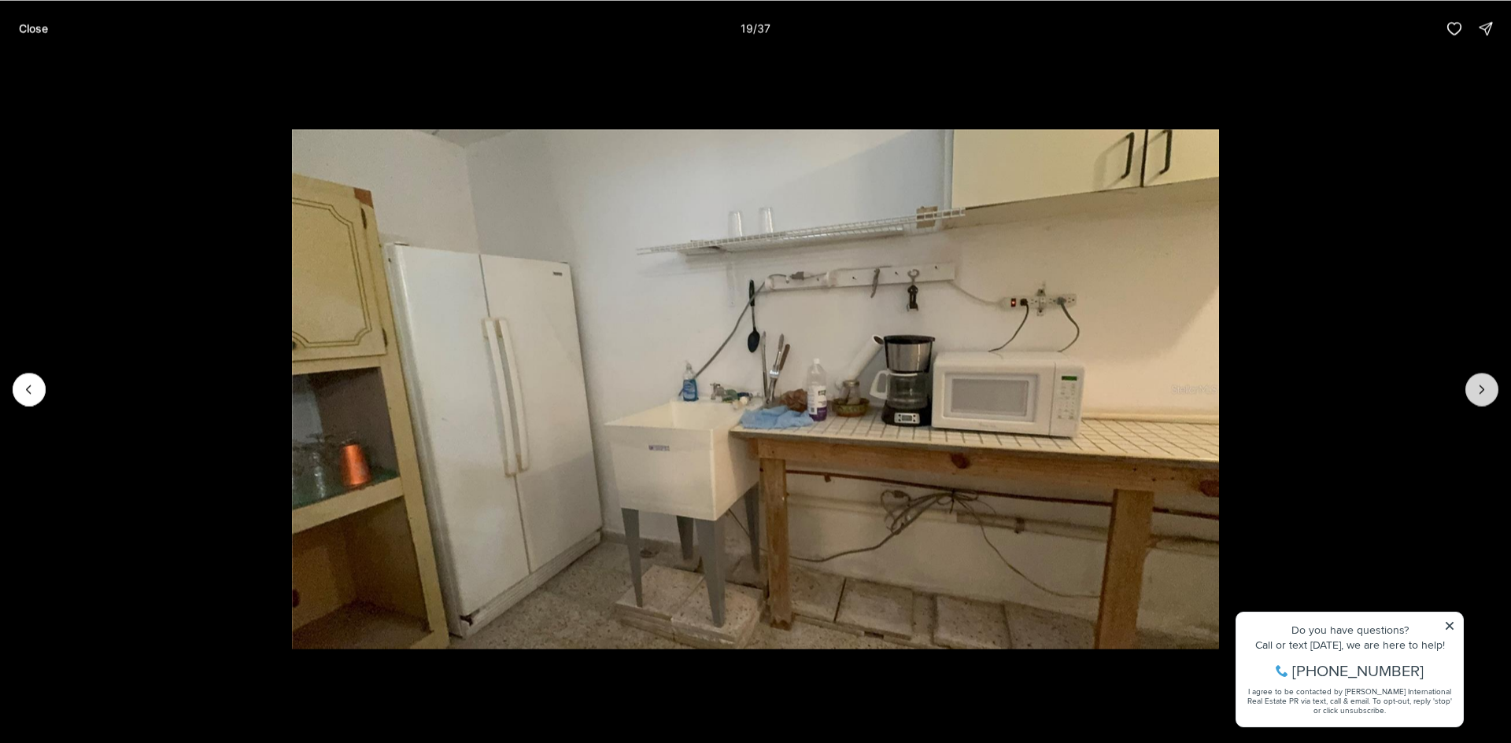
click at [1489, 382] on button "Next slide" at bounding box center [1481, 389] width 33 height 33
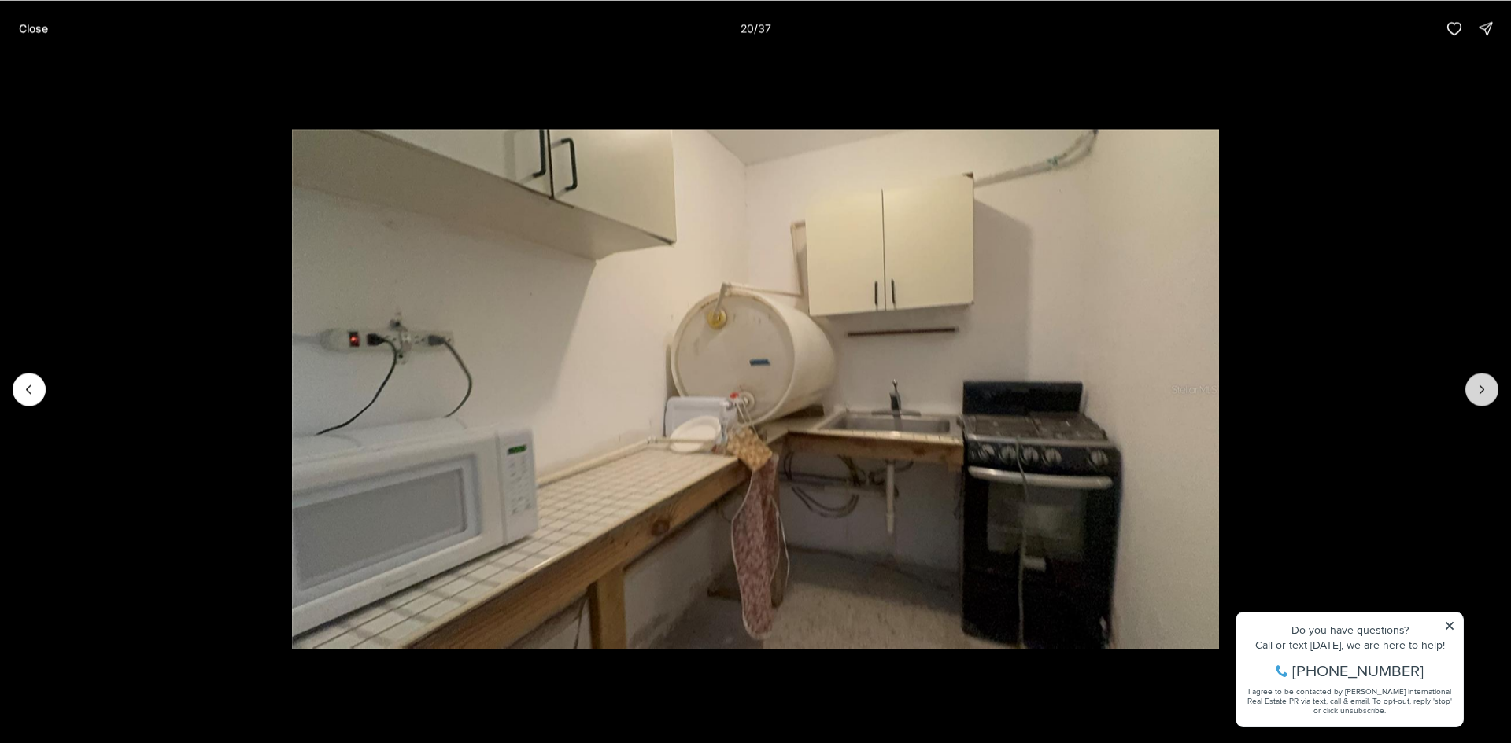
click at [1489, 382] on button "Next slide" at bounding box center [1481, 389] width 33 height 33
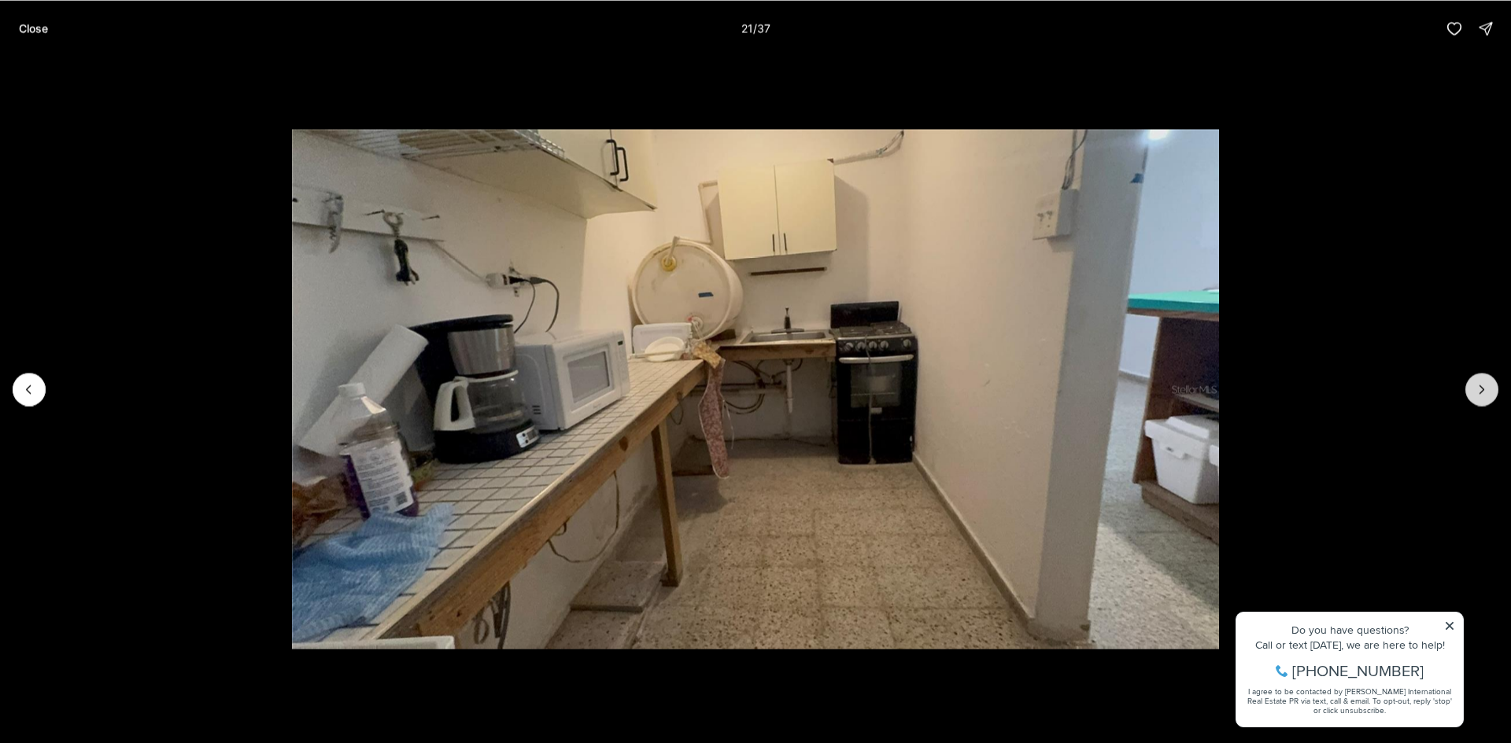
click at [1489, 382] on button "Next slide" at bounding box center [1481, 389] width 33 height 33
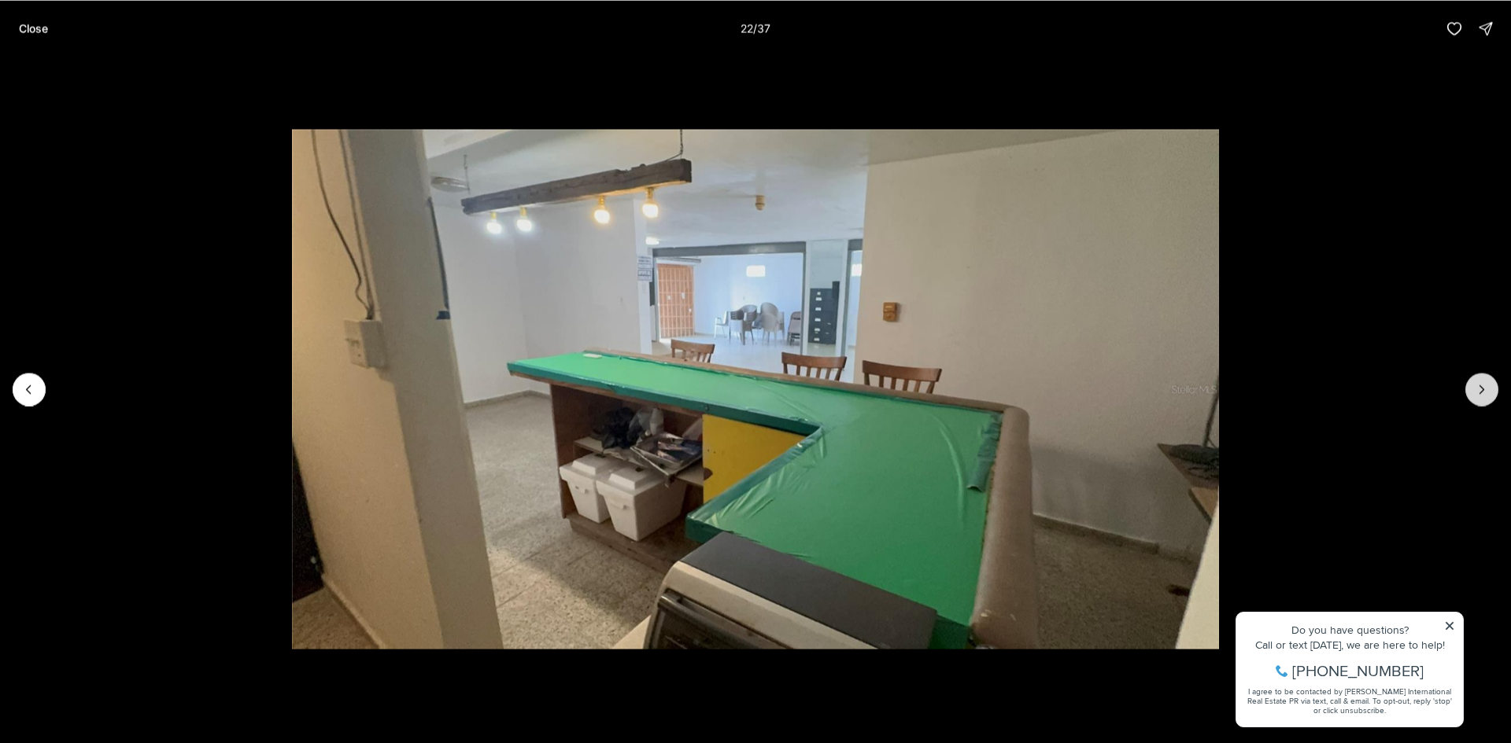
click at [1489, 382] on button "Next slide" at bounding box center [1481, 389] width 33 height 33
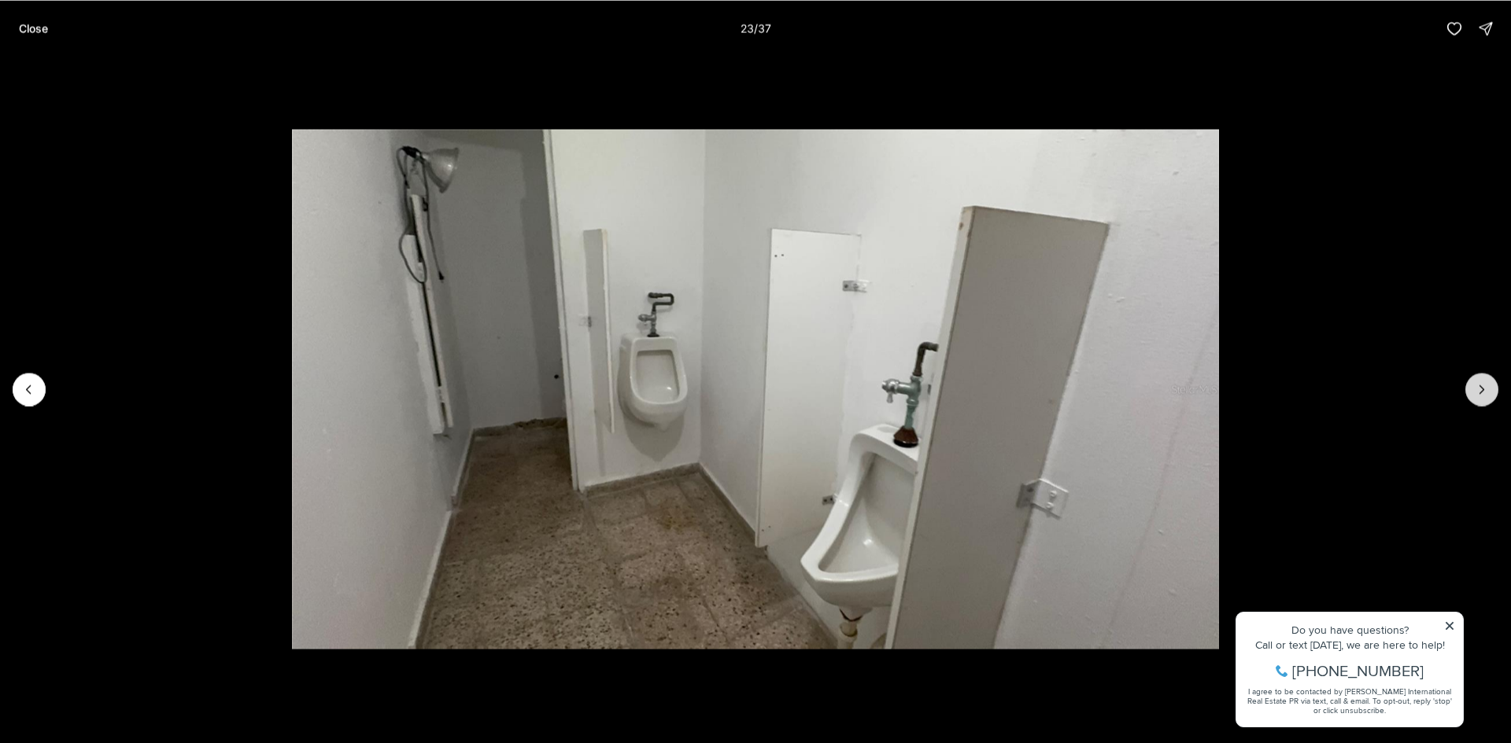
click at [1489, 382] on button "Next slide" at bounding box center [1481, 389] width 33 height 33
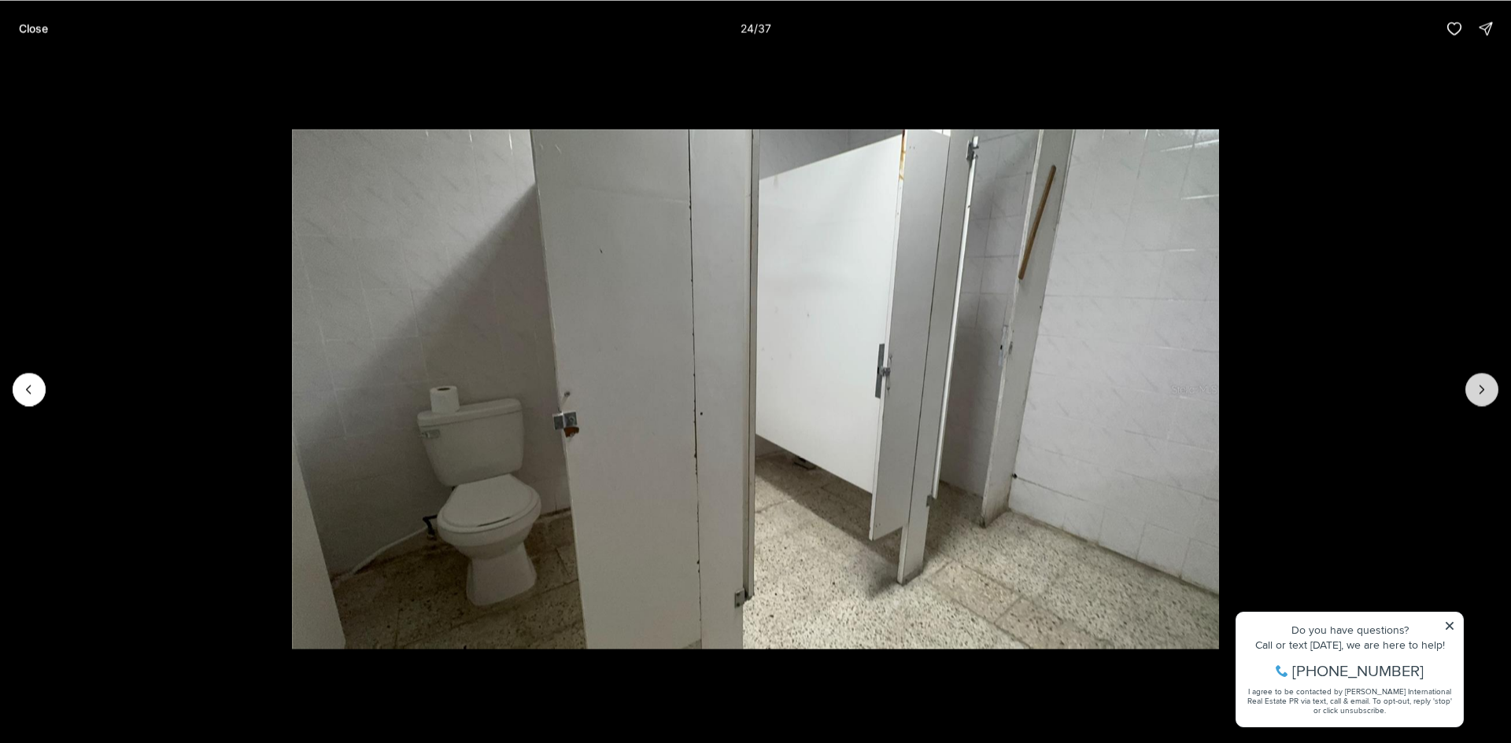
click at [1489, 382] on button "Next slide" at bounding box center [1481, 389] width 33 height 33
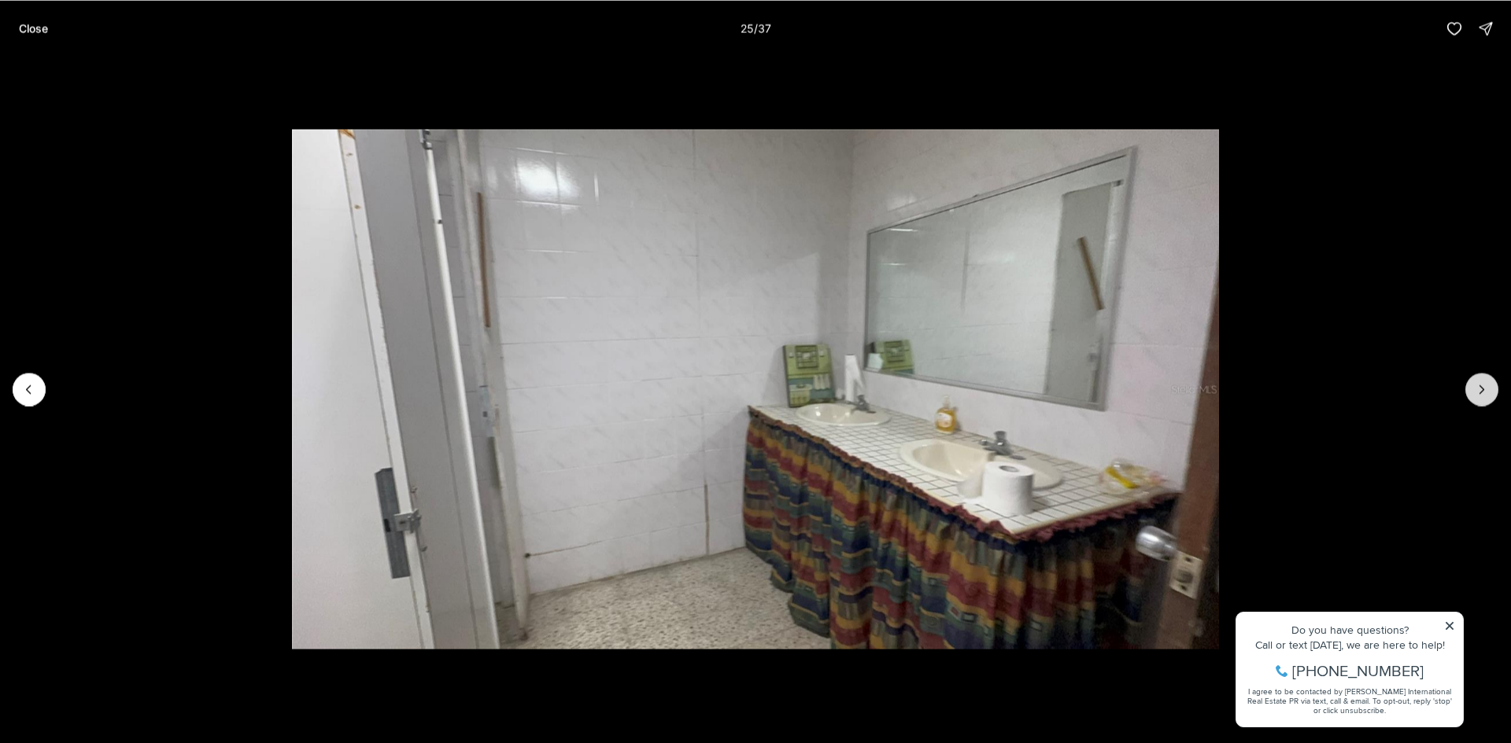
click at [1489, 382] on button "Next slide" at bounding box center [1481, 389] width 33 height 33
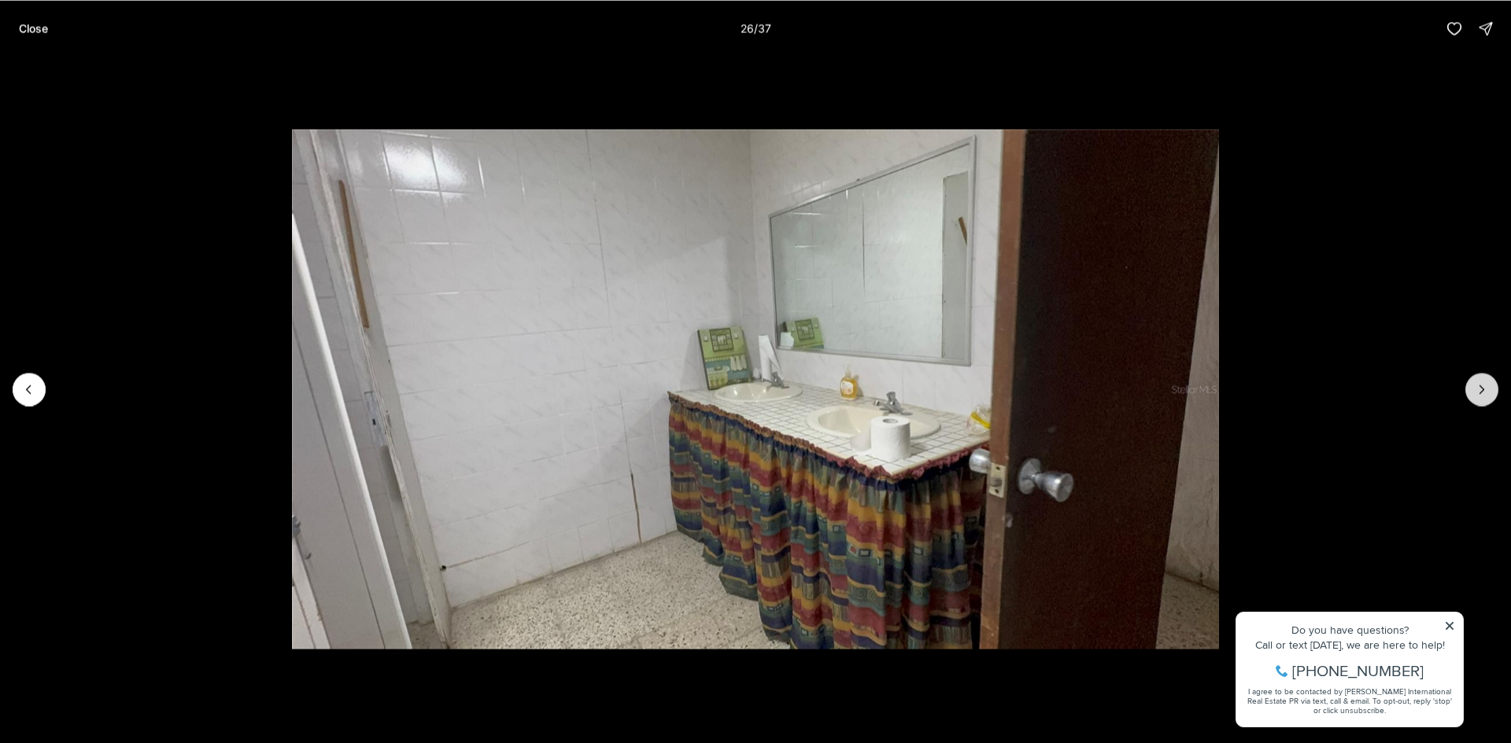
click at [1489, 382] on button "Next slide" at bounding box center [1481, 389] width 33 height 33
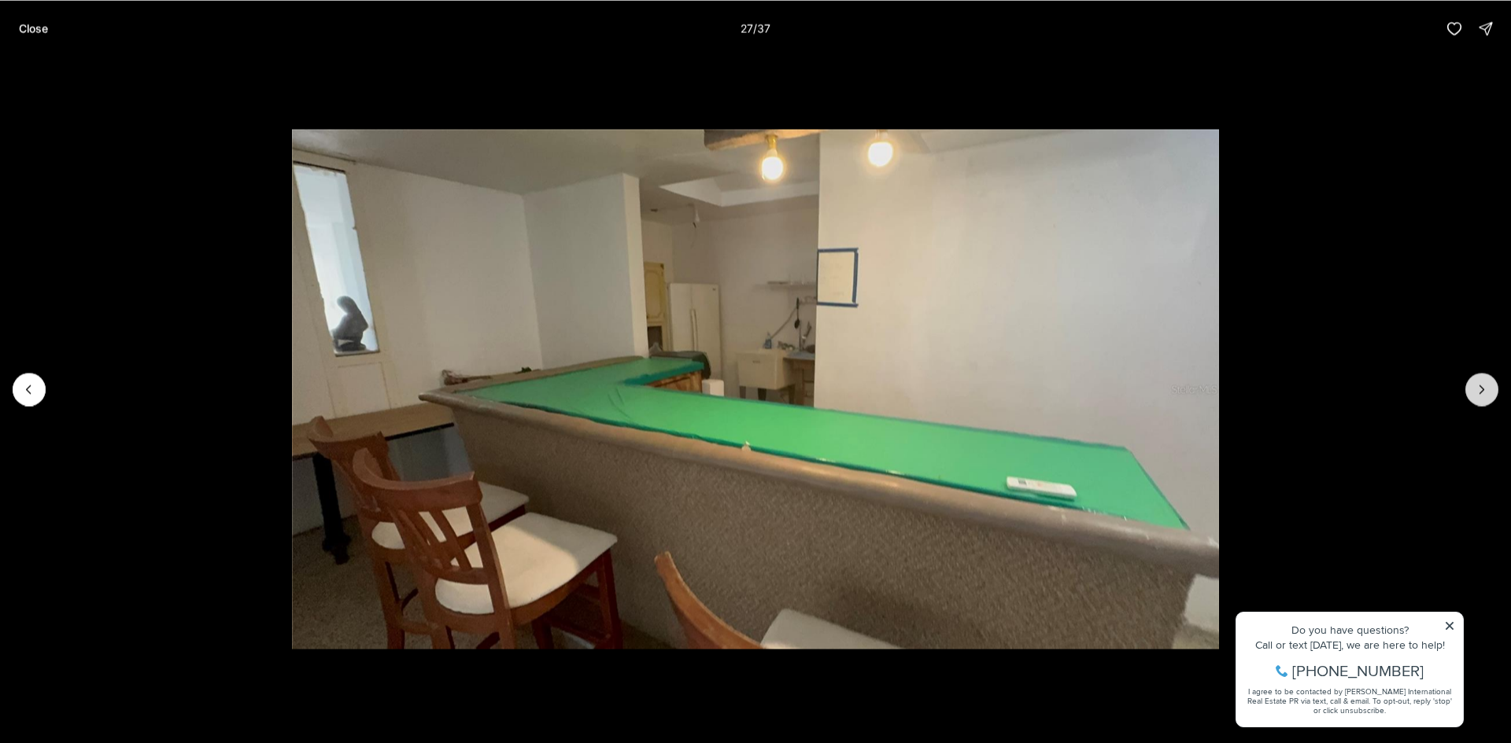
click at [1489, 382] on button "Next slide" at bounding box center [1481, 389] width 33 height 33
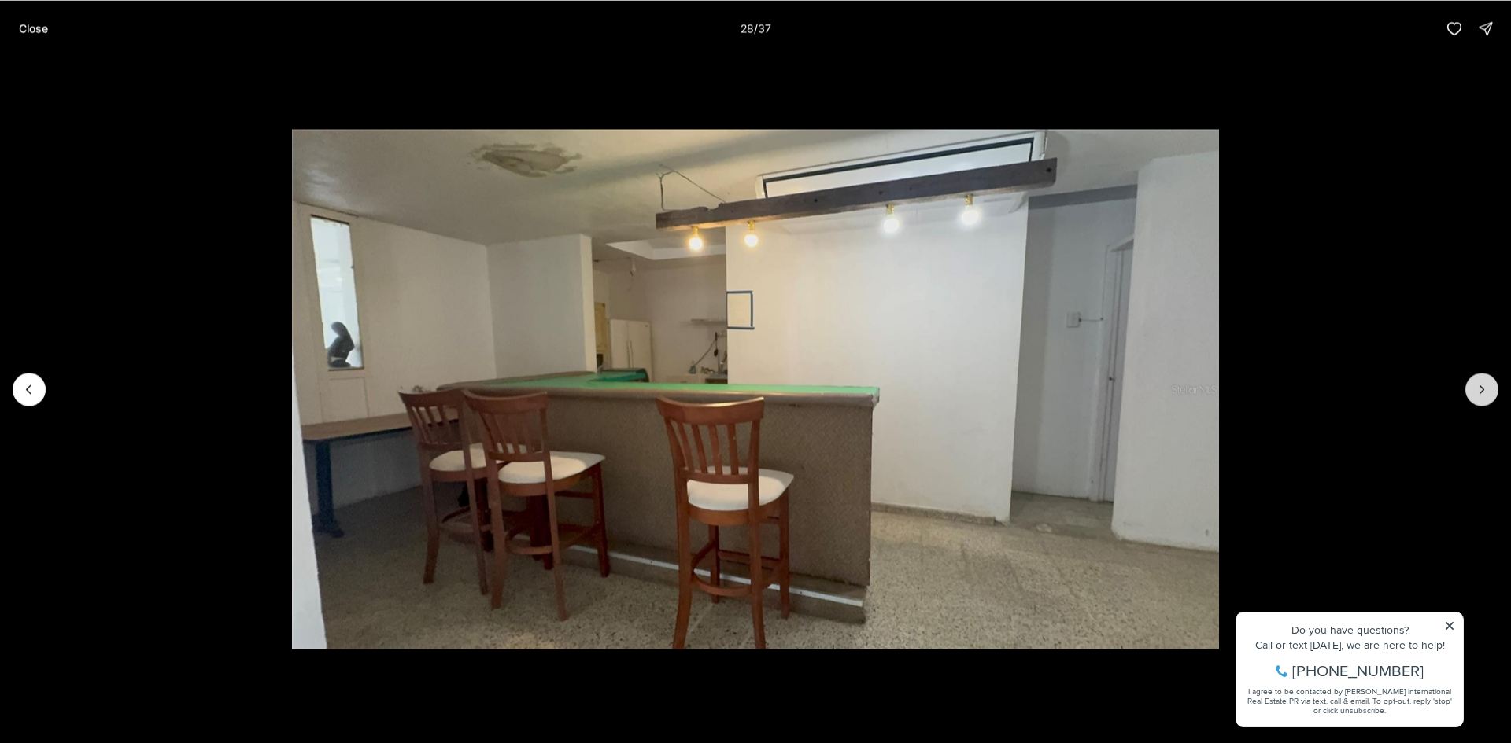
click at [1489, 382] on button "Next slide" at bounding box center [1481, 389] width 33 height 33
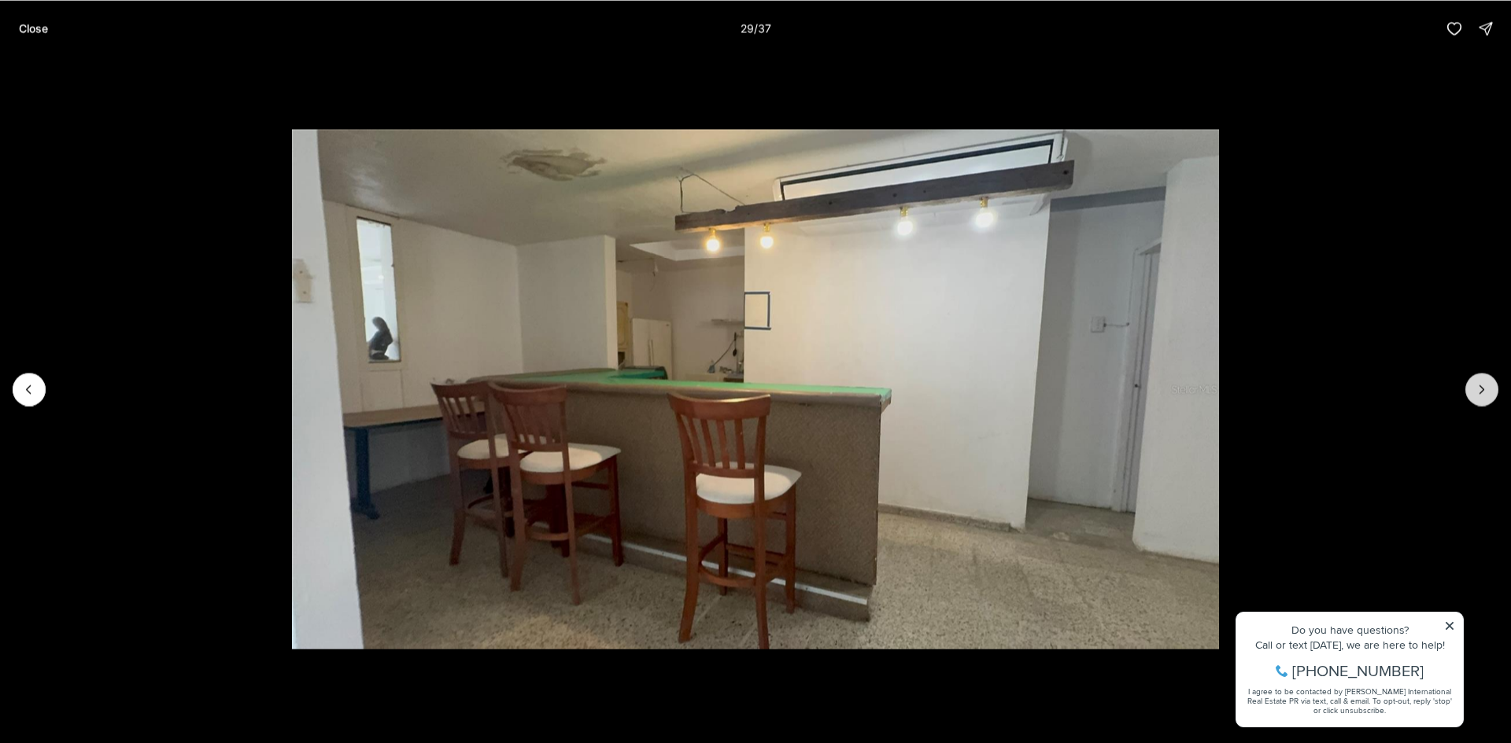
click at [1489, 382] on button "Next slide" at bounding box center [1481, 389] width 33 height 33
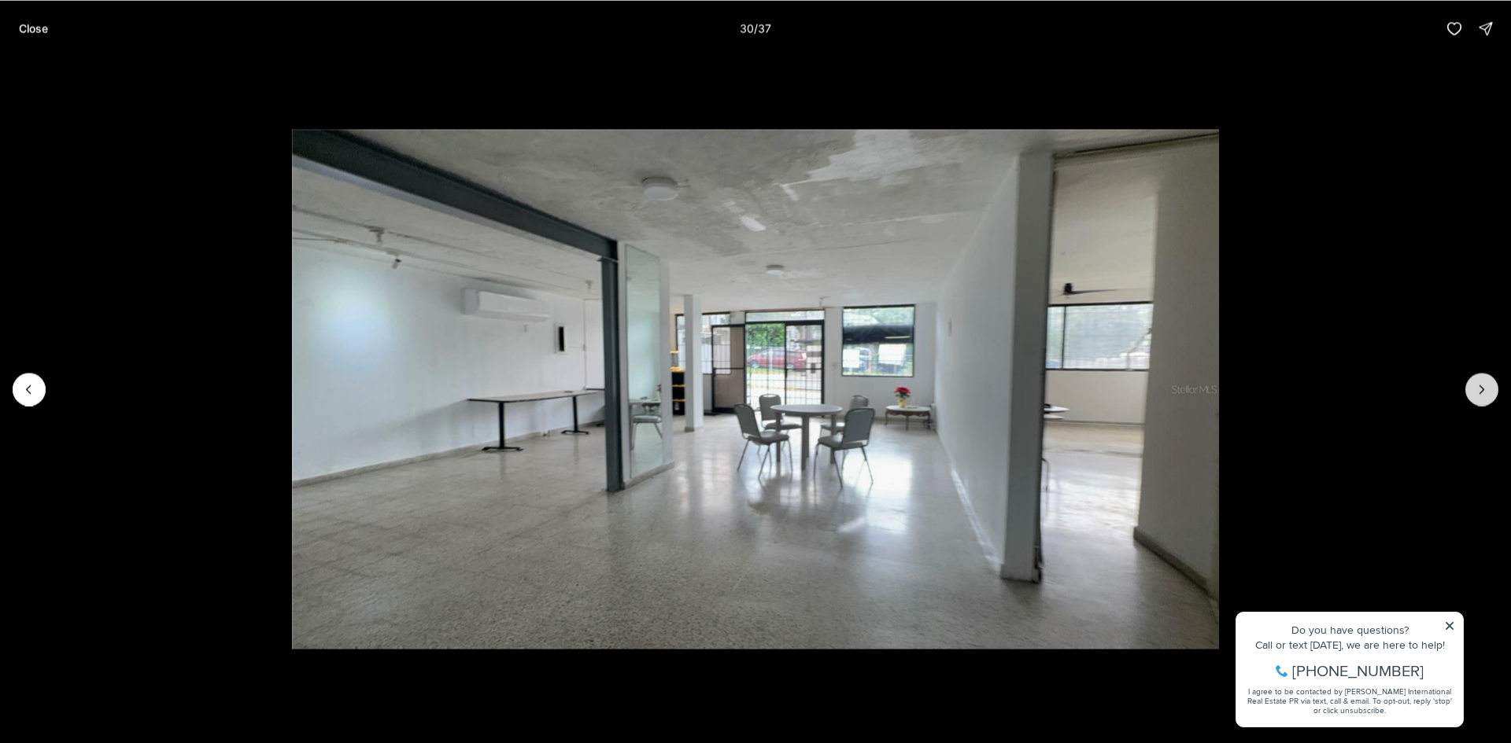
click at [1489, 382] on button "Next slide" at bounding box center [1481, 389] width 33 height 33
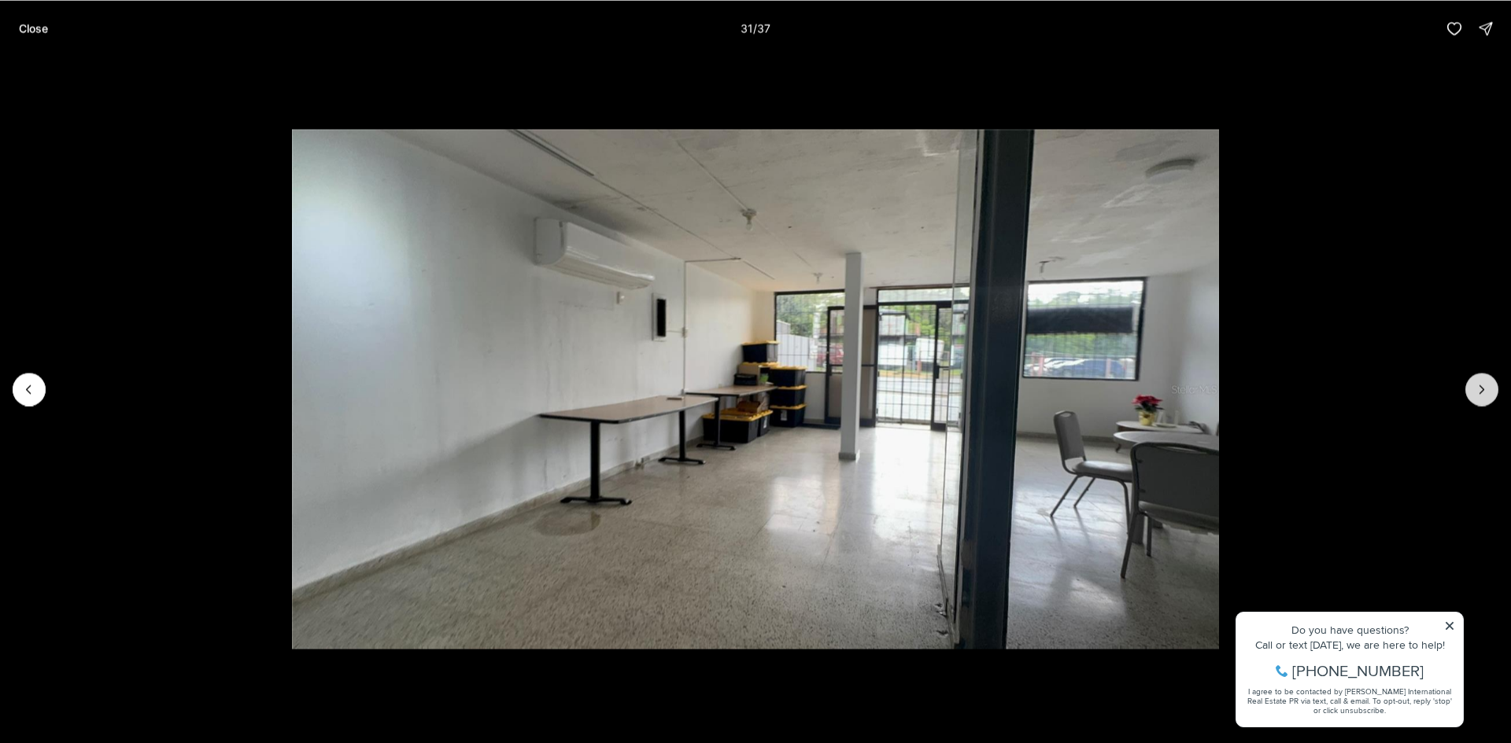
click at [1489, 382] on button "Next slide" at bounding box center [1481, 389] width 33 height 33
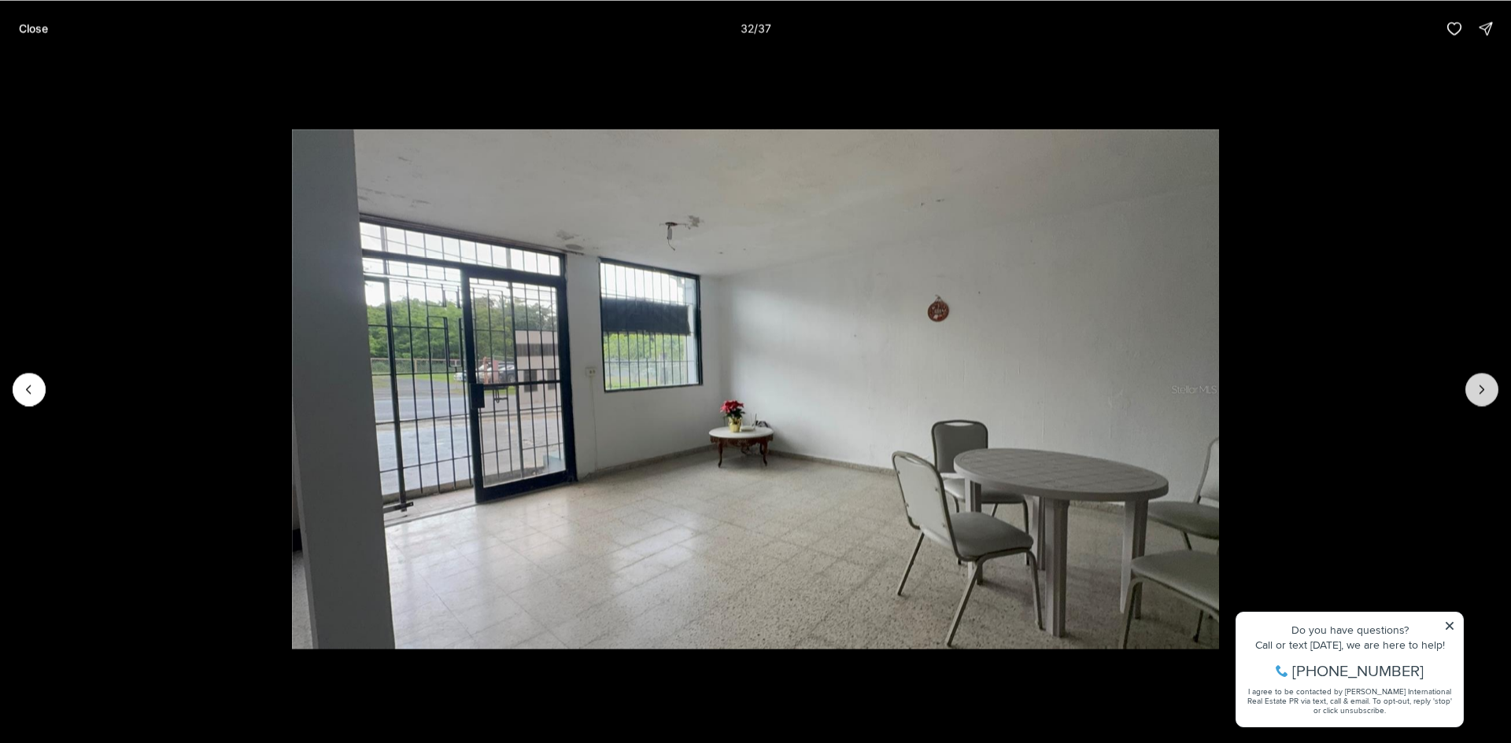
click at [1489, 382] on button "Next slide" at bounding box center [1481, 389] width 33 height 33
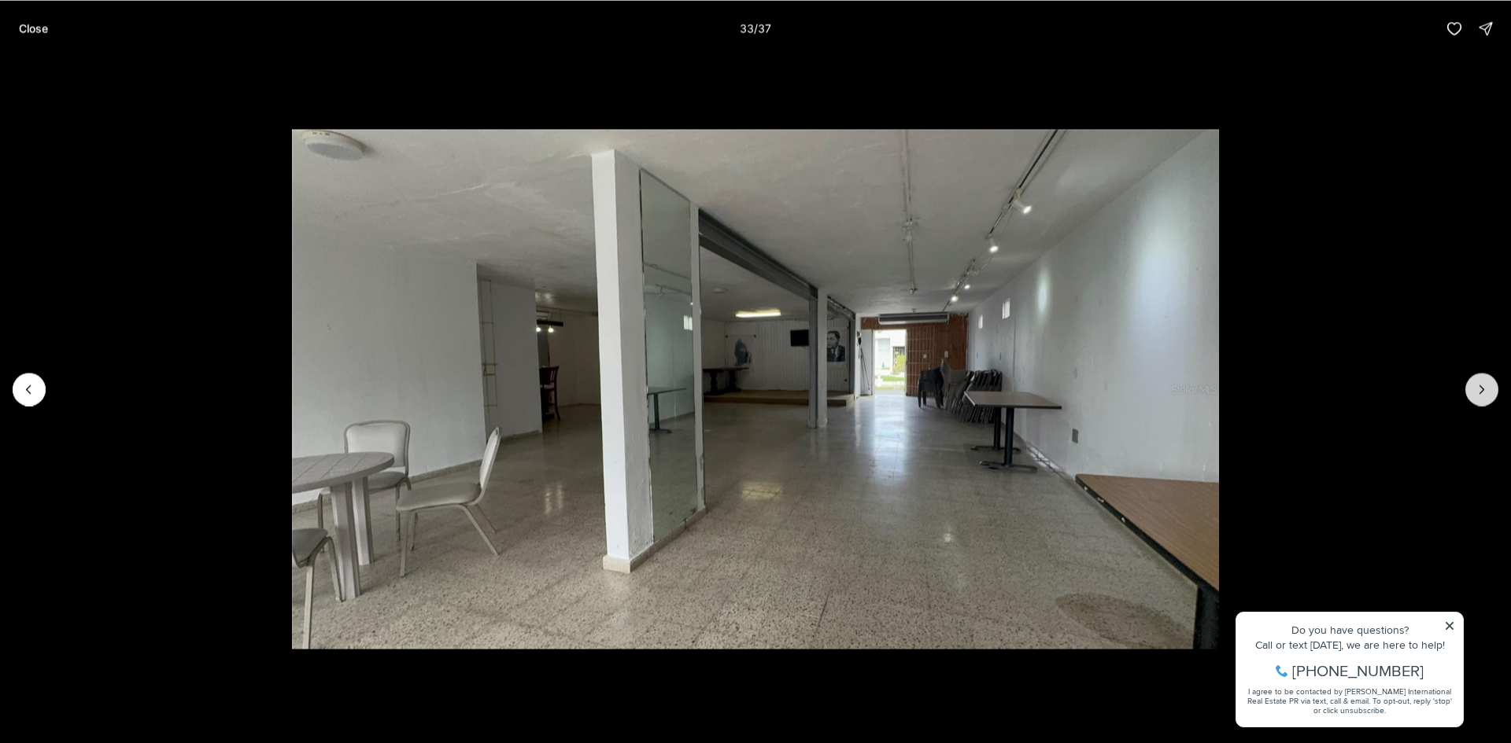
click at [1489, 382] on button "Next slide" at bounding box center [1481, 389] width 33 height 33
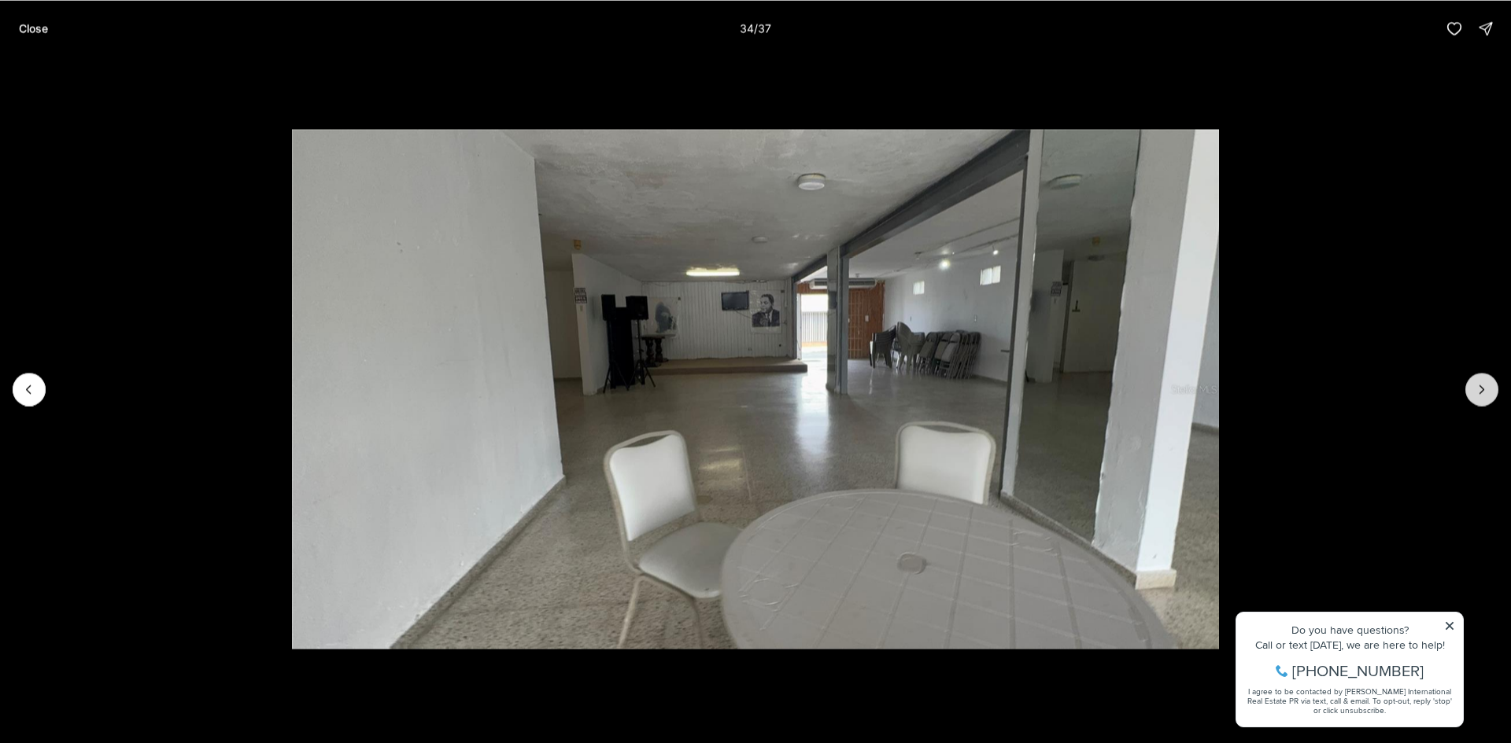
click at [1489, 382] on button "Next slide" at bounding box center [1481, 389] width 33 height 33
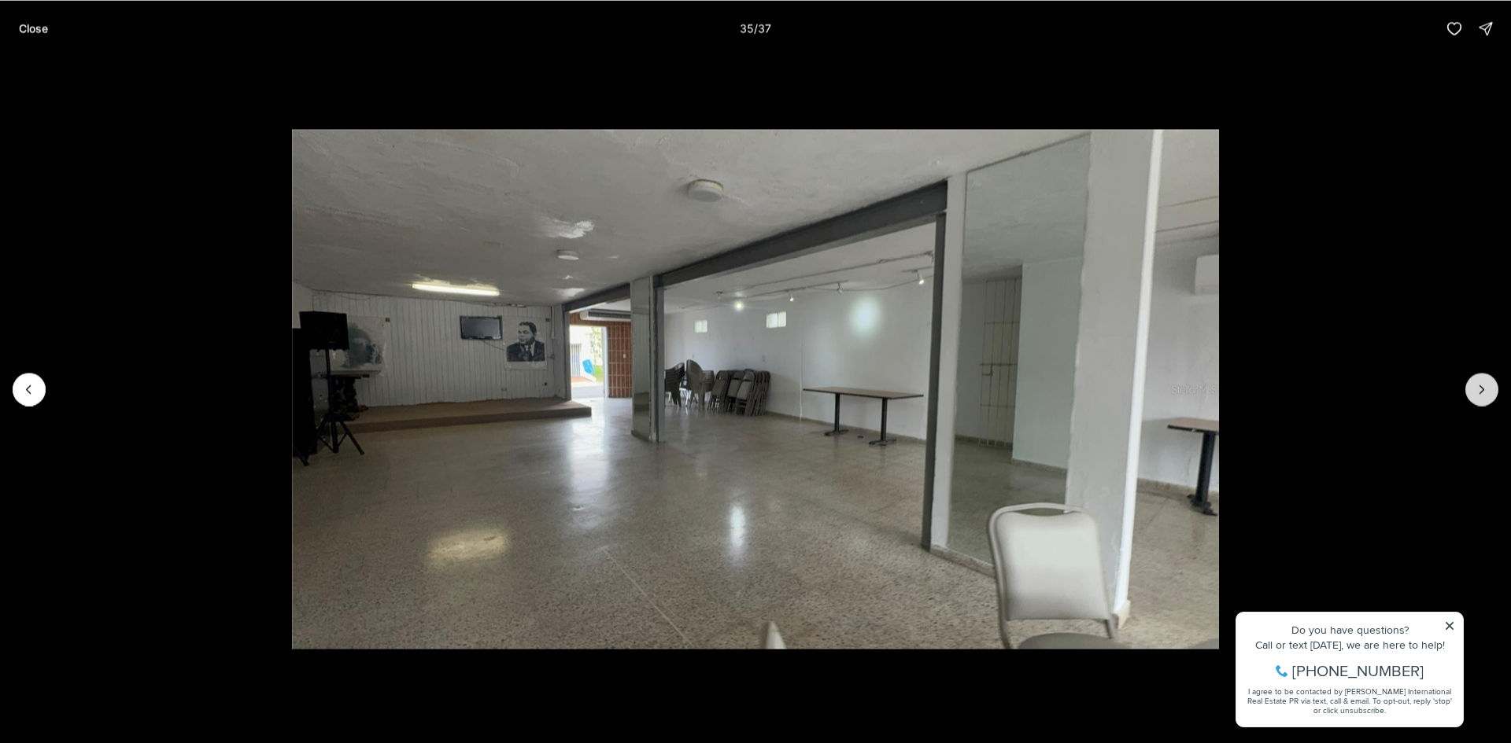
click at [1489, 382] on button "Next slide" at bounding box center [1481, 389] width 33 height 33
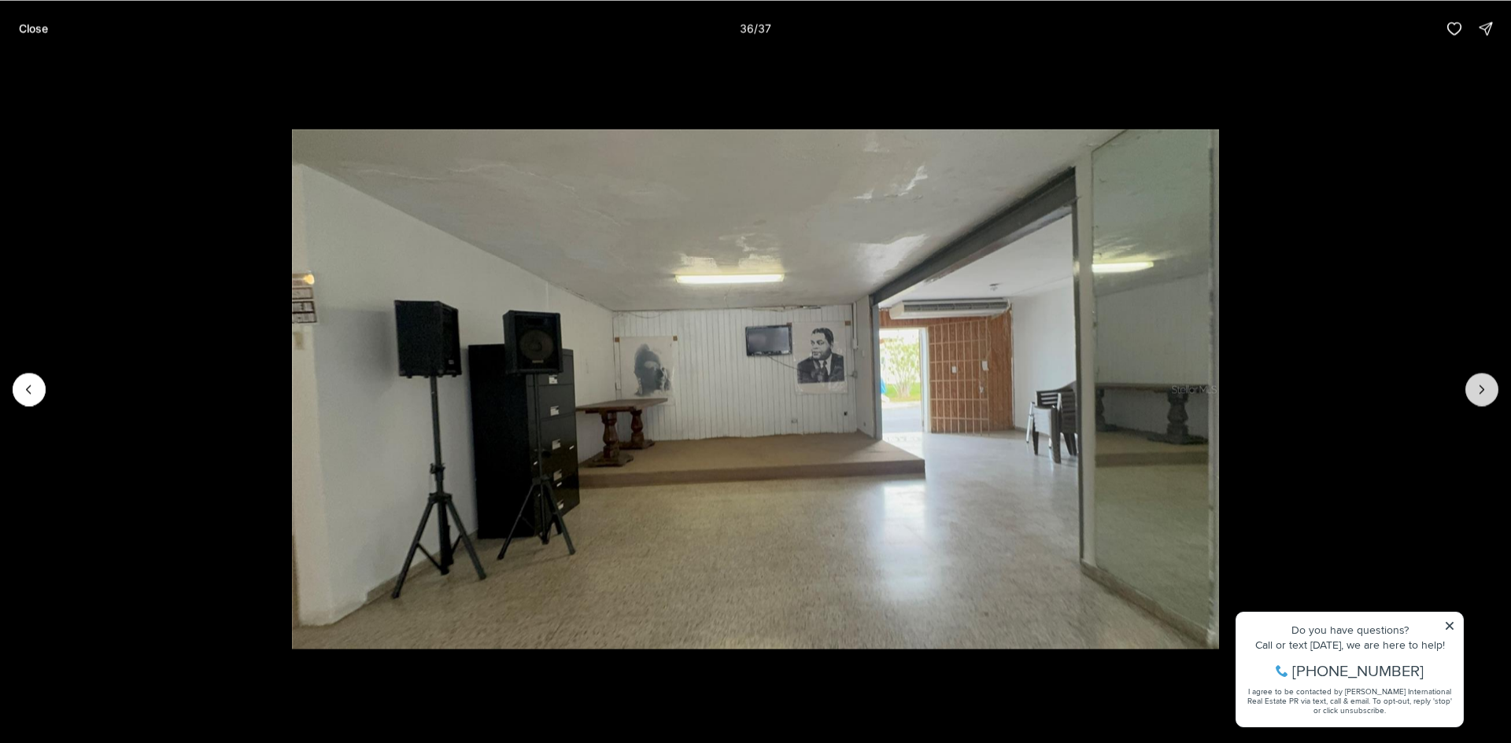
click at [1489, 382] on button "Next slide" at bounding box center [1481, 389] width 33 height 33
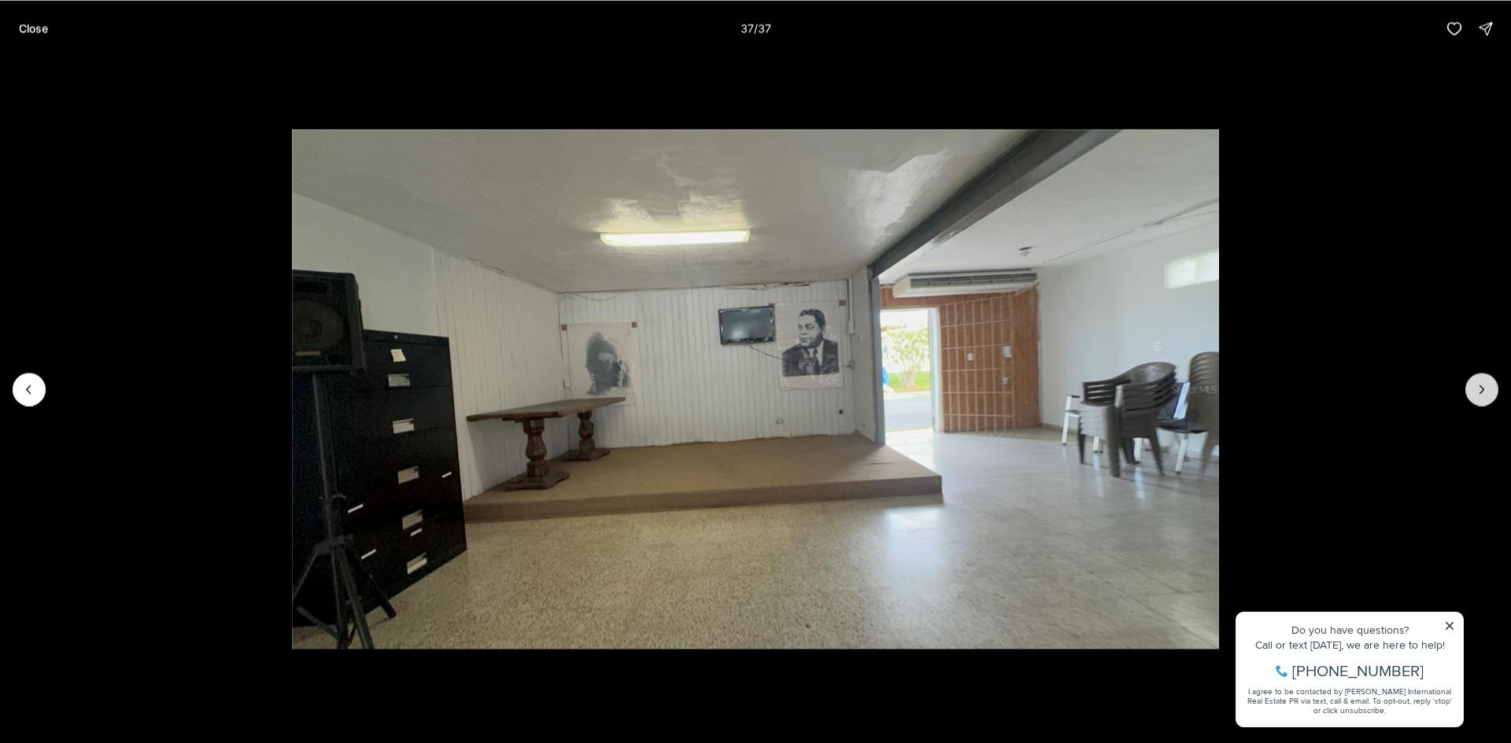
click at [1489, 382] on div at bounding box center [1481, 389] width 33 height 33
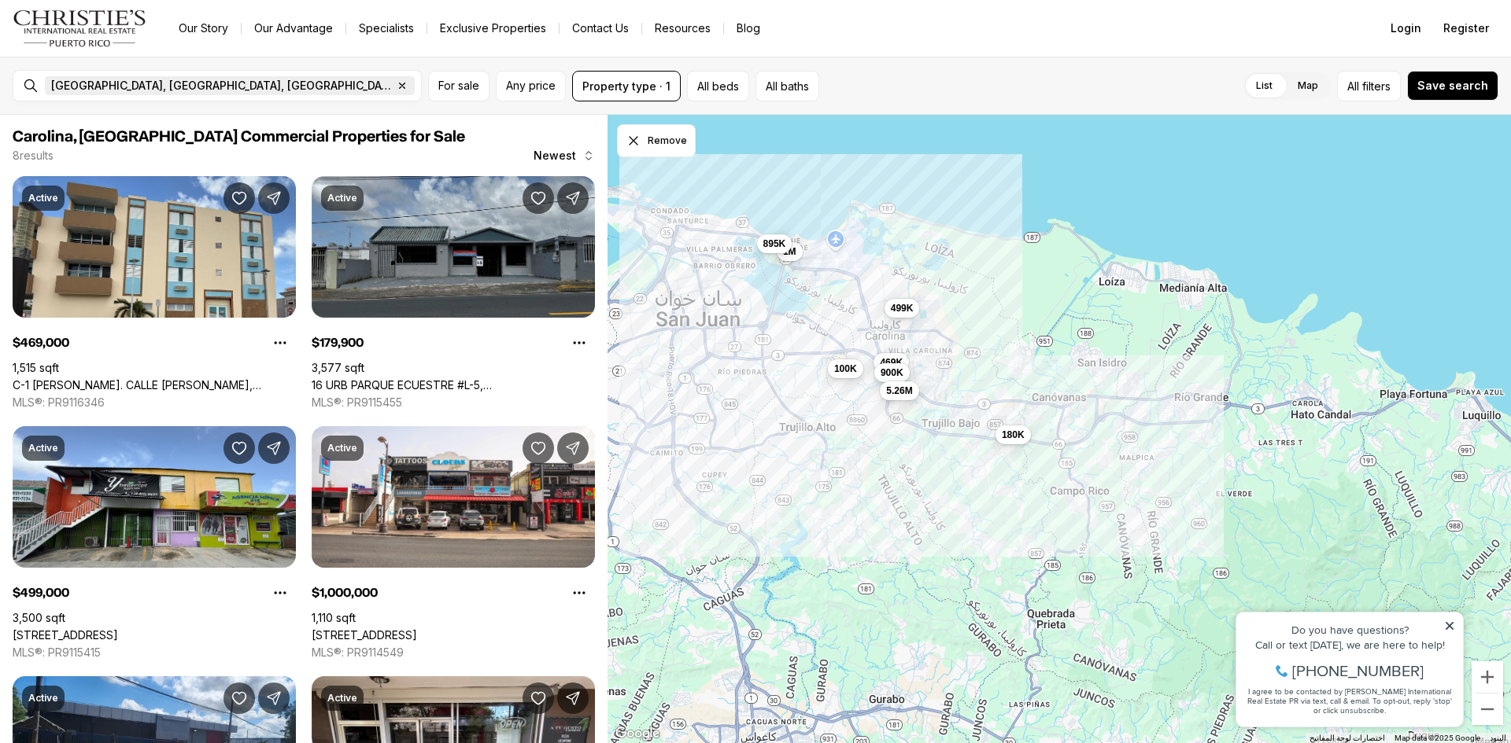
click at [93, 91] on span "[GEOGRAPHIC_DATA], [GEOGRAPHIC_DATA], [GEOGRAPHIC_DATA]" at bounding box center [221, 85] width 341 height 13
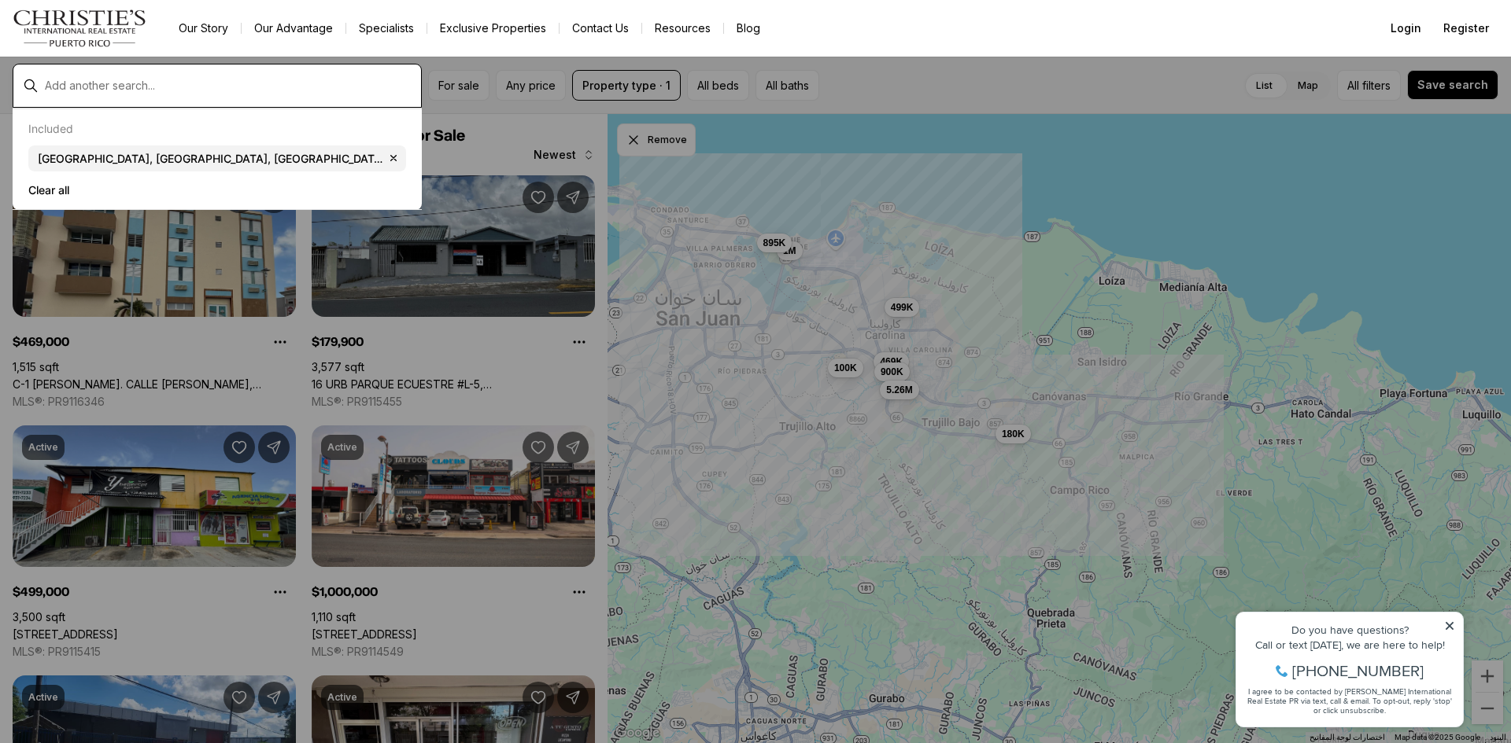
click at [186, 84] on input "text" at bounding box center [230, 85] width 370 height 13
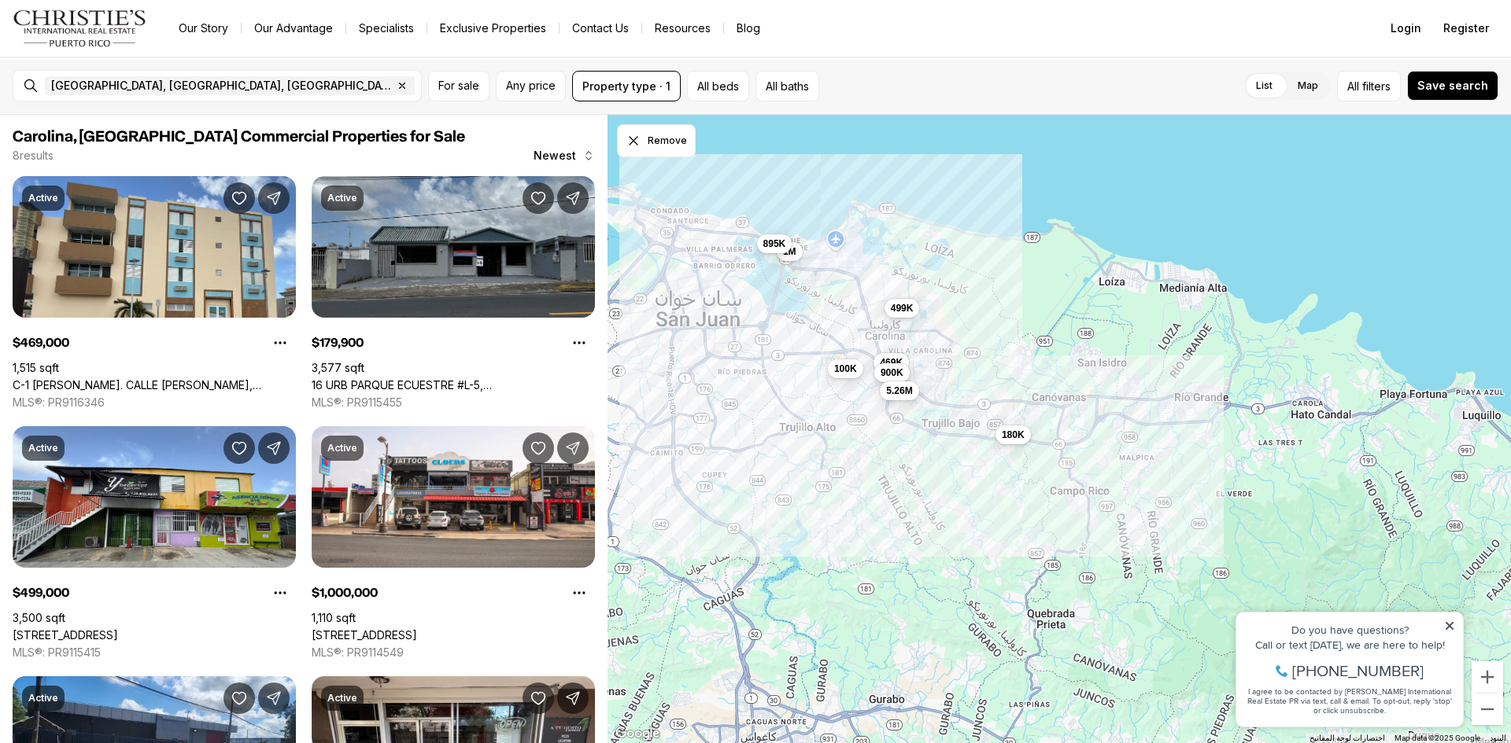
click at [377, 25] on link "Specialists" at bounding box center [386, 28] width 80 height 22
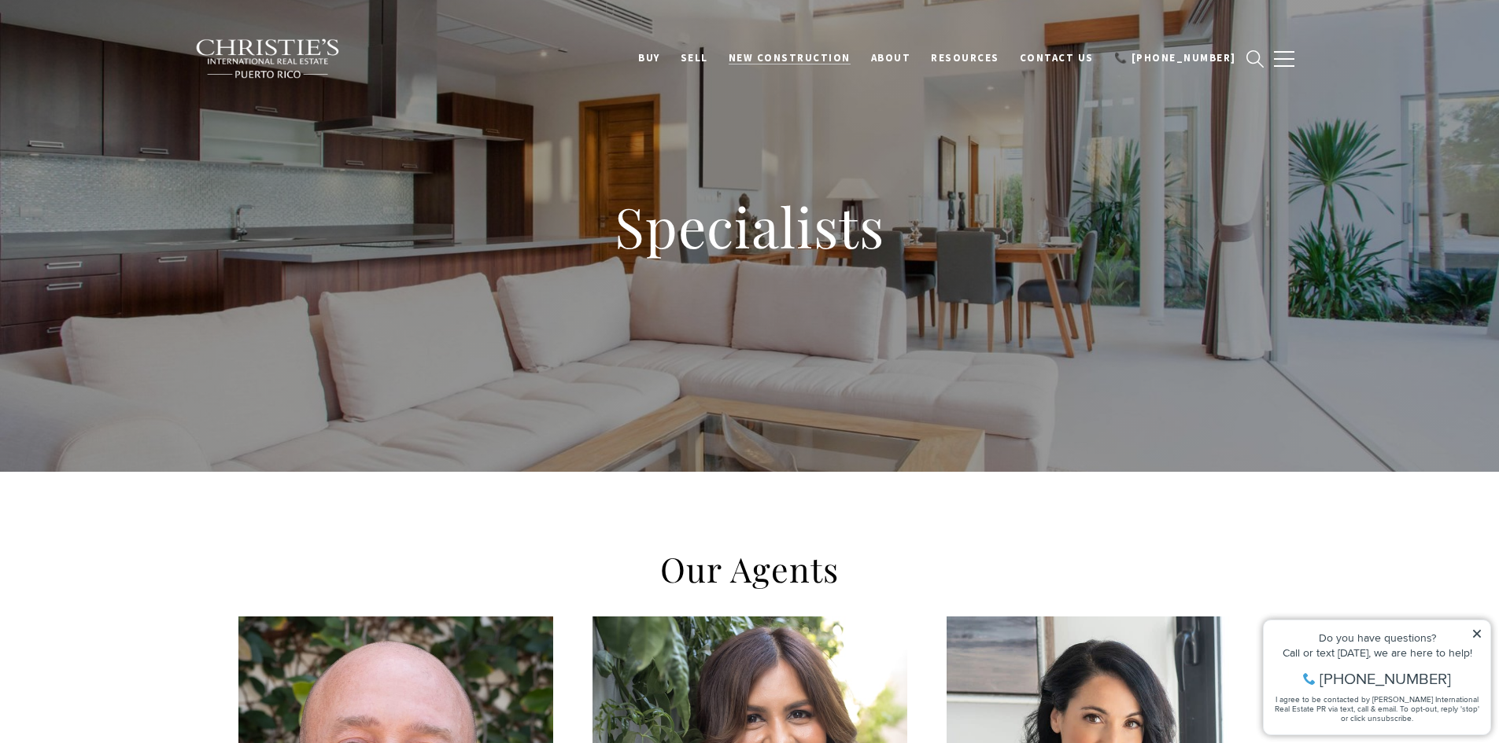
click at [846, 59] on span "New Construction" at bounding box center [790, 57] width 122 height 13
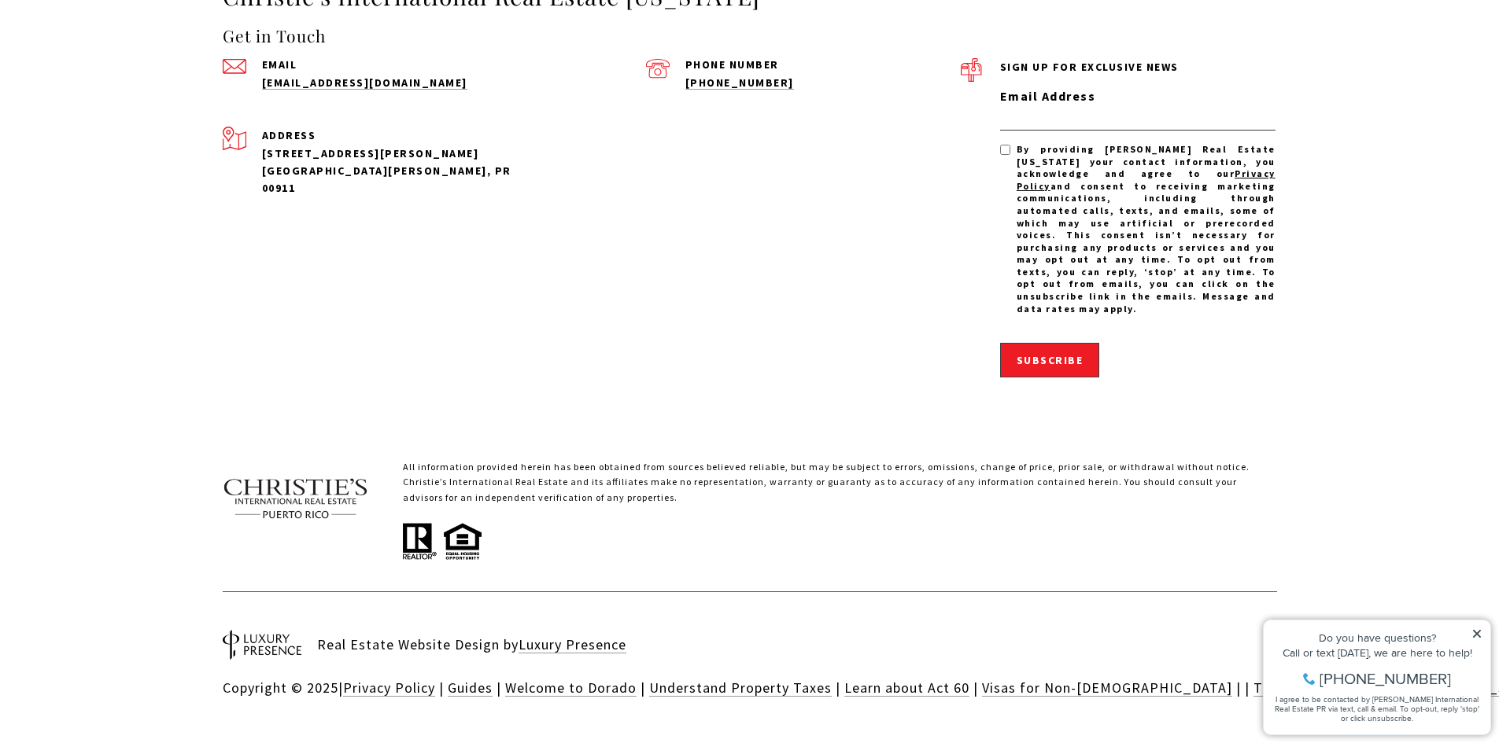
scroll to position [3856, 0]
